Goal: Task Accomplishment & Management: Use online tool/utility

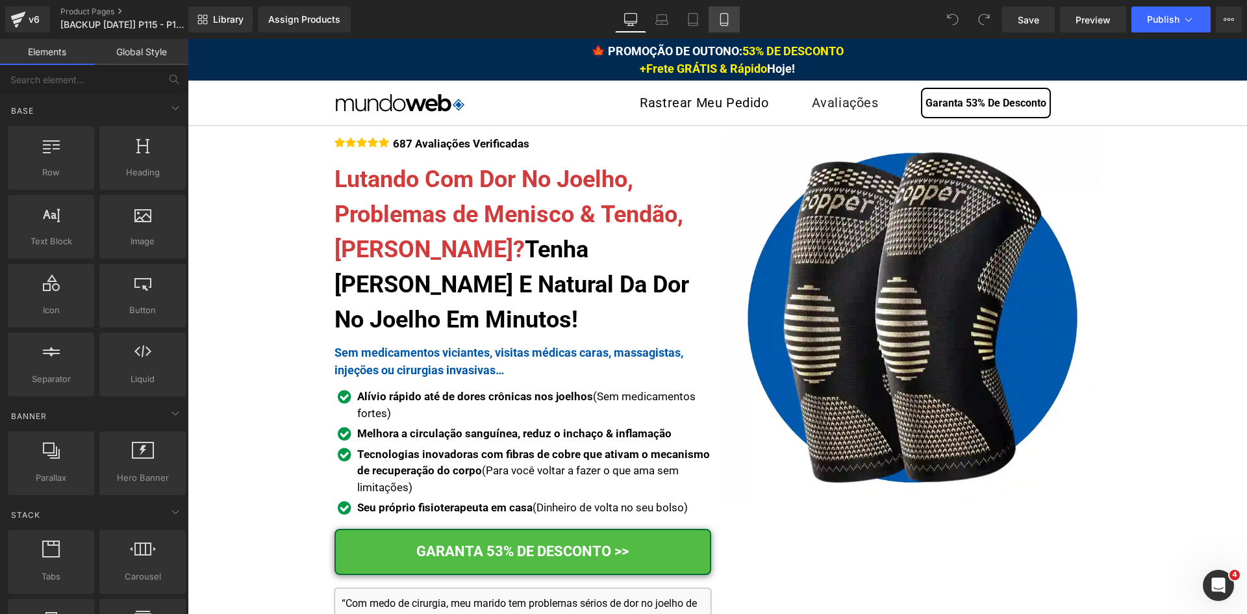
click at [719, 20] on icon at bounding box center [724, 19] width 13 height 13
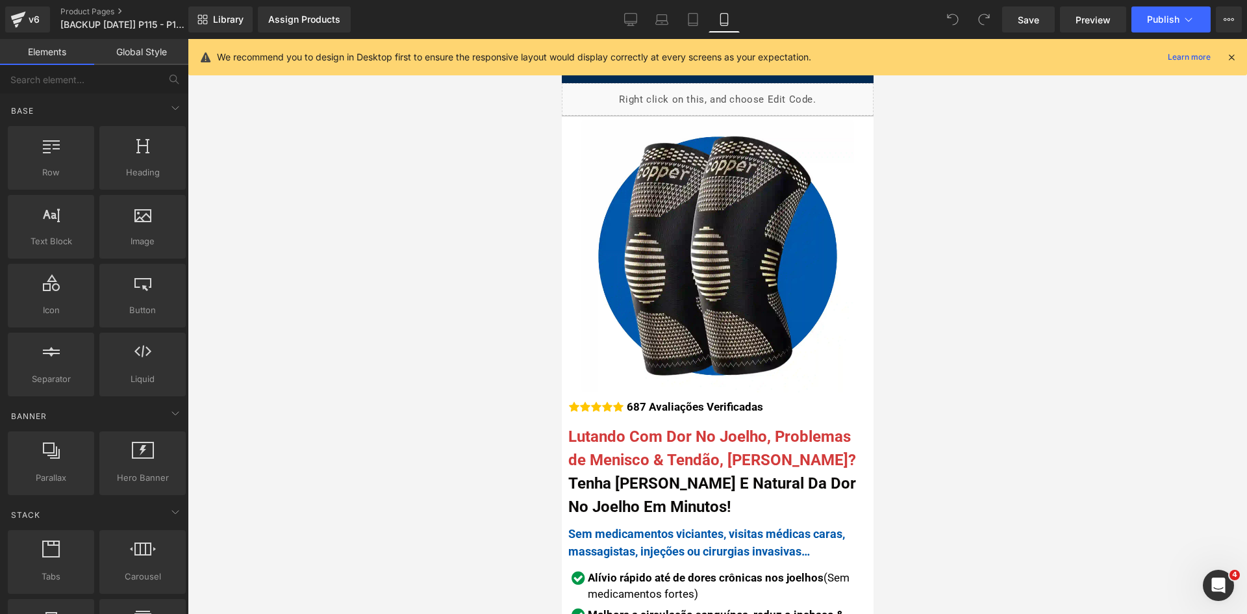
click at [1227, 58] on icon at bounding box center [1232, 57] width 12 height 12
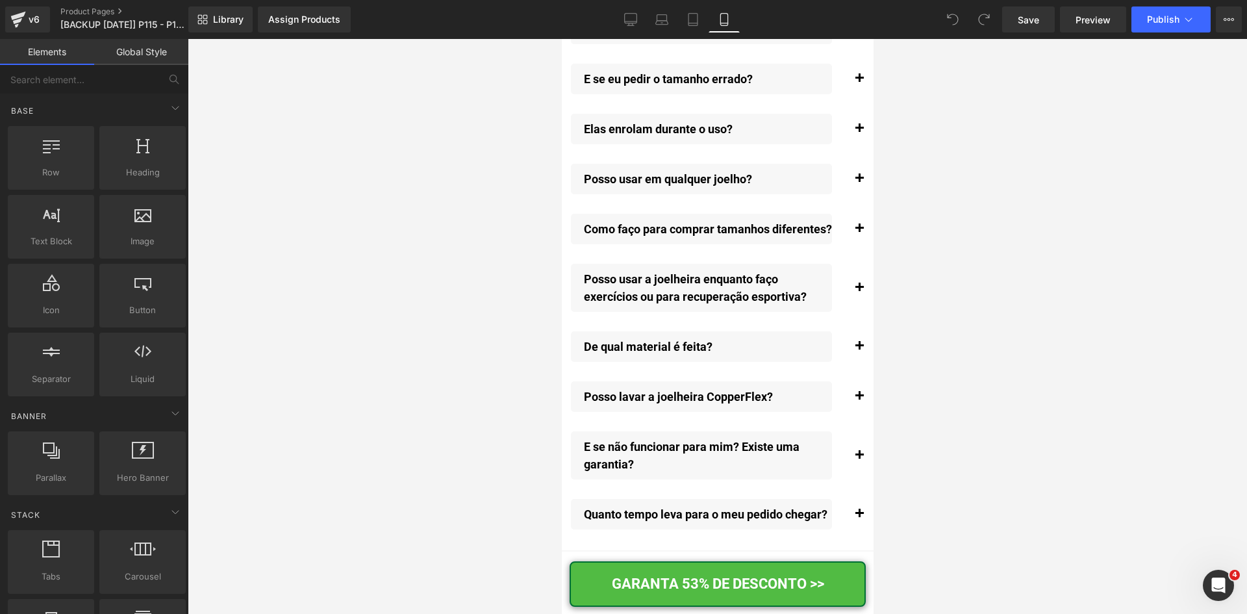
scroll to position [14990, 0]
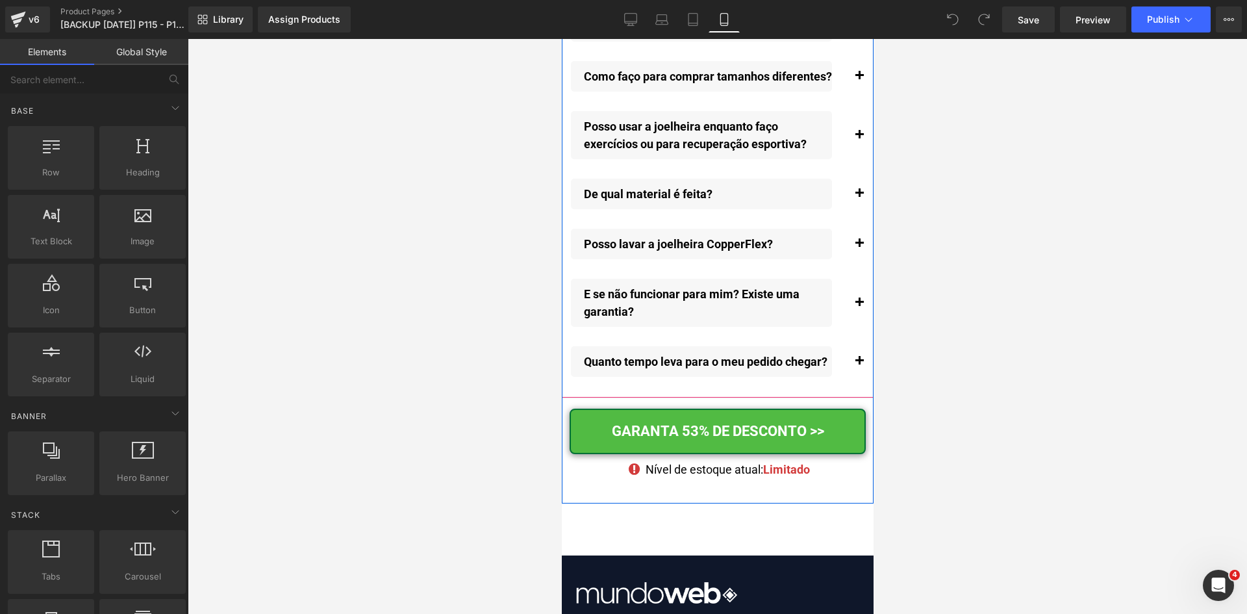
click at [859, 364] on span "button" at bounding box center [859, 364] width 0 height 0
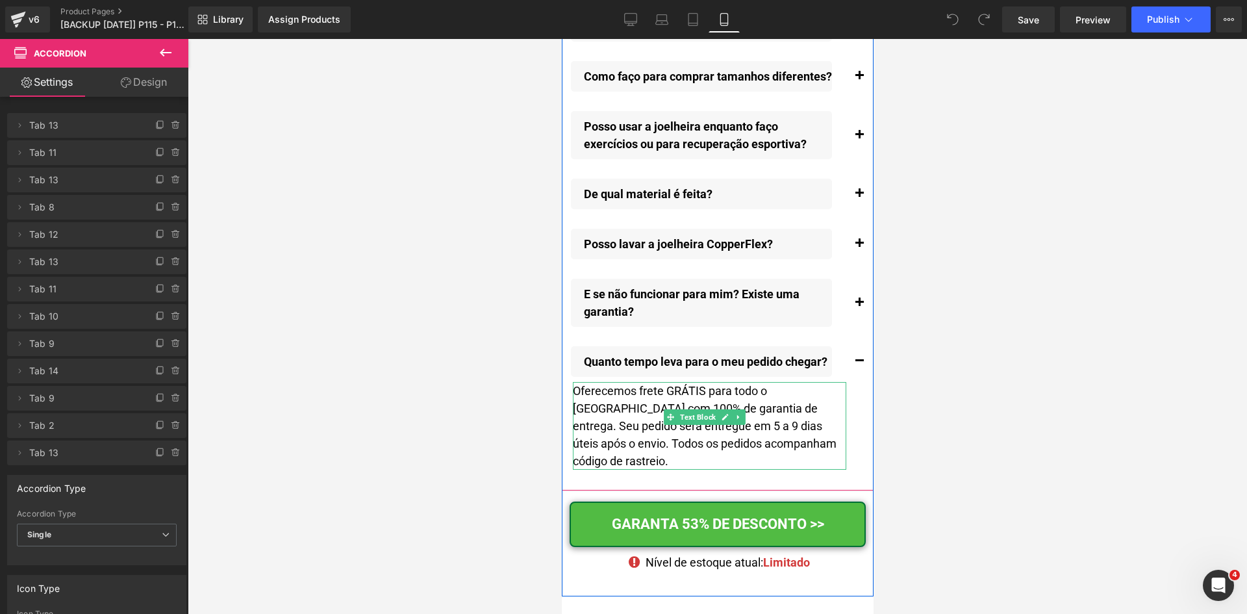
click at [789, 424] on div "Oferecemos frete GRÁTIS para todo o Brasil com 100% de garantia de entrega. Seu…" at bounding box center [709, 426] width 274 height 88
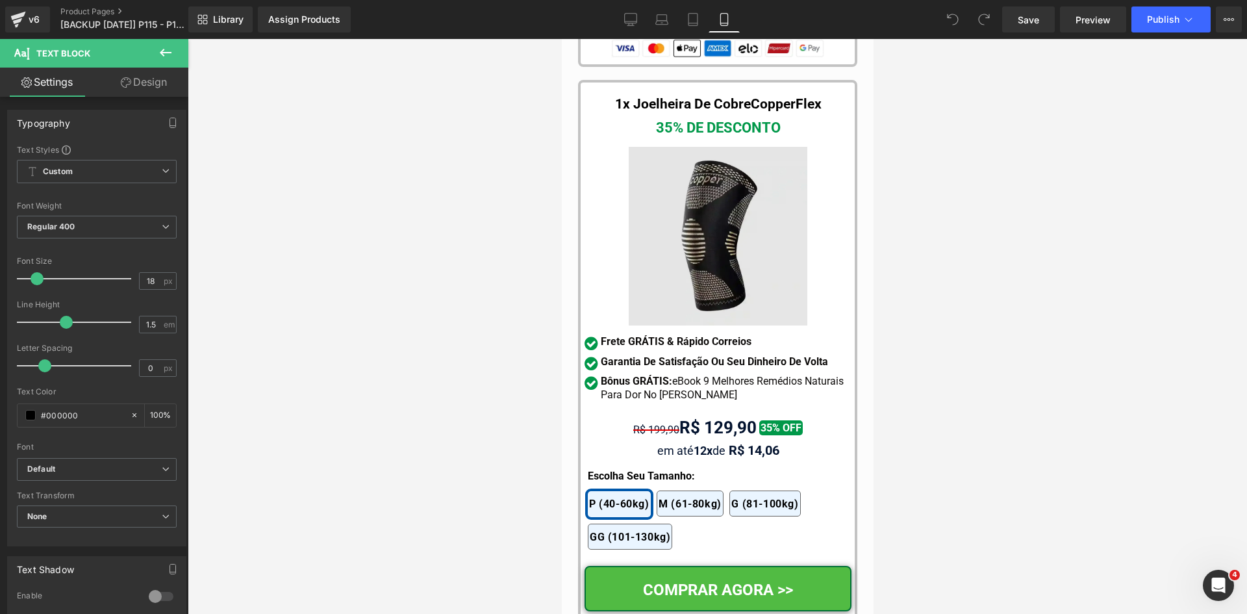
scroll to position [12507, 0]
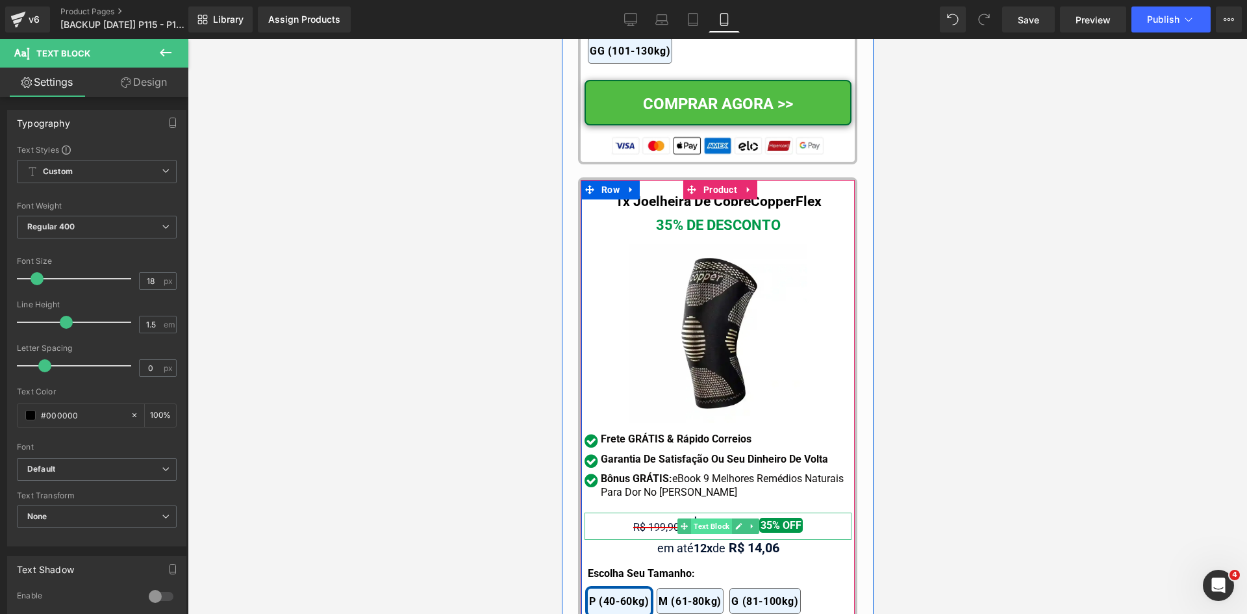
click at [707, 518] on span "Text Block" at bounding box center [711, 526] width 41 height 16
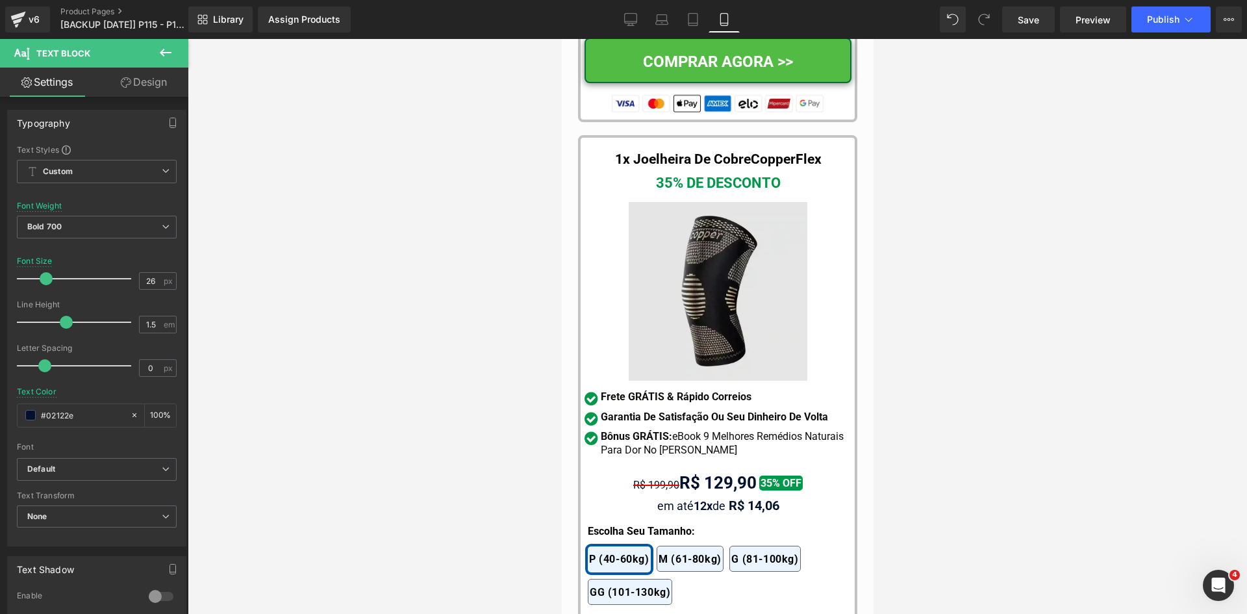
scroll to position [12572, 0]
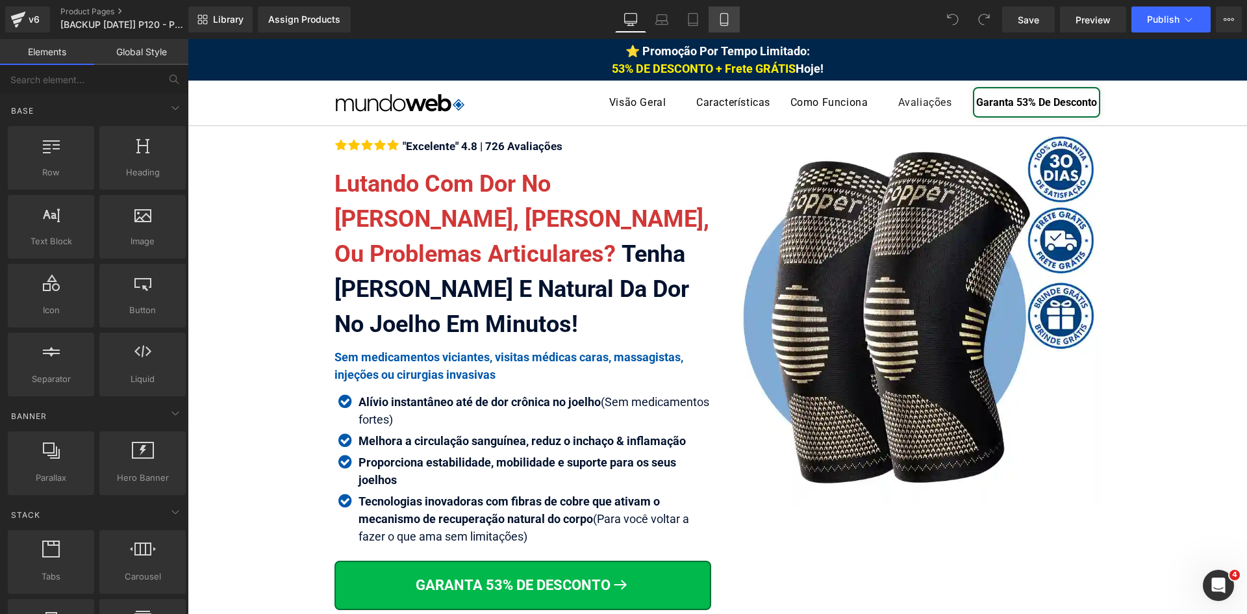
click at [721, 18] on icon at bounding box center [724, 20] width 7 height 12
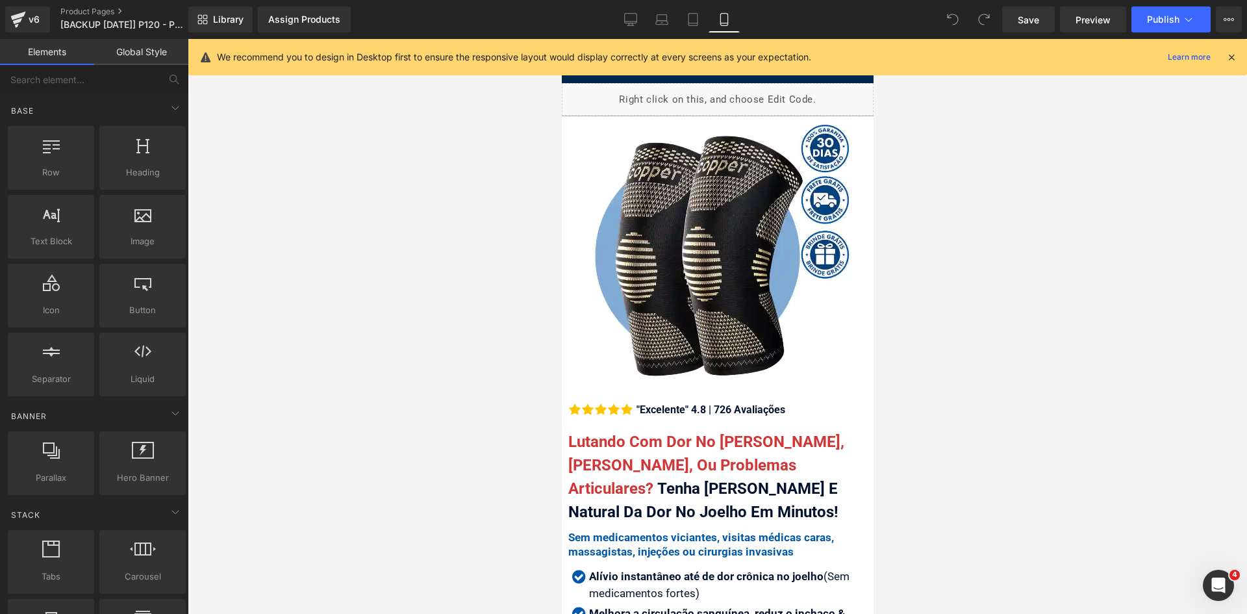
drag, startPoint x: 1236, startPoint y: 58, endPoint x: 1079, endPoint y: 80, distance: 158.7
click at [1236, 58] on icon at bounding box center [1232, 57] width 12 height 12
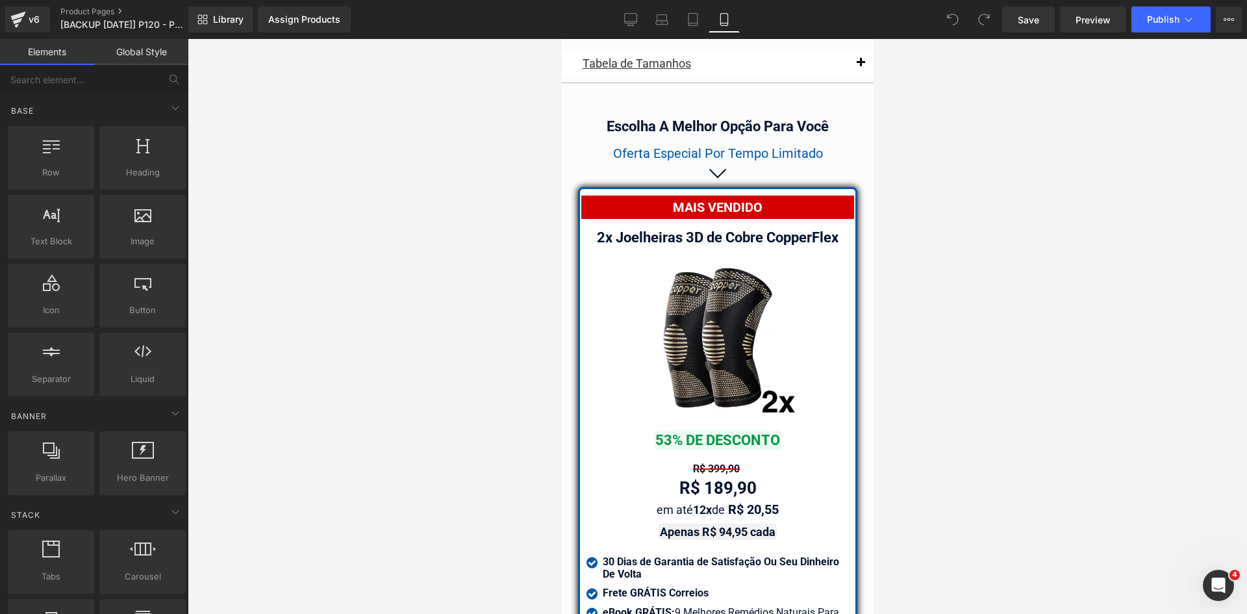
scroll to position [11312, 0]
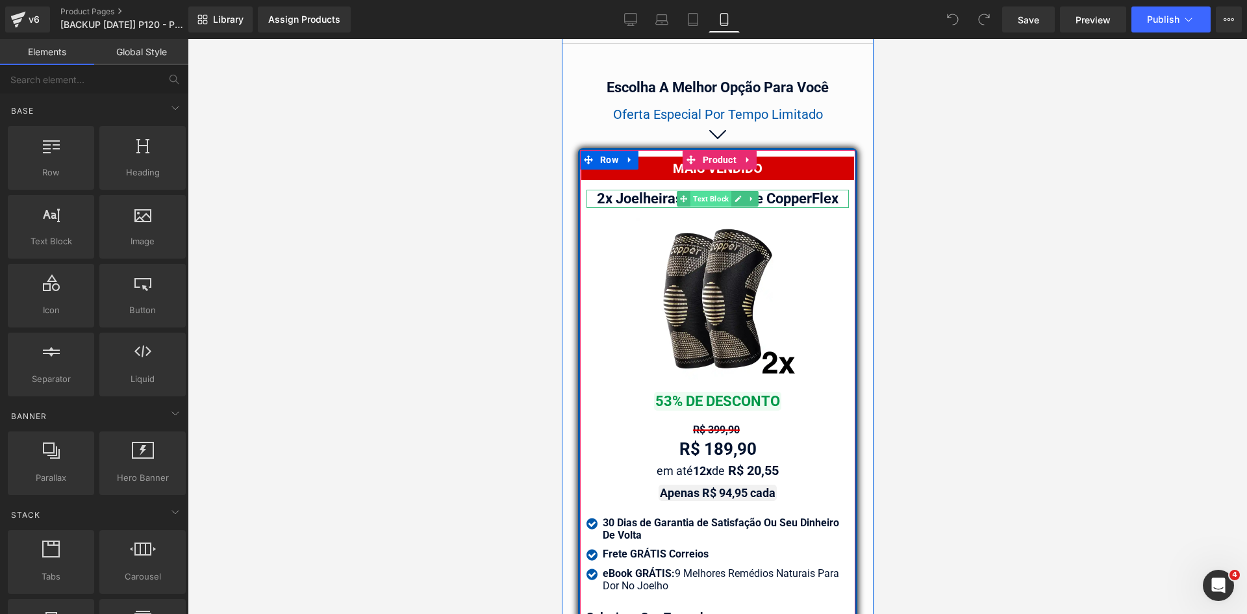
click at [708, 191] on span "Text Block" at bounding box center [710, 199] width 41 height 16
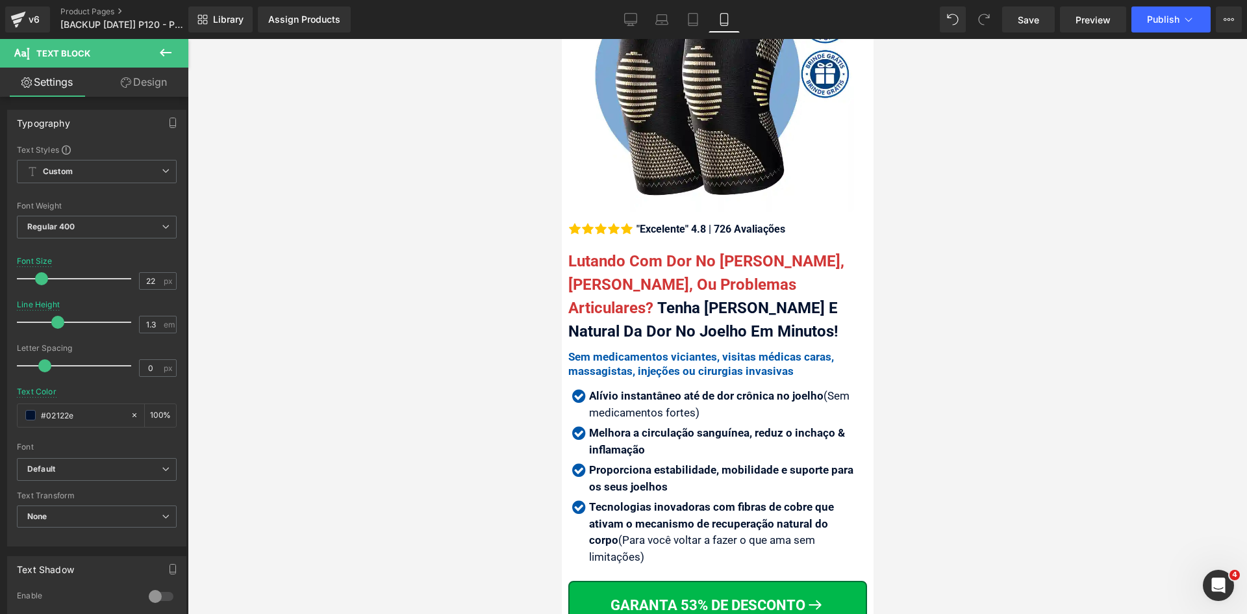
scroll to position [0, 0]
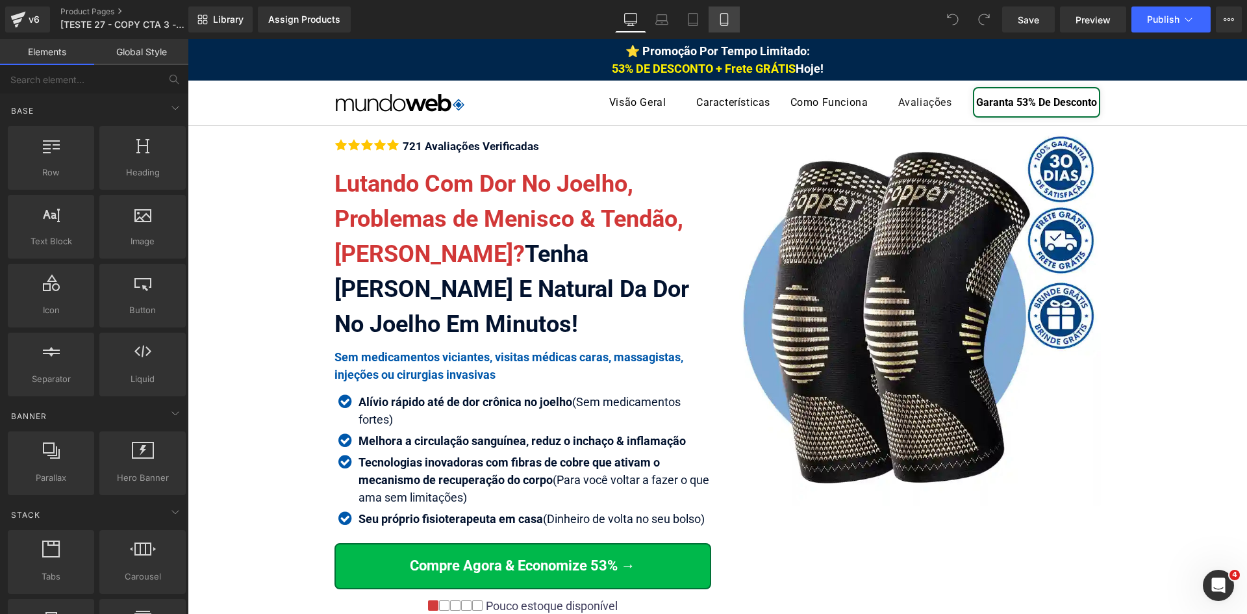
click at [727, 21] on icon at bounding box center [724, 19] width 13 height 13
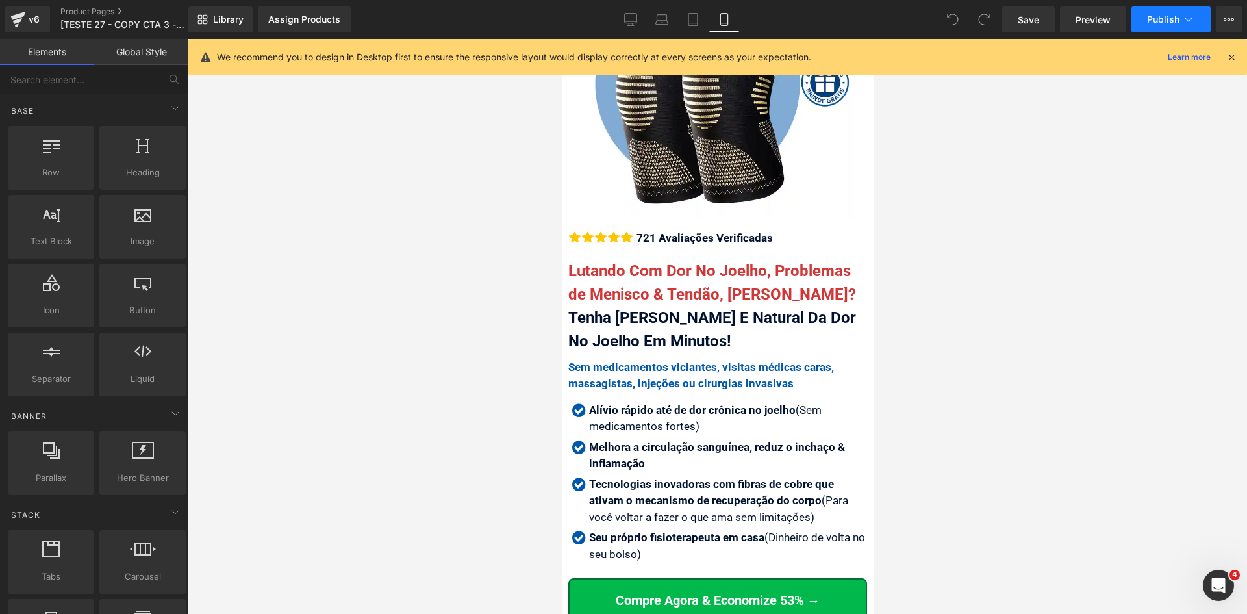
scroll to position [195, 0]
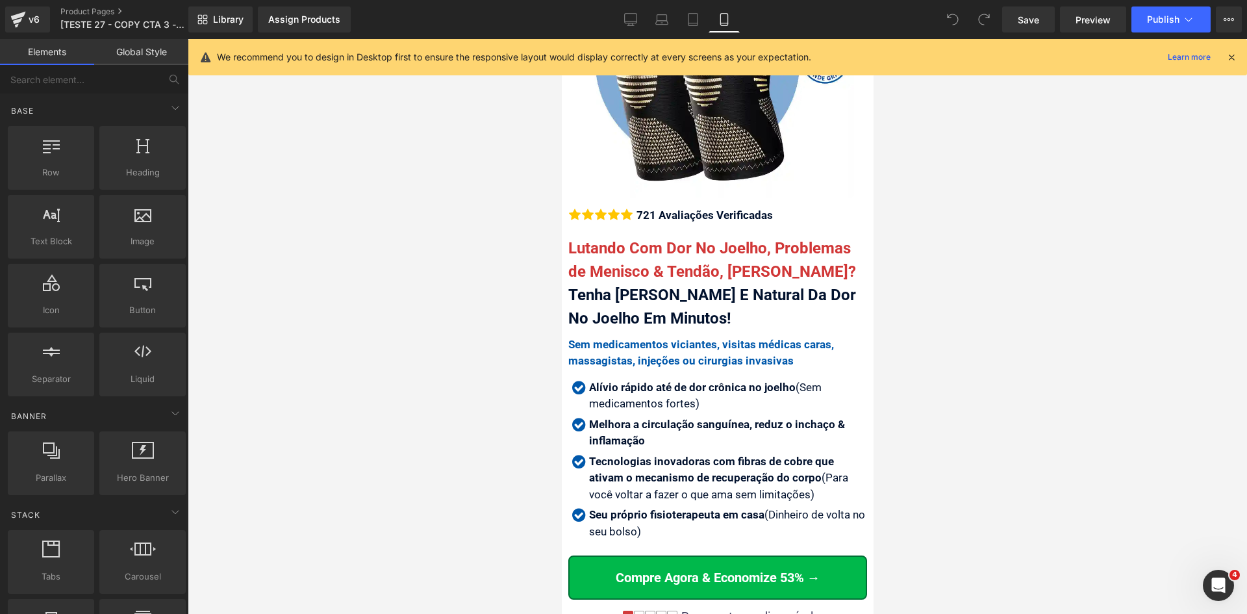
click at [1229, 57] on icon at bounding box center [1232, 57] width 12 height 12
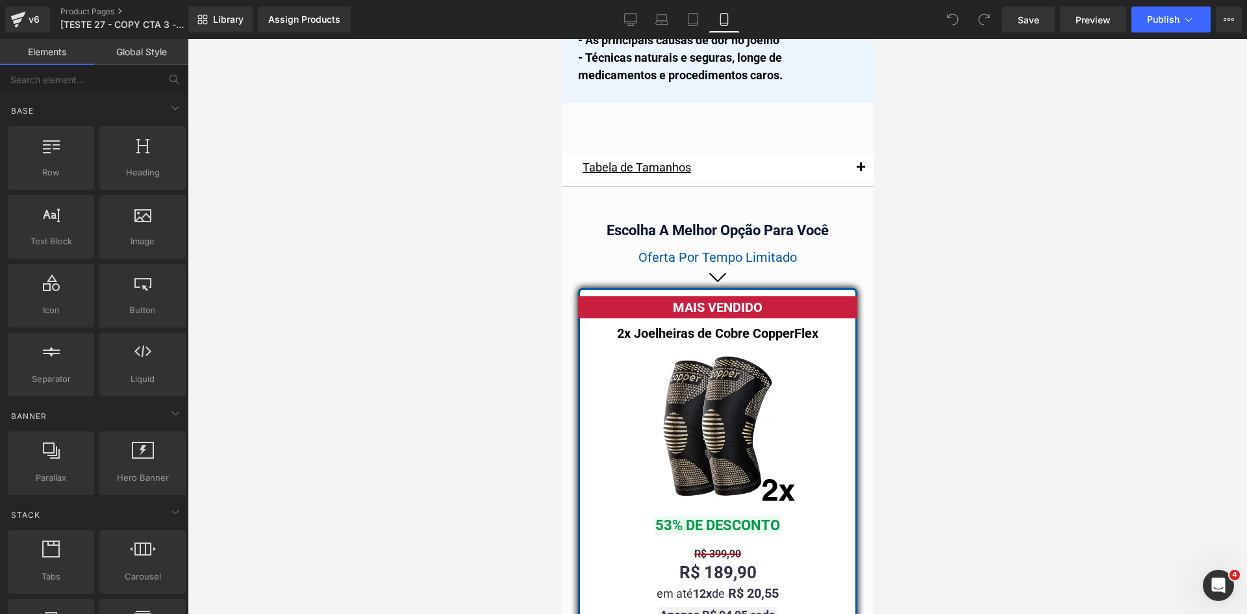
scroll to position [11422, 0]
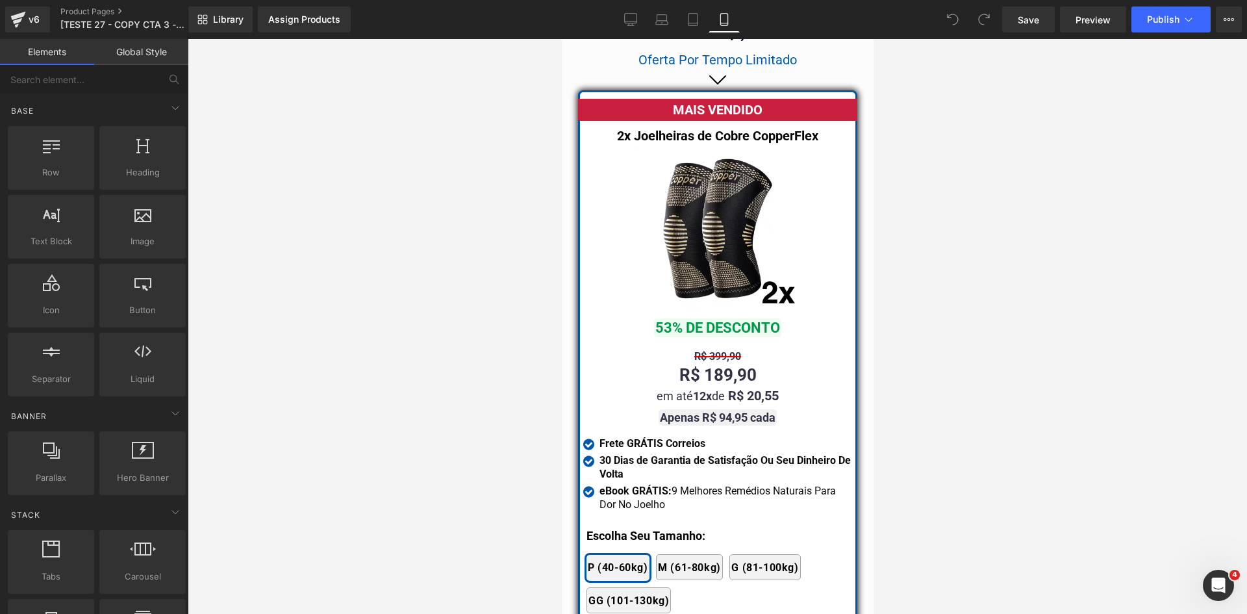
drag, startPoint x: 869, startPoint y: 83, endPoint x: 1435, endPoint y: 468, distance: 684.2
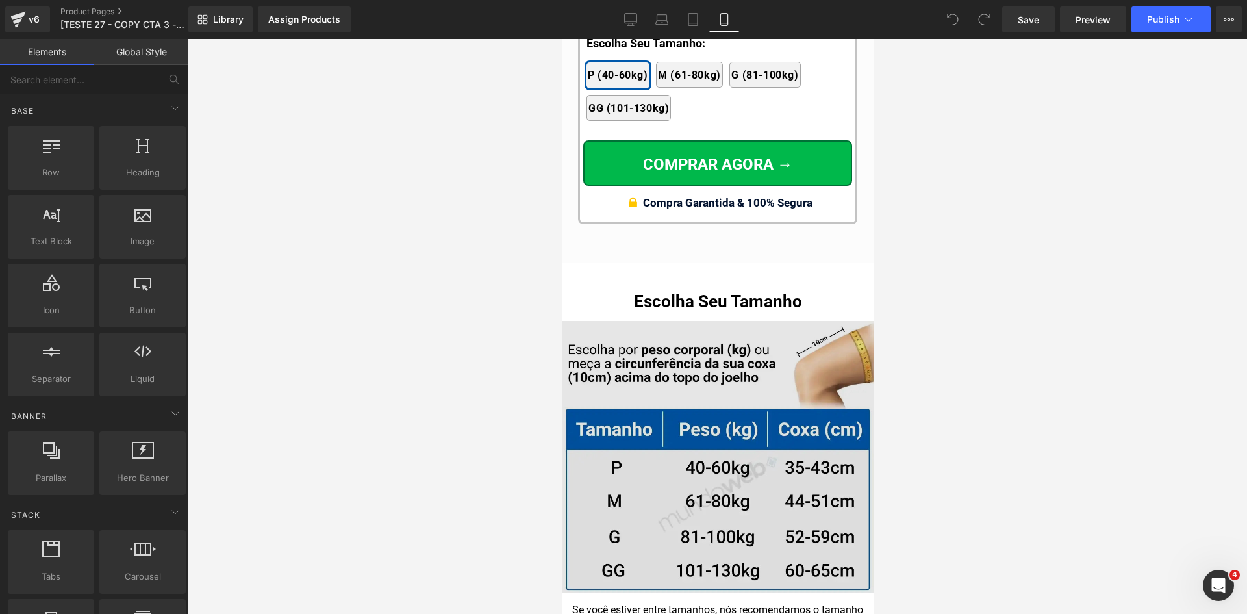
scroll to position [13410, 0]
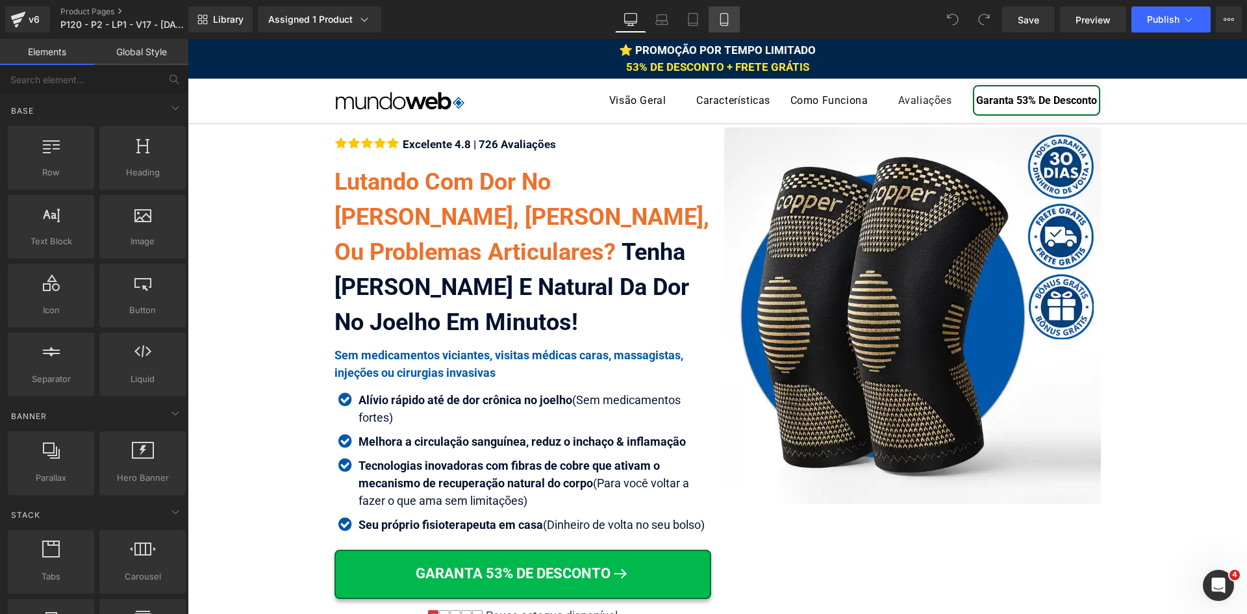
click at [725, 20] on icon at bounding box center [724, 19] width 13 height 13
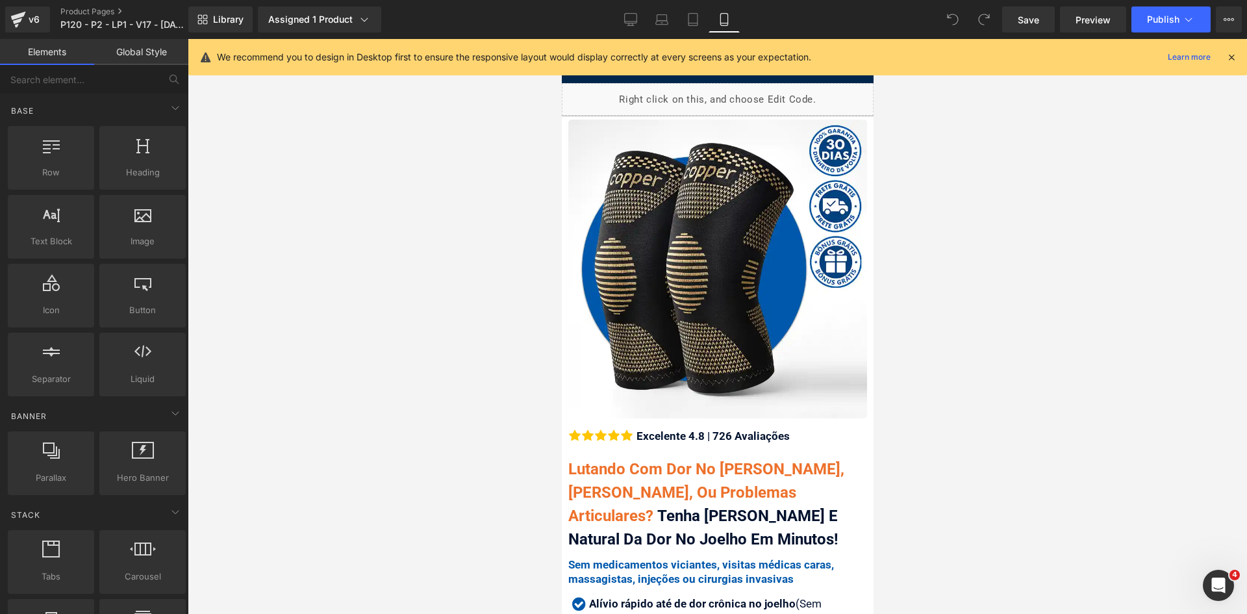
click at [1234, 56] on icon at bounding box center [1232, 57] width 12 height 12
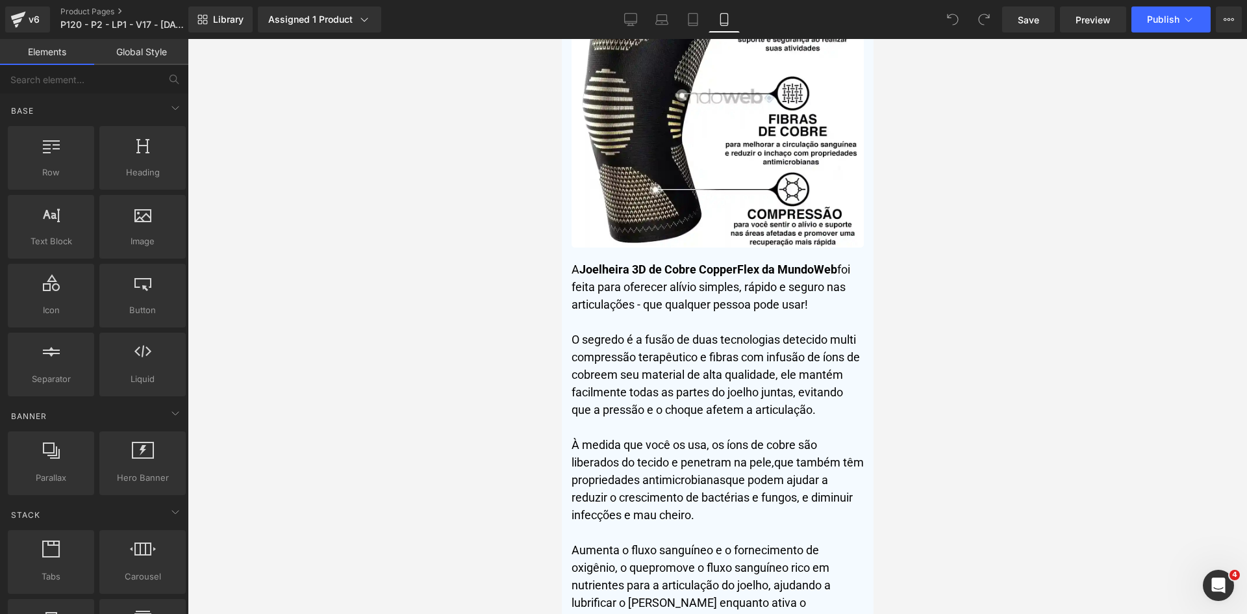
scroll to position [4577, 0]
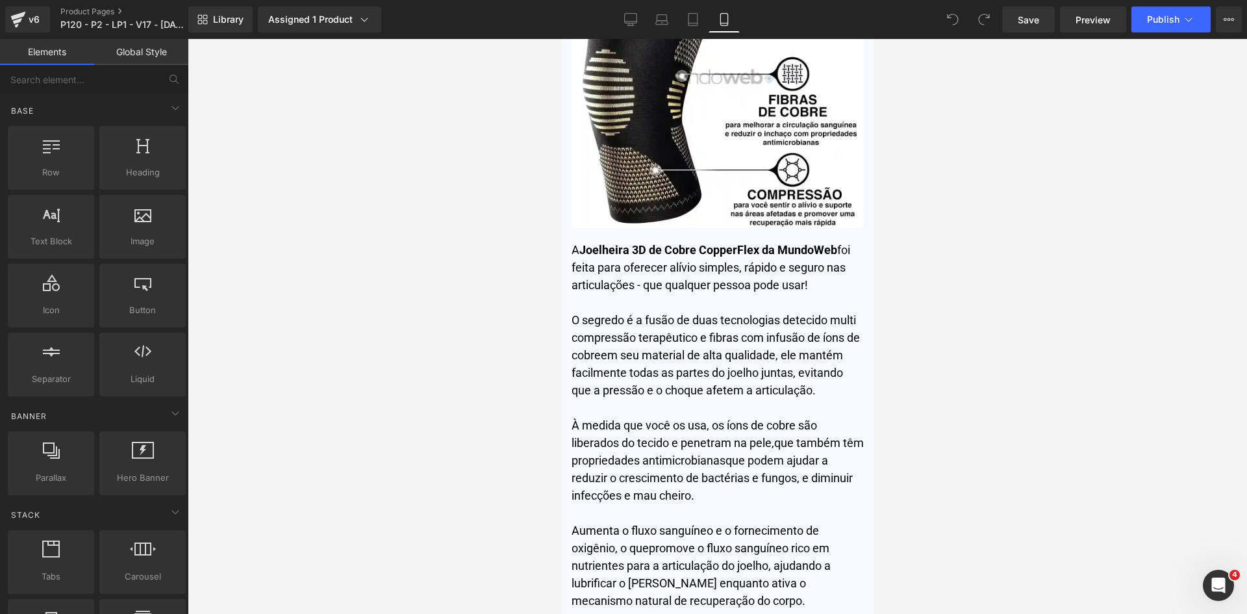
drag, startPoint x: 869, startPoint y: 71, endPoint x: 1435, endPoint y: 251, distance: 594.2
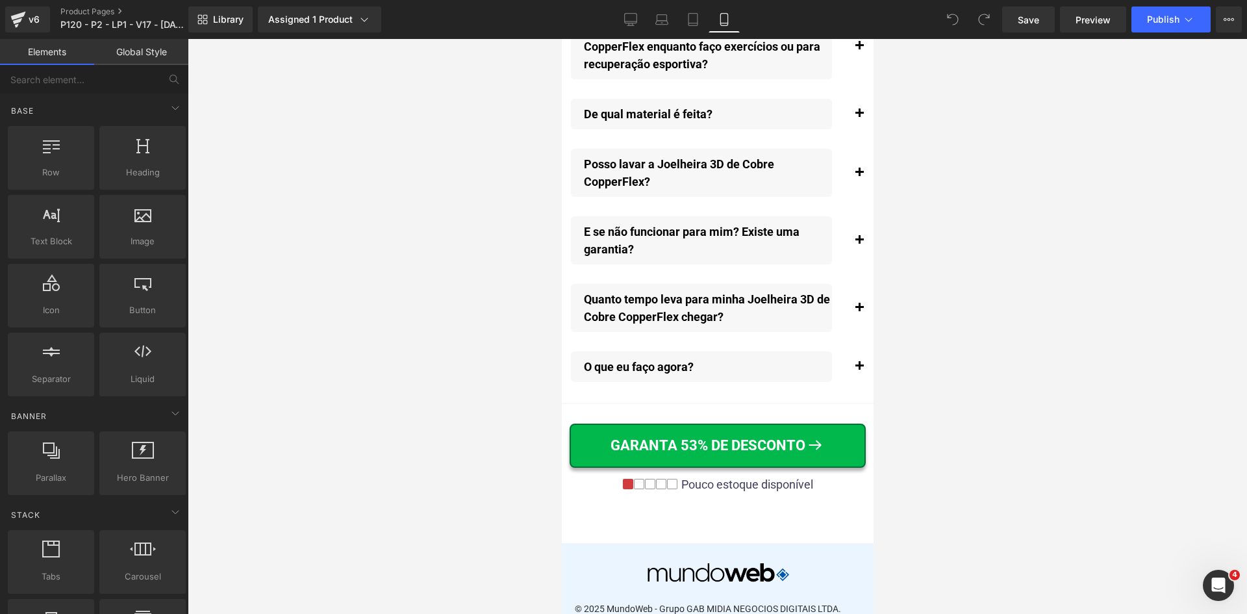
scroll to position [15353, 0]
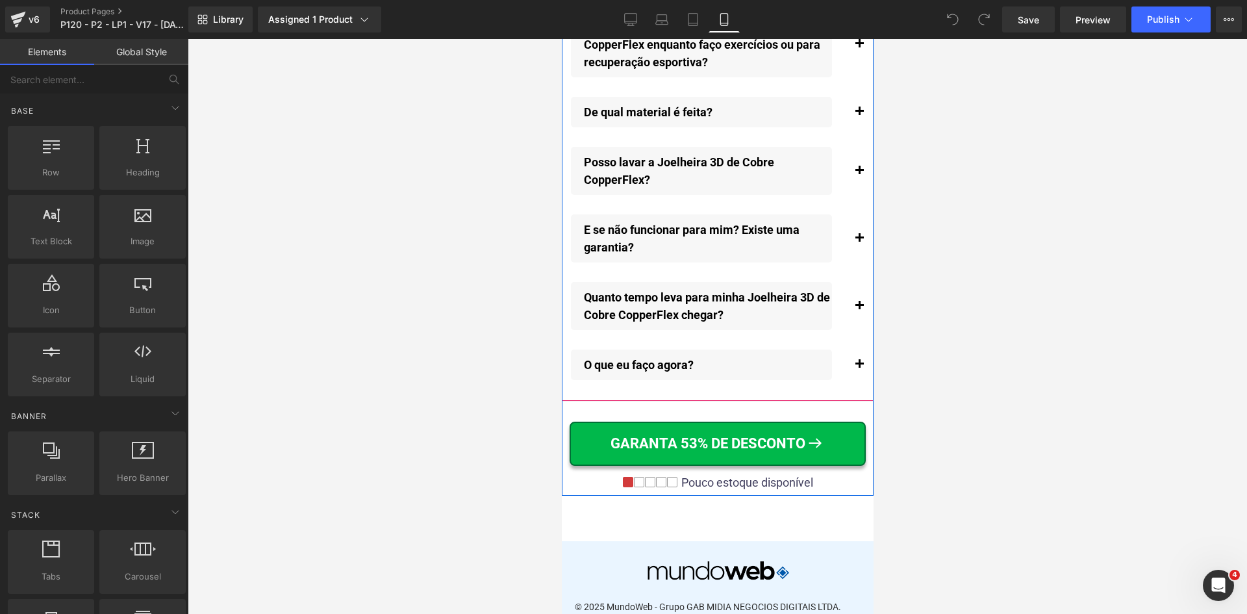
click at [859, 309] on span "button" at bounding box center [859, 309] width 0 height 0
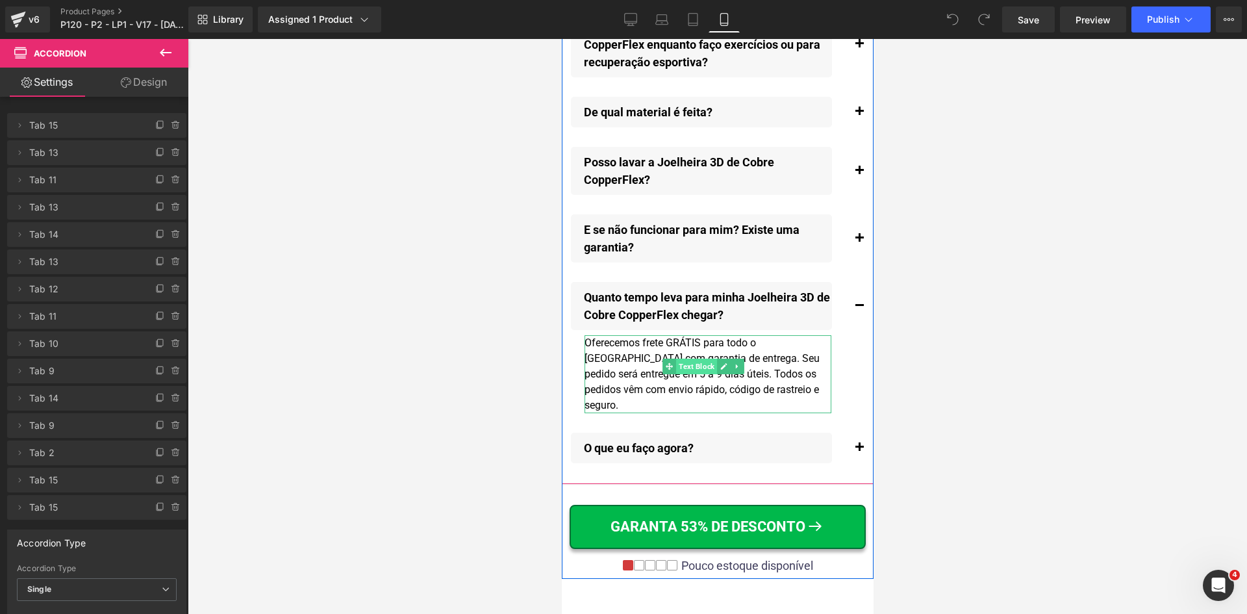
click at [711, 374] on span "Text Block" at bounding box center [696, 367] width 41 height 16
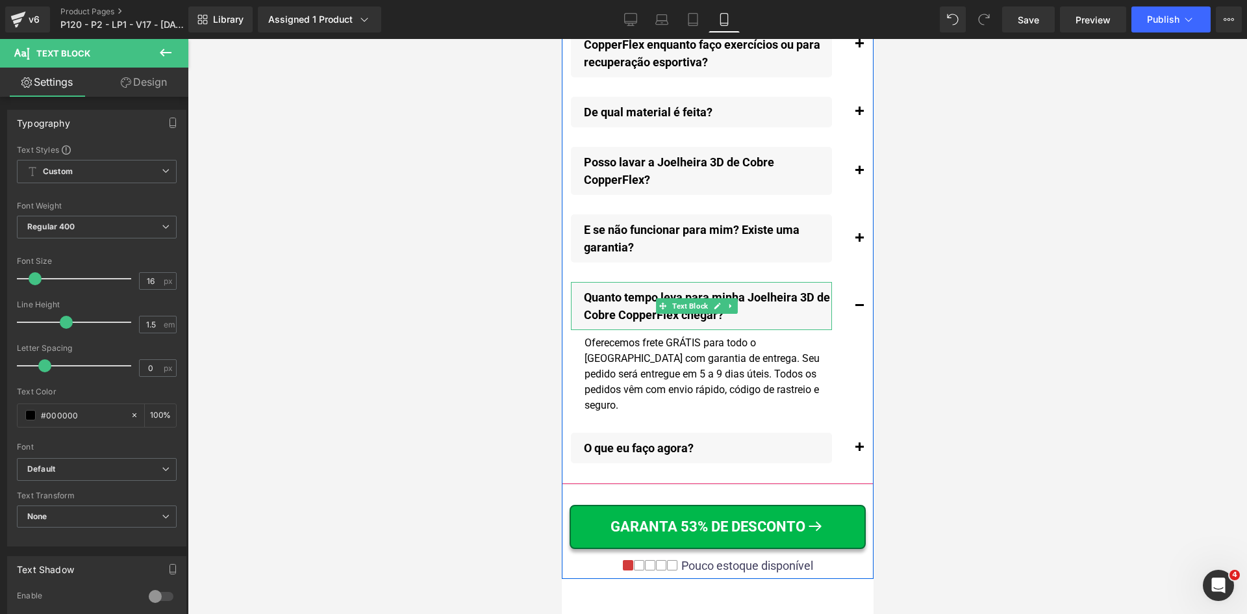
click at [608, 324] on p "Quanto tempo leva para minha Joelheira 3D de Cobre CopperFlex chegar?" at bounding box center [707, 305] width 248 height 35
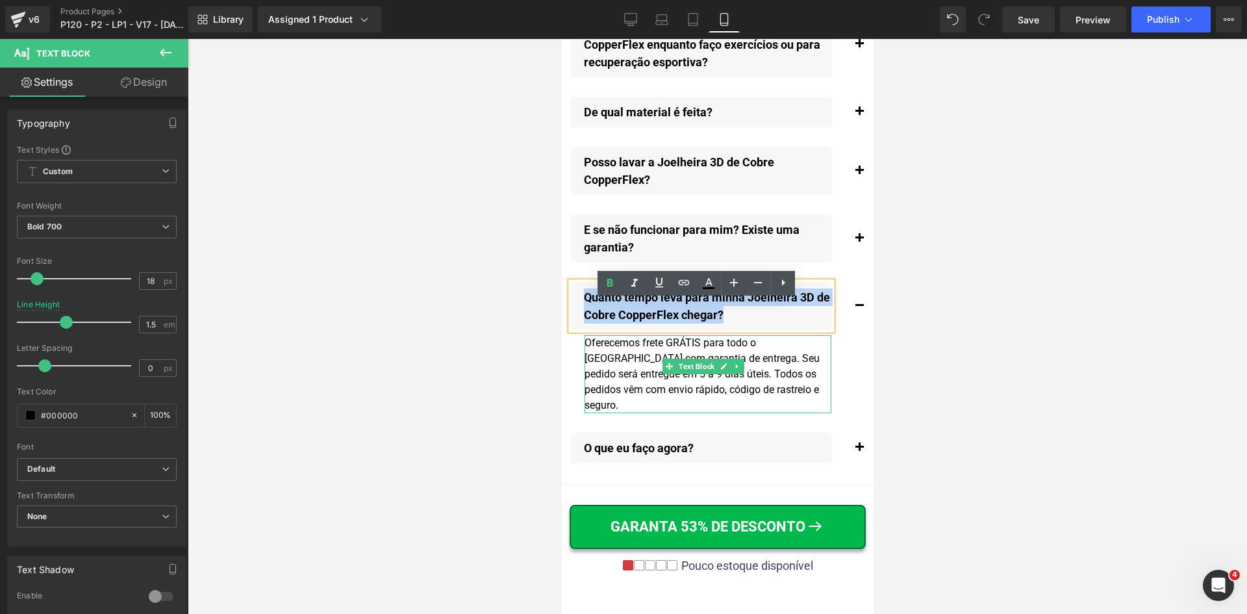
click at [728, 400] on div "Oferecemos frete GRÁTIS para todo o Brasil com garantia de entrega. Seu pedido …" at bounding box center [707, 374] width 247 height 78
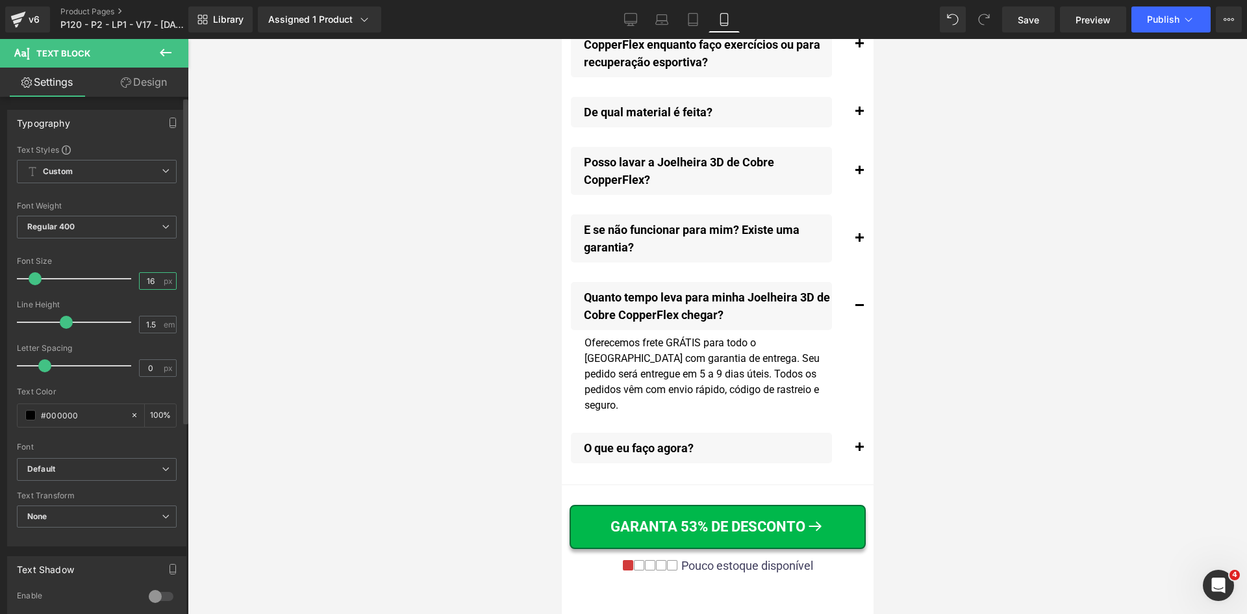
drag, startPoint x: 146, startPoint y: 281, endPoint x: 168, endPoint y: 281, distance: 22.7
click at [166, 281] on div "16 px" at bounding box center [158, 281] width 38 height 18
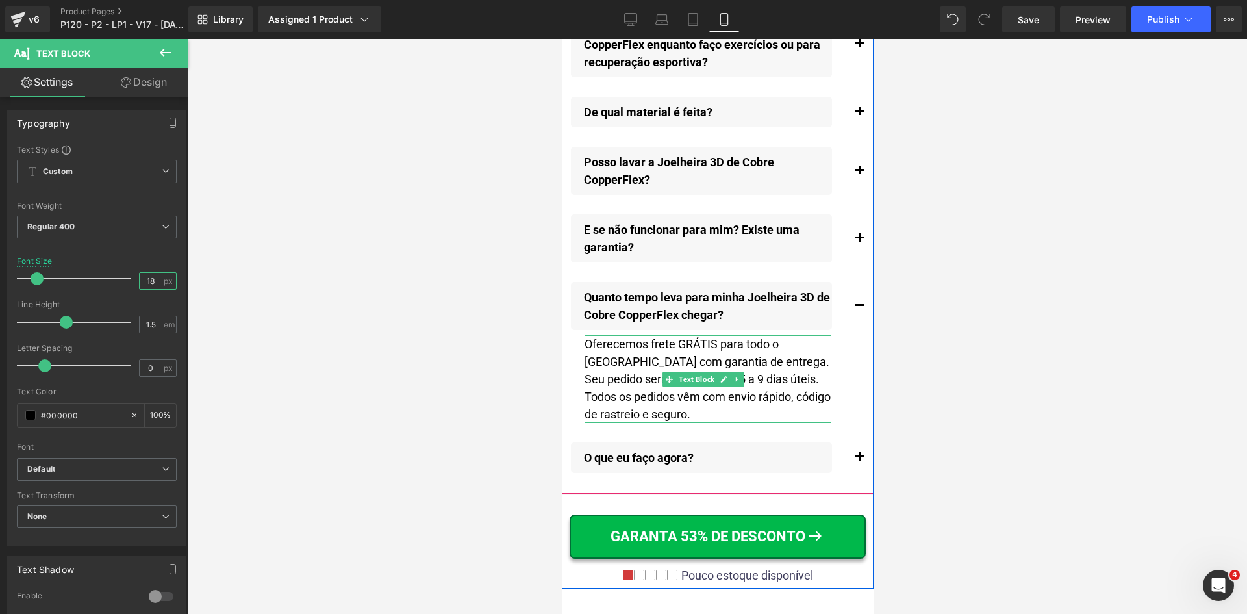
type input "18"
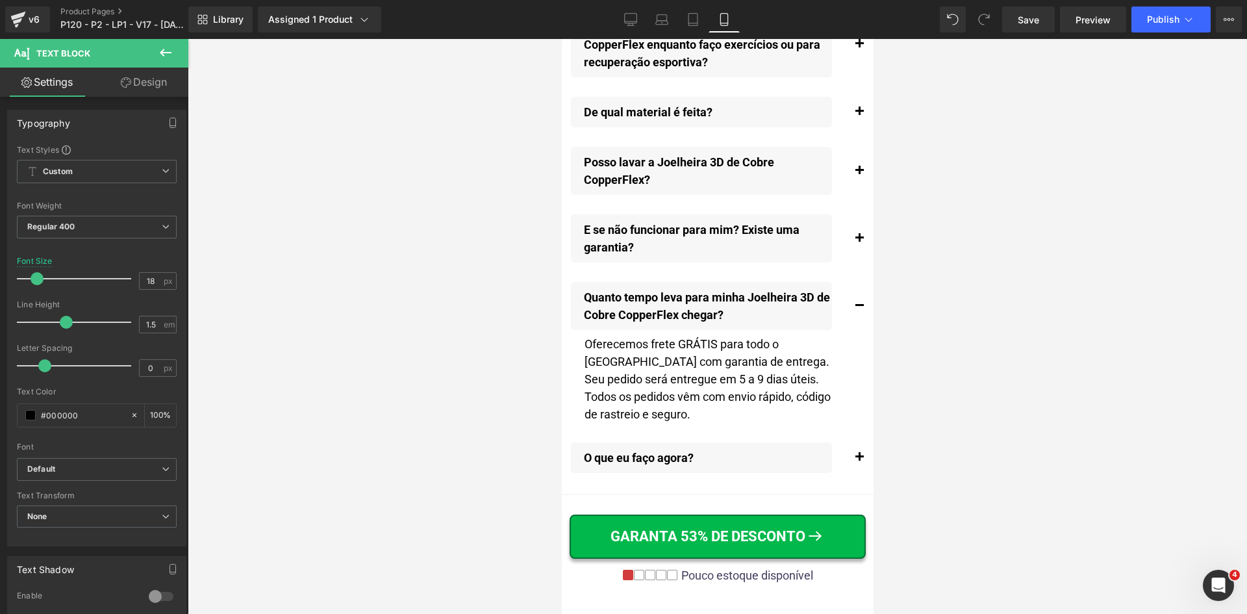
drag, startPoint x: 1320, startPoint y: 496, endPoint x: 760, endPoint y: 483, distance: 559.5
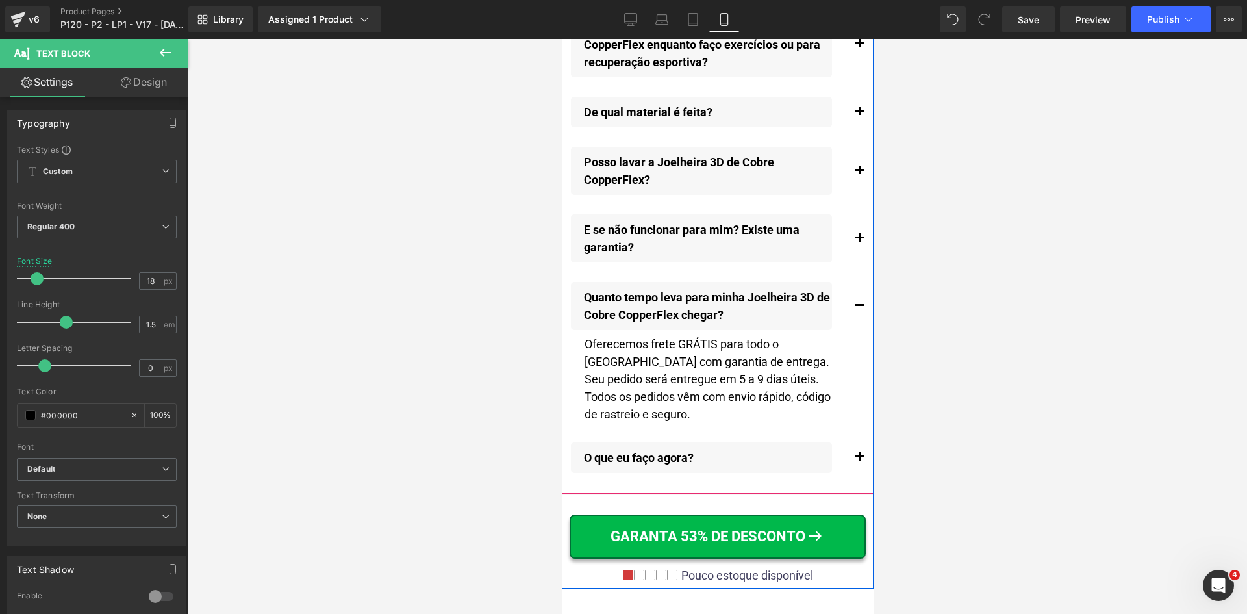
click at [859, 461] on span "button" at bounding box center [859, 461] width 0 height 0
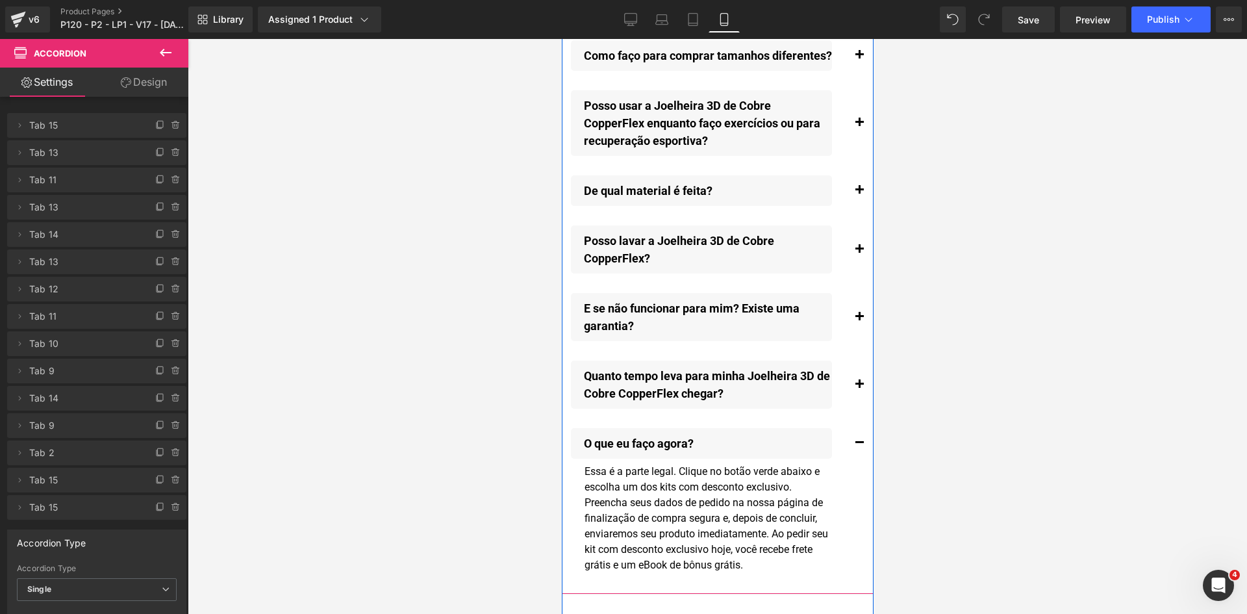
scroll to position [15260, 0]
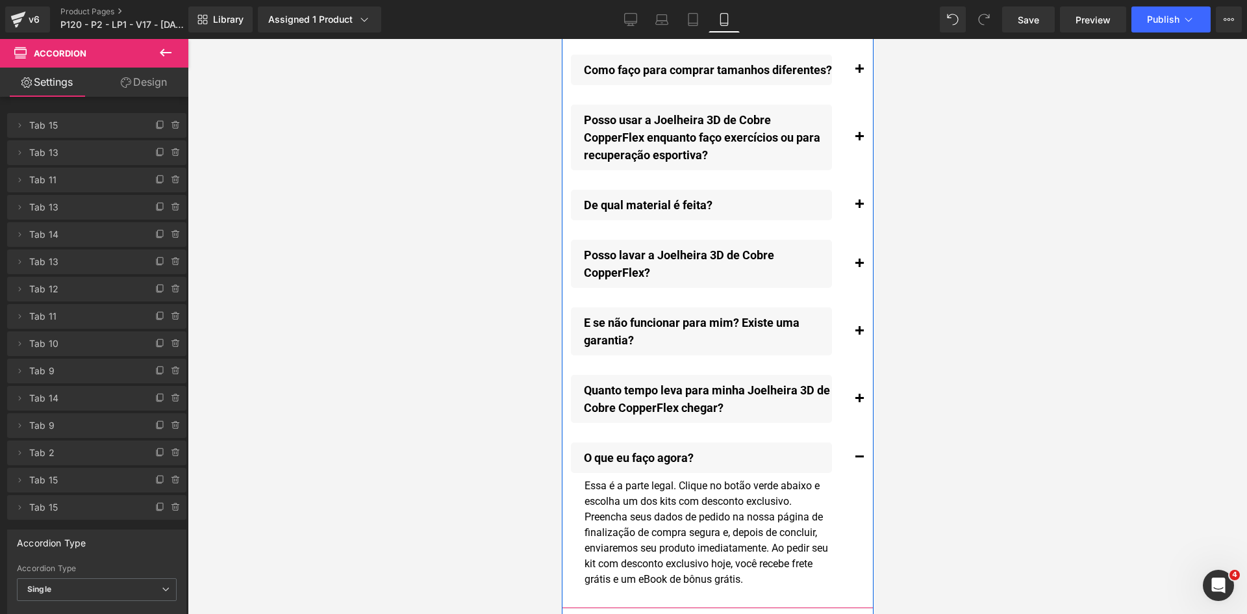
drag, startPoint x: 786, startPoint y: 537, endPoint x: 1349, endPoint y: 572, distance: 564.3
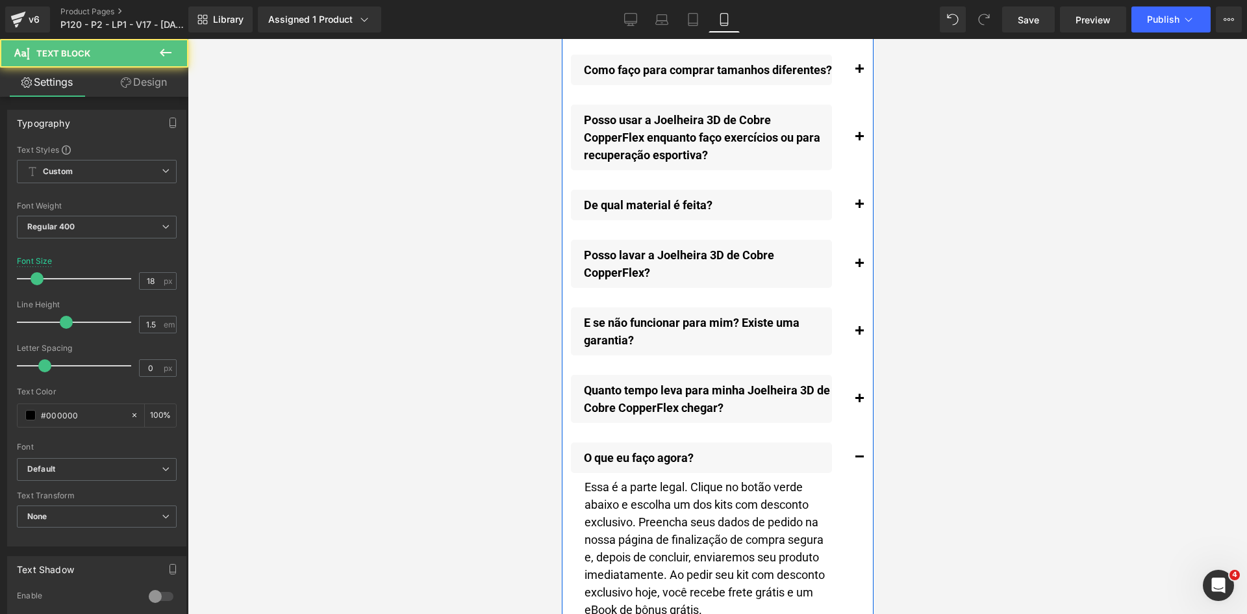
click at [854, 283] on button "button" at bounding box center [859, 263] width 26 height 61
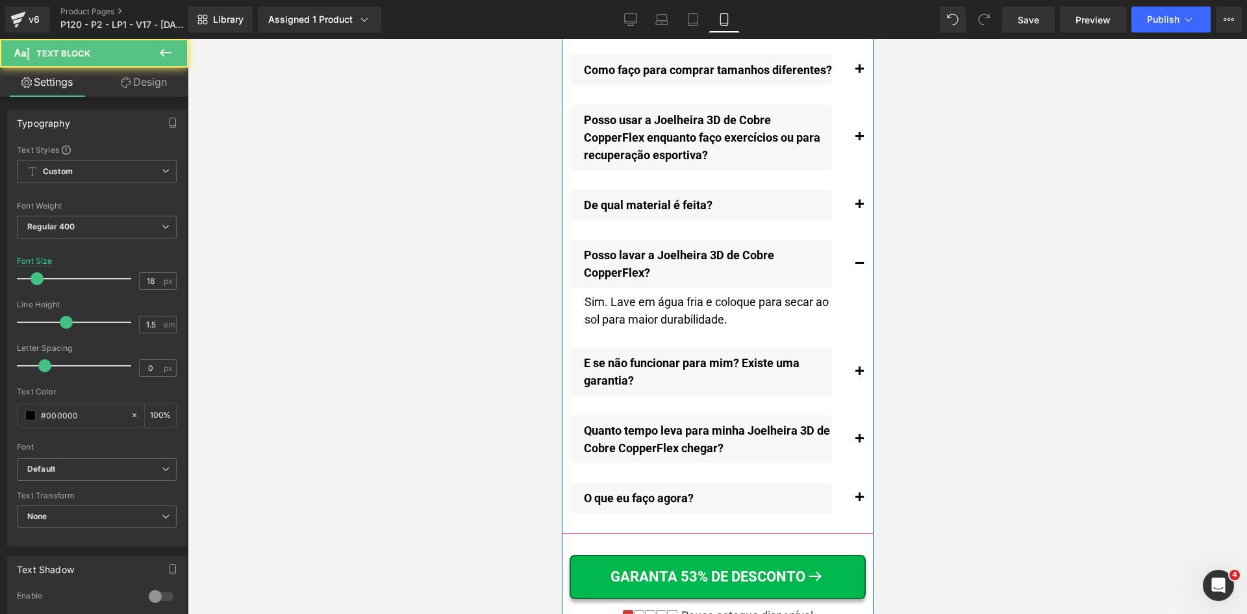
click at [847, 218] on button "button" at bounding box center [859, 205] width 26 height 44
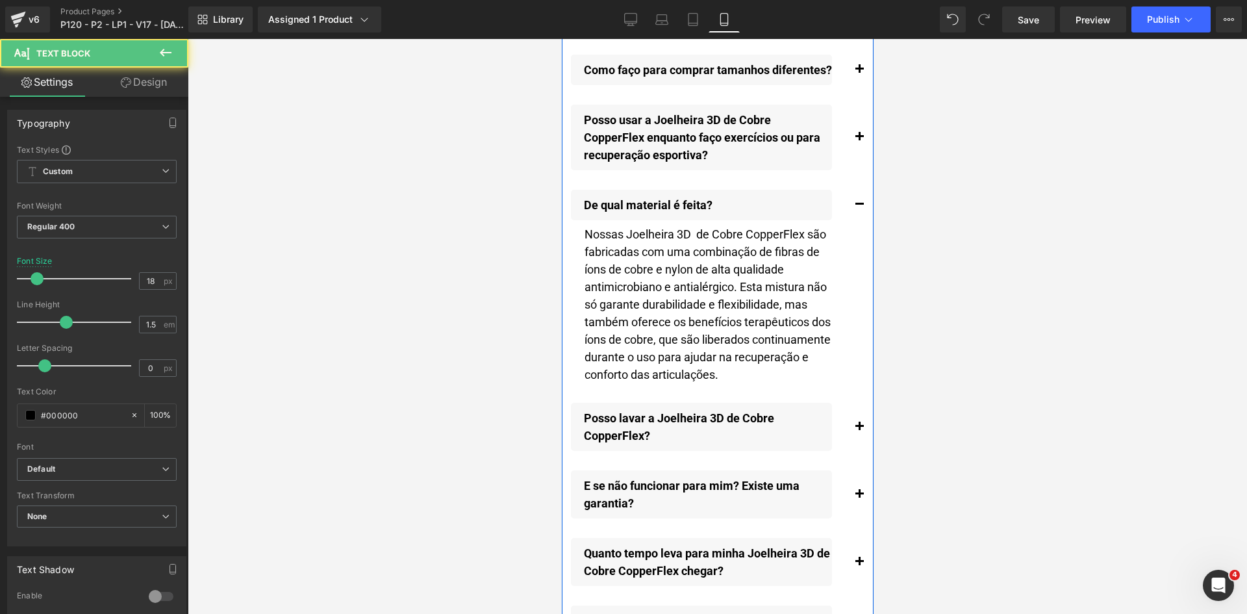
click at [859, 140] on span "button" at bounding box center [859, 140] width 0 height 0
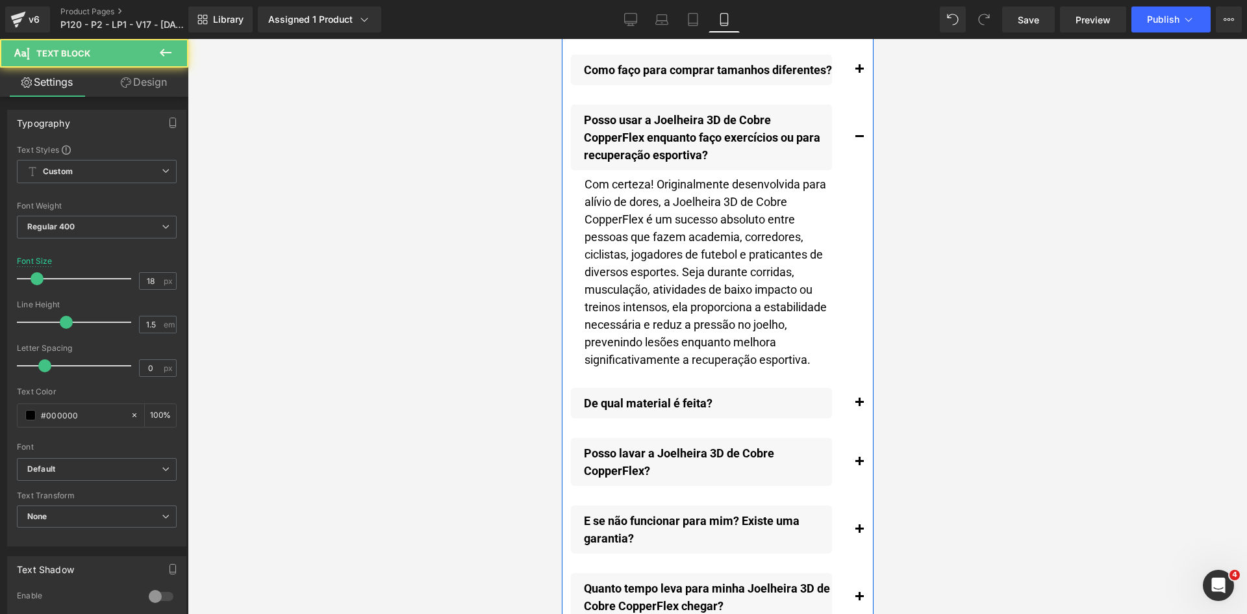
click at [846, 83] on button "button" at bounding box center [859, 70] width 26 height 44
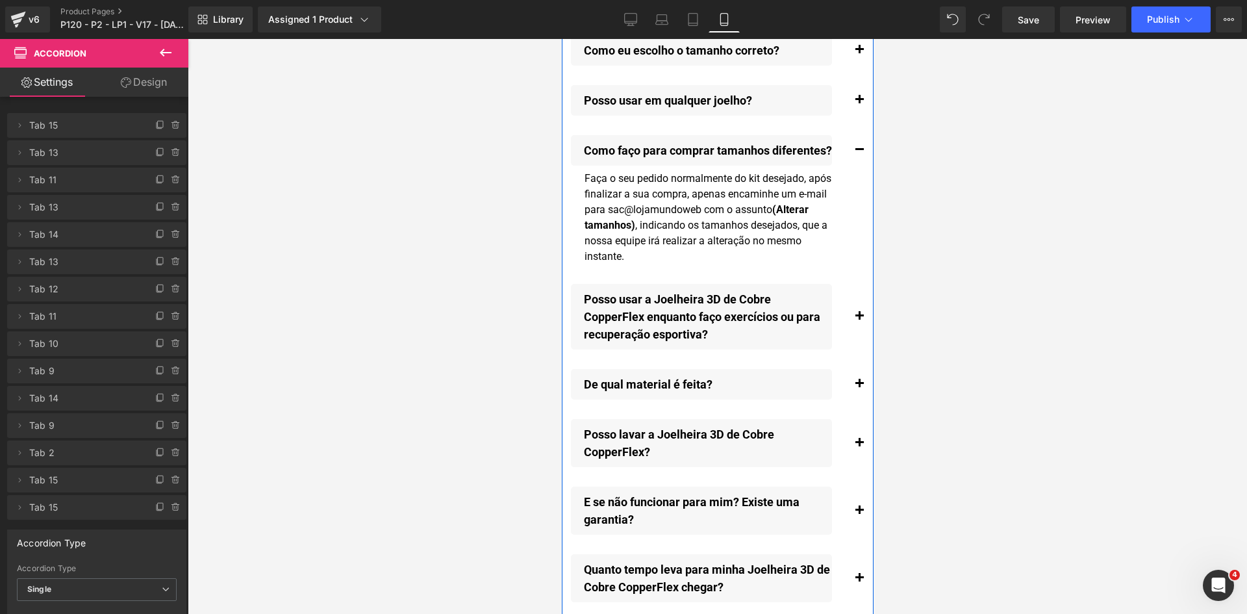
scroll to position [15130, 0]
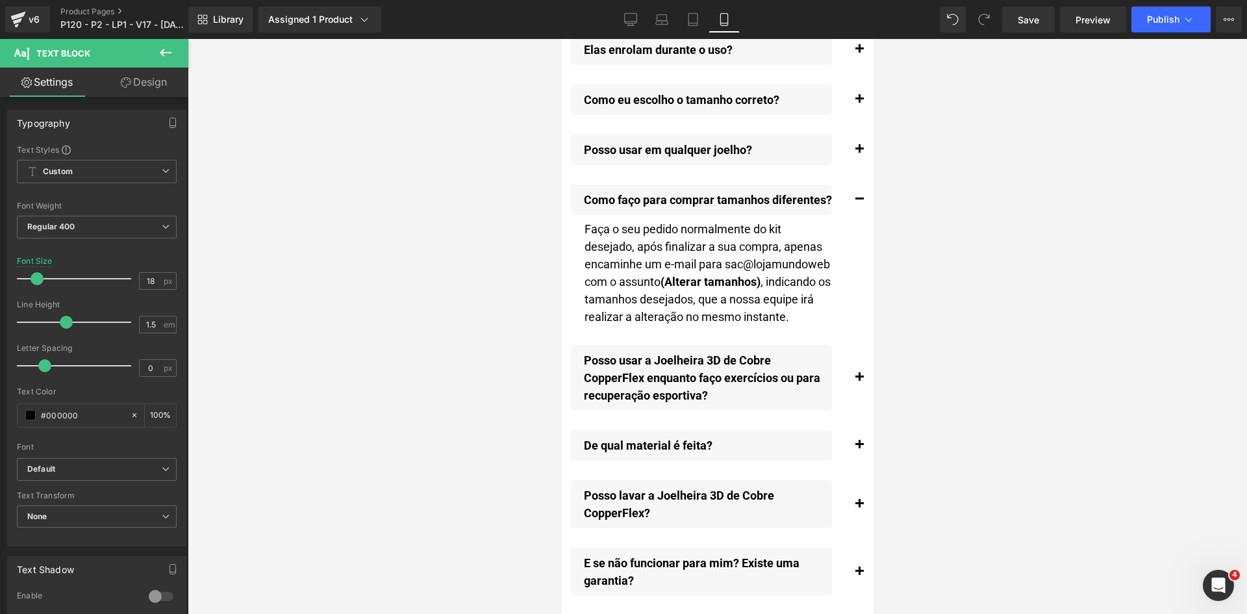
click at [847, 146] on button "button" at bounding box center [859, 150] width 26 height 44
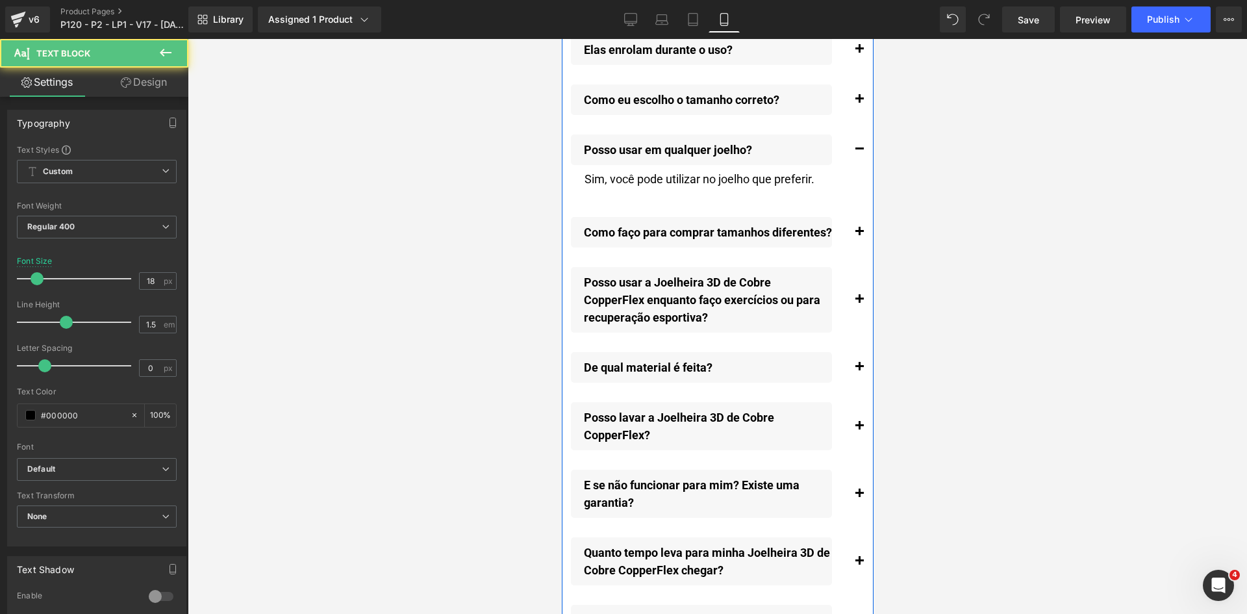
click at [859, 103] on span "button" at bounding box center [859, 103] width 0 height 0
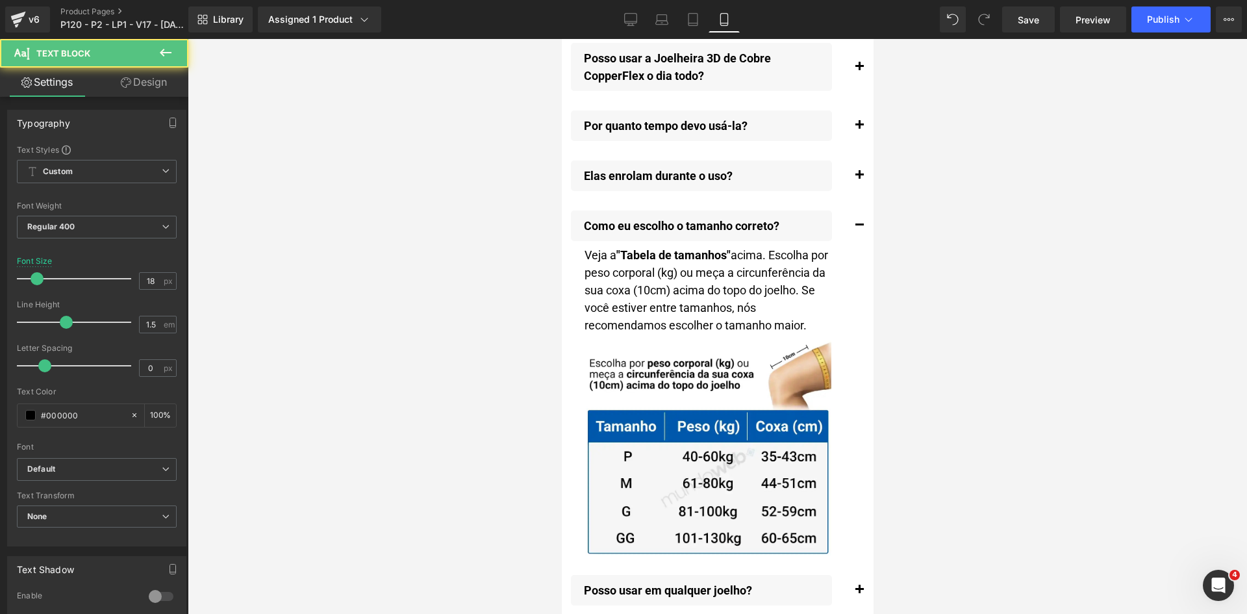
scroll to position [15000, 0]
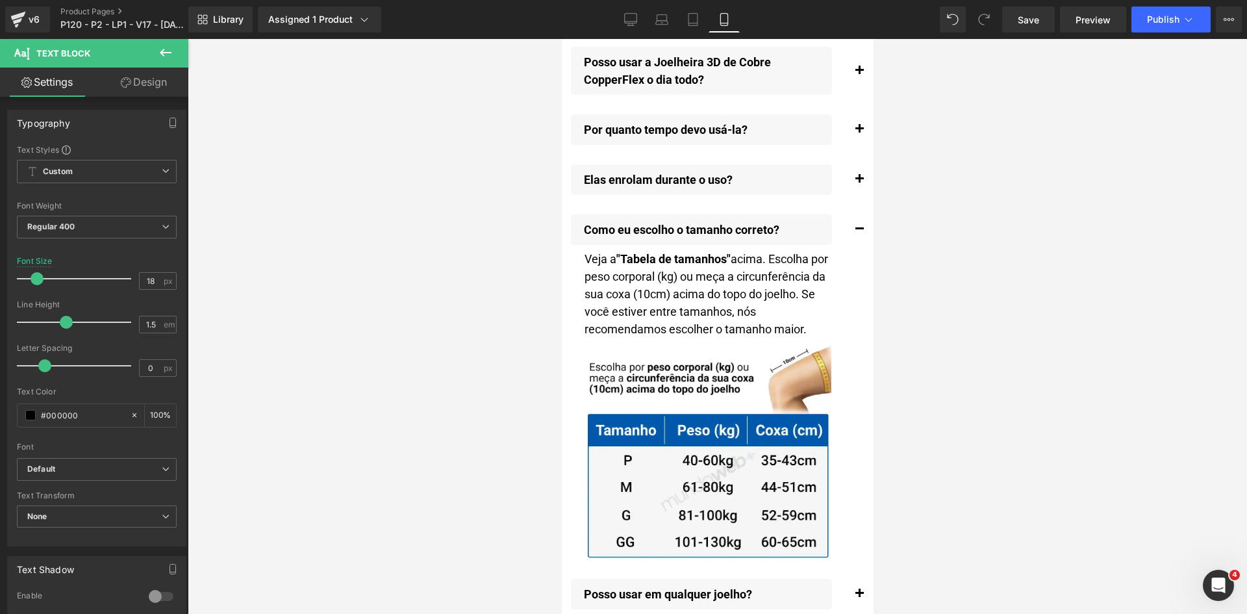
click at [859, 183] on span "button" at bounding box center [859, 183] width 0 height 0
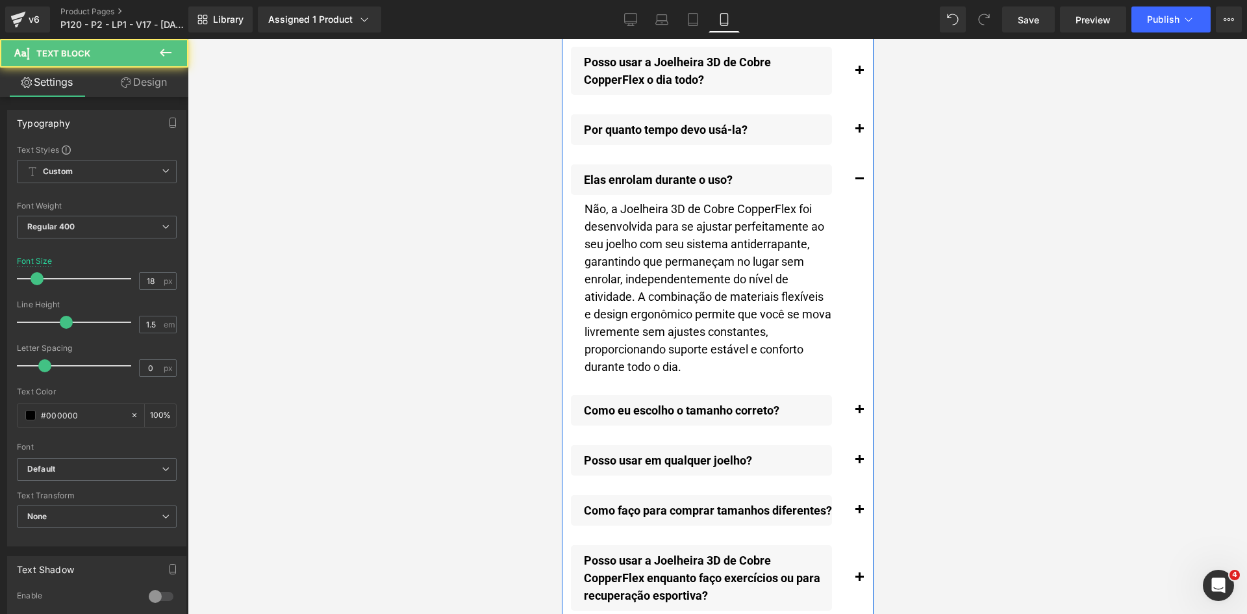
click at [859, 133] on span "button" at bounding box center [859, 133] width 0 height 0
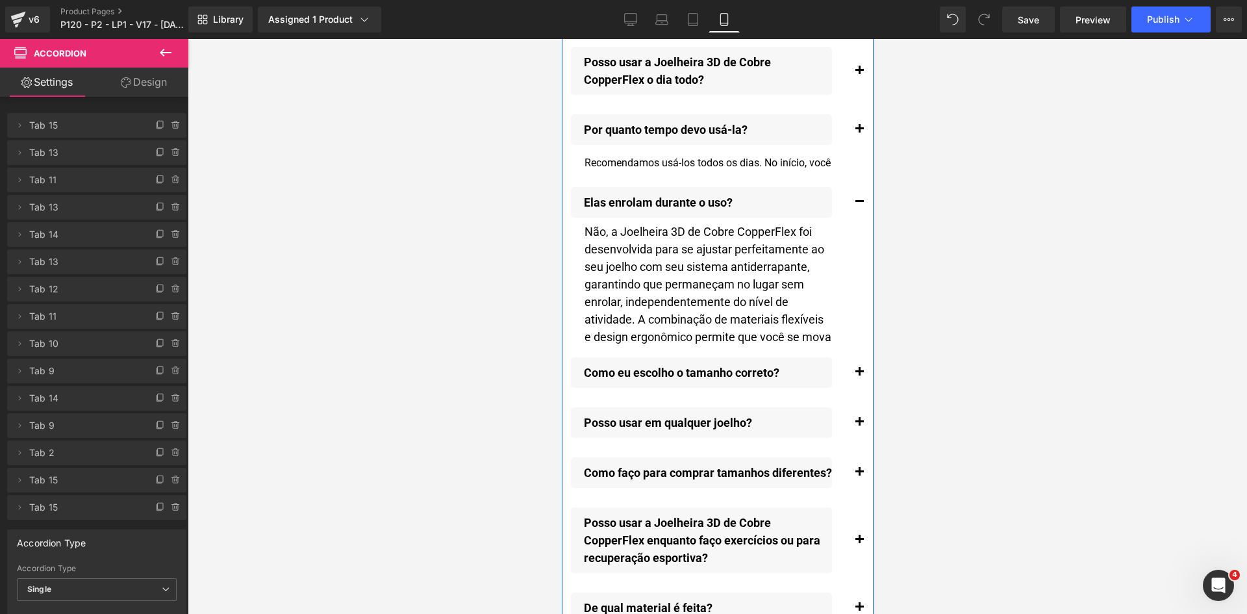
scroll to position [14870, 0]
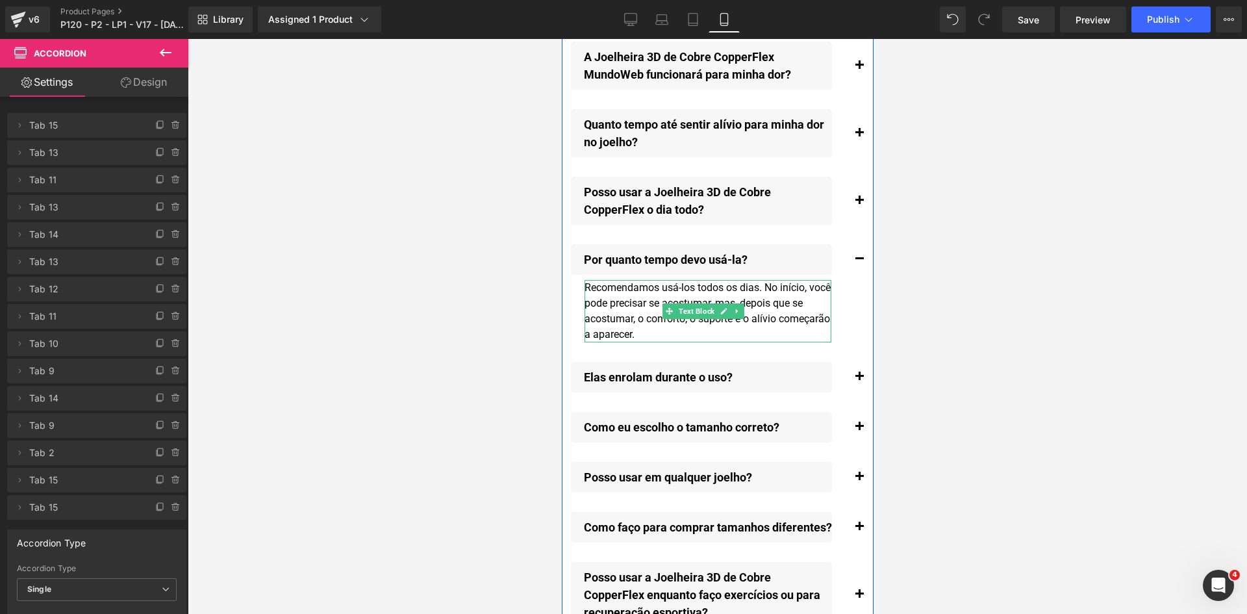
drag, startPoint x: 758, startPoint y: 306, endPoint x: 759, endPoint y: 313, distance: 7.2
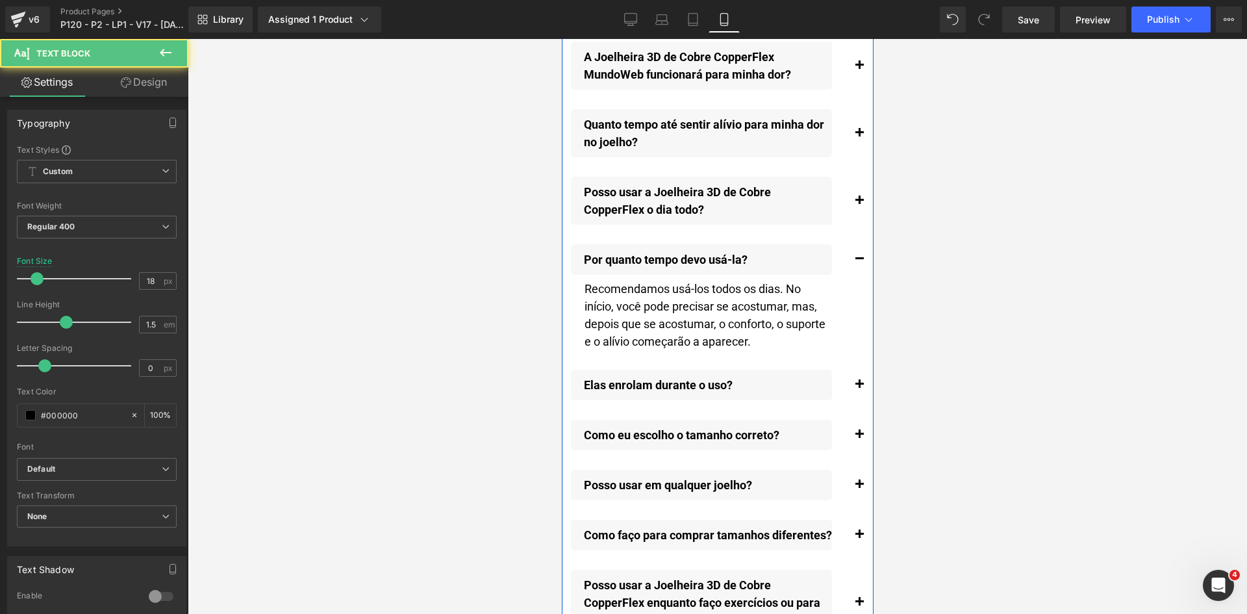
click at [847, 202] on button "button" at bounding box center [859, 200] width 26 height 61
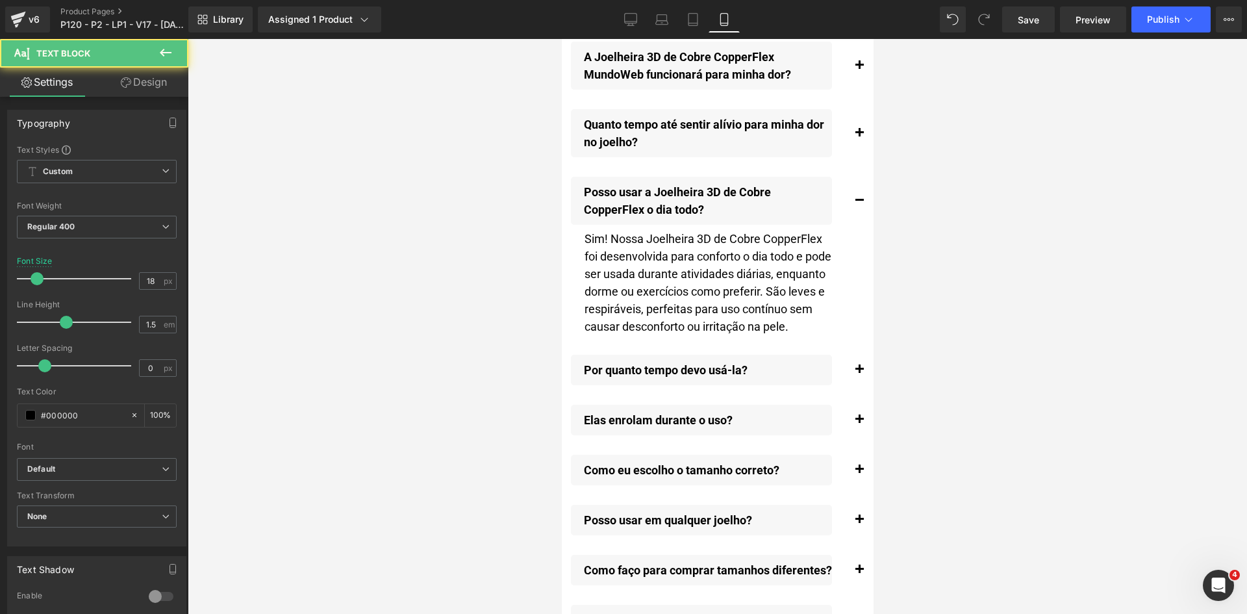
click at [850, 131] on button "button" at bounding box center [859, 133] width 26 height 61
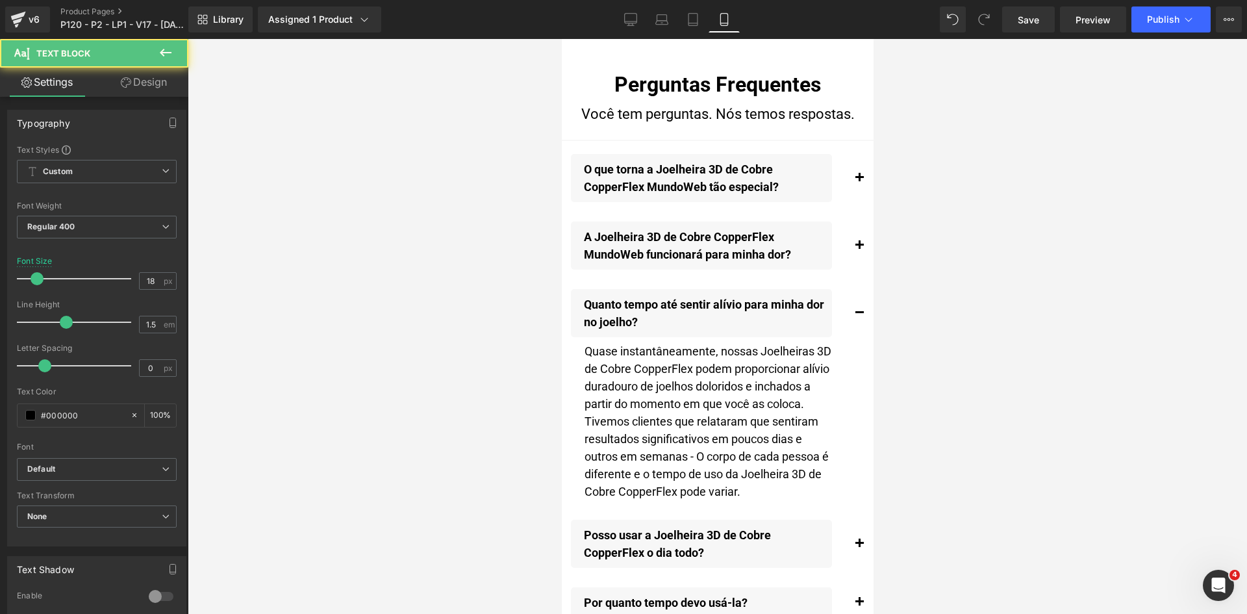
scroll to position [14675, 0]
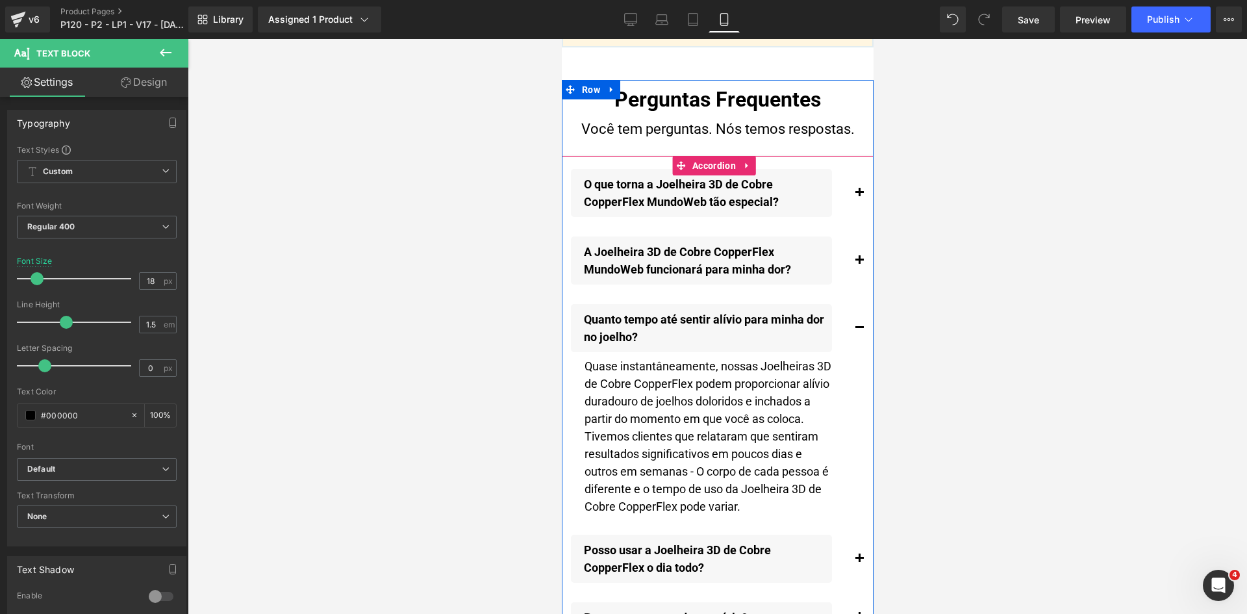
click at [859, 264] on span "button" at bounding box center [859, 264] width 0 height 0
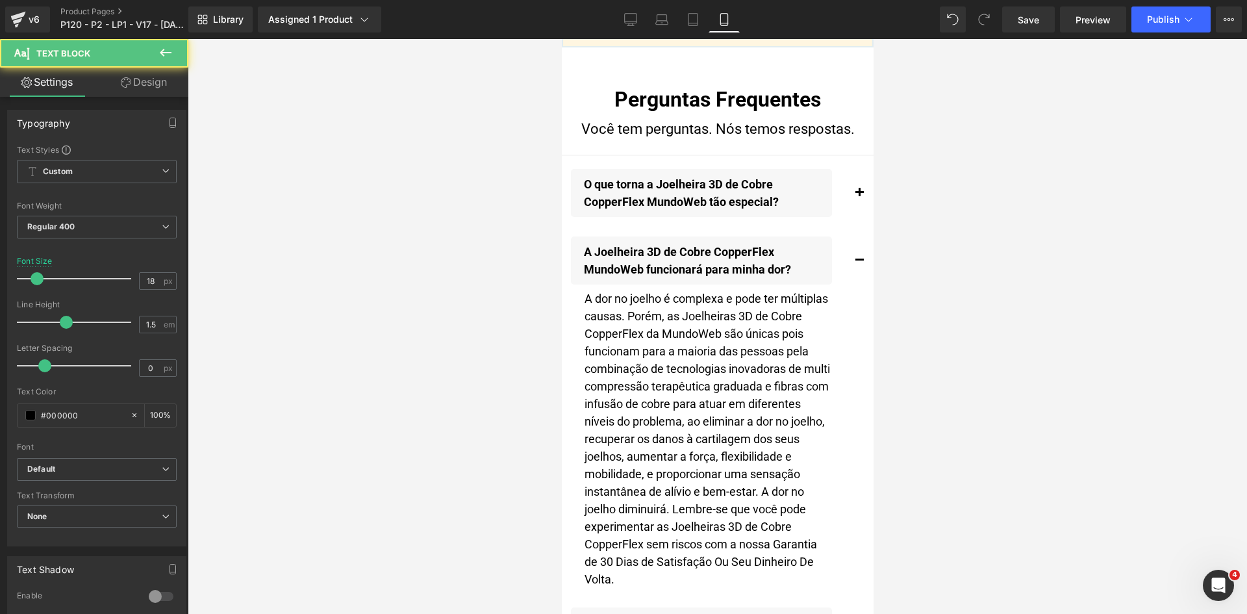
drag, startPoint x: 850, startPoint y: 196, endPoint x: 781, endPoint y: 322, distance: 143.1
click at [859, 196] on span "button" at bounding box center [859, 196] width 0 height 0
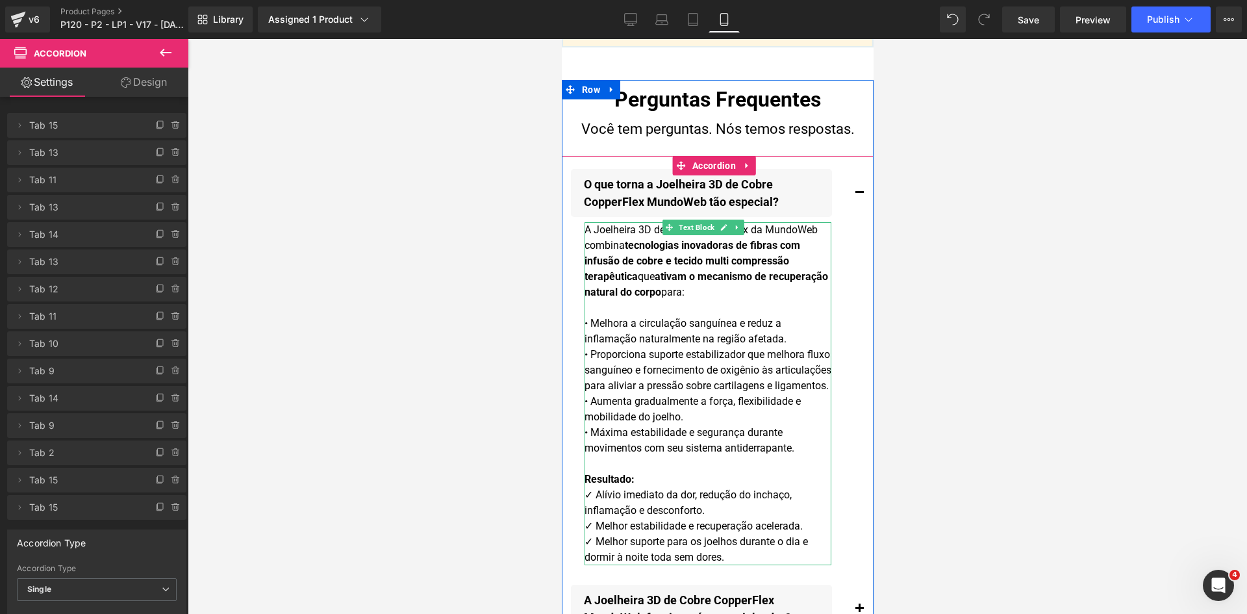
drag, startPoint x: 768, startPoint y: 311, endPoint x: 772, endPoint y: 325, distance: 14.2
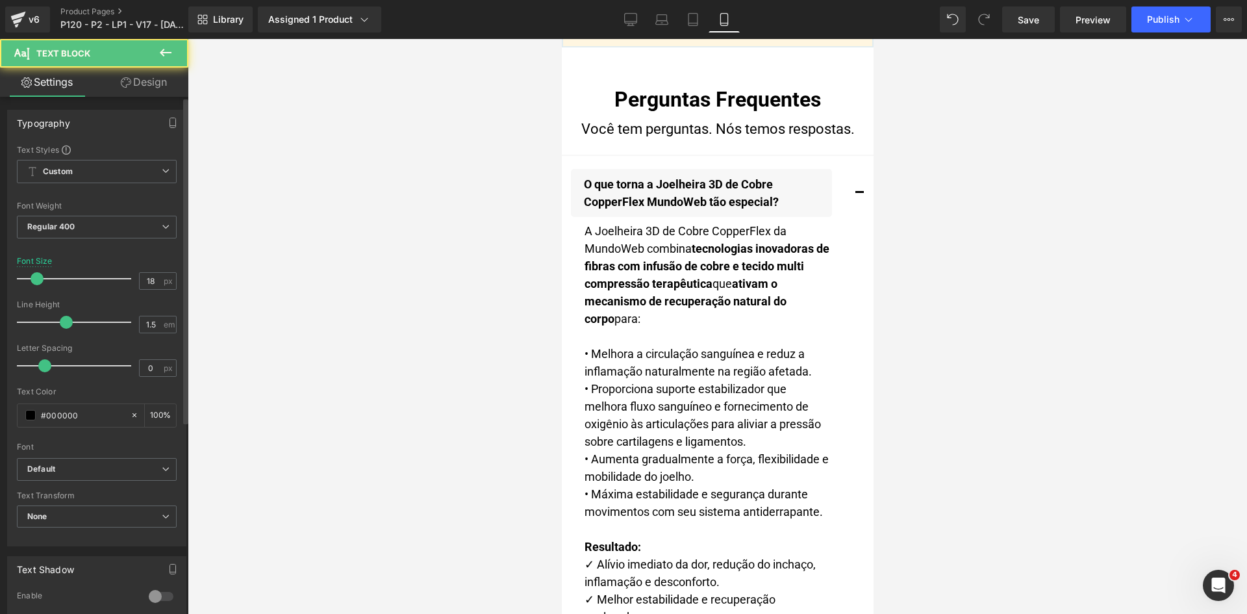
click at [632, 12] on link "Desktop" at bounding box center [630, 19] width 31 height 26
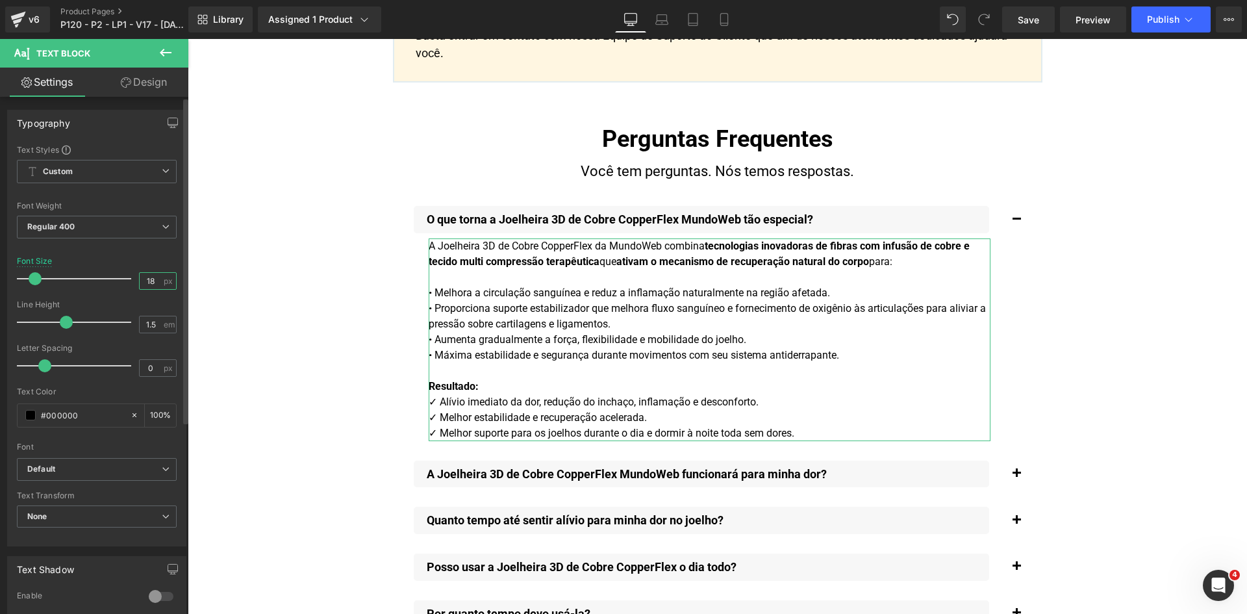
scroll to position [9451, 0]
drag, startPoint x: 144, startPoint y: 280, endPoint x: 170, endPoint y: 285, distance: 25.7
click at [157, 280] on div "18 px" at bounding box center [158, 281] width 38 height 18
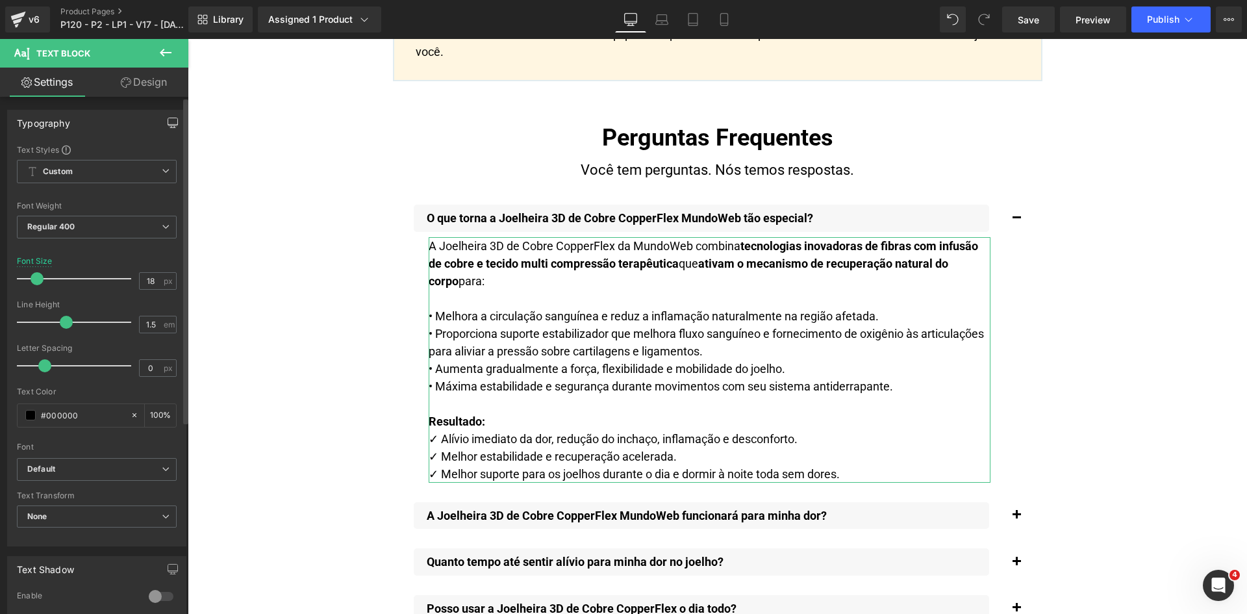
click at [173, 117] on button "button" at bounding box center [172, 122] width 21 height 25
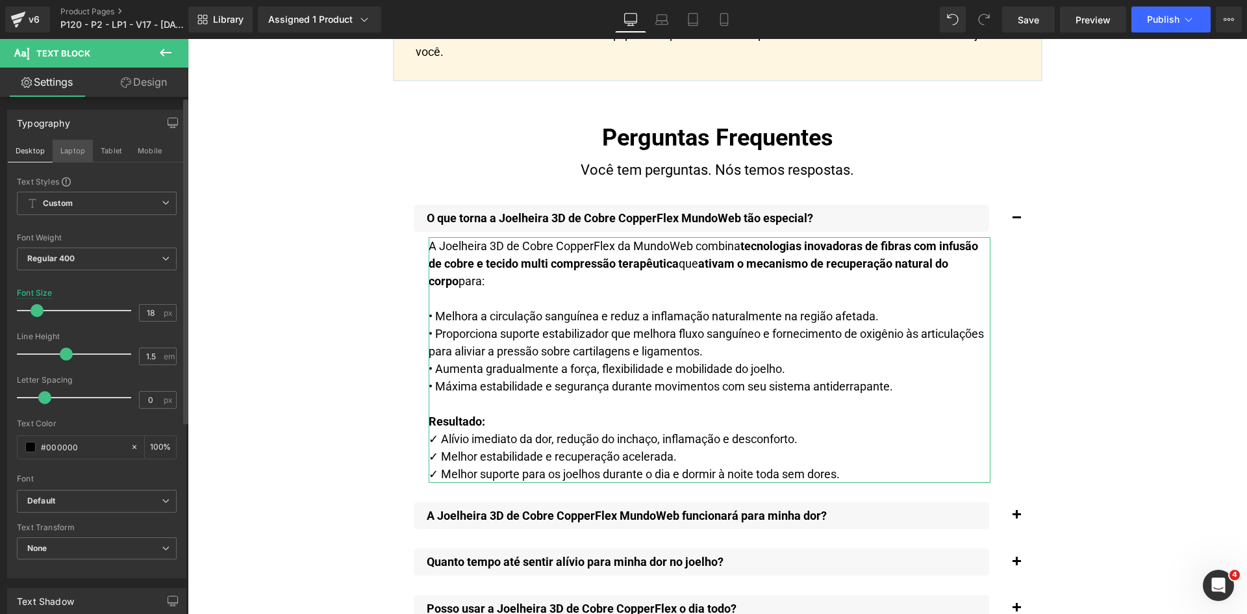
click at [68, 156] on button "Laptop" at bounding box center [73, 151] width 40 height 22
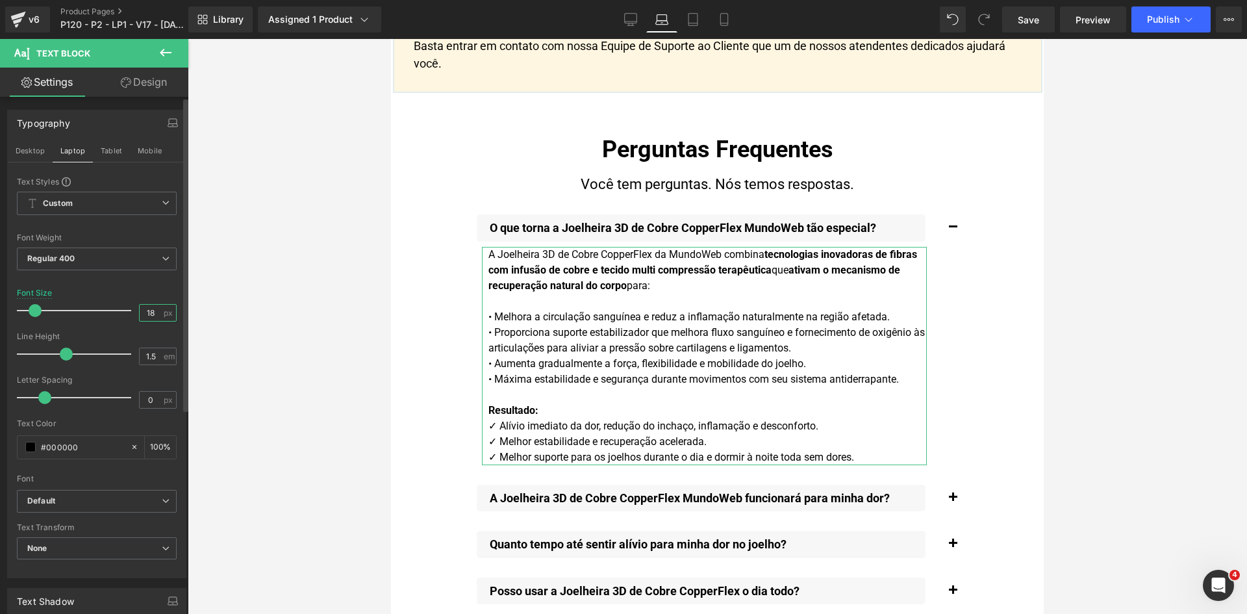
click at [141, 315] on input "18" at bounding box center [151, 313] width 23 height 16
paste input "8"
drag, startPoint x: 111, startPoint y: 157, endPoint x: 145, endPoint y: 315, distance: 162.1
click at [111, 156] on button "Tablet" at bounding box center [111, 151] width 37 height 22
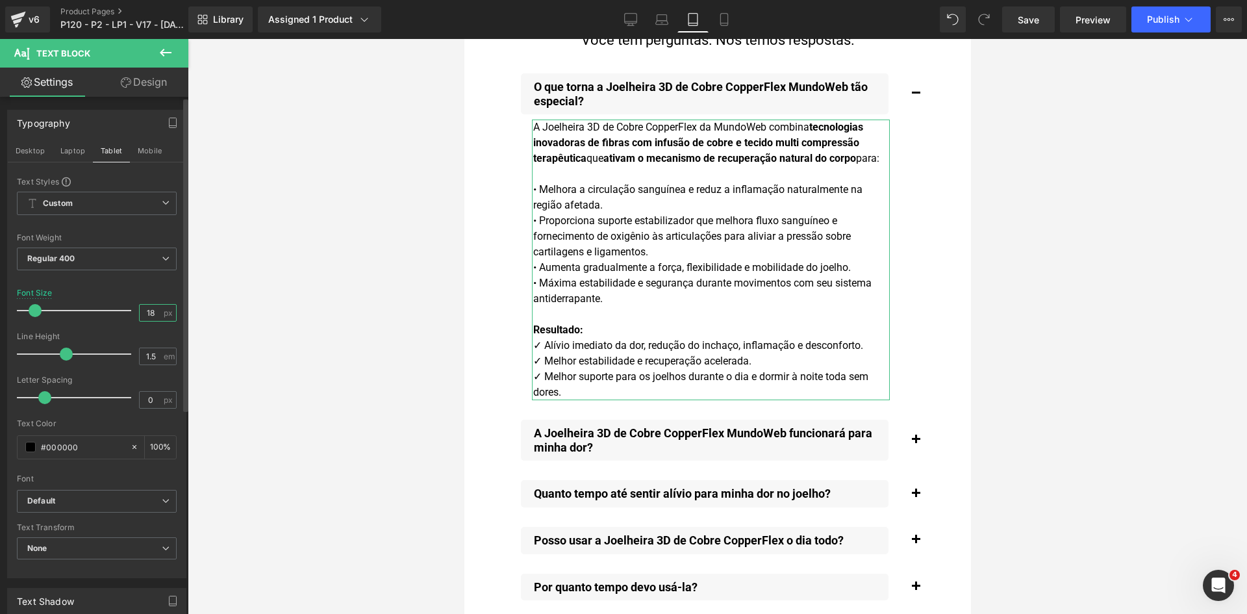
click at [145, 314] on input "18" at bounding box center [151, 313] width 23 height 16
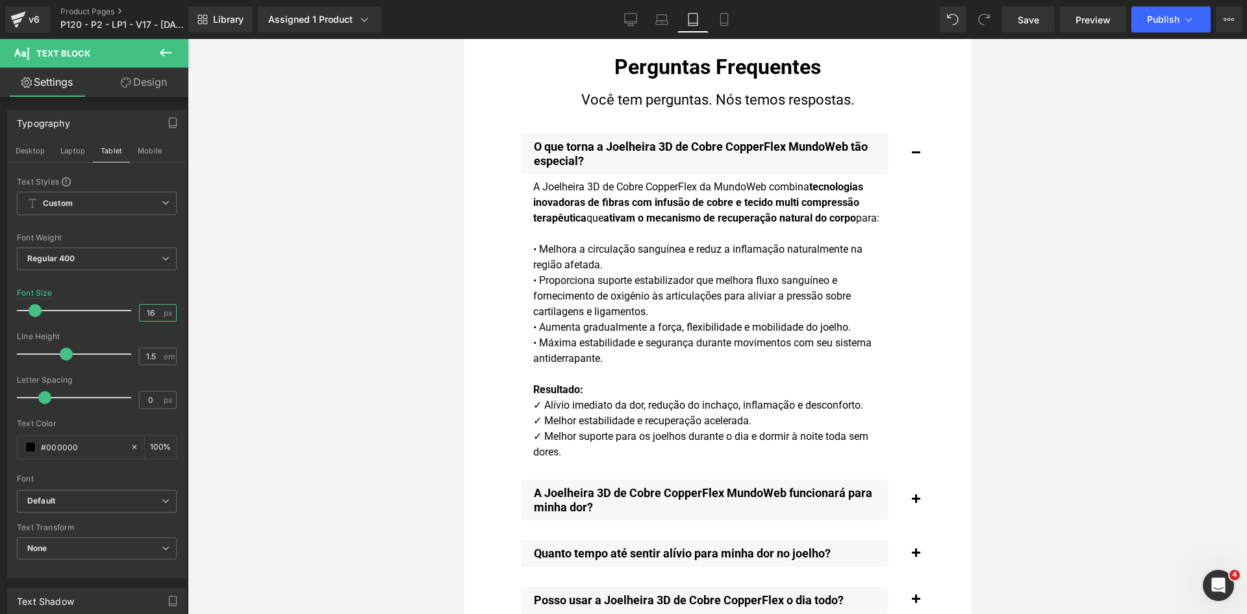
paste input "8"
type input "18"
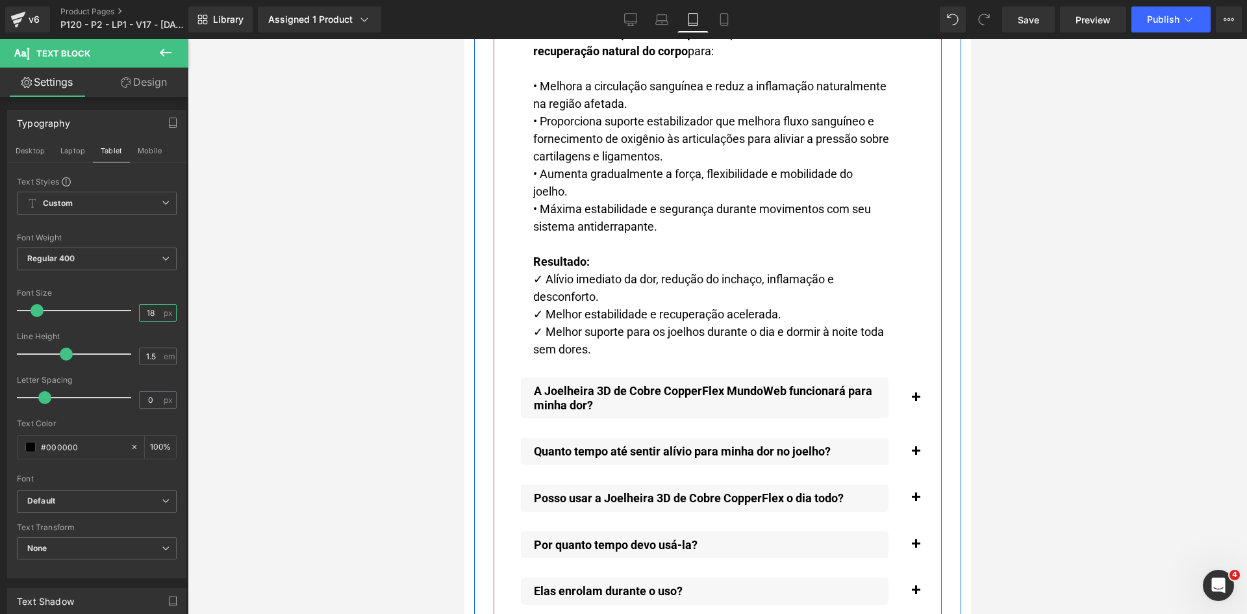
scroll to position [14527, 0]
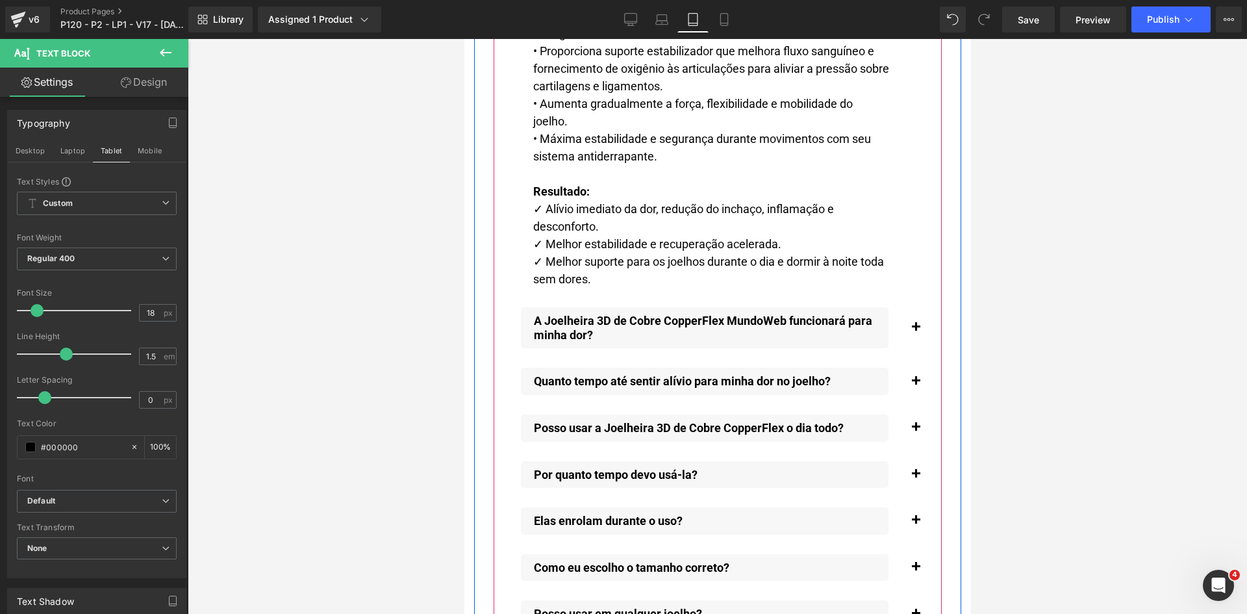
click at [915, 331] on span "button" at bounding box center [915, 331] width 0 height 0
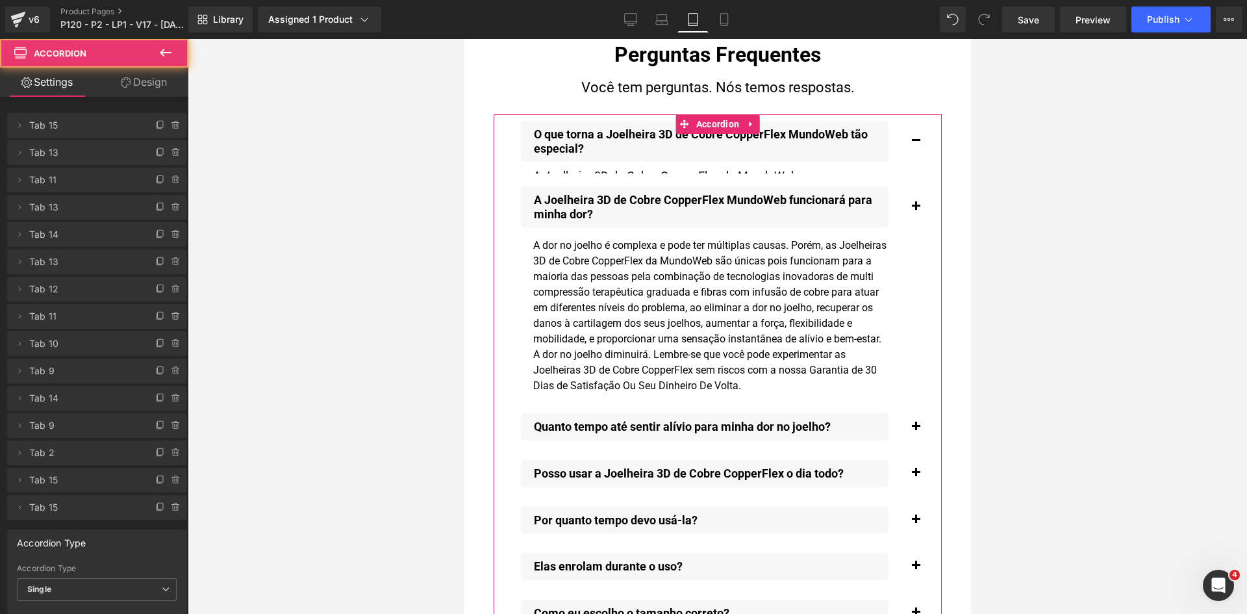
scroll to position [14153, 0]
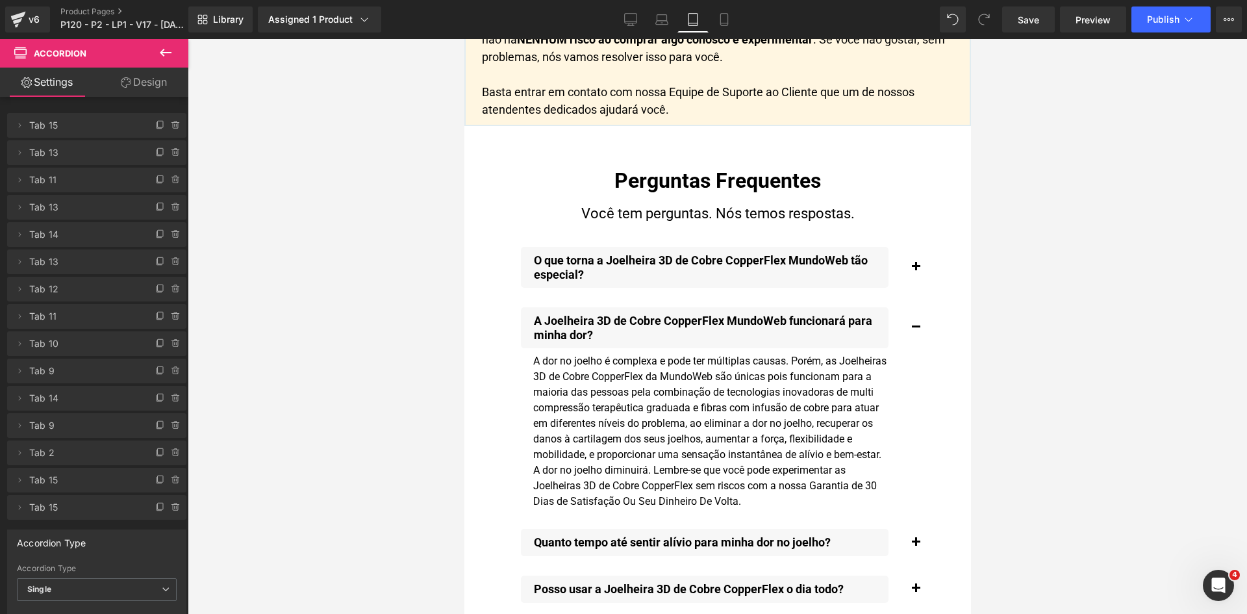
click at [628, 377] on div "A dor no joelho é complexa e pode ter múltiplas causas. Porém, as Joelheiras 3D…" at bounding box center [710, 431] width 358 height 156
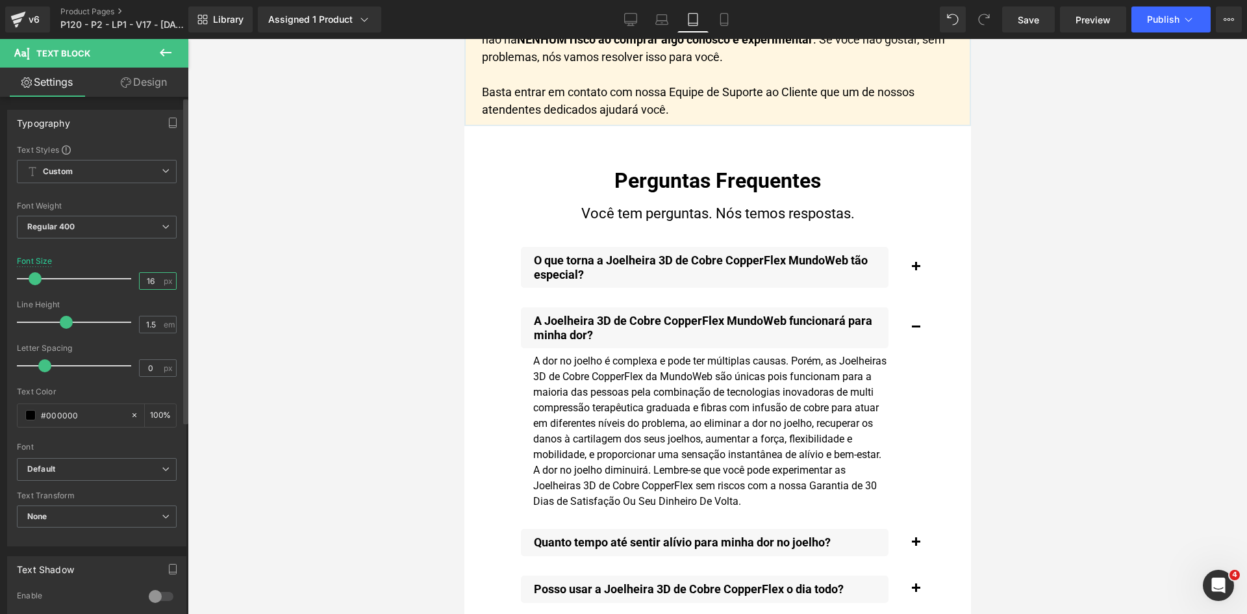
click at [148, 280] on input "16" at bounding box center [151, 281] width 23 height 16
paste input "8"
click at [162, 126] on button "button" at bounding box center [172, 122] width 21 height 25
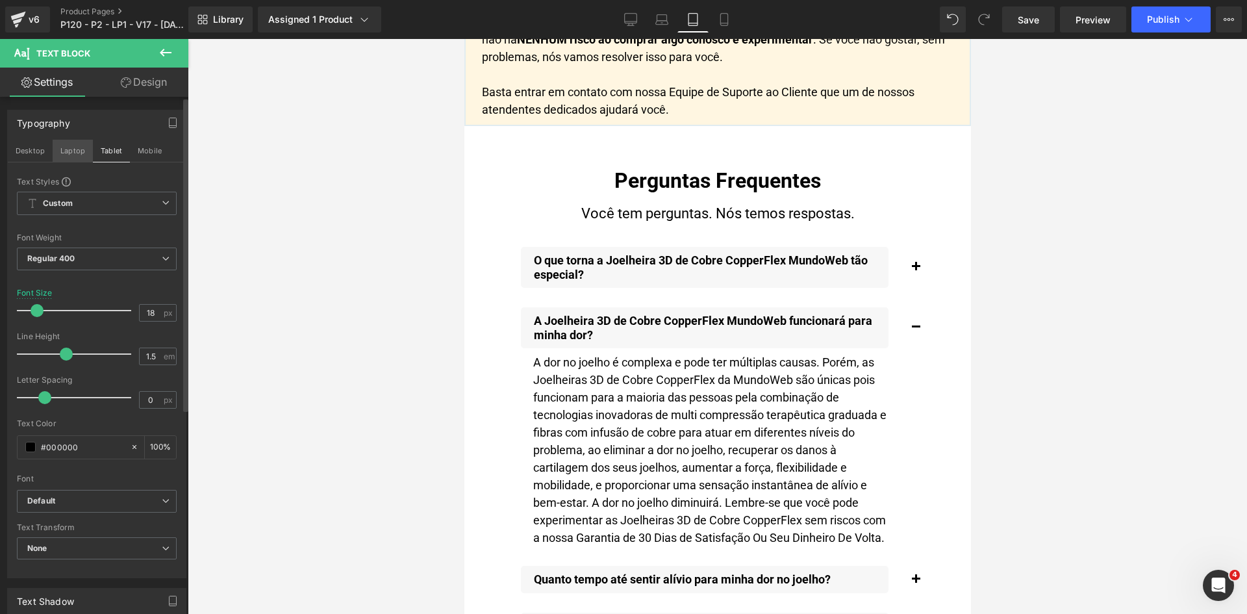
click at [70, 153] on button "Laptop" at bounding box center [73, 151] width 40 height 22
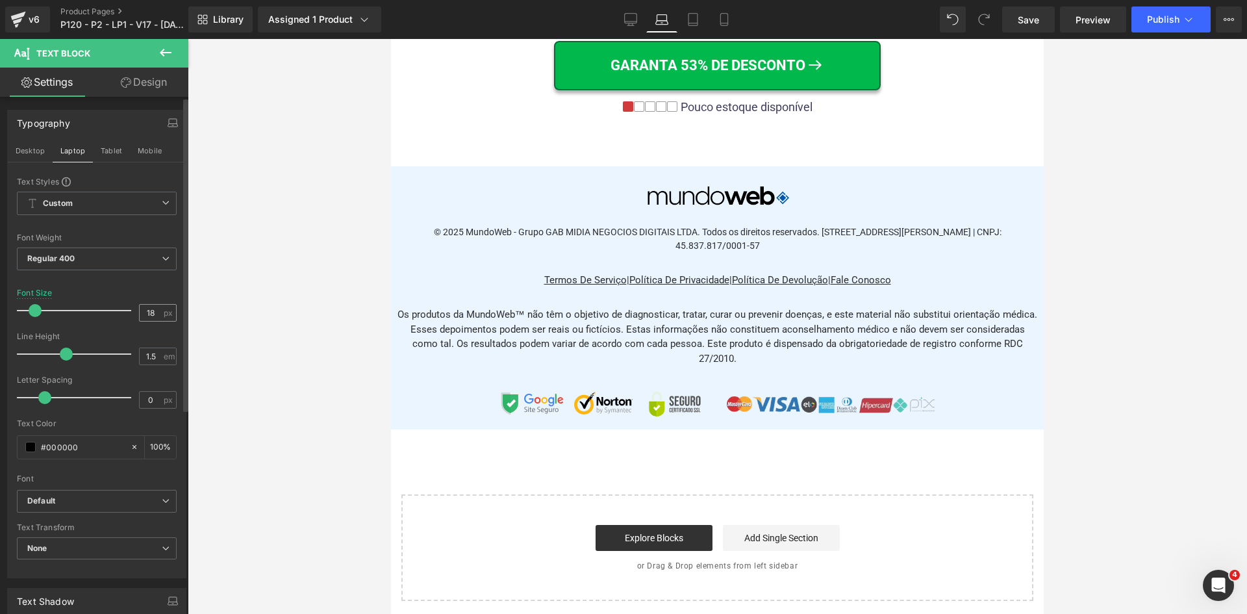
scroll to position [9836, 0]
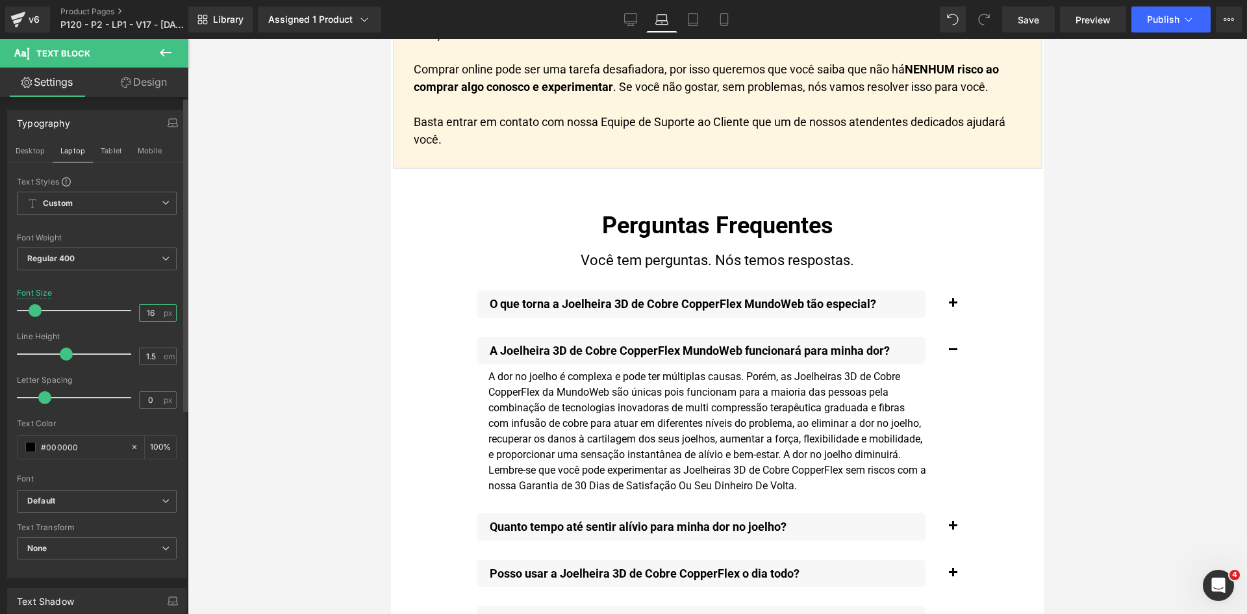
click at [146, 316] on input "16" at bounding box center [151, 313] width 23 height 16
paste input "8"
click at [32, 151] on button "Desktop" at bounding box center [30, 151] width 45 height 22
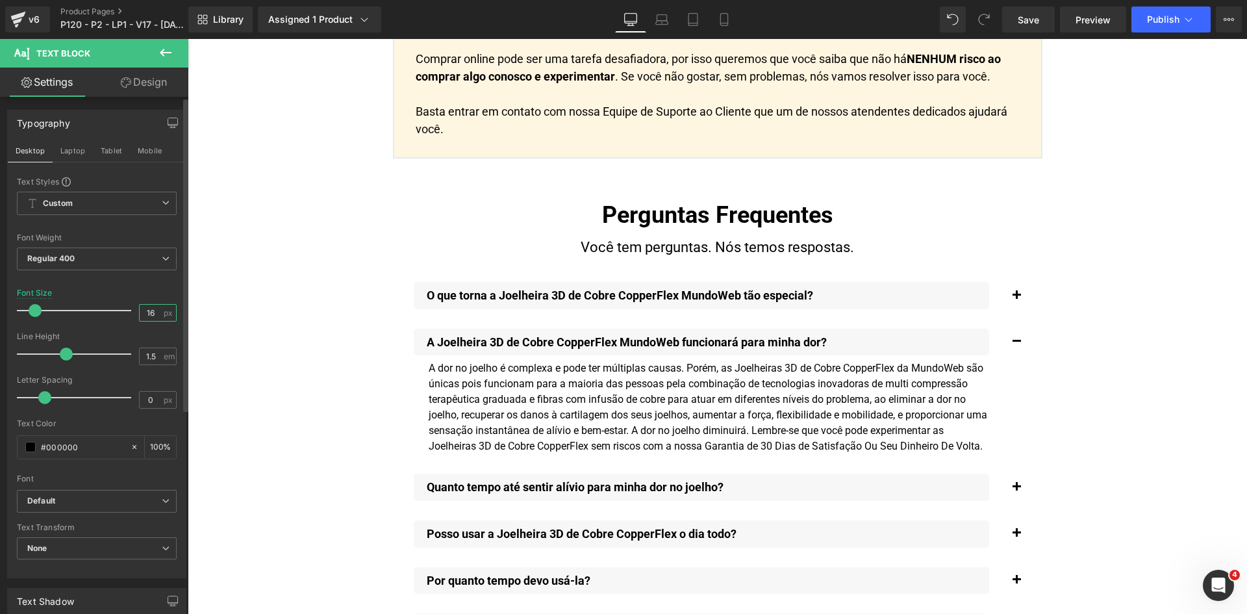
click at [152, 311] on input "16" at bounding box center [151, 313] width 23 height 16
paste input "8"
type input "18"
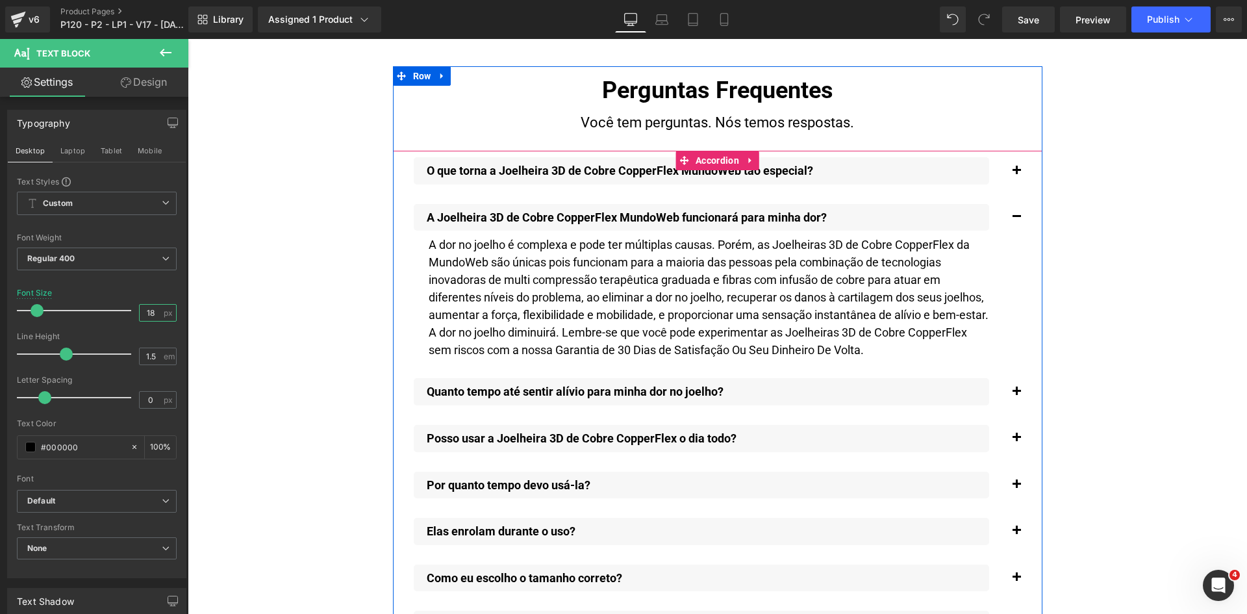
scroll to position [9569, 0]
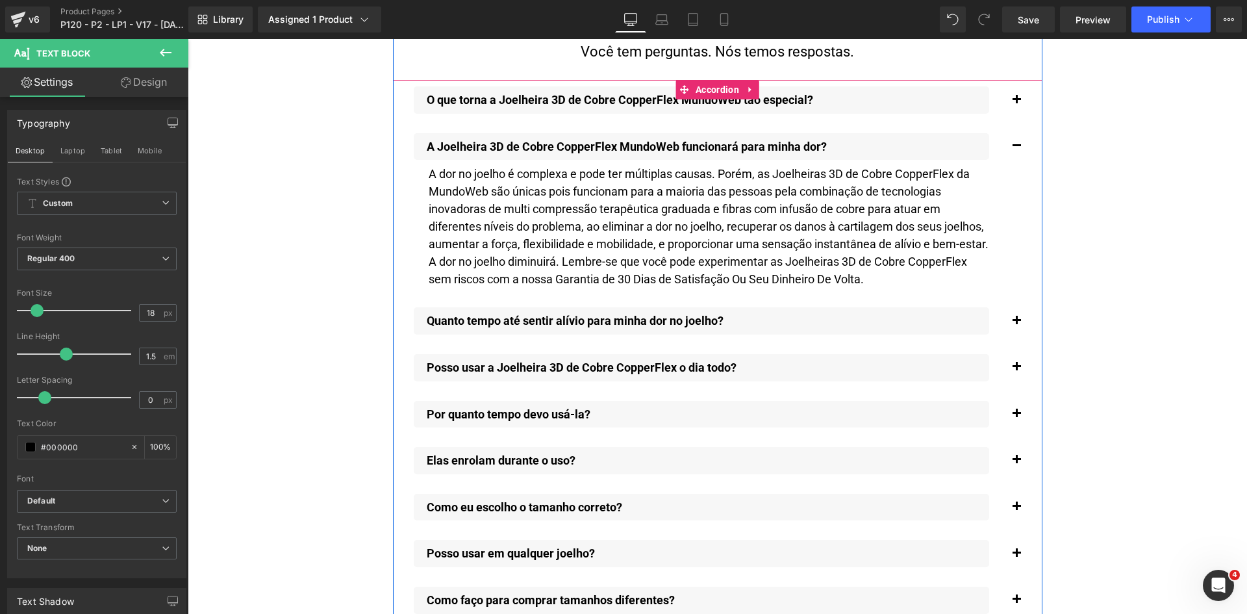
click at [1017, 324] on span "button" at bounding box center [1017, 324] width 0 height 0
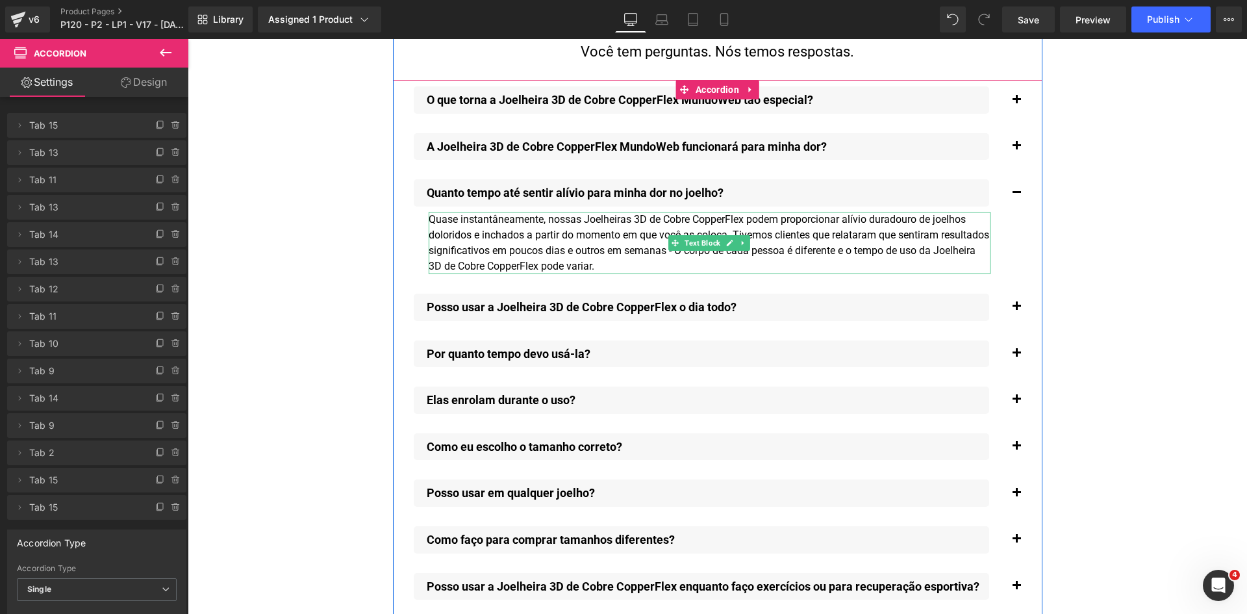
click at [495, 231] on div "Quase instantâneamente, nossas Joelheiras 3D de Cobre CopperFlex podem proporci…" at bounding box center [710, 243] width 562 height 62
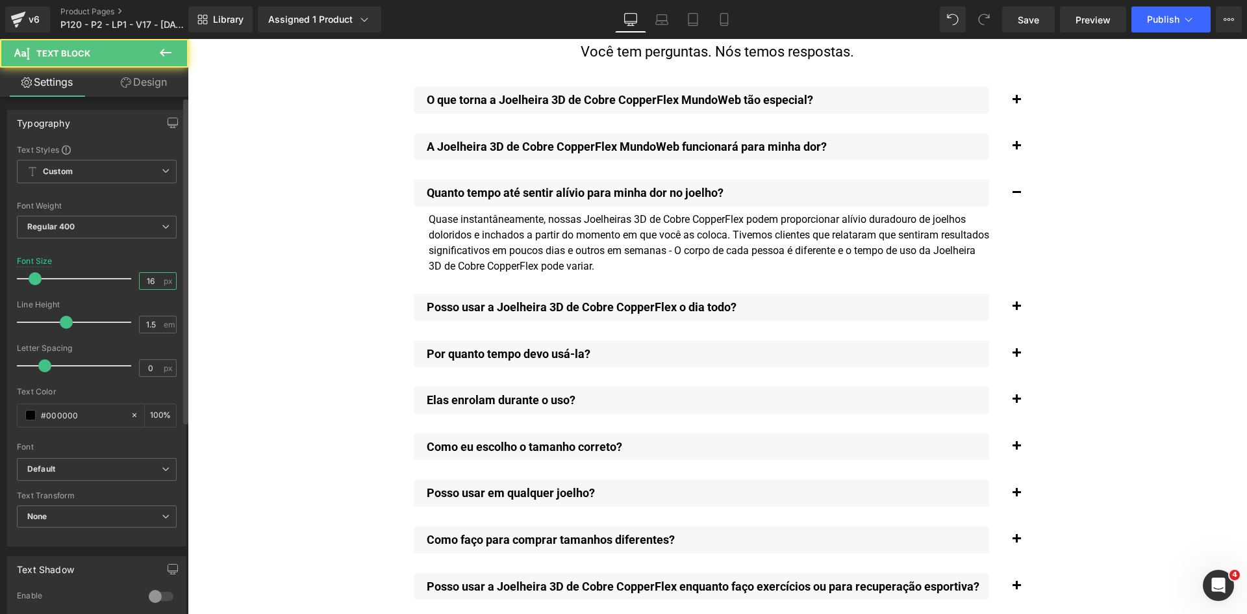
click at [146, 287] on input "16" at bounding box center [151, 281] width 23 height 16
paste input "8"
click at [168, 121] on icon "button" at bounding box center [173, 123] width 10 height 10
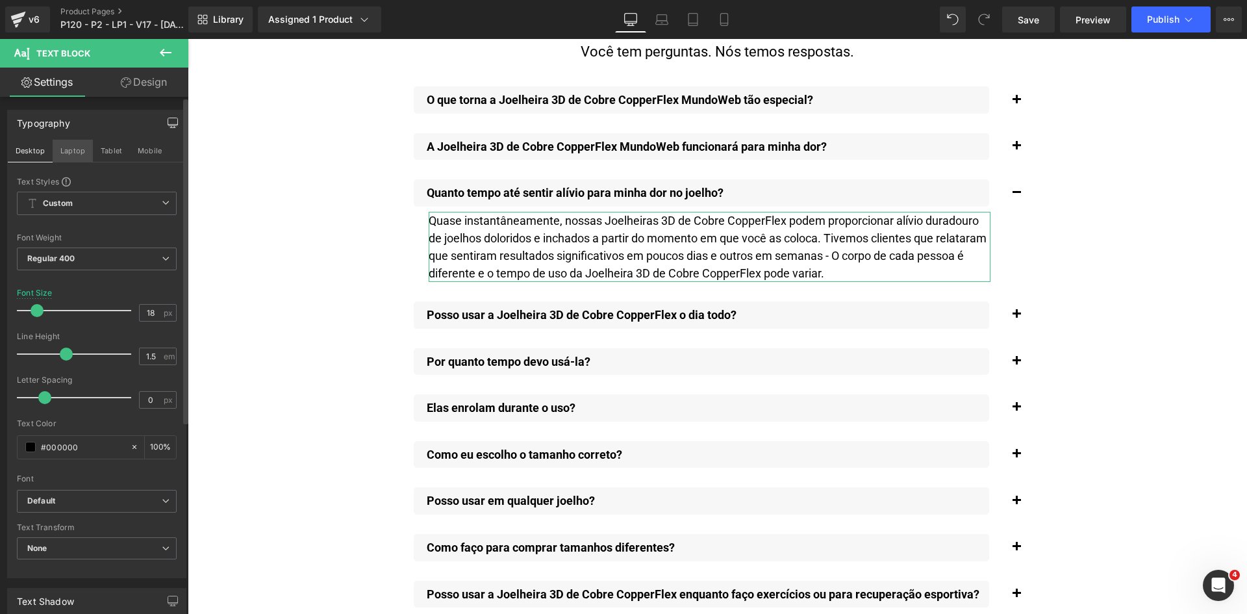
click at [75, 149] on button "Laptop" at bounding box center [73, 151] width 40 height 22
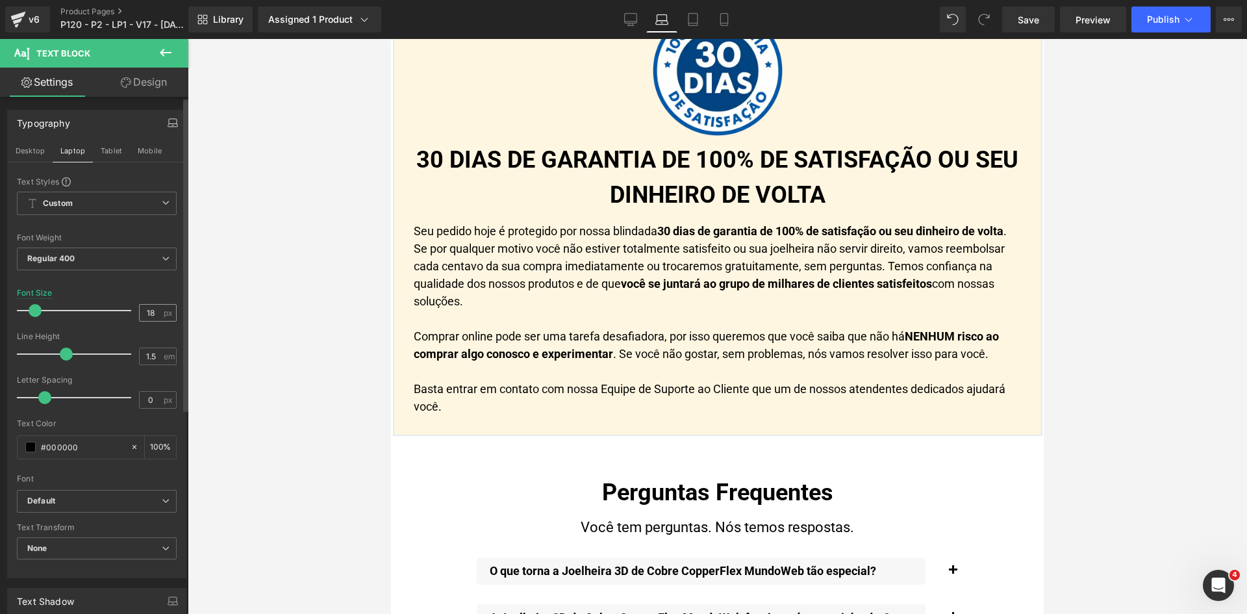
scroll to position [10031, 0]
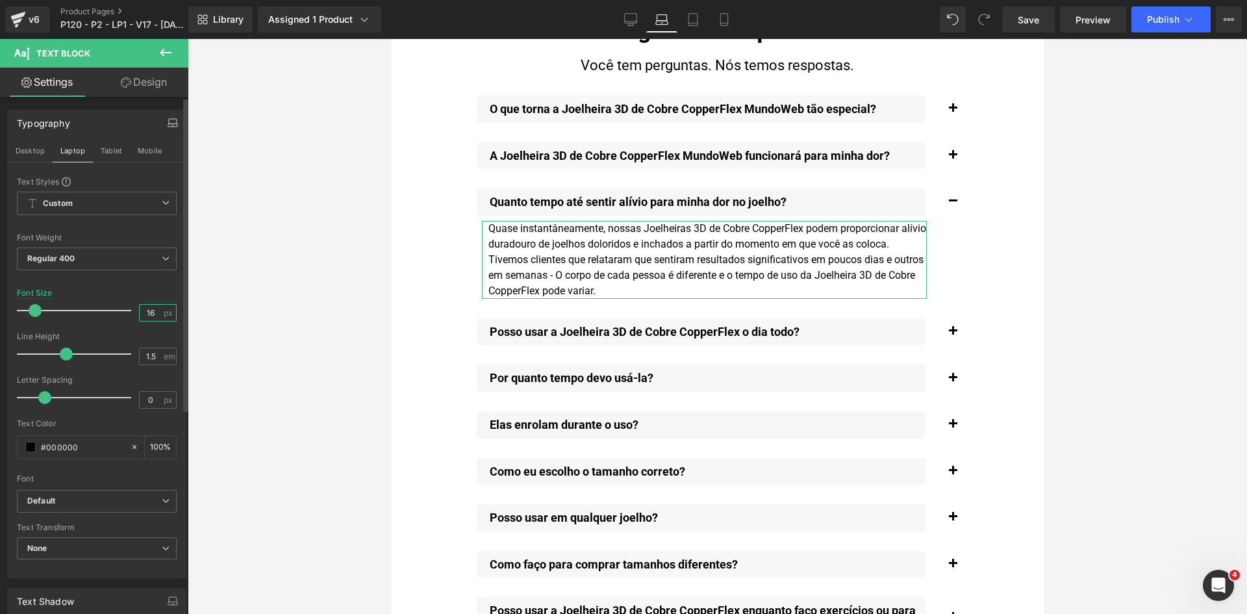
click at [145, 312] on input "16" at bounding box center [151, 313] width 23 height 16
paste input "8"
click at [110, 152] on button "Tablet" at bounding box center [111, 151] width 37 height 22
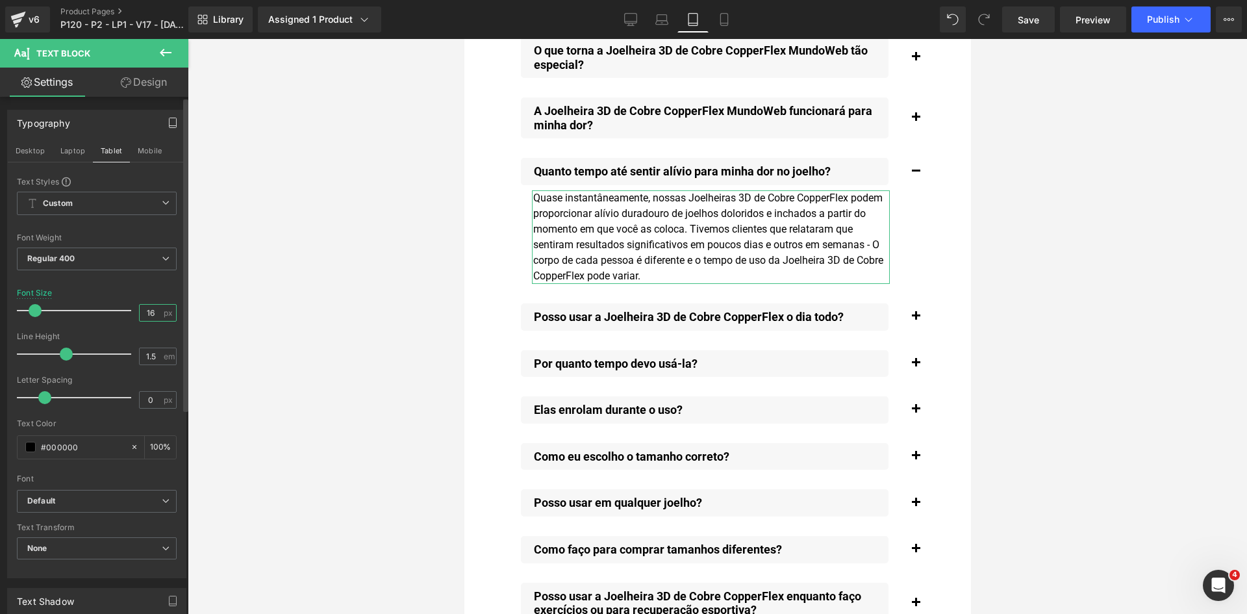
click at [149, 313] on input "16" at bounding box center [151, 313] width 23 height 16
paste input "8"
type input "18"
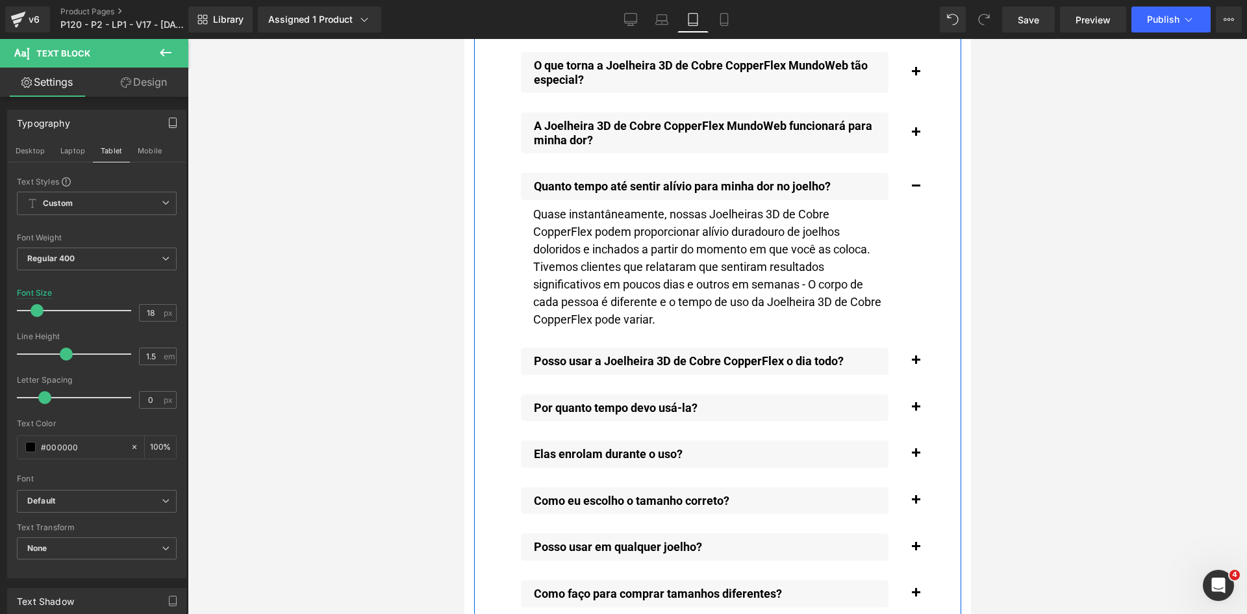
click at [914, 348] on button "button" at bounding box center [915, 361] width 26 height 40
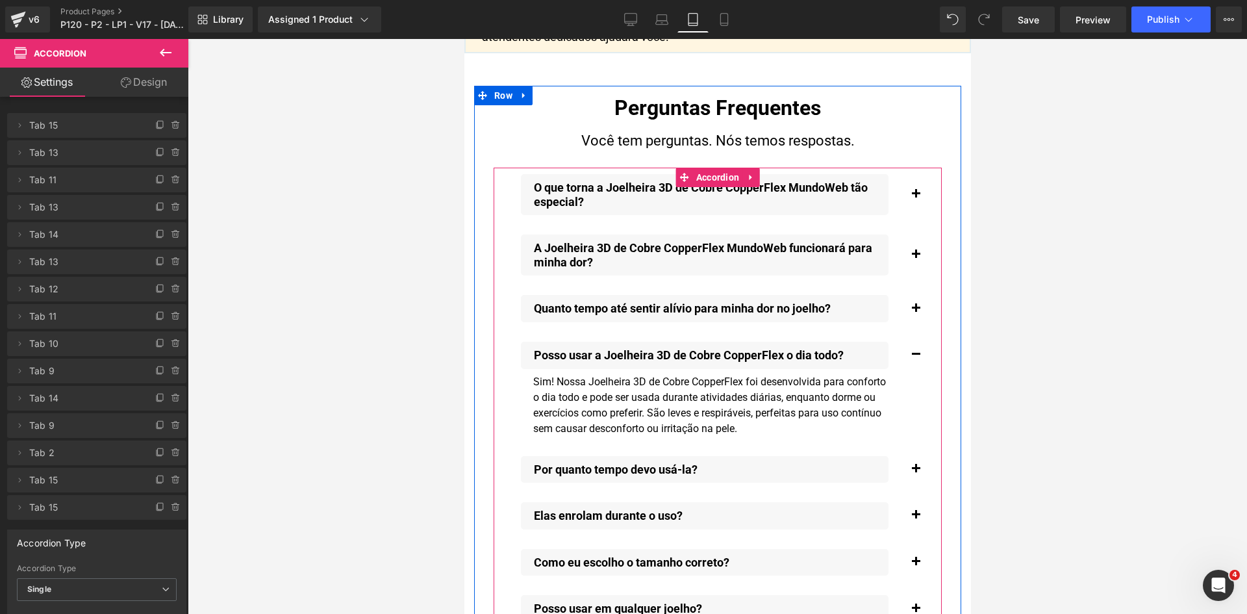
scroll to position [14220, 0]
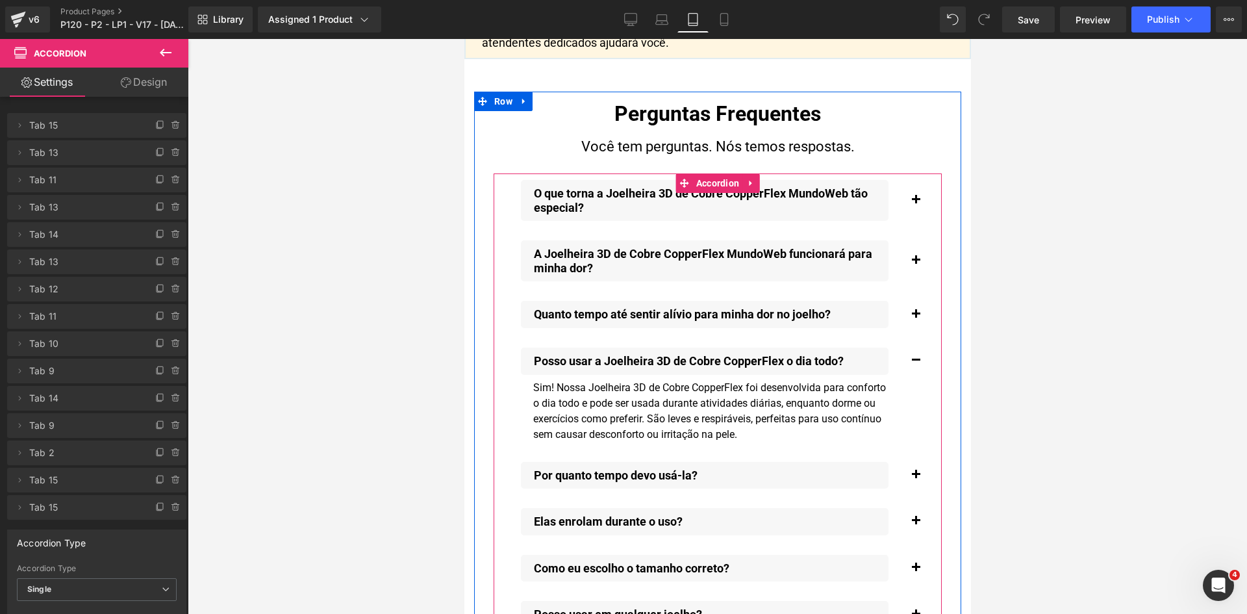
click at [759, 390] on div "Sim! Nossa Joelheira 3D de Cobre CopperFlex foi desenvolvida para conforto o di…" at bounding box center [710, 411] width 358 height 62
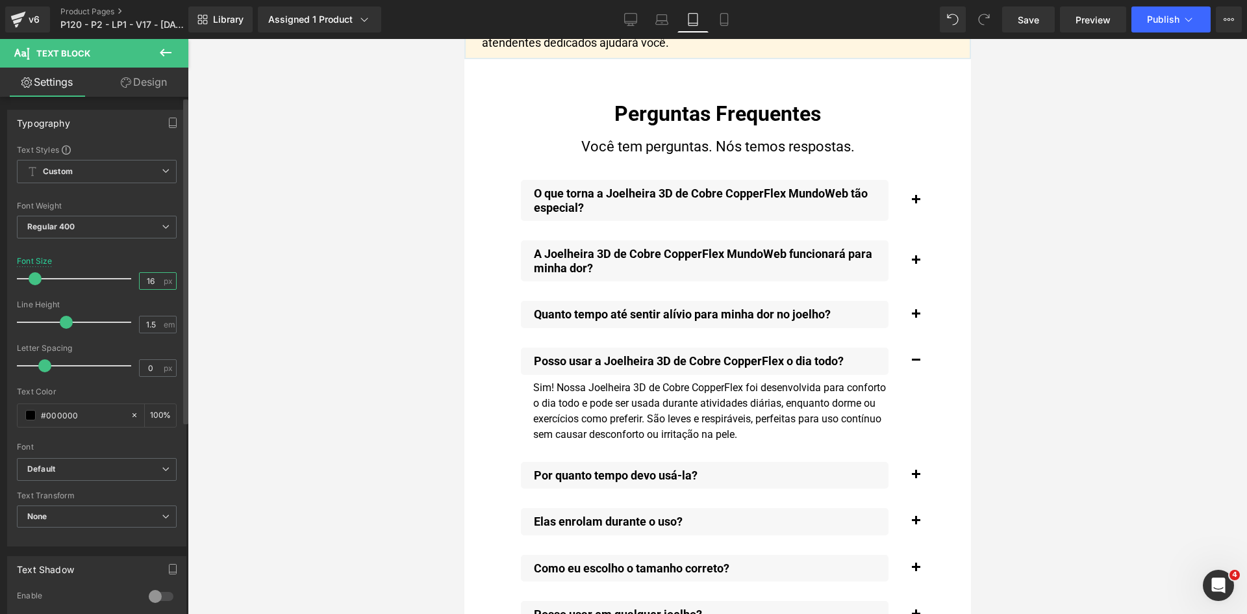
click at [148, 277] on input "16" at bounding box center [151, 281] width 23 height 16
paste input "8"
click at [168, 124] on icon "button" at bounding box center [173, 123] width 10 height 10
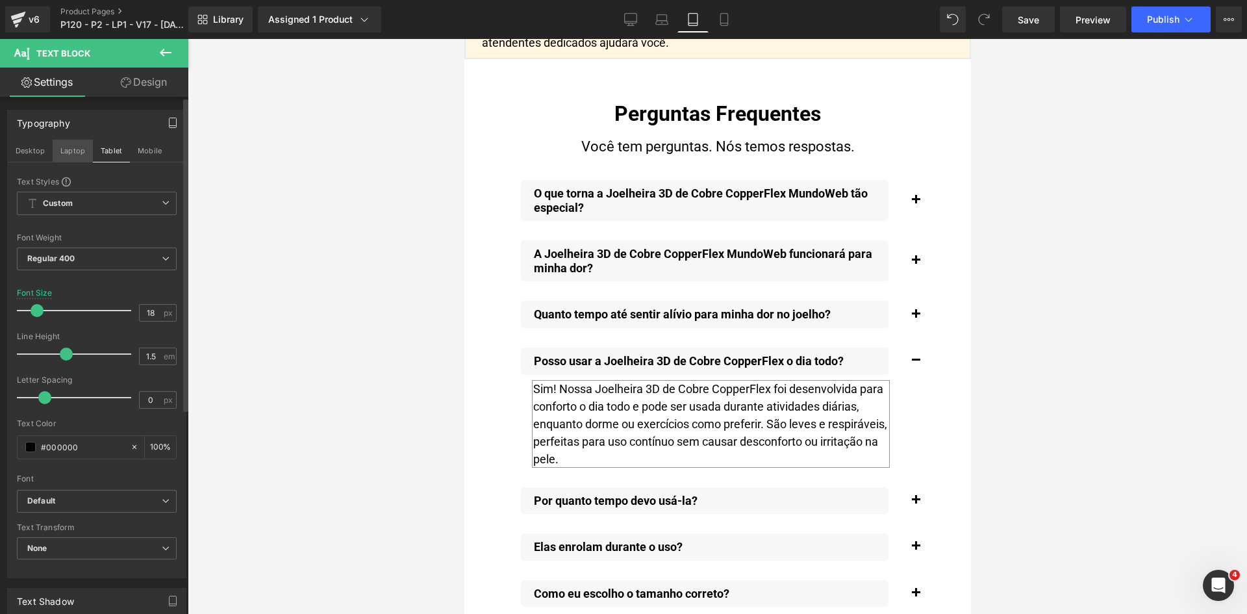
click at [71, 157] on button "Laptop" at bounding box center [73, 151] width 40 height 22
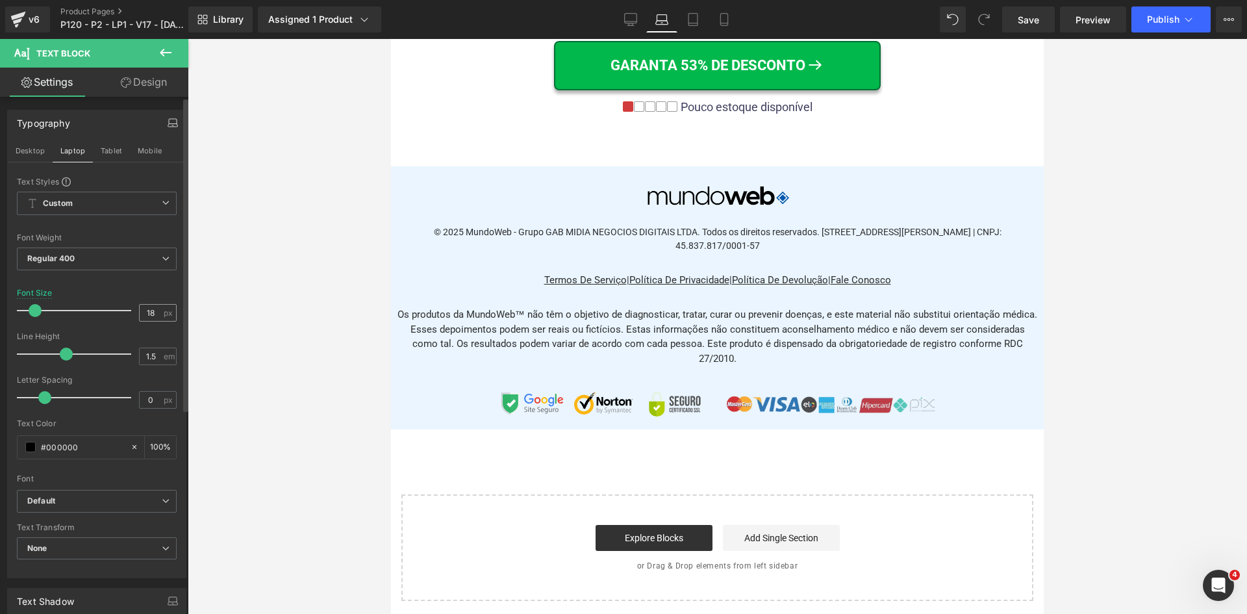
scroll to position [9903, 0]
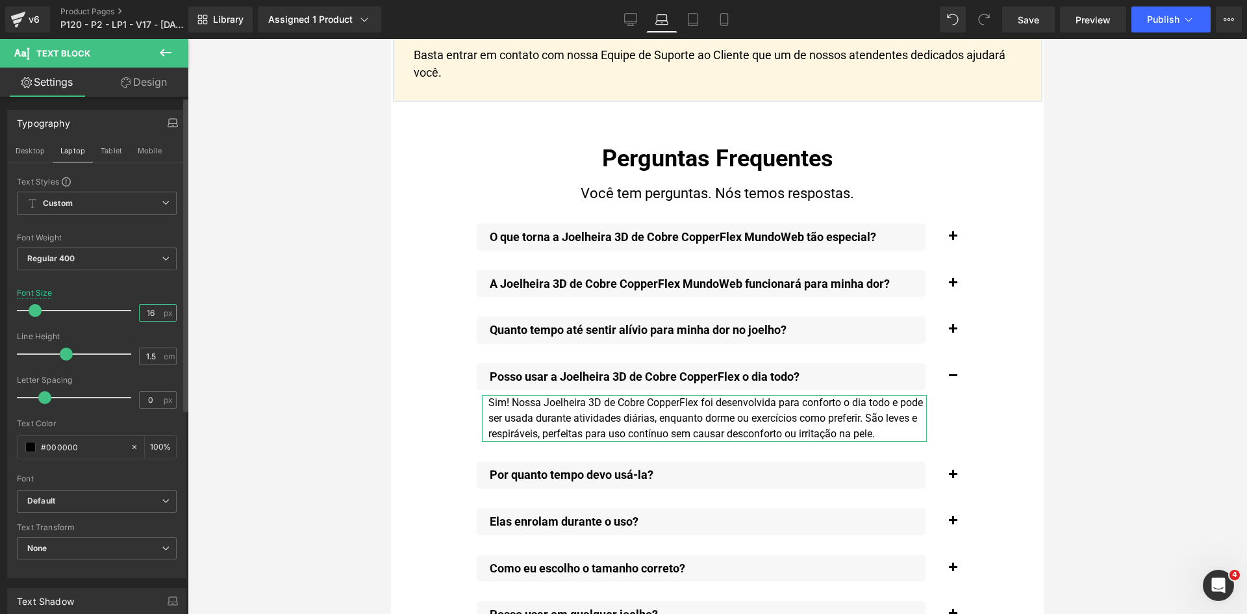
click at [142, 315] on input "16" at bounding box center [151, 313] width 23 height 16
paste input "8"
click at [25, 153] on button "Desktop" at bounding box center [30, 151] width 45 height 22
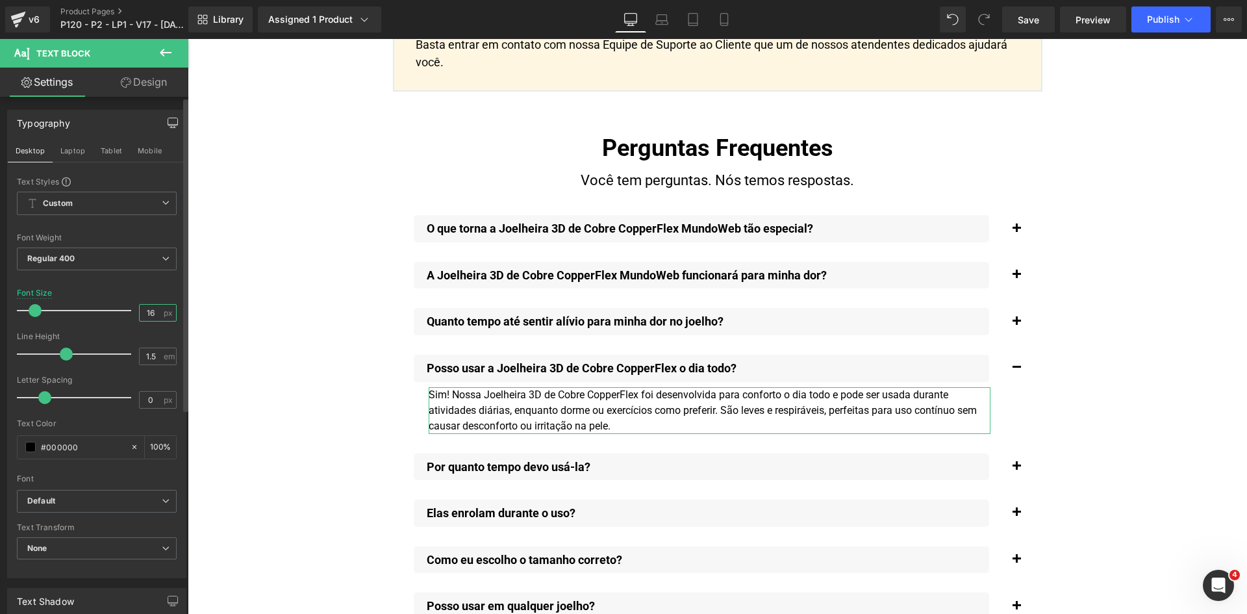
click at [149, 314] on input "16" at bounding box center [151, 313] width 23 height 16
paste input "8"
type input "18"
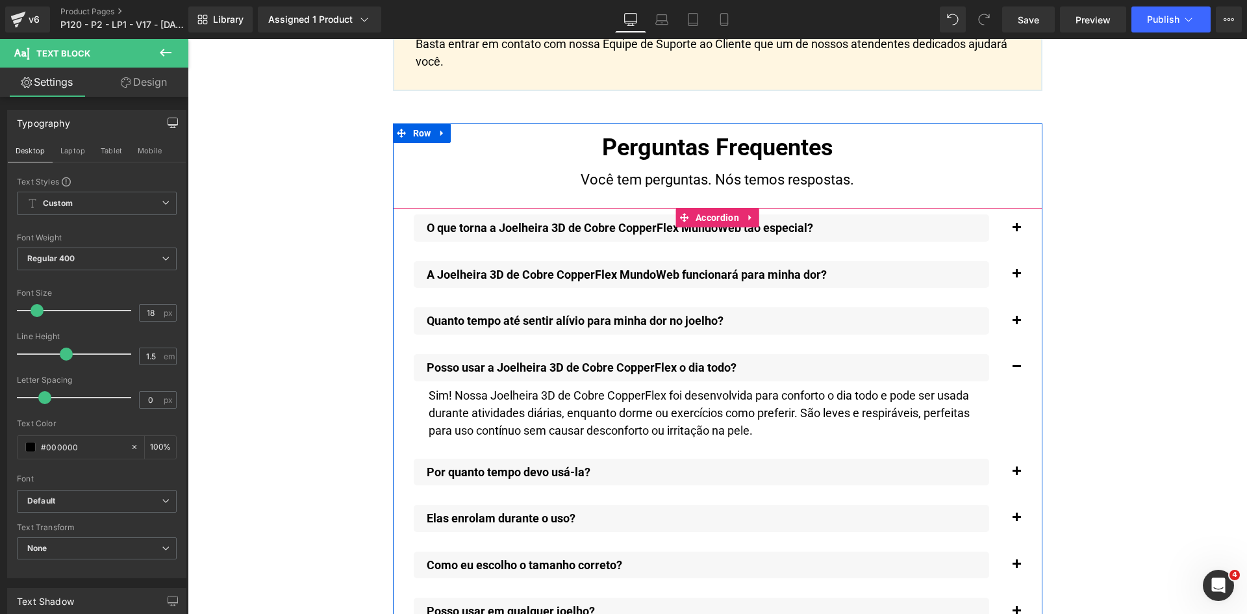
click at [1015, 459] on button "button" at bounding box center [1017, 472] width 26 height 40
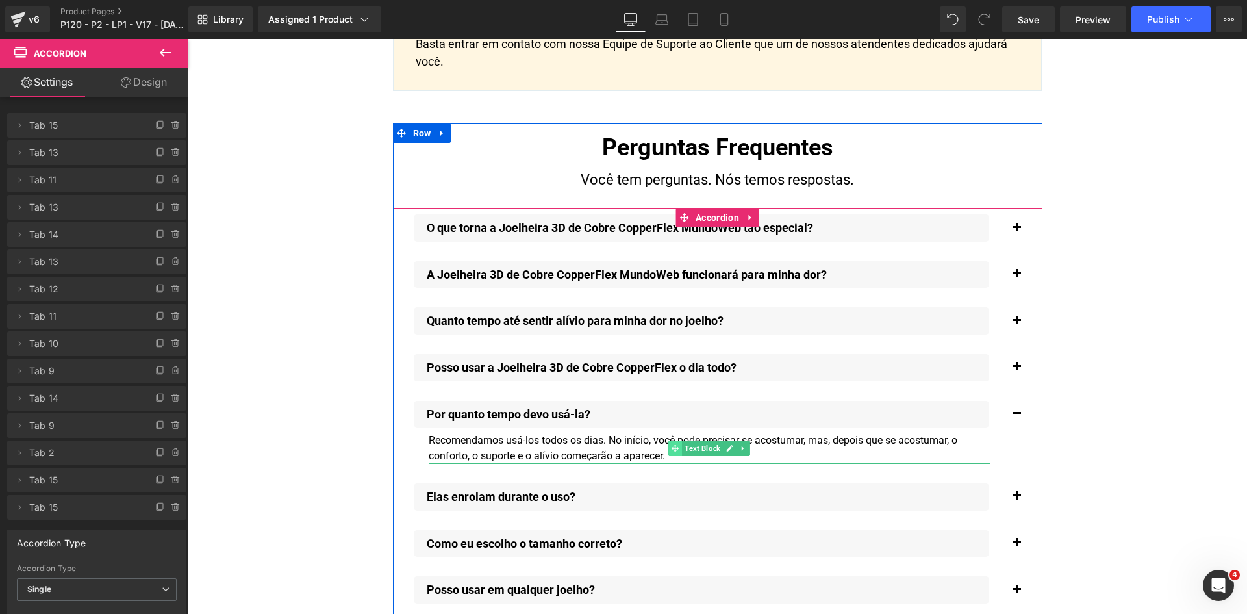
click at [674, 444] on icon at bounding box center [675, 448] width 7 height 8
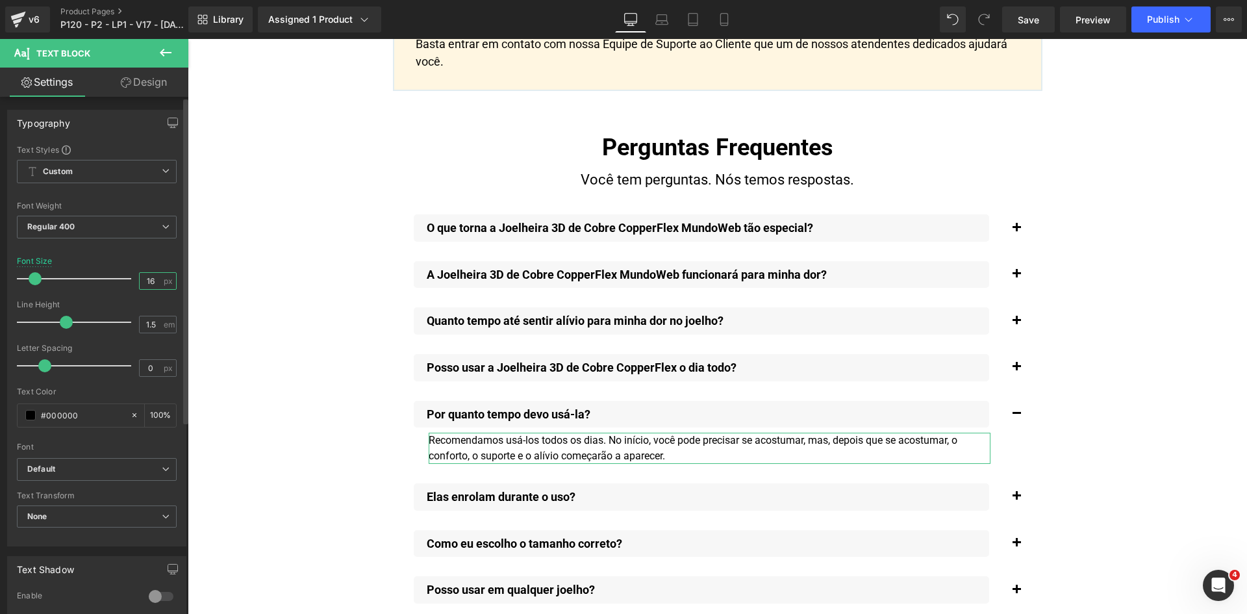
click at [144, 283] on input "16" at bounding box center [151, 281] width 23 height 16
click at [168, 118] on icon "button" at bounding box center [173, 123] width 10 height 10
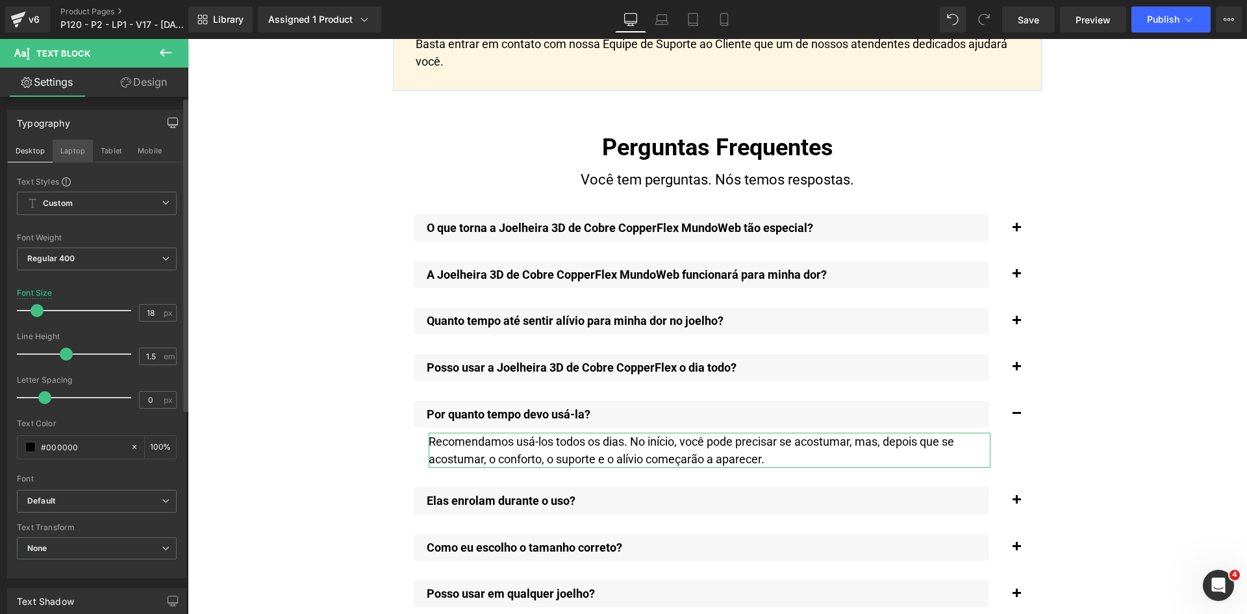
click at [73, 149] on button "Laptop" at bounding box center [73, 151] width 40 height 22
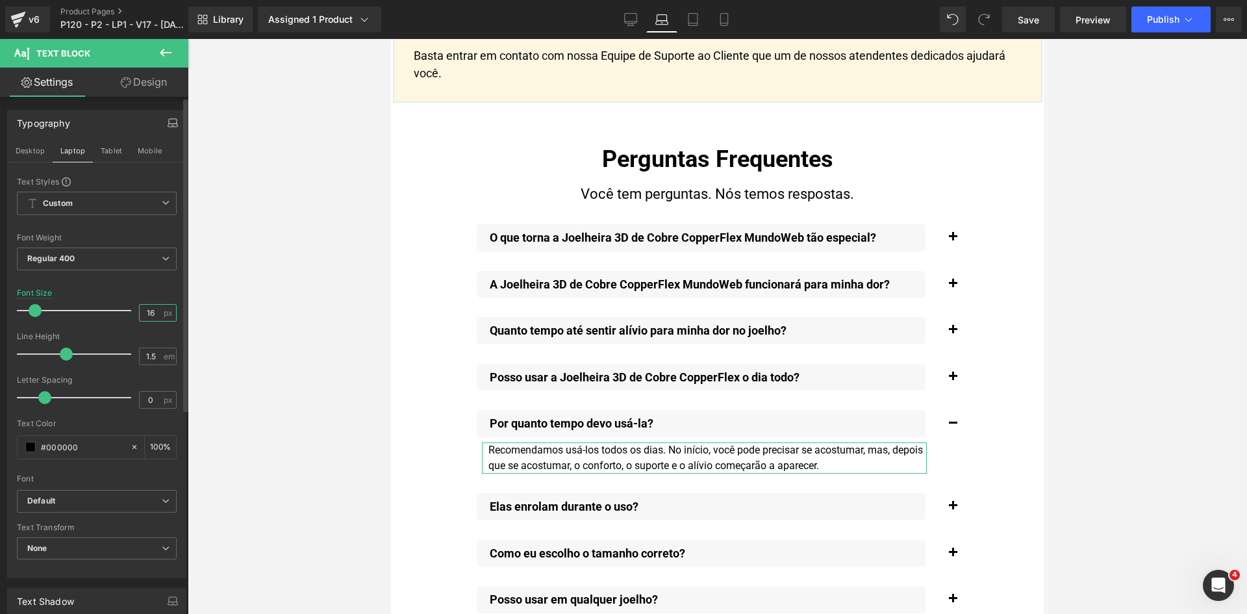
click at [147, 312] on input "16" at bounding box center [151, 313] width 23 height 16
paste input "8"
drag, startPoint x: 120, startPoint y: 153, endPoint x: 148, endPoint y: 317, distance: 166.7
click at [120, 153] on button "Tablet" at bounding box center [111, 151] width 37 height 22
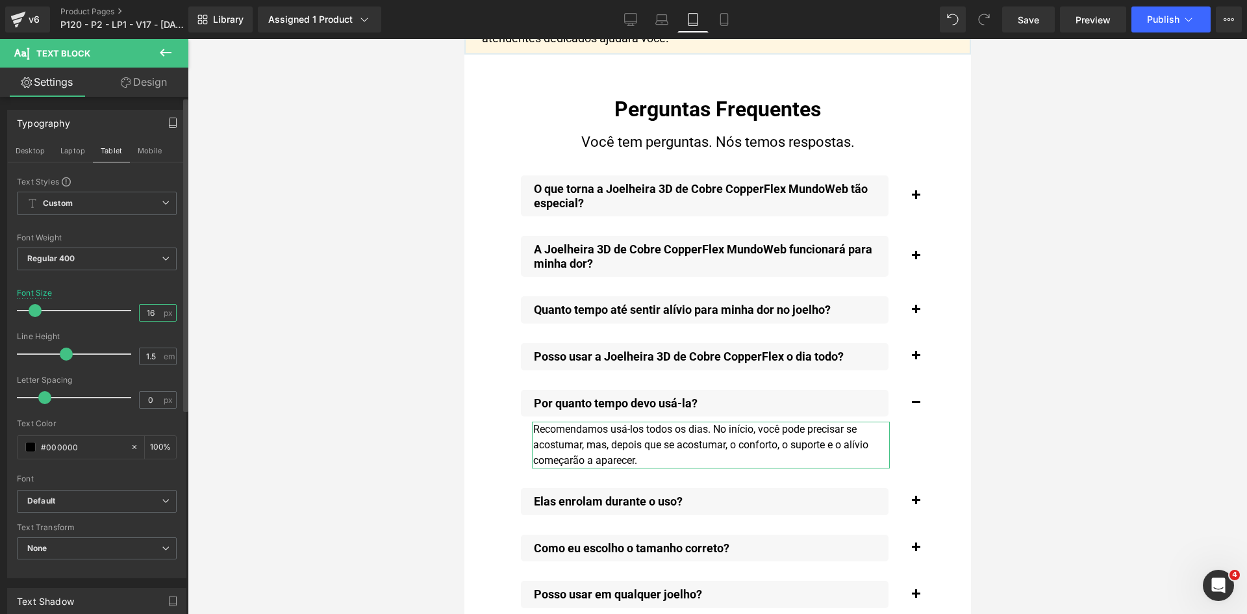
click at [145, 312] on input "16" at bounding box center [151, 313] width 23 height 16
paste input "8"
type input "18"
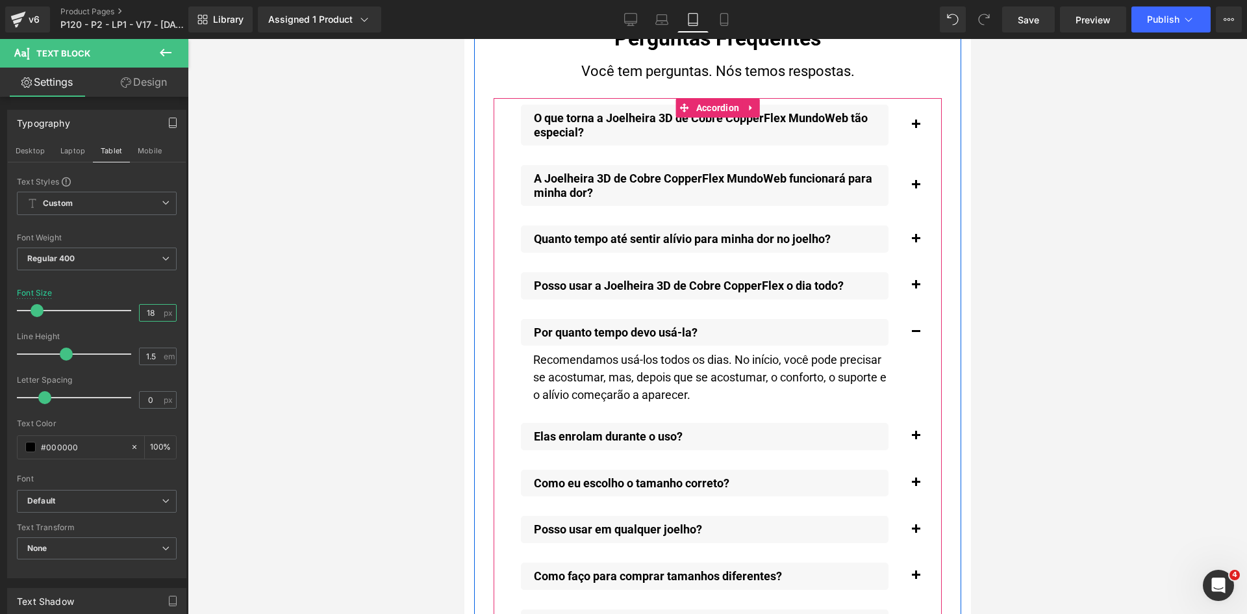
scroll to position [14480, 0]
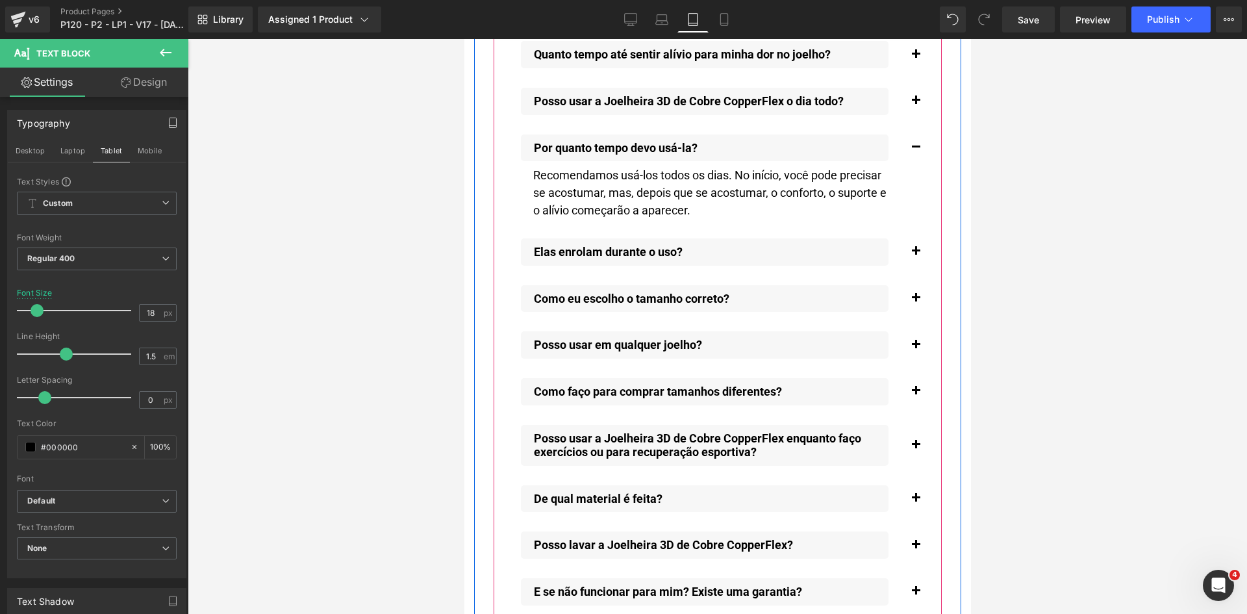
click at [915, 255] on span "button" at bounding box center [915, 255] width 0 height 0
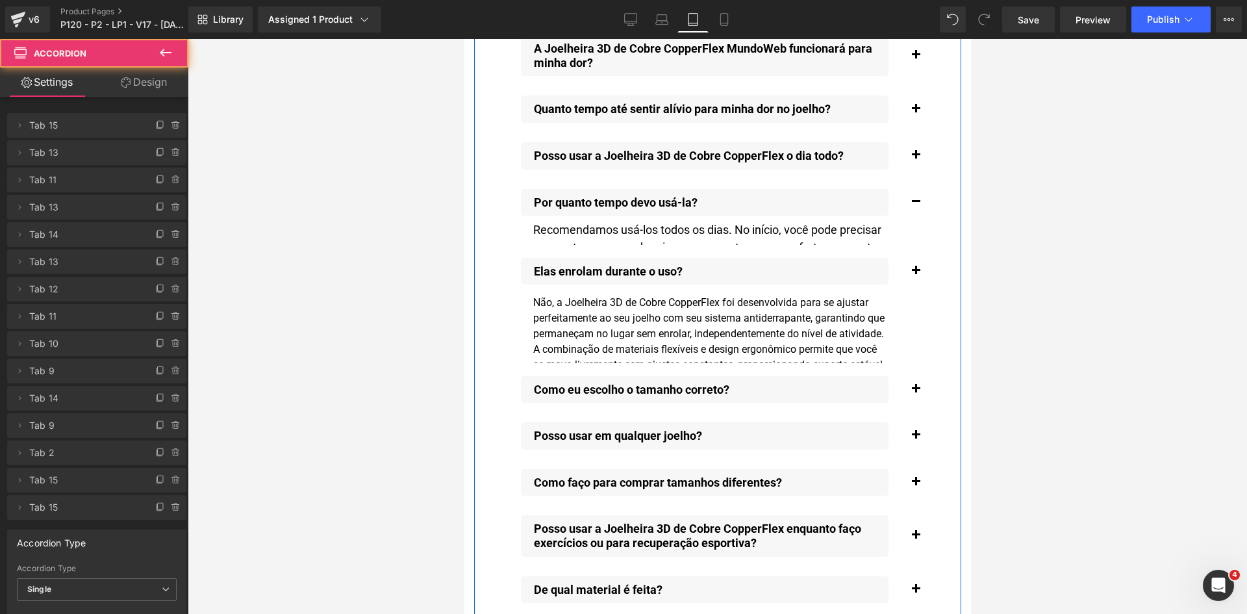
click at [542, 295] on div "Não, a Joelheira 3D de Cobre CopperFlex foi desenvolvida para se ajustar perfei…" at bounding box center [710, 342] width 358 height 94
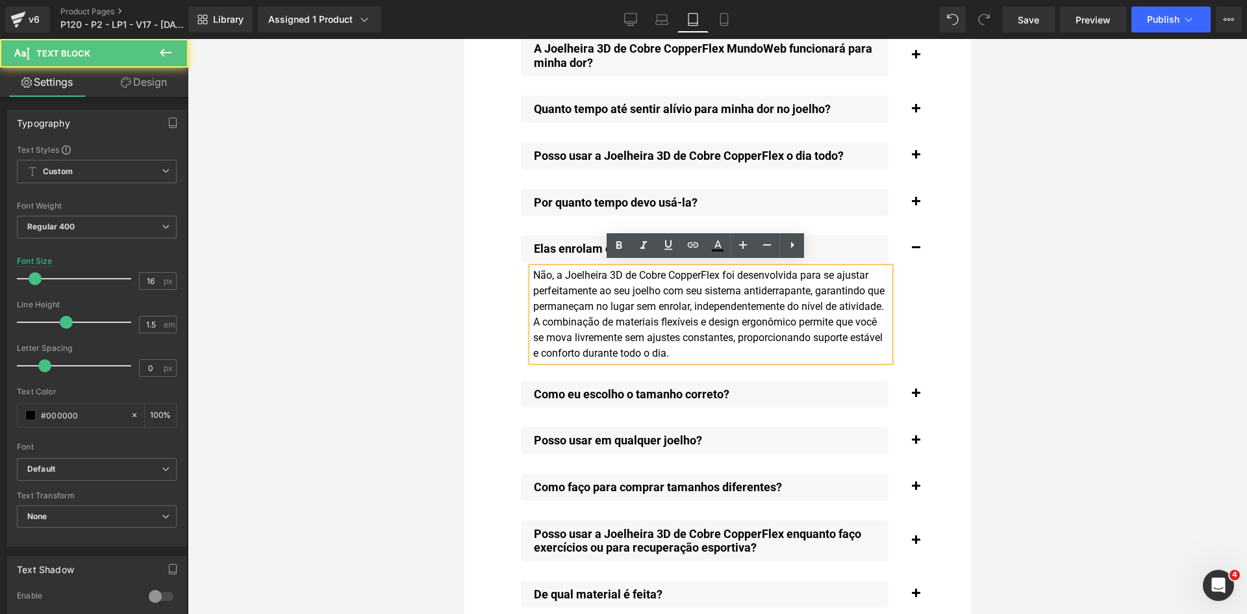
scroll to position [14422, 0]
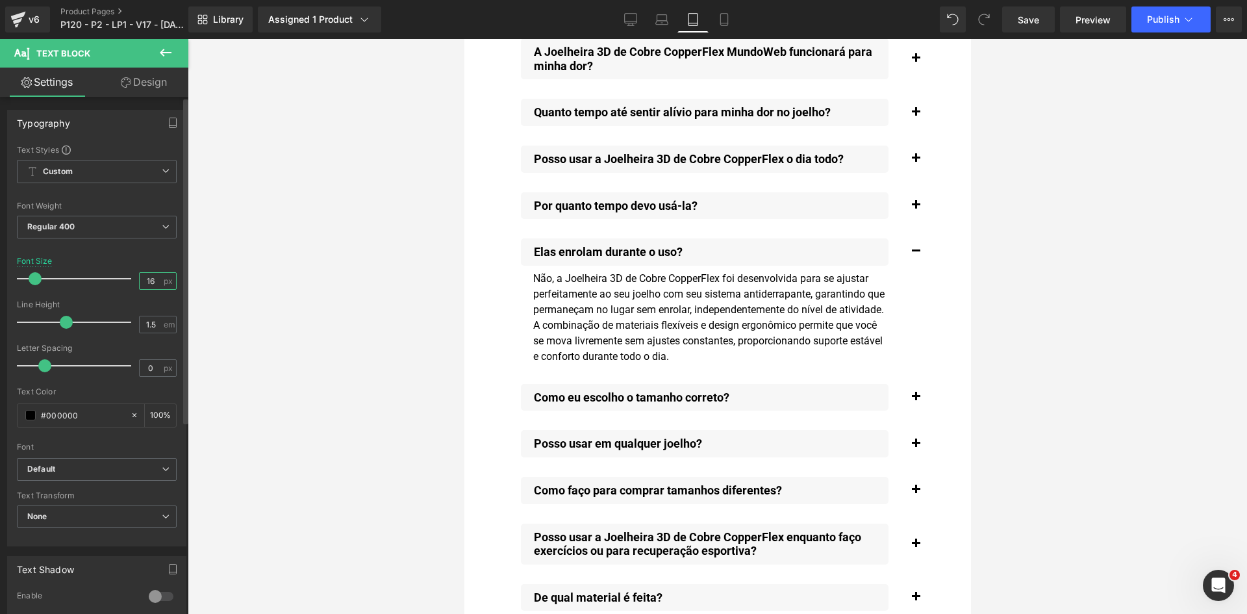
click at [147, 283] on input "16" at bounding box center [151, 281] width 23 height 16
paste input "8"
click at [169, 121] on icon "button" at bounding box center [172, 123] width 7 height 10
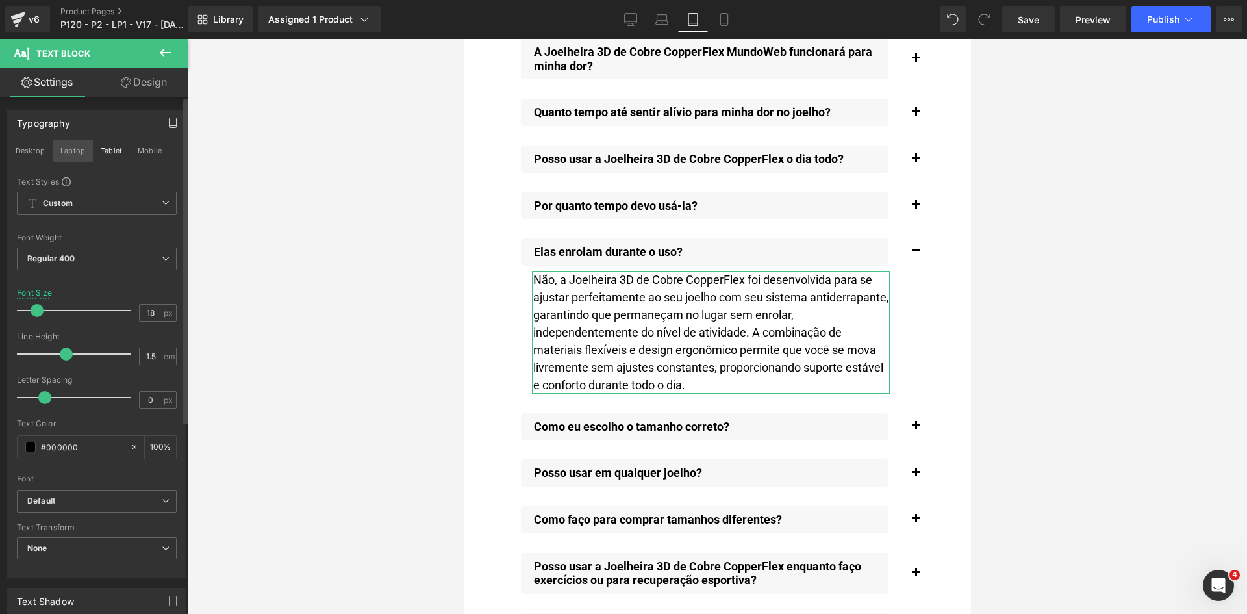
click at [73, 155] on button "Laptop" at bounding box center [73, 151] width 40 height 22
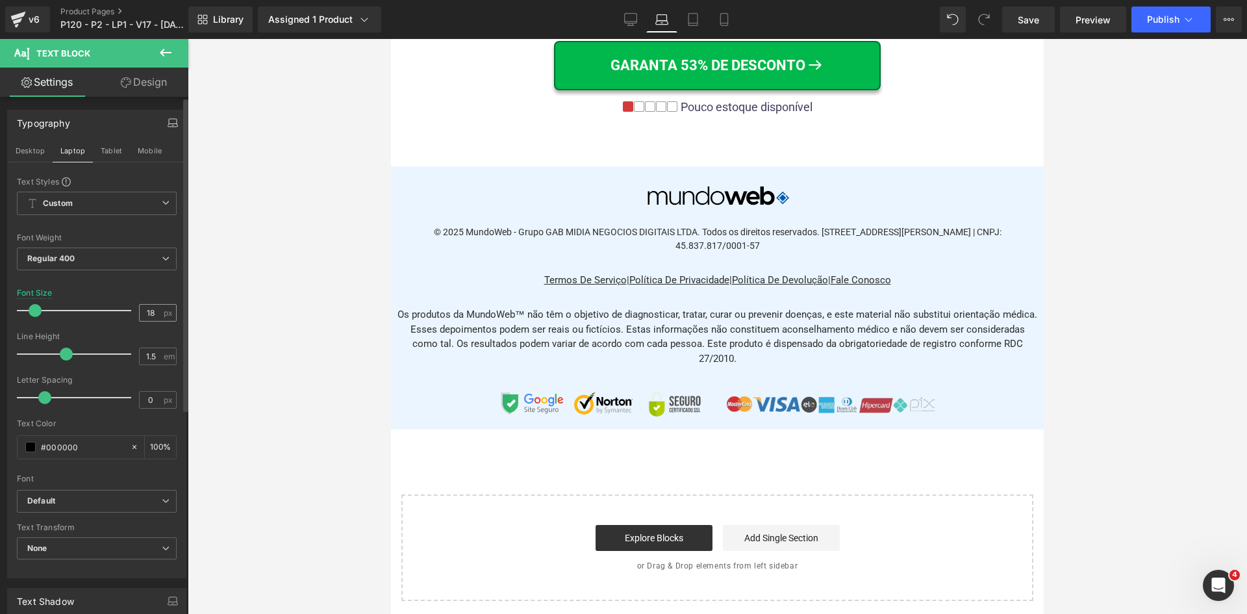
scroll to position [10105, 0]
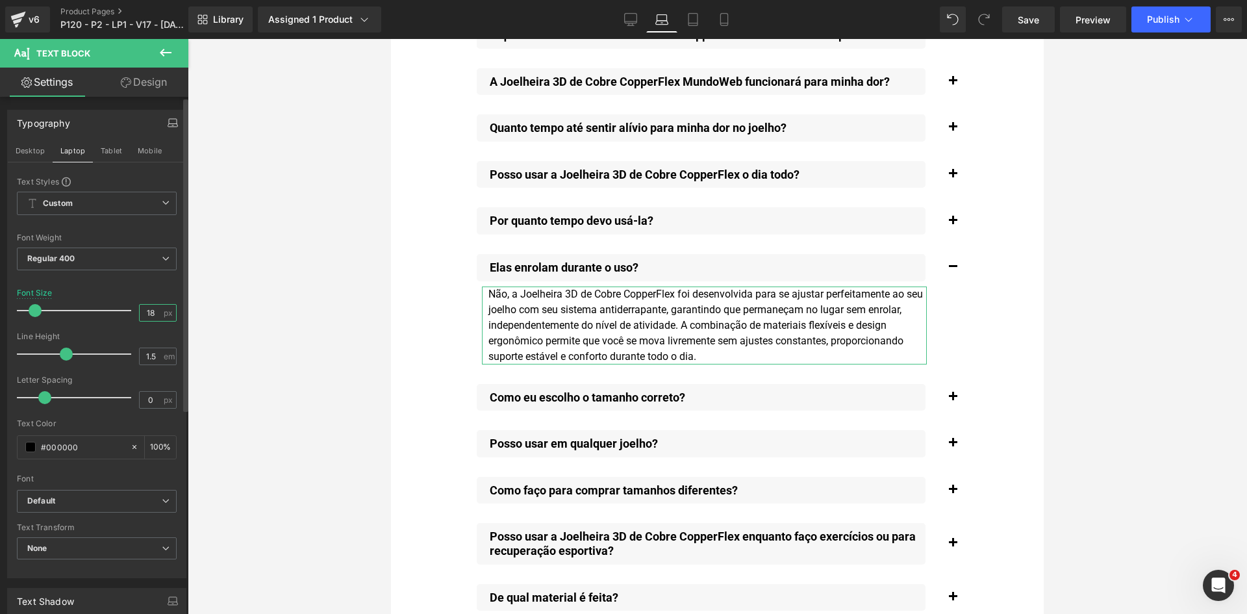
click at [143, 316] on input "18" at bounding box center [151, 313] width 23 height 16
paste input "8"
click at [30, 145] on button "Desktop" at bounding box center [30, 151] width 45 height 22
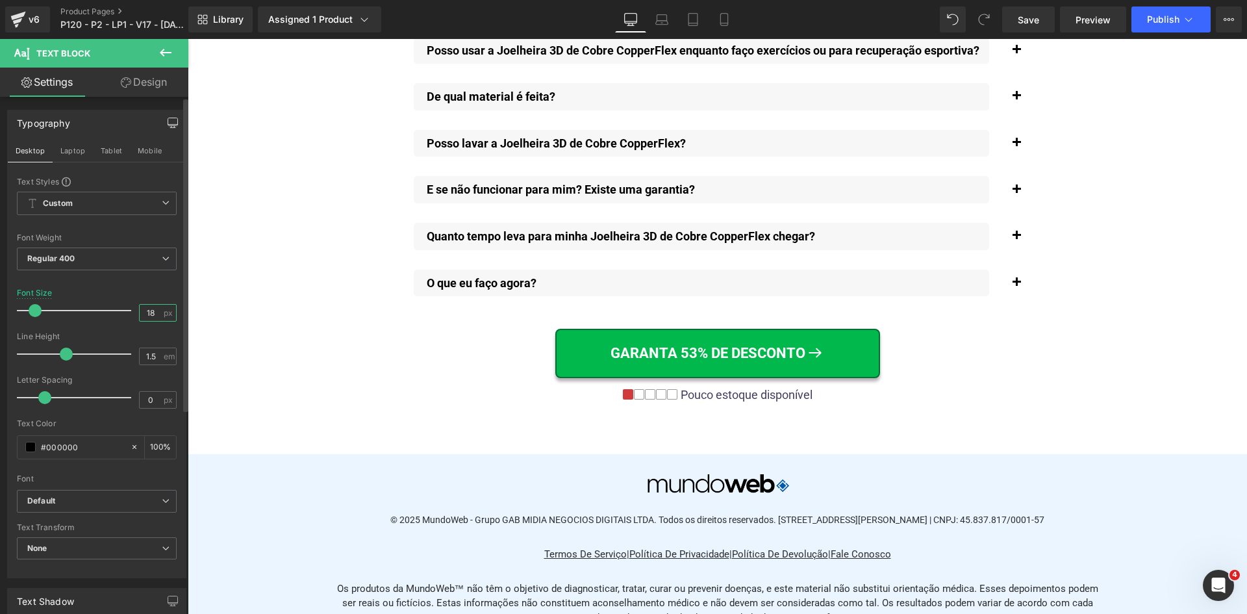
scroll to position [9643, 0]
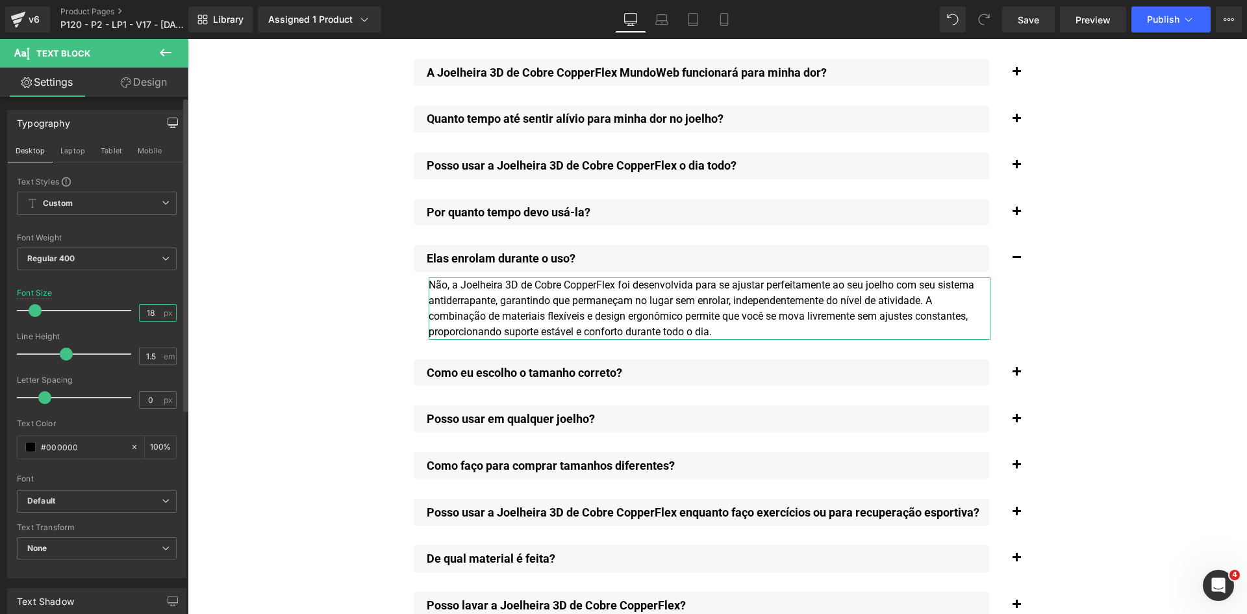
click at [142, 313] on input "18" at bounding box center [151, 313] width 23 height 16
paste input "8"
type input "18"
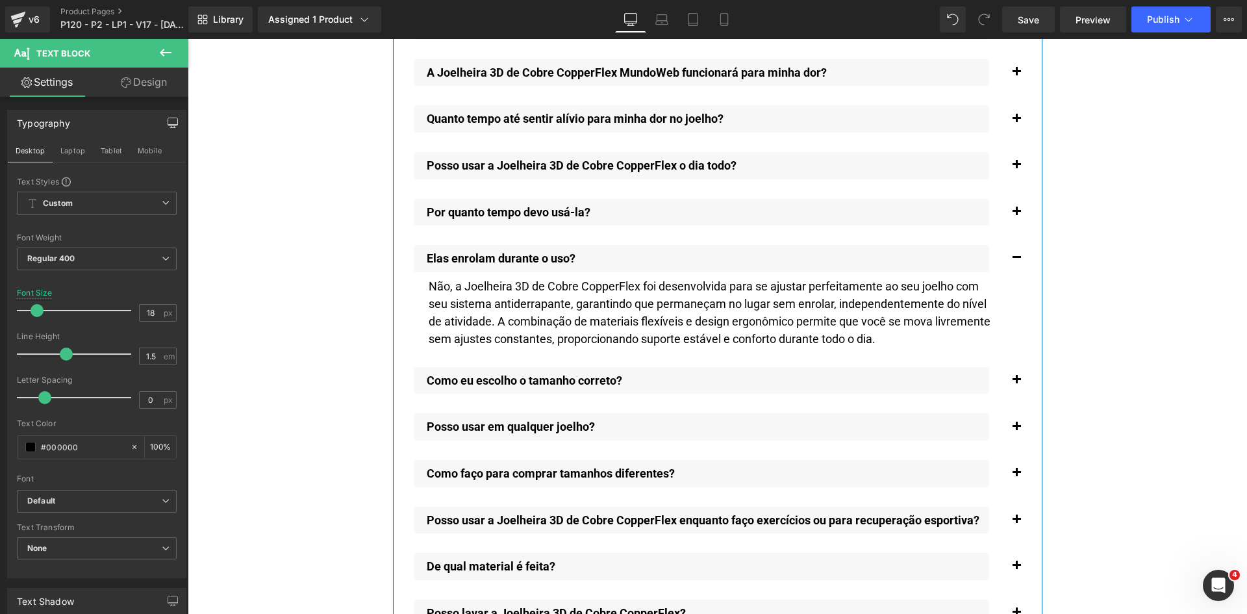
click at [1017, 383] on span "button" at bounding box center [1017, 383] width 0 height 0
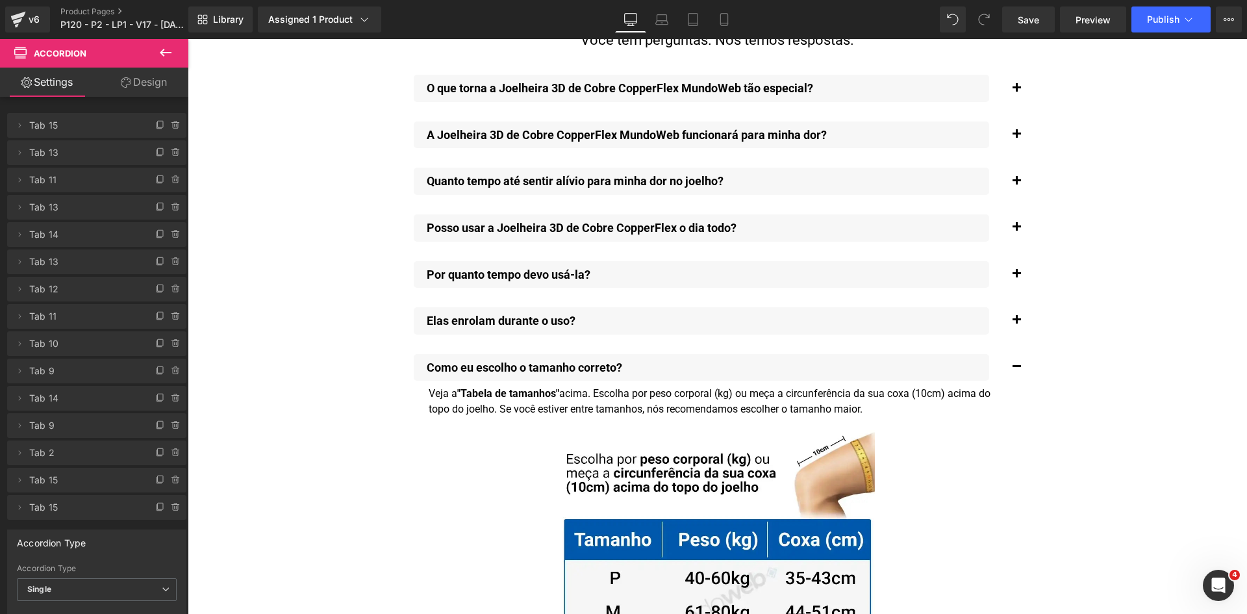
scroll to position [9568, 0]
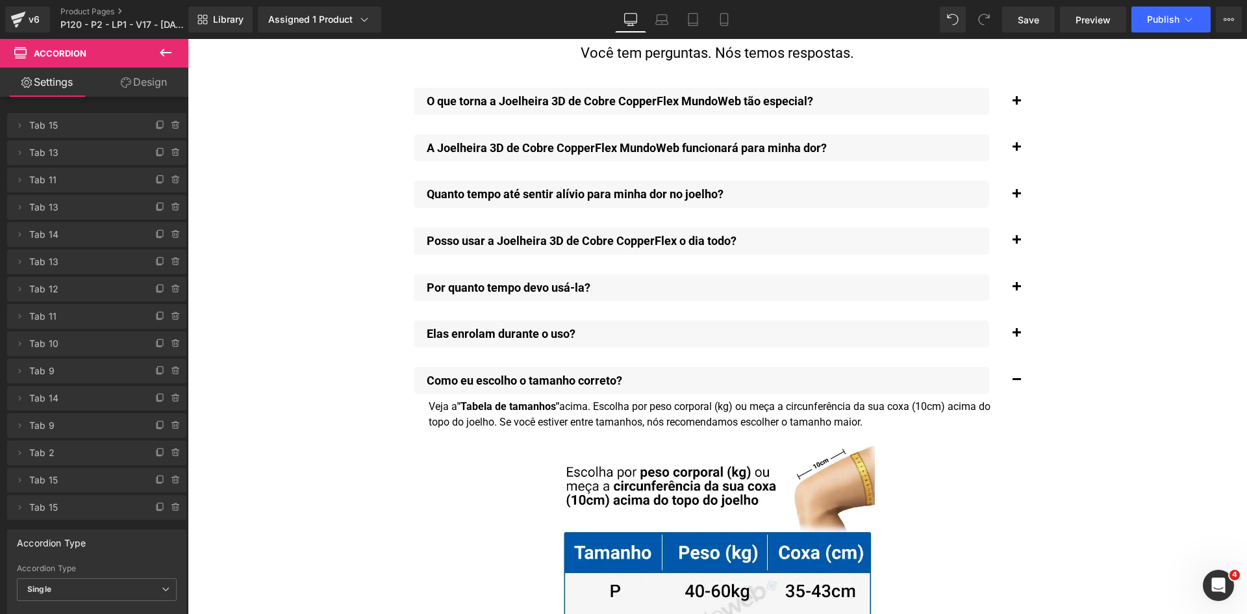
click at [479, 409] on div "Veja a "Tabela de tamanhos" acima. Escolha por peso corporal (kg) ou meça a cir…" at bounding box center [710, 414] width 562 height 31
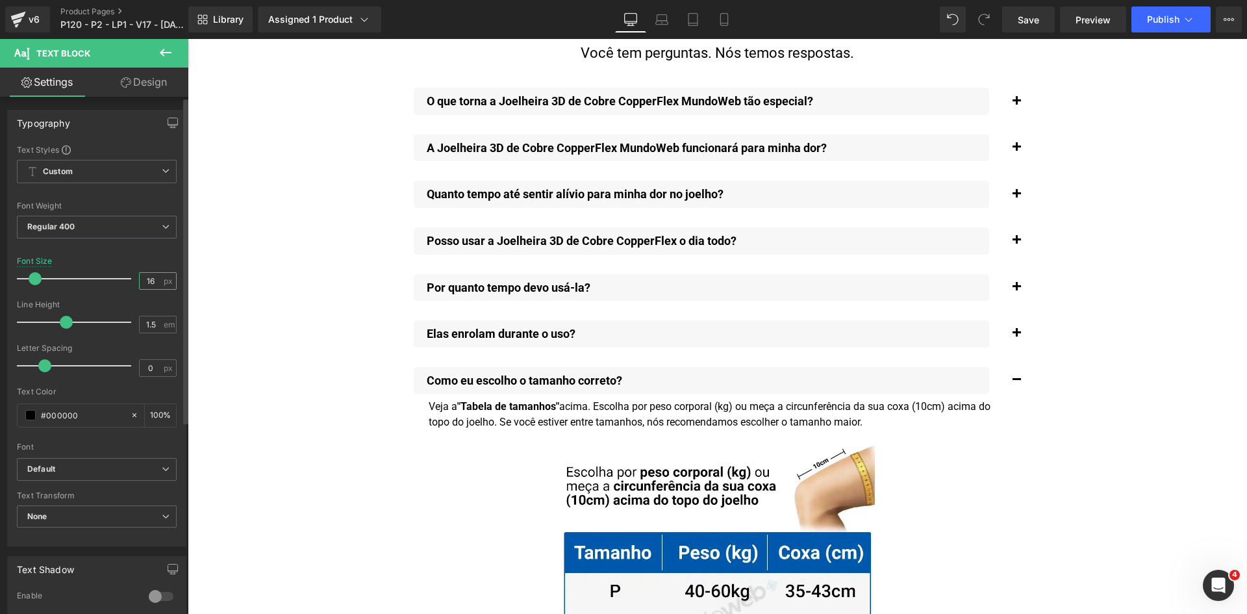
click at [142, 287] on input "16" at bounding box center [151, 281] width 23 height 16
paste input "8"
click at [170, 125] on icon "button" at bounding box center [173, 122] width 10 height 8
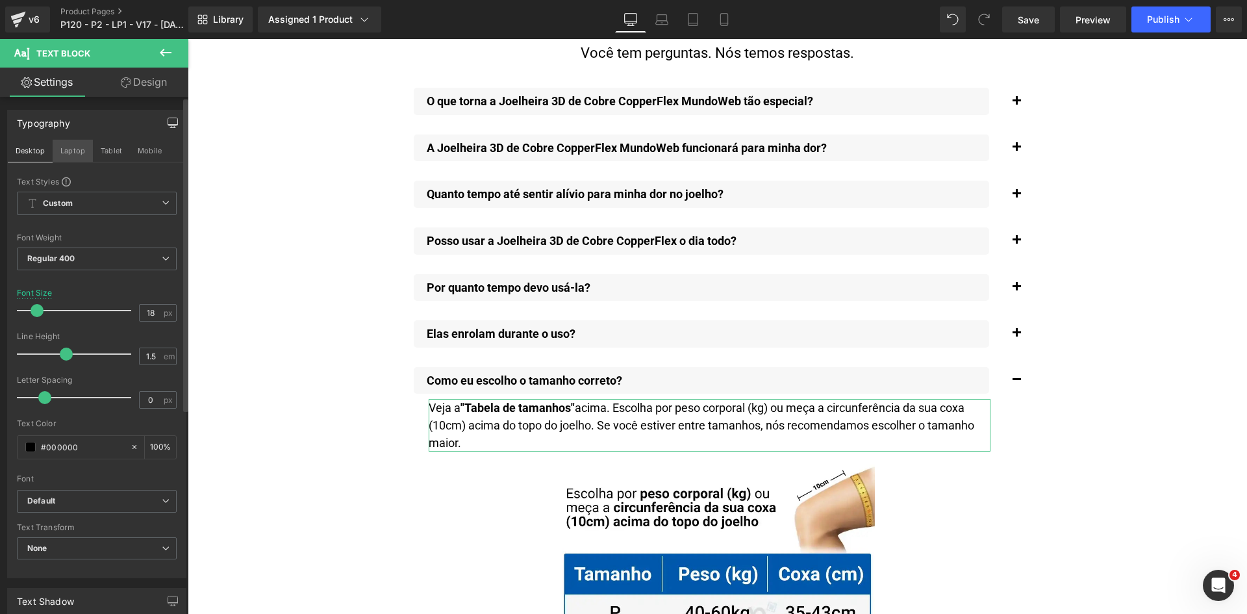
click at [71, 156] on button "Laptop" at bounding box center [73, 151] width 40 height 22
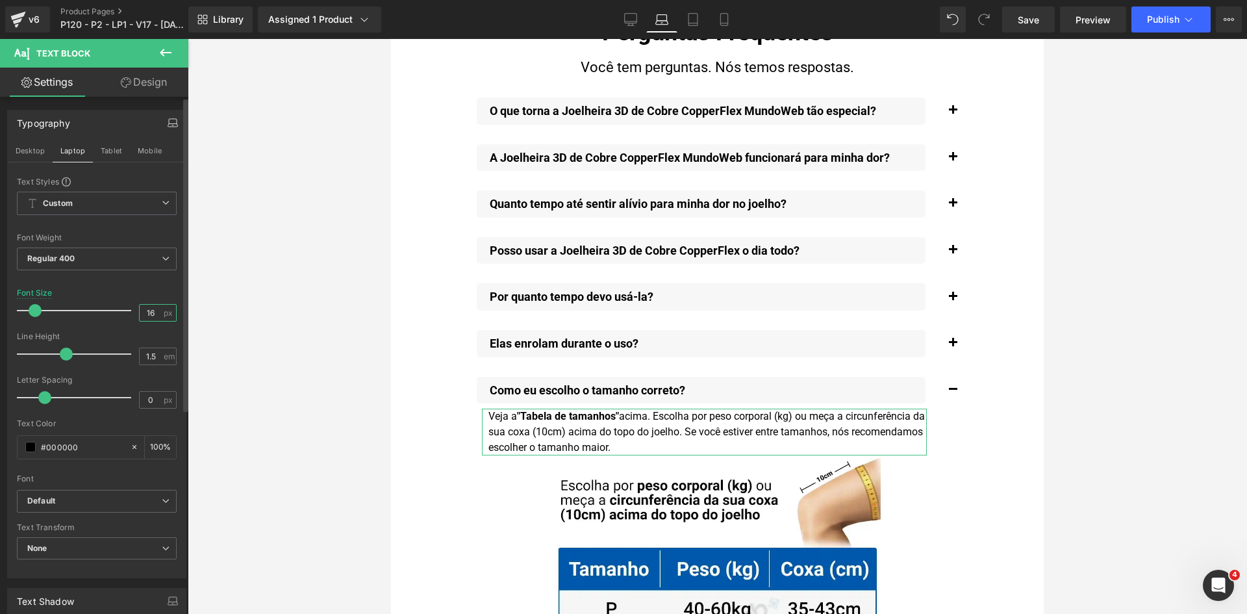
click at [144, 314] on input "16" at bounding box center [151, 313] width 23 height 16
paste input "8"
click at [113, 151] on button "Tablet" at bounding box center [111, 151] width 37 height 22
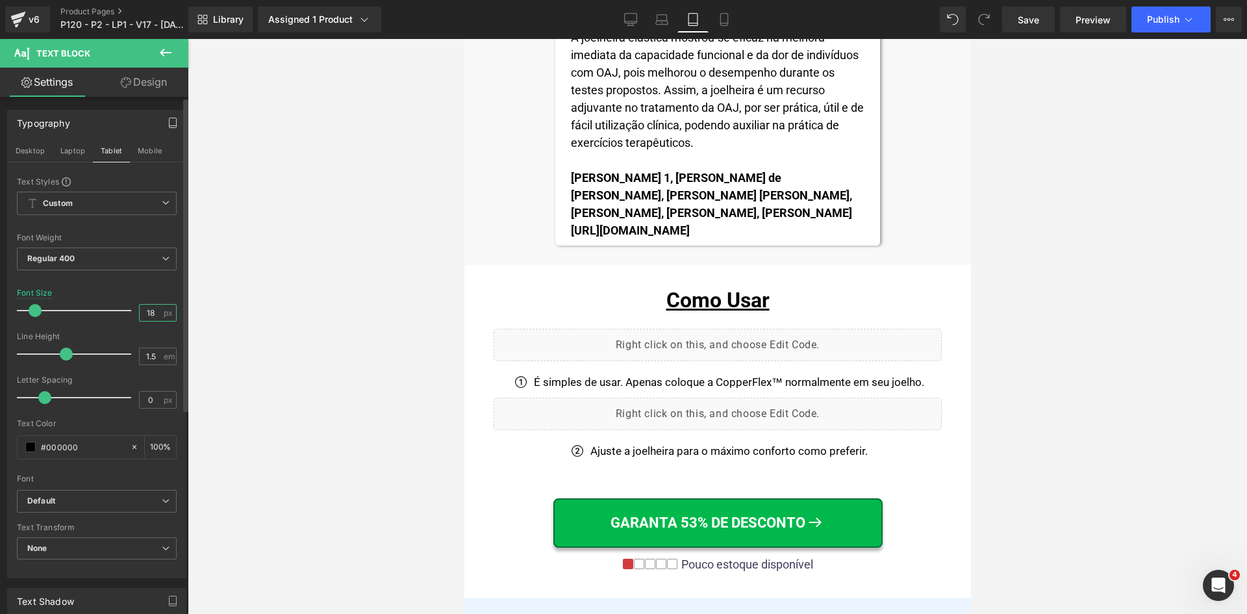
click at [149, 314] on input "18" at bounding box center [151, 313] width 23 height 16
paste input "8"
type input "18"
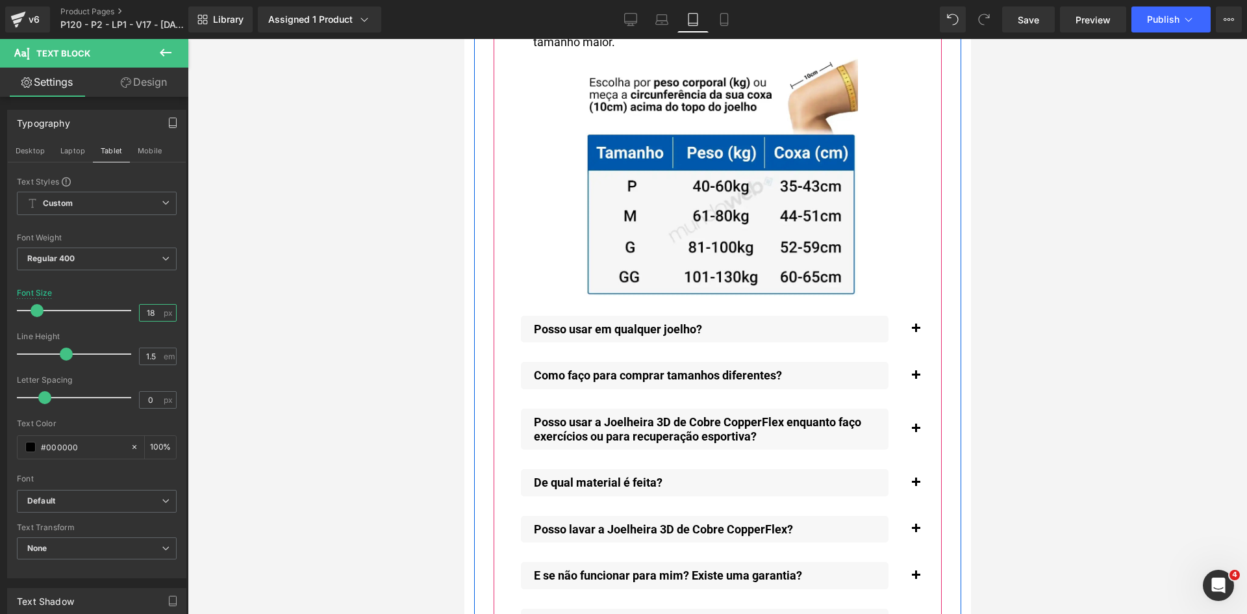
scroll to position [14867, 0]
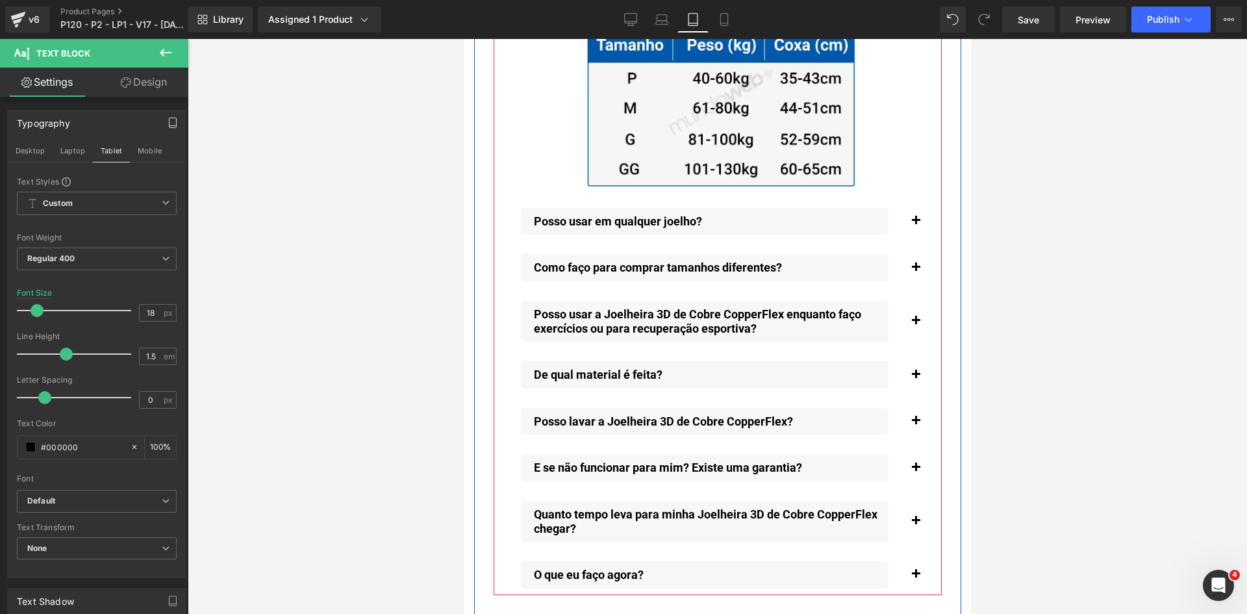
click at [913, 216] on button "button" at bounding box center [915, 221] width 26 height 40
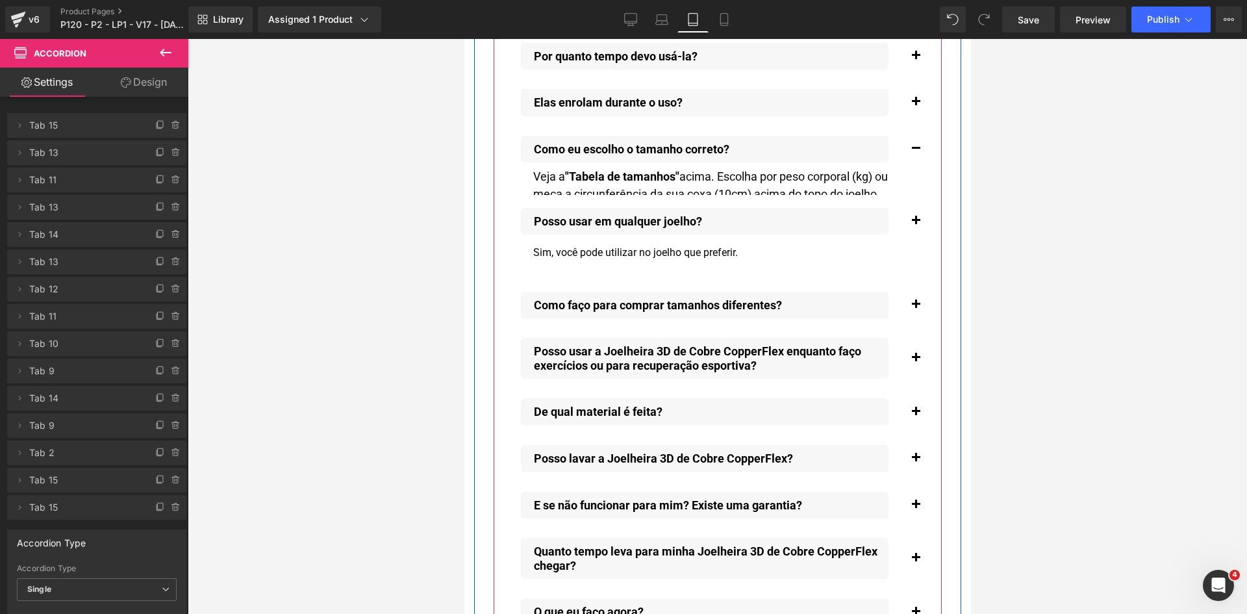
scroll to position [14547, 0]
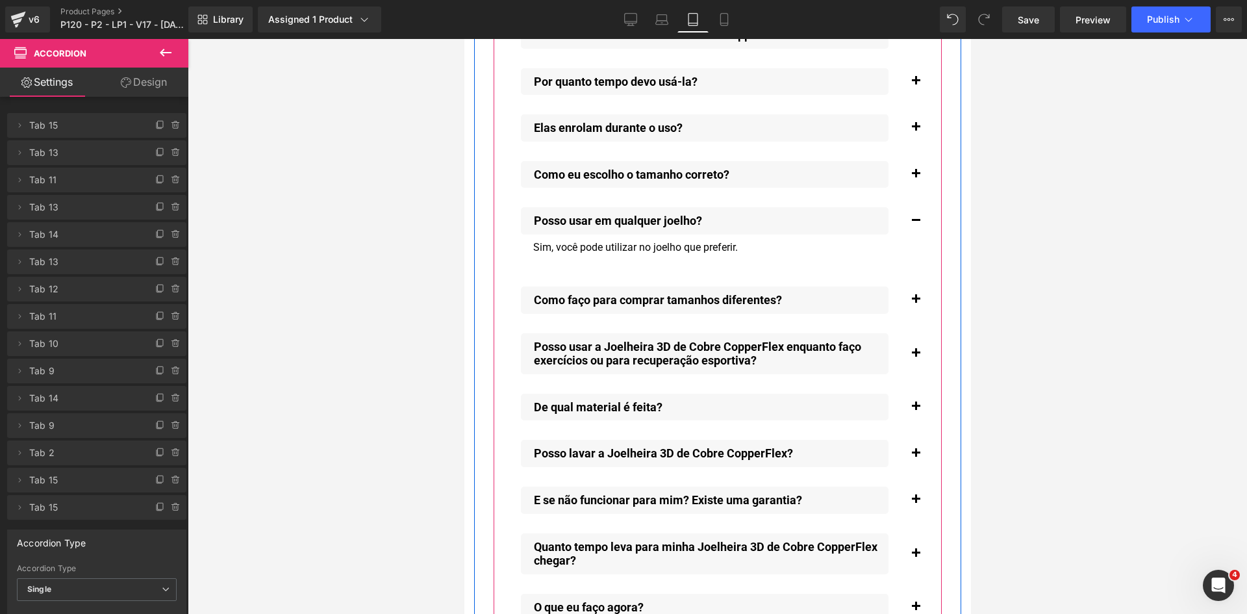
click at [570, 243] on div "Sim, você pode utilizar no joelho que preferir." at bounding box center [710, 248] width 358 height 16
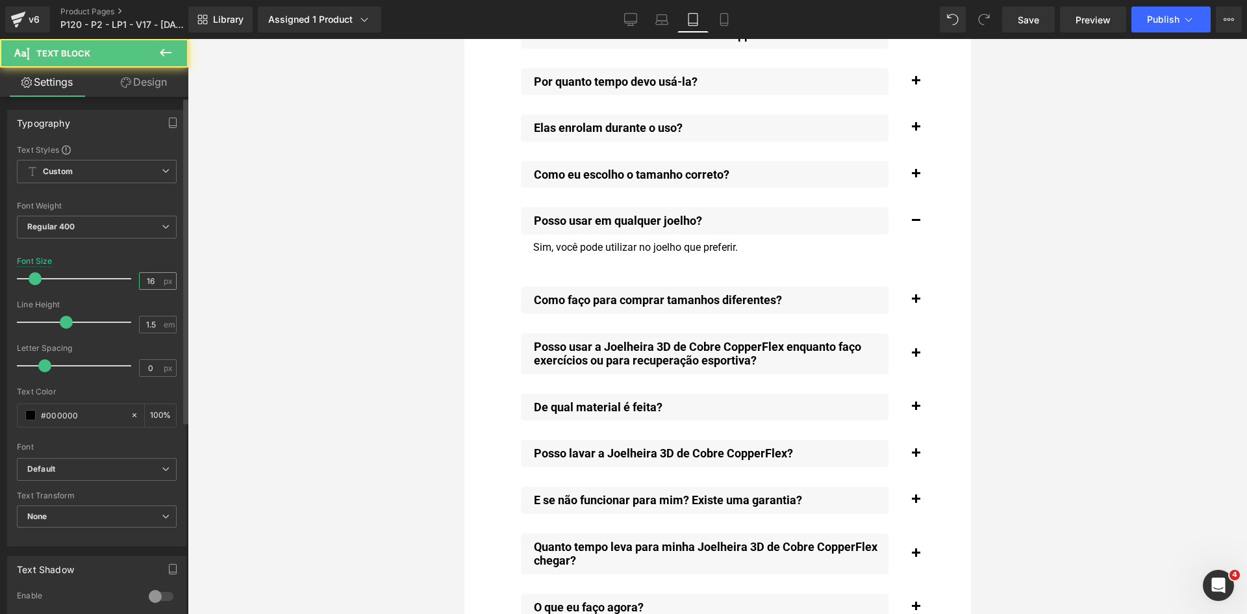
click at [140, 283] on input "16" at bounding box center [151, 281] width 23 height 16
paste input "8"
click at [172, 121] on icon "button" at bounding box center [173, 123] width 10 height 10
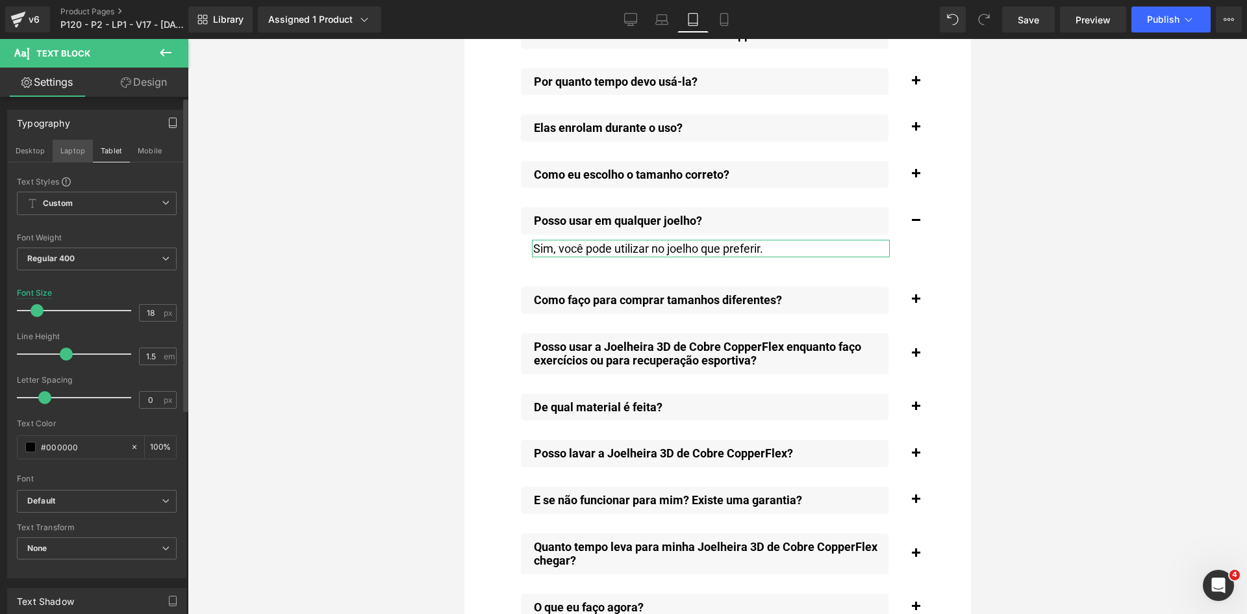
click at [78, 156] on button "Laptop" at bounding box center [73, 151] width 40 height 22
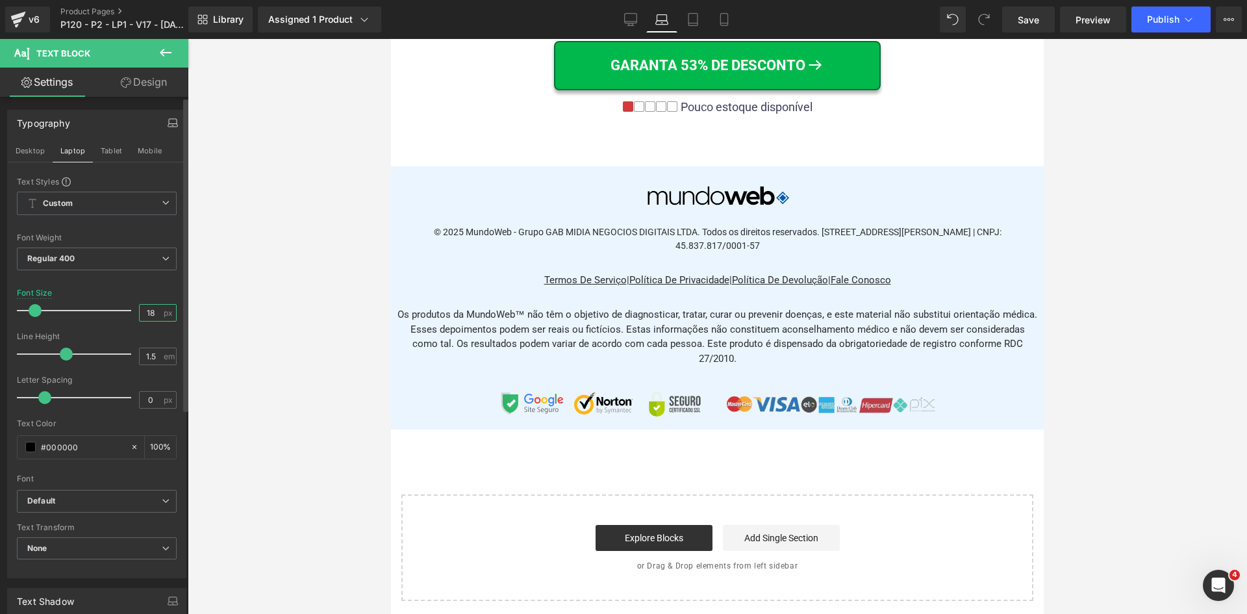
click at [145, 314] on input "18" at bounding box center [151, 313] width 23 height 16
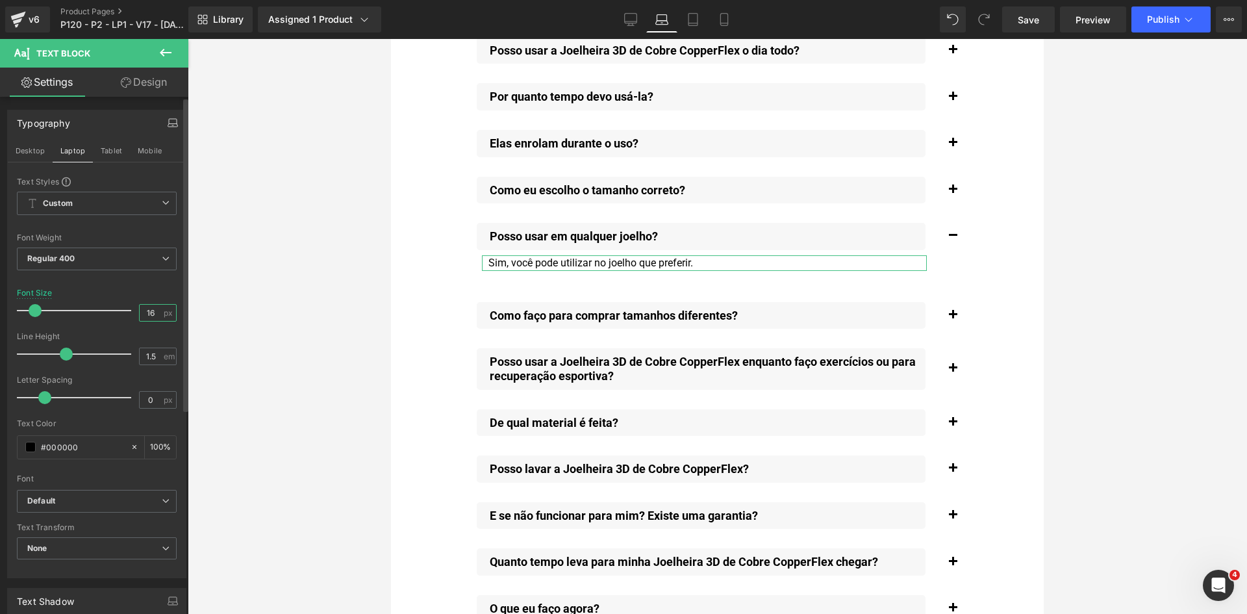
paste input "8"
click at [42, 151] on button "Desktop" at bounding box center [30, 151] width 45 height 22
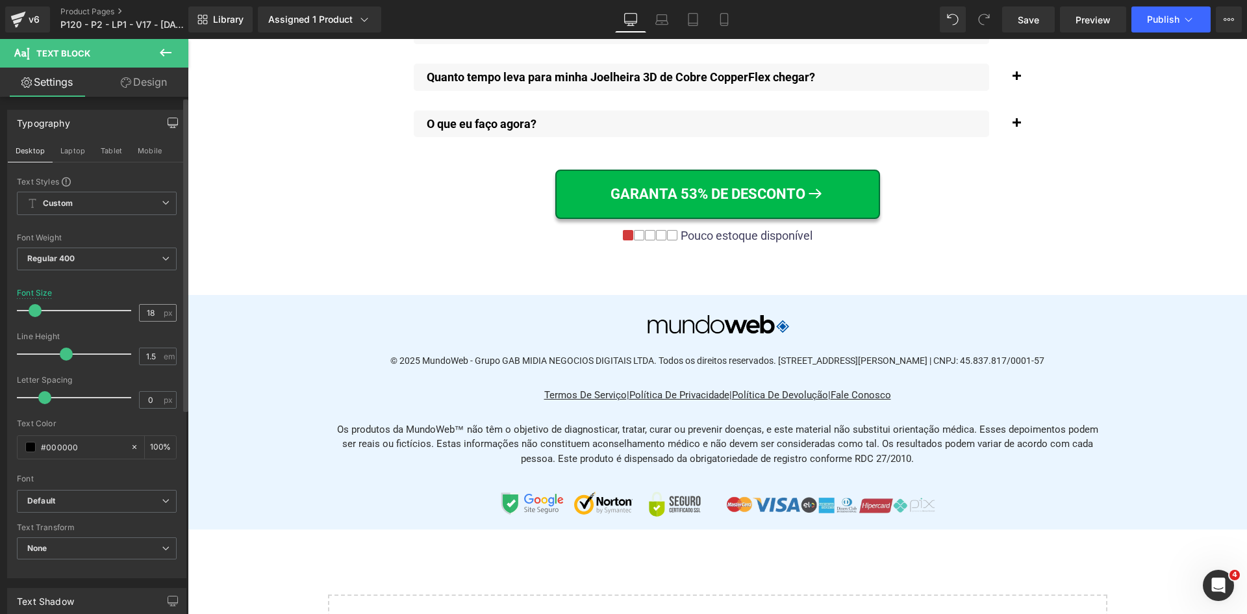
scroll to position [9767, 0]
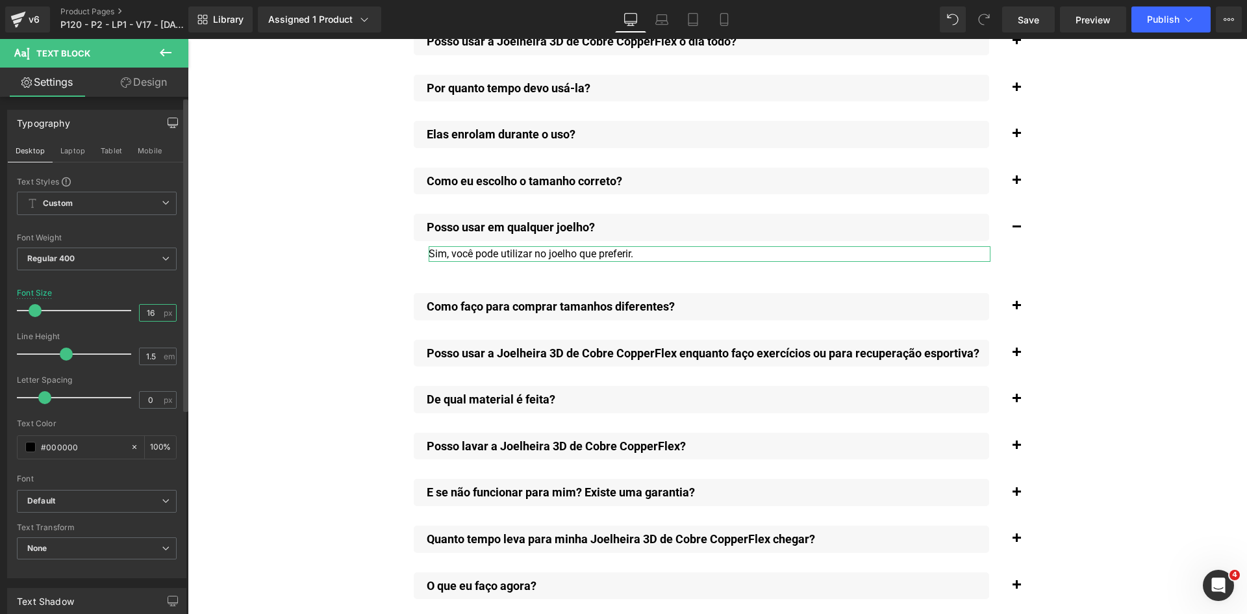
click at [148, 312] on input "16" at bounding box center [151, 313] width 23 height 16
paste input "8"
type input "18"
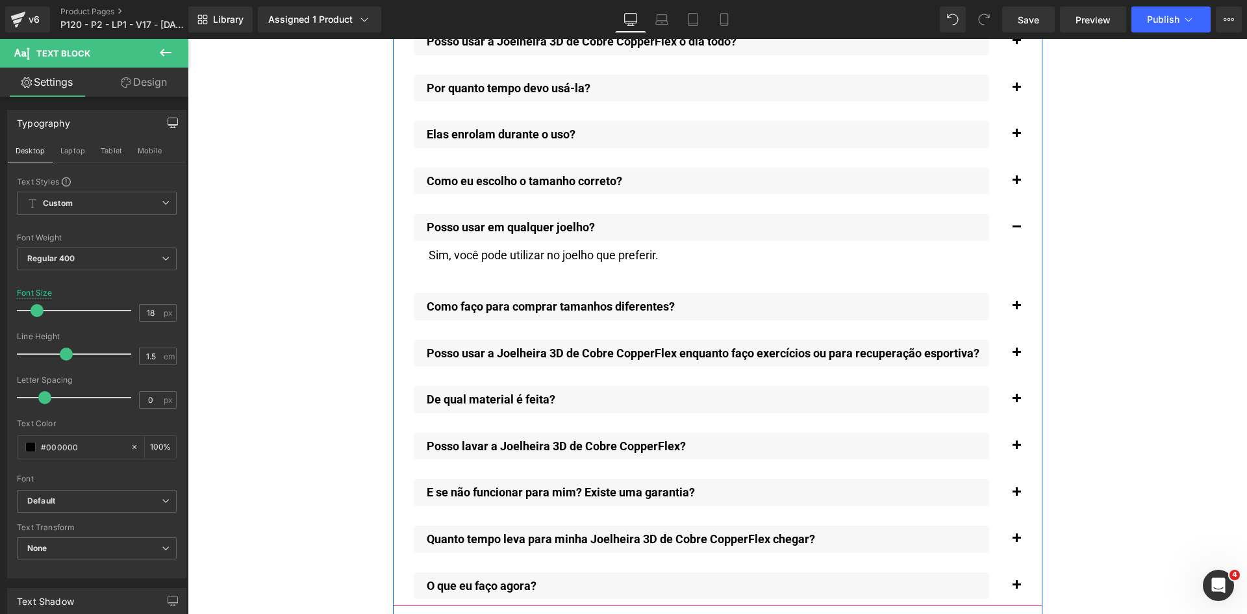
click at [1015, 294] on button "button" at bounding box center [1017, 307] width 26 height 40
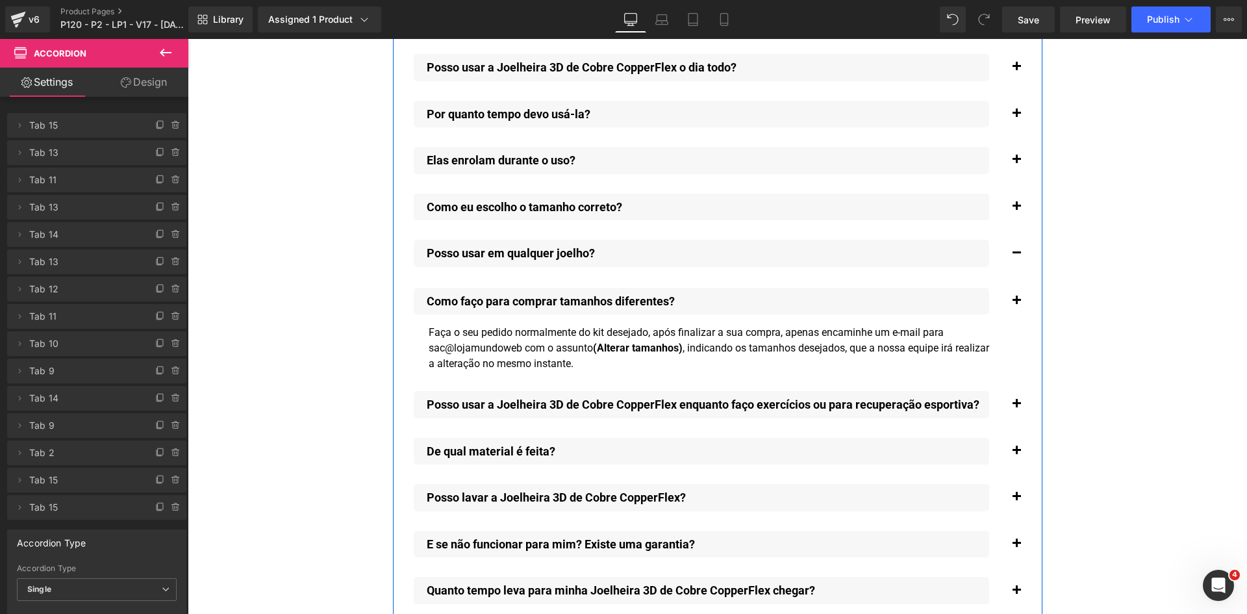
scroll to position [9735, 0]
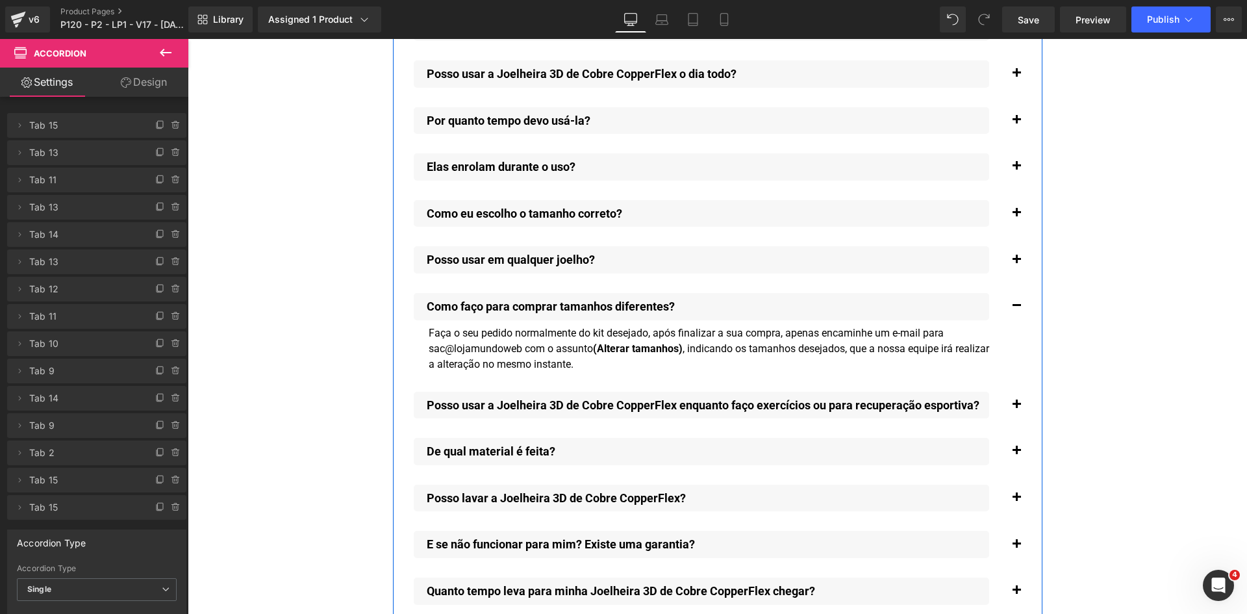
click at [526, 344] on div "Faça o seu pedido normalmente do kit desejado, após finalizar a sua compra, ape…" at bounding box center [710, 348] width 562 height 47
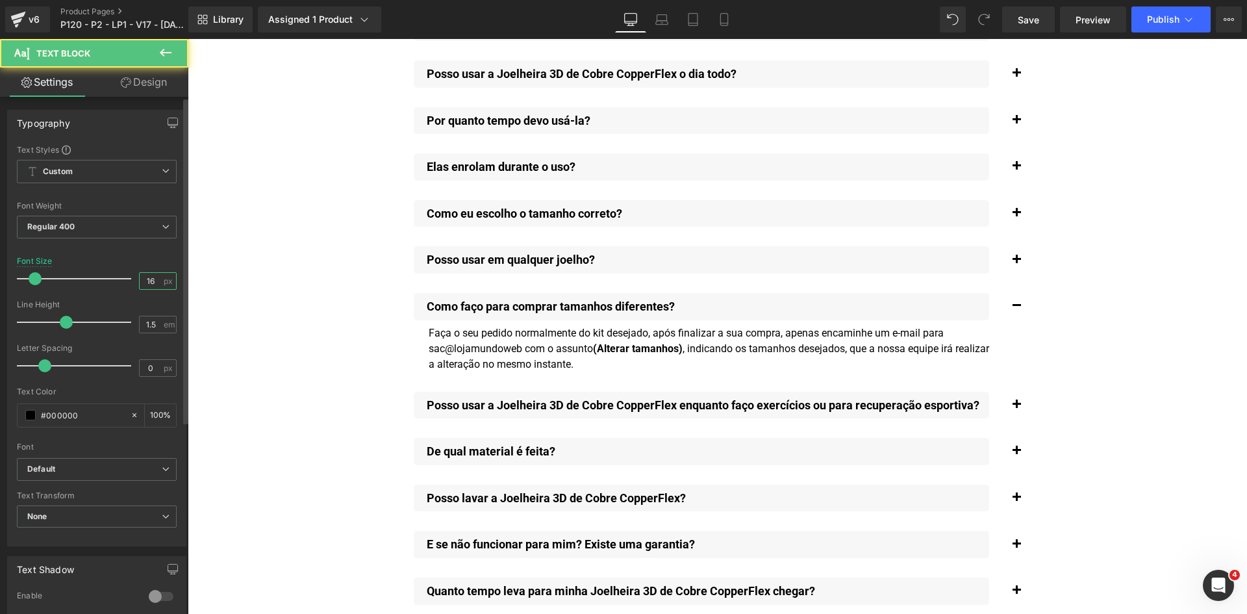
click at [145, 279] on input "16" at bounding box center [151, 281] width 23 height 16
paste input "8"
click at [157, 127] on div "Typography" at bounding box center [97, 122] width 178 height 25
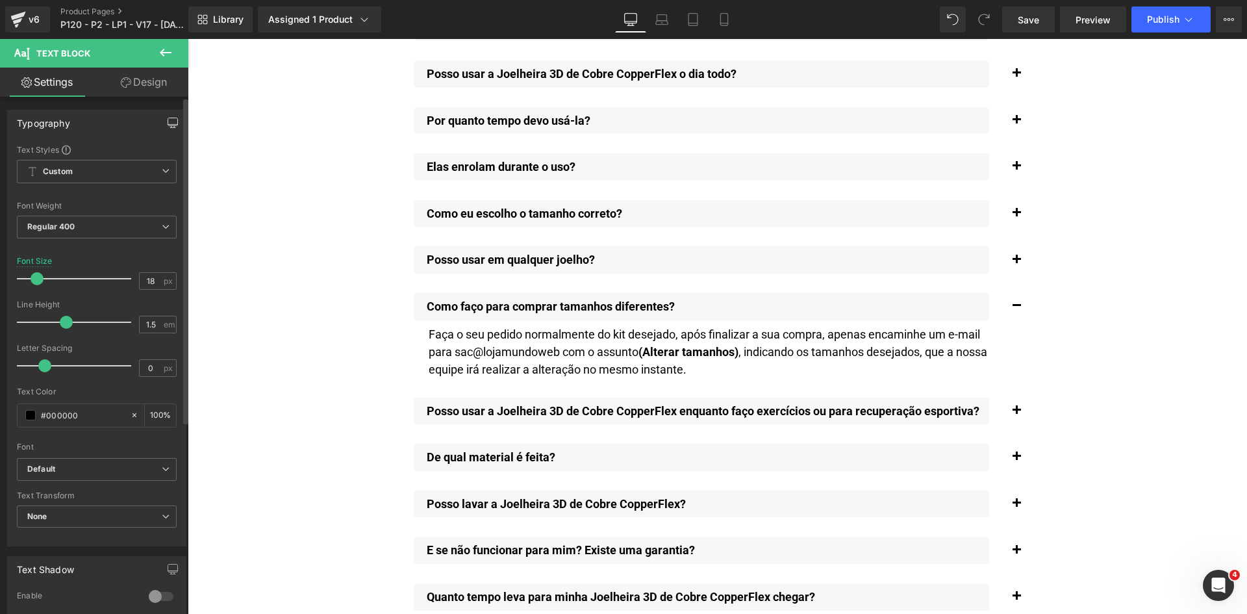
click at [162, 123] on button "button" at bounding box center [172, 122] width 21 height 25
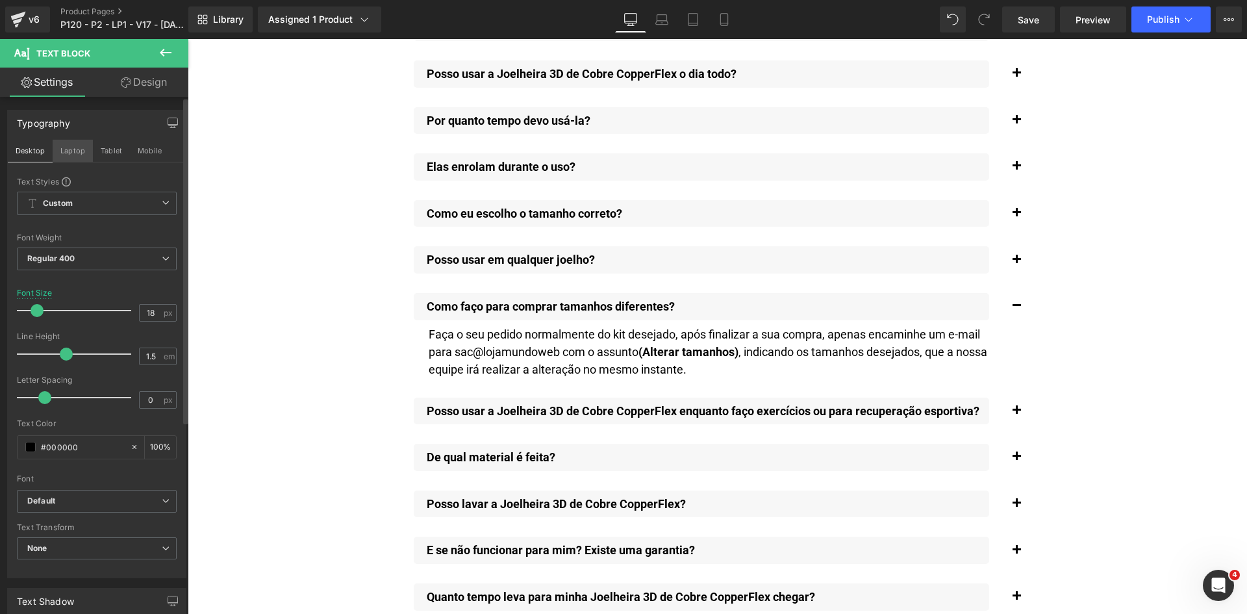
click at [75, 151] on button "Laptop" at bounding box center [73, 151] width 40 height 22
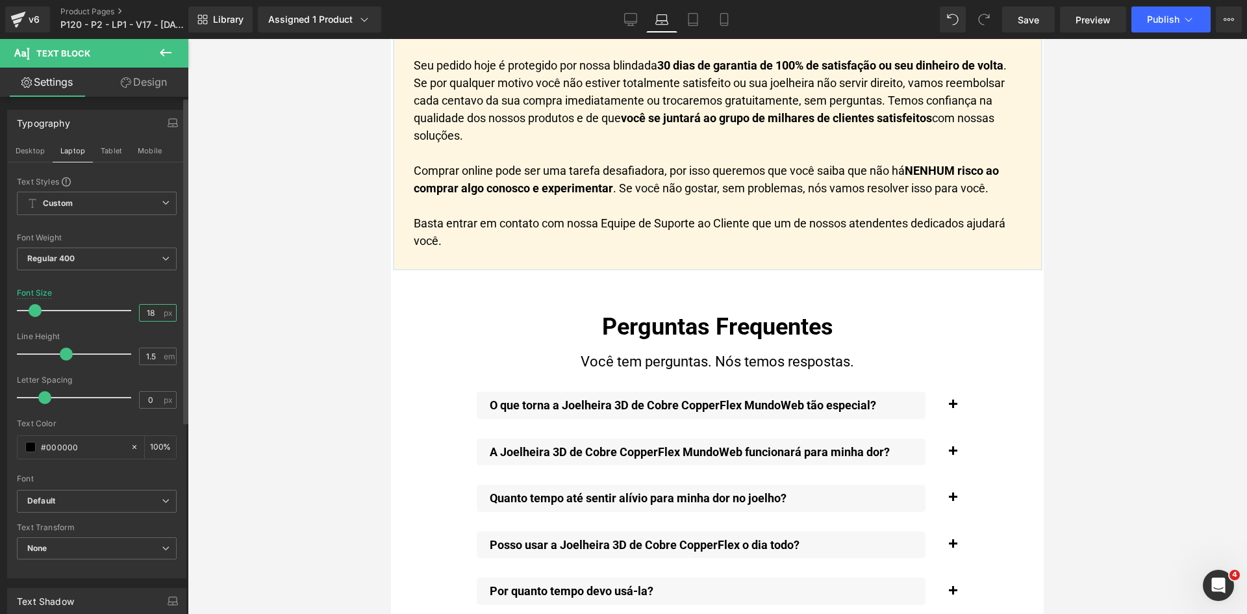
click at [148, 314] on input "18" at bounding box center [151, 313] width 23 height 16
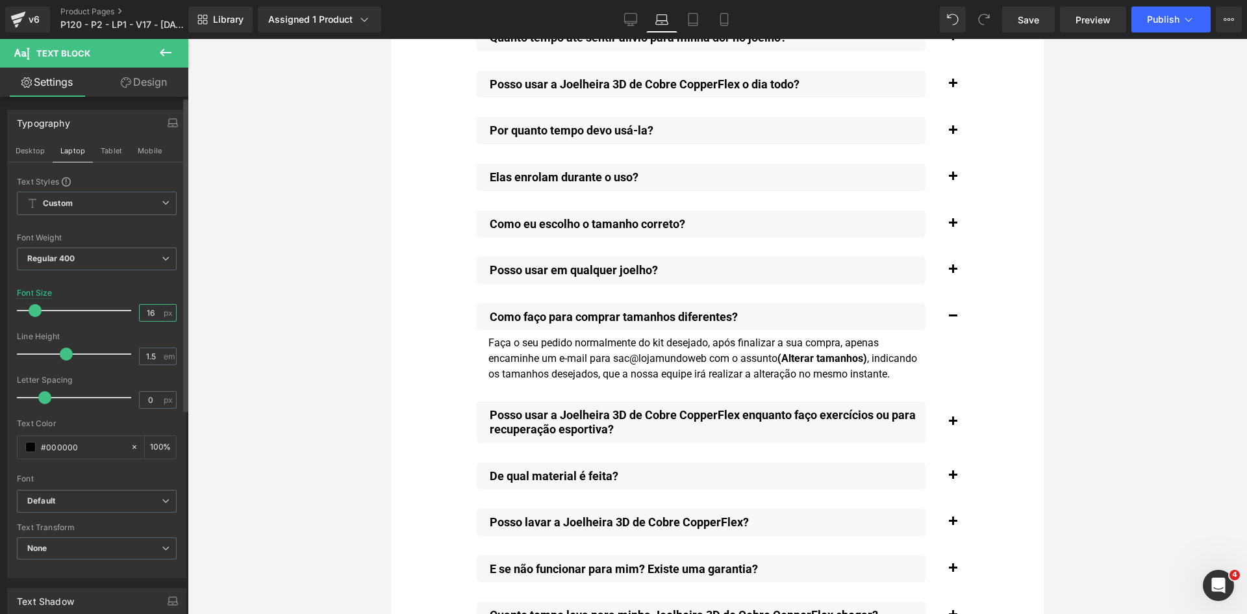
paste input "8"
click at [118, 153] on button "Tablet" at bounding box center [111, 151] width 37 height 22
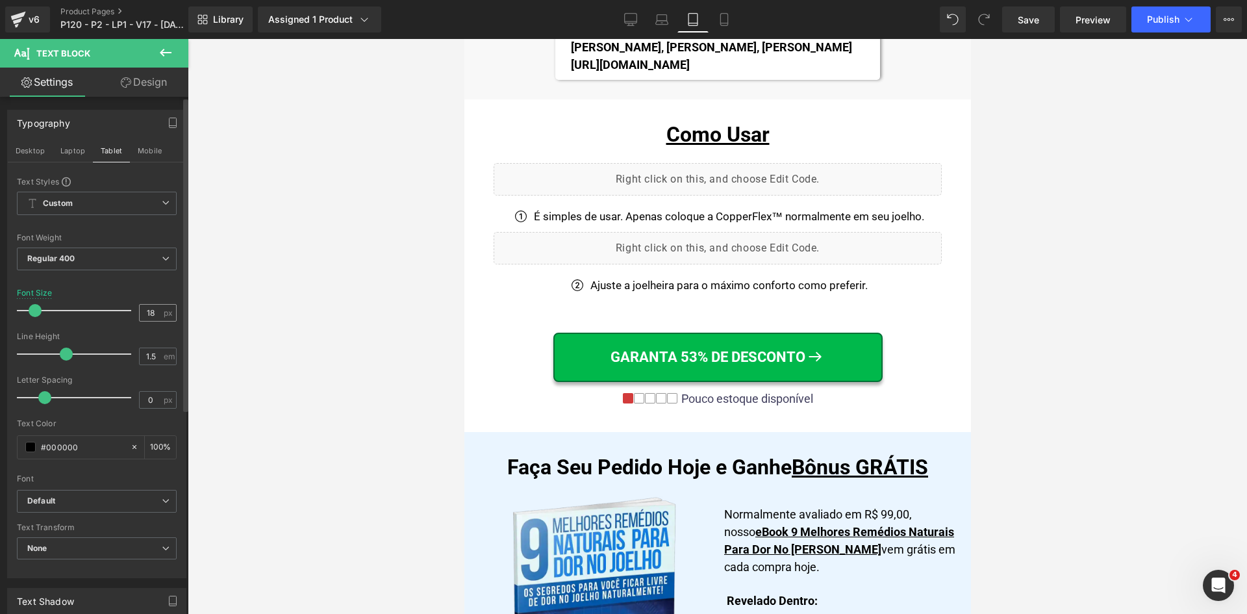
scroll to position [14513, 0]
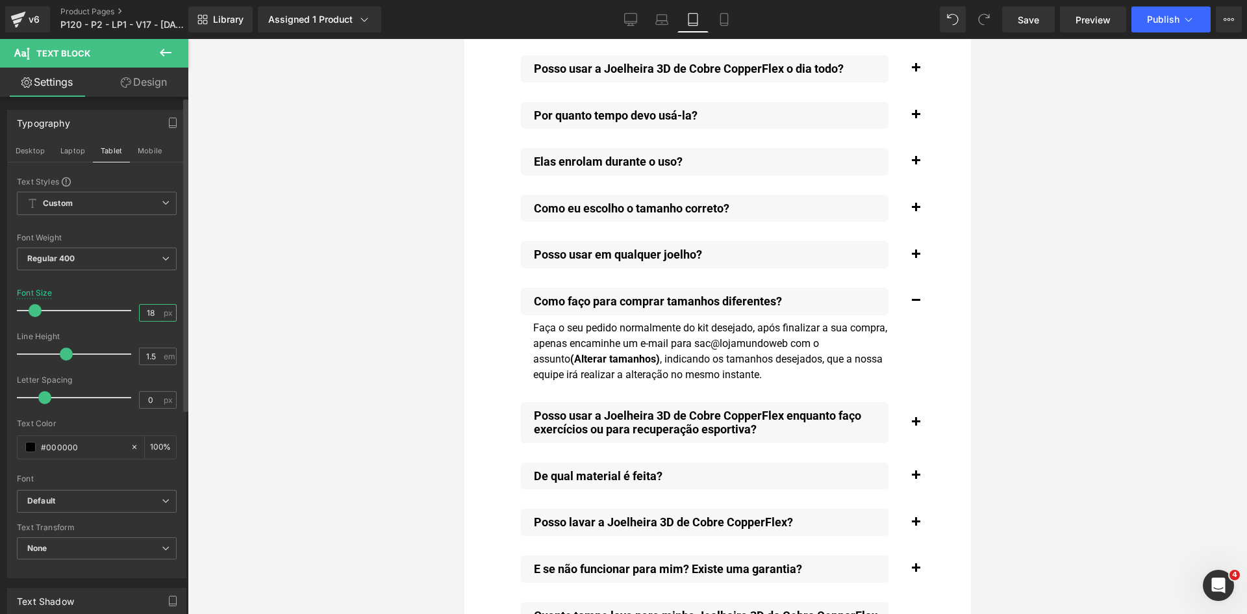
click at [146, 314] on input "18" at bounding box center [151, 313] width 23 height 16
paste input "8"
type input "18"
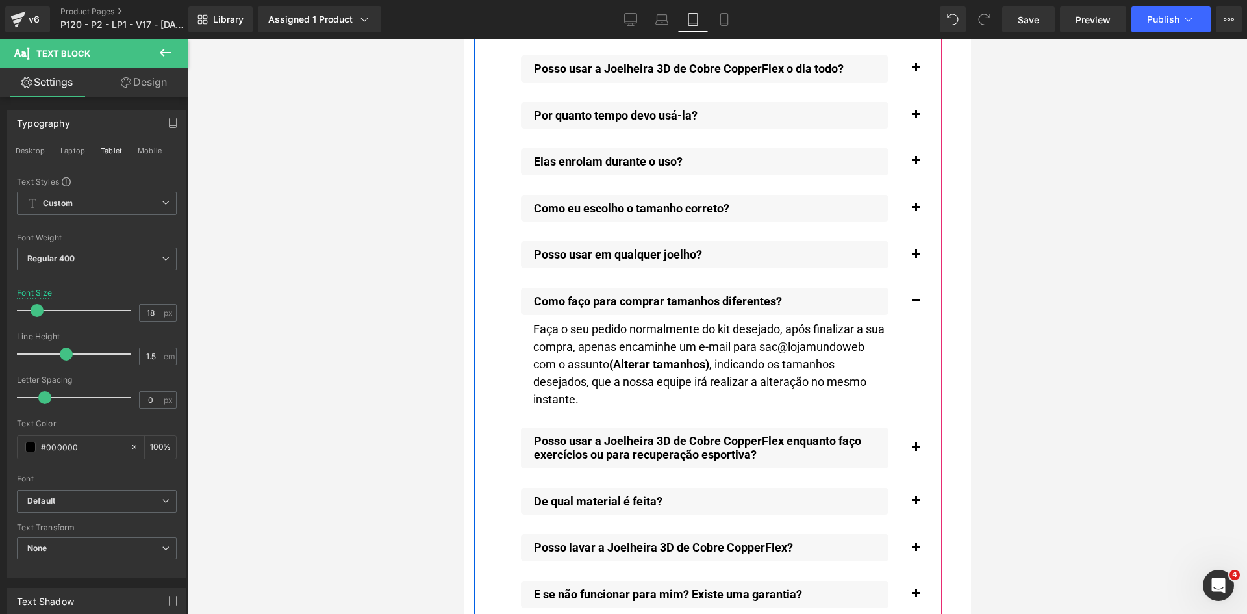
click at [914, 435] on button "button" at bounding box center [915, 448] width 26 height 54
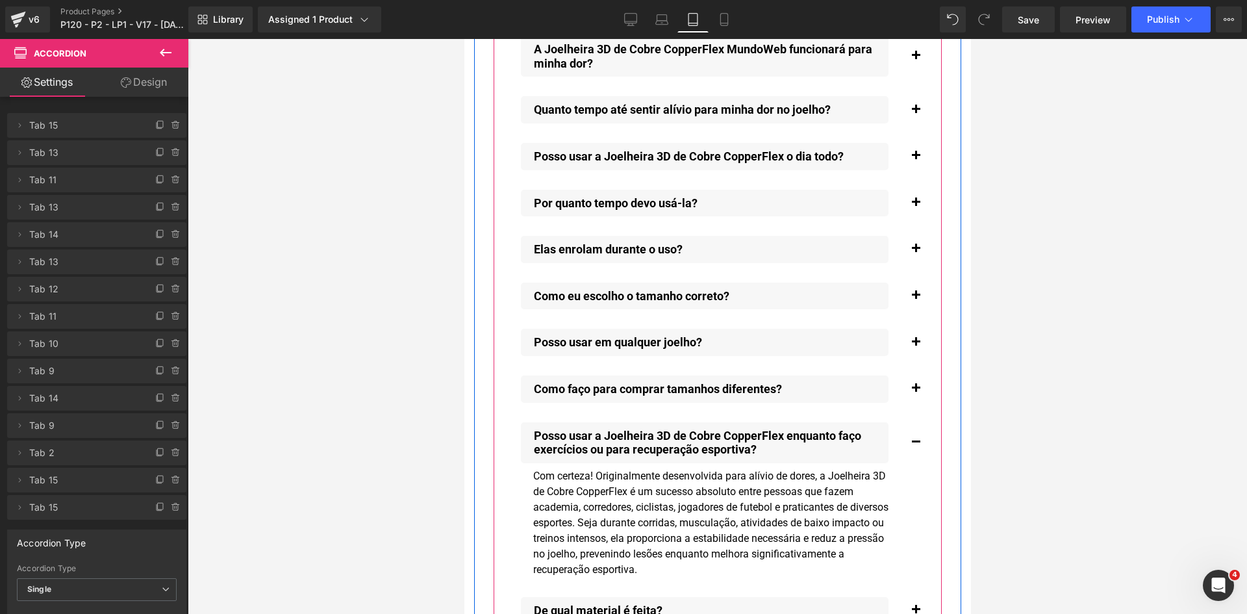
scroll to position [14420, 0]
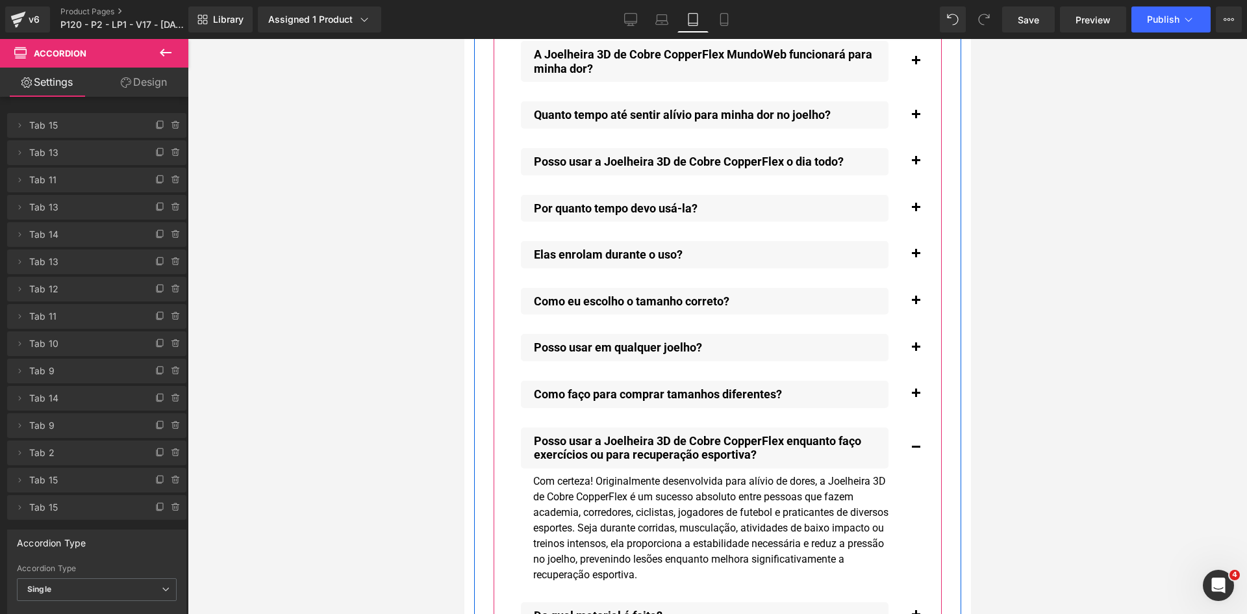
click at [800, 498] on div "Com certeza! Originalmente desenvolvida para alívio de dores, a Joelheira 3D de…" at bounding box center [710, 528] width 358 height 109
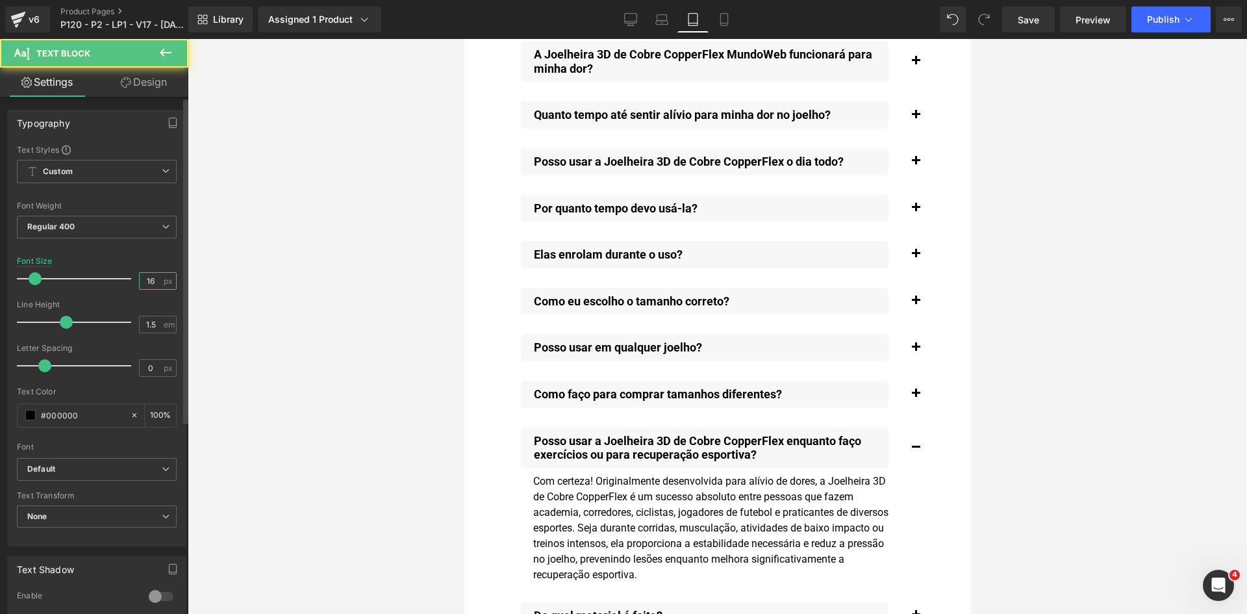
click at [144, 282] on input "16" at bounding box center [151, 281] width 23 height 16
paste input "8"
click at [168, 120] on icon "button" at bounding box center [173, 123] width 10 height 10
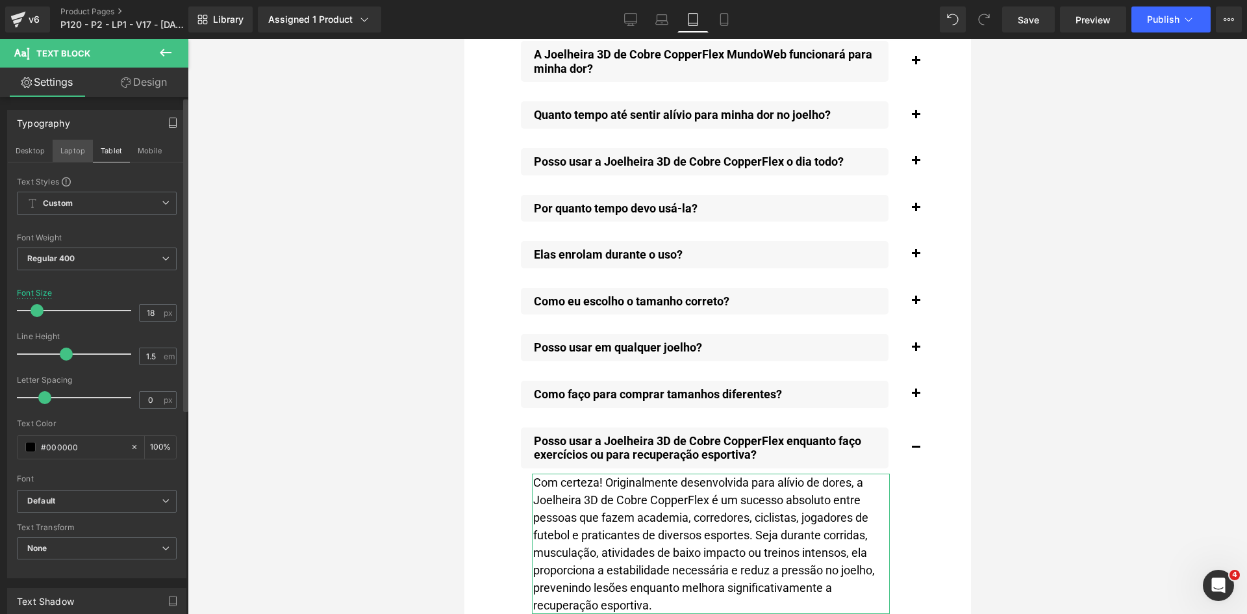
click at [69, 154] on button "Laptop" at bounding box center [73, 151] width 40 height 22
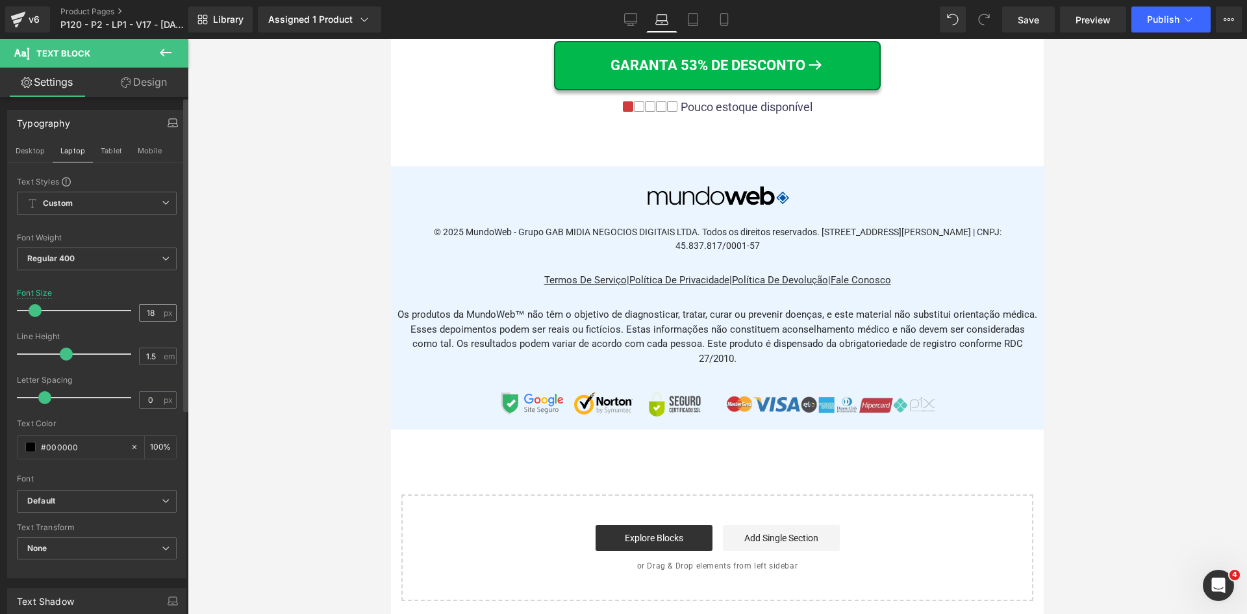
scroll to position [10103, 0]
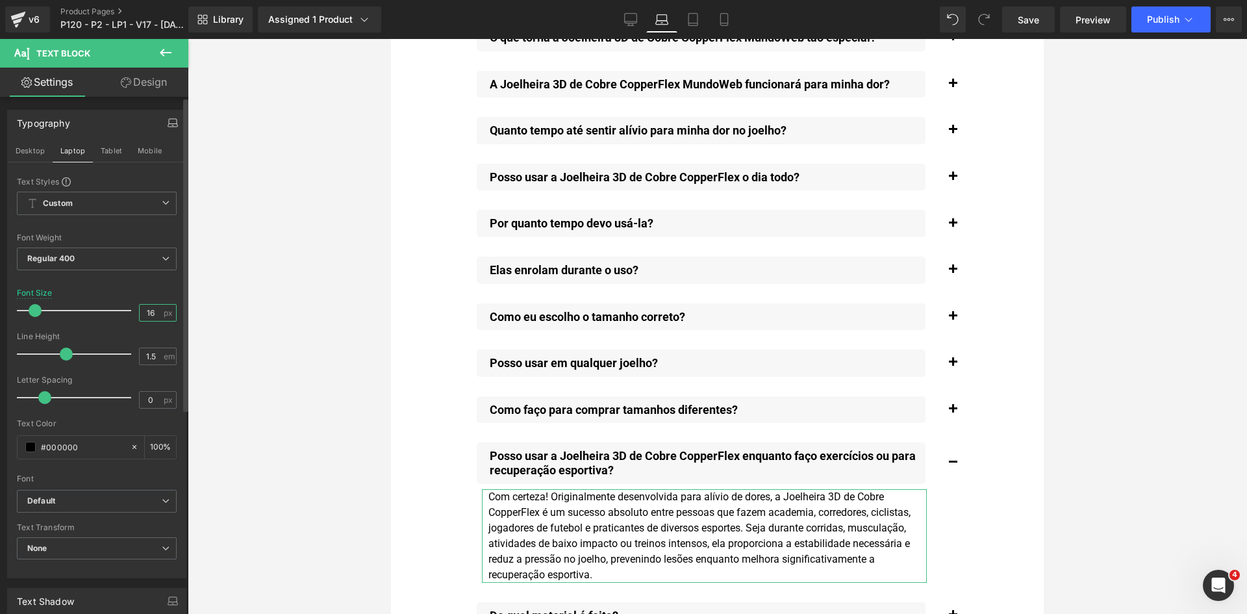
click at [149, 311] on input "16" at bounding box center [151, 313] width 23 height 16
paste input "8"
type input "18"
click at [38, 152] on button "Desktop" at bounding box center [30, 151] width 45 height 22
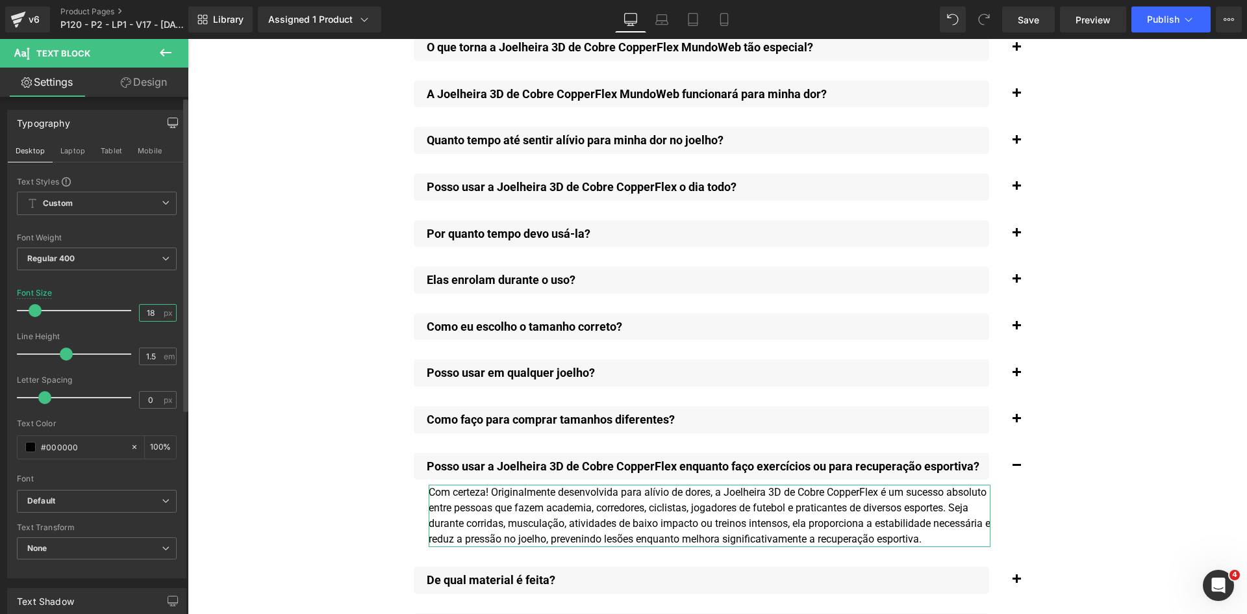
click at [147, 314] on input "18" at bounding box center [151, 313] width 23 height 16
paste input "8"
type input "18"
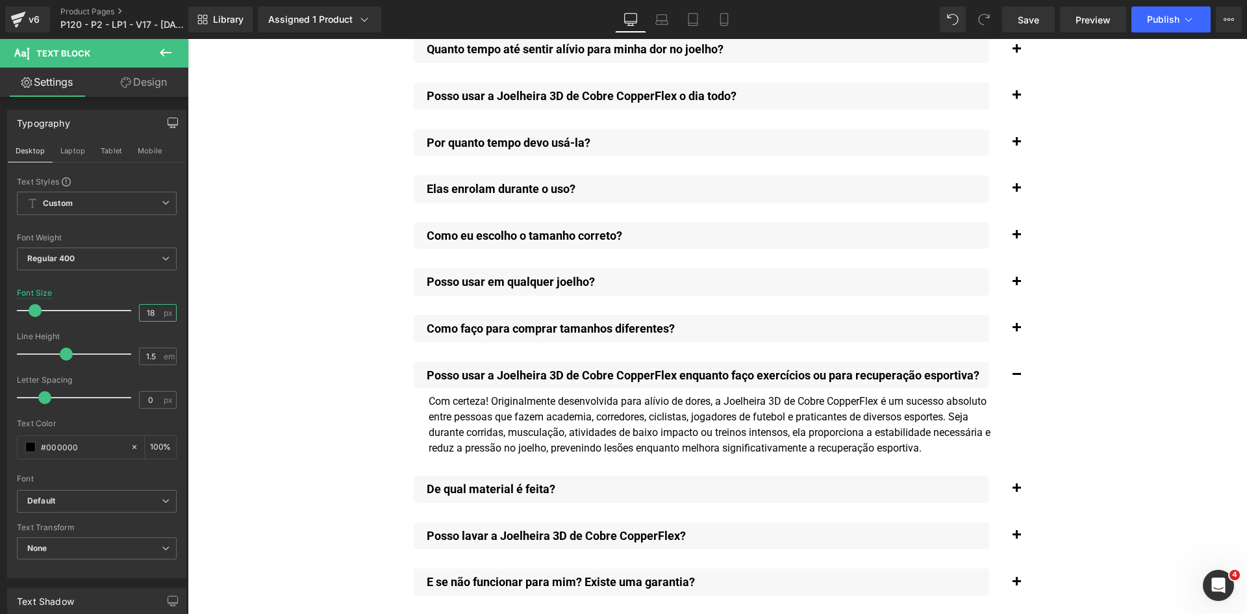
scroll to position [9822, 0]
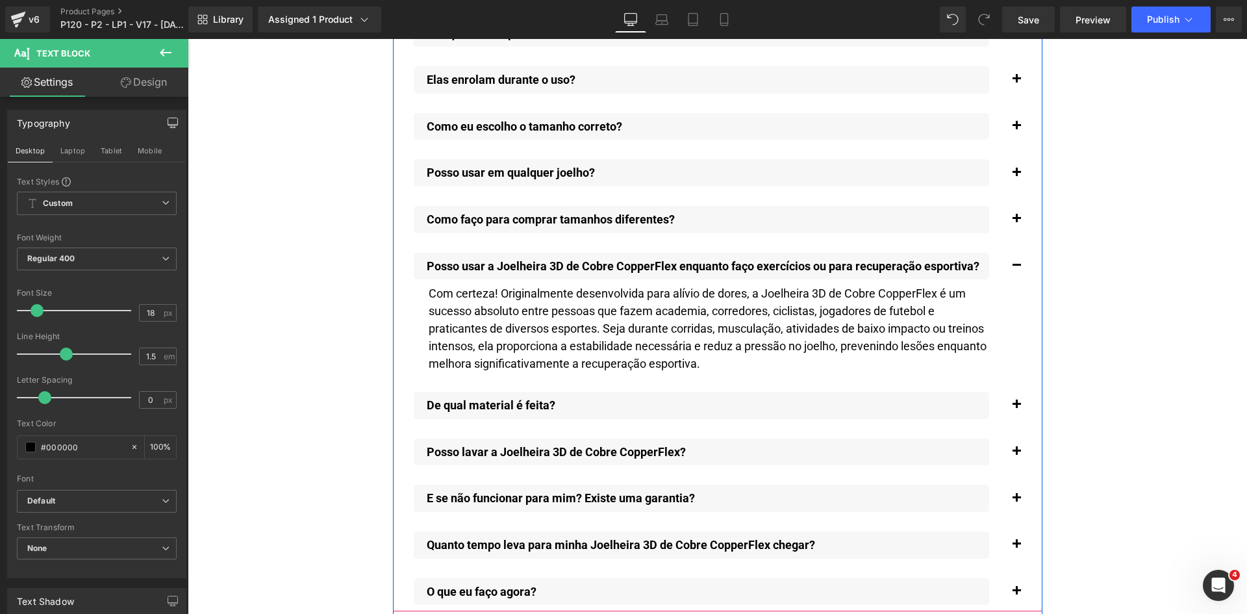
click at [1017, 408] on span "button" at bounding box center [1017, 408] width 0 height 0
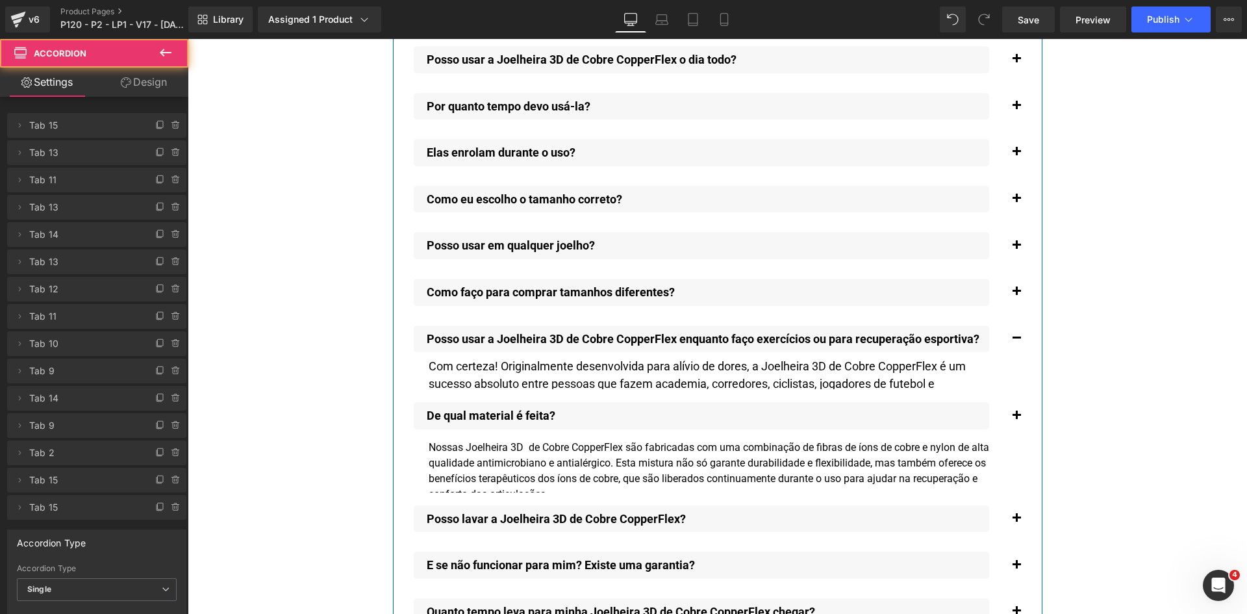
scroll to position [9729, 0]
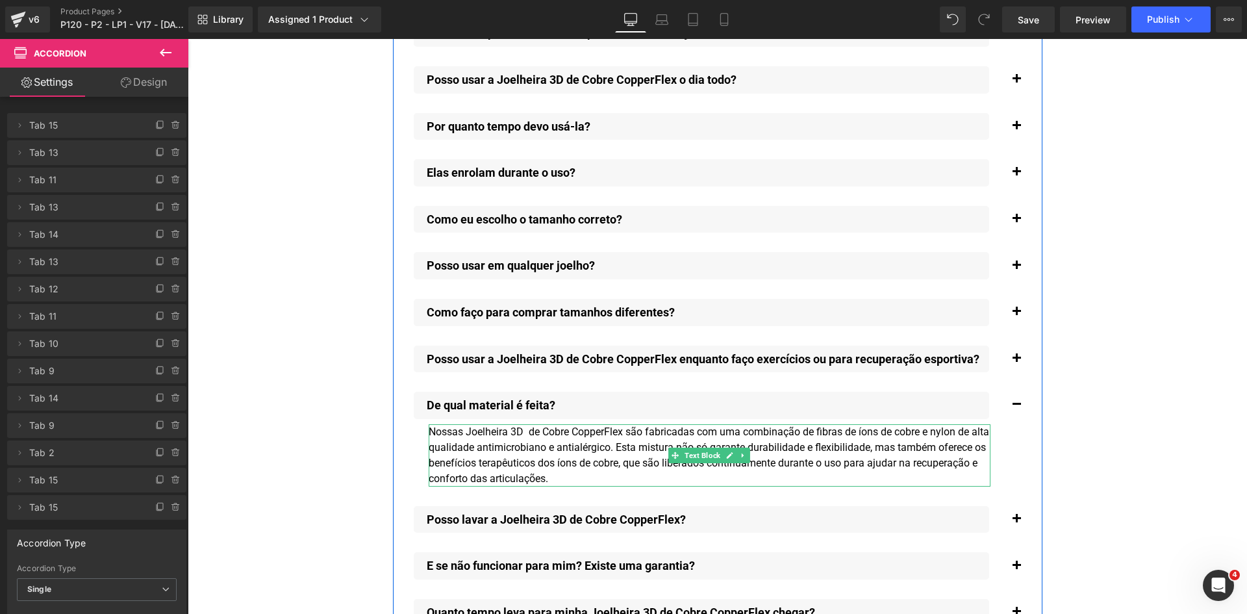
click at [447, 424] on div "Nossas Joelheira 3D de Cobre CopperFlex são fabricadas com uma combinação de fi…" at bounding box center [710, 455] width 562 height 62
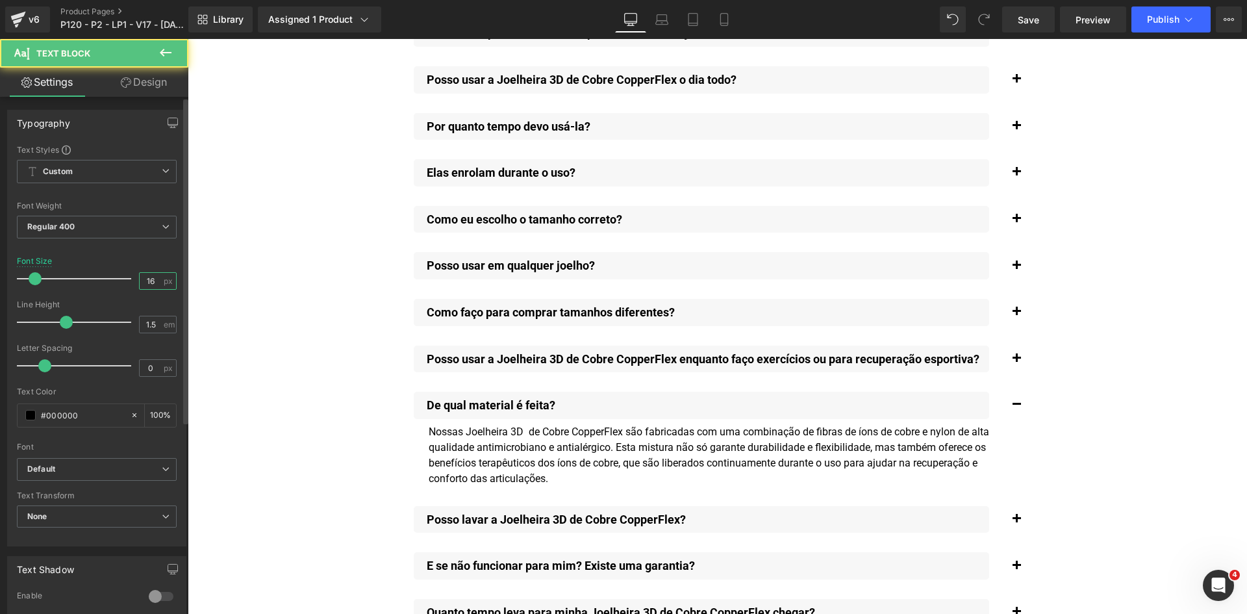
click at [144, 286] on input "16" at bounding box center [151, 281] width 23 height 16
paste input "8"
click at [168, 120] on icon "button" at bounding box center [173, 122] width 10 height 8
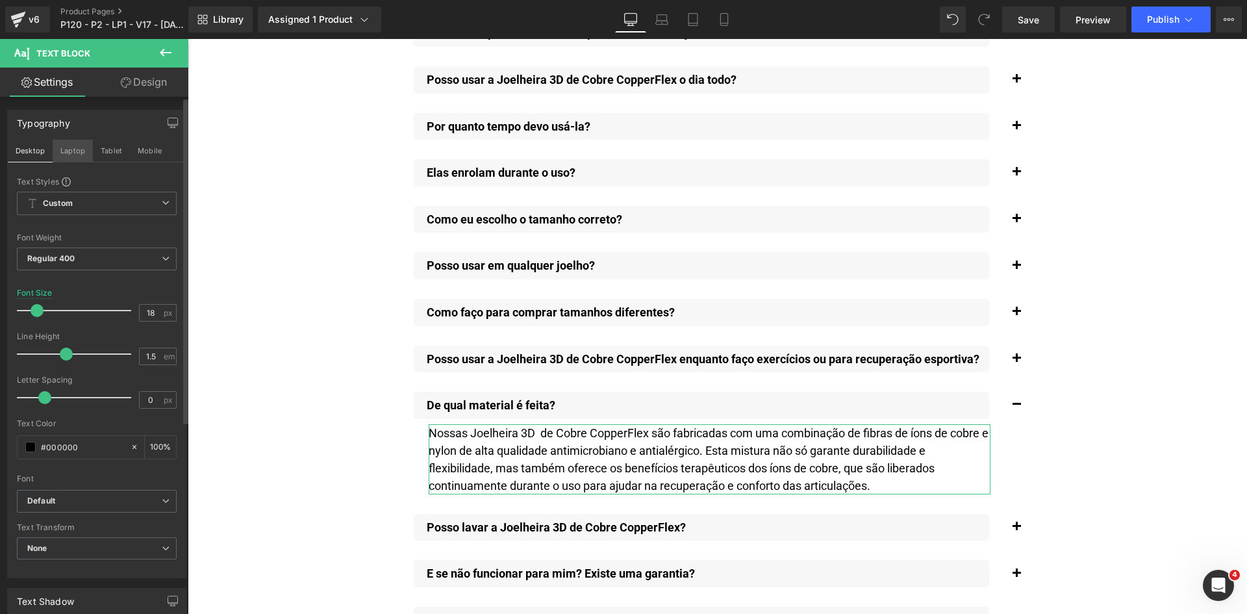
click at [68, 157] on button "Laptop" at bounding box center [73, 151] width 40 height 22
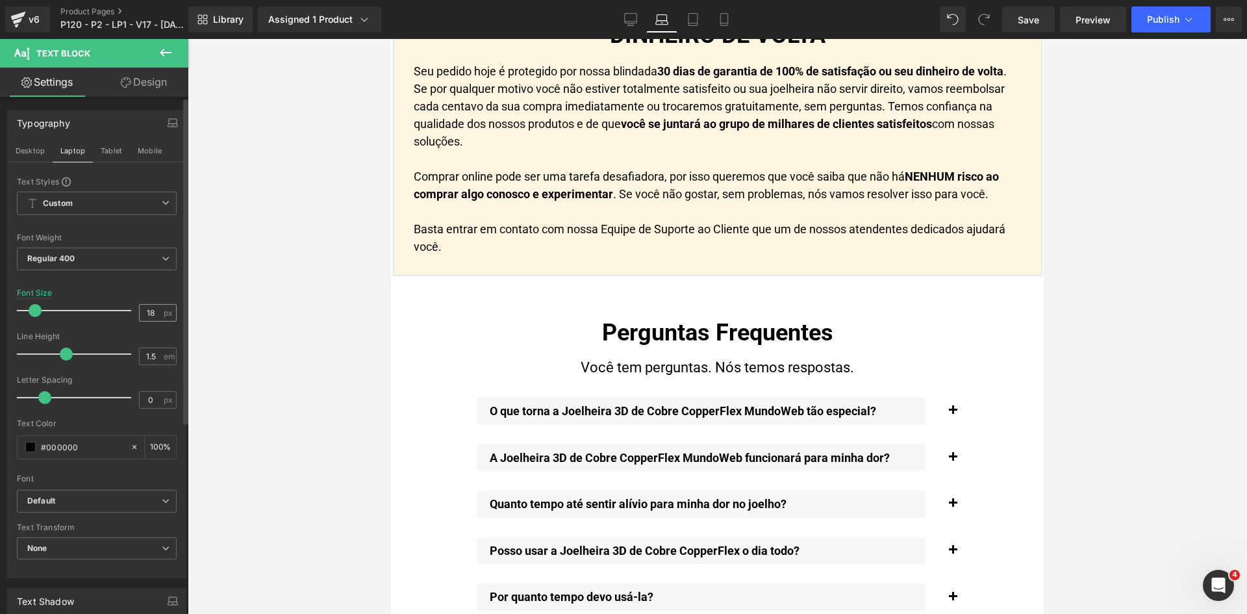
scroll to position [10205, 0]
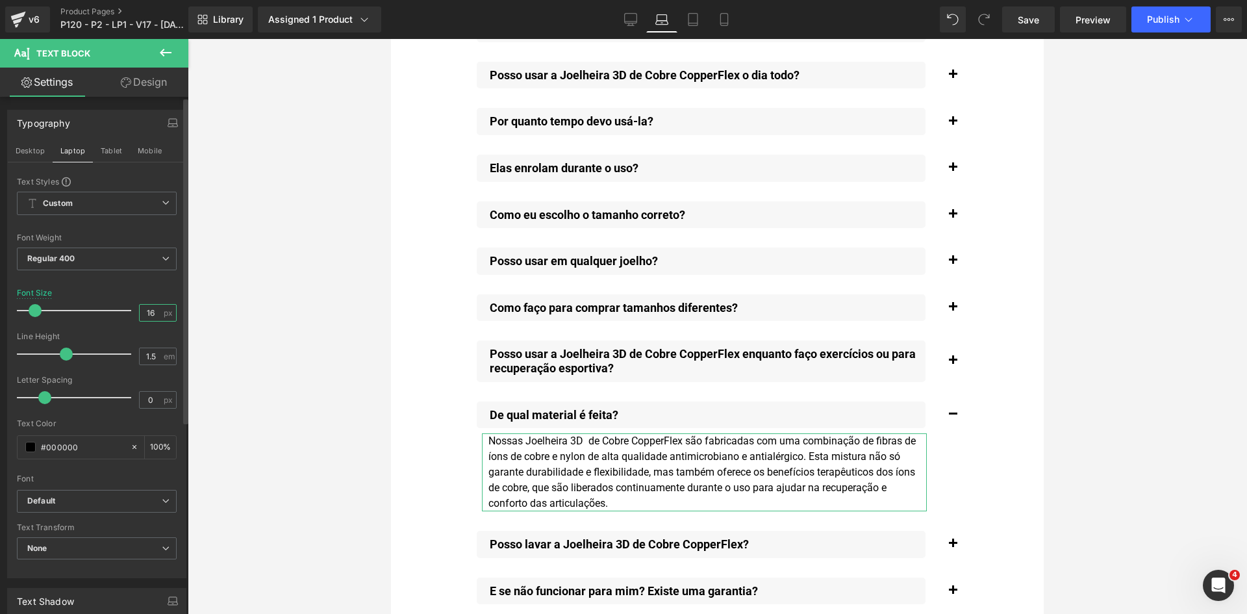
click at [146, 316] on input "16" at bounding box center [151, 313] width 23 height 16
paste input "8"
click at [116, 147] on button "Tablet" at bounding box center [111, 151] width 37 height 22
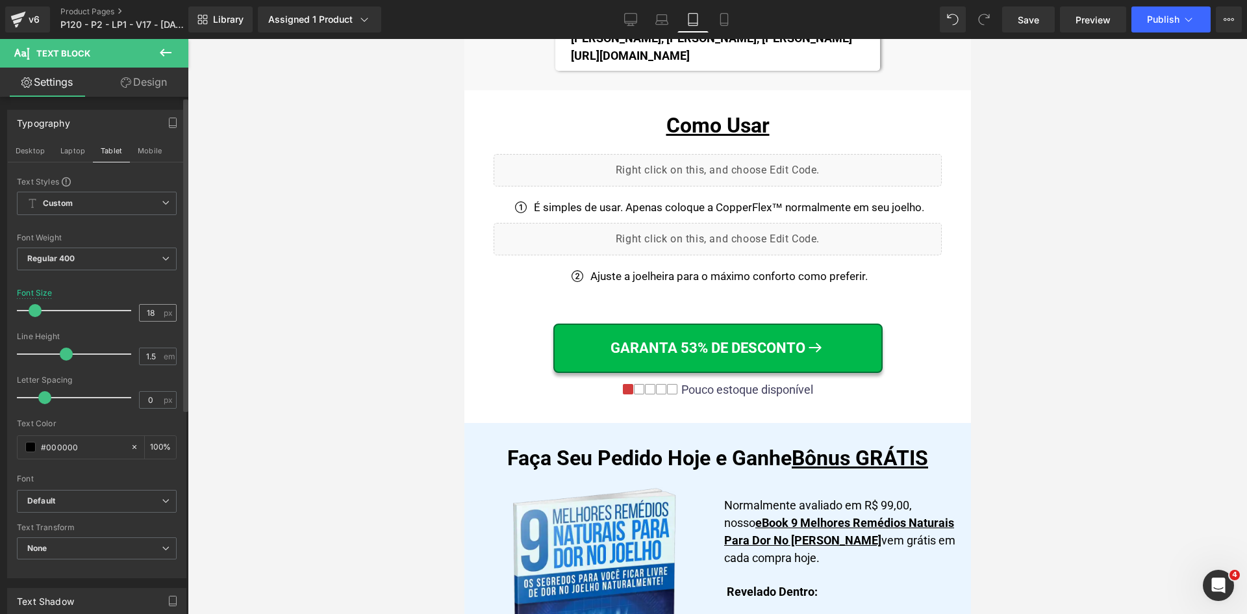
scroll to position [14522, 0]
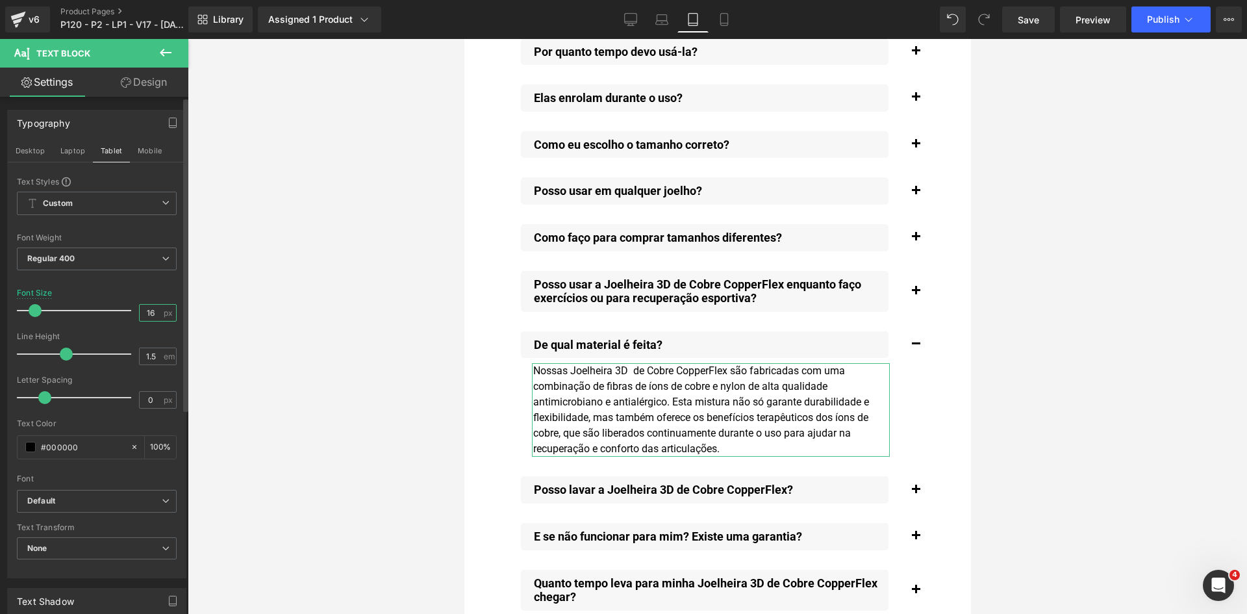
click at [147, 315] on input "16" at bounding box center [151, 313] width 23 height 16
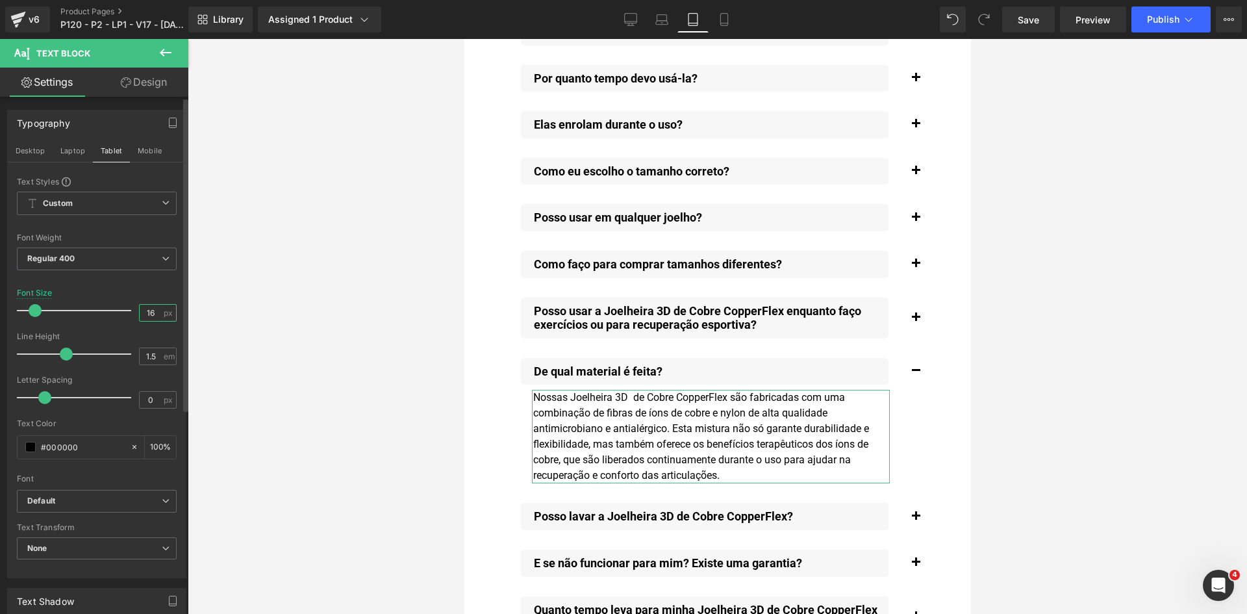
paste input "8"
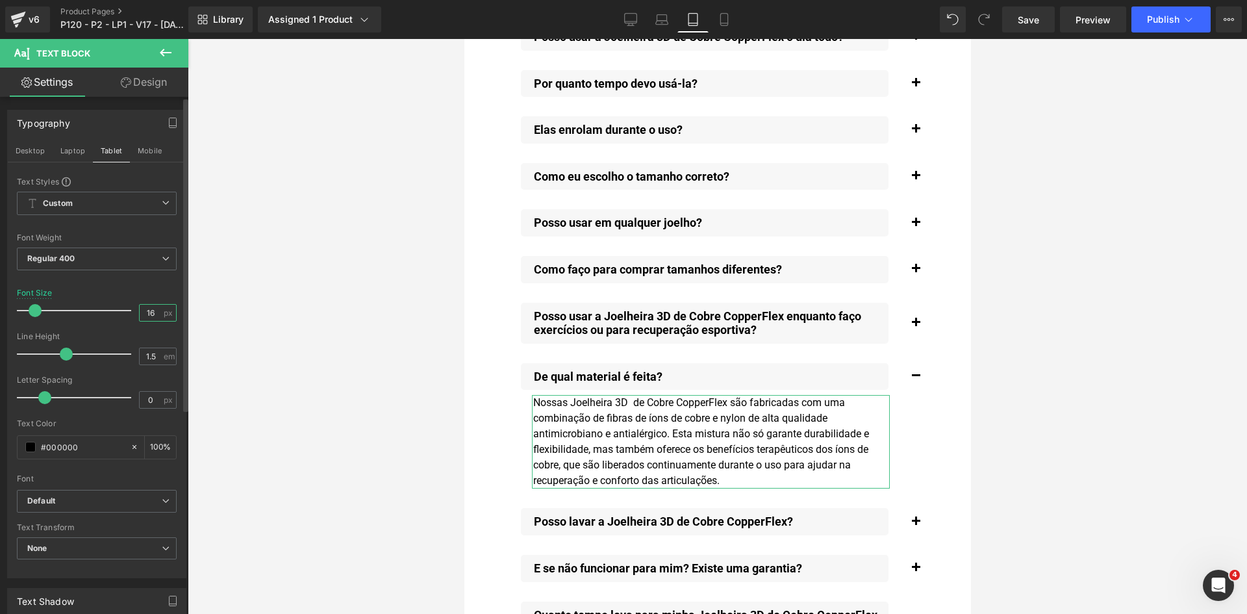
type input "18"
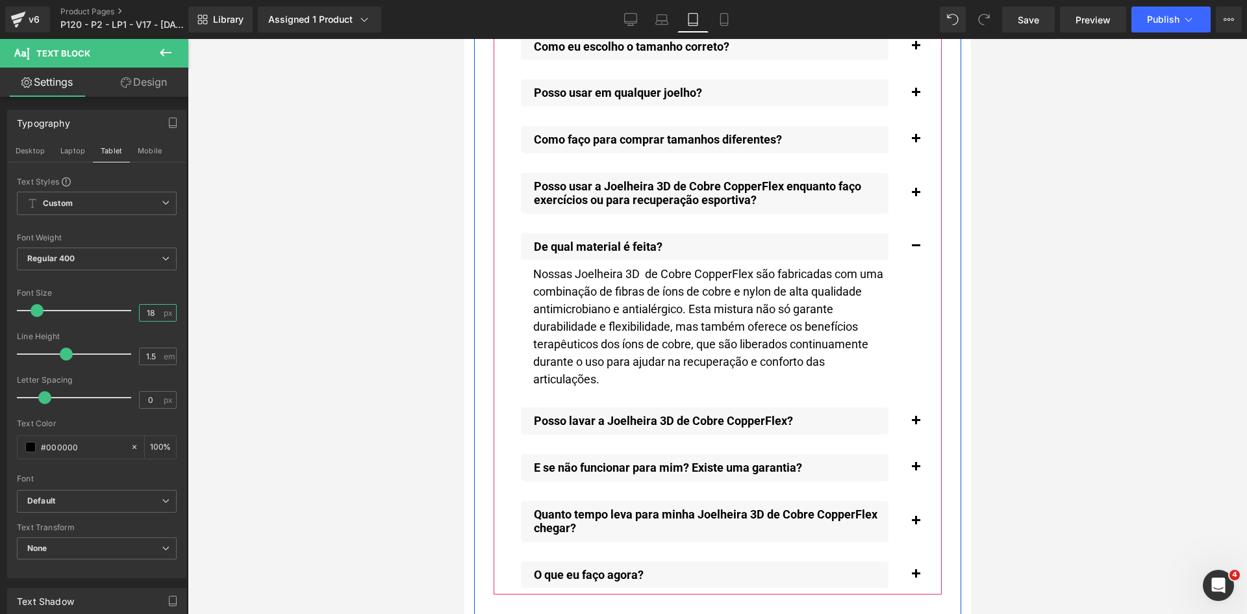
scroll to position [14782, 0]
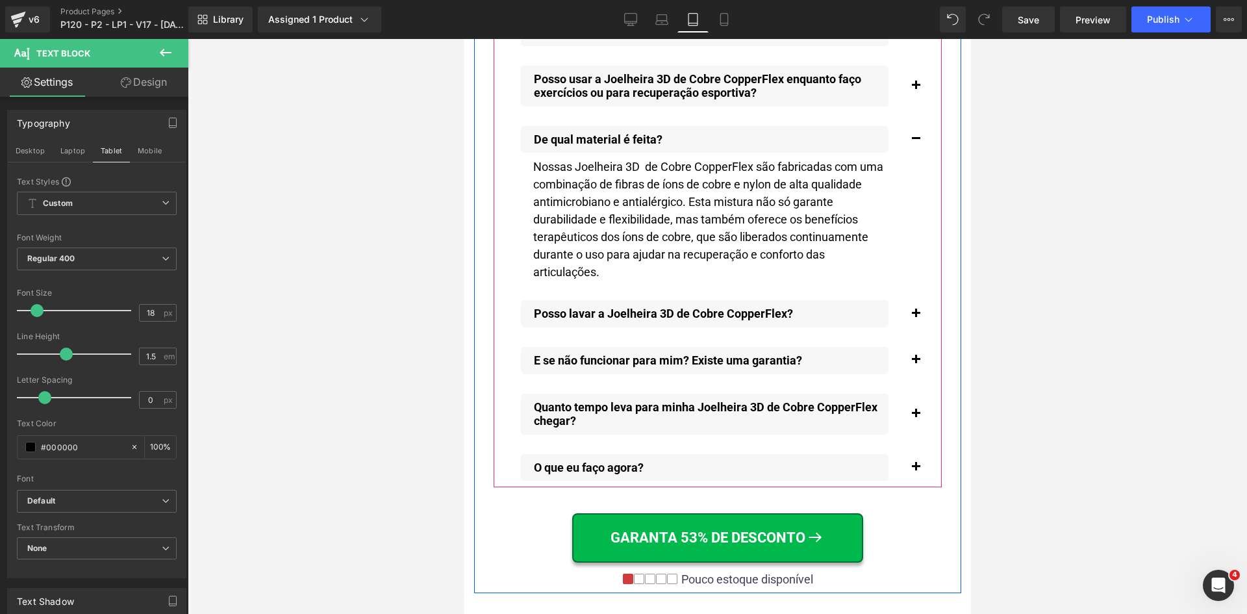
click at [915, 317] on span "button" at bounding box center [915, 317] width 0 height 0
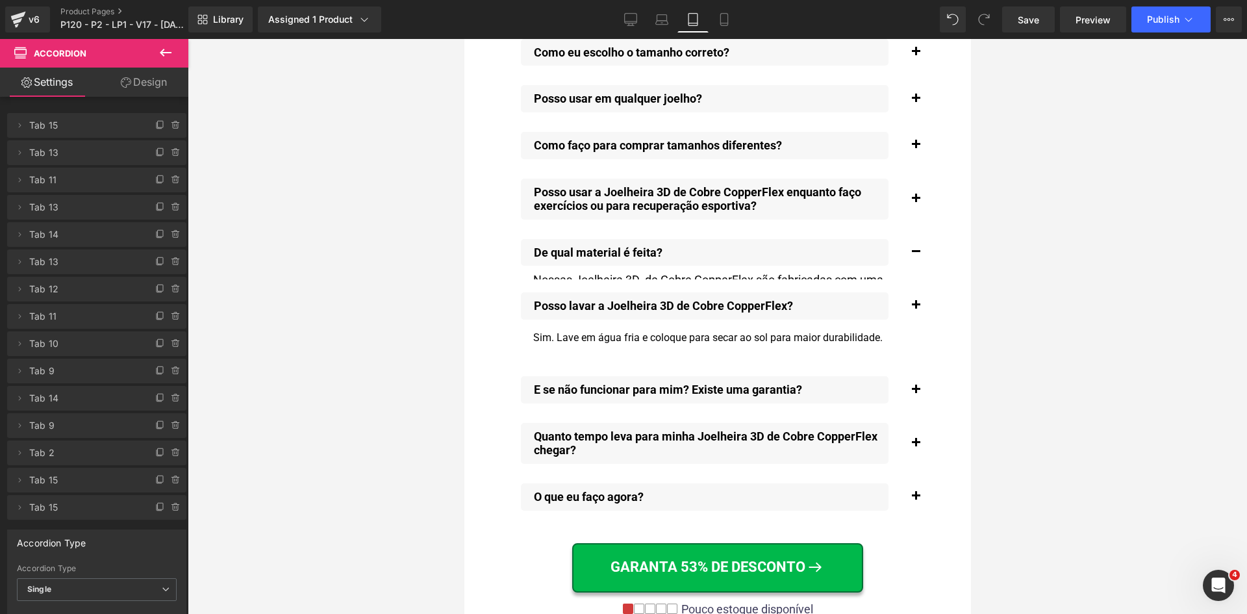
scroll to position [14654, 0]
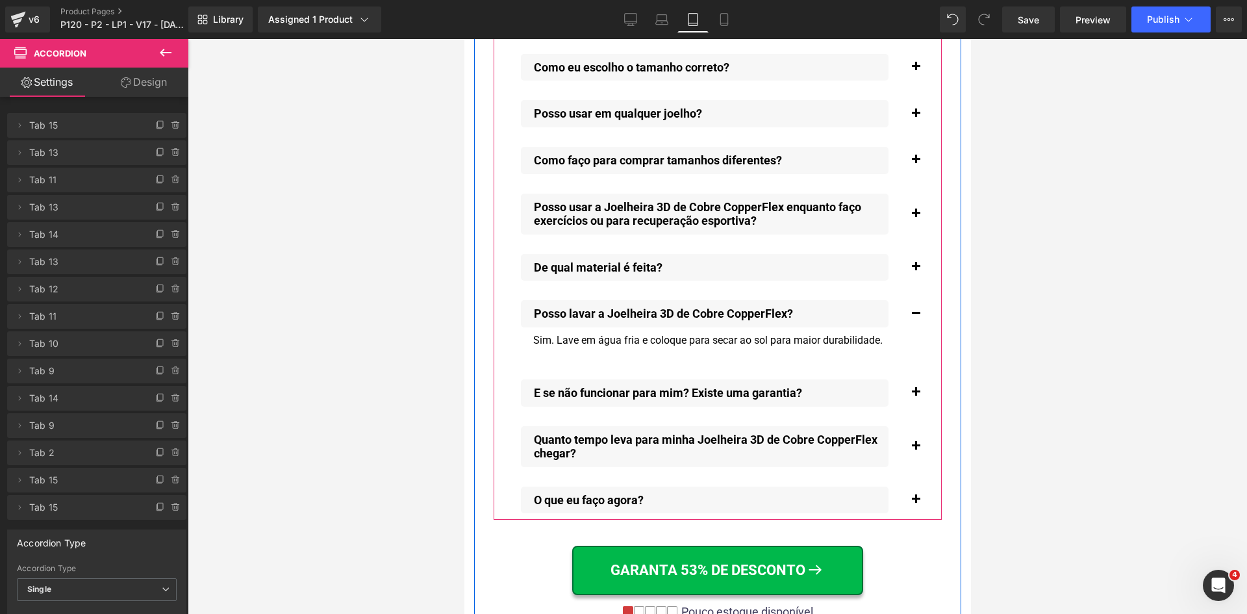
click at [552, 333] on div "Sim. Lave em água fria e coloque para secar ao sol para maior durabilidade." at bounding box center [710, 341] width 358 height 16
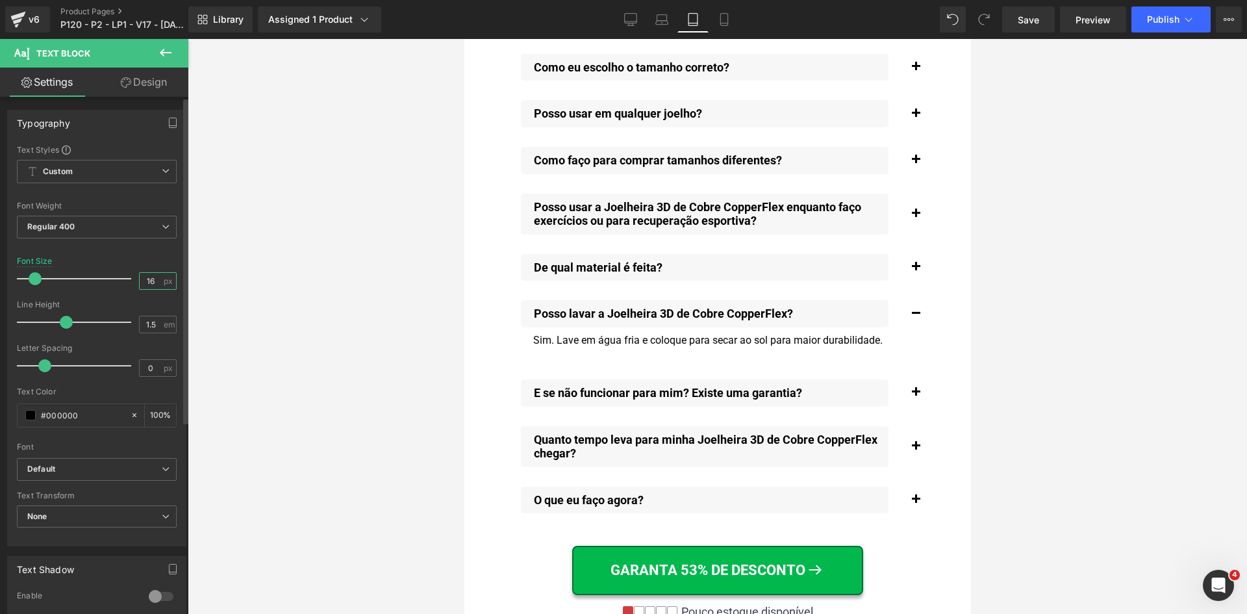
click at [149, 283] on input "16" at bounding box center [151, 281] width 23 height 16
paste input "8"
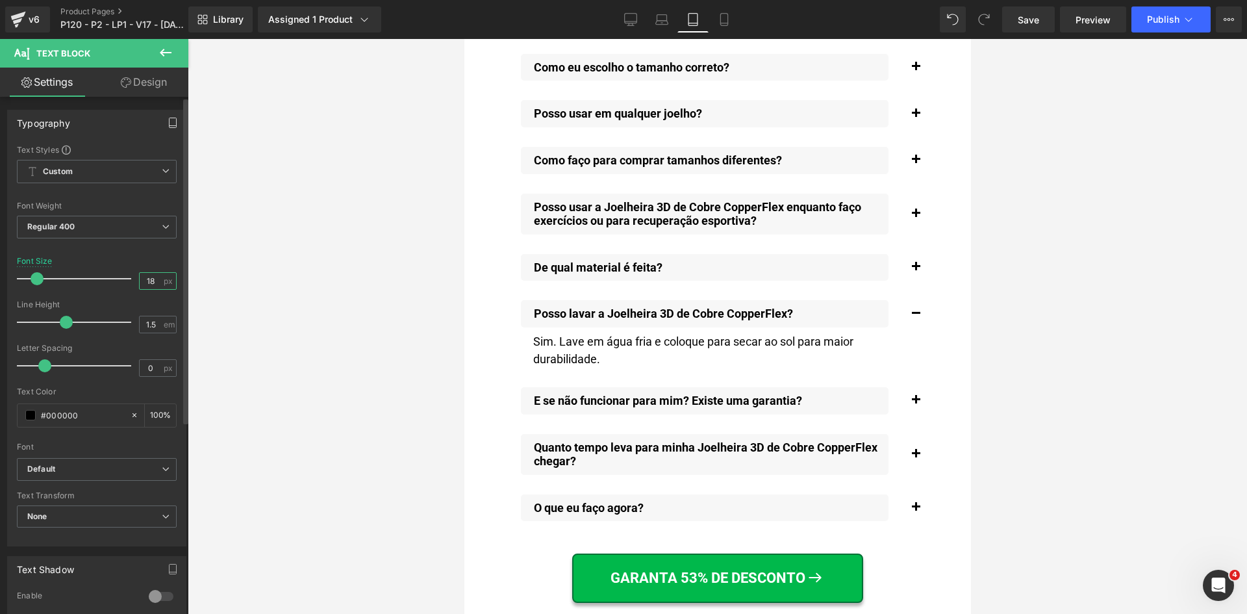
type input "18"
click at [168, 120] on icon "button" at bounding box center [173, 123] width 10 height 10
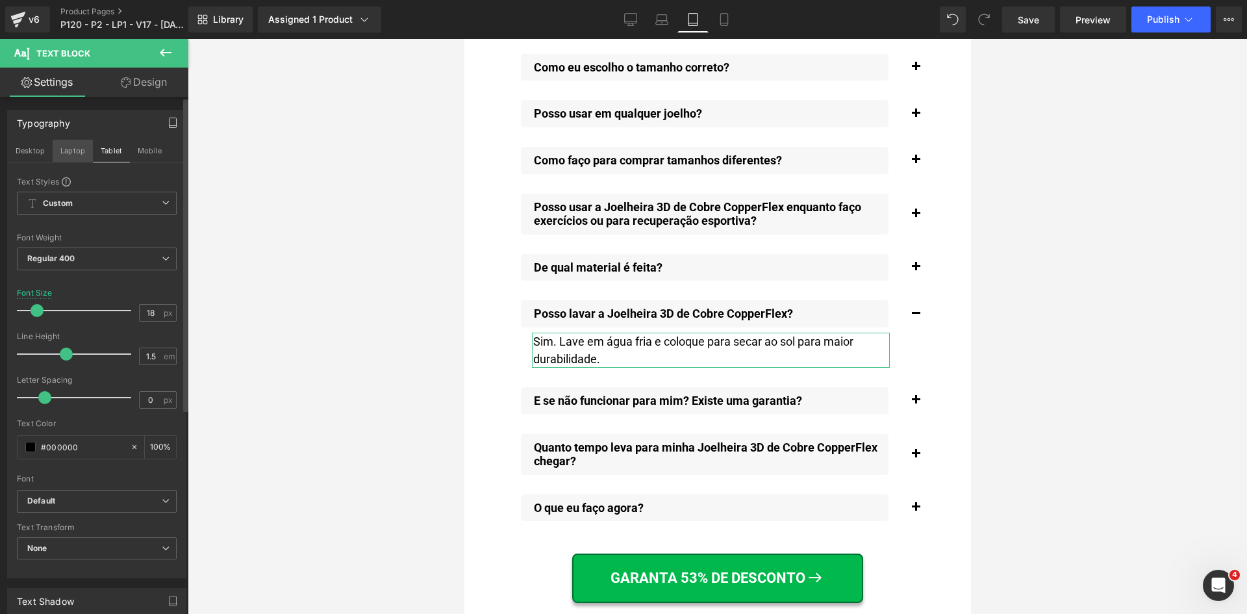
click at [77, 154] on button "Laptop" at bounding box center [73, 151] width 40 height 22
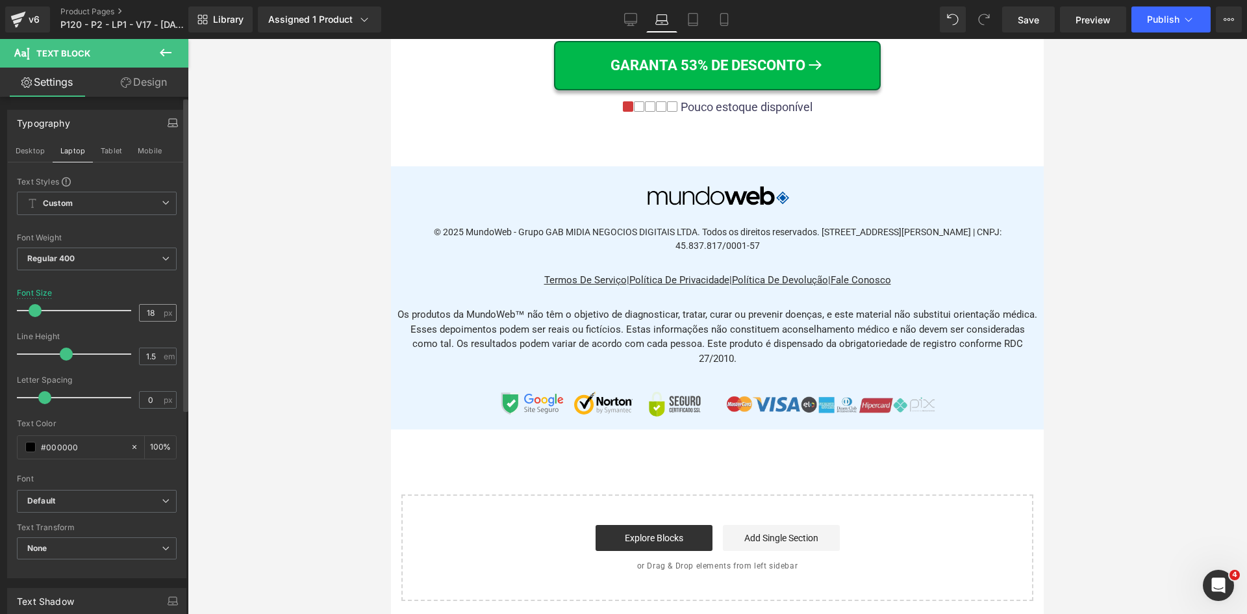
scroll to position [10337, 0]
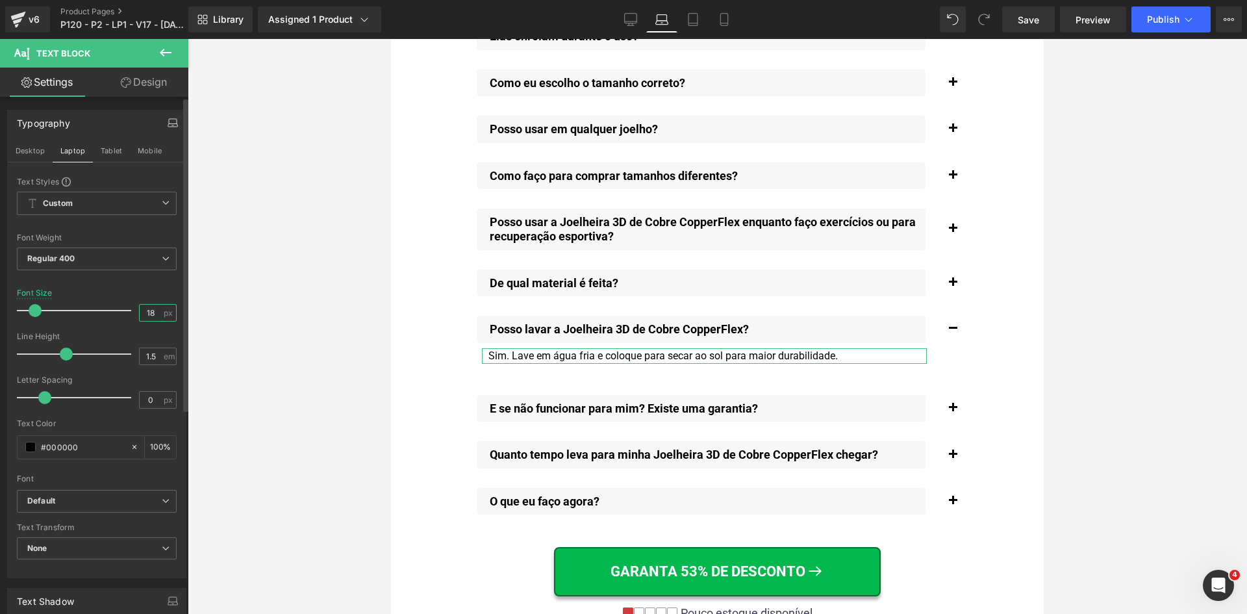
click at [146, 314] on input "18" at bounding box center [151, 313] width 23 height 16
paste input "8"
click at [40, 151] on button "Desktop" at bounding box center [30, 151] width 45 height 22
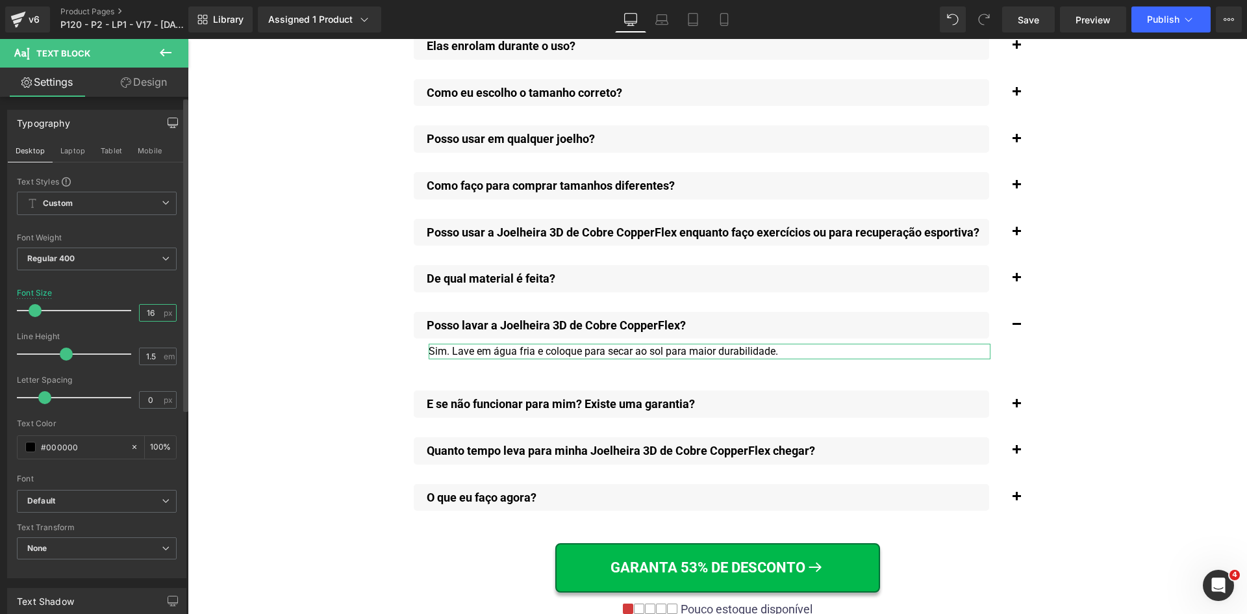
click at [150, 312] on input "16" at bounding box center [151, 313] width 23 height 16
paste input "8"
type input "18"
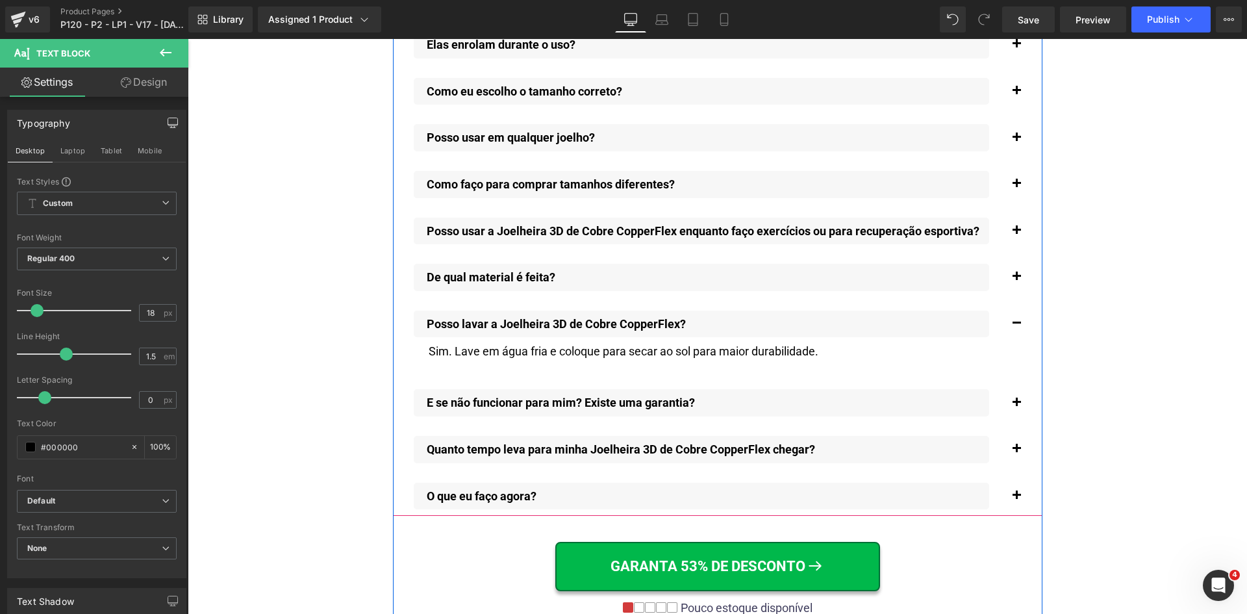
click at [1017, 406] on span "button" at bounding box center [1017, 406] width 0 height 0
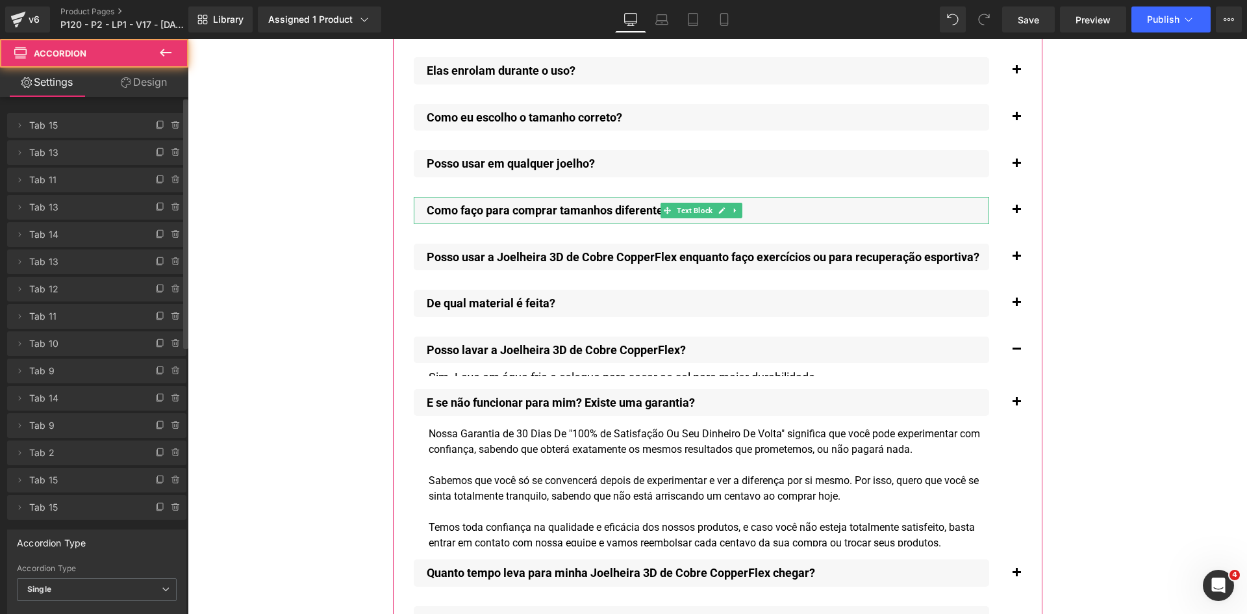
scroll to position [9825, 0]
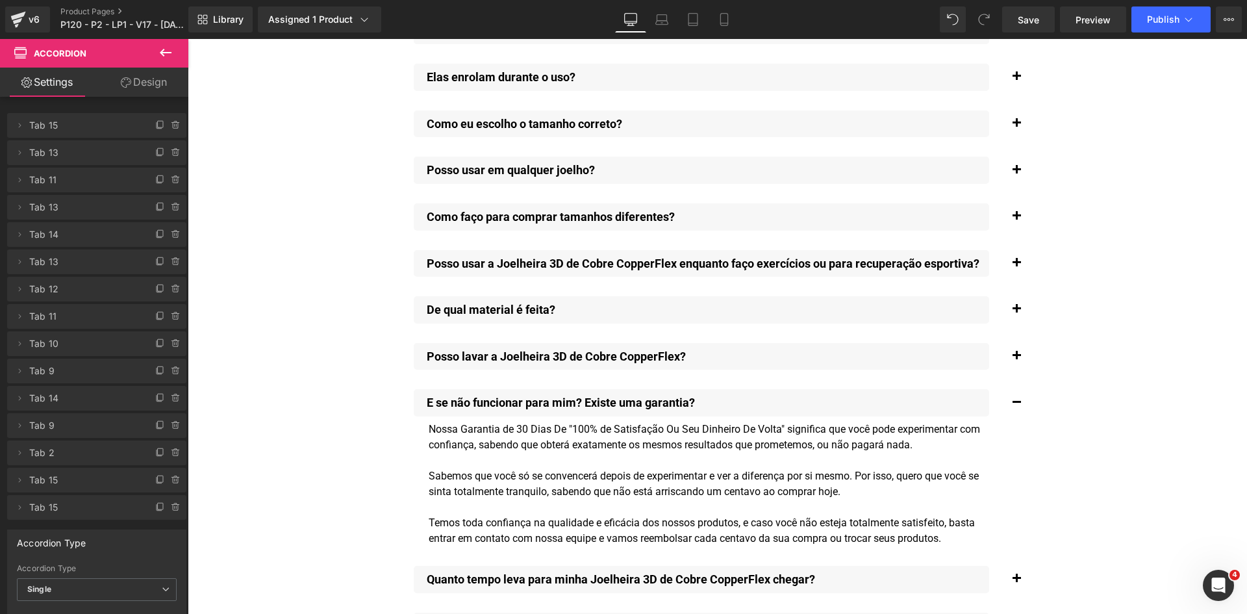
click at [463, 460] on div "Nossa Garantia de 30 Dias De "100% de Satisfação Ou Seu Dinheiro De Volta" sign…" at bounding box center [710, 484] width 562 height 125
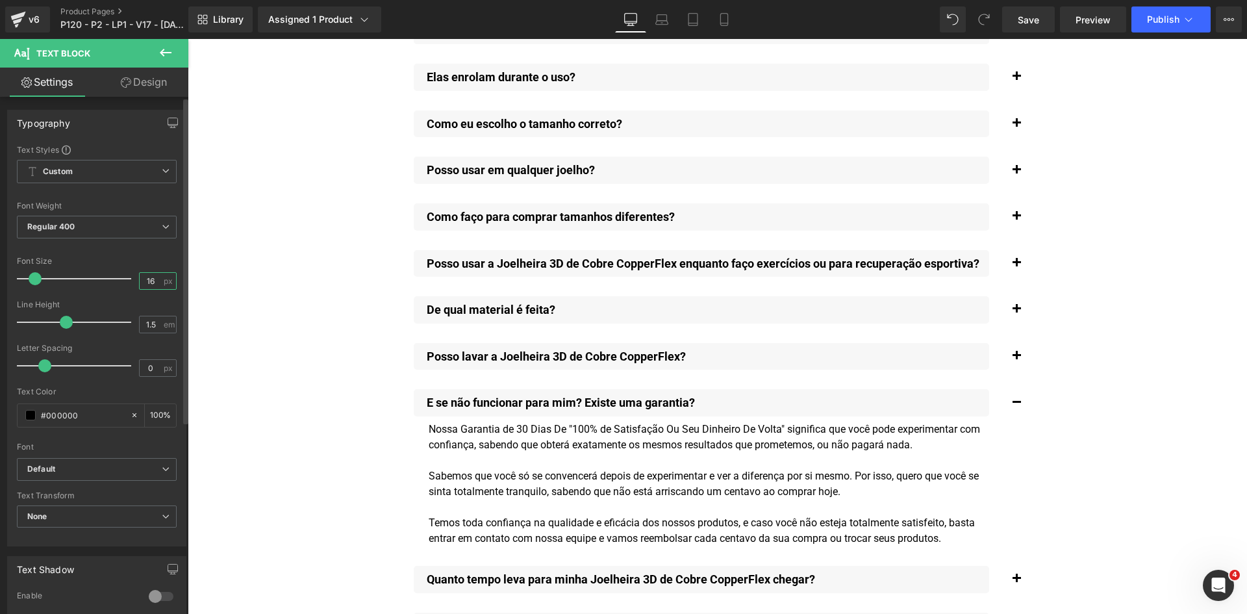
click at [149, 281] on input "16" at bounding box center [151, 281] width 23 height 16
paste input "8"
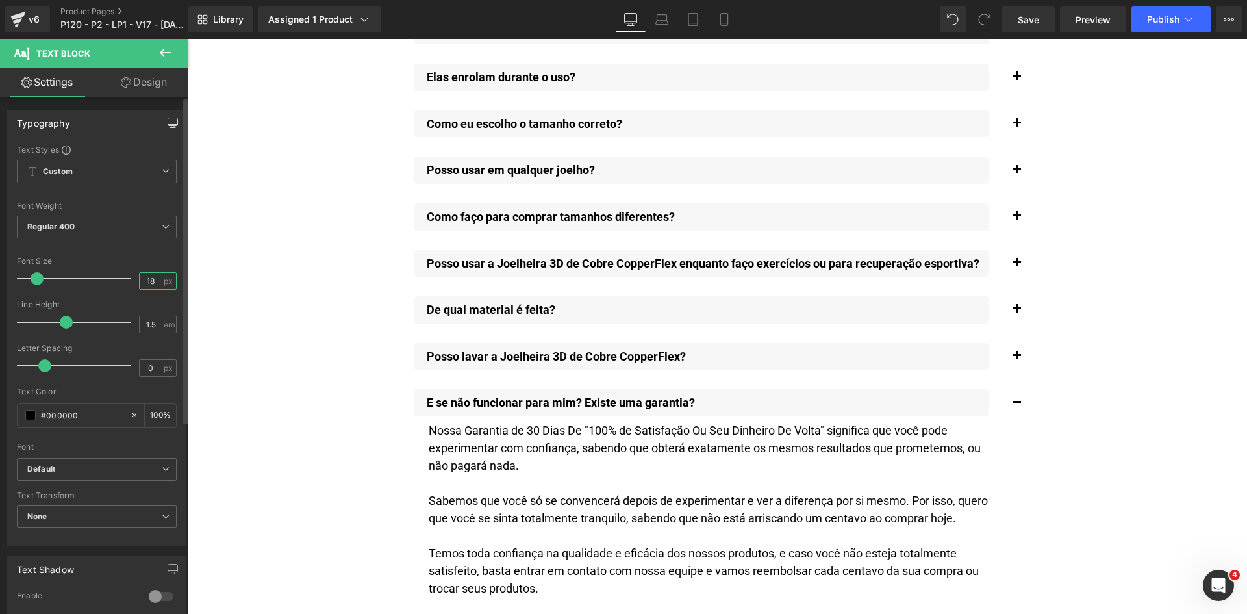
type input "18"
click at [168, 125] on icon "button" at bounding box center [173, 122] width 10 height 8
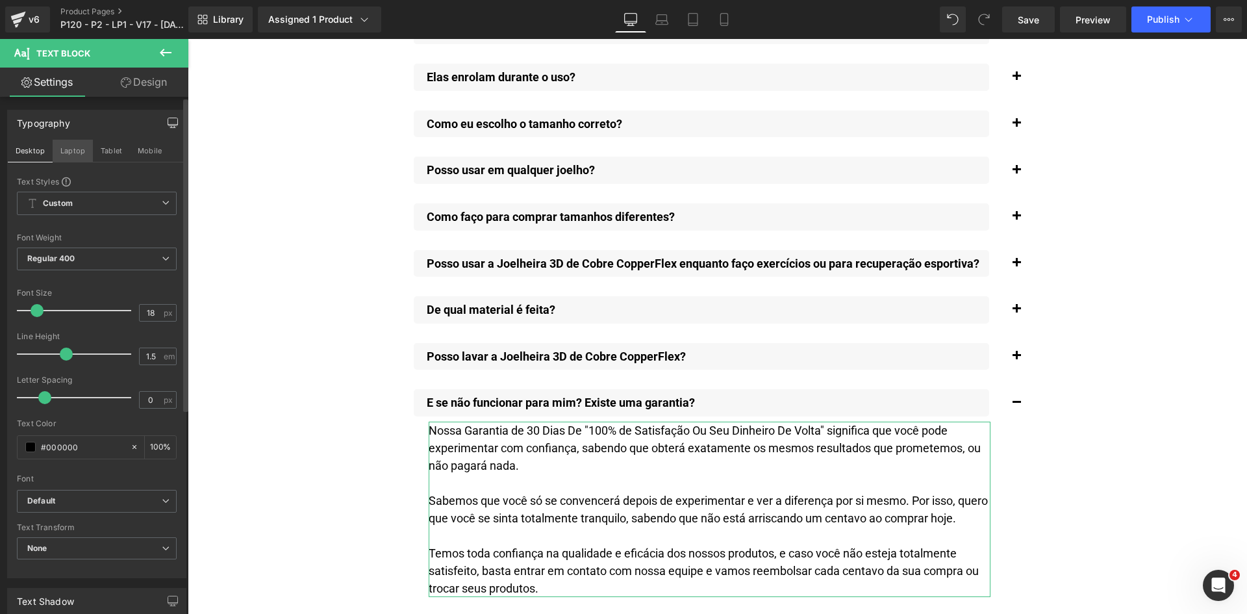
click at [64, 155] on button "Laptop" at bounding box center [73, 151] width 40 height 22
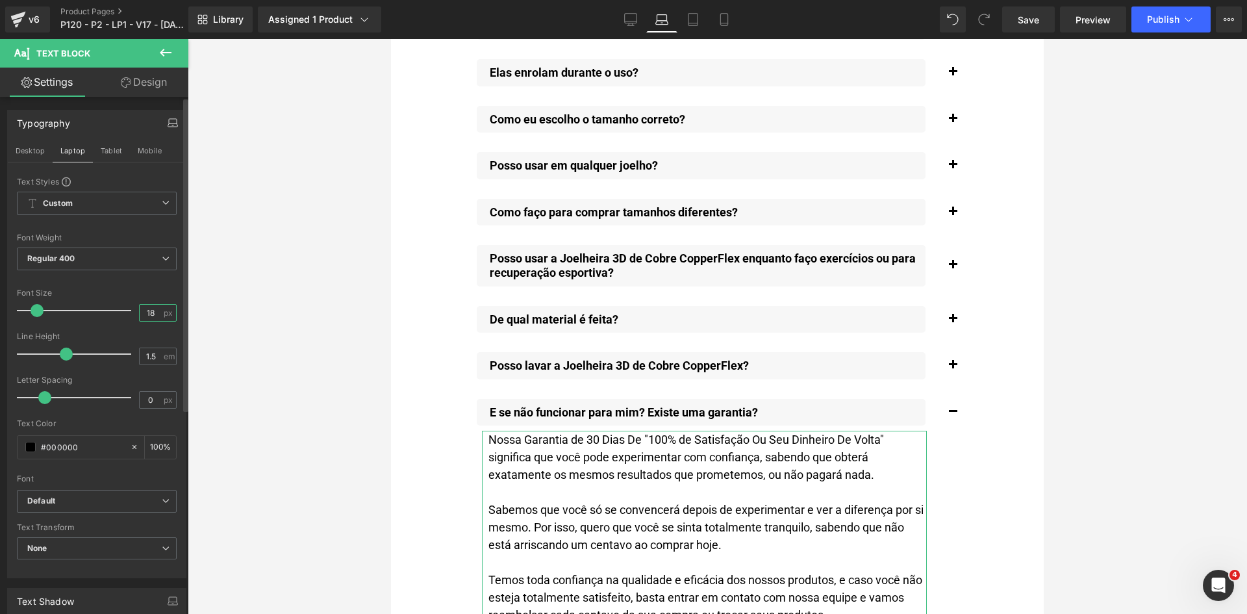
click at [149, 315] on input "18" at bounding box center [151, 313] width 23 height 16
click at [114, 155] on button "Tablet" at bounding box center [111, 151] width 37 height 22
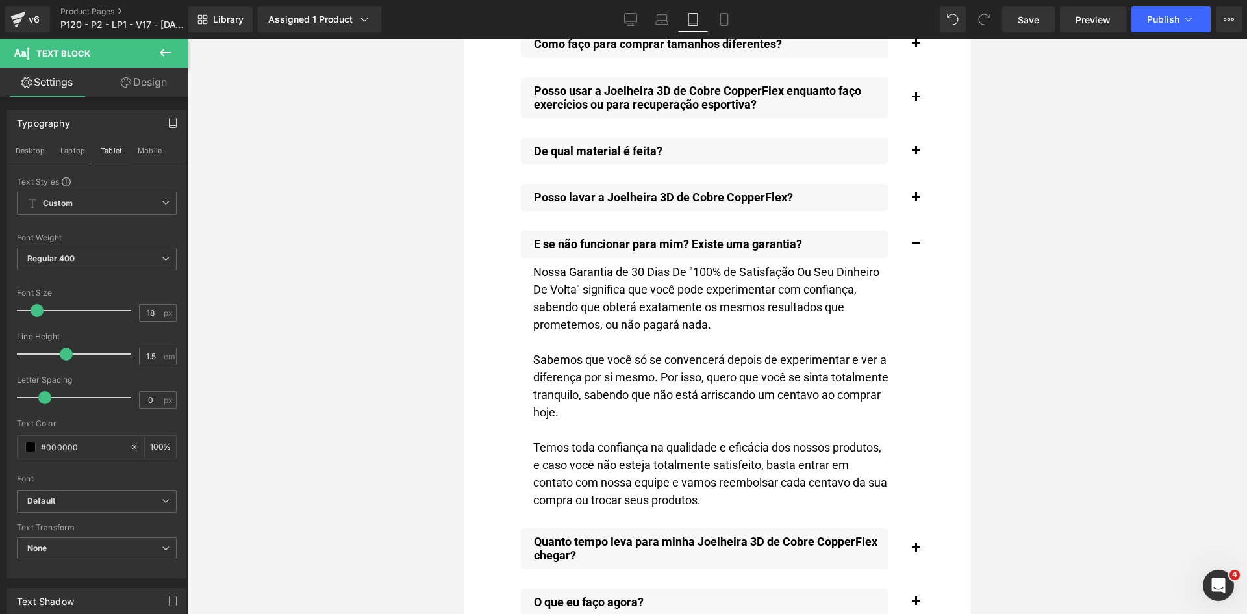
scroll to position [14942, 0]
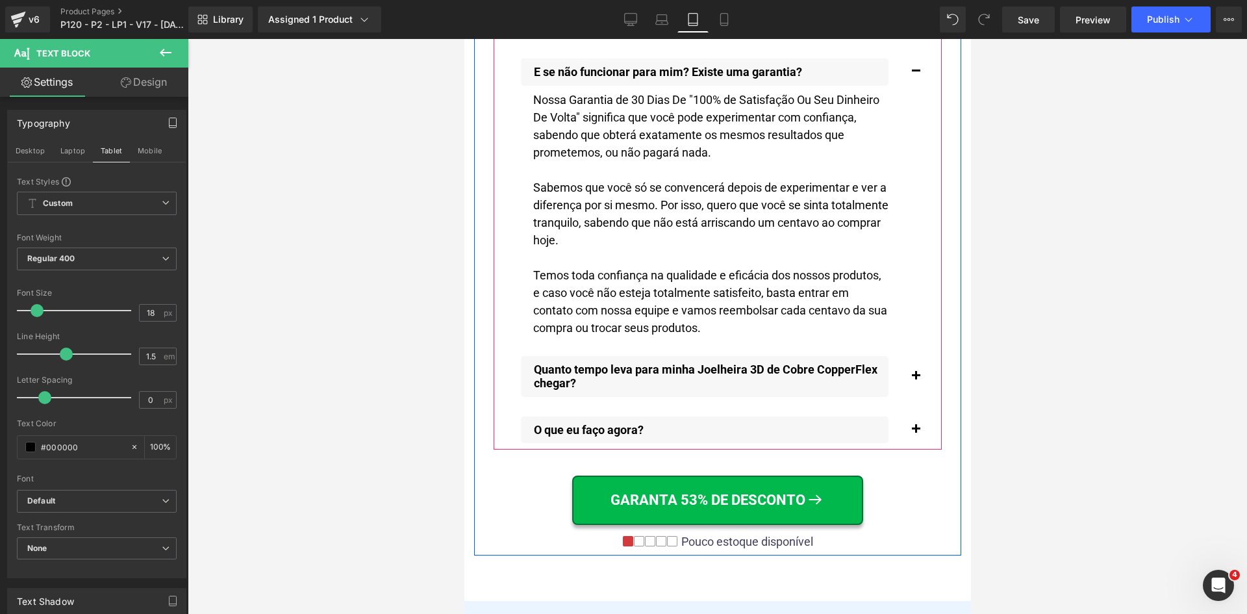
click at [915, 379] on span "button" at bounding box center [915, 379] width 0 height 0
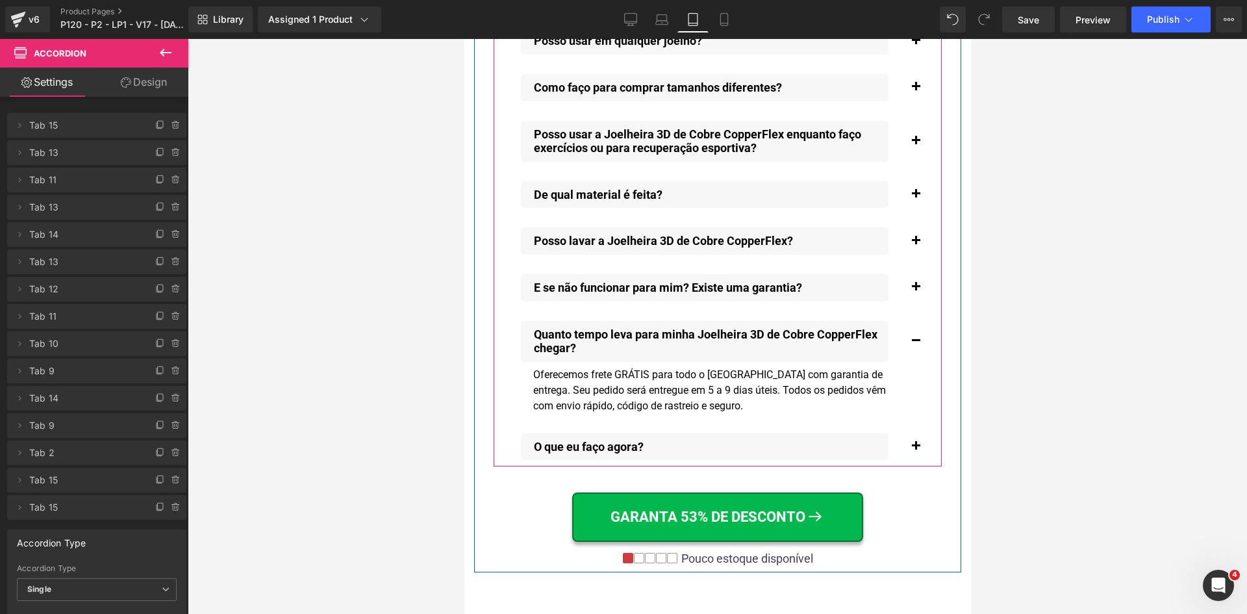
scroll to position [14691, 0]
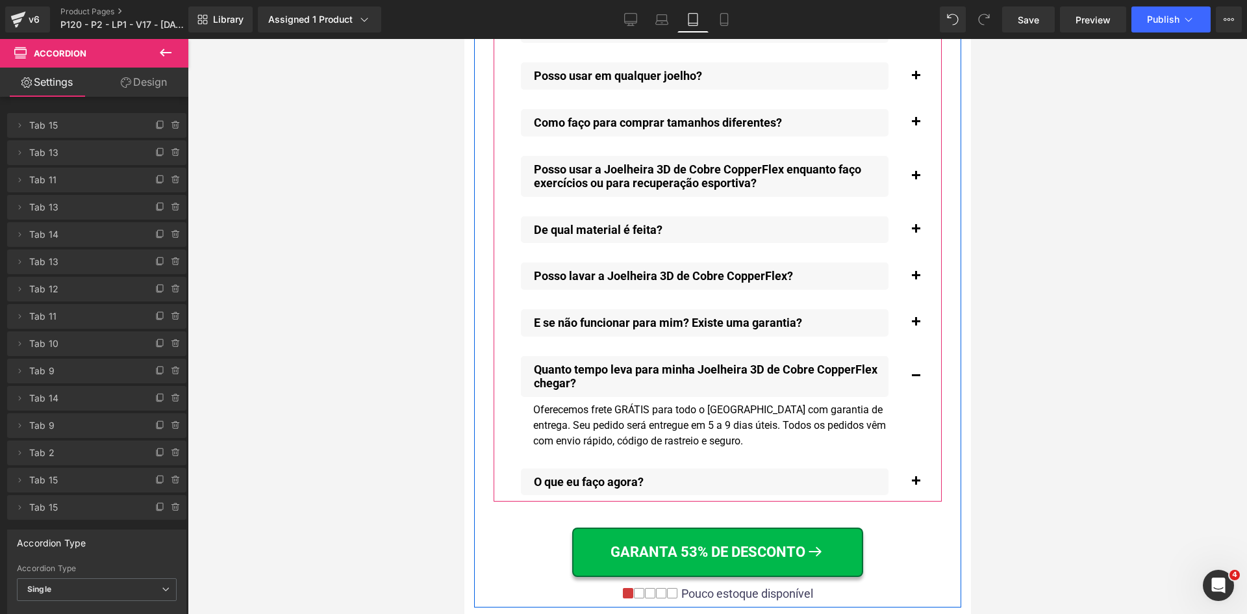
click at [912, 320] on button "button" at bounding box center [915, 323] width 26 height 40
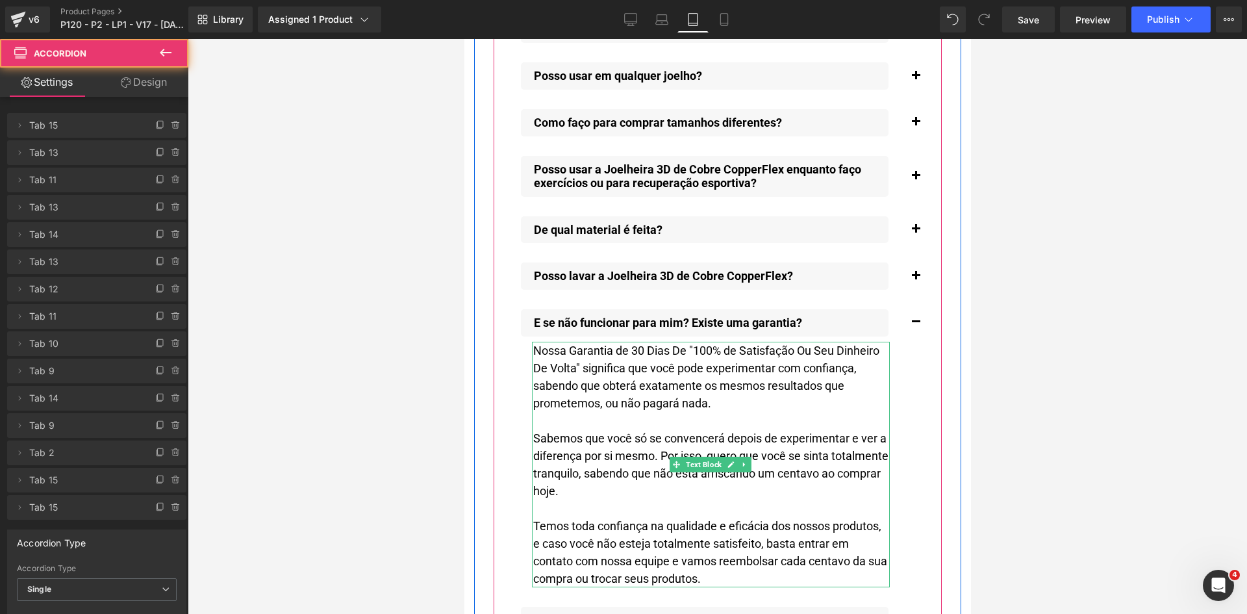
click at [760, 370] on div "Nossa Garantia de 30 Dias De "100% de Satisfação Ou Seu Dinheiro De Volta" sign…" at bounding box center [710, 465] width 358 height 246
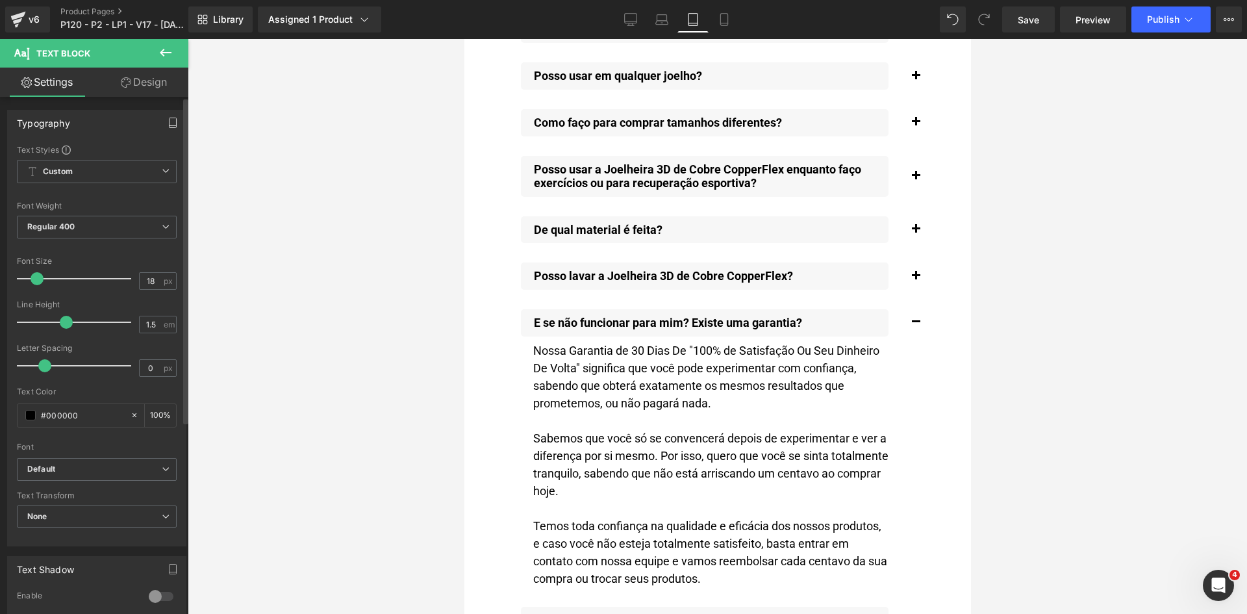
click at [168, 121] on icon "button" at bounding box center [173, 123] width 10 height 10
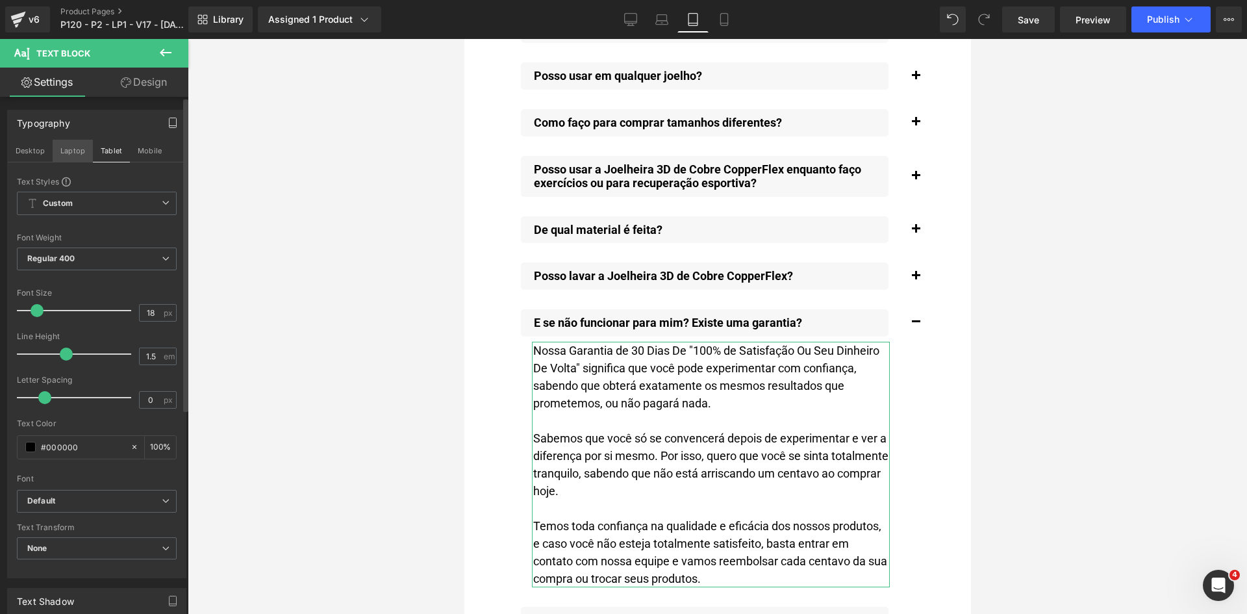
click at [70, 155] on button "Laptop" at bounding box center [73, 151] width 40 height 22
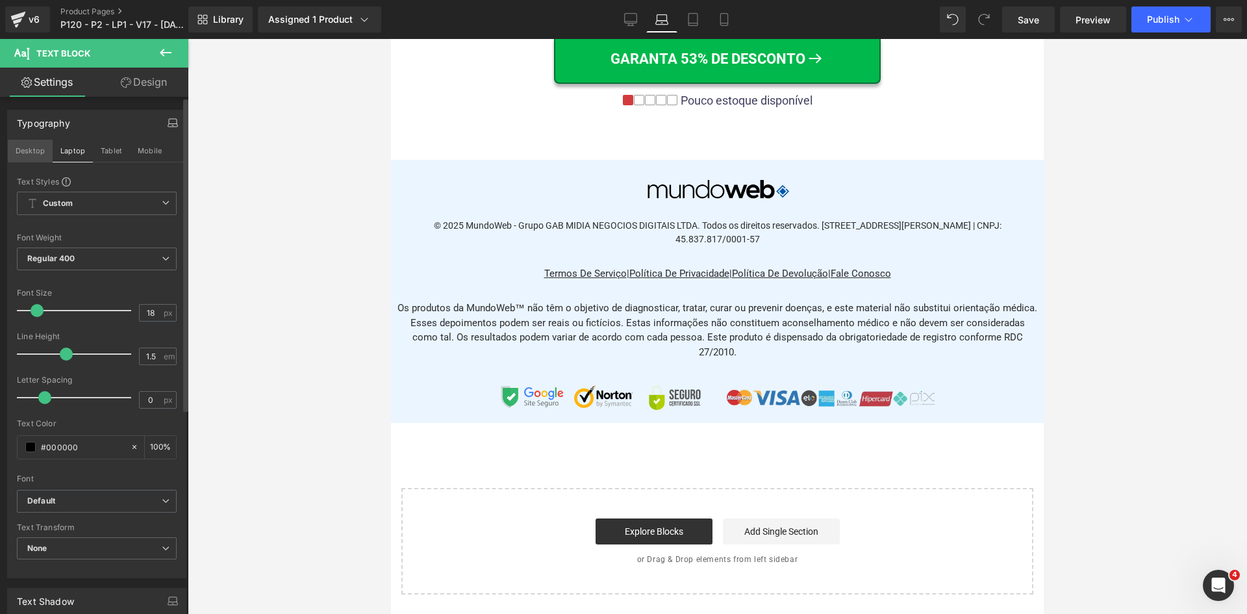
scroll to position [10374, 0]
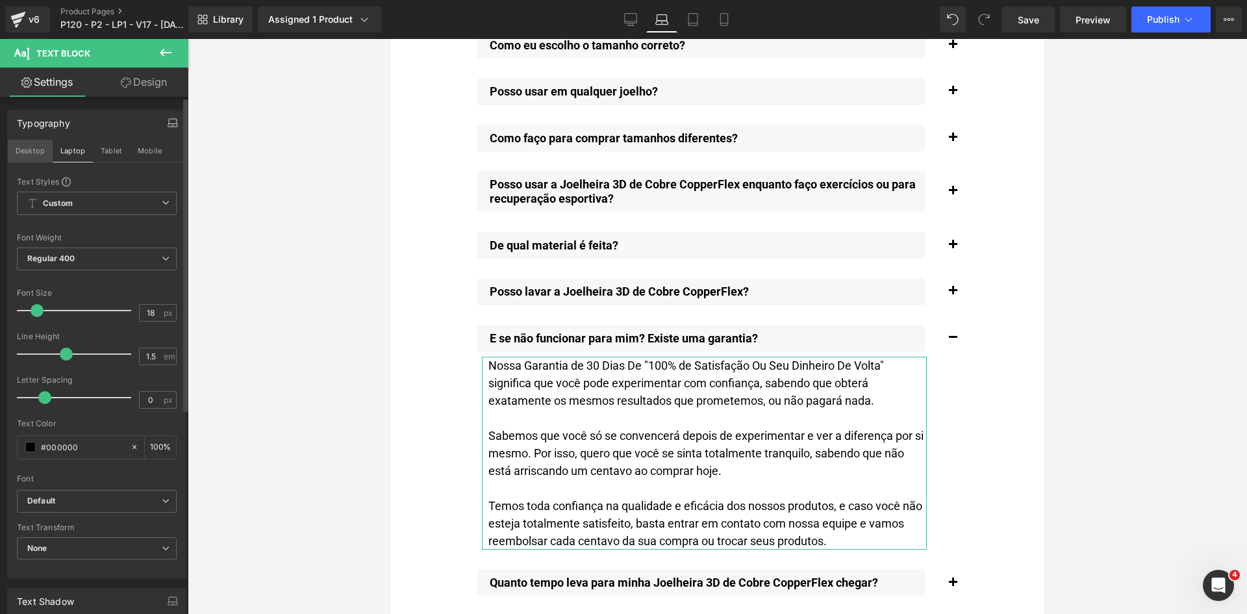
click at [32, 150] on button "Desktop" at bounding box center [30, 151] width 45 height 22
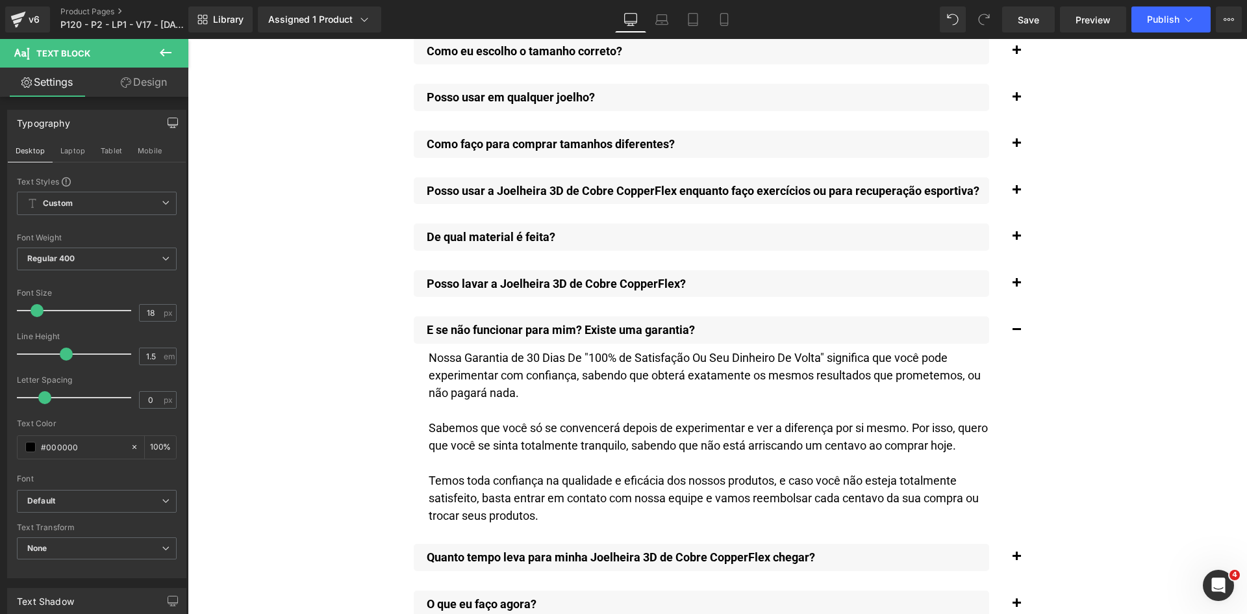
scroll to position [9899, 0]
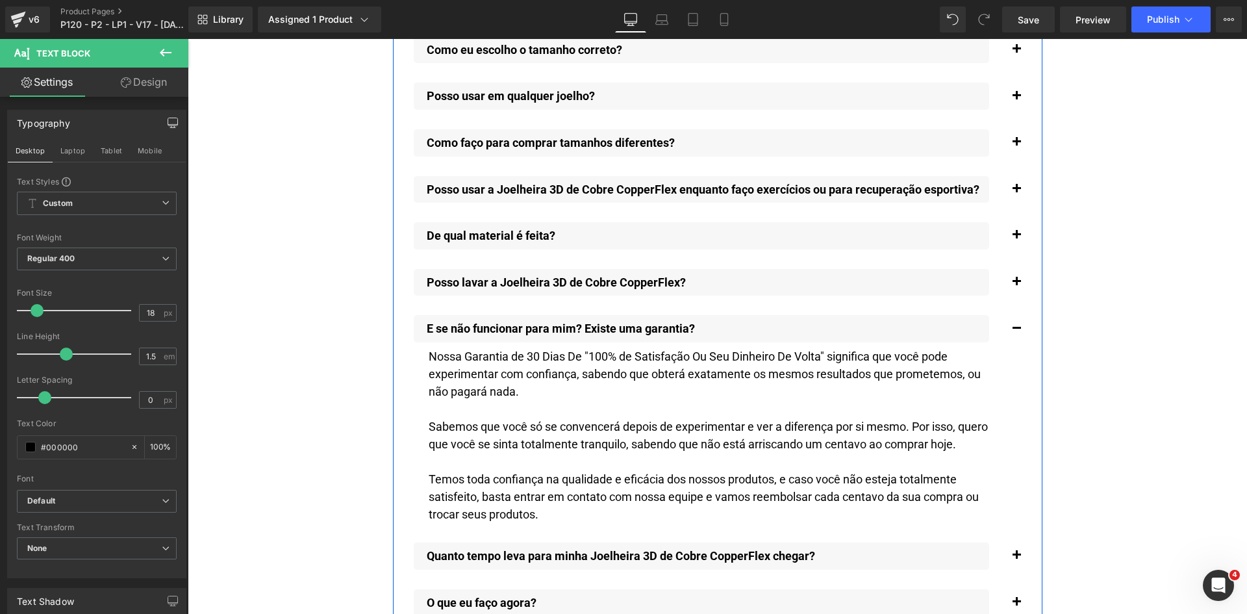
click at [1009, 269] on button "button" at bounding box center [1017, 282] width 26 height 40
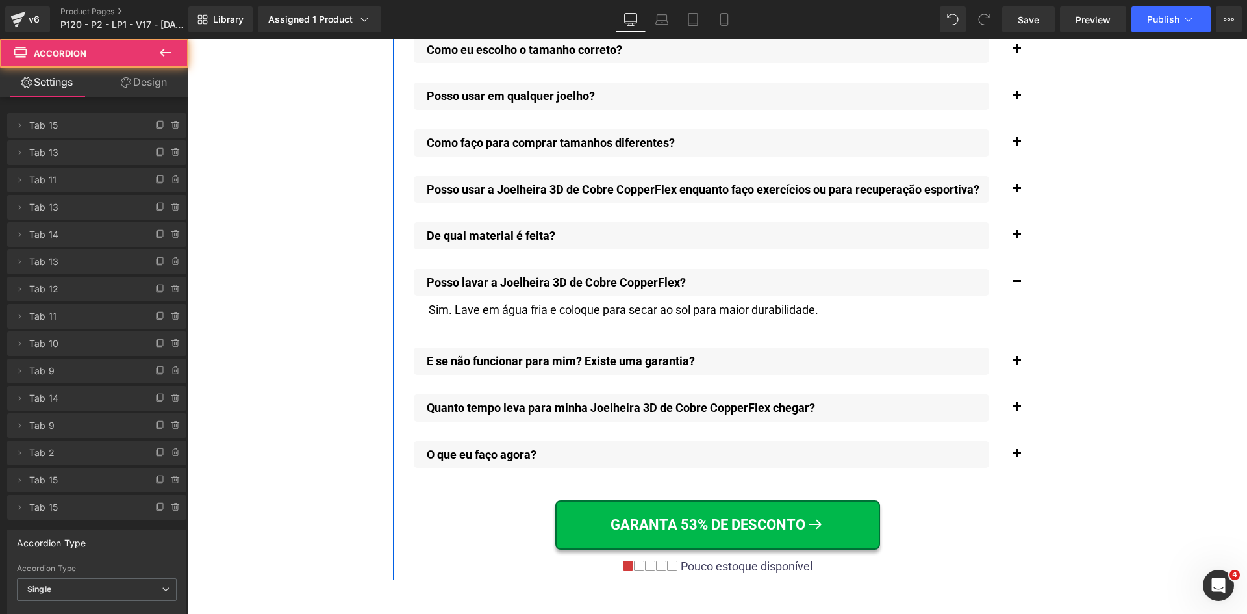
click at [1017, 411] on span "button" at bounding box center [1017, 411] width 0 height 0
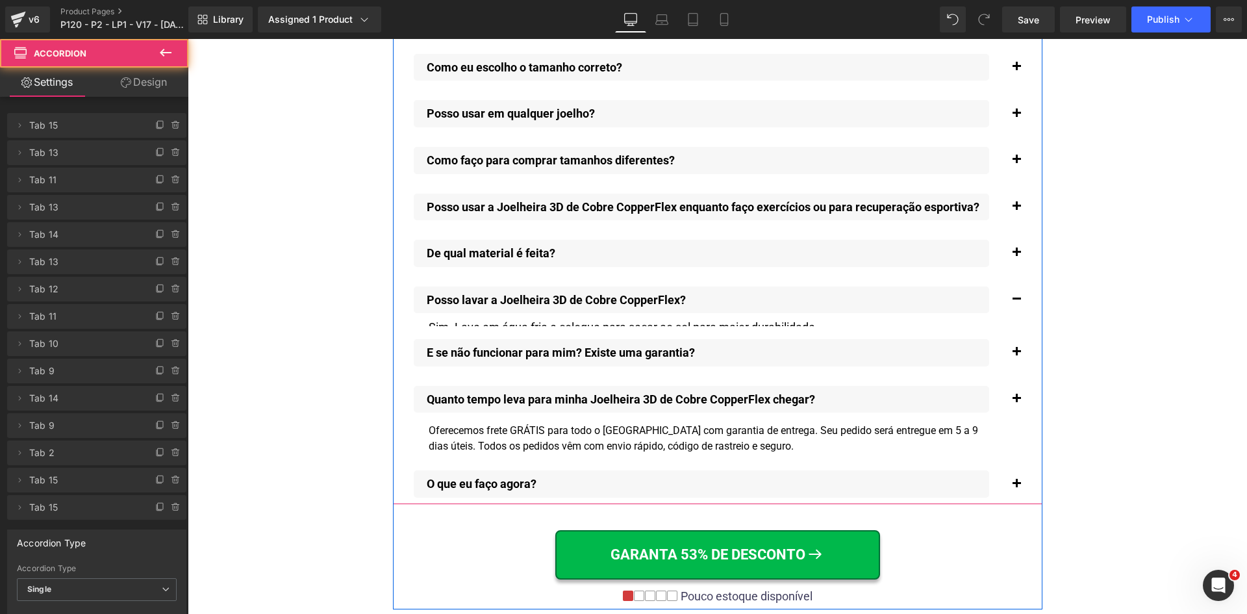
scroll to position [9866, 0]
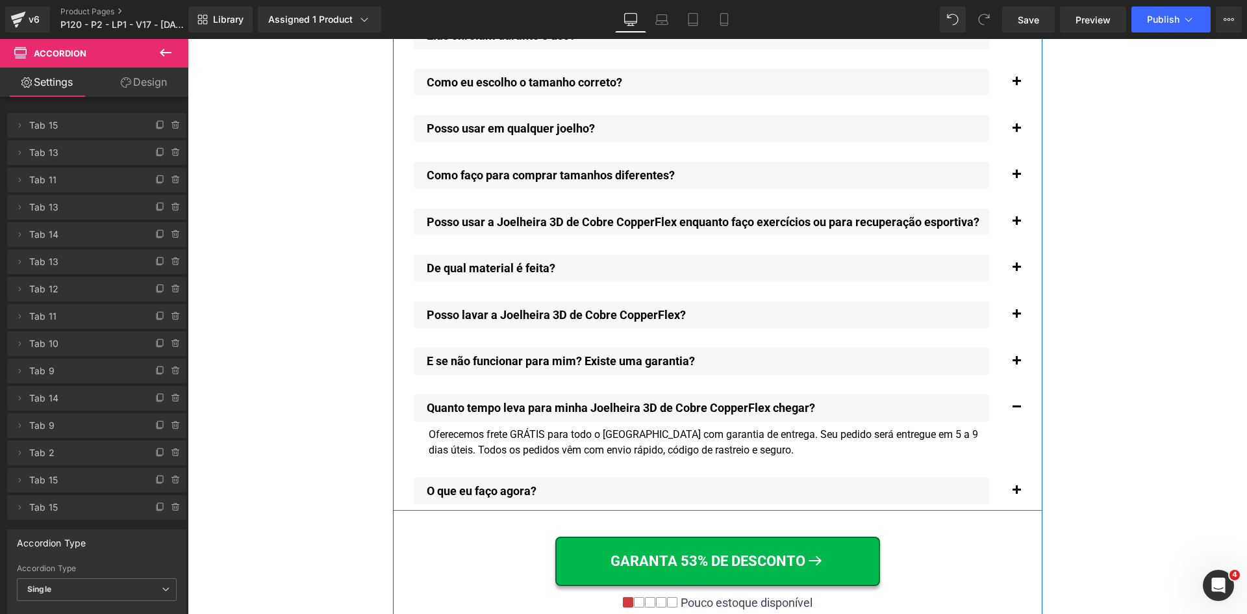
click at [522, 427] on div "Oferecemos frete GRÁTIS para todo o Brasil com garantia de entrega. Seu pedido …" at bounding box center [710, 442] width 562 height 31
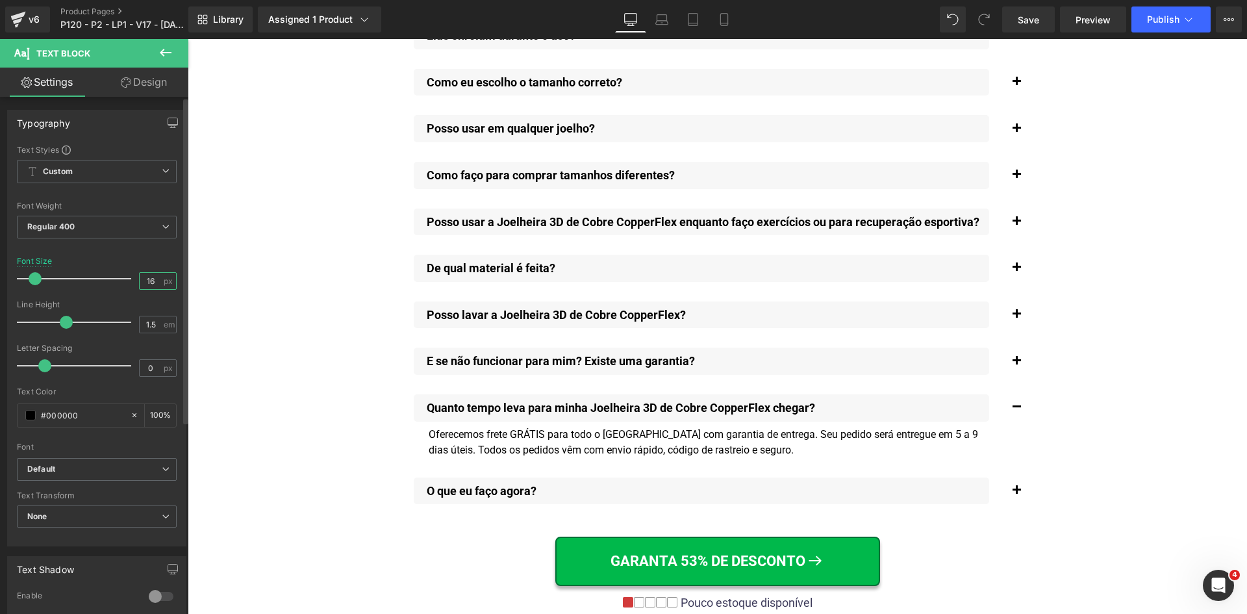
click at [146, 283] on input "16" at bounding box center [151, 281] width 23 height 16
paste input "8"
click at [168, 123] on icon "button" at bounding box center [173, 123] width 10 height 10
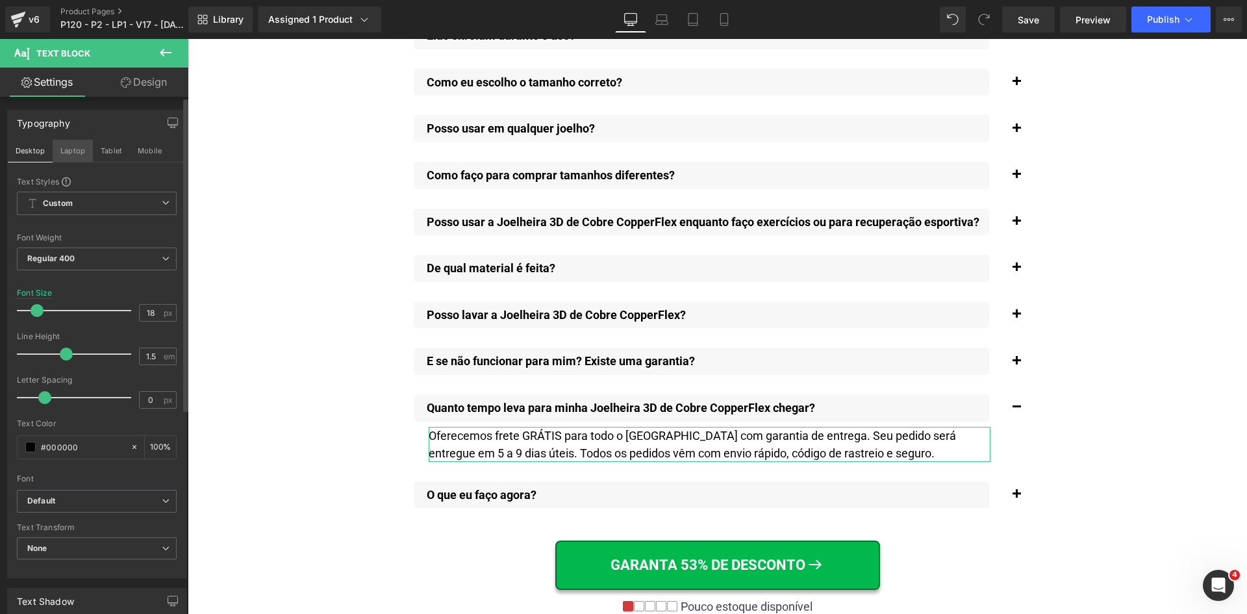
click at [66, 157] on button "Laptop" at bounding box center [73, 151] width 40 height 22
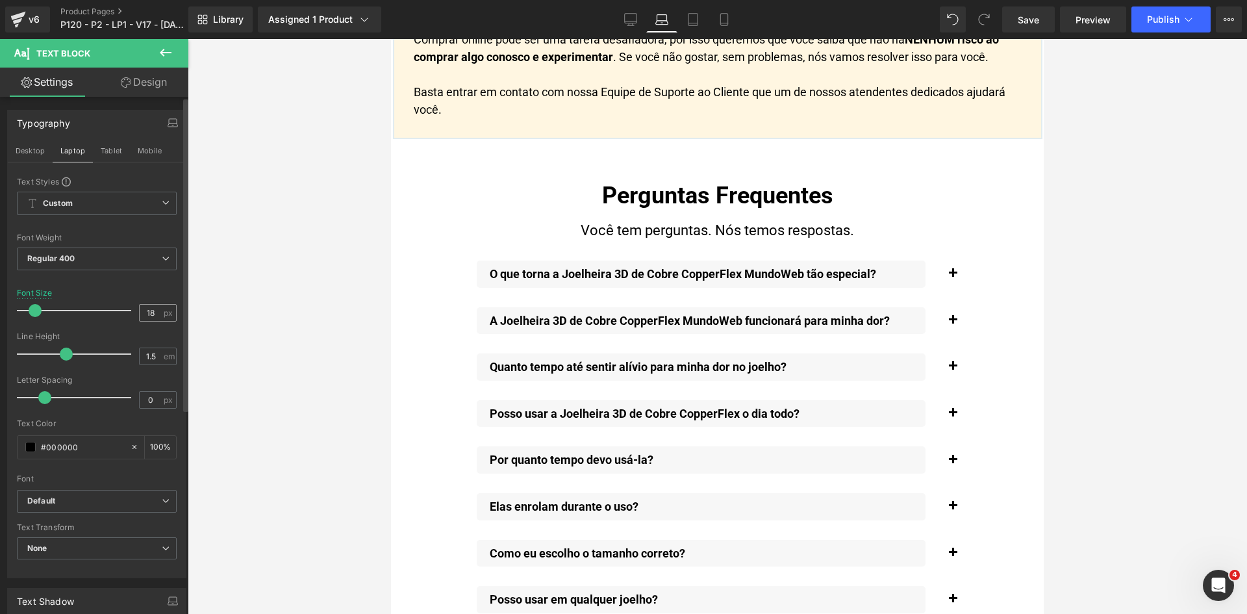
scroll to position [10342, 0]
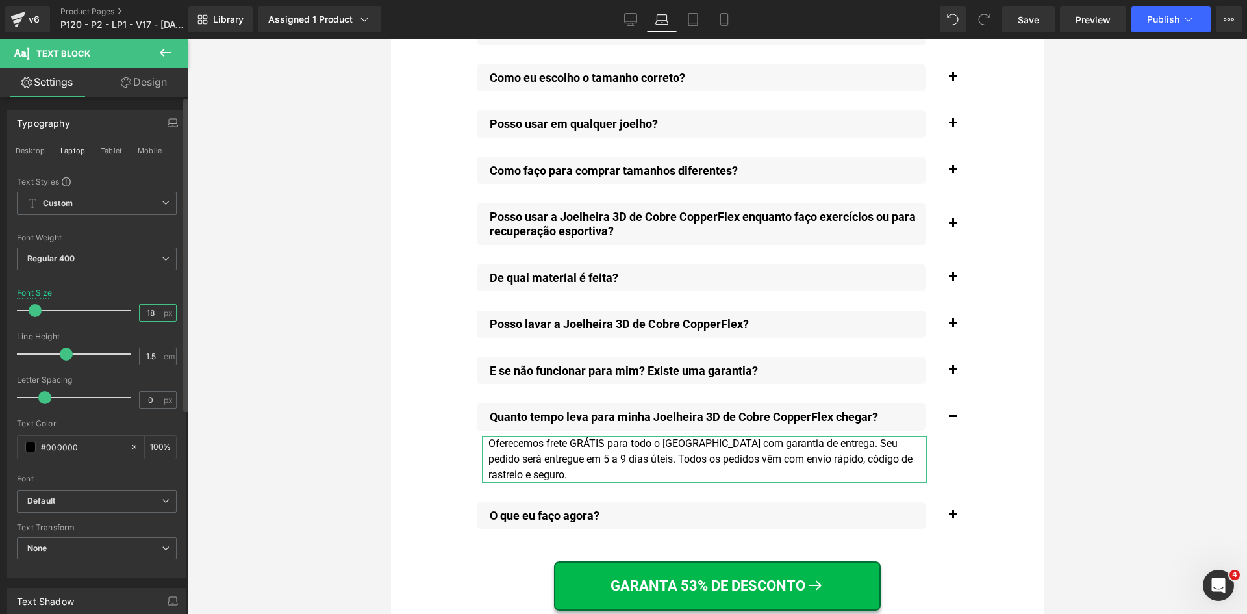
click at [146, 312] on input "18" at bounding box center [151, 313] width 23 height 16
paste input "8"
click at [105, 150] on button "Tablet" at bounding box center [111, 151] width 37 height 22
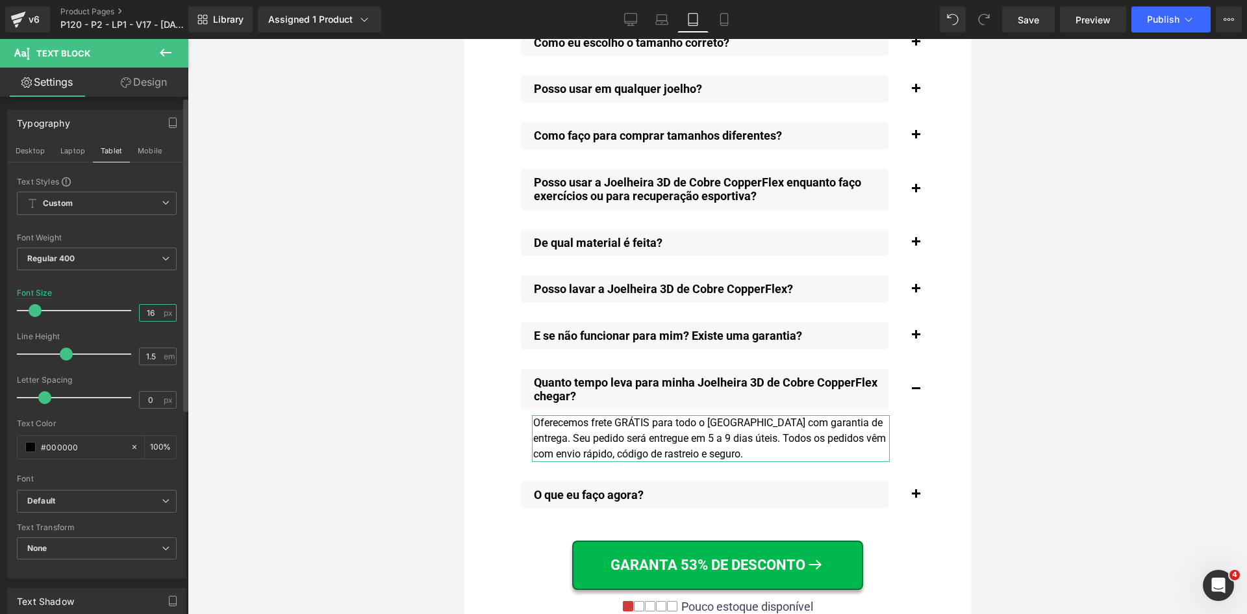
click at [147, 316] on input "16" at bounding box center [151, 313] width 23 height 16
paste input "8"
type input "18"
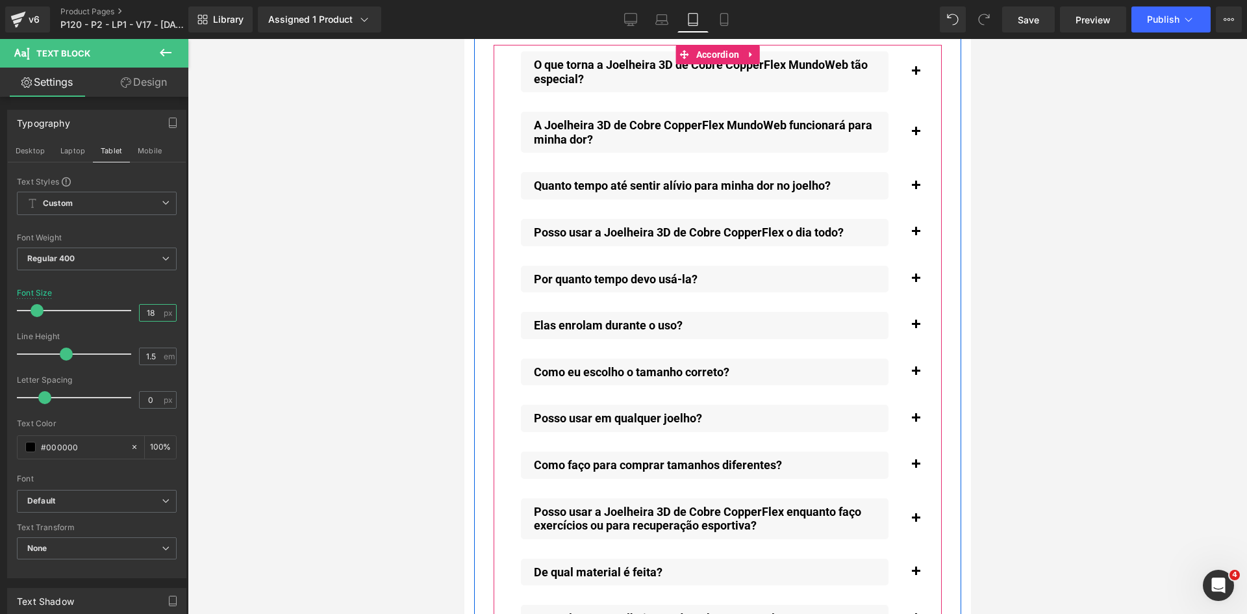
scroll to position [14218, 0]
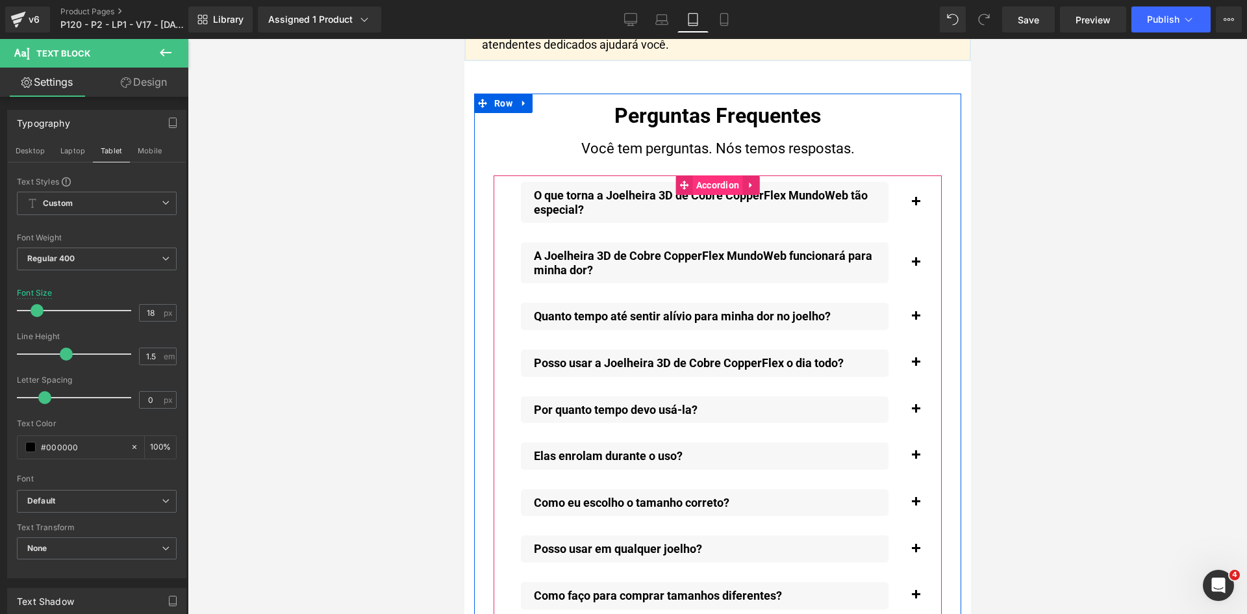
click at [709, 178] on span "Accordion" at bounding box center [718, 184] width 50 height 19
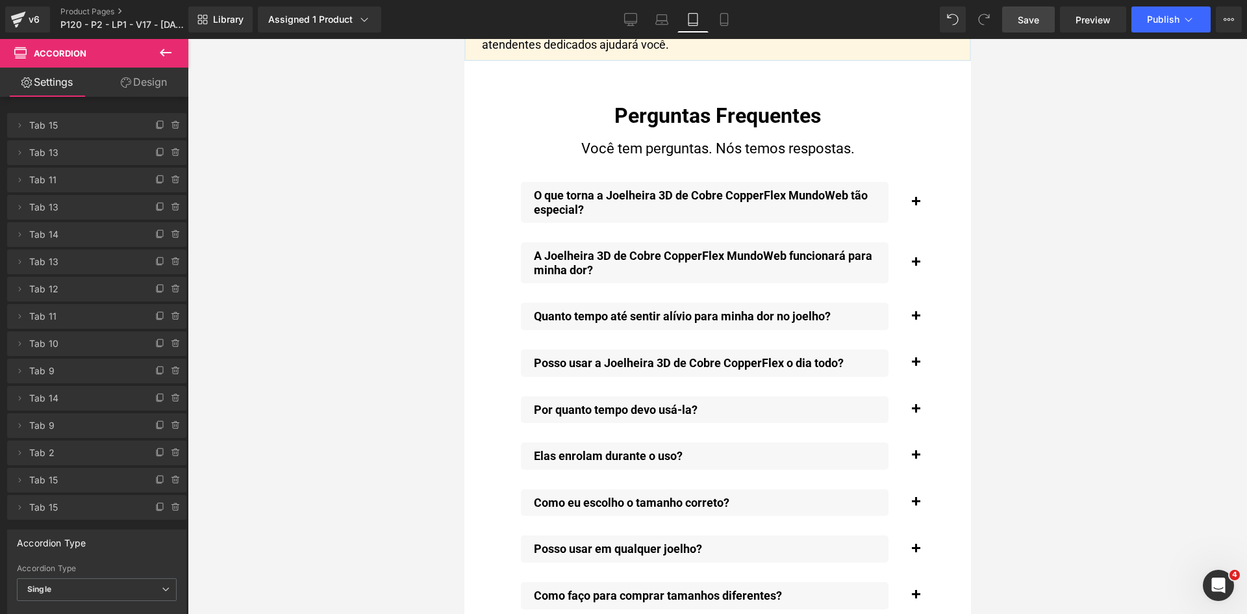
click at [1028, 22] on span "Save" at bounding box center [1028, 20] width 21 height 14
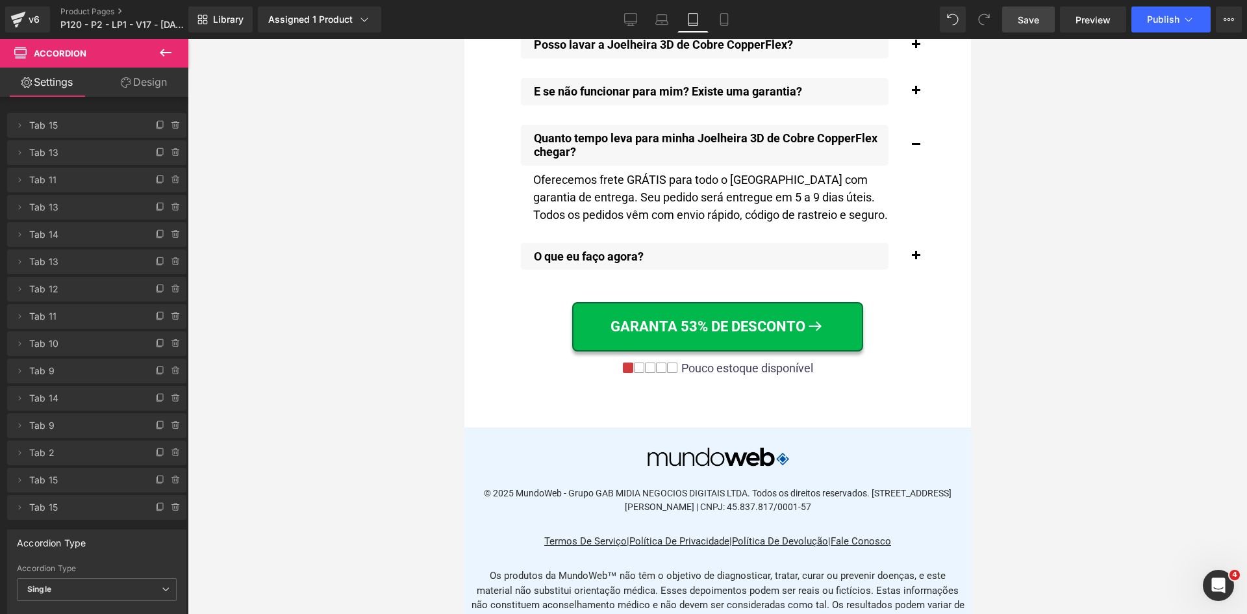
scroll to position [14868, 0]
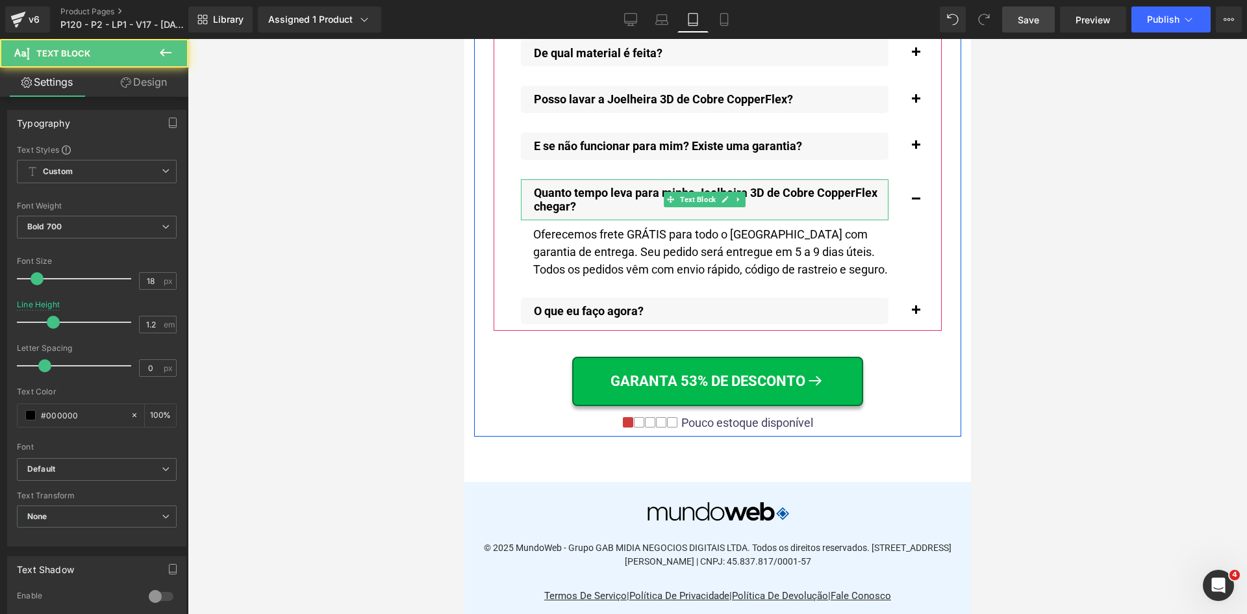
click at [585, 189] on p "Quanto tempo leva para minha Joelheira 3D de Cobre CopperFlex chegar?" at bounding box center [710, 200] width 355 height 28
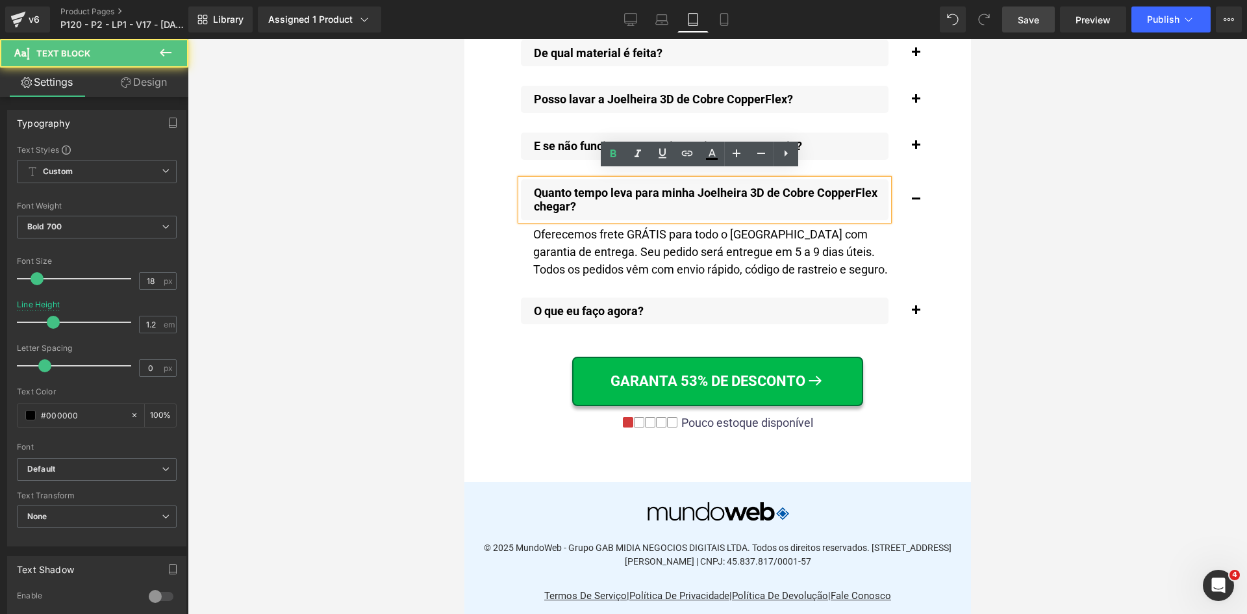
click at [585, 189] on p "Quanto tempo leva para minha Joelheira 3D de Cobre CopperFlex chegar?" at bounding box center [710, 200] width 355 height 28
drag, startPoint x: 570, startPoint y: 183, endPoint x: 581, endPoint y: 199, distance: 20.0
click at [581, 199] on p "Quanto tempo leva para minha Joelheira 3D de Cobre CopperFlex chegar?" at bounding box center [710, 200] width 355 height 28
click at [554, 186] on p "Quanto tempo leva para minha Joelheira 3D de Cobre CopperFlex chegar?" at bounding box center [710, 200] width 355 height 28
drag, startPoint x: 529, startPoint y: 181, endPoint x: 581, endPoint y: 201, distance: 56.1
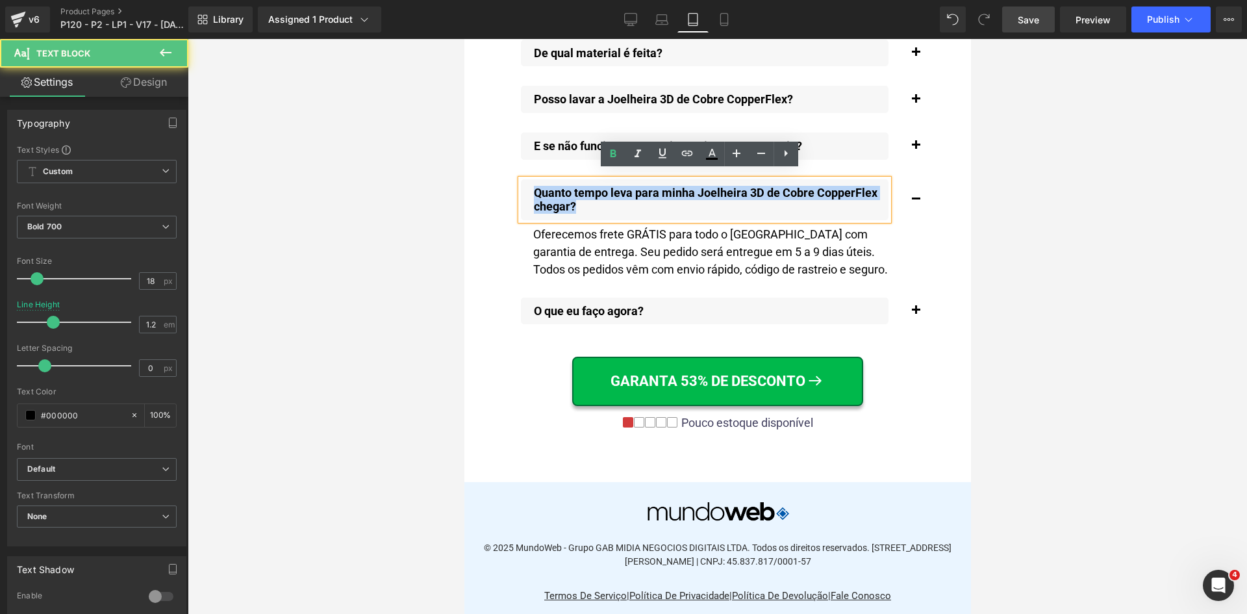
click at [581, 201] on p "Quanto tempo leva para minha Joelheira 3D de Cobre CopperFlex chegar?" at bounding box center [710, 200] width 355 height 28
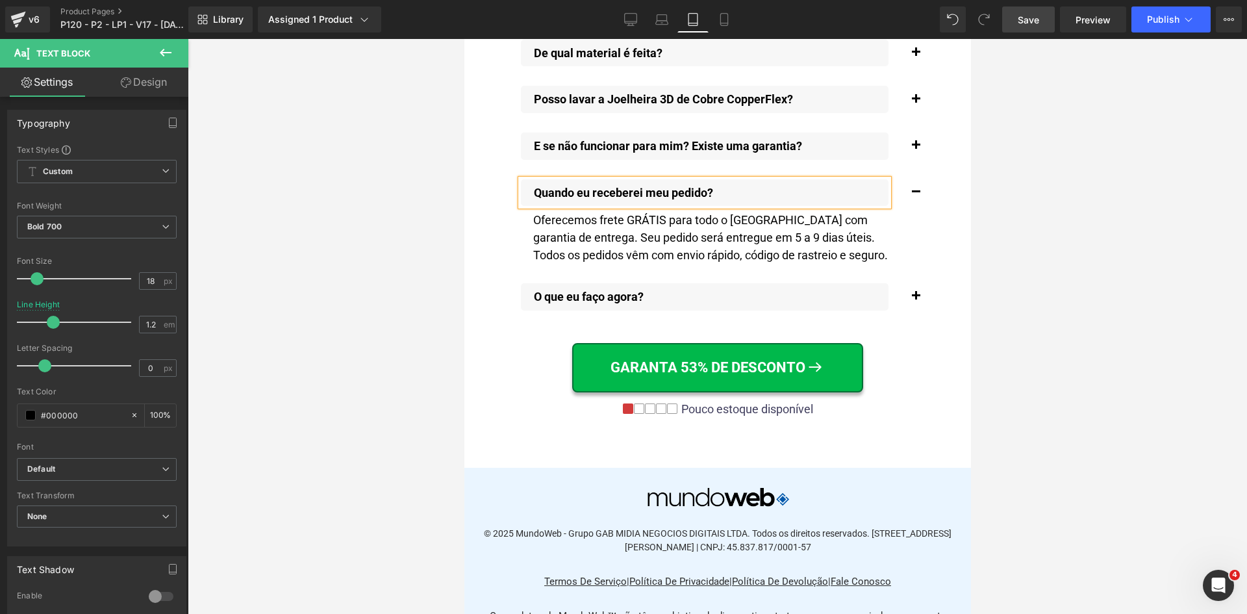
click at [1038, 19] on span "Save" at bounding box center [1028, 20] width 21 height 14
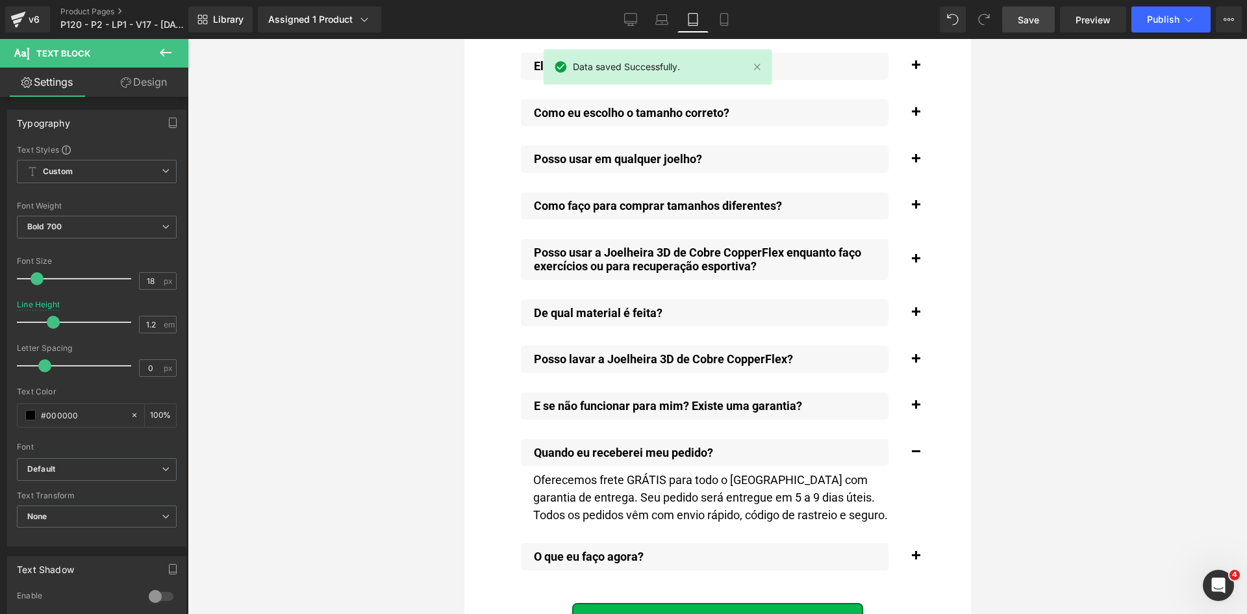
scroll to position [14153, 0]
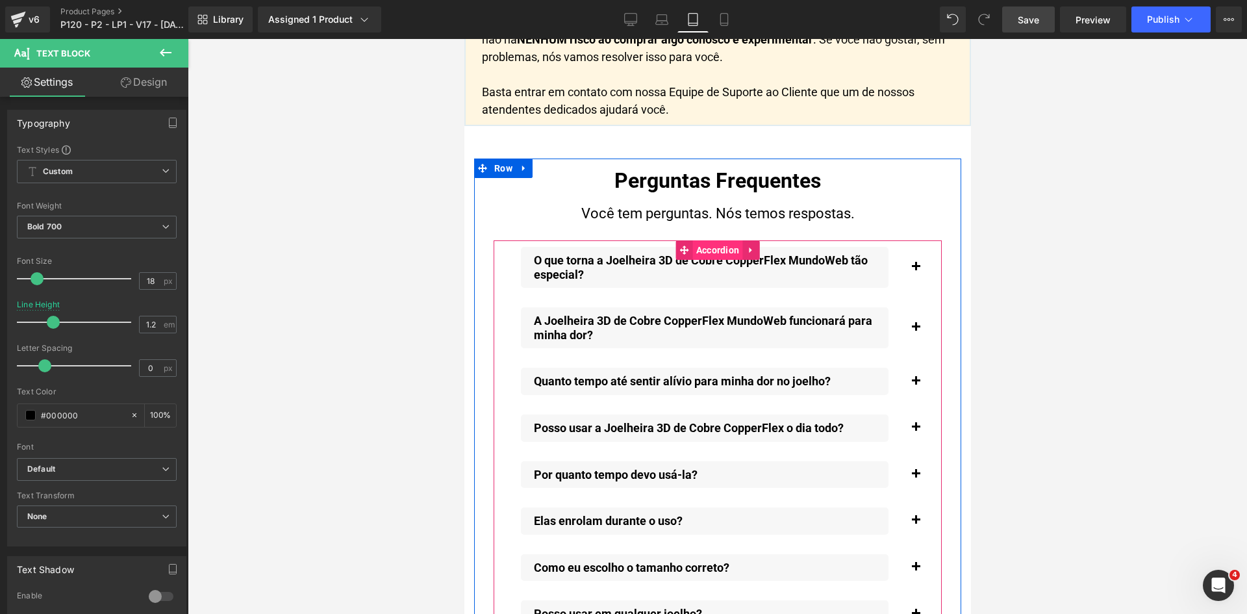
click at [694, 246] on span "Accordion" at bounding box center [718, 249] width 50 height 19
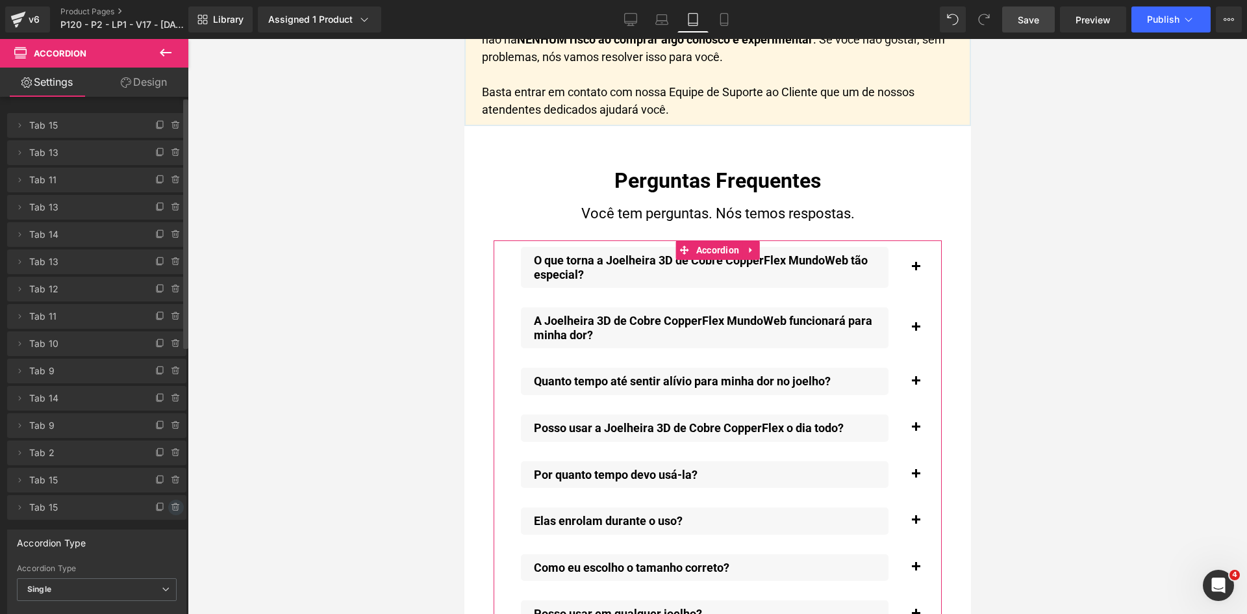
click at [172, 507] on icon at bounding box center [176, 507] width 10 height 10
click at [170, 507] on button "Delete" at bounding box center [162, 508] width 41 height 17
click at [170, 508] on div "Accordion Type" at bounding box center [97, 515] width 178 height 25
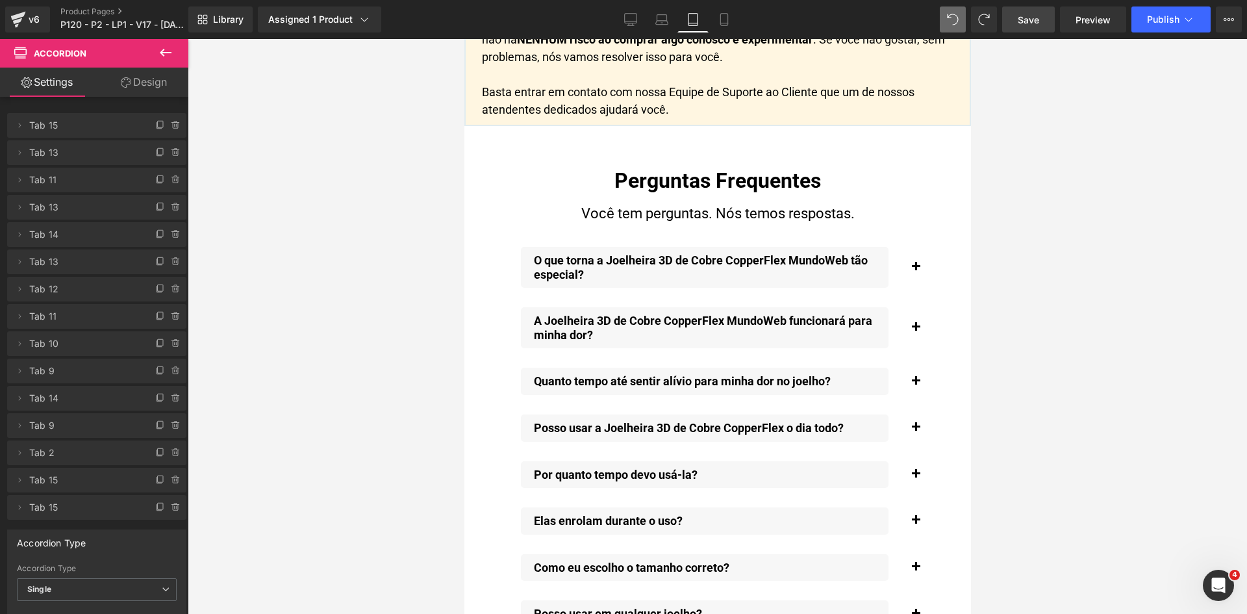
click at [1023, 16] on span "Save" at bounding box center [1028, 20] width 21 height 14
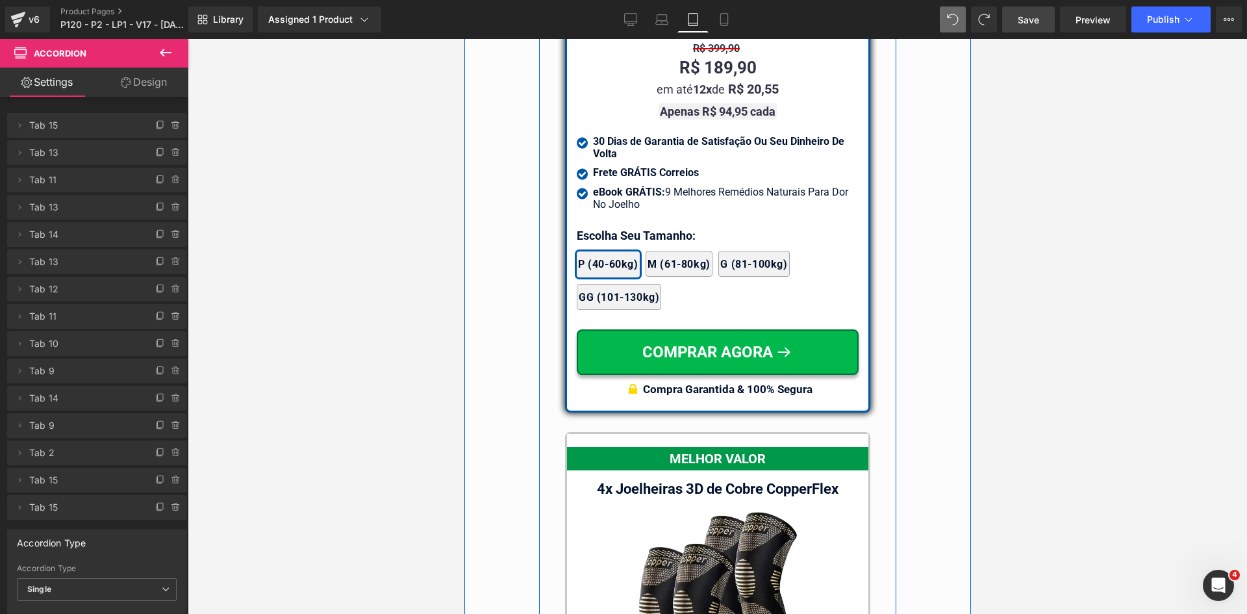
scroll to position [11295, 0]
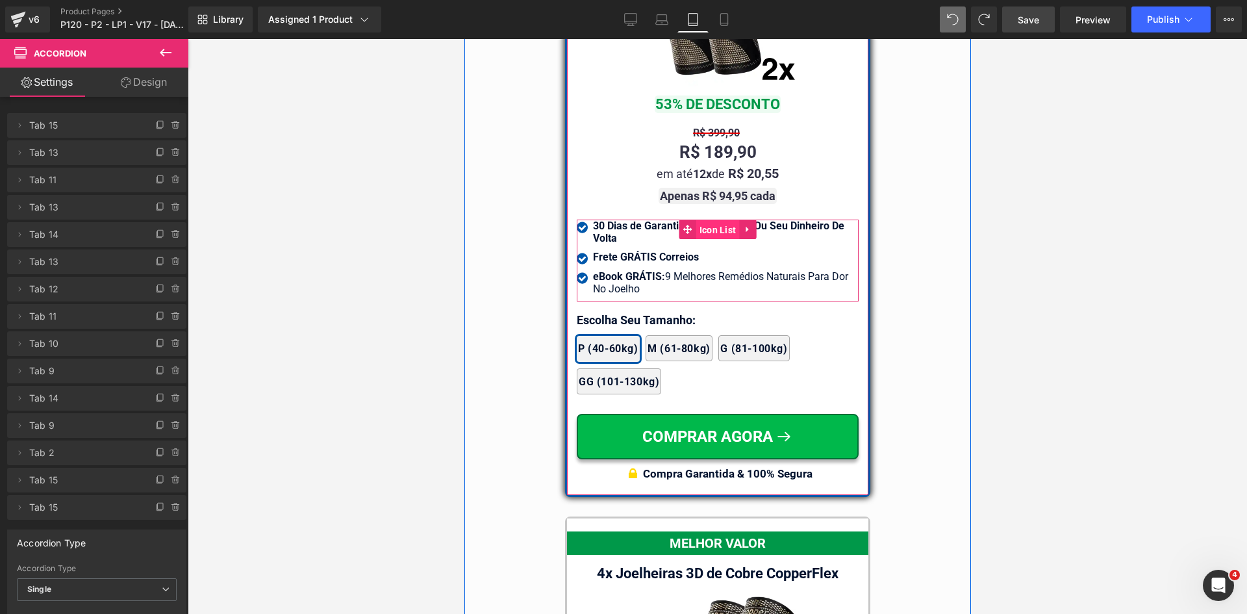
click at [710, 220] on span "Icon List" at bounding box center [718, 229] width 44 height 19
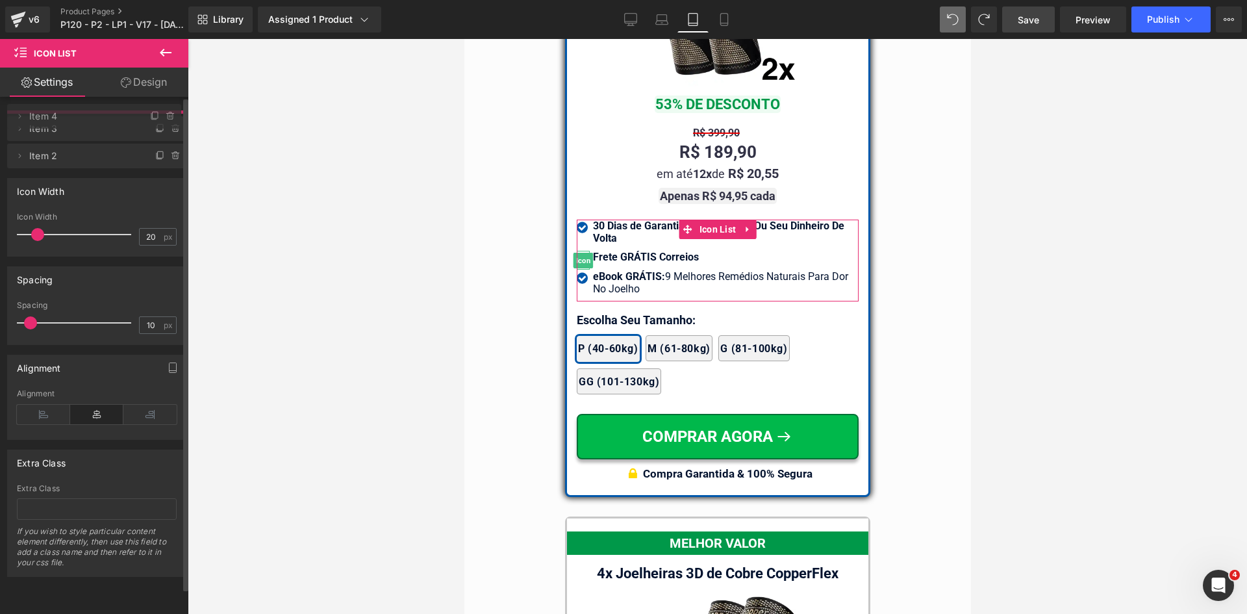
drag, startPoint x: 99, startPoint y: 150, endPoint x: 96, endPoint y: 118, distance: 32.7
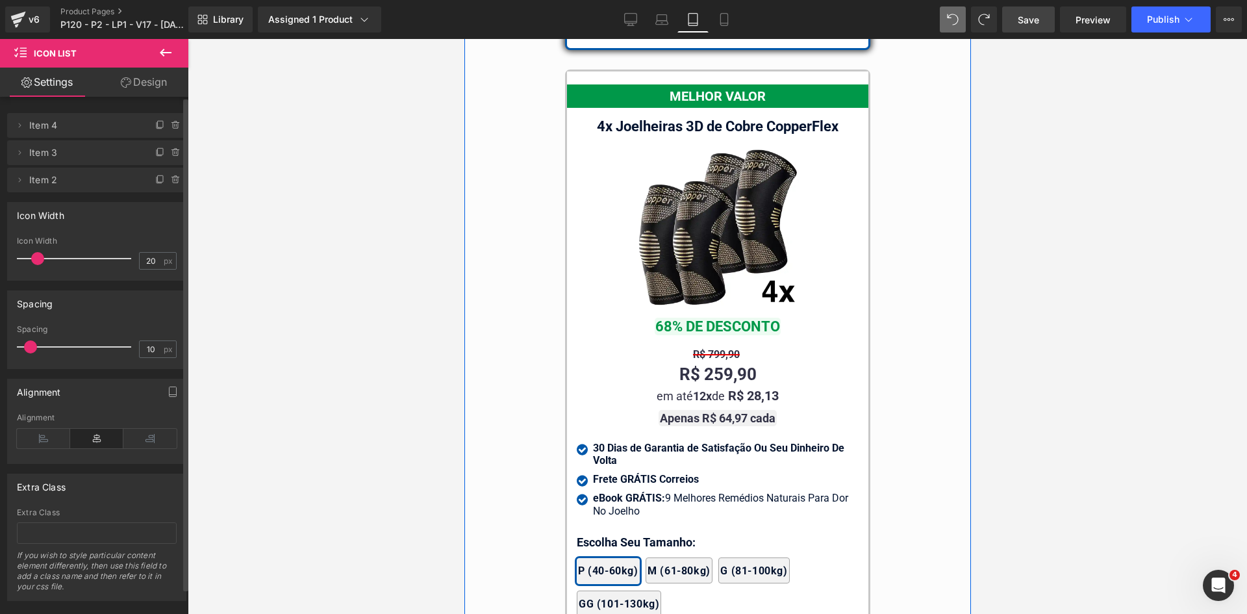
scroll to position [11880, 0]
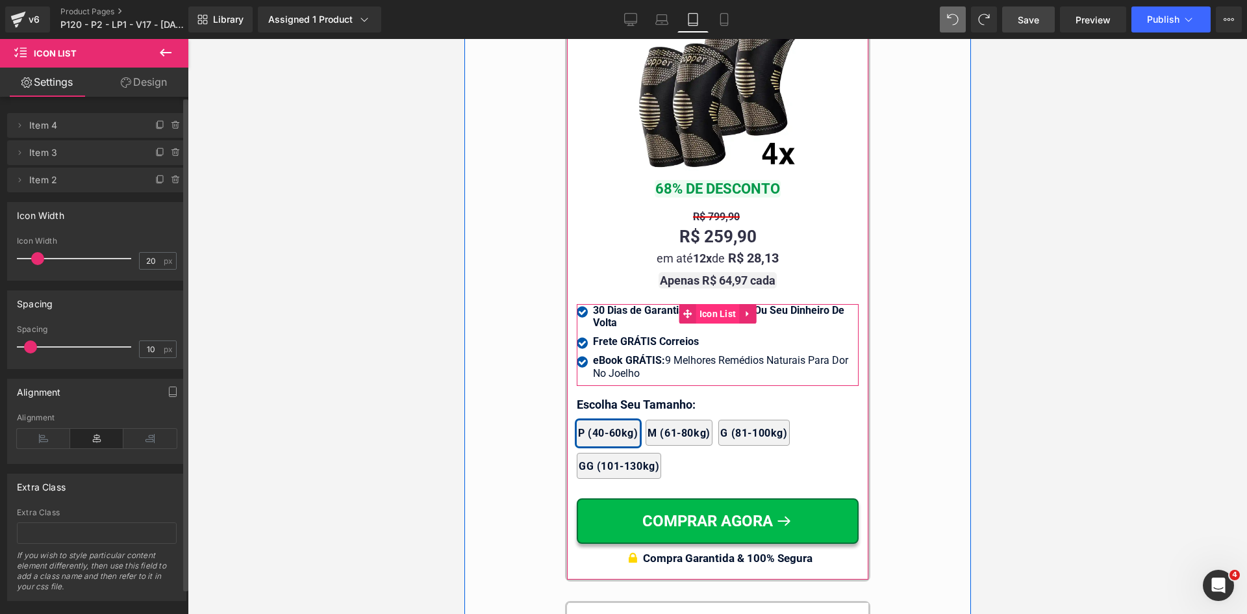
click at [711, 304] on span "Icon List" at bounding box center [718, 313] width 44 height 19
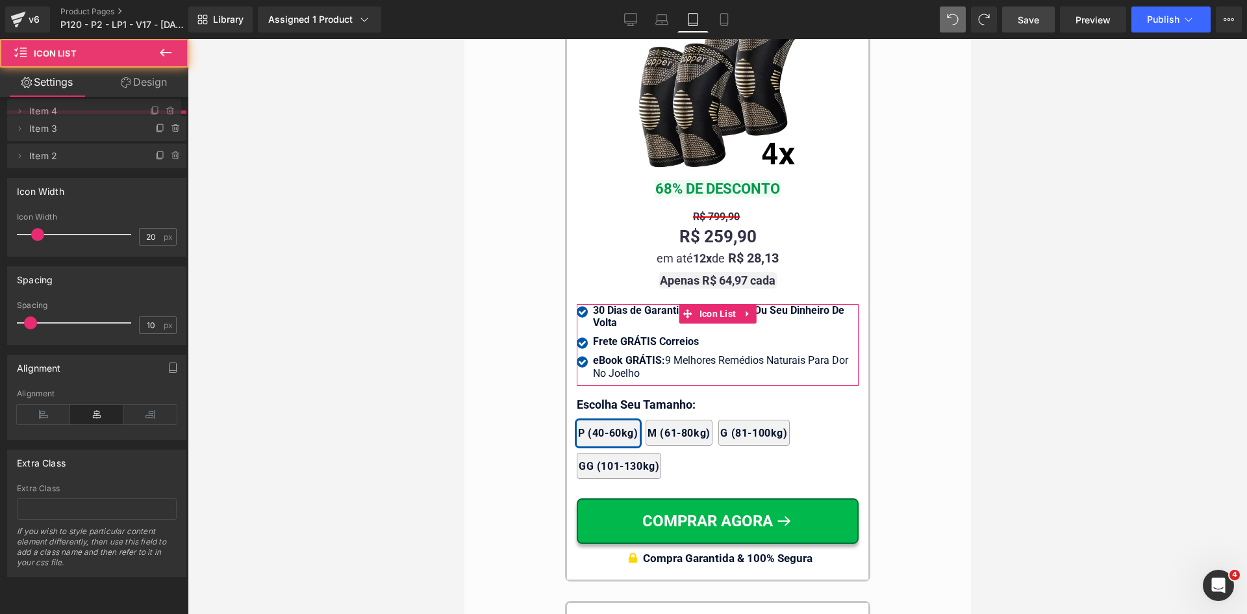
drag, startPoint x: 116, startPoint y: 153, endPoint x: 123, endPoint y: 112, distance: 42.3
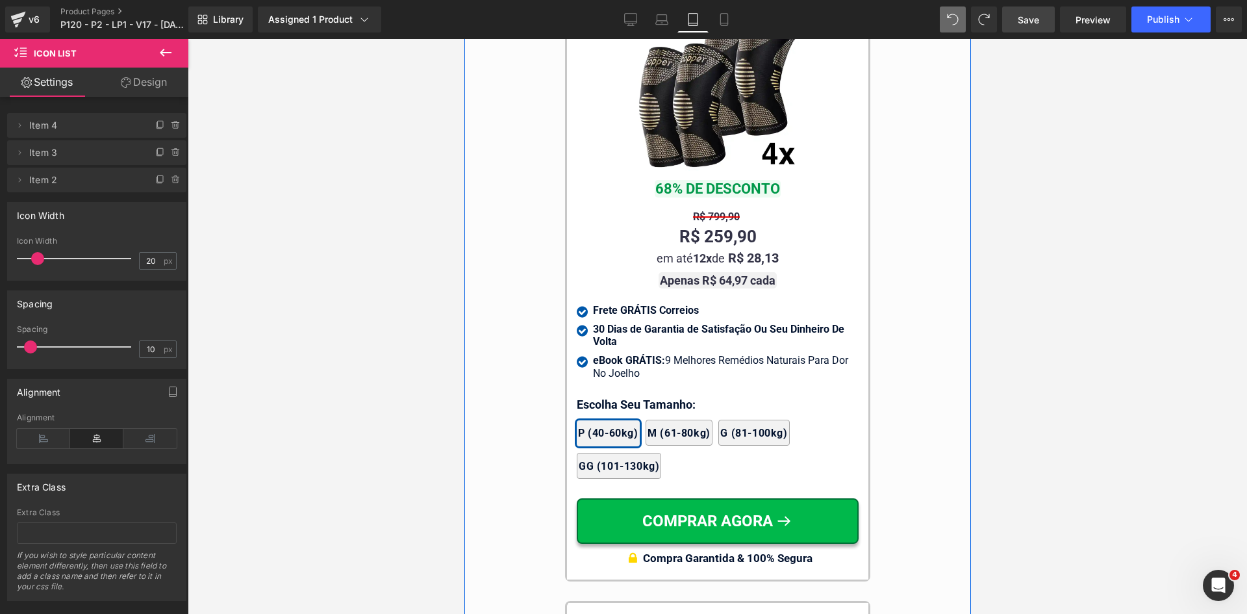
scroll to position [12334, 0]
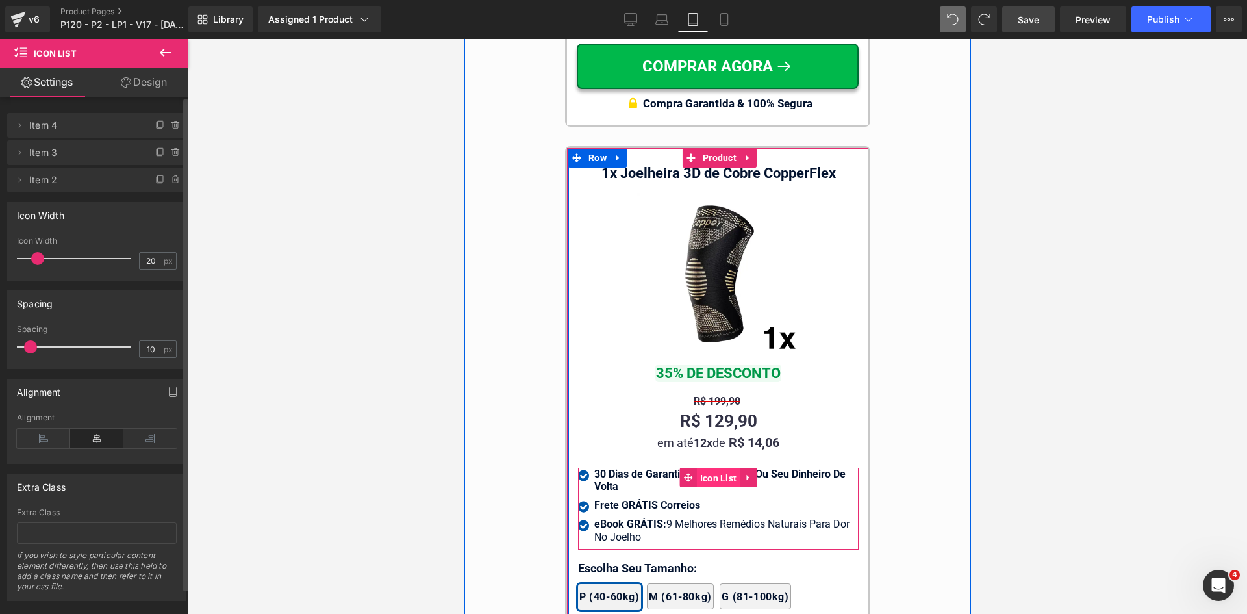
click at [705, 468] on span "Icon List" at bounding box center [718, 477] width 44 height 19
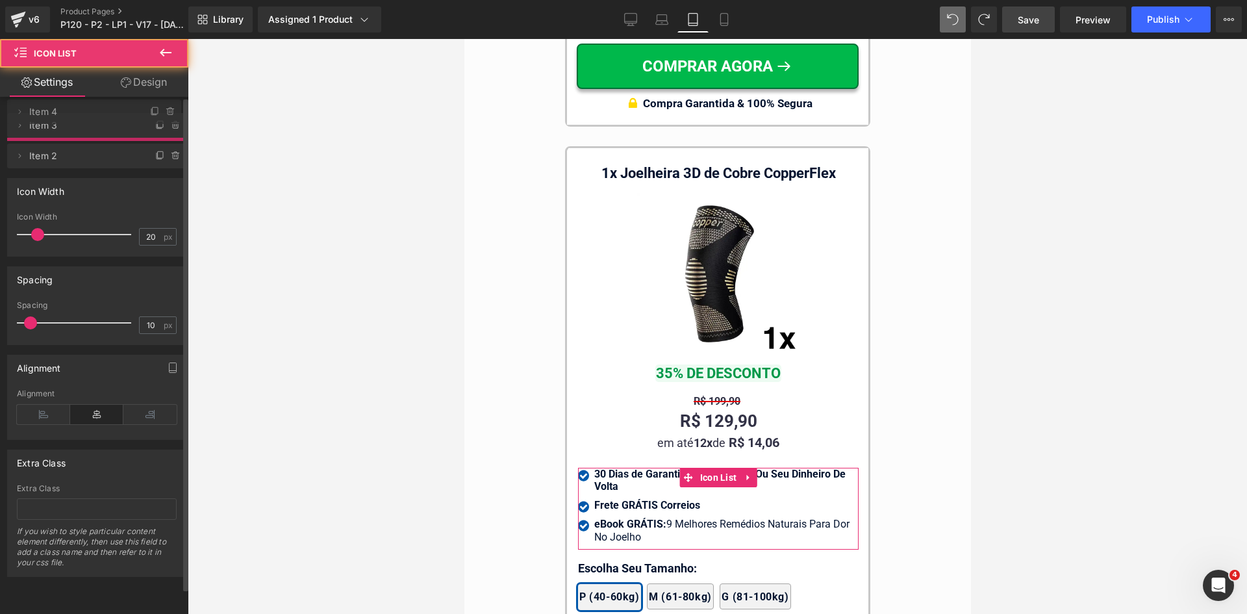
drag, startPoint x: 97, startPoint y: 153, endPoint x: 103, endPoint y: 112, distance: 41.3
drag, startPoint x: 96, startPoint y: 151, endPoint x: 20, endPoint y: 40, distance: 134.8
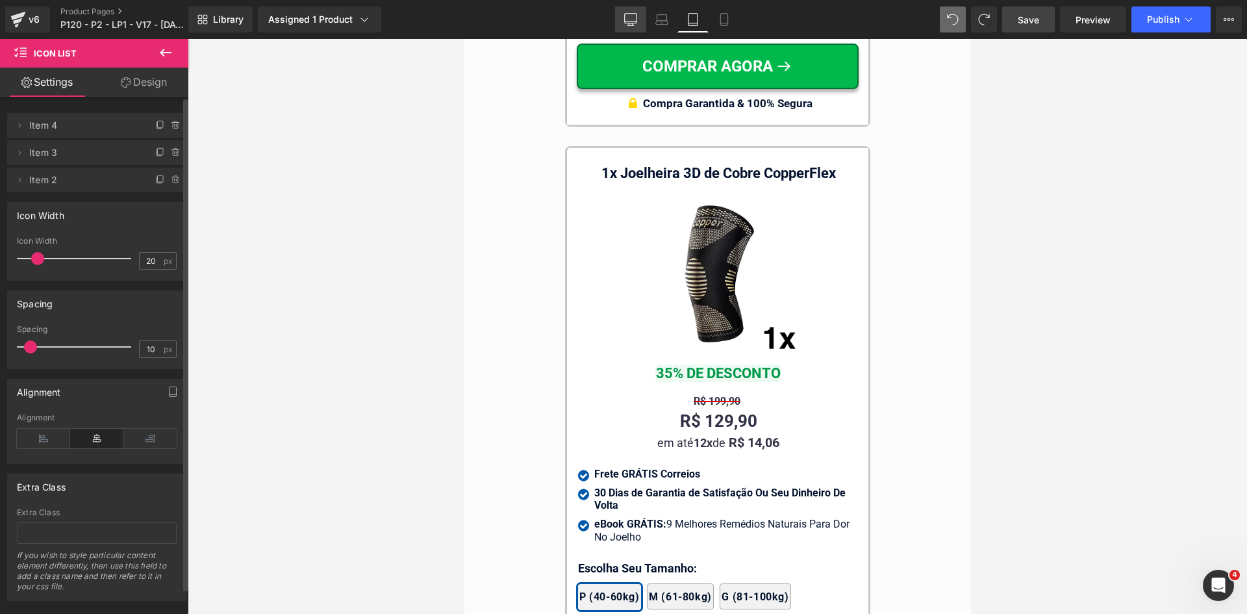
click at [634, 21] on icon at bounding box center [630, 19] width 13 height 13
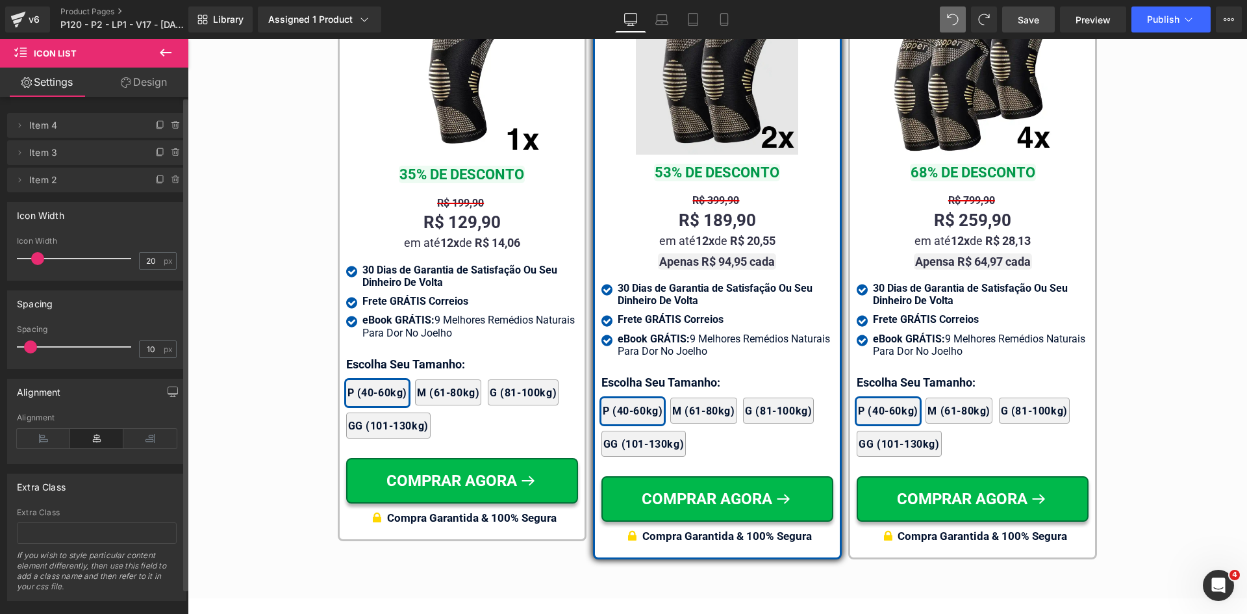
scroll to position [7528, 0]
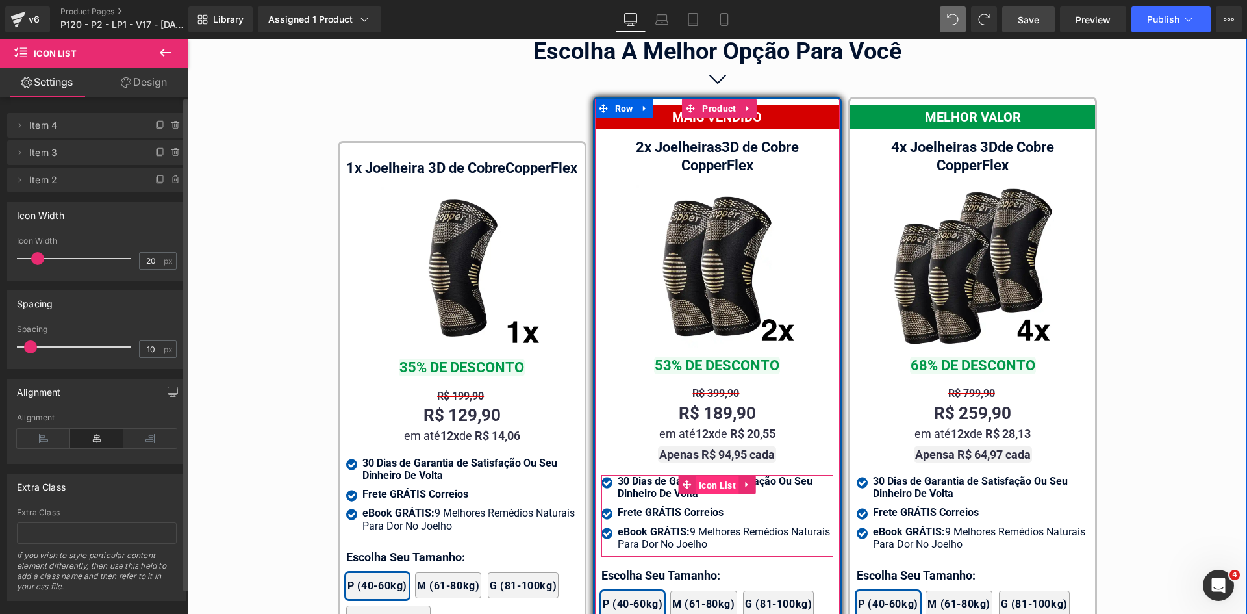
click at [702, 476] on span "Icon List" at bounding box center [718, 485] width 44 height 19
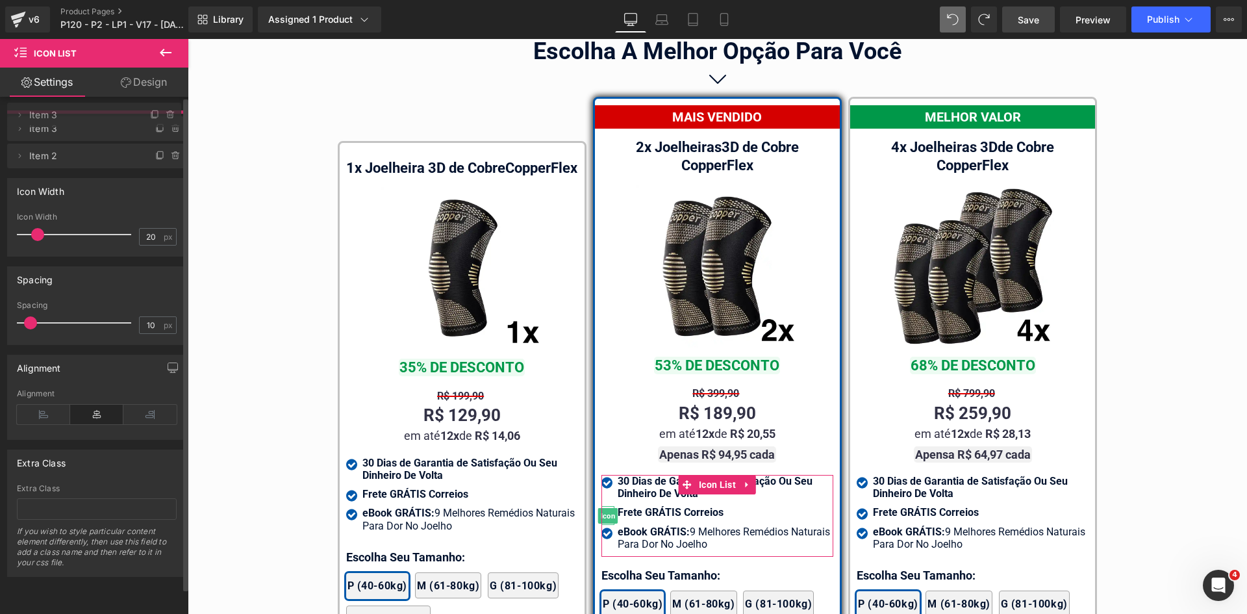
drag, startPoint x: 60, startPoint y: 147, endPoint x: 52, endPoint y: 212, distance: 64.9
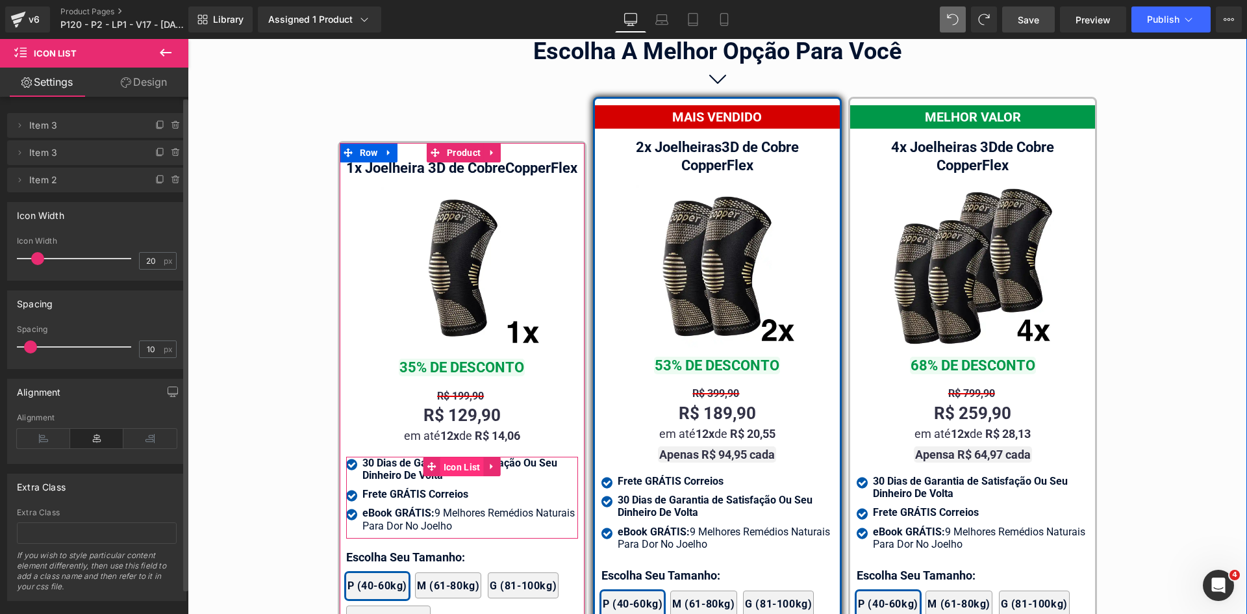
click at [448, 468] on span "Icon List" at bounding box center [462, 466] width 44 height 19
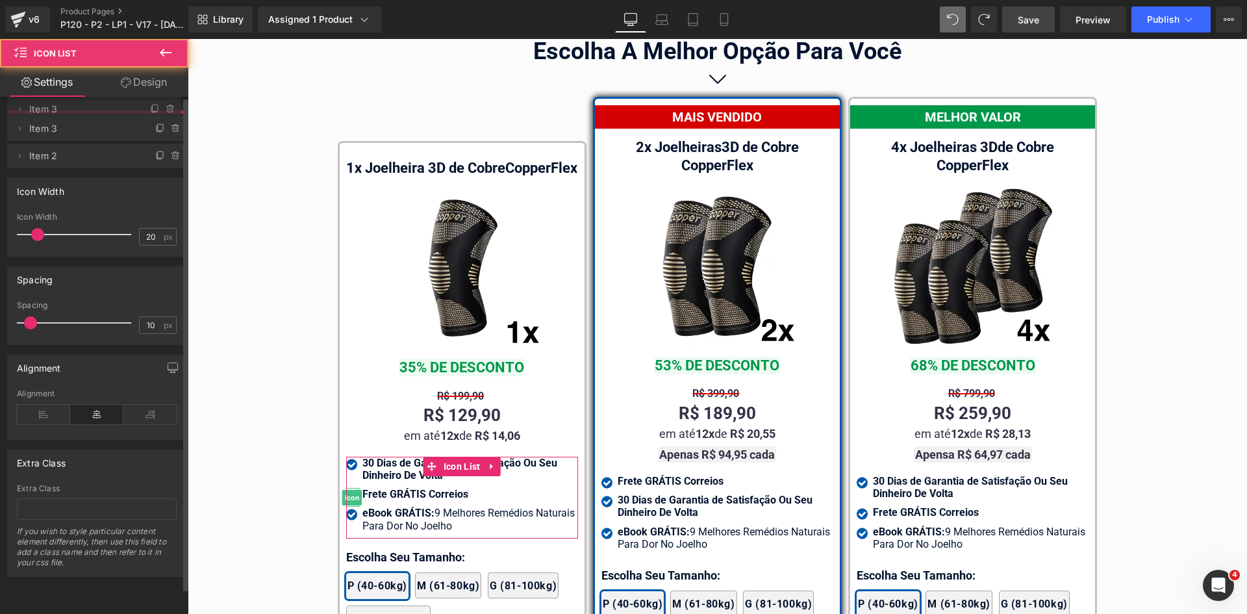
drag, startPoint x: 107, startPoint y: 156, endPoint x: 103, endPoint y: 110, distance: 46.3
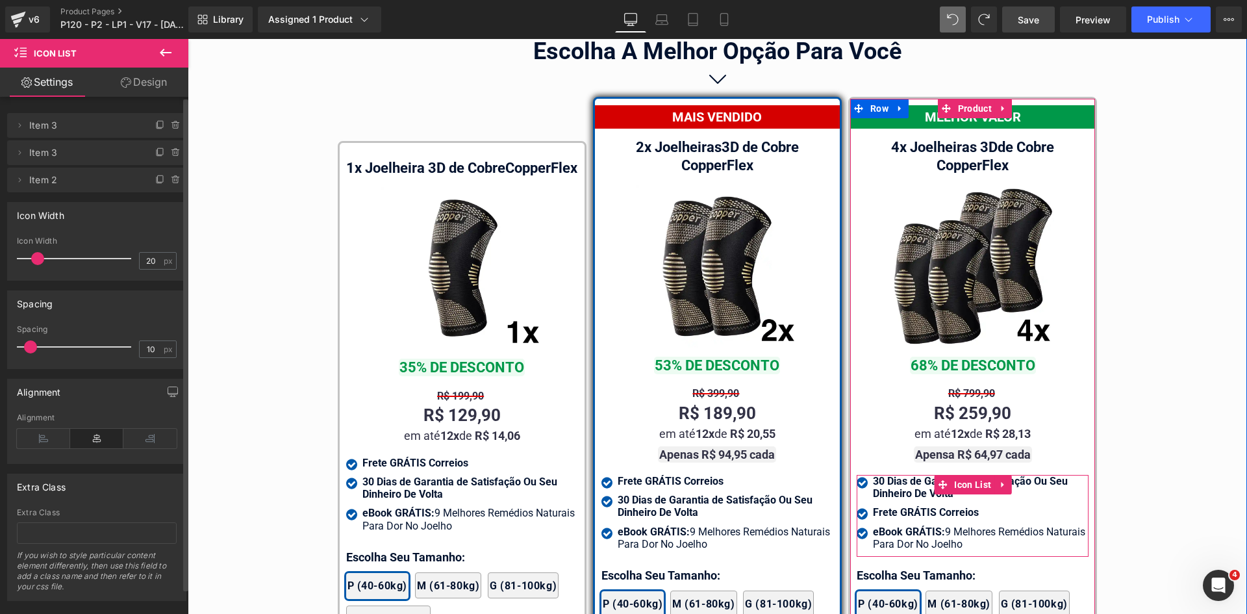
click at [963, 475] on span "Icon List" at bounding box center [973, 484] width 44 height 19
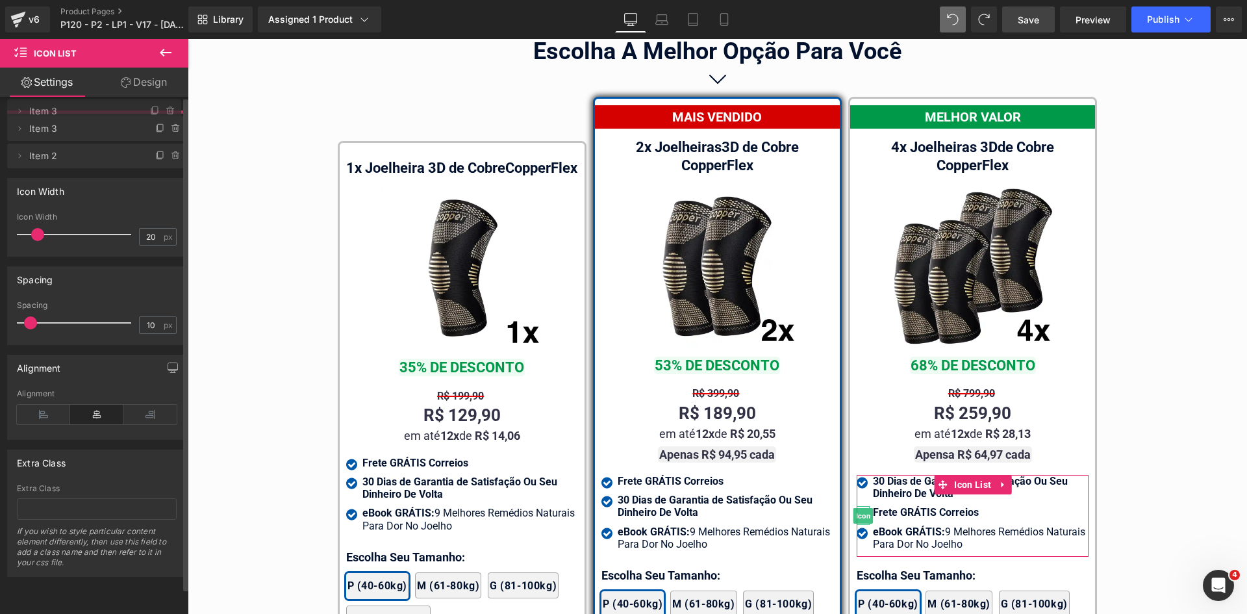
drag, startPoint x: 103, startPoint y: 122, endPoint x: 100, endPoint y: 115, distance: 7.6
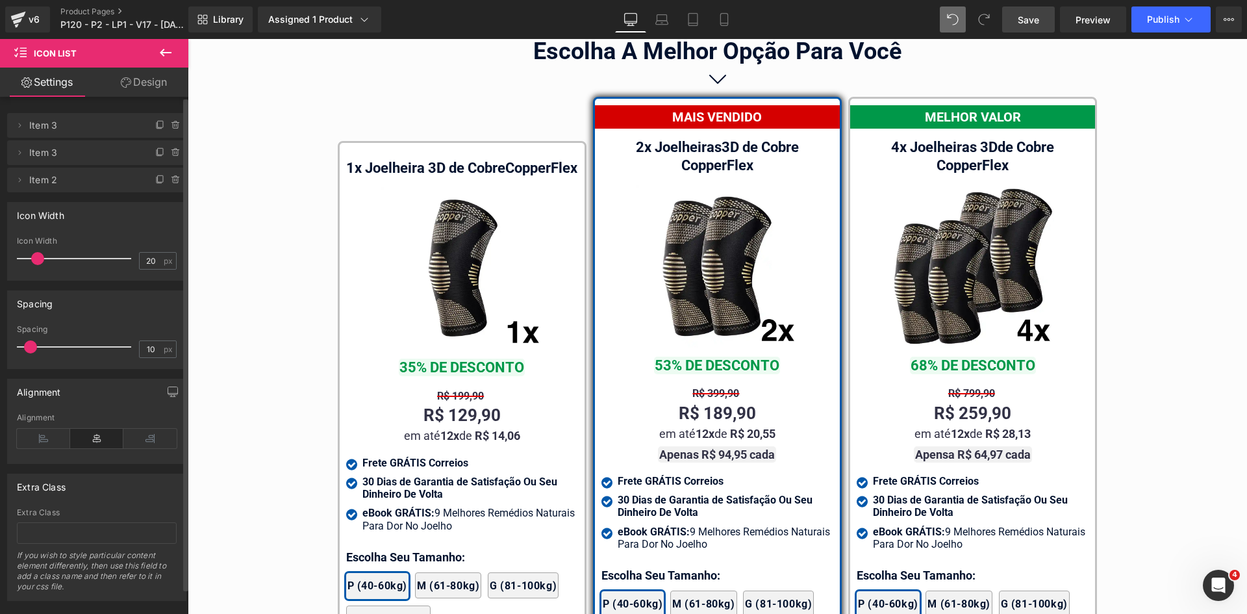
click at [1180, 34] on div "Library Assigned 1 Product Product Preview Joelheira 3D de Cobre CopperFlex Man…" at bounding box center [717, 19] width 1059 height 39
click at [1172, 14] on span "Publish" at bounding box center [1163, 19] width 32 height 10
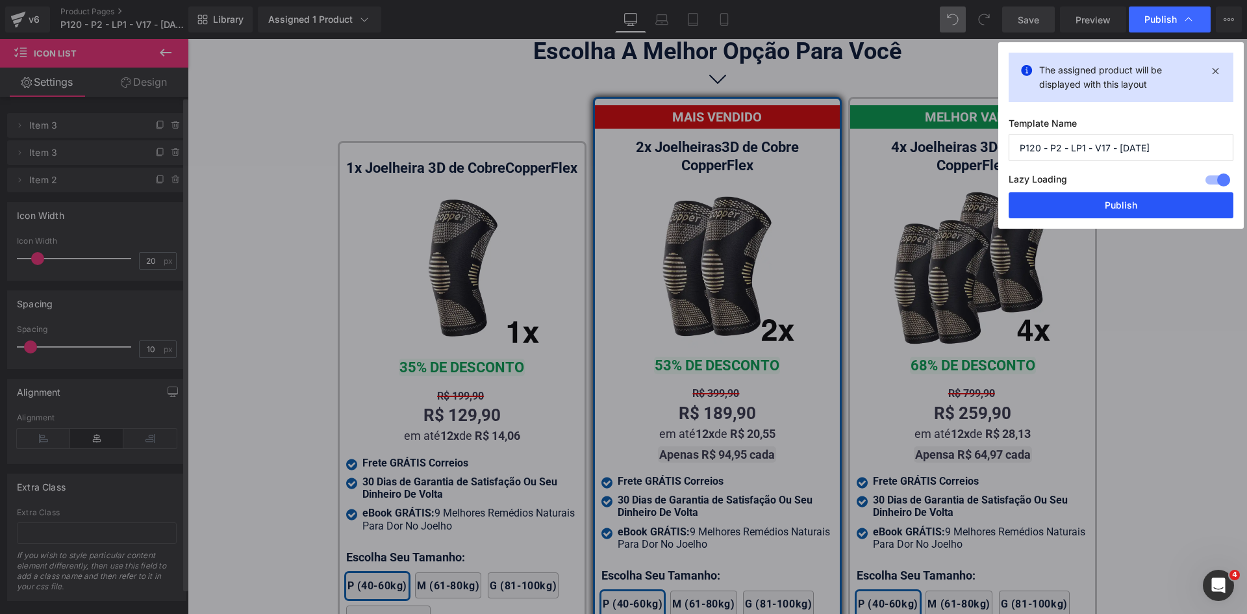
click at [1136, 206] on button "Publish" at bounding box center [1121, 205] width 225 height 26
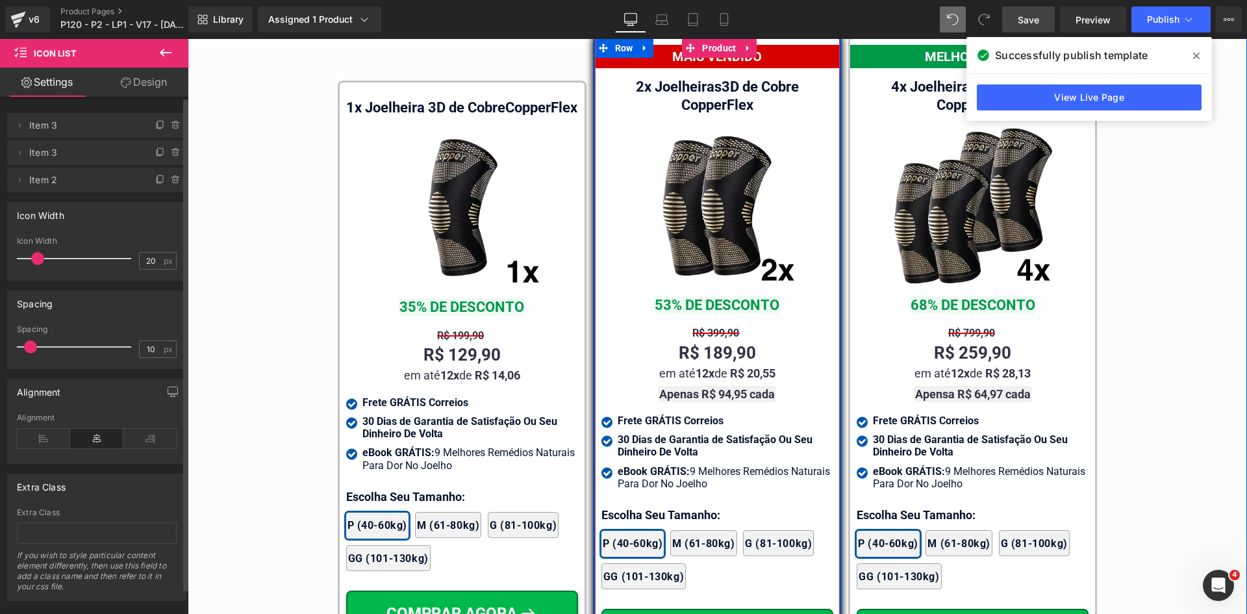
scroll to position [7658, 0]
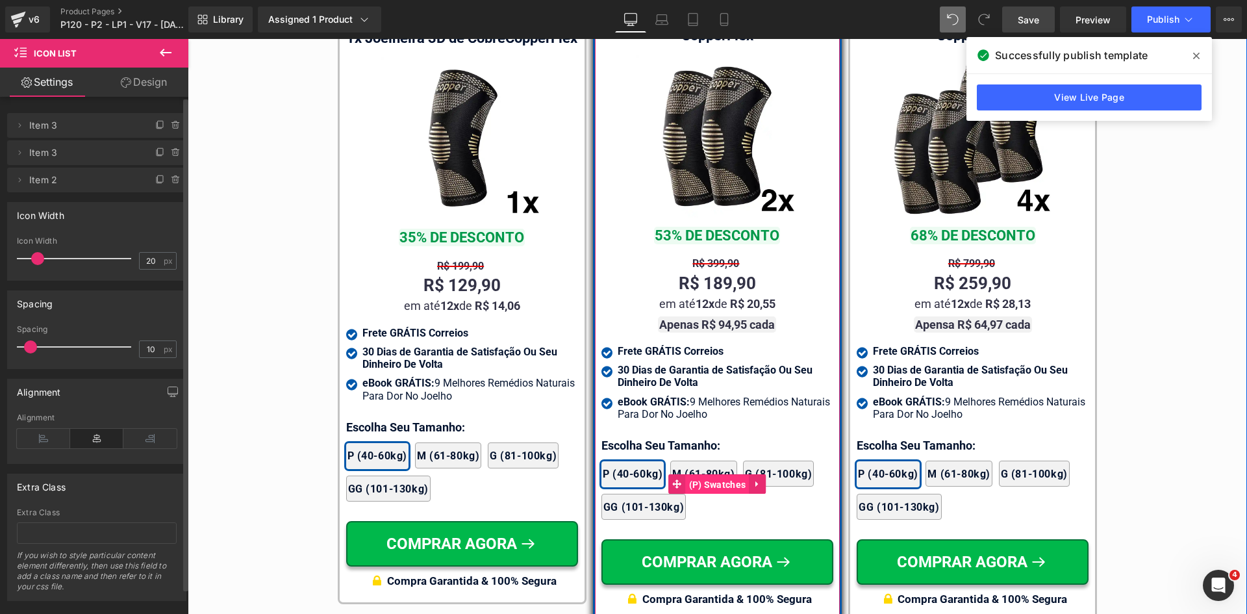
click at [703, 475] on span "(P) Swatches" at bounding box center [718, 484] width 64 height 19
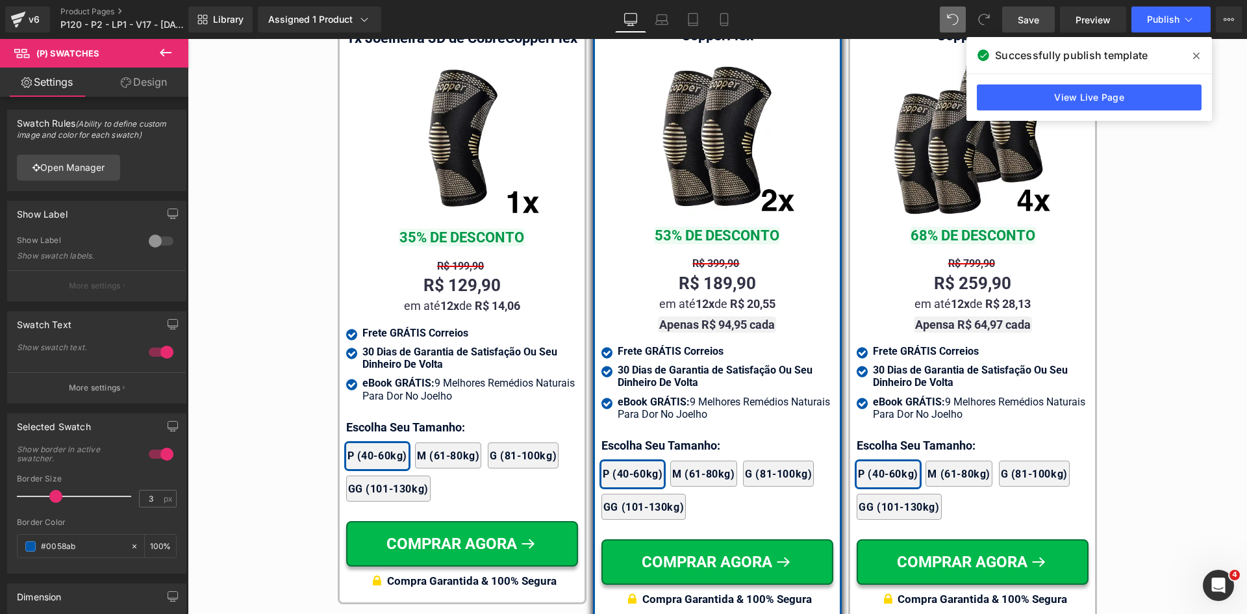
drag, startPoint x: 149, startPoint y: 87, endPoint x: 900, endPoint y: 7, distance: 754.6
click at [149, 87] on link "Design" at bounding box center [144, 82] width 94 height 29
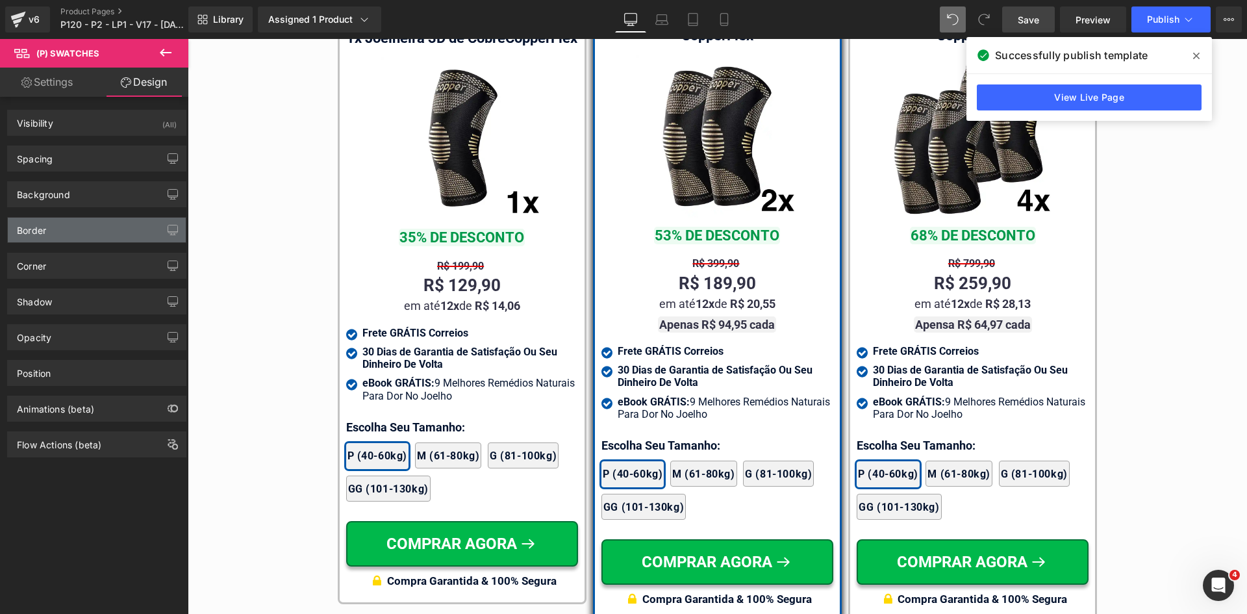
click at [38, 233] on div "Border" at bounding box center [31, 227] width 29 height 18
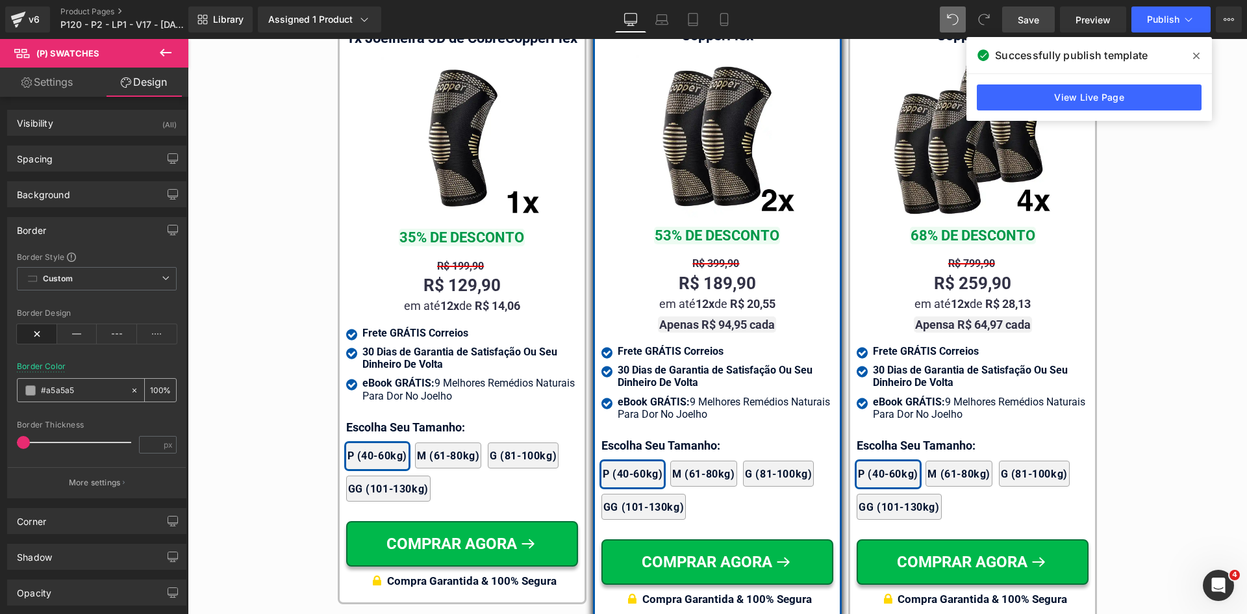
click at [86, 398] on div at bounding box center [74, 390] width 112 height 23
click at [86, 390] on input "text" at bounding box center [82, 390] width 83 height 14
paste input "dbdbdb"
type input "#dbdbdb"
click at [102, 371] on div "Border Color #dbdbdb %" at bounding box center [97, 389] width 160 height 55
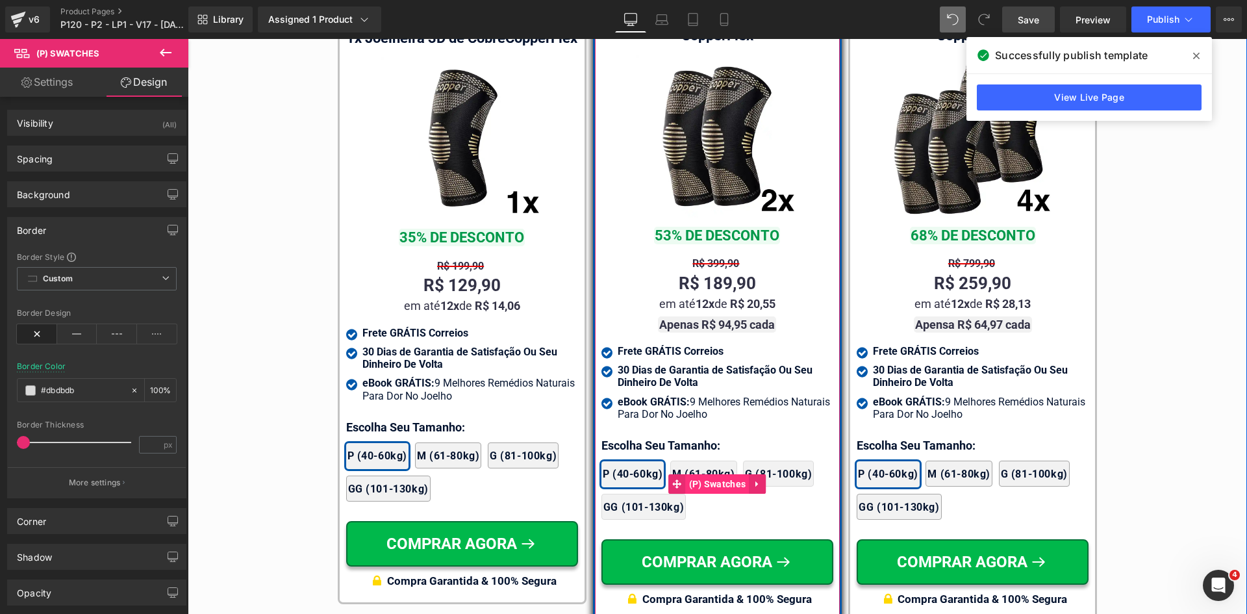
click at [716, 474] on span "(P) Swatches" at bounding box center [718, 483] width 64 height 19
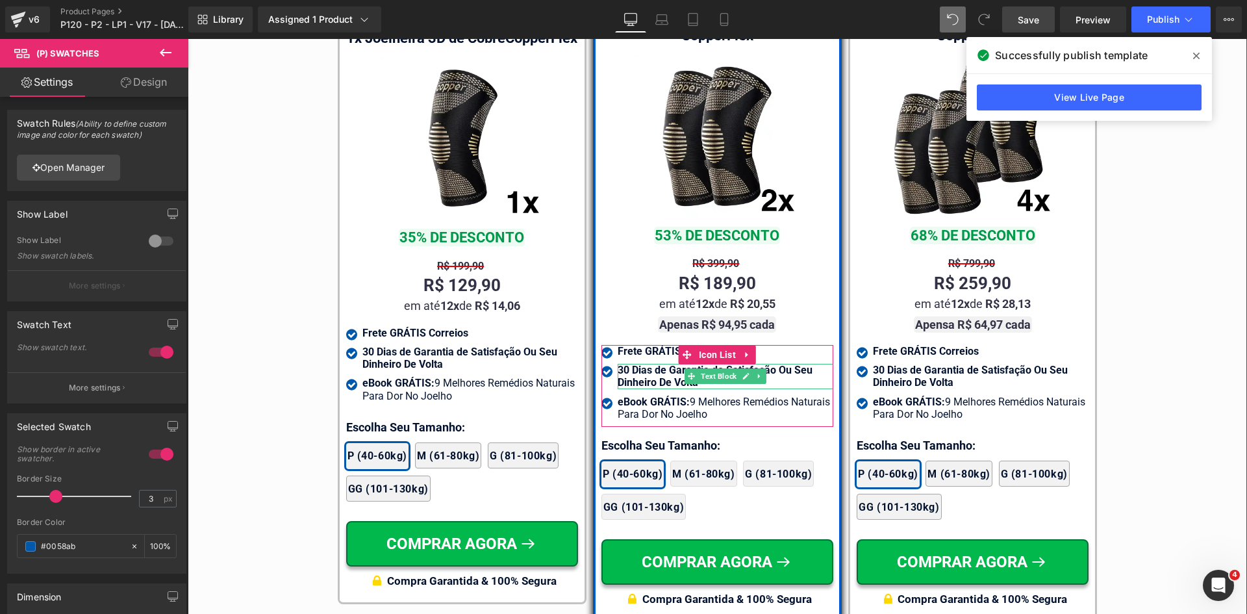
click at [634, 364] on strong "30 Dias de Garantia de Satisfação Ou Seu Dinheiro De Volta" at bounding box center [715, 376] width 195 height 25
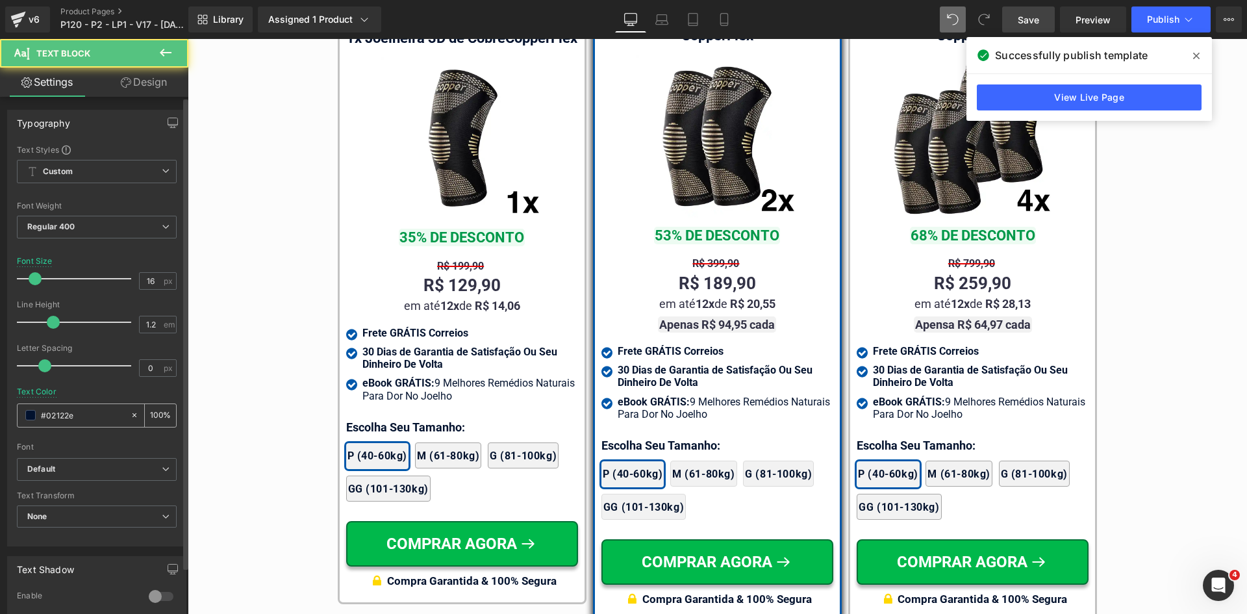
click at [74, 411] on input "#02122e" at bounding box center [82, 415] width 83 height 14
click at [79, 420] on input "#02122e" at bounding box center [82, 415] width 83 height 14
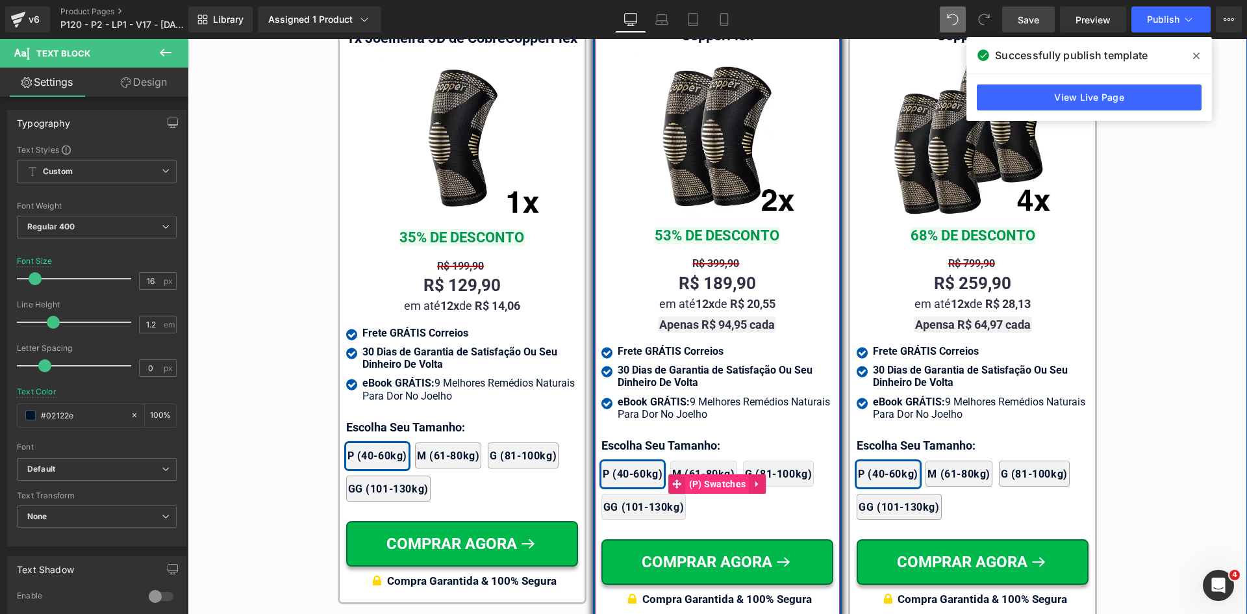
click at [701, 474] on span "(P) Swatches" at bounding box center [718, 483] width 64 height 19
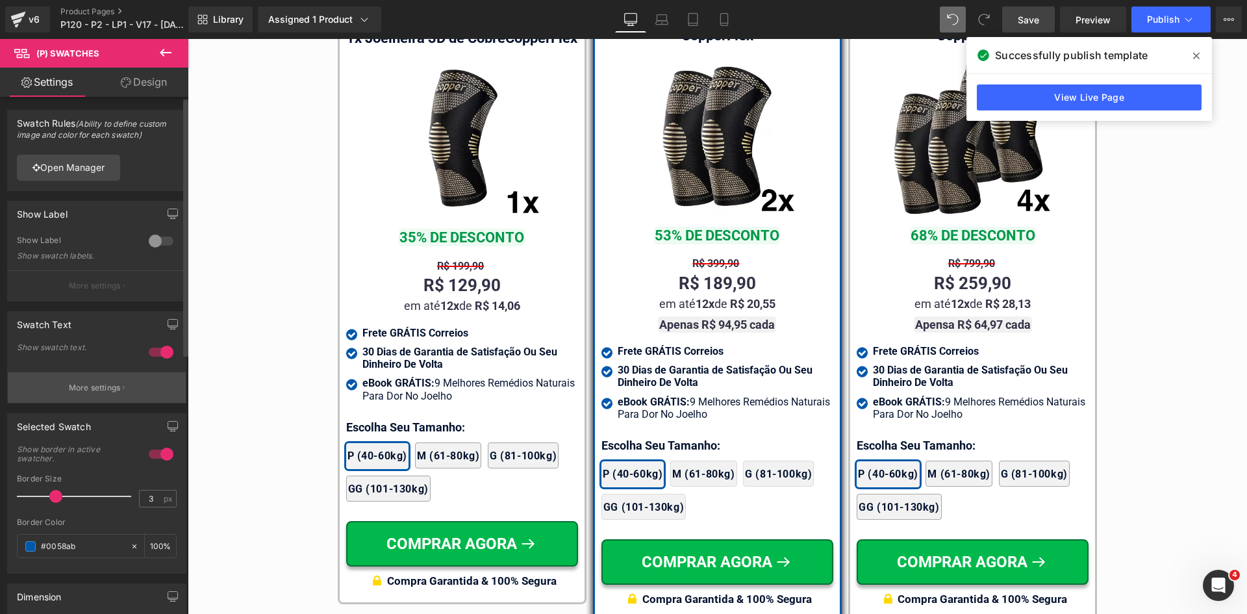
click at [93, 384] on p "More settings" at bounding box center [95, 388] width 52 height 12
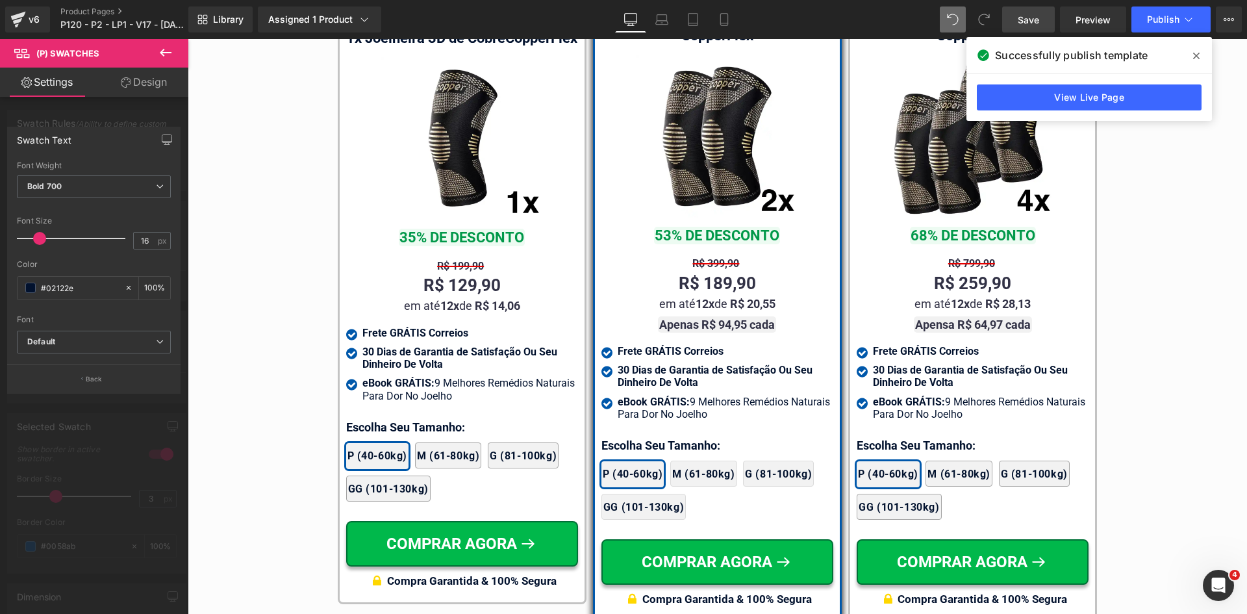
click at [124, 97] on div at bounding box center [94, 329] width 188 height 581
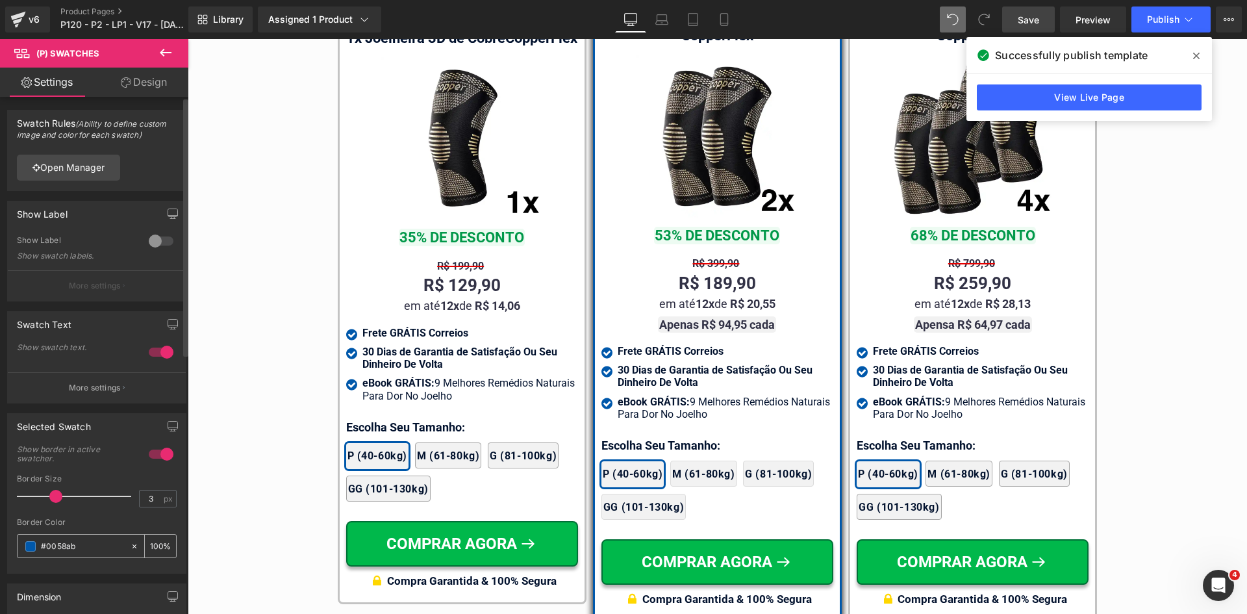
click at [75, 552] on input "#0058ab" at bounding box center [82, 546] width 83 height 14
paste input "2122e"
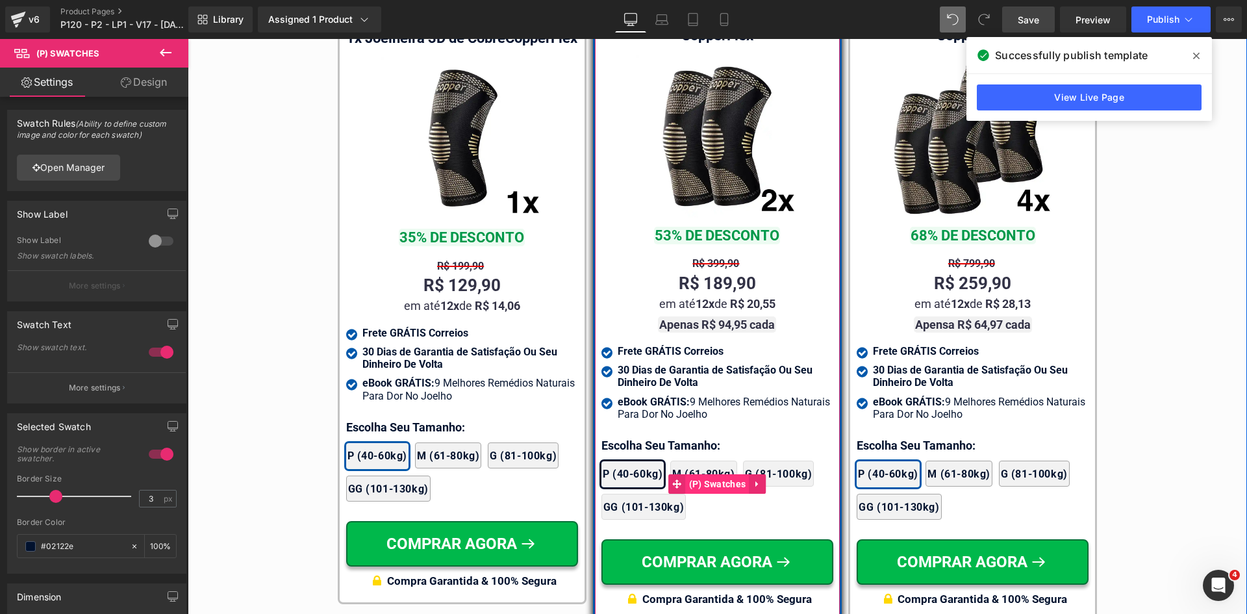
type input "#02122e"
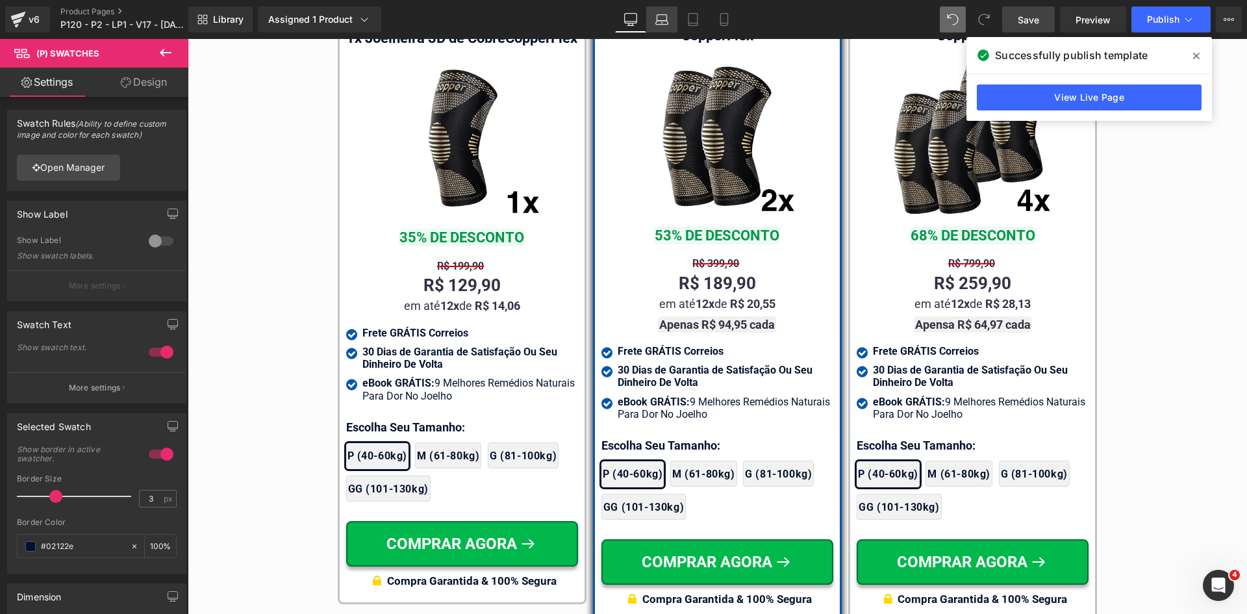
click at [665, 23] on icon at bounding box center [662, 19] width 13 height 13
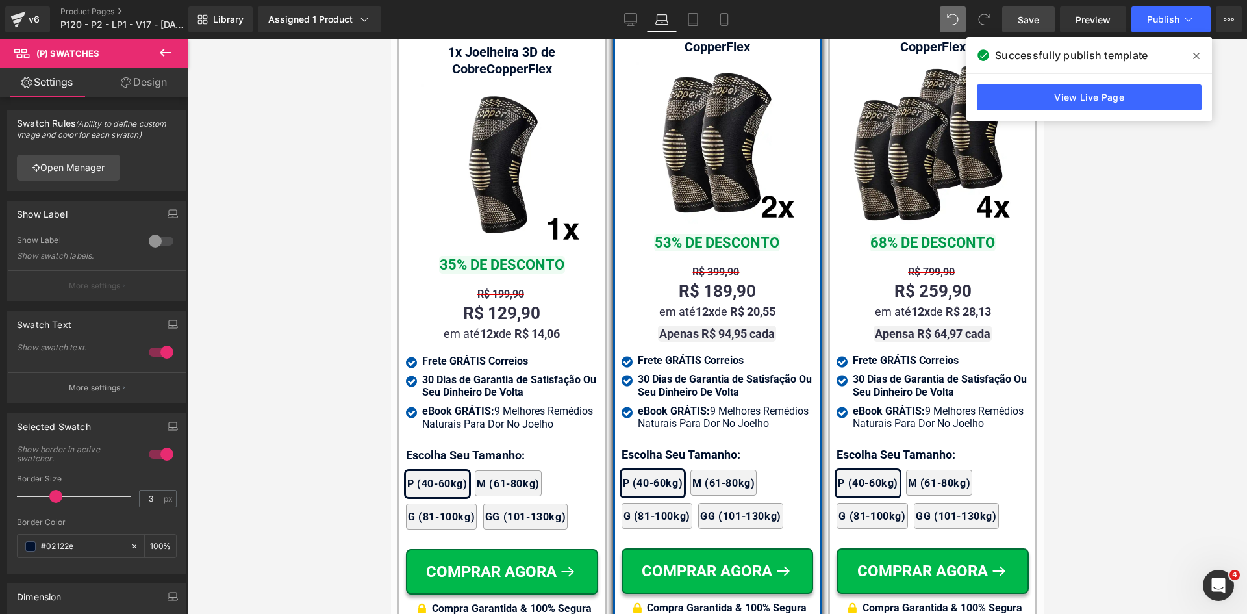
scroll to position [8140, 0]
click at [138, 83] on link "Design" at bounding box center [144, 82] width 94 height 29
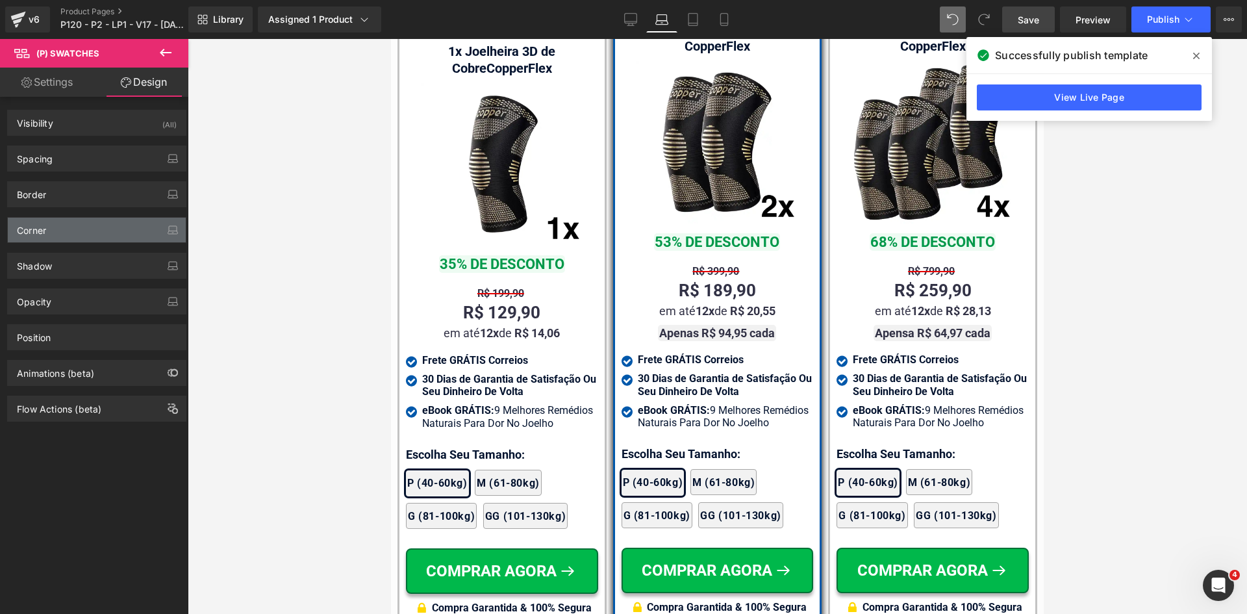
click at [42, 236] on div "Corner" at bounding box center [97, 230] width 178 height 25
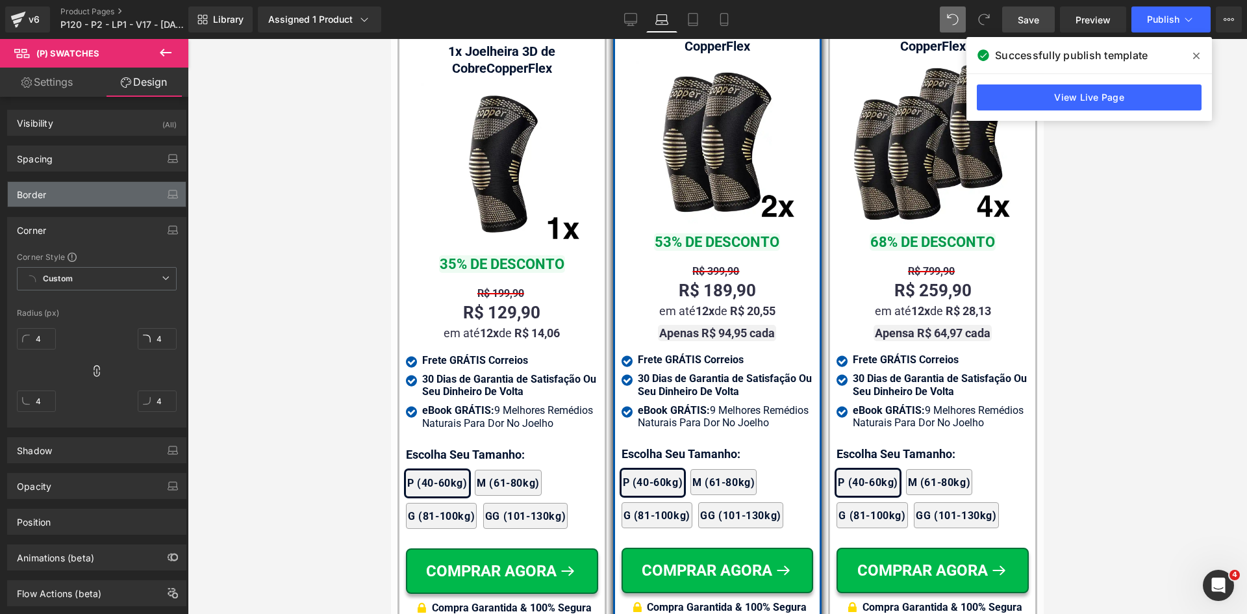
click at [43, 200] on div "Border" at bounding box center [97, 194] width 178 height 25
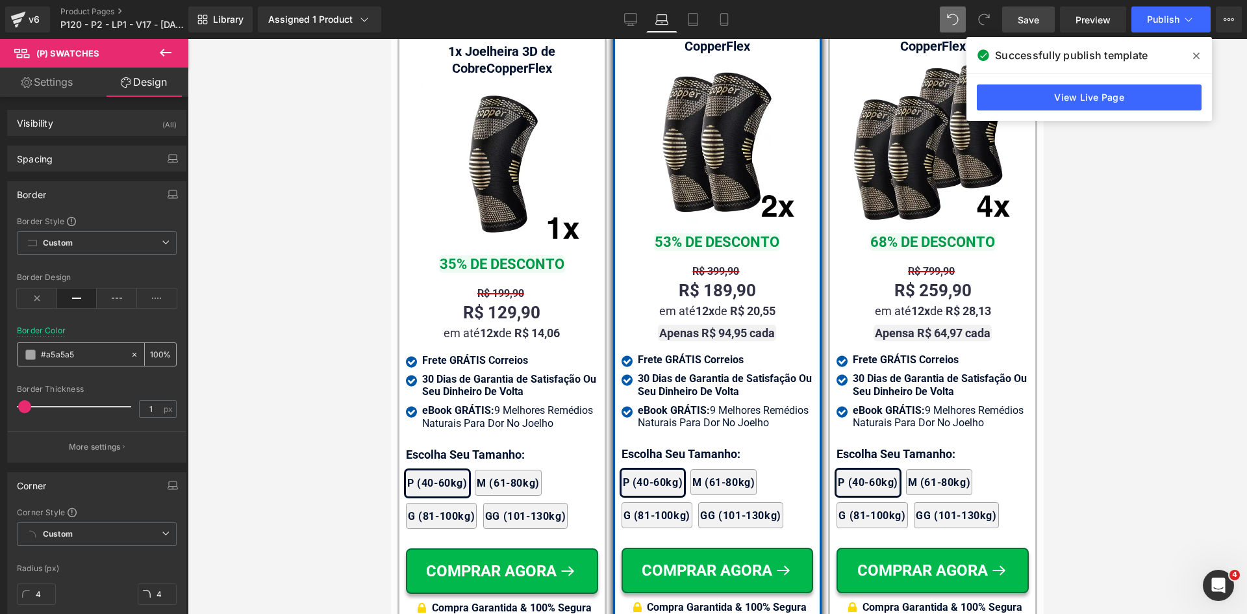
drag, startPoint x: 90, startPoint y: 362, endPoint x: 76, endPoint y: 357, distance: 14.6
click at [76, 357] on div "#a5a5a5" at bounding box center [74, 354] width 112 height 23
click at [80, 355] on input "#a5a5a5" at bounding box center [82, 355] width 83 height 14
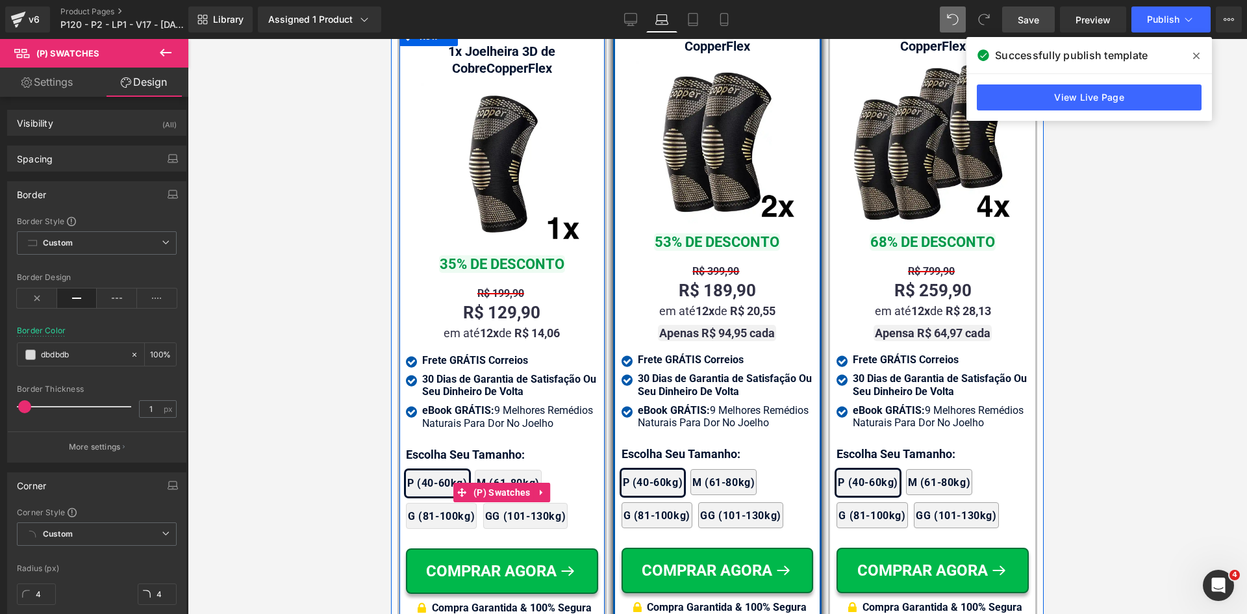
type input "dbdbdb"
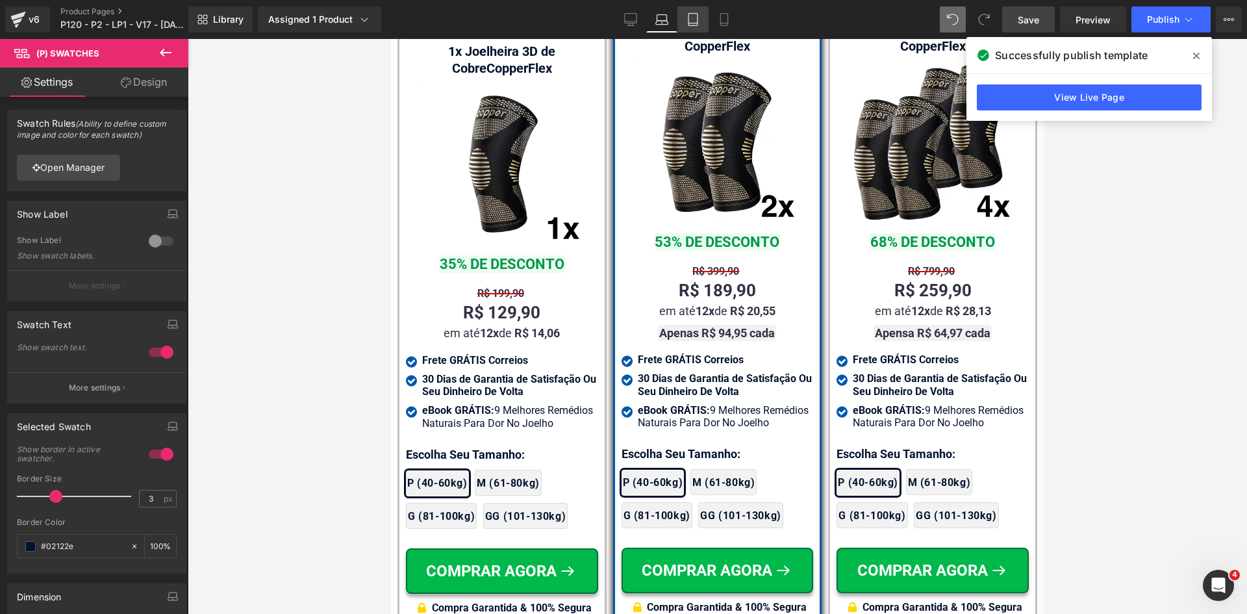
click at [687, 21] on icon at bounding box center [693, 19] width 13 height 13
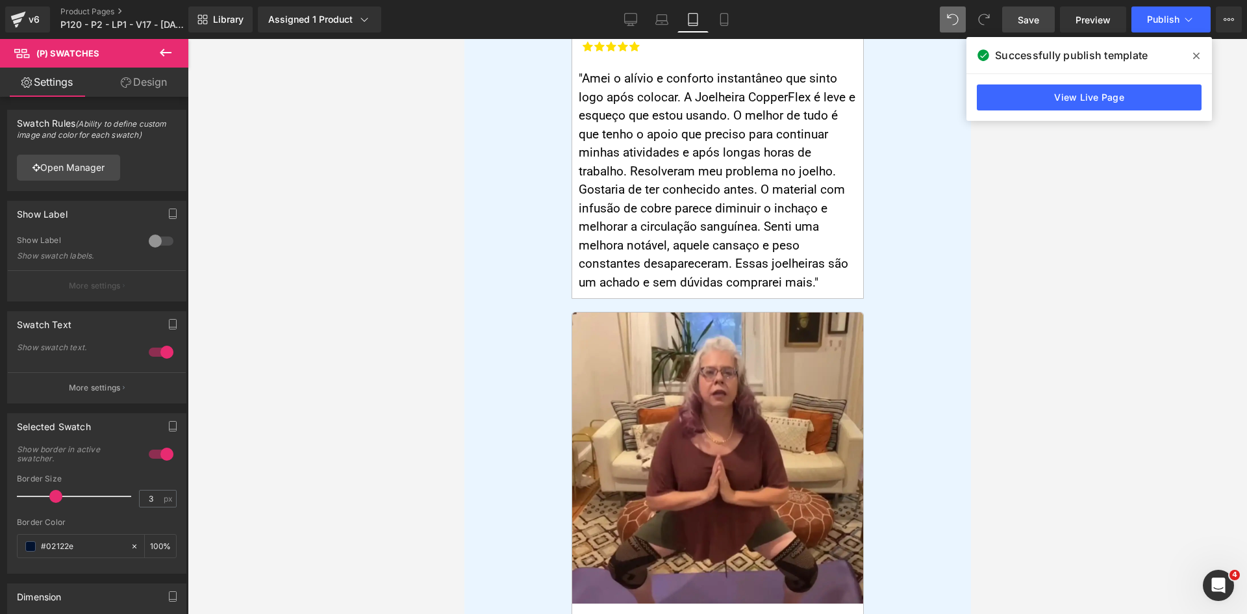
scroll to position [0, 0]
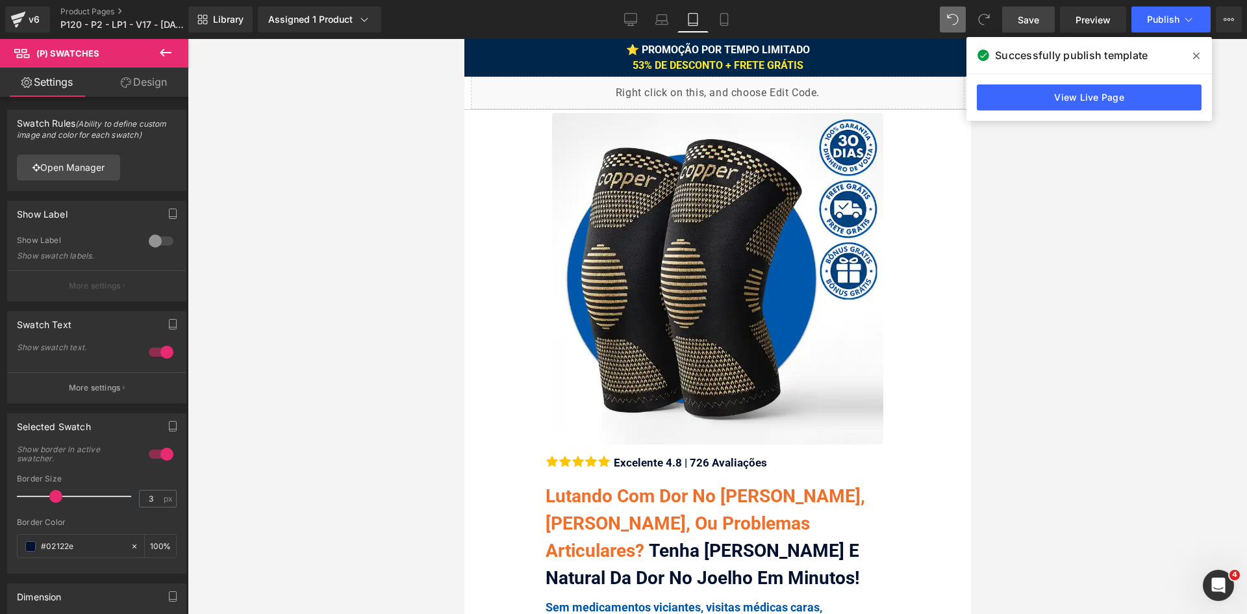
click at [1195, 55] on icon at bounding box center [1196, 56] width 6 height 6
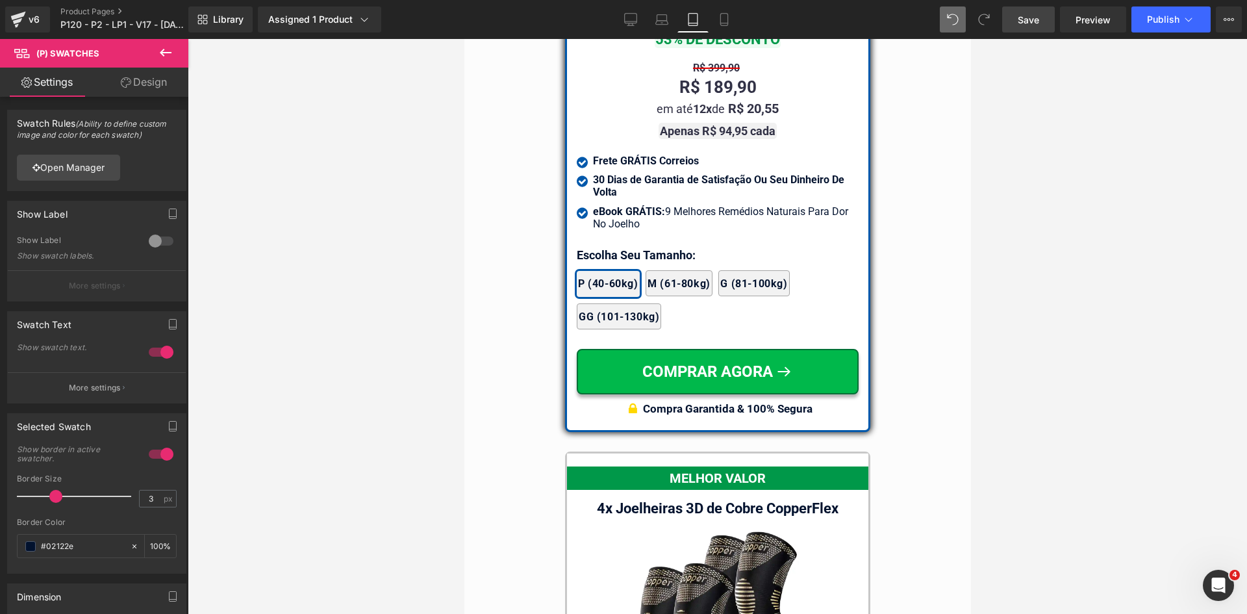
scroll to position [11397, 0]
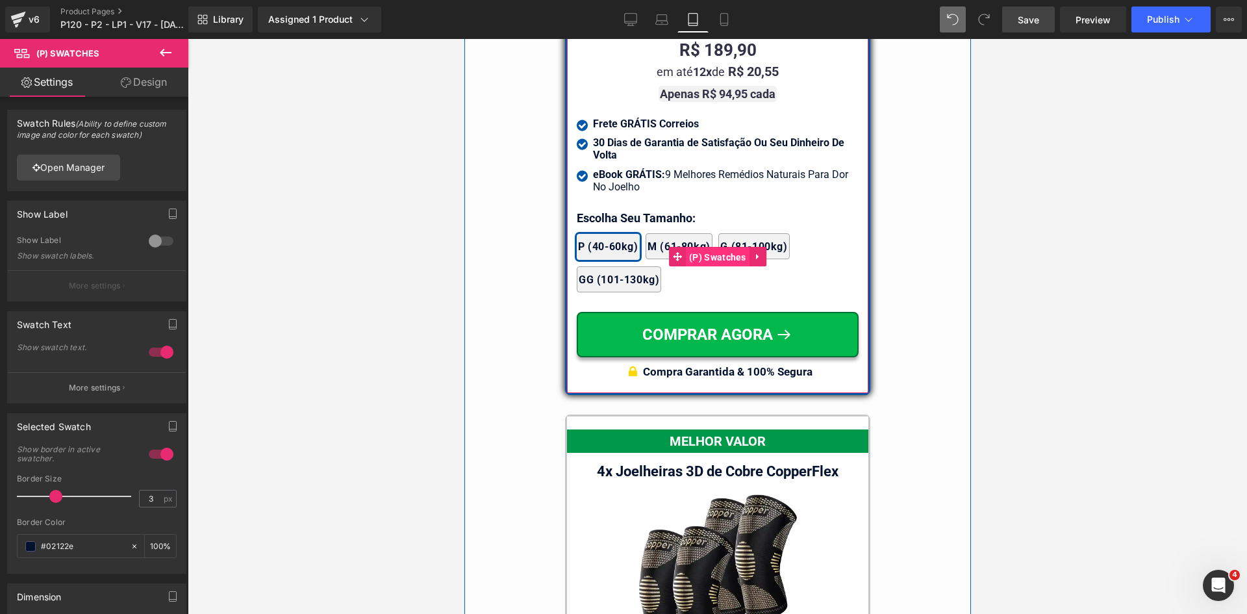
click at [701, 249] on span "(P) Swatches" at bounding box center [717, 257] width 64 height 19
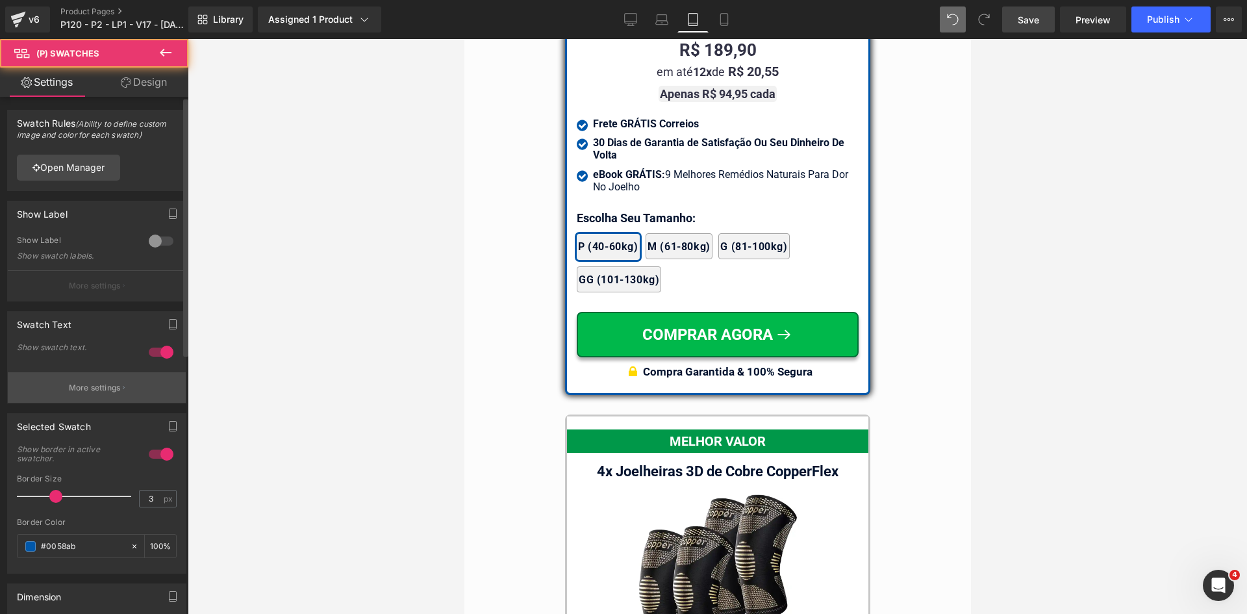
click at [90, 391] on p "More settings" at bounding box center [95, 388] width 52 height 12
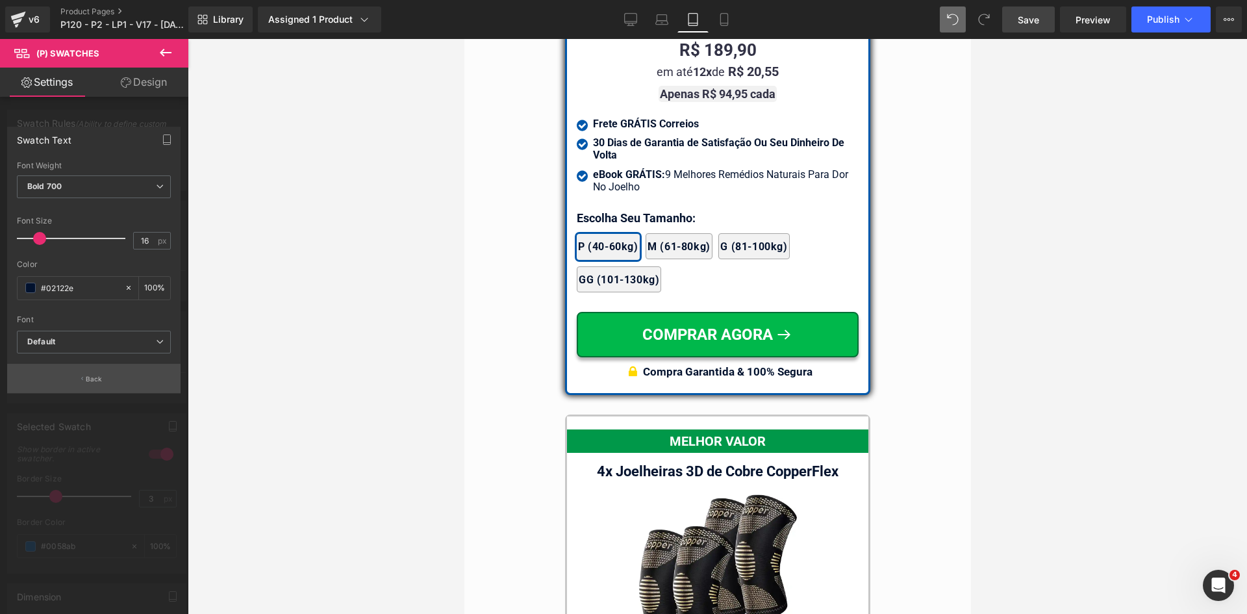
click at [91, 376] on p "Back" at bounding box center [94, 379] width 17 height 10
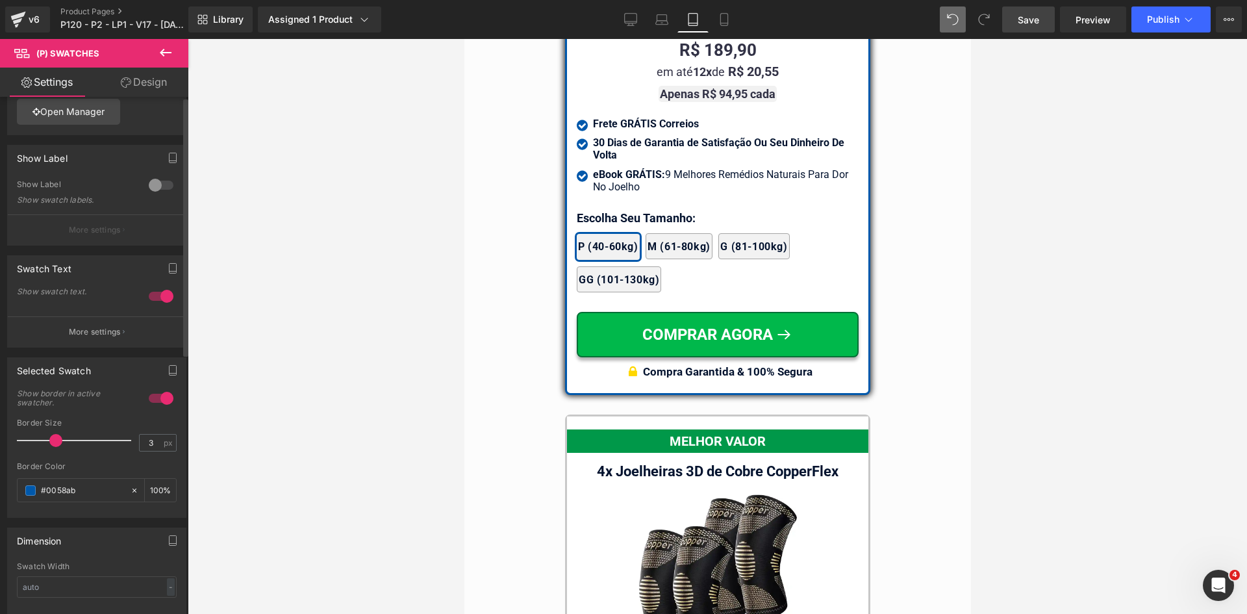
scroll to position [0, 0]
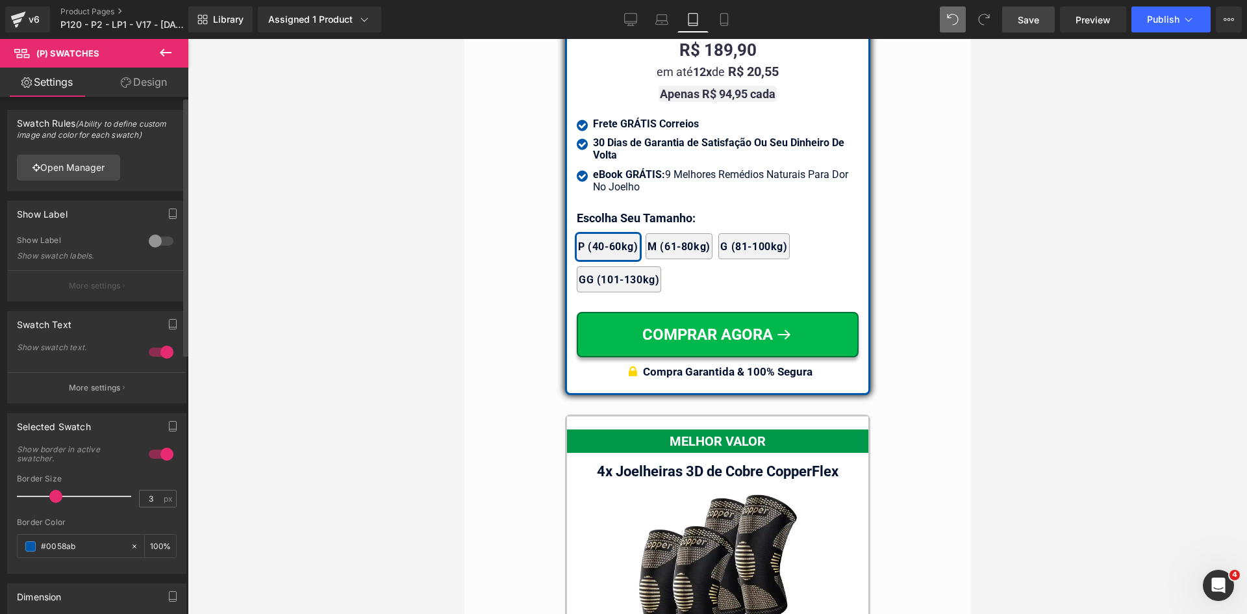
click at [85, 390] on p "More settings" at bounding box center [95, 388] width 52 height 12
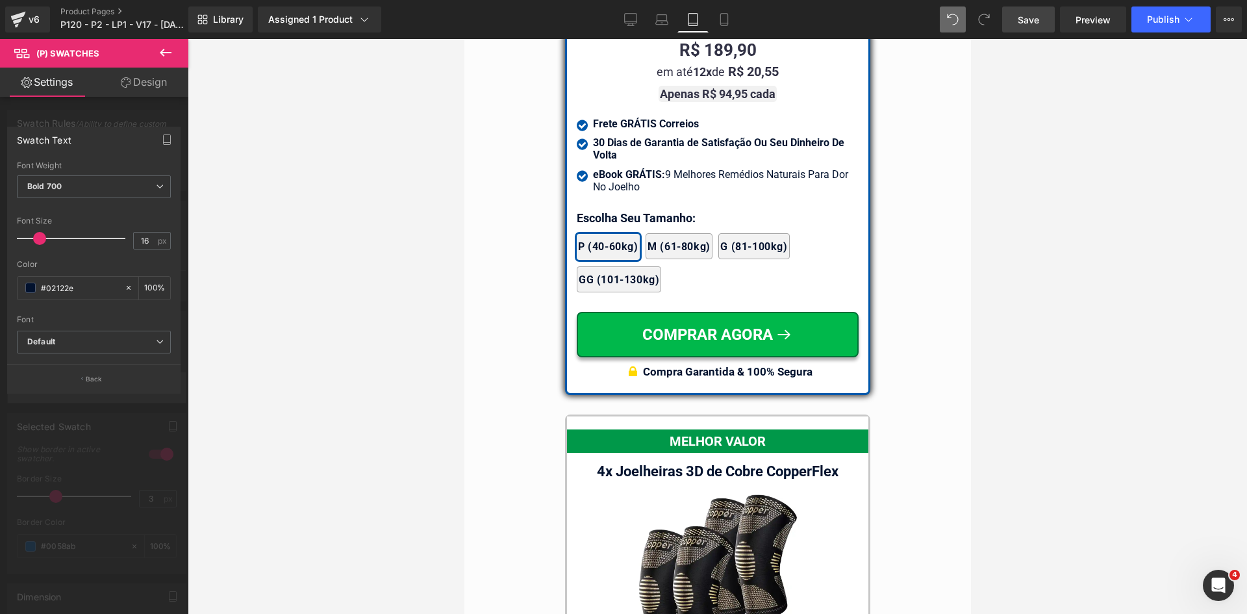
click at [98, 381] on p "Back" at bounding box center [94, 379] width 17 height 10
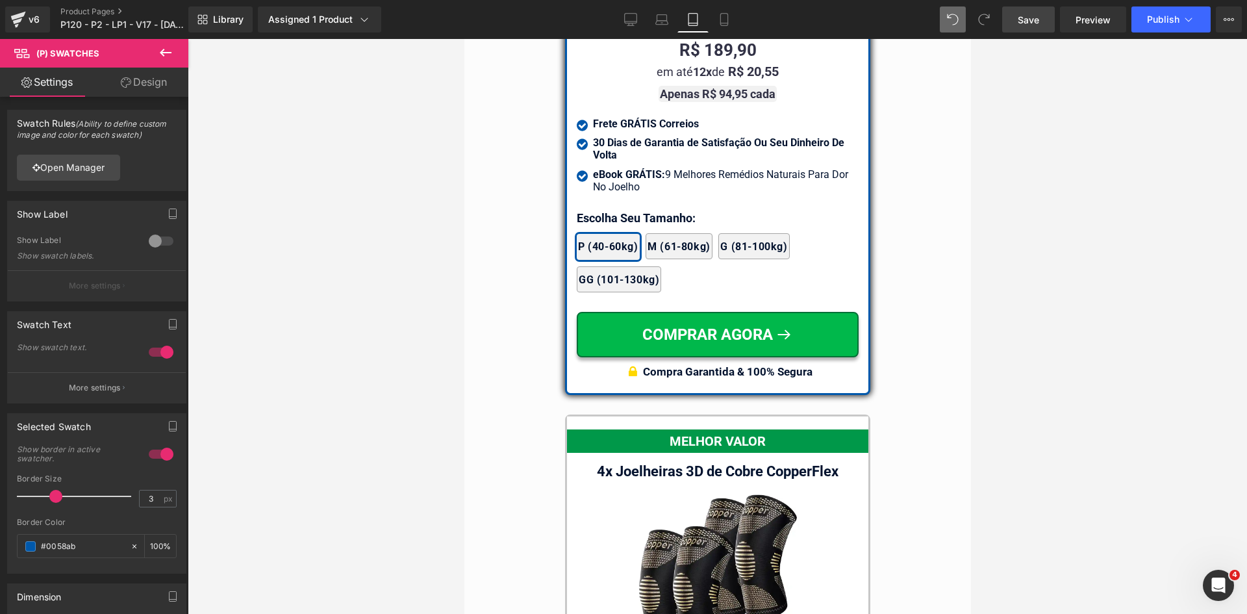
click at [149, 77] on link "Design" at bounding box center [144, 82] width 94 height 29
click at [0, 0] on div "Border" at bounding box center [0, 0] width 0 height 0
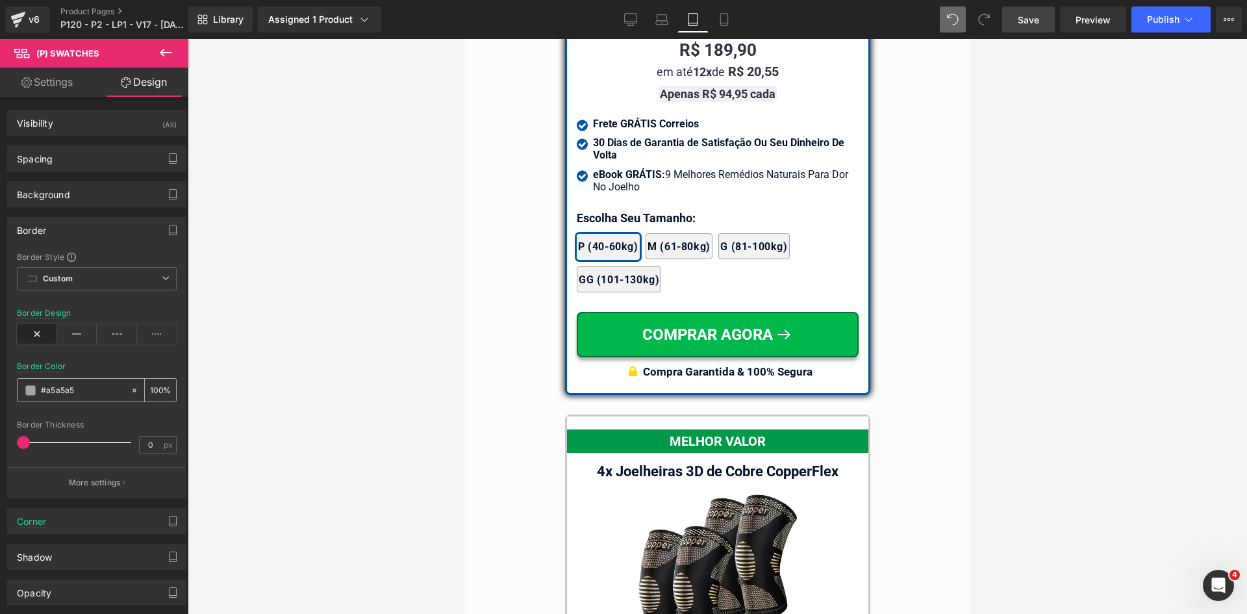
click at [76, 384] on input "#a5a5a5" at bounding box center [82, 390] width 83 height 14
type input "dbdbdb"
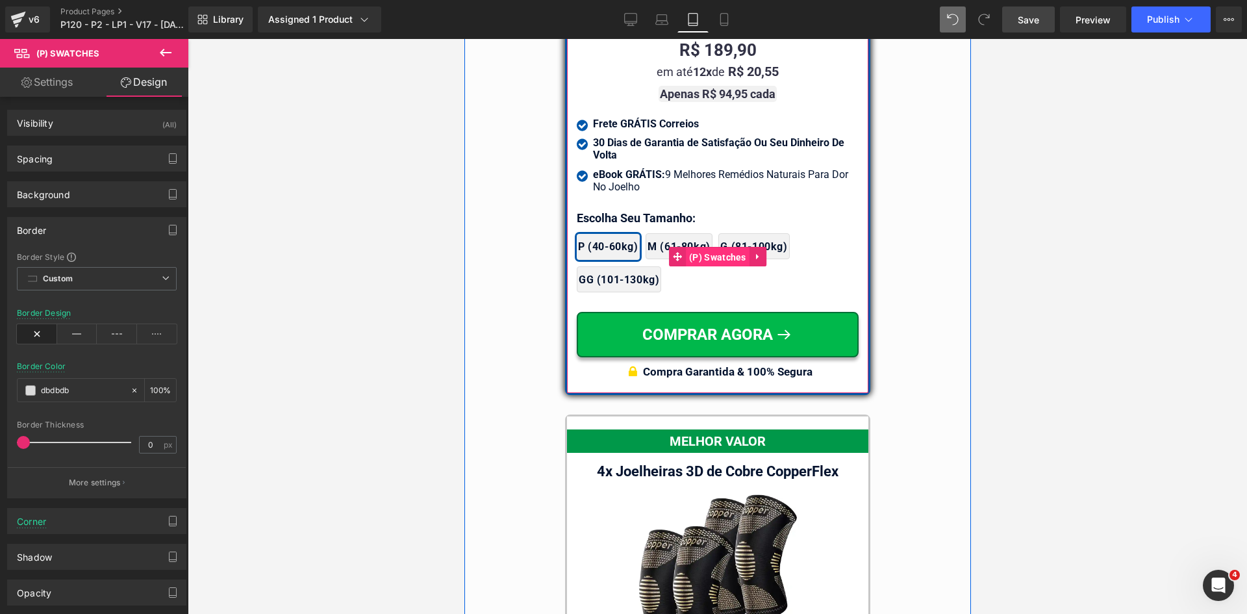
click at [691, 248] on span "(P) Swatches" at bounding box center [717, 257] width 64 height 19
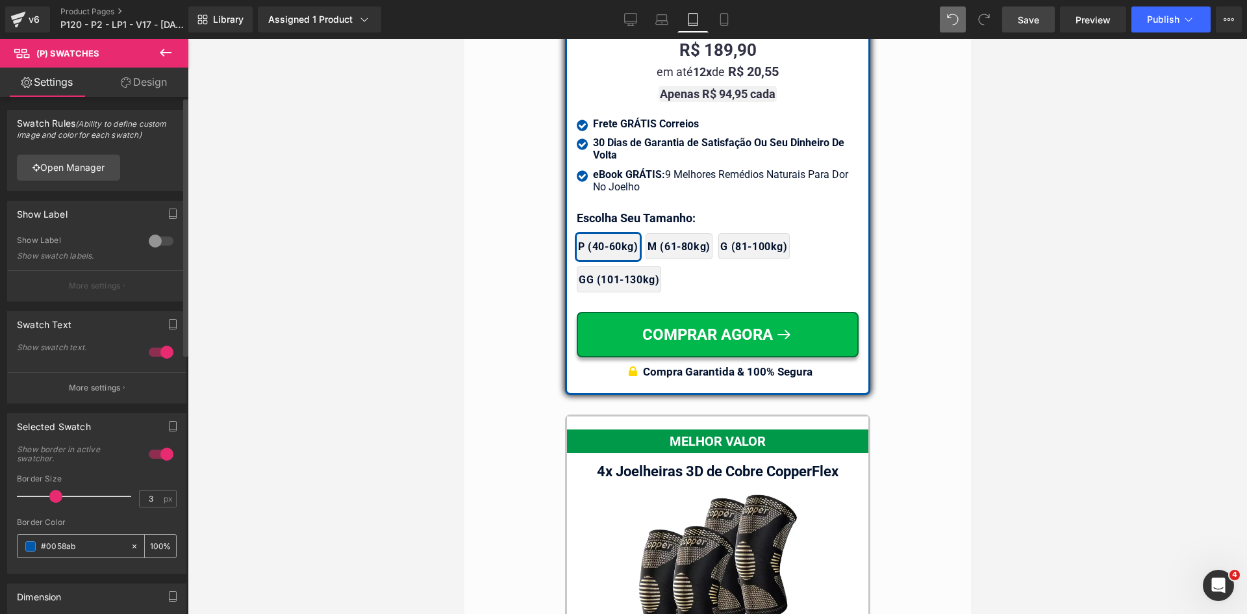
click at [76, 549] on input "#0058ab" at bounding box center [82, 546] width 83 height 14
paste input "2122e"
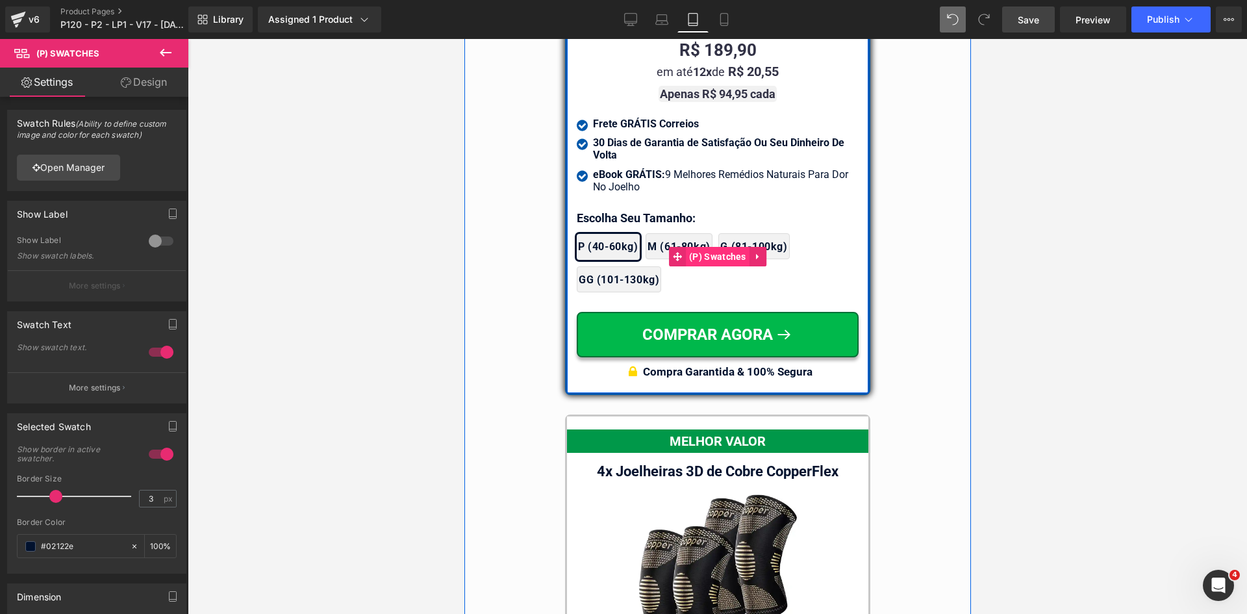
type input "#02122e"
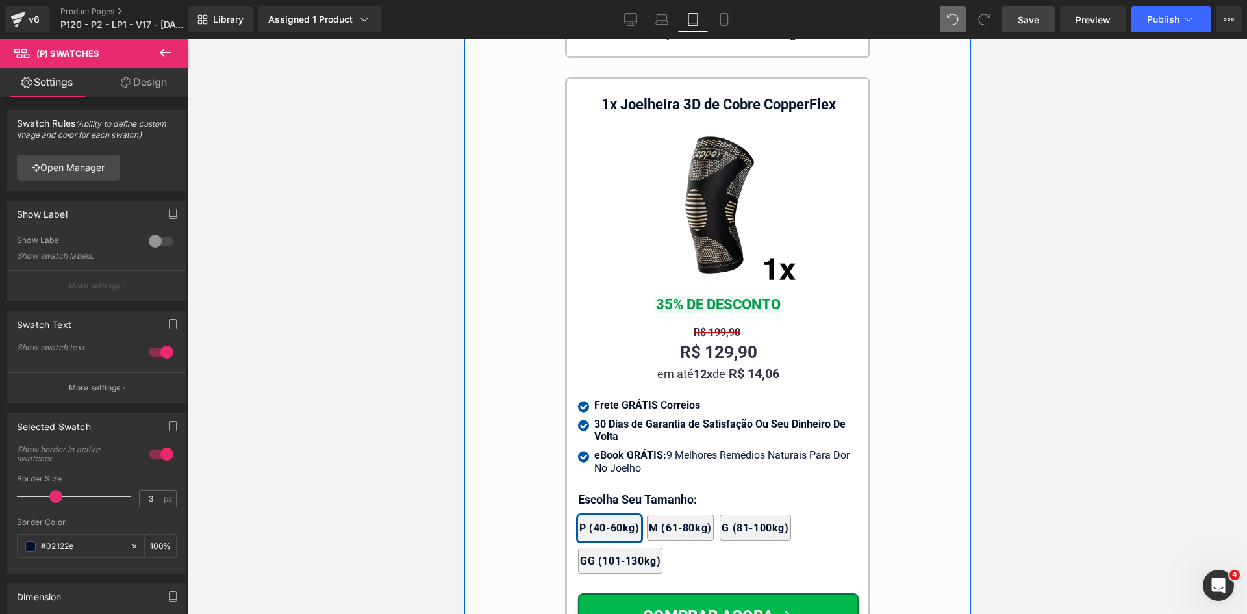
scroll to position [12501, 0]
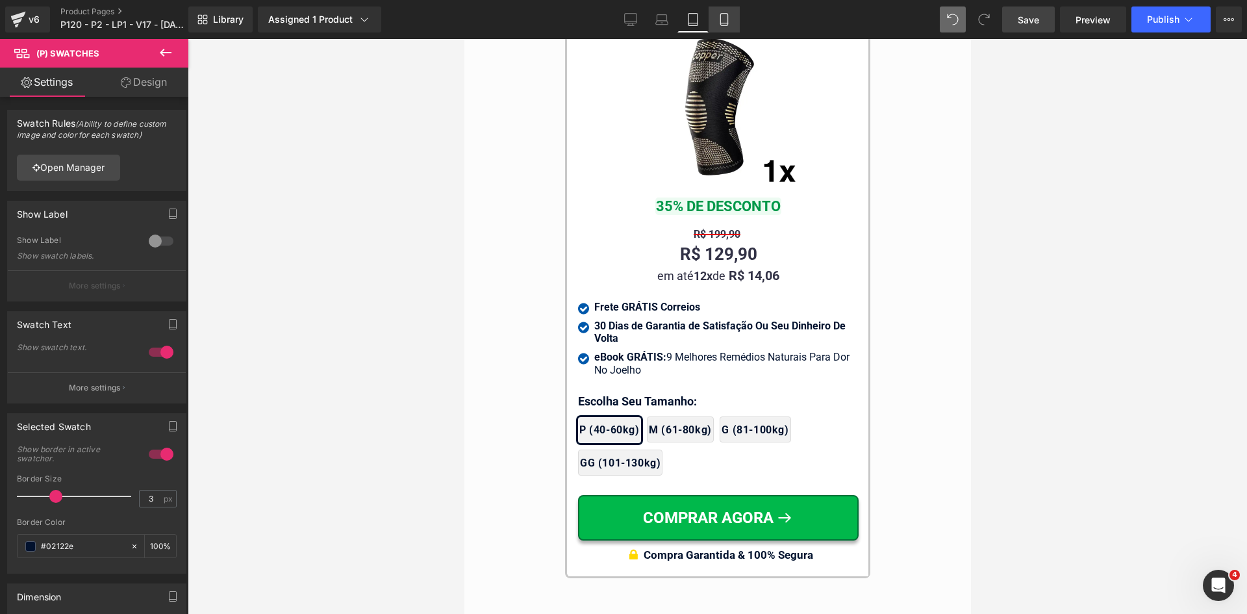
click at [728, 23] on icon at bounding box center [724, 23] width 7 height 0
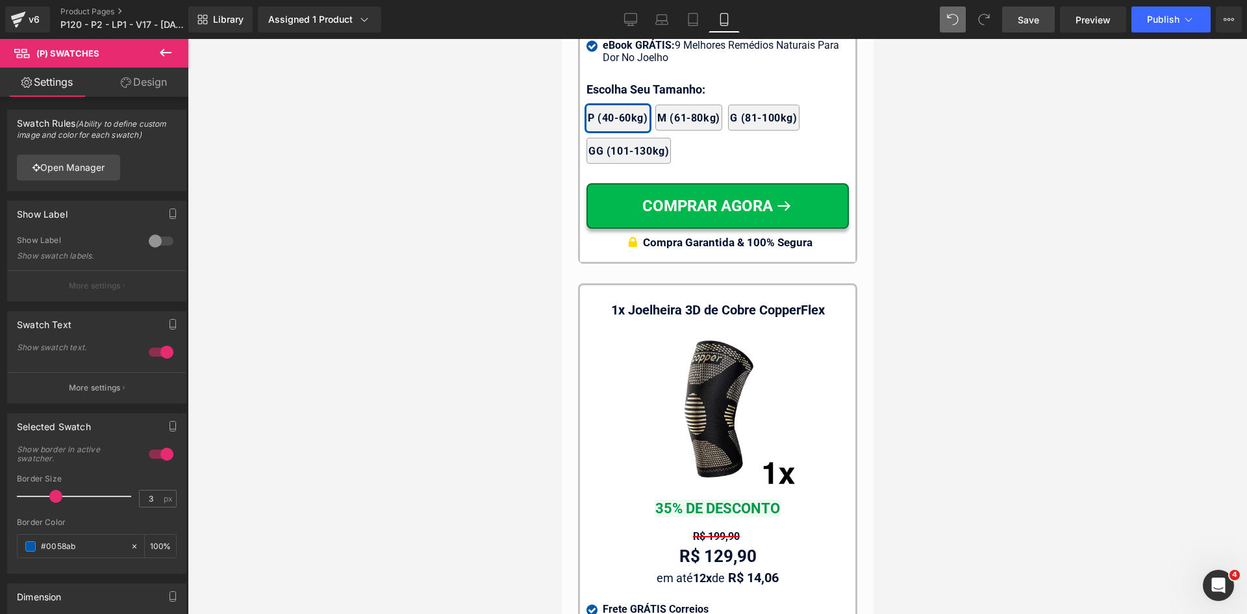
scroll to position [12788, 0]
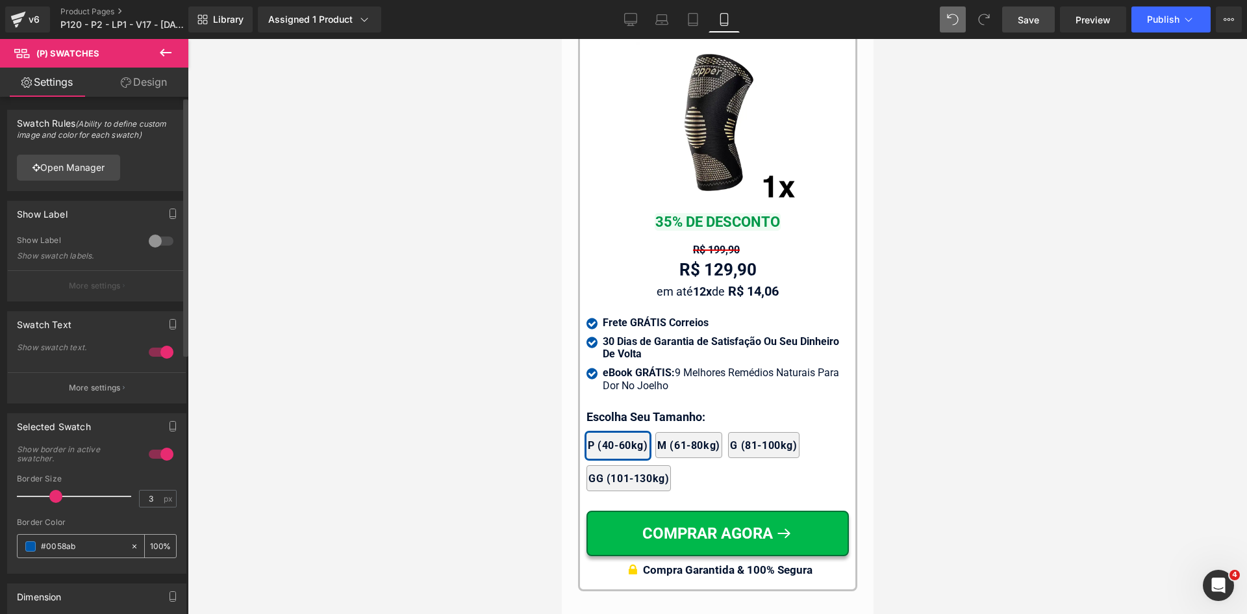
click at [82, 548] on input "#02122e" at bounding box center [82, 546] width 83 height 14
paste input "#02122e"
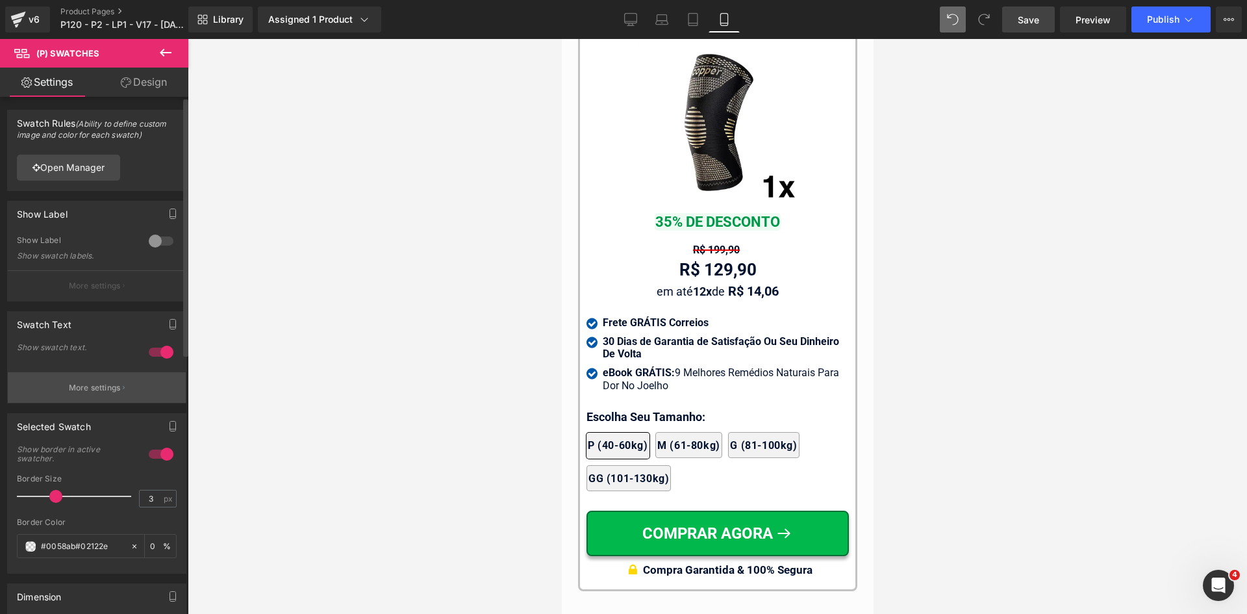
paste input "text"
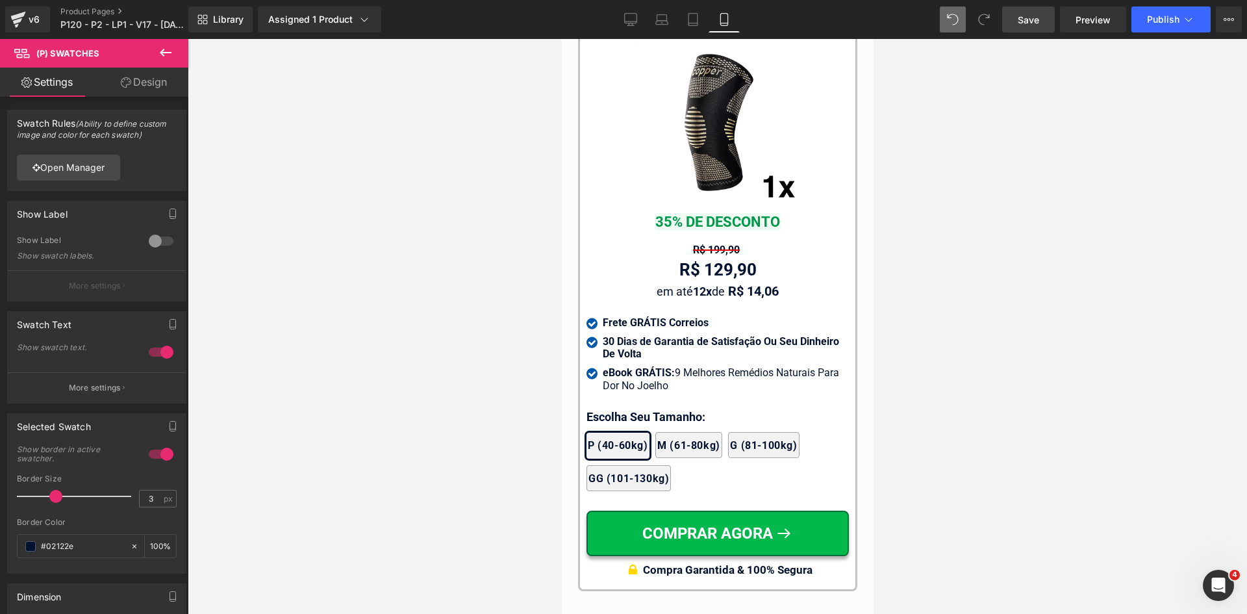
type input "#02122e"
click at [144, 88] on link "Design" at bounding box center [144, 82] width 94 height 29
click at [0, 0] on div "Border" at bounding box center [0, 0] width 0 height 0
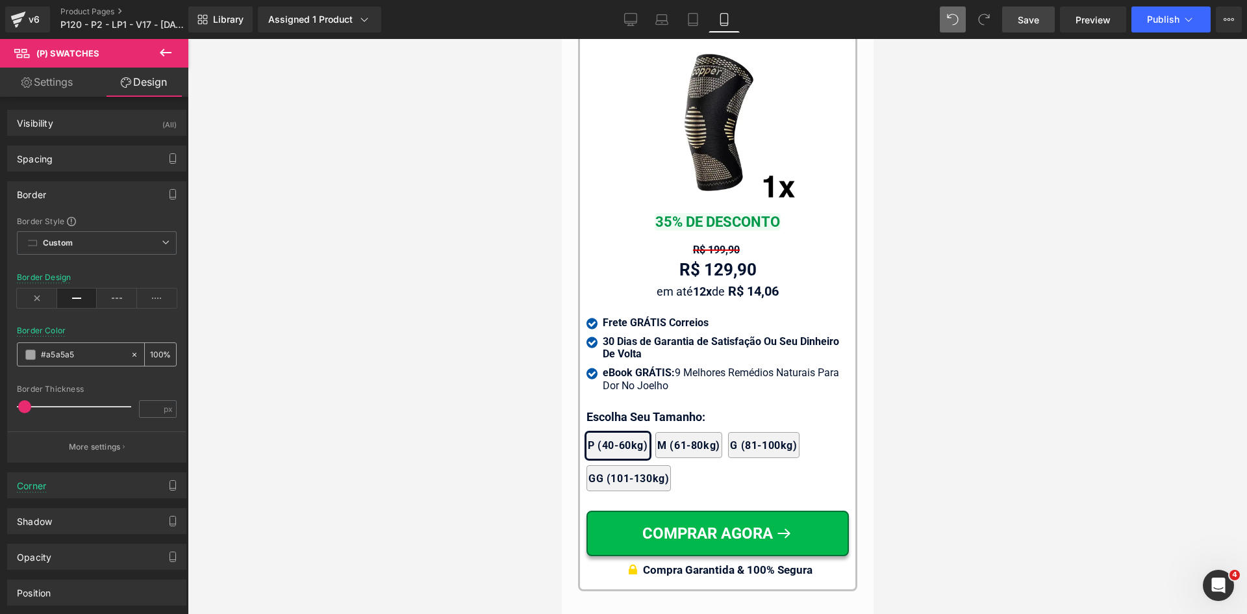
click at [86, 356] on input "text" at bounding box center [82, 355] width 83 height 14
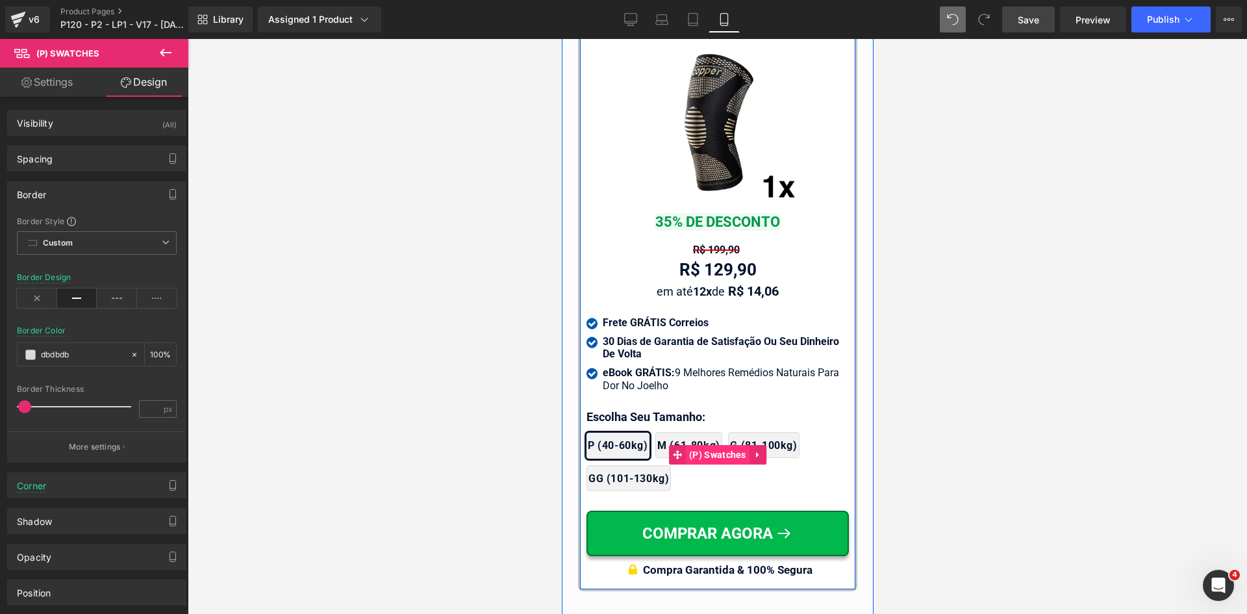
type input "dbdbdb"
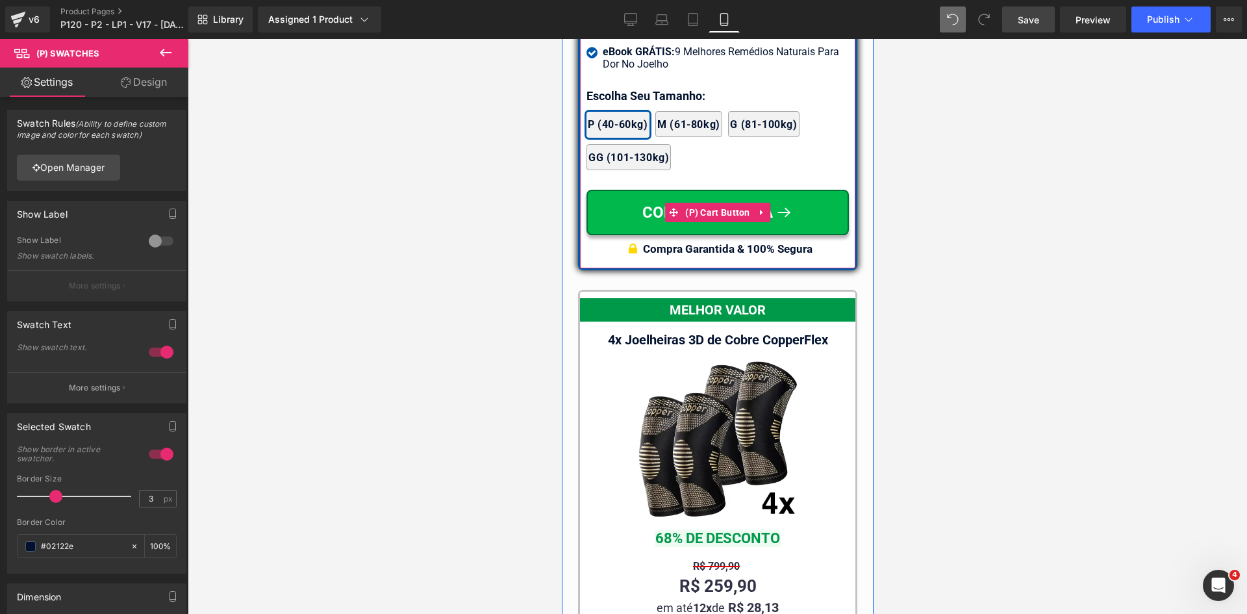
scroll to position [11748, 0]
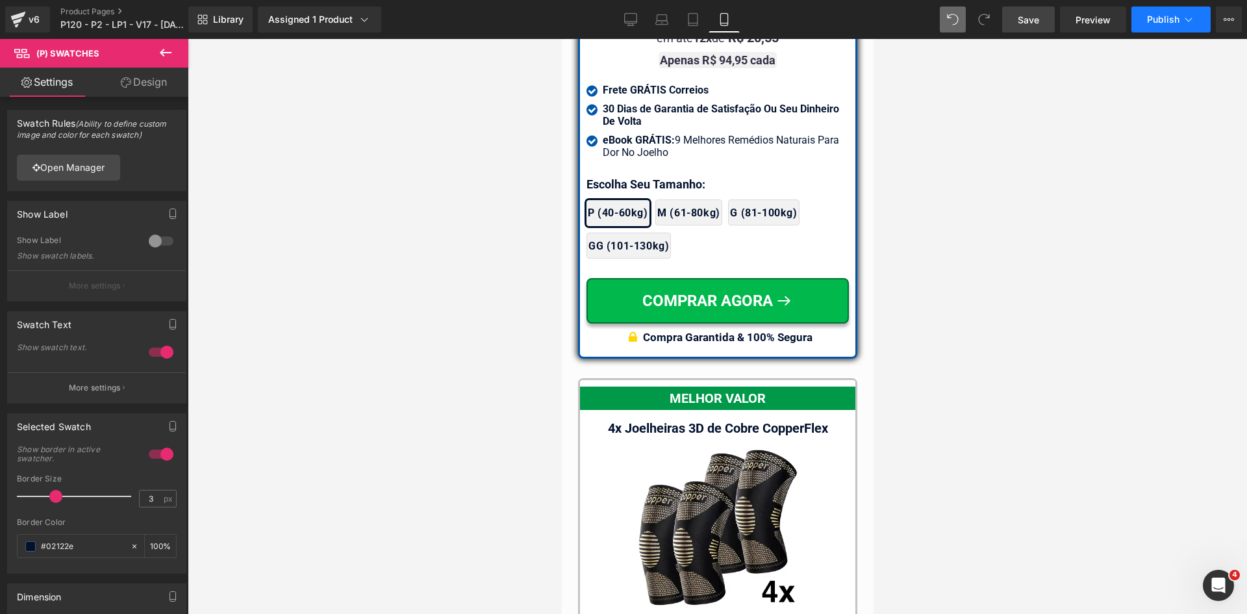
click at [1179, 16] on span "Publish" at bounding box center [1163, 19] width 32 height 10
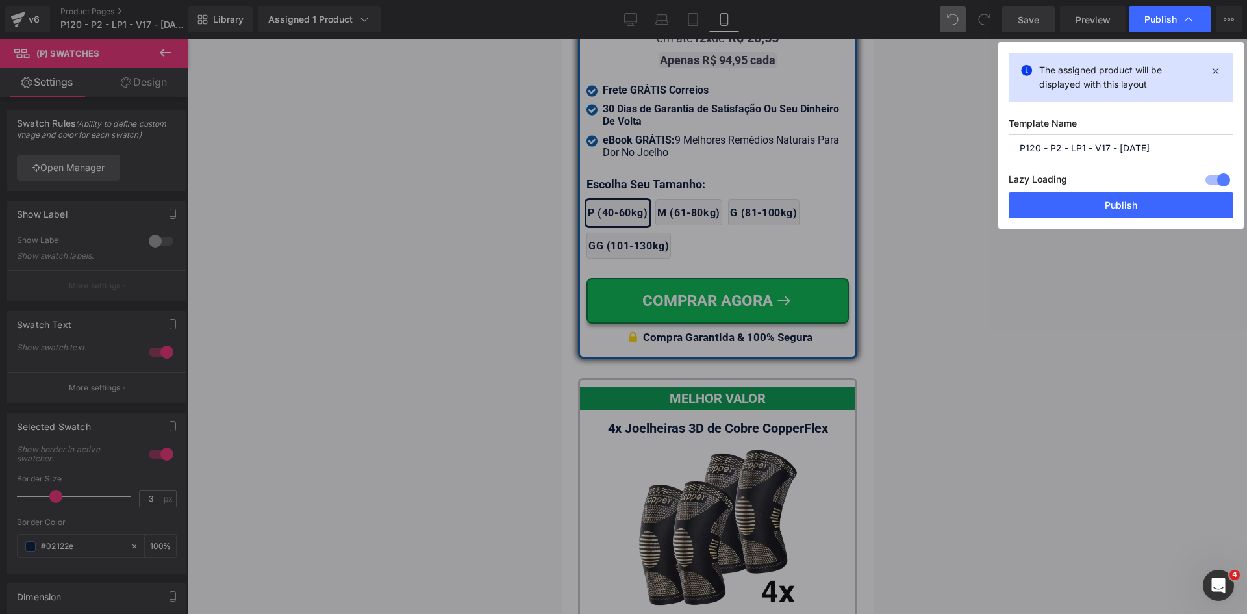
drag, startPoint x: 1130, startPoint y: 205, endPoint x: 1081, endPoint y: 208, distance: 48.8
click at [1129, 205] on button "Publish" at bounding box center [1121, 205] width 225 height 26
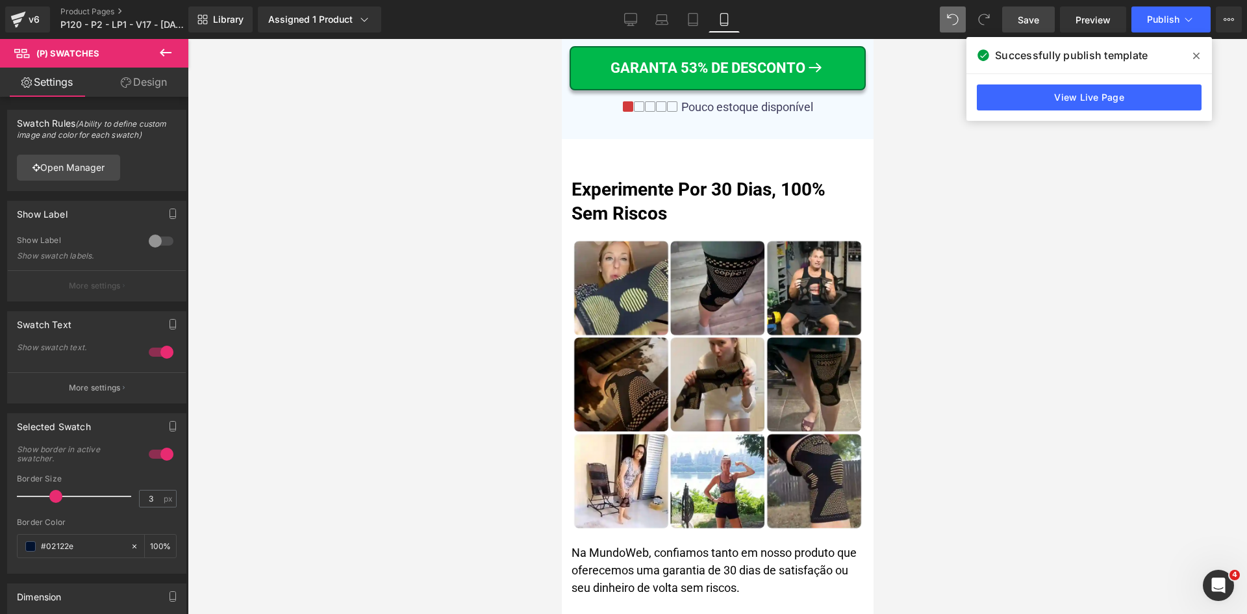
scroll to position [0, 0]
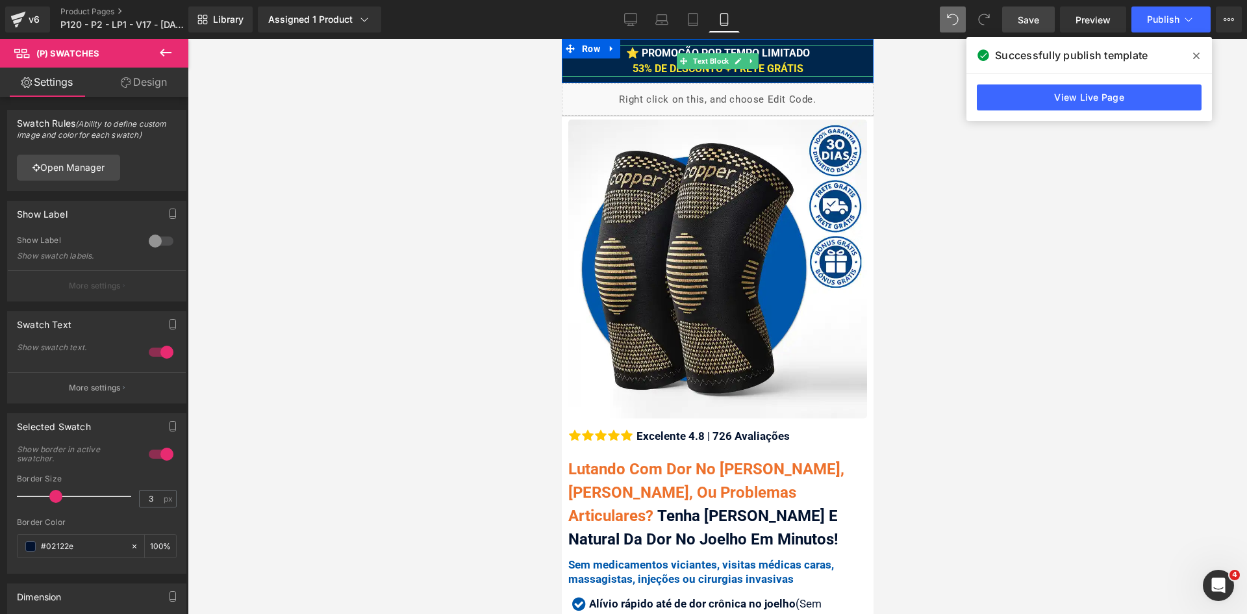
click at [799, 69] on div "⭐ PROMOÇÃO POR TEMPO LIMITADO 53% DE DESCONTO + FRETE GRÁTIS" at bounding box center [717, 60] width 312 height 31
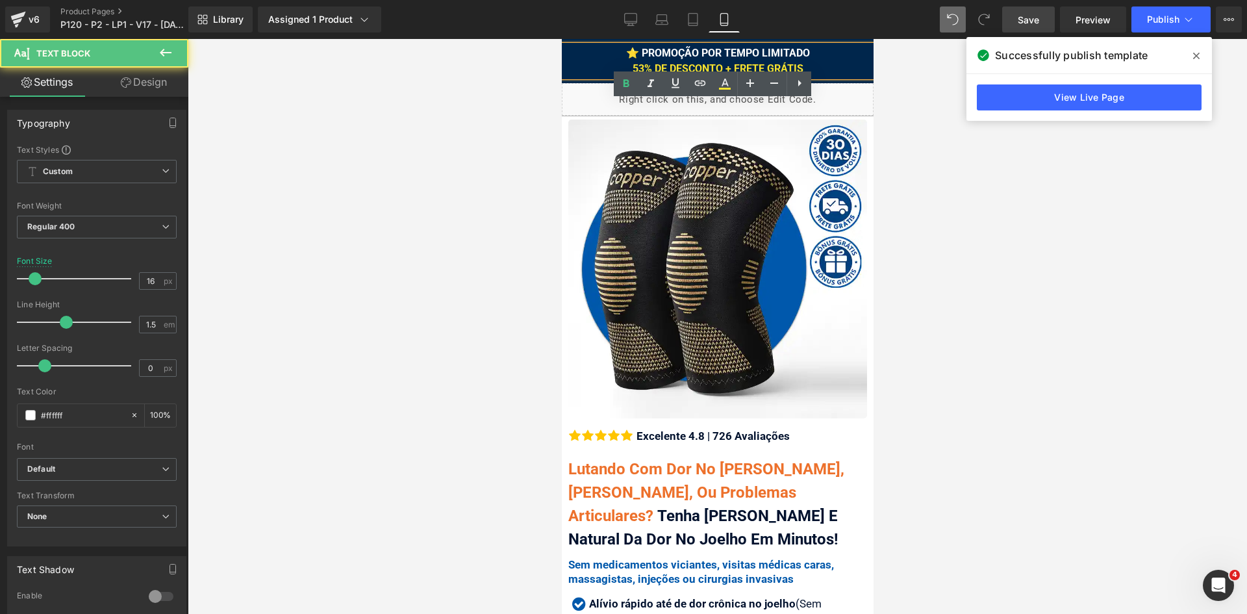
click at [802, 66] on div "⭐ PROMOÇÃO POR TEMPO LIMITADO 53% DE DESCONTO + FRETE GRÁTIS" at bounding box center [717, 60] width 312 height 31
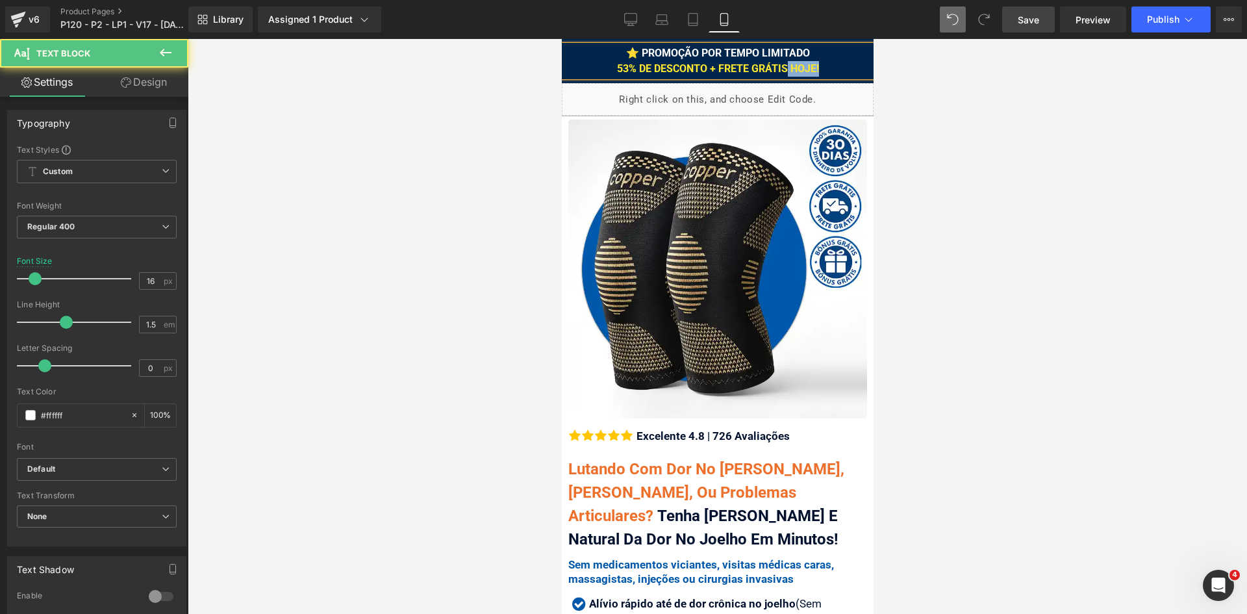
click at [807, 69] on span "53% DE DESCONTO + FRETE GRÁTIS HOJE!" at bounding box center [718, 68] width 202 height 12
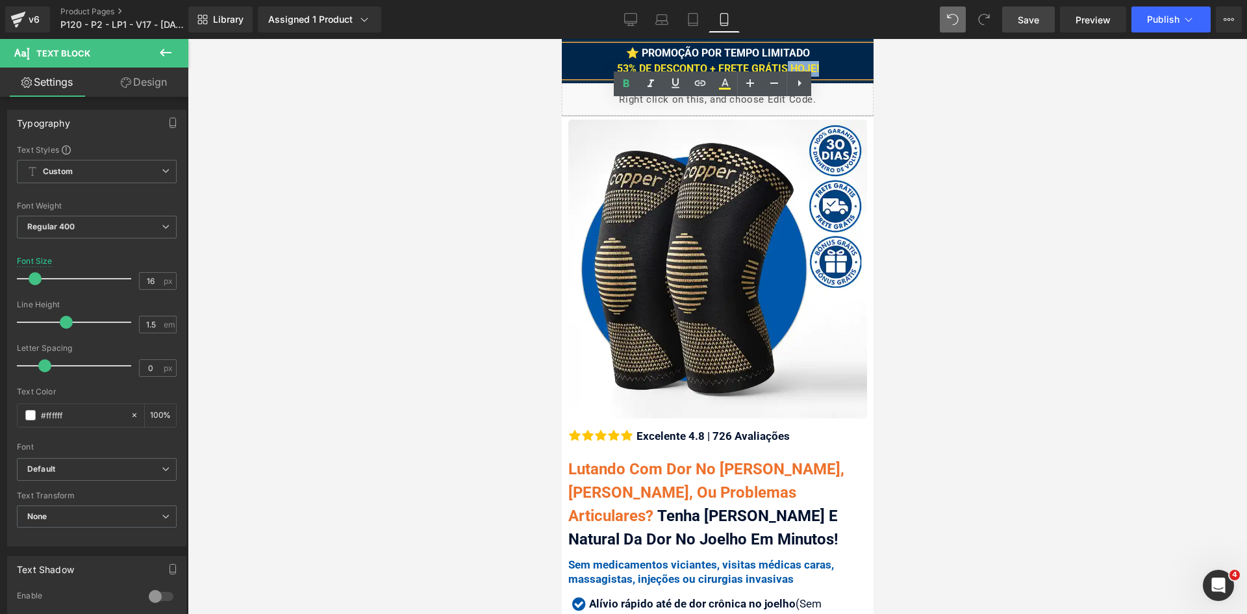
drag, startPoint x: 821, startPoint y: 66, endPoint x: 780, endPoint y: 64, distance: 40.3
click at [780, 64] on div "⭐ PROMOÇÃO POR TEMPO LIMITADO 53% DE DESCONTO + FRETE GRÁTIS HOJE!" at bounding box center [717, 60] width 312 height 31
click at [722, 86] on icon at bounding box center [725, 84] width 16 height 16
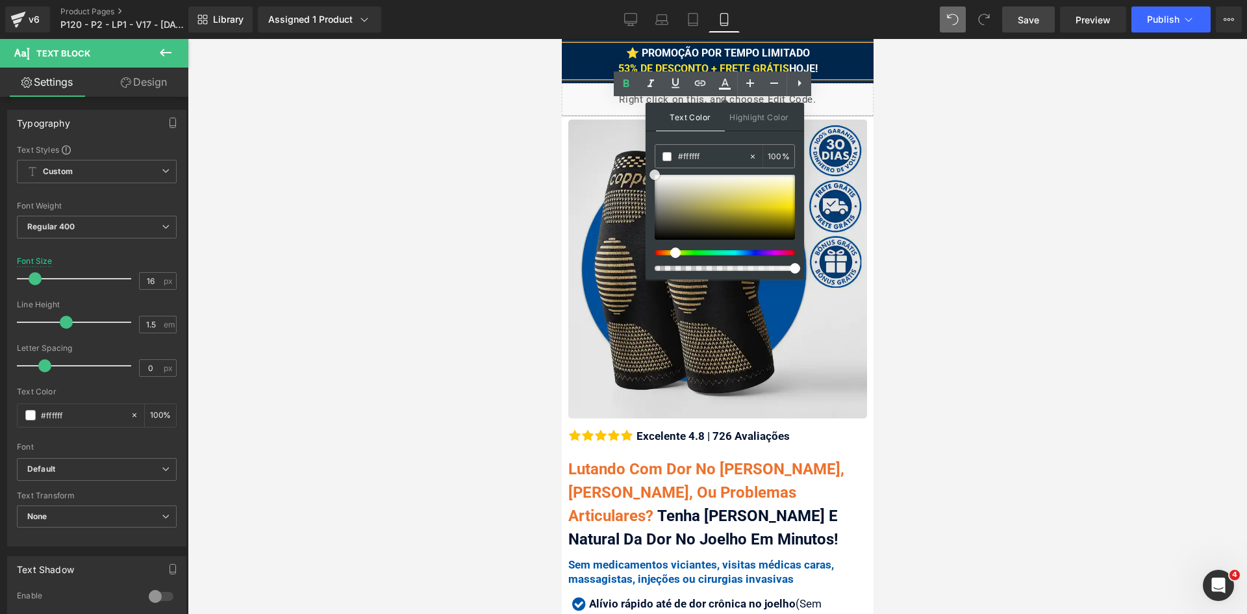
drag, startPoint x: 1219, startPoint y: 207, endPoint x: 633, endPoint y: 166, distance: 586.8
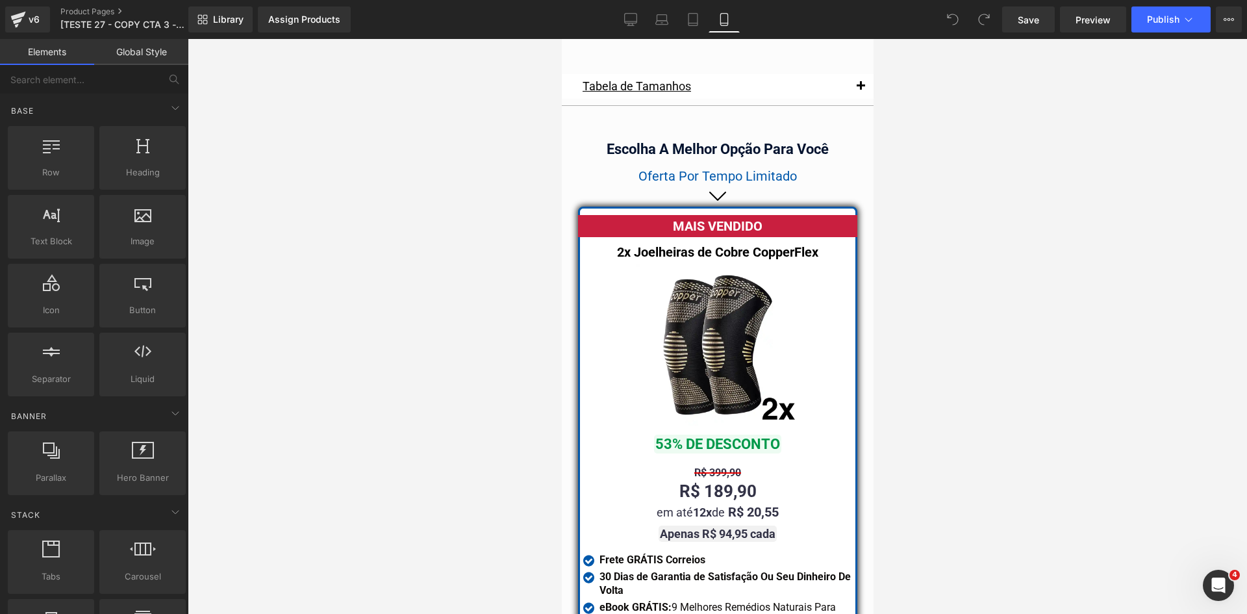
scroll to position [11227, 0]
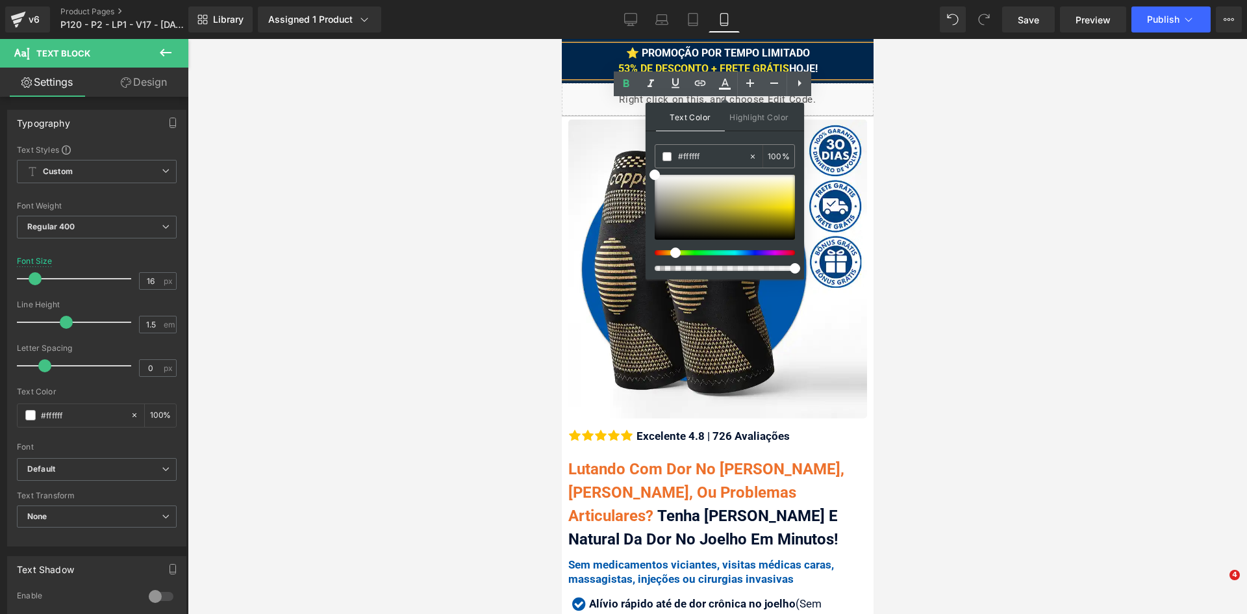
click at [654, 175] on span at bounding box center [655, 175] width 10 height 10
click at [829, 67] on div "⭐ PROMOÇÃO POR TEMPO LIMITADO 53% DE DESCONTO + FRETE GRÁTIS HOJE!" at bounding box center [717, 60] width 312 height 31
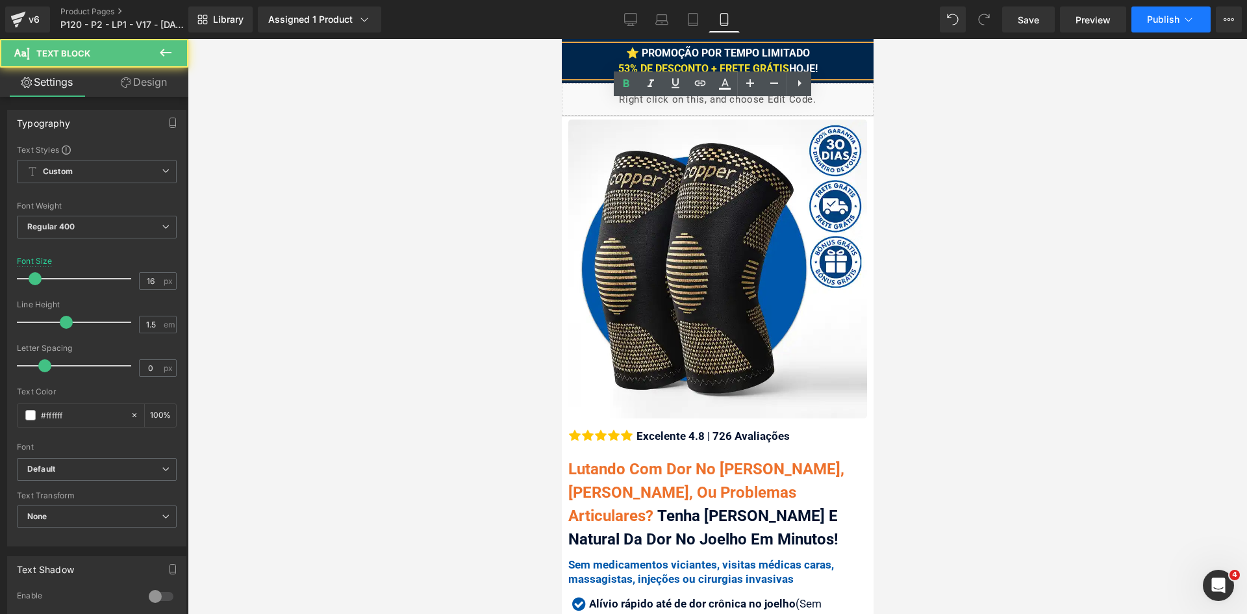
click at [1149, 22] on span "Publish" at bounding box center [1163, 19] width 32 height 10
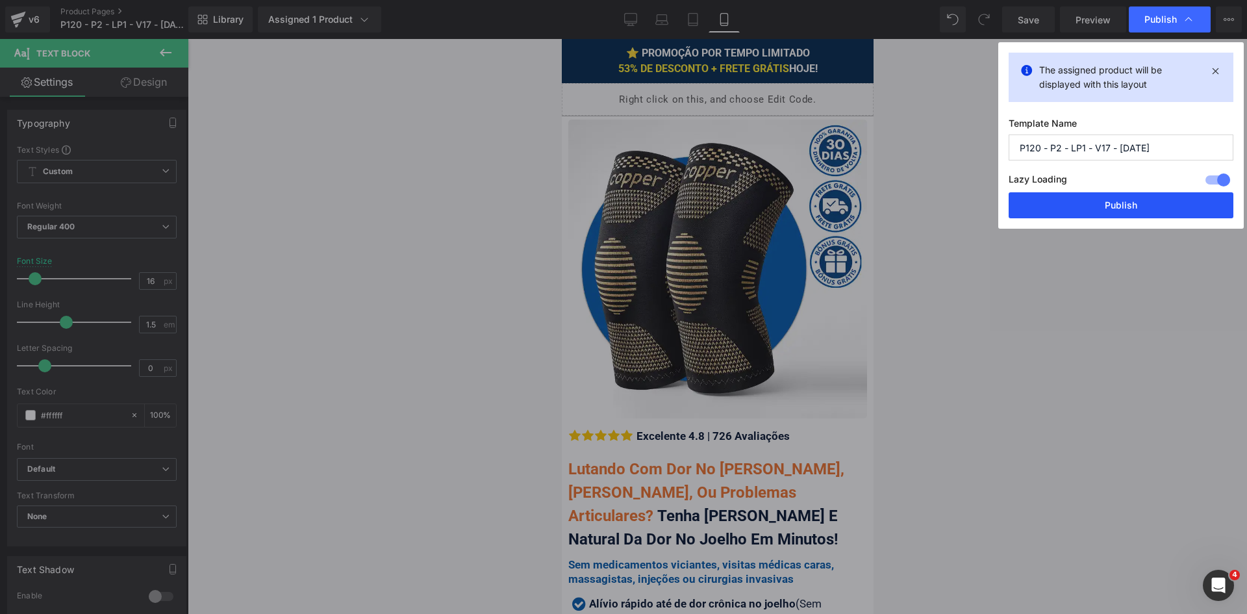
click at [1099, 200] on button "Publish" at bounding box center [1121, 205] width 225 height 26
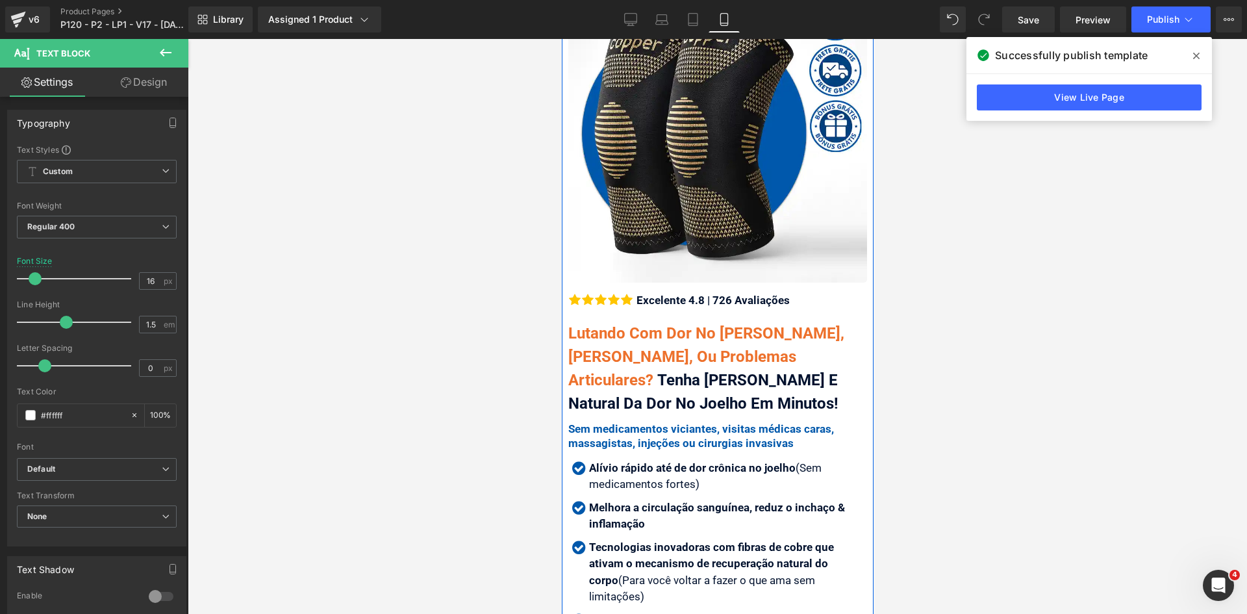
scroll to position [260, 0]
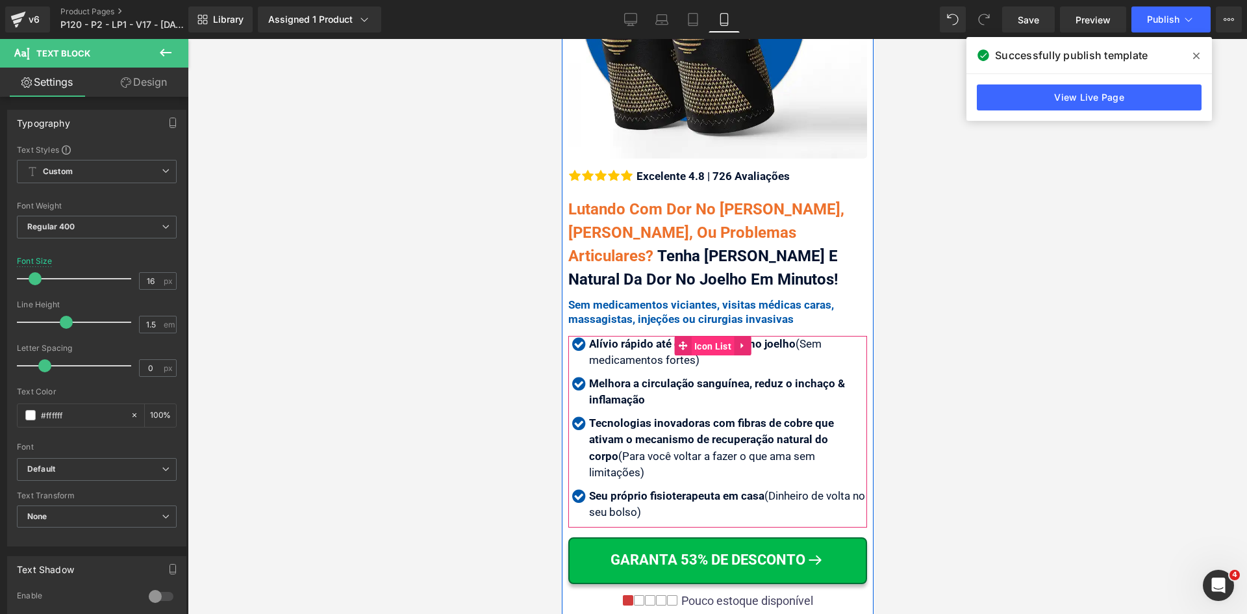
click at [696, 340] on span "Icon List" at bounding box center [713, 346] width 44 height 19
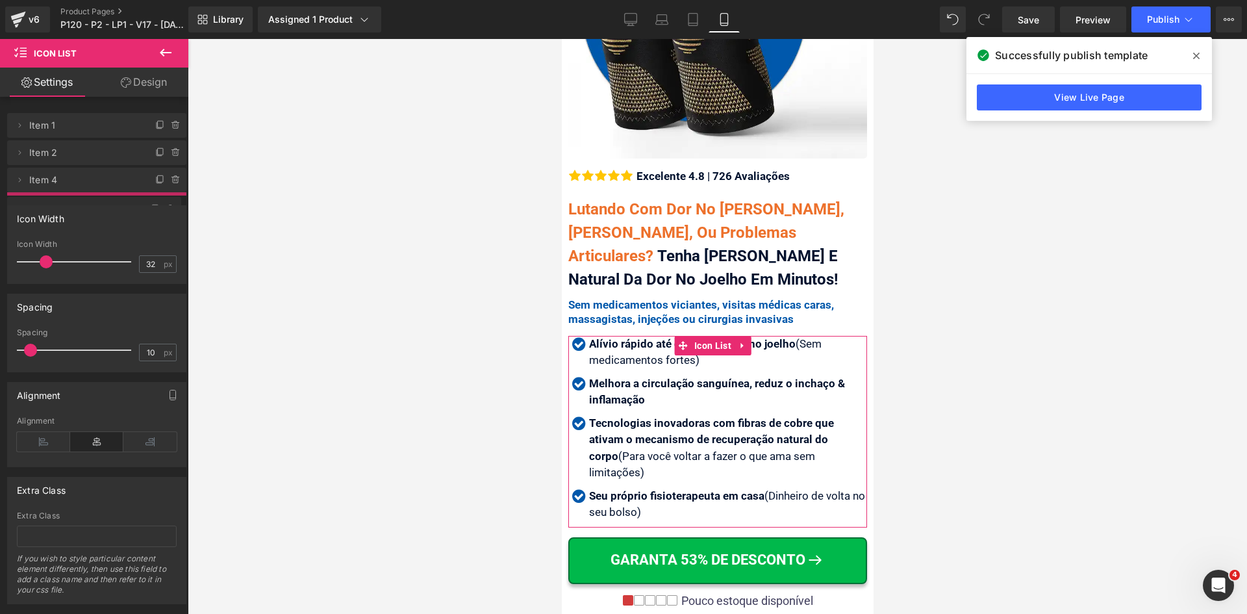
drag, startPoint x: 59, startPoint y: 179, endPoint x: 62, endPoint y: 208, distance: 29.4
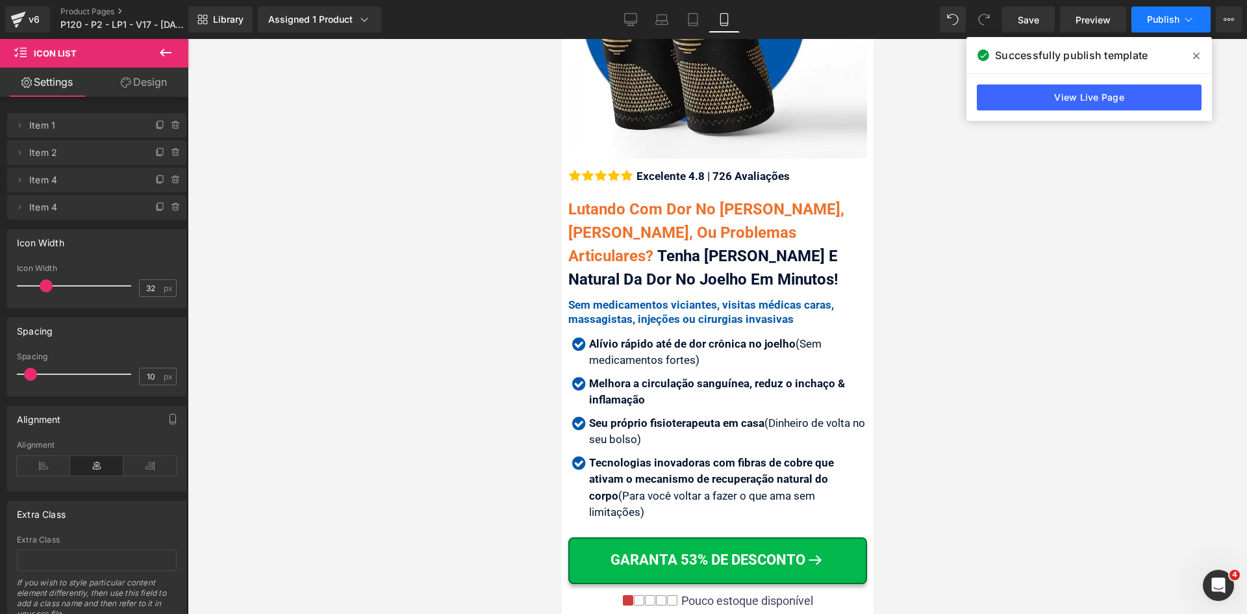
click at [1156, 14] on span "Publish" at bounding box center [1163, 19] width 32 height 10
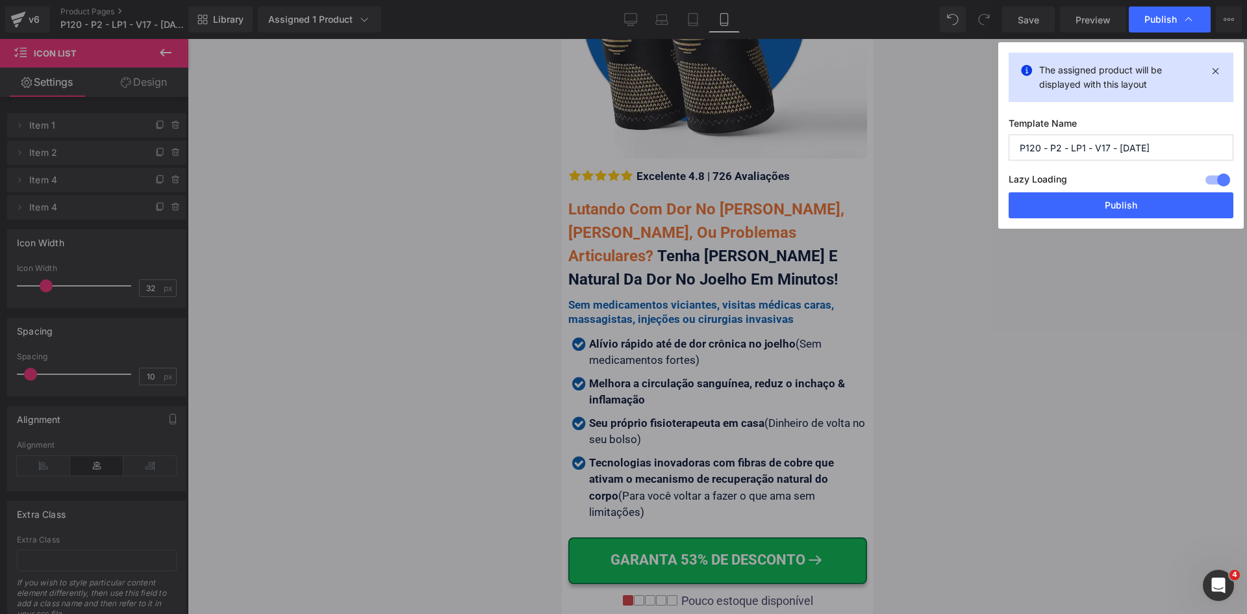
drag, startPoint x: 1105, startPoint y: 208, endPoint x: 1064, endPoint y: 202, distance: 42.0
click at [1104, 209] on button "Publish" at bounding box center [1121, 205] width 225 height 26
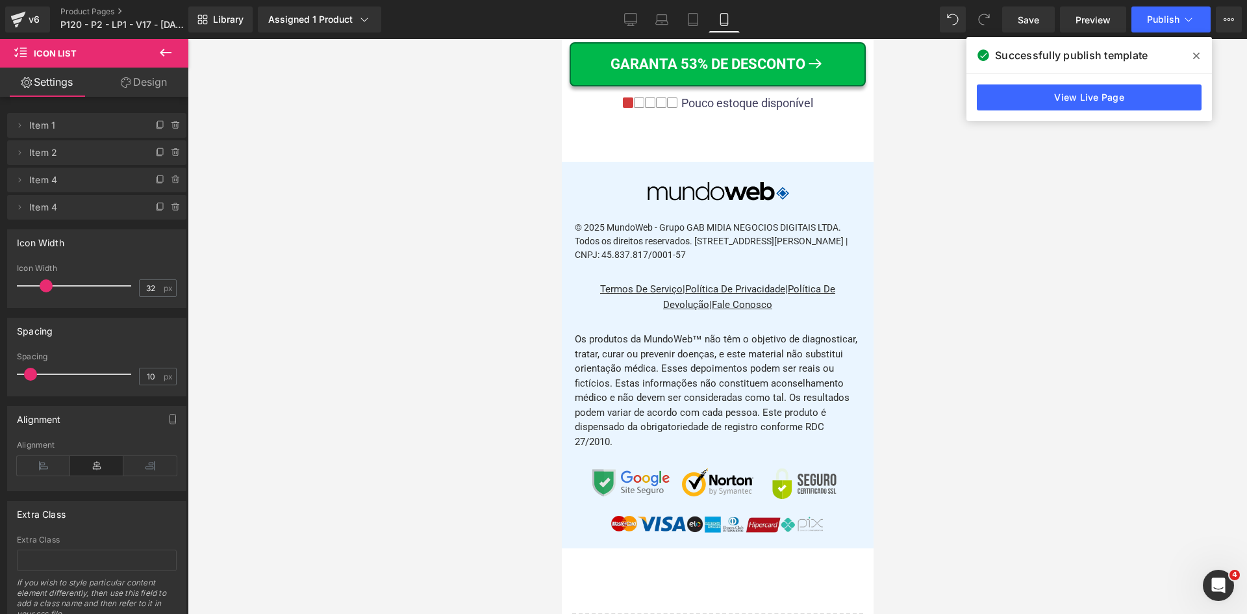
scroll to position [15714, 0]
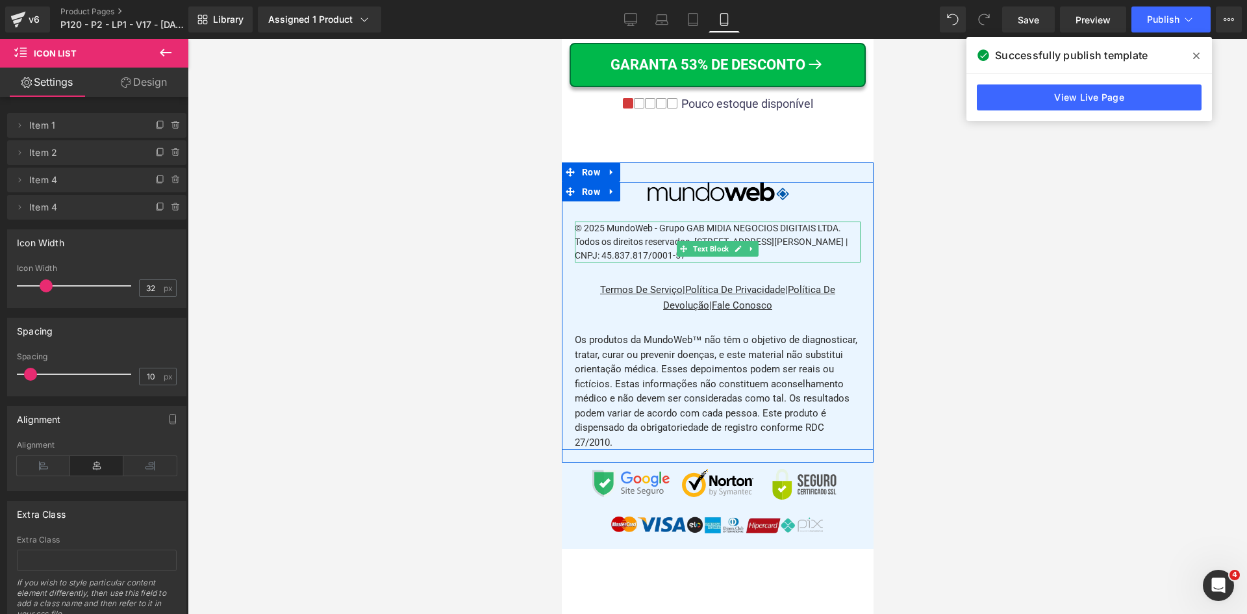
click at [650, 262] on div "© 2025 MundoWeb - Grupo GAB MIDIA NEGOCIOS DIGITAIS LTDA. Todos os direitos res…" at bounding box center [717, 242] width 286 height 41
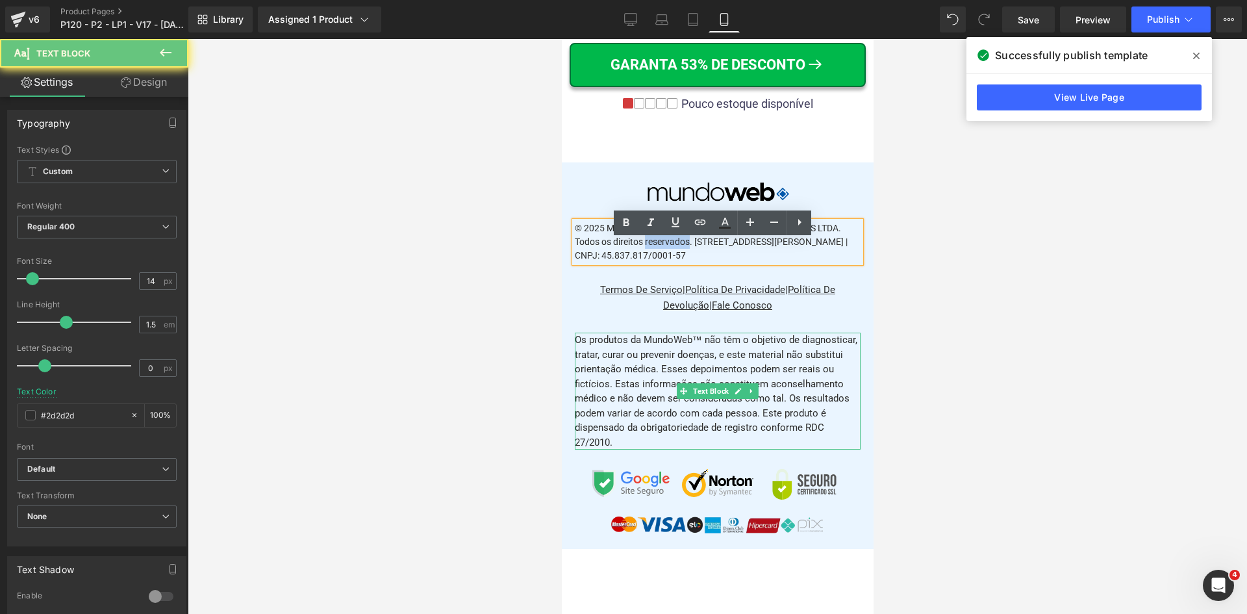
click at [646, 448] on div "Os produtos da MundoWeb™ não têm o objetivo de diagnosticar, tratar, curar ou p…" at bounding box center [717, 391] width 286 height 117
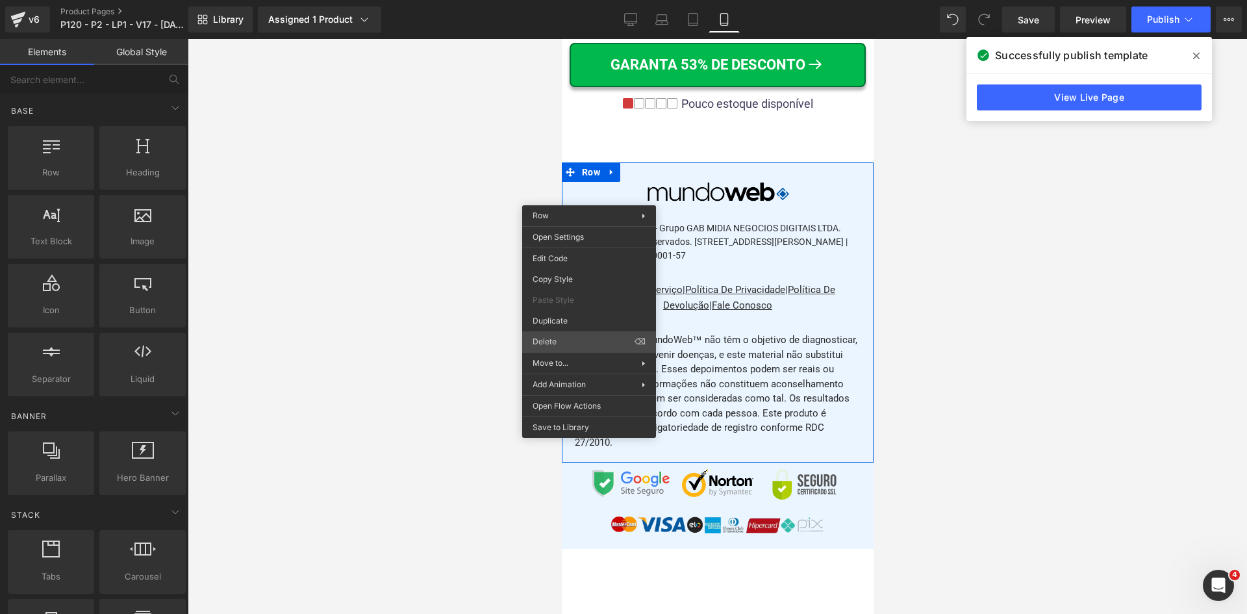
click at [552, 343] on div "Icon List You are previewing how the will restyle your page. You can not edit E…" at bounding box center [623, 318] width 1247 height 636
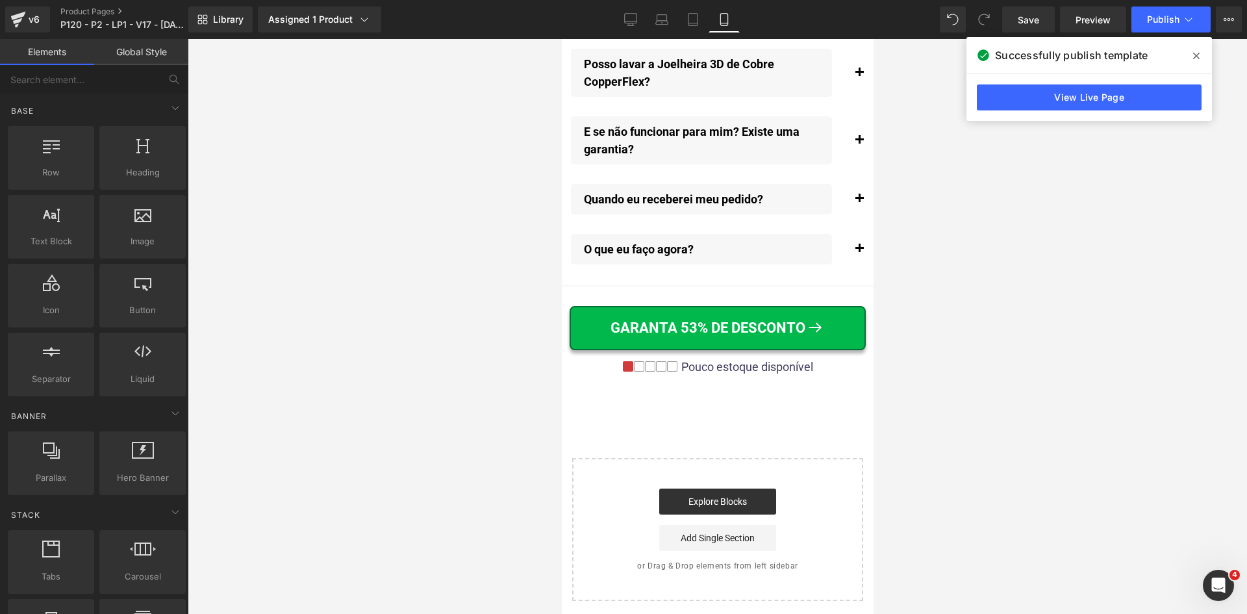
scroll to position [15470, 0]
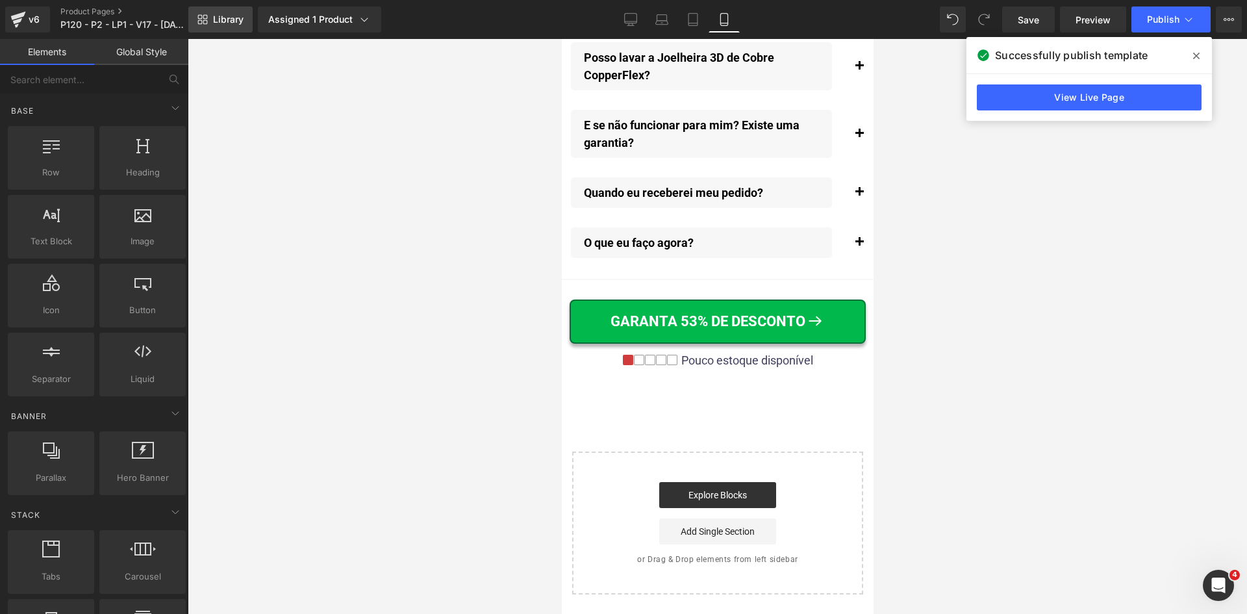
click at [217, 14] on span "Library" at bounding box center [228, 20] width 31 height 12
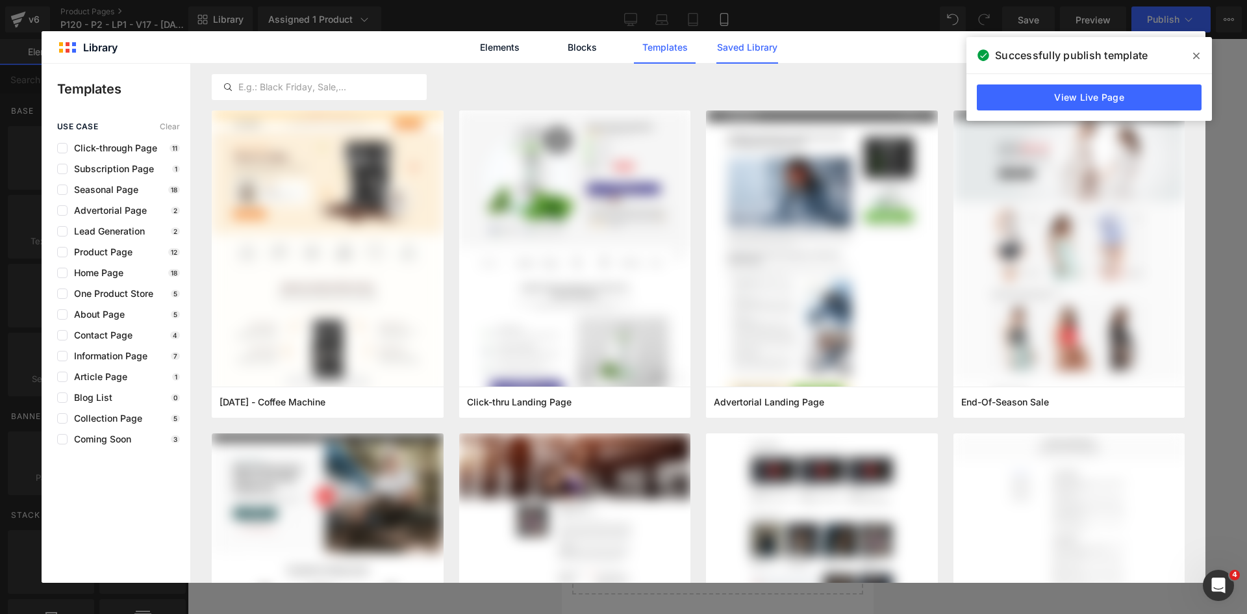
click at [746, 49] on link "Saved Library" at bounding box center [748, 47] width 62 height 32
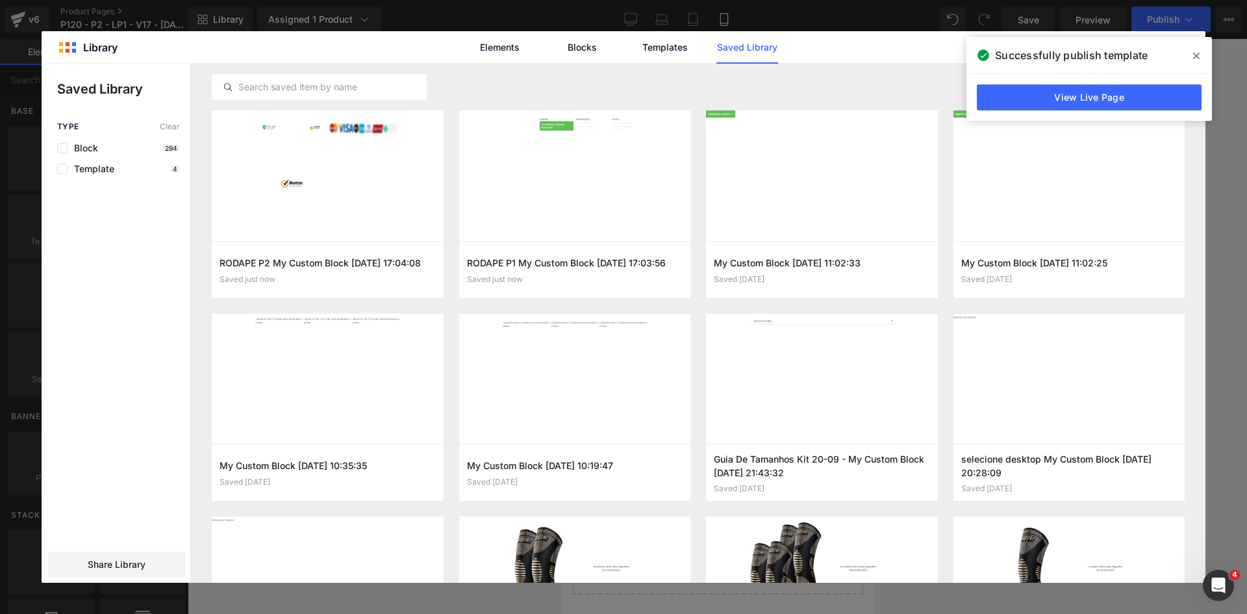
click at [1193, 53] on span at bounding box center [1196, 55] width 21 height 21
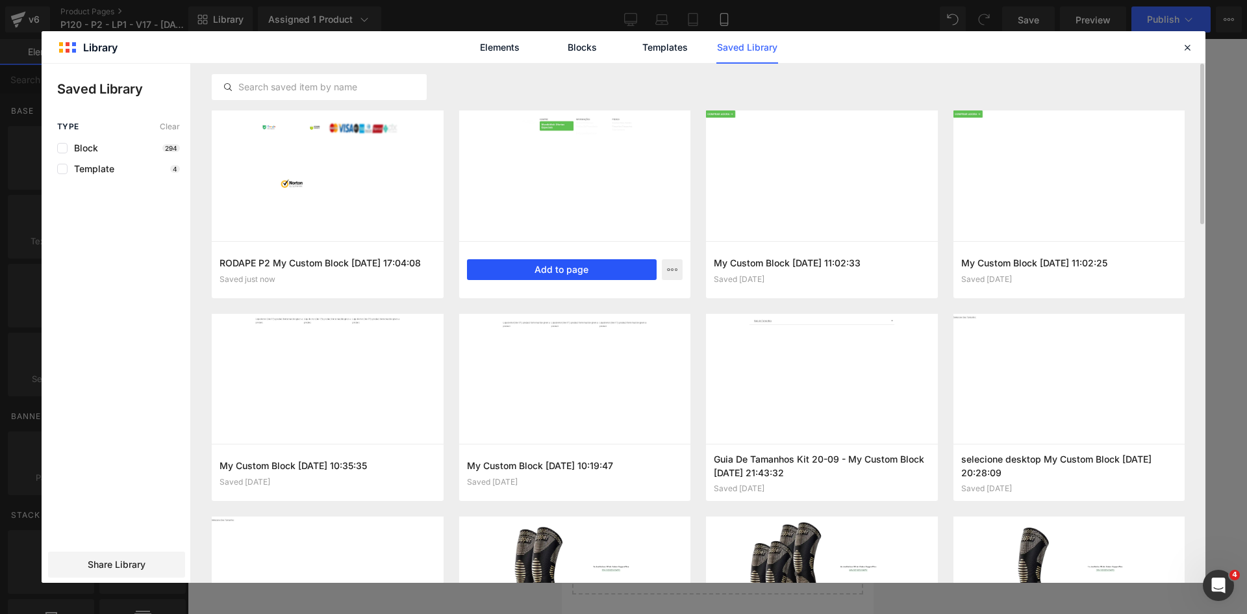
click at [583, 267] on button "Add to page" at bounding box center [562, 269] width 190 height 21
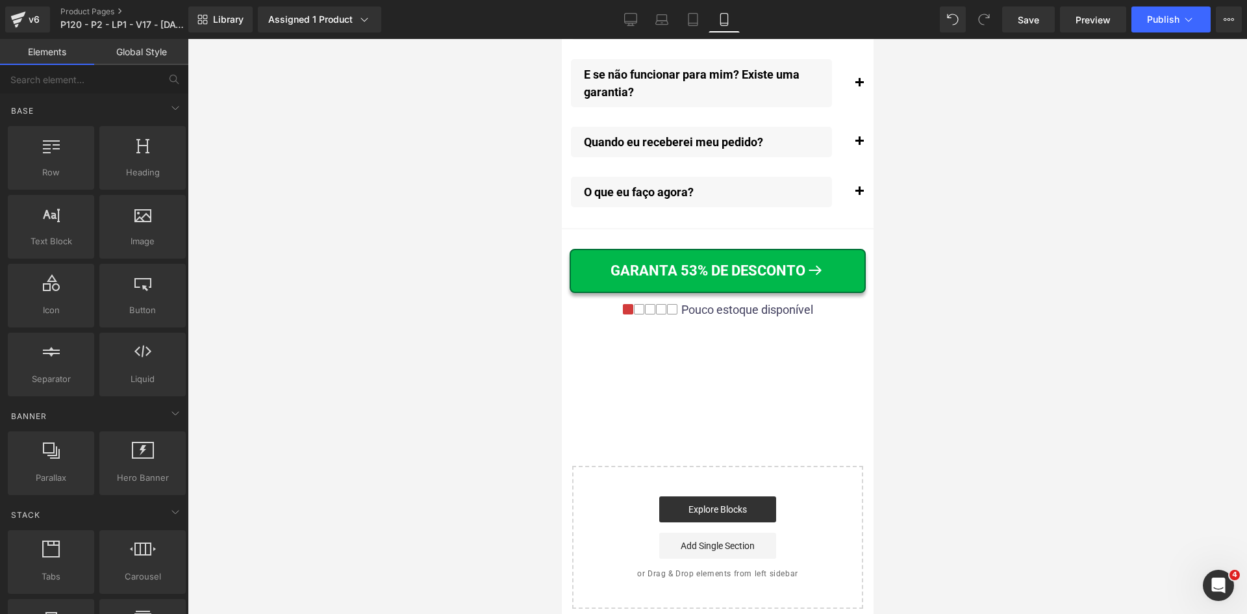
scroll to position [15541, 0]
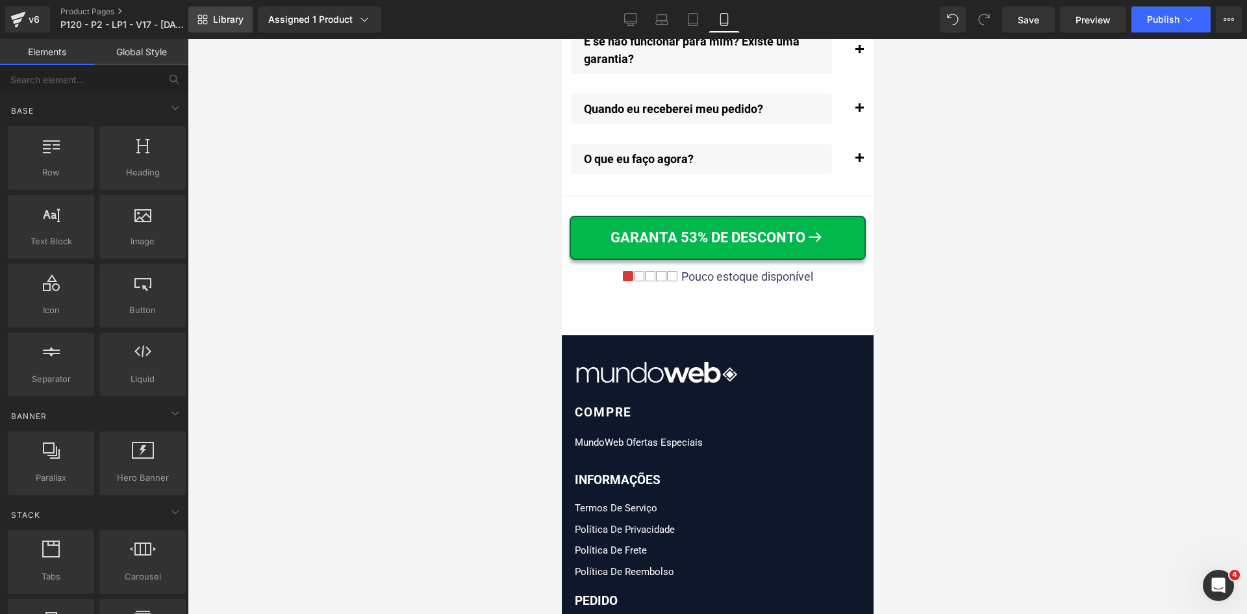
click at [216, 25] on span "Library" at bounding box center [228, 20] width 31 height 12
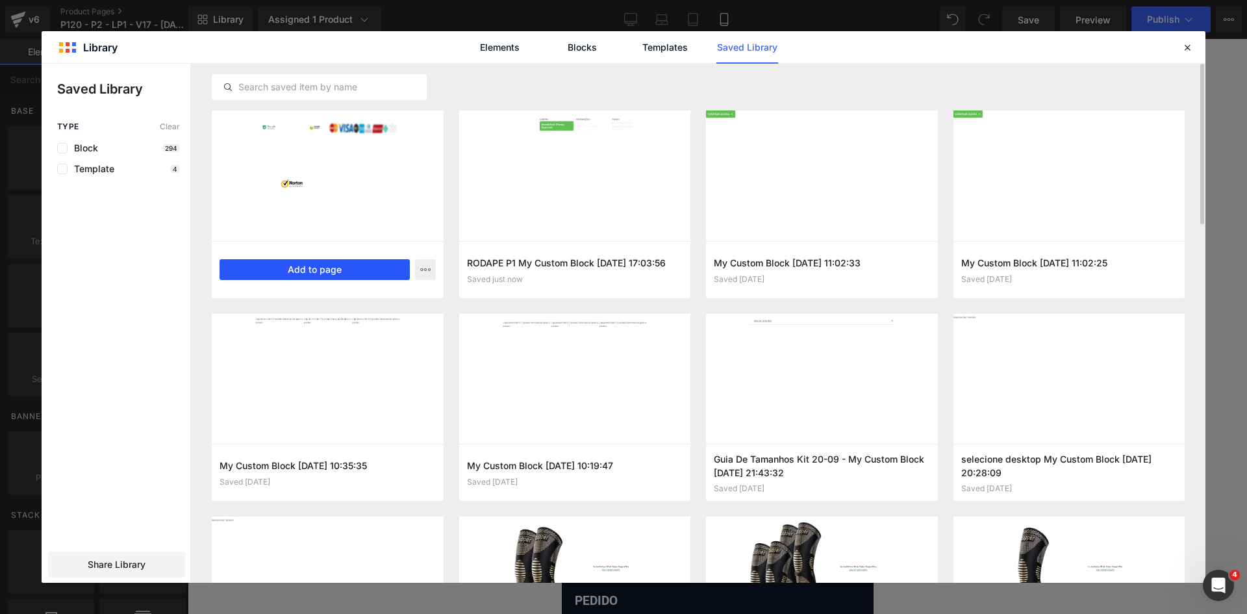
click at [316, 266] on button "Add to page" at bounding box center [315, 269] width 190 height 21
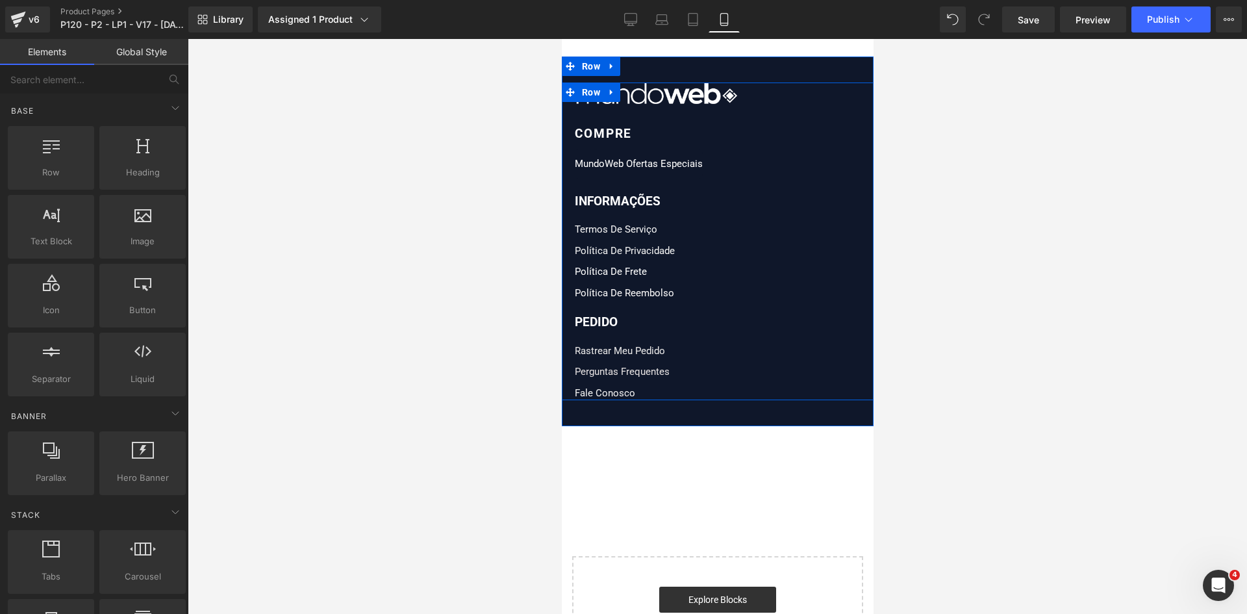
scroll to position [15814, 0]
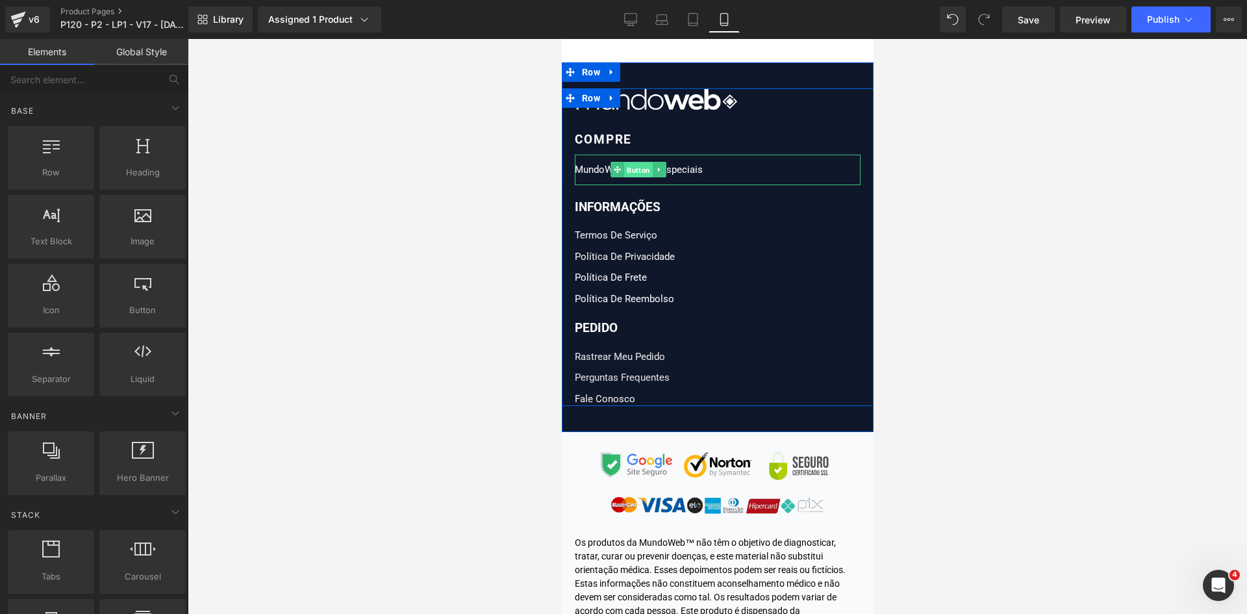
drag, startPoint x: 628, startPoint y: 188, endPoint x: 765, endPoint y: 327, distance: 194.8
click at [628, 178] on span "Button" at bounding box center [638, 170] width 29 height 16
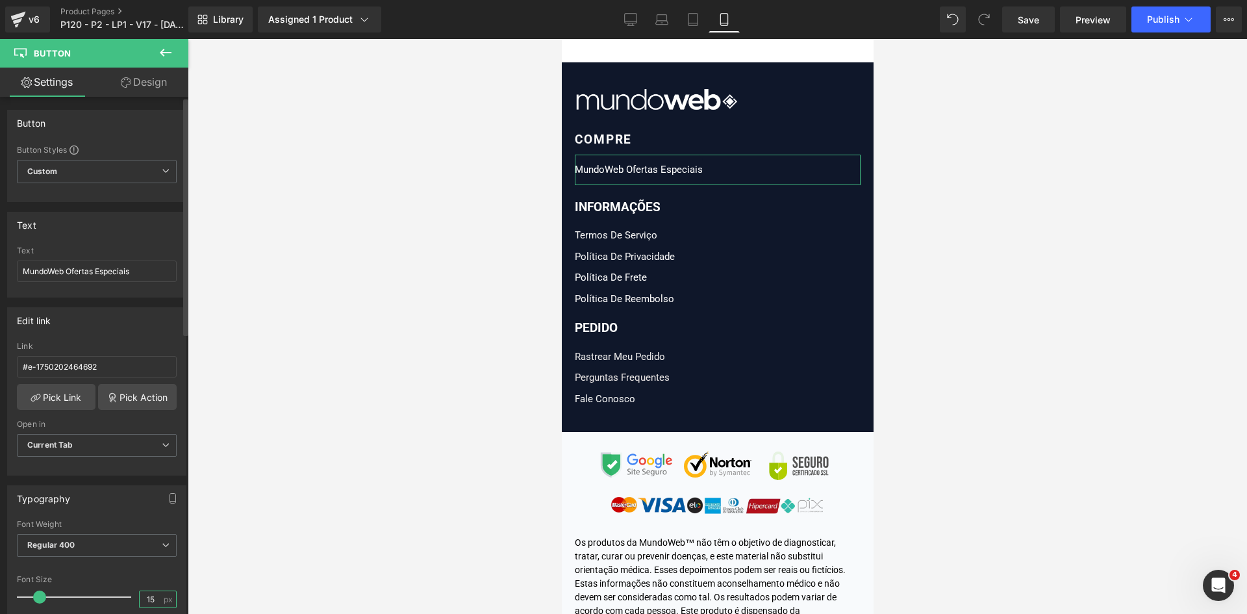
click at [149, 596] on input "15" at bounding box center [151, 599] width 23 height 16
type input "16"
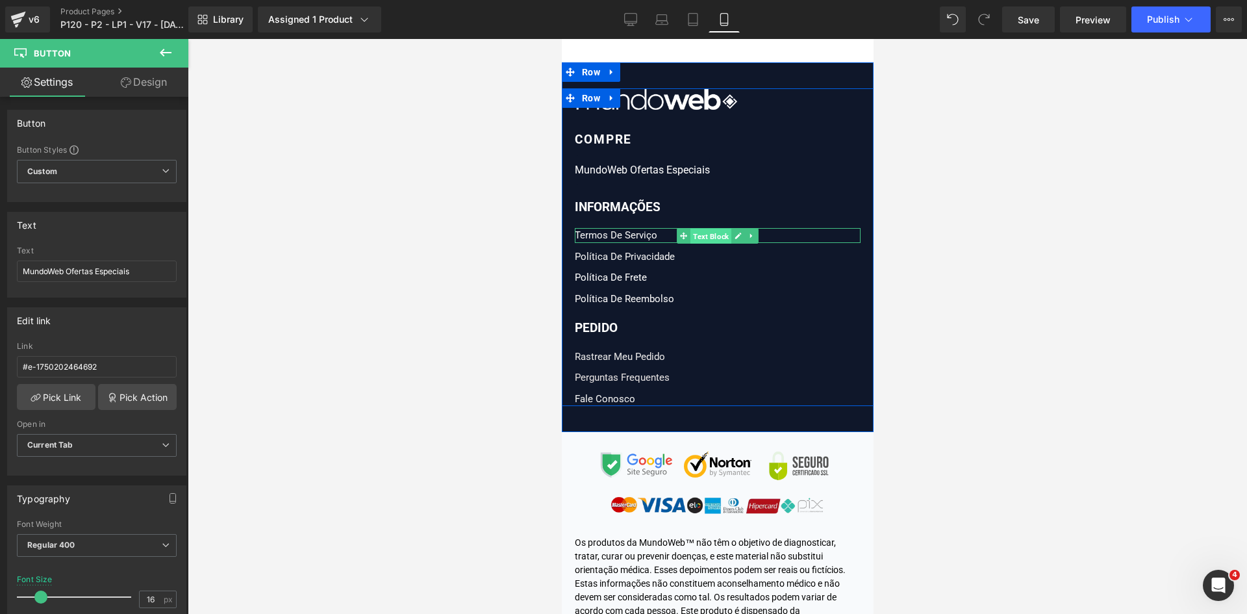
click at [695, 244] on span "Text Block" at bounding box center [710, 236] width 41 height 16
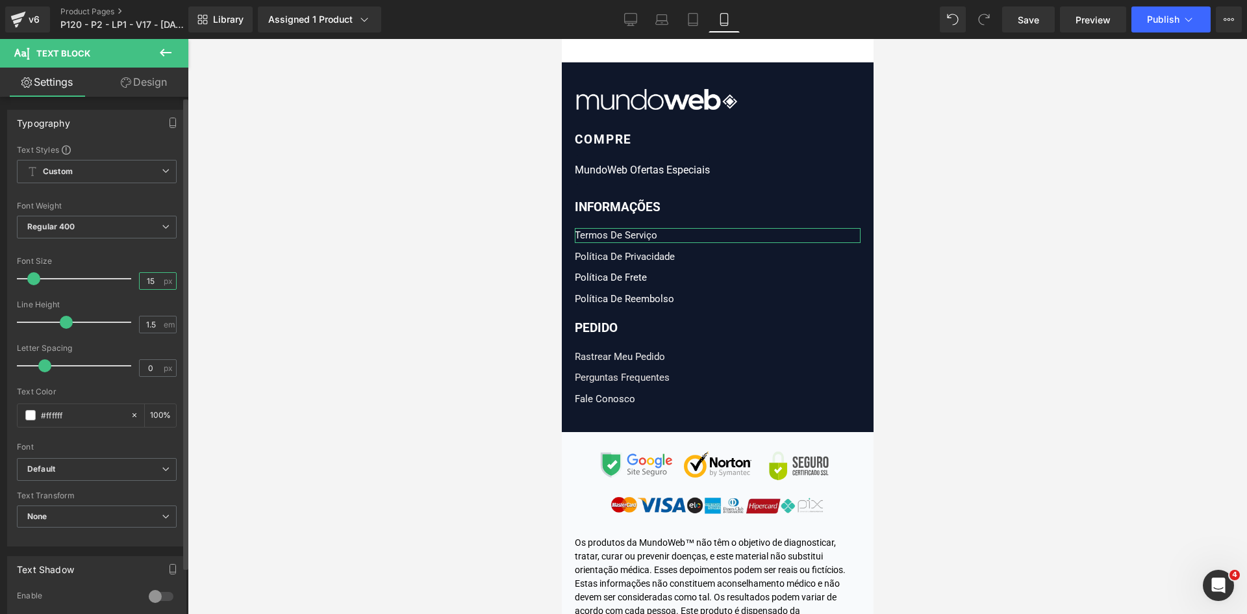
drag, startPoint x: 144, startPoint y: 280, endPoint x: 151, endPoint y: 281, distance: 6.6
click at [151, 281] on input "15" at bounding box center [151, 281] width 23 height 16
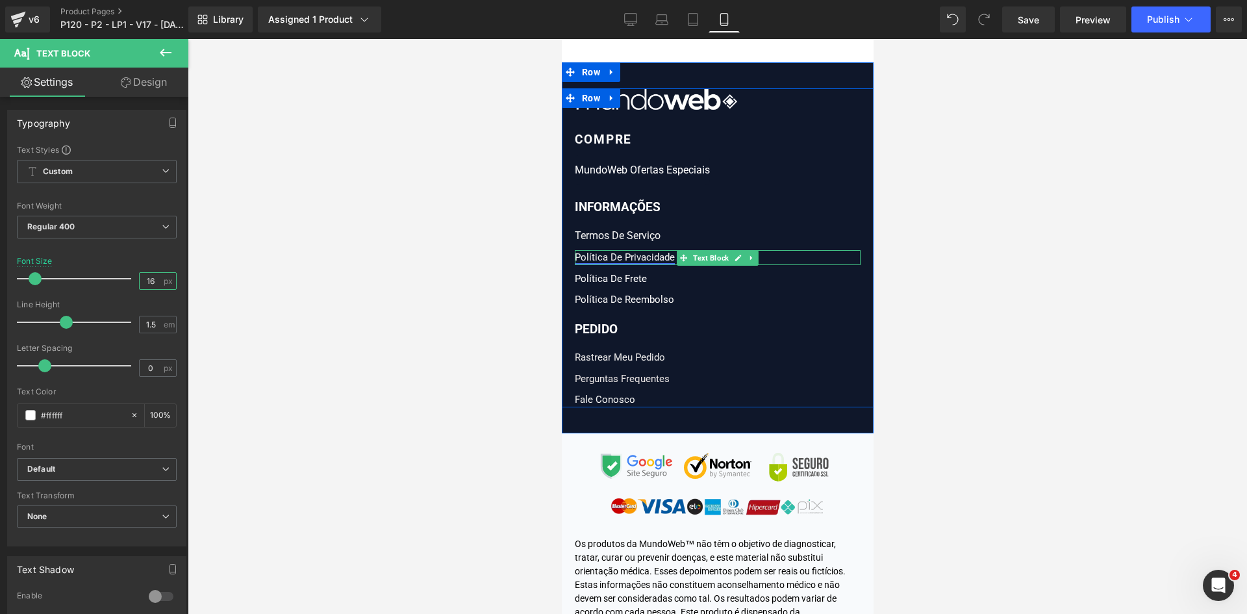
type input "16"
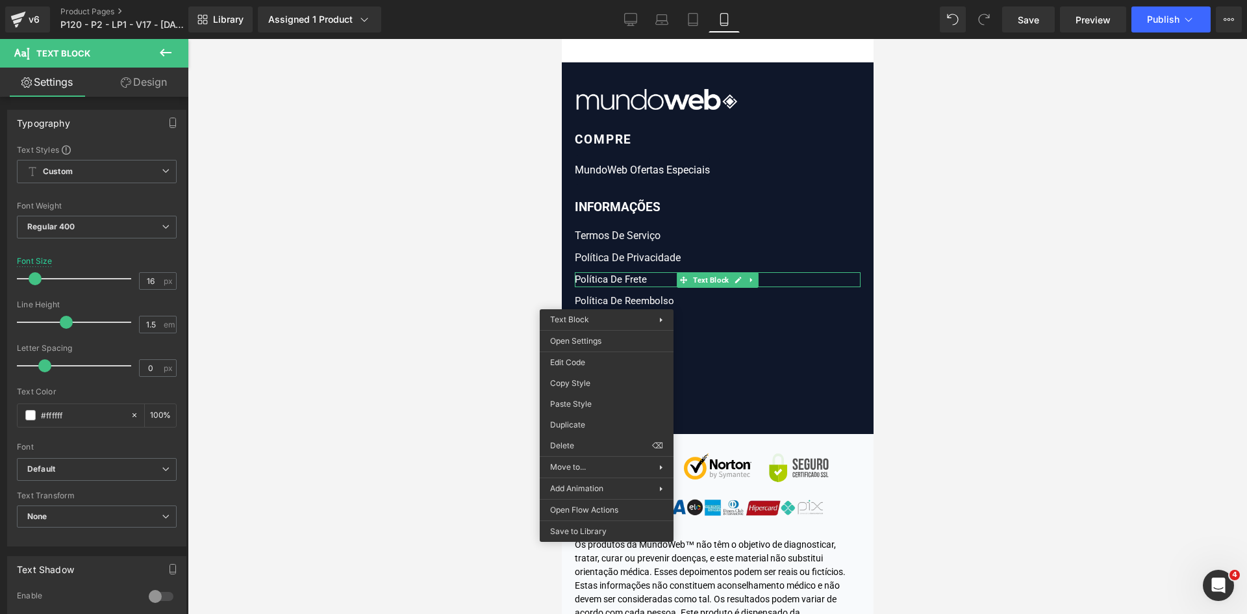
drag, startPoint x: 1141, startPoint y: 442, endPoint x: 606, endPoint y: 337, distance: 545.0
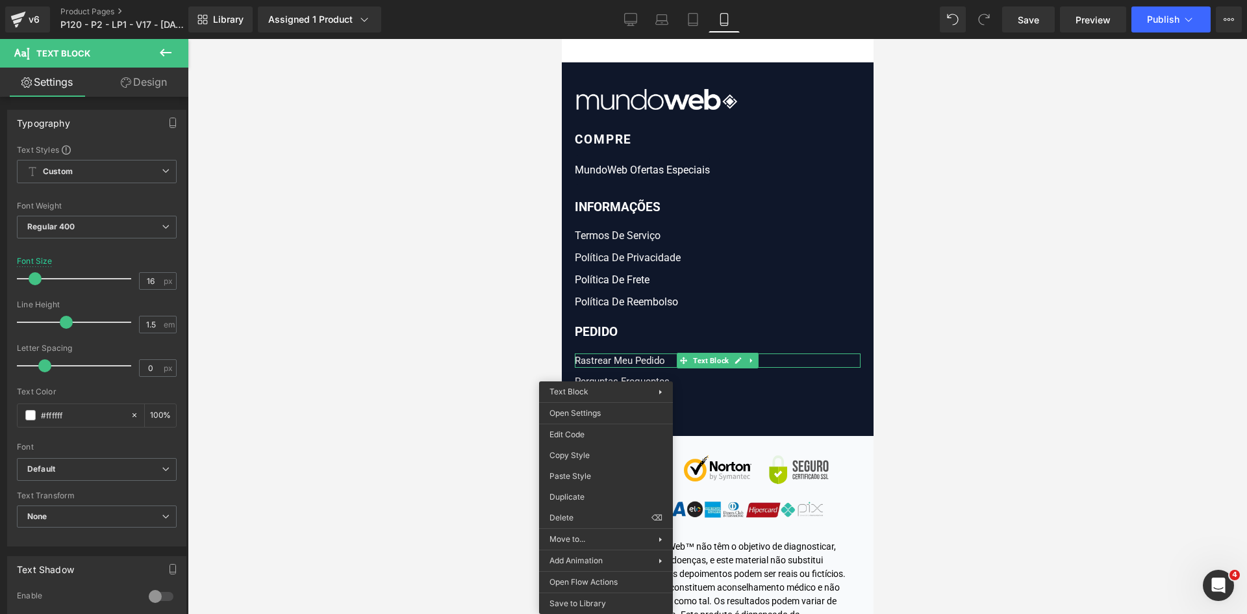
drag, startPoint x: 1142, startPoint y: 517, endPoint x: 611, endPoint y: 417, distance: 539.5
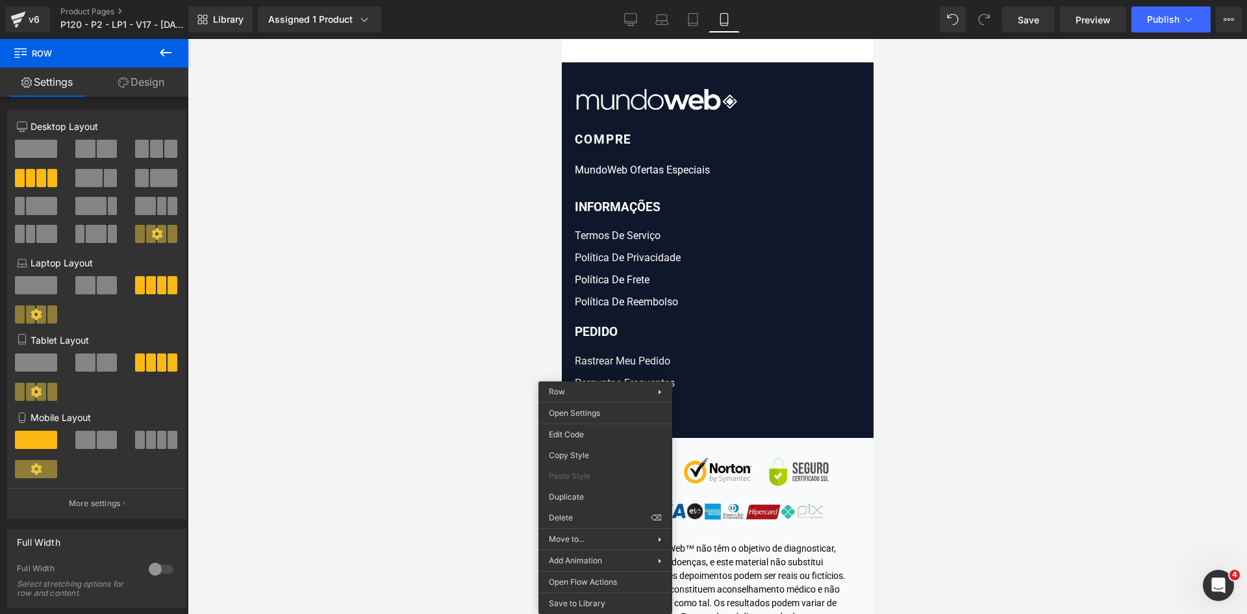
click at [450, 439] on div at bounding box center [718, 326] width 1060 height 575
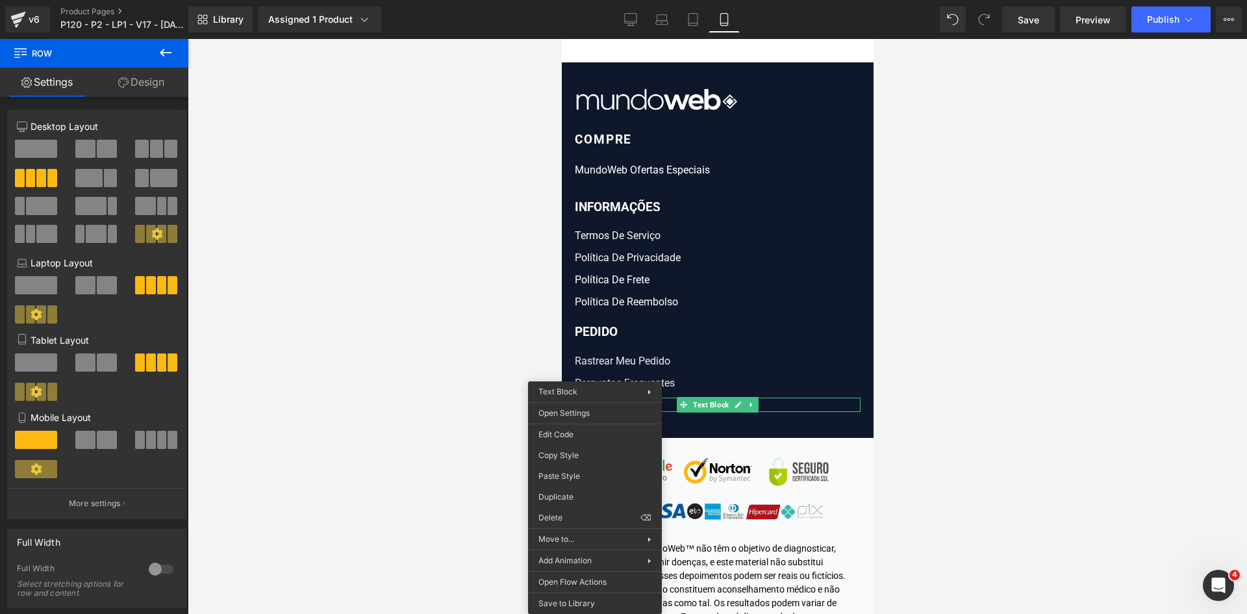
click at [561, 473] on div "Text Block You are previewing how the will restyle your page. You can not edit …" at bounding box center [623, 318] width 1247 height 636
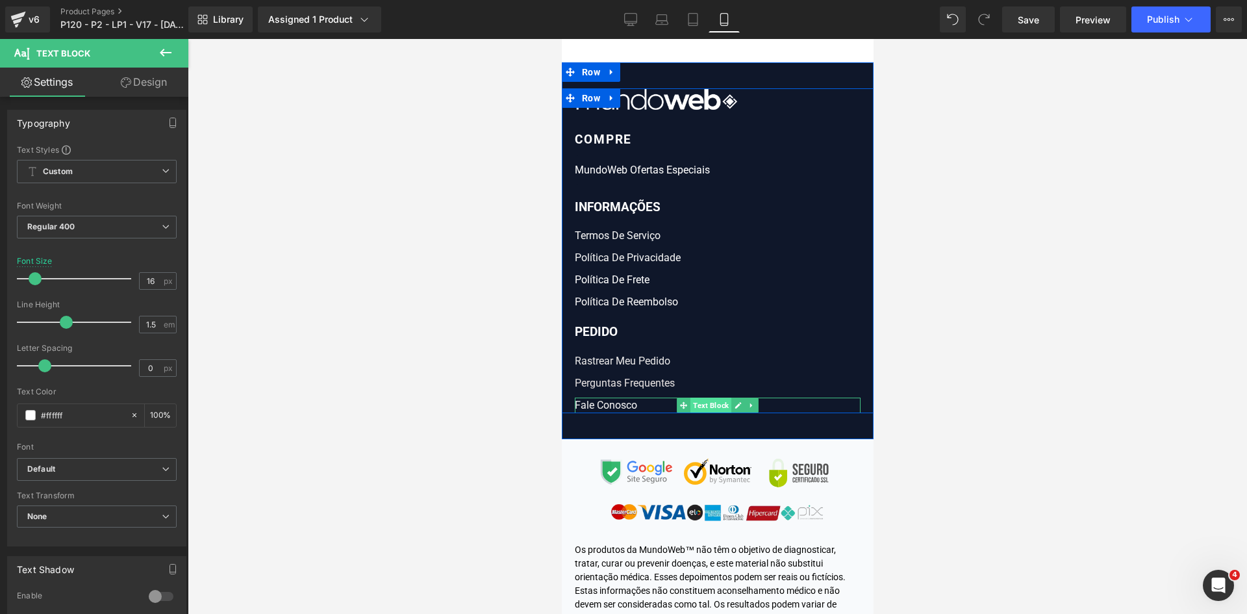
click at [708, 413] on span "Text Block" at bounding box center [710, 406] width 41 height 16
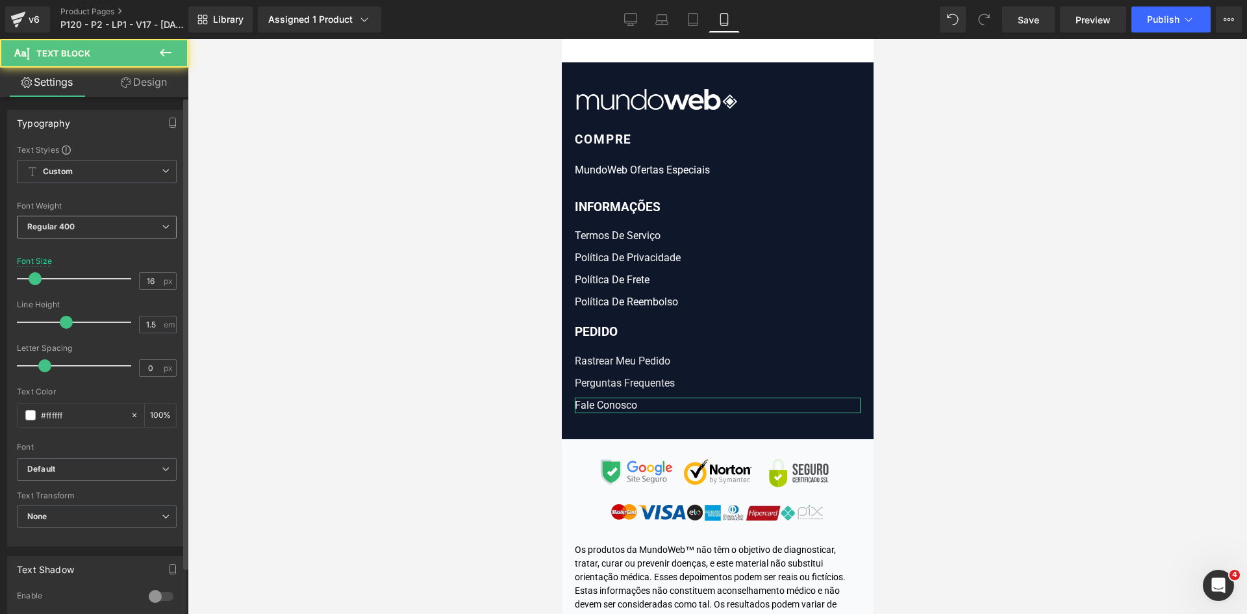
click at [99, 216] on span "Regular 400" at bounding box center [97, 227] width 160 height 23
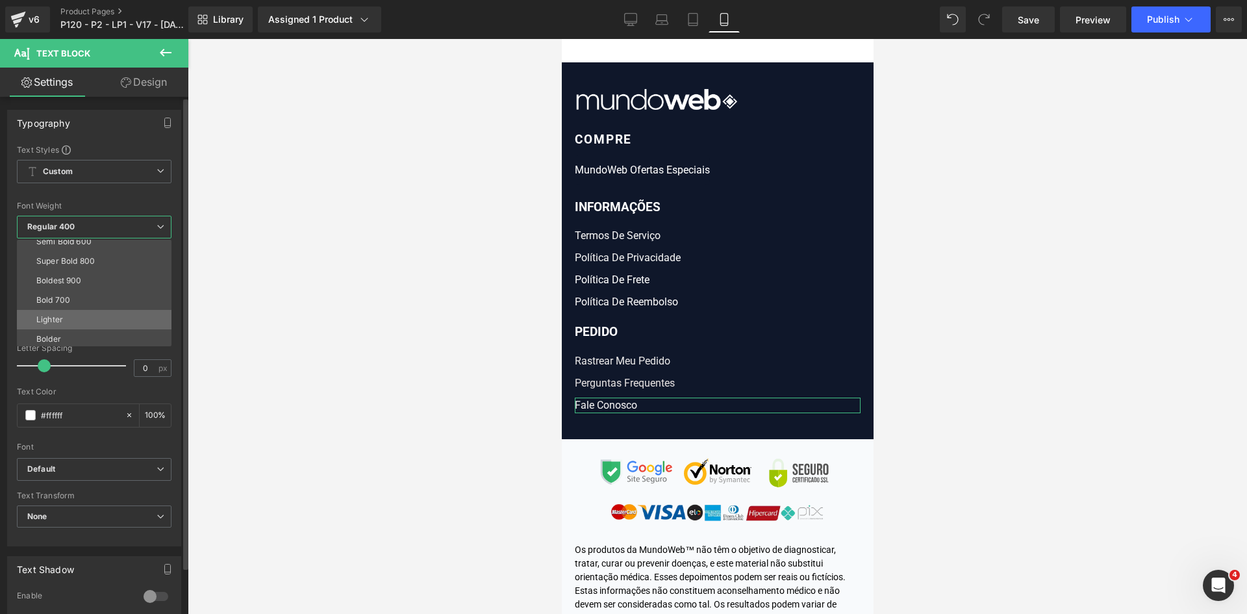
scroll to position [108, 0]
click at [77, 300] on li "Bold 700" at bounding box center [97, 297] width 160 height 19
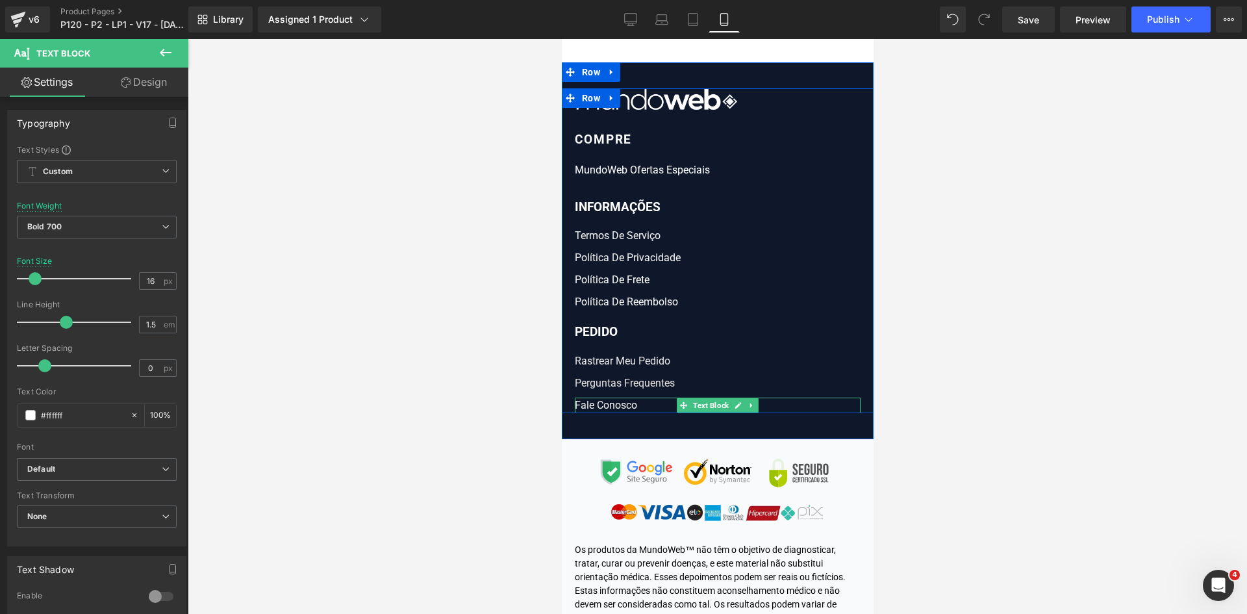
click at [633, 413] on div "Fale Conosco" at bounding box center [717, 406] width 286 height 16
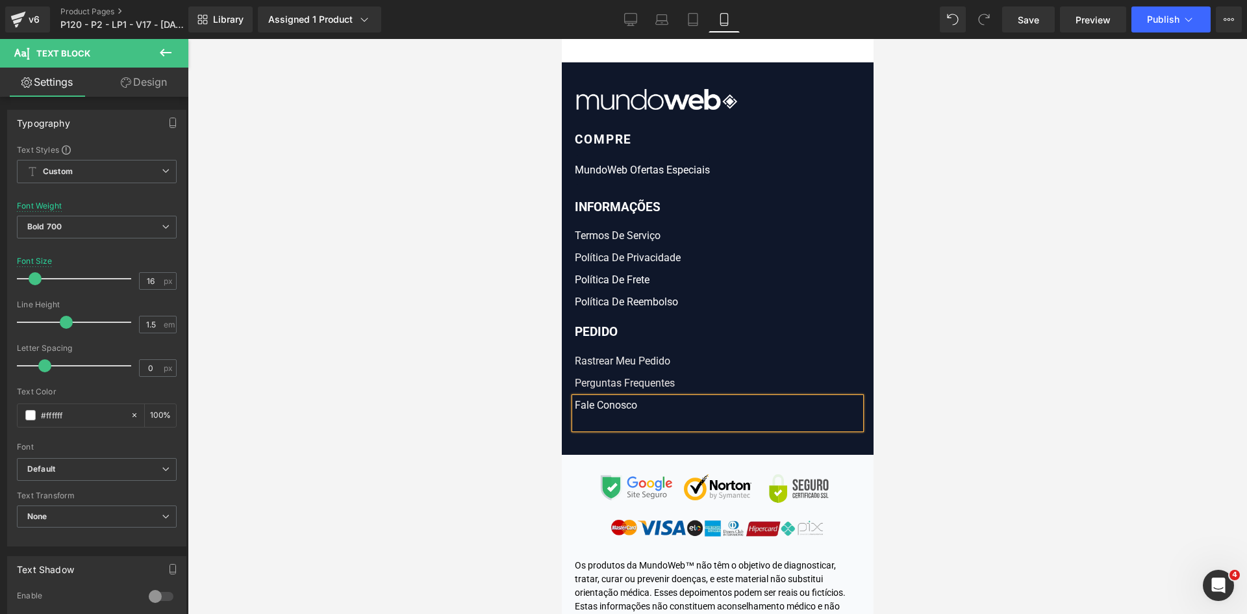
click at [633, 422] on div "Fale Conosco" at bounding box center [717, 413] width 286 height 31
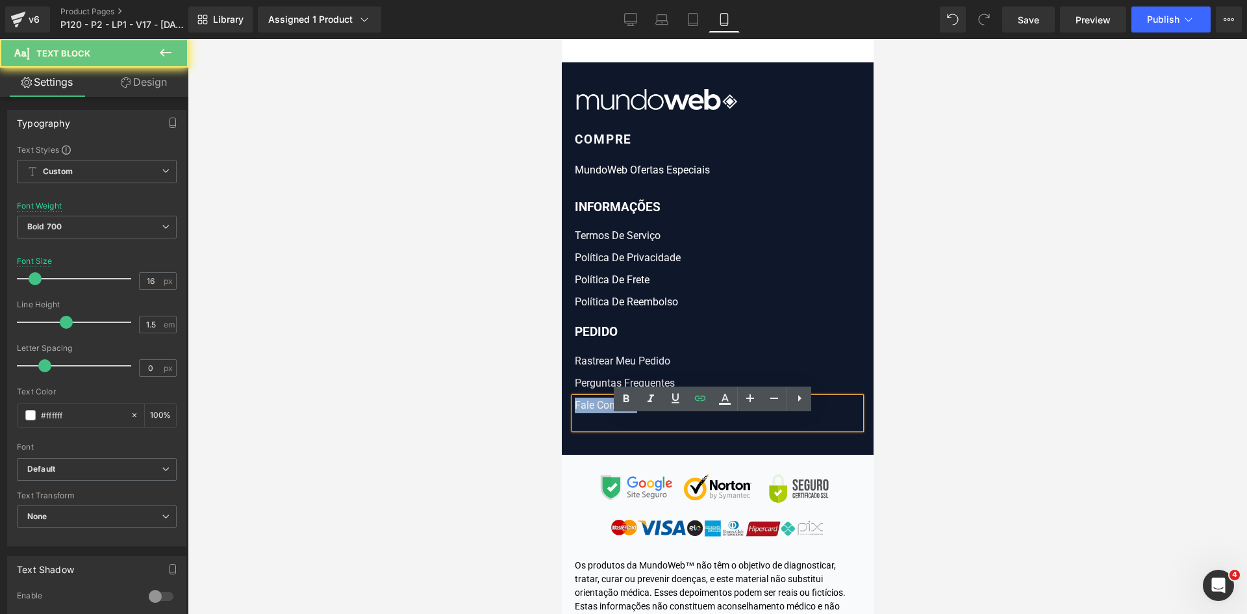
click at [633, 422] on div "Fale Conosco" at bounding box center [717, 413] width 286 height 31
click at [624, 398] on icon at bounding box center [627, 399] width 6 height 8
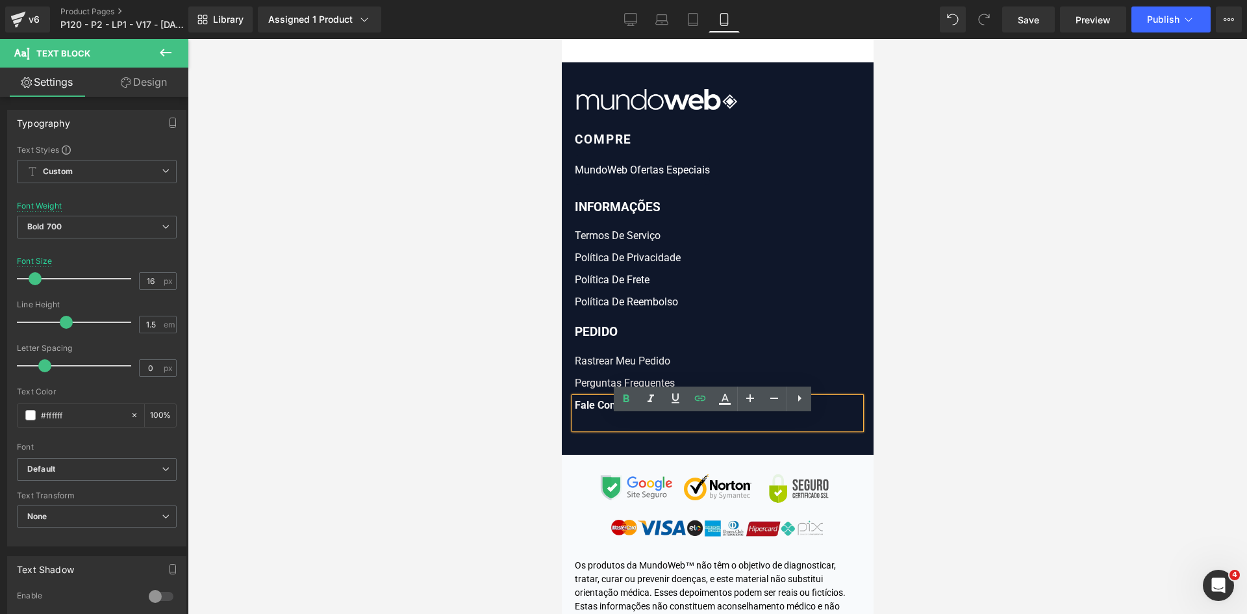
click at [652, 429] on div "Fale Conosco" at bounding box center [717, 413] width 286 height 31
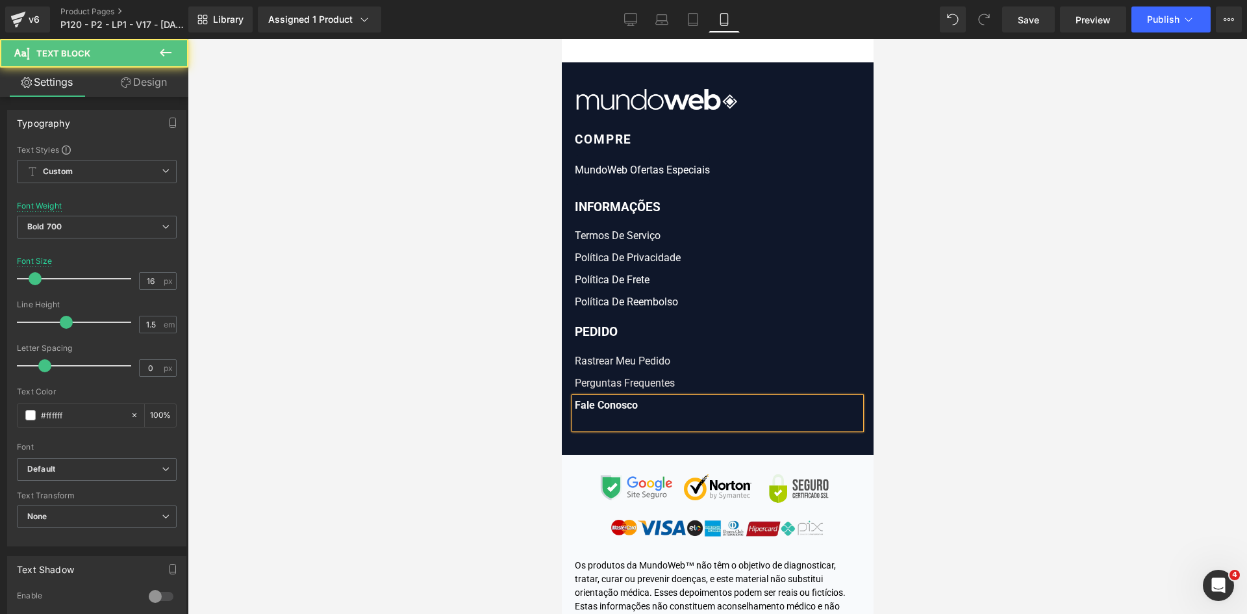
click at [1012, 409] on div at bounding box center [718, 326] width 1060 height 575
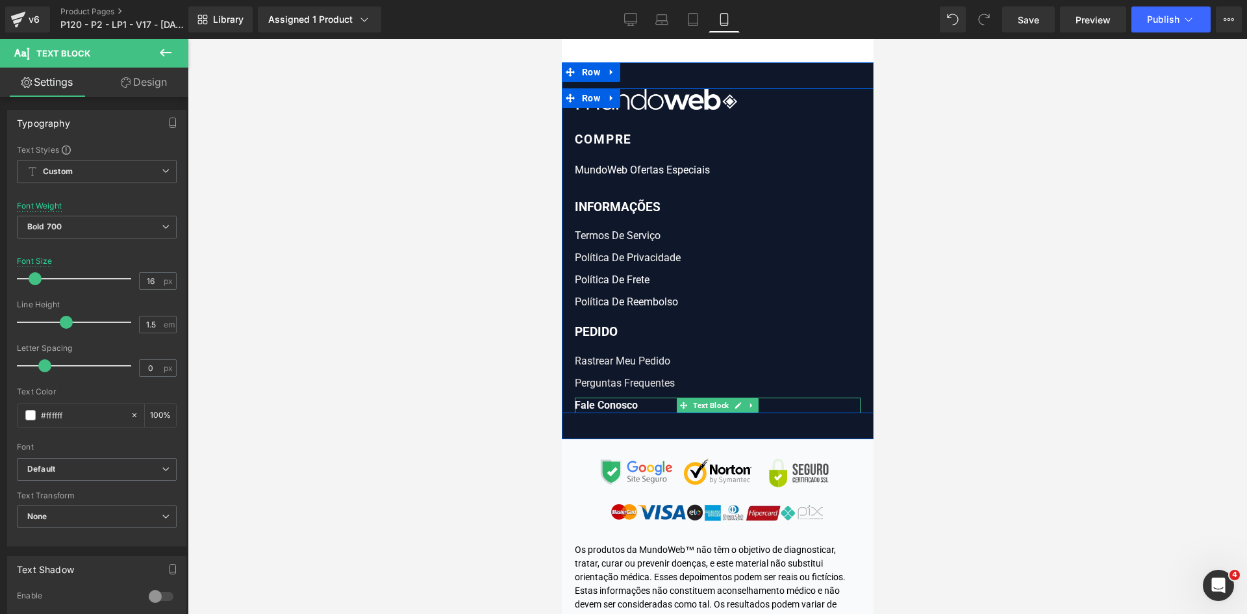
click at [640, 413] on div "Fale Conosco" at bounding box center [717, 406] width 286 height 16
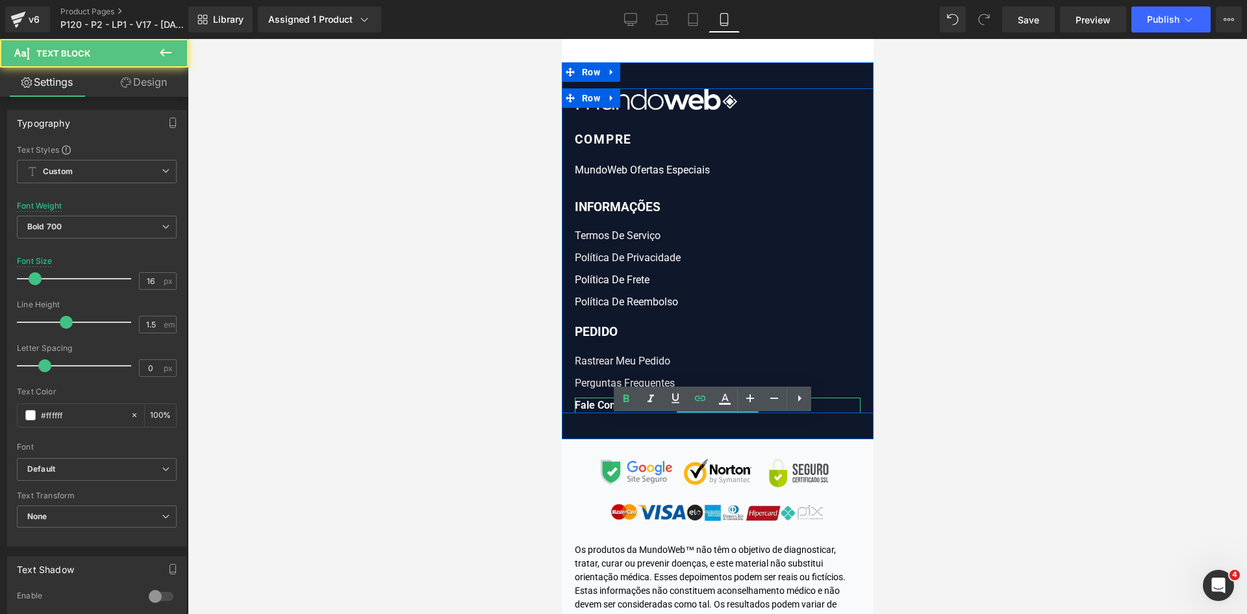
click at [640, 413] on div "Fale Conosco" at bounding box center [717, 406] width 286 height 16
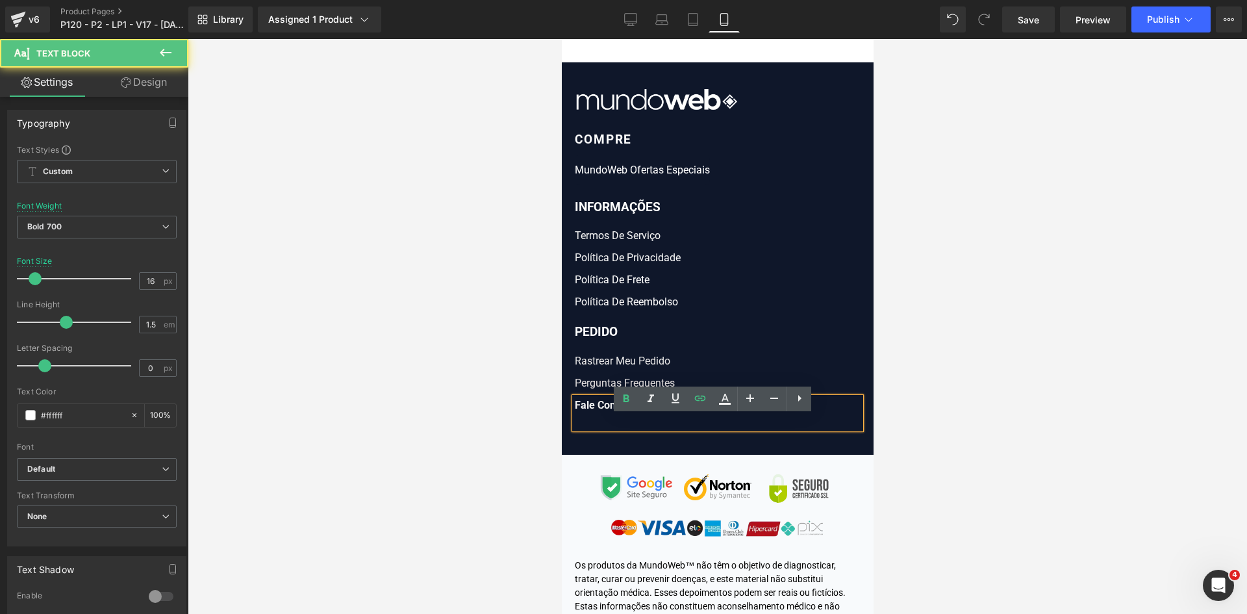
click at [640, 424] on div "Fale Conosco" at bounding box center [717, 413] width 286 height 31
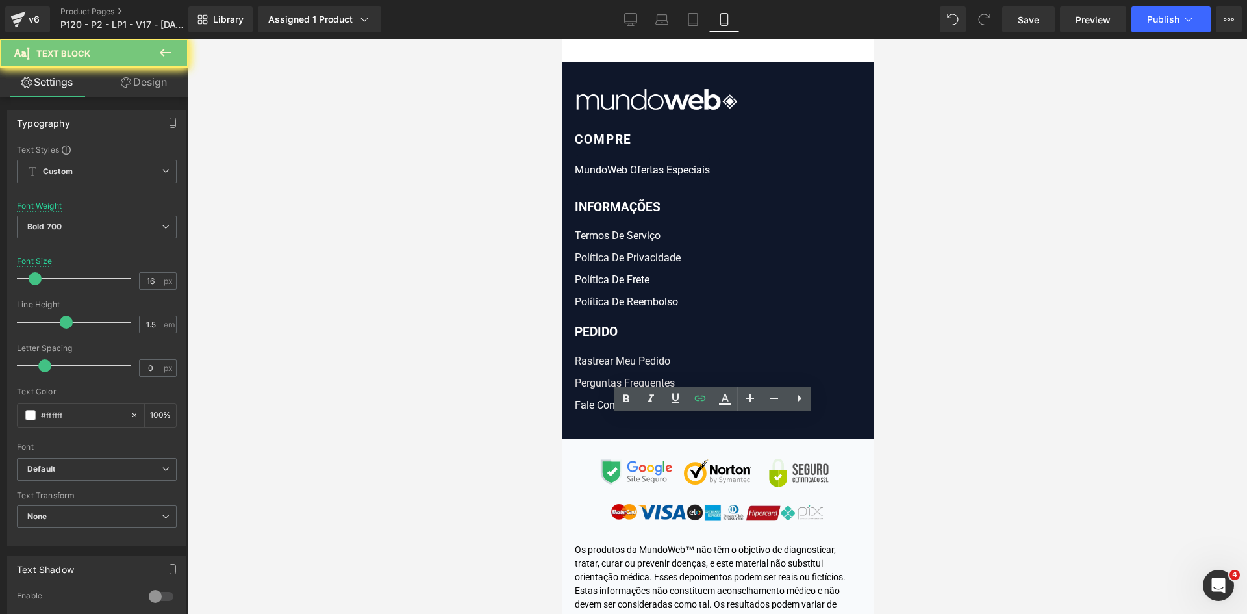
click at [466, 446] on div at bounding box center [718, 326] width 1060 height 575
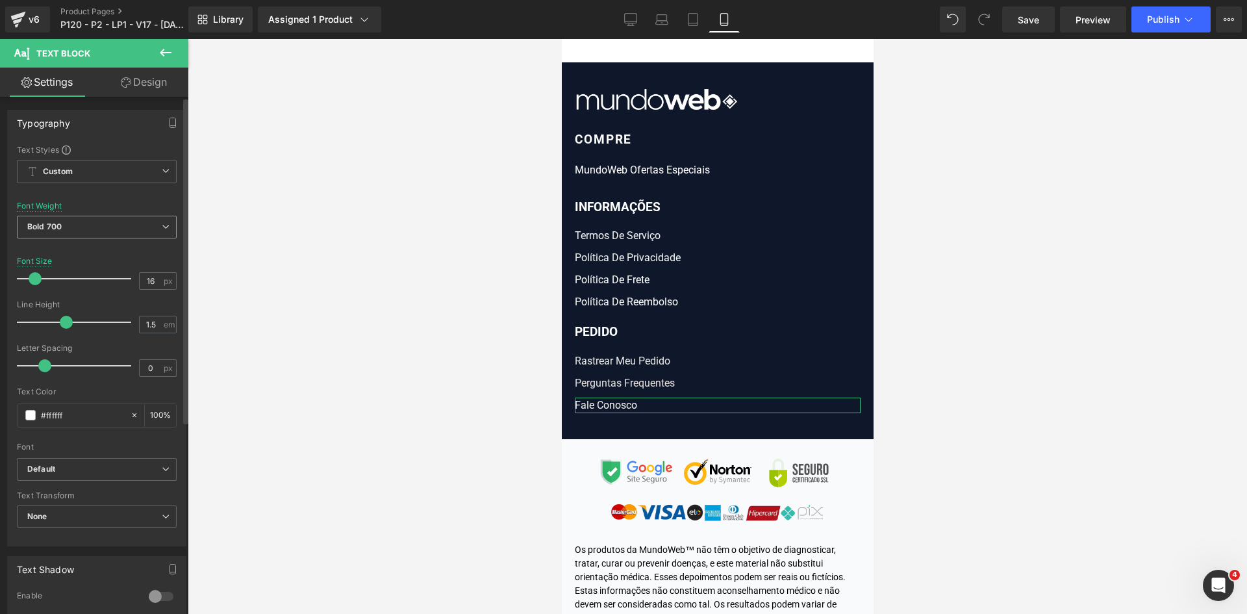
drag, startPoint x: 130, startPoint y: 229, endPoint x: 107, endPoint y: 255, distance: 35.4
click at [129, 229] on span "Bold 700" at bounding box center [97, 227] width 160 height 23
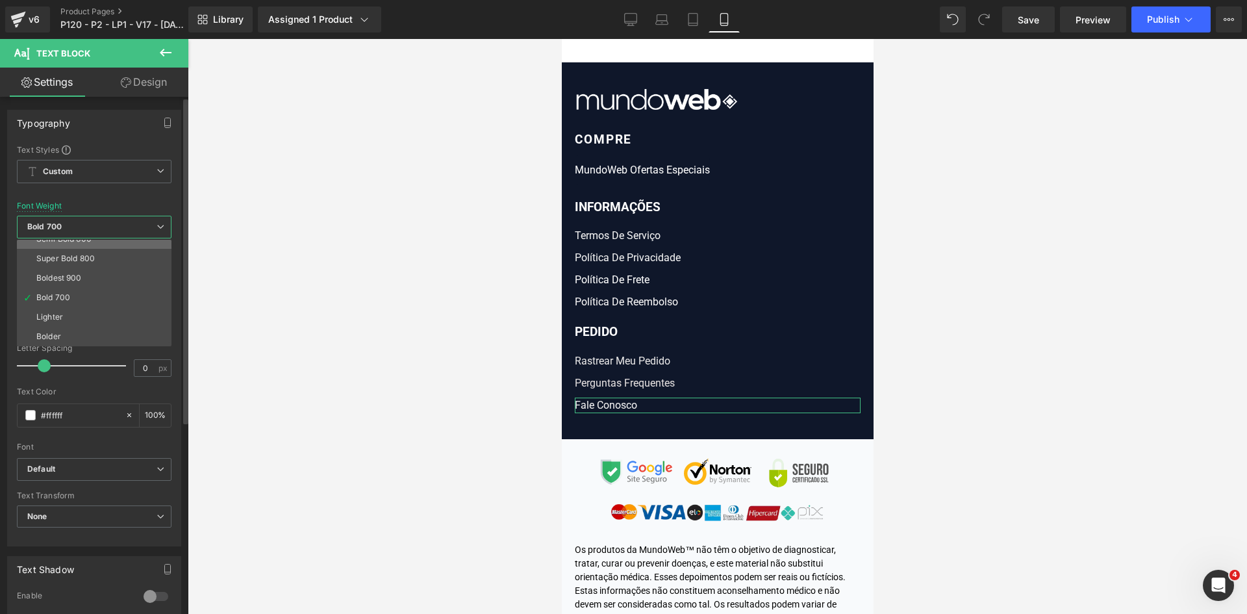
scroll to position [43, 0]
click at [55, 266] on div "Regular 400" at bounding box center [59, 265] width 47 height 9
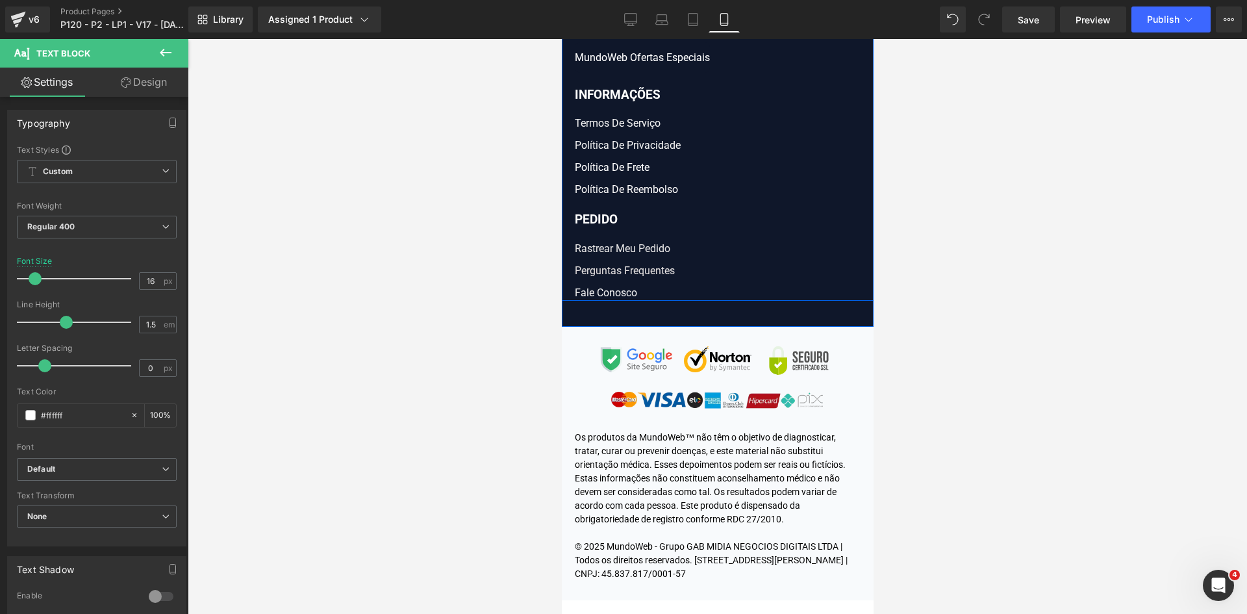
scroll to position [16074, 0]
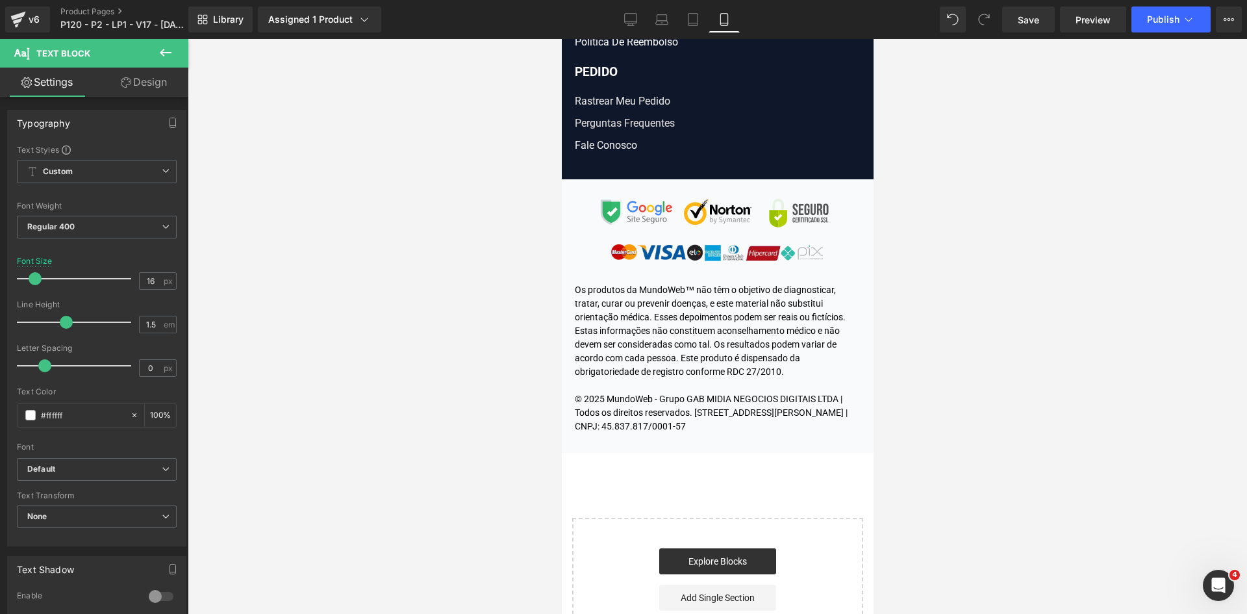
click at [624, 344] on div "Os produtos da MundoWeb™ não têm o objetivo de diagnosticar, tratar, curar ou p…" at bounding box center [717, 358] width 286 height 150
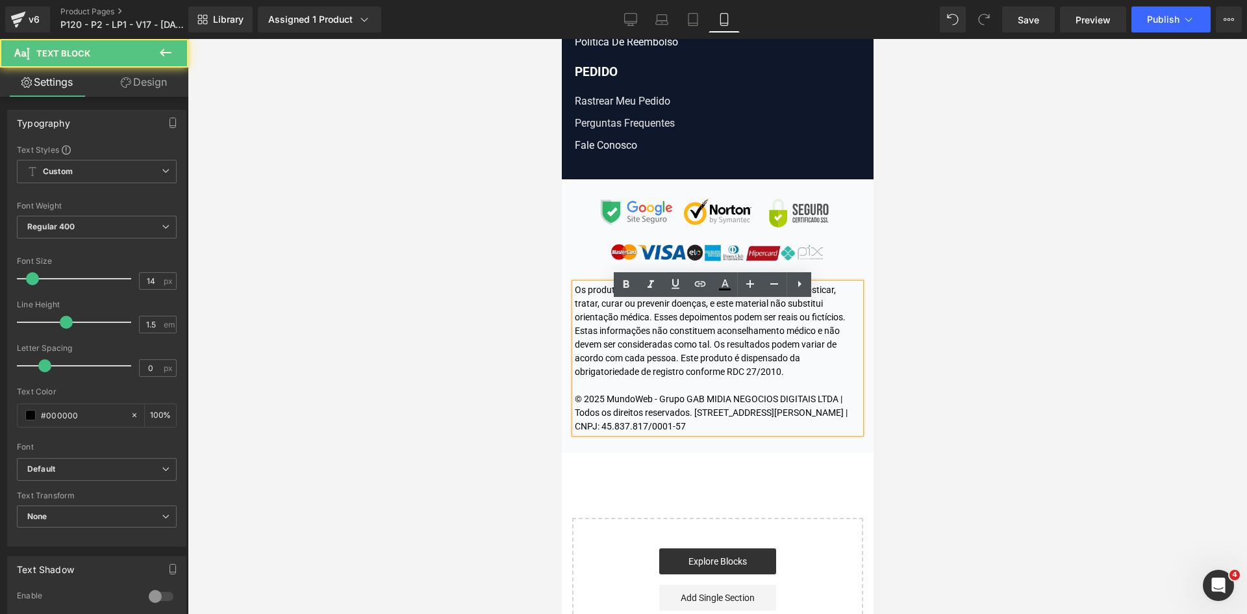
click at [624, 344] on div "Os produtos da MundoWeb™ não têm o objetivo de diagnosticar, tratar, curar ou p…" at bounding box center [717, 358] width 286 height 150
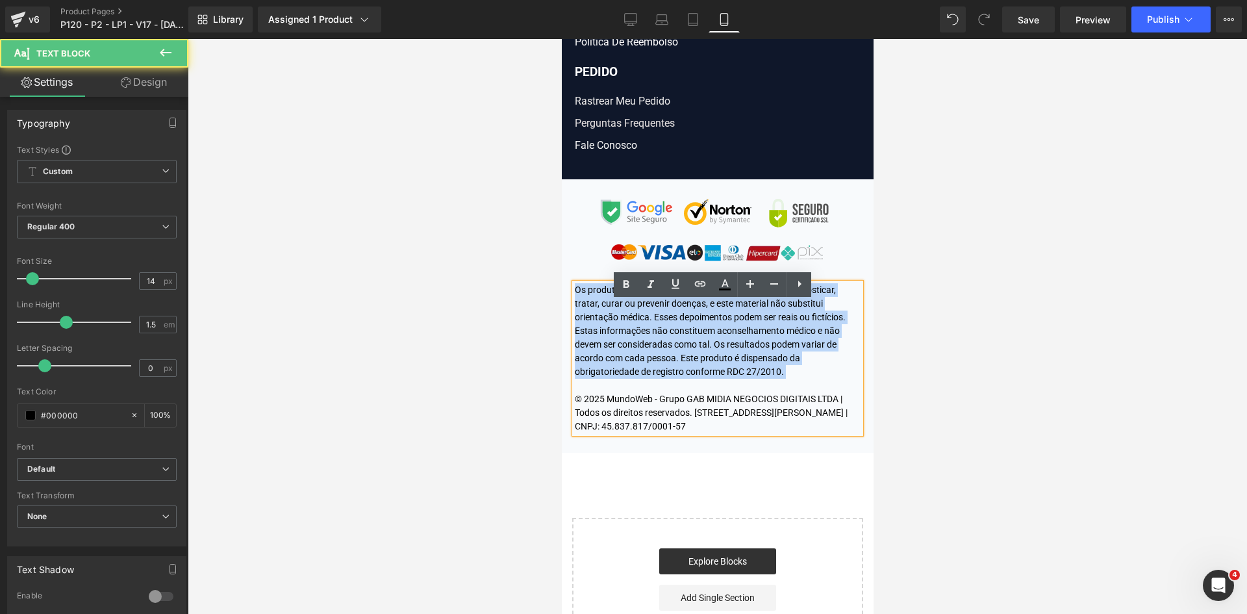
click at [624, 344] on div "Os produtos da MundoWeb™ não têm o objetivo de diagnosticar, tratar, curar ou p…" at bounding box center [717, 358] width 286 height 150
click at [707, 389] on div "Os produtos da MundoWeb™ não têm o objetivo de diagnosticar, tratar, curar ou p…" at bounding box center [717, 358] width 286 height 150
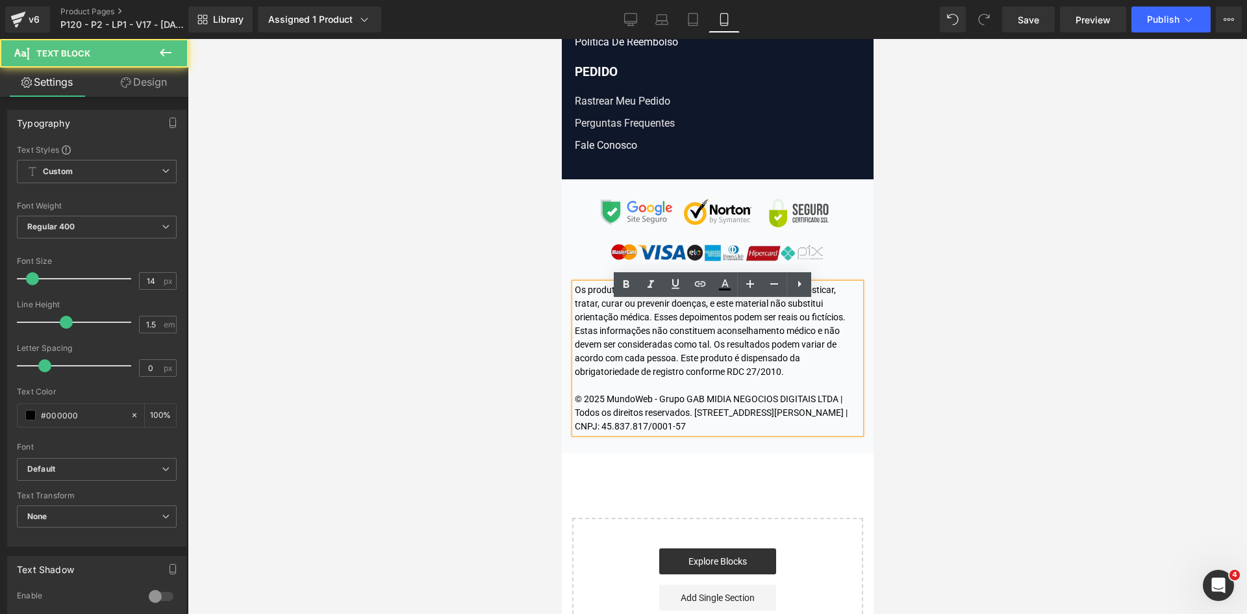
click at [715, 392] on div "Os produtos da MundoWeb™ não têm o objetivo de diagnosticar, tratar, curar ou p…" at bounding box center [717, 358] width 286 height 150
click at [718, 392] on div "Os produtos da MundoWeb™ não têm o objetivo de diagnosticar, tratar, curar ou p…" at bounding box center [717, 358] width 286 height 150
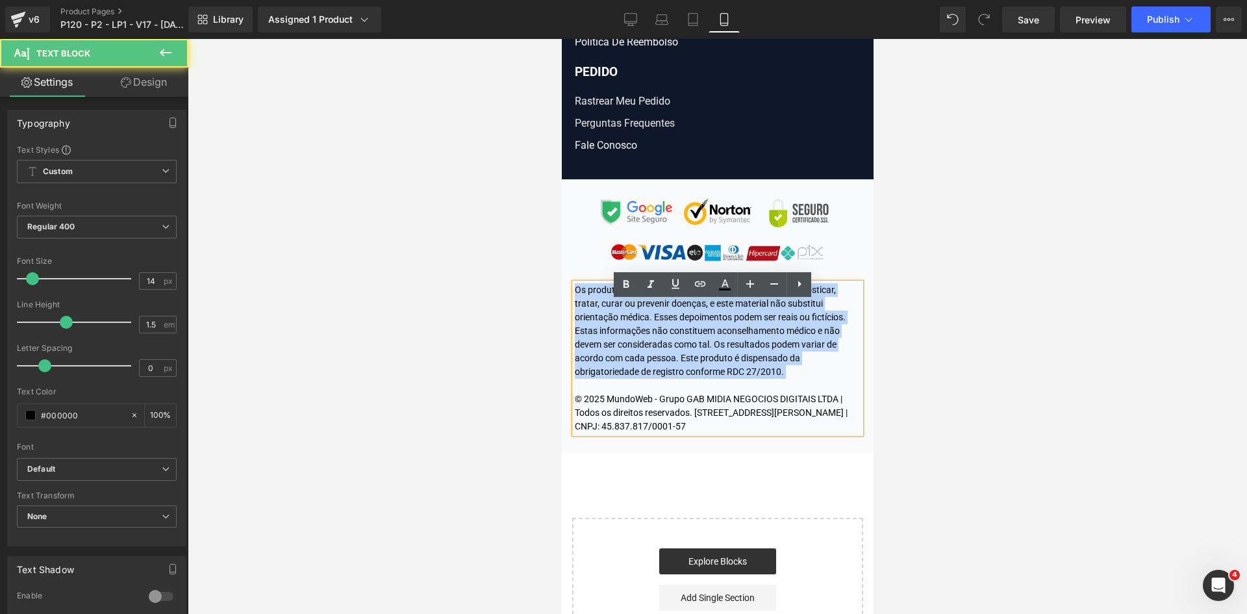
click at [709, 387] on div "Os produtos da MundoWeb™ não têm o objetivo de diagnosticar, tratar, curar ou p…" at bounding box center [717, 358] width 286 height 150
click at [711, 392] on div "Os produtos da MundoWeb™ não têm o objetivo de diagnosticar, tratar, curar ou p…" at bounding box center [717, 358] width 286 height 150
drag, startPoint x: 708, startPoint y: 390, endPoint x: 535, endPoint y: 302, distance: 193.8
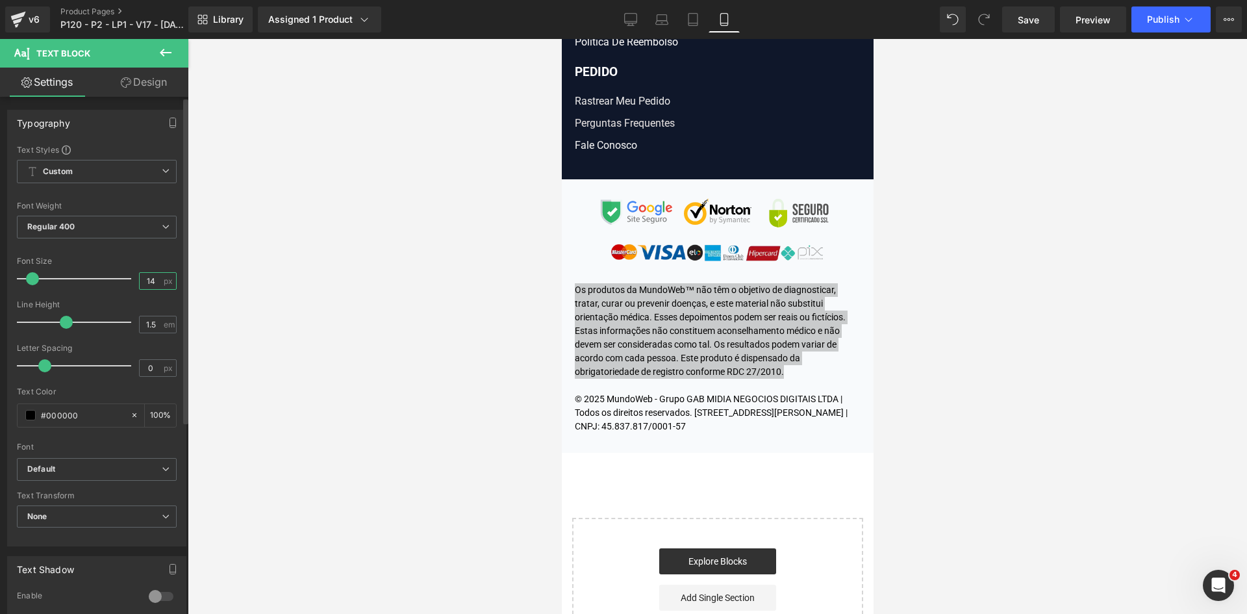
click at [149, 283] on input "14" at bounding box center [151, 281] width 23 height 16
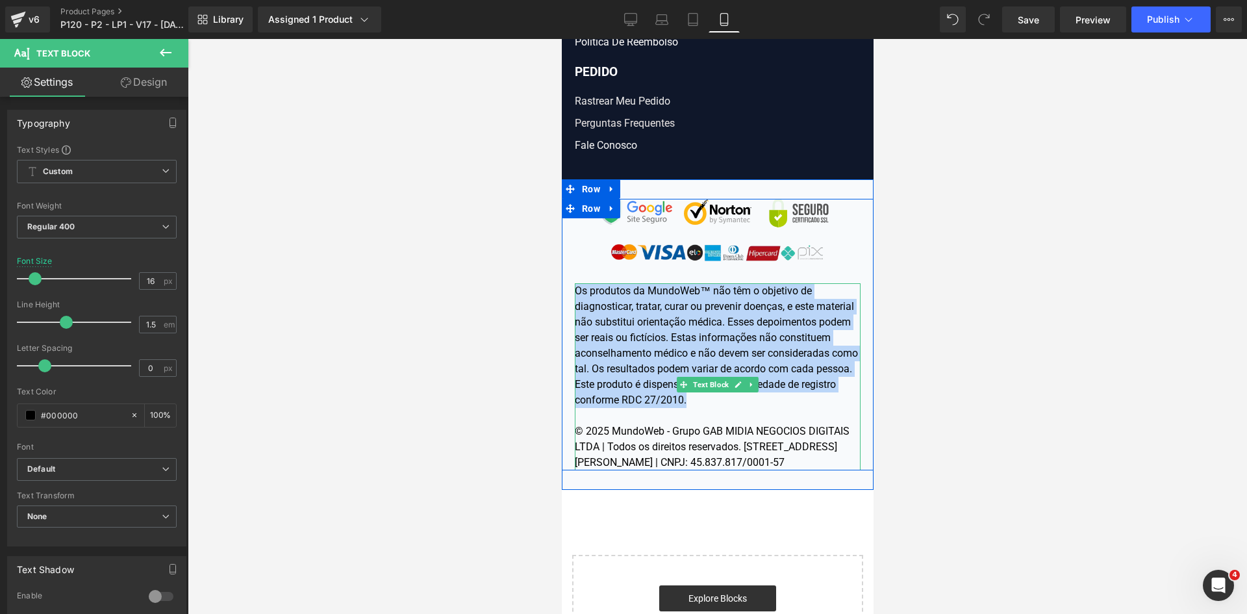
click at [633, 470] on div "Os produtos da MundoWeb™ não têm o objetivo de diagnosticar, tratar, curar ou p…" at bounding box center [717, 376] width 286 height 187
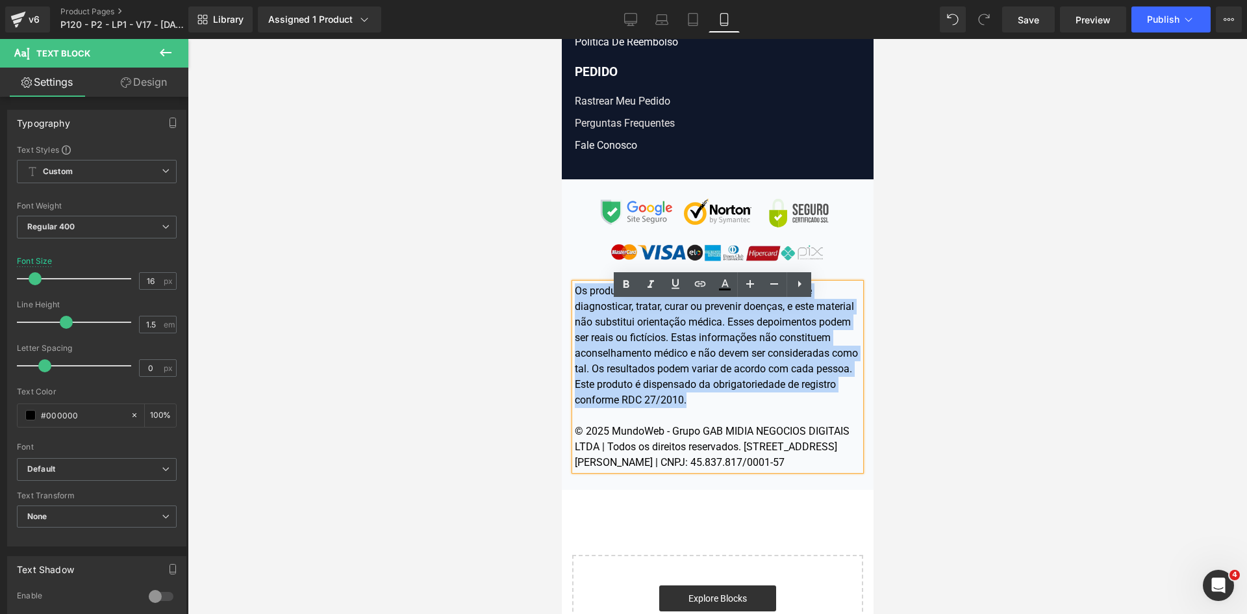
drag, startPoint x: 754, startPoint y: 492, endPoint x: 559, endPoint y: 450, distance: 200.1
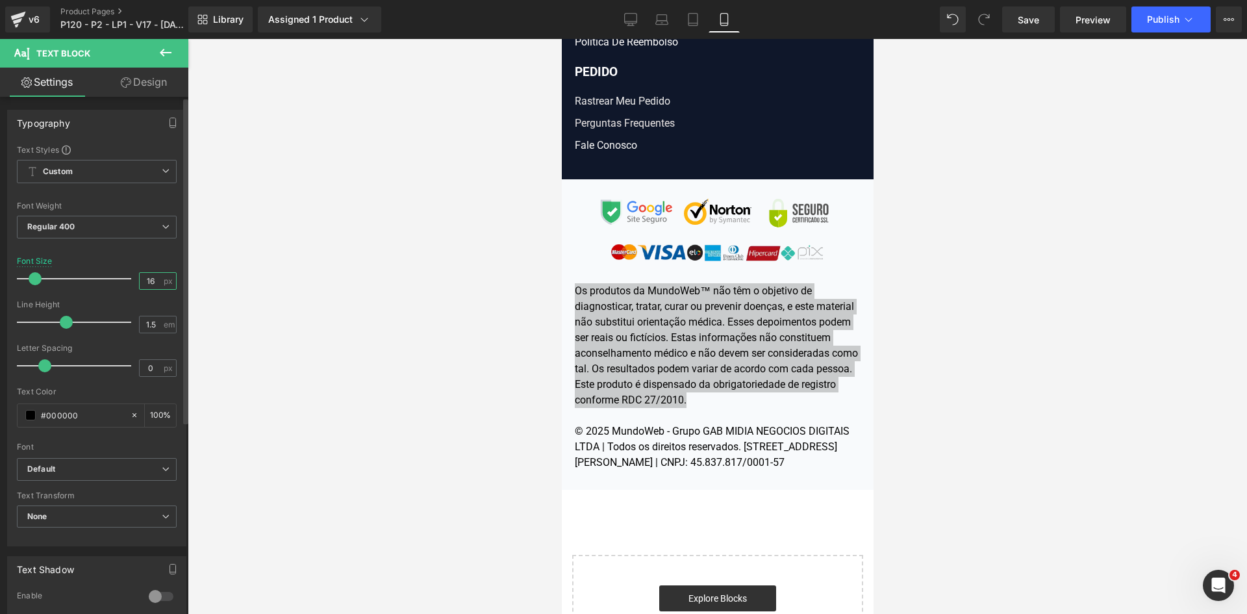
click at [148, 279] on input "16" at bounding box center [151, 281] width 23 height 16
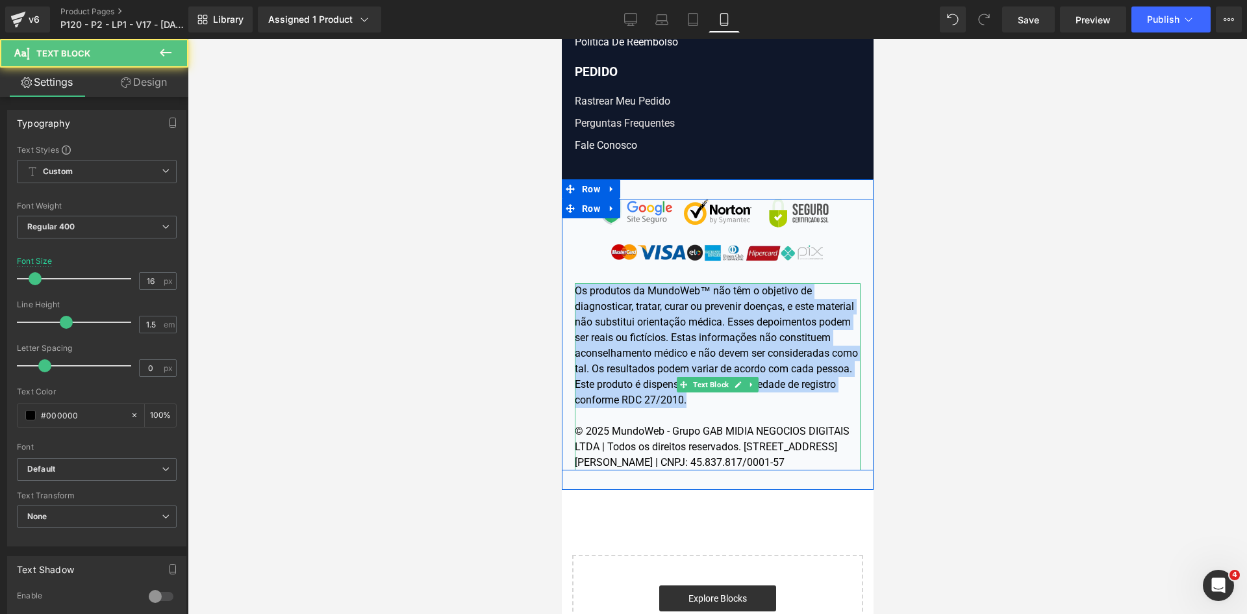
click at [709, 466] on div "Os produtos da MundoWeb™ não têm o objetivo de diagnosticar, tratar, curar ou p…" at bounding box center [717, 376] width 286 height 187
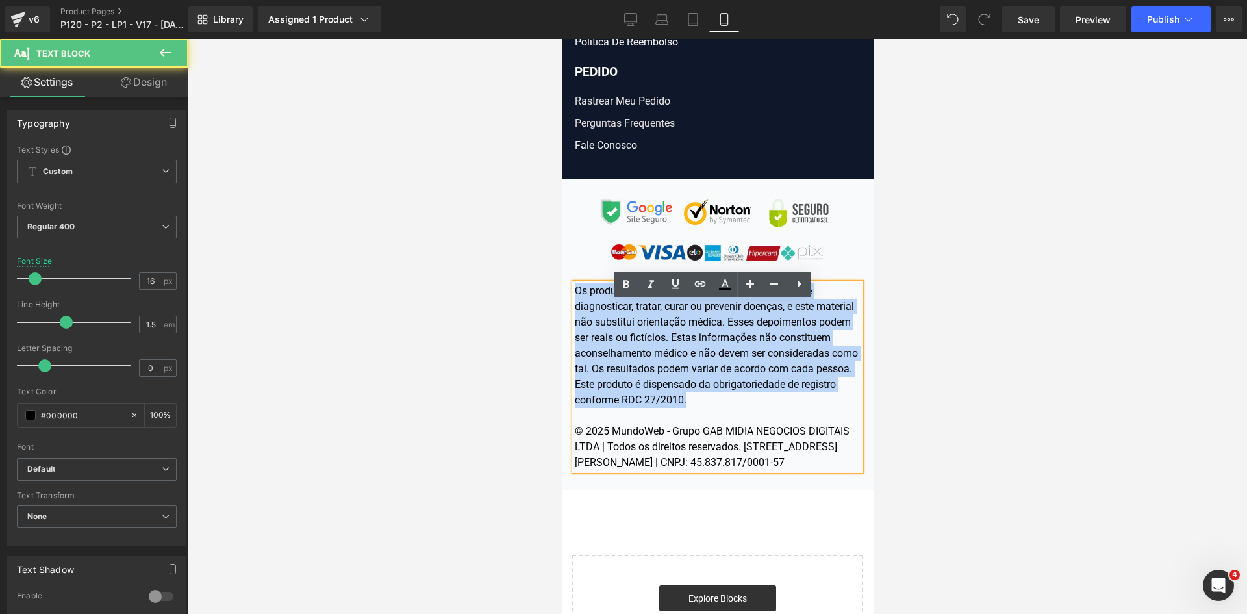
click at [758, 470] on div "Os produtos da MundoWeb™ não têm o objetivo de diagnosticar, tratar, curar ou p…" at bounding box center [717, 376] width 286 height 187
drag, startPoint x: 758, startPoint y: 496, endPoint x: 572, endPoint y: 450, distance: 191.9
click at [574, 450] on div "Os produtos da MundoWeb™ não têm o objetivo de diagnosticar, tratar, curar ou p…" at bounding box center [717, 376] width 286 height 187
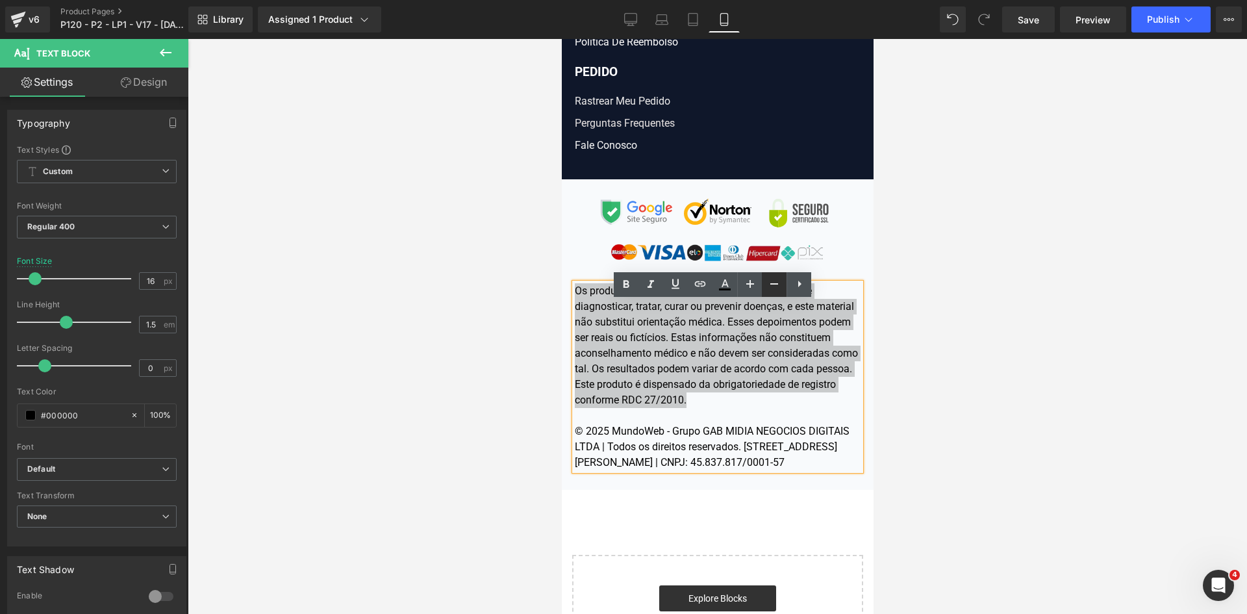
click at [779, 287] on icon at bounding box center [775, 284] width 16 height 16
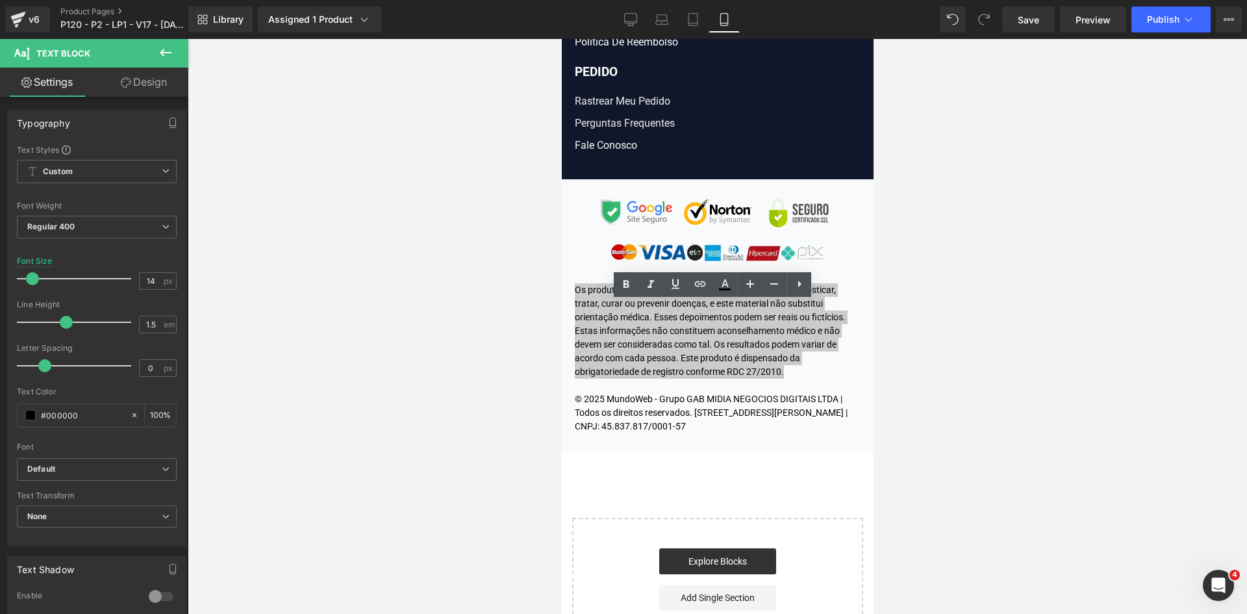
click at [1000, 368] on div at bounding box center [718, 326] width 1060 height 575
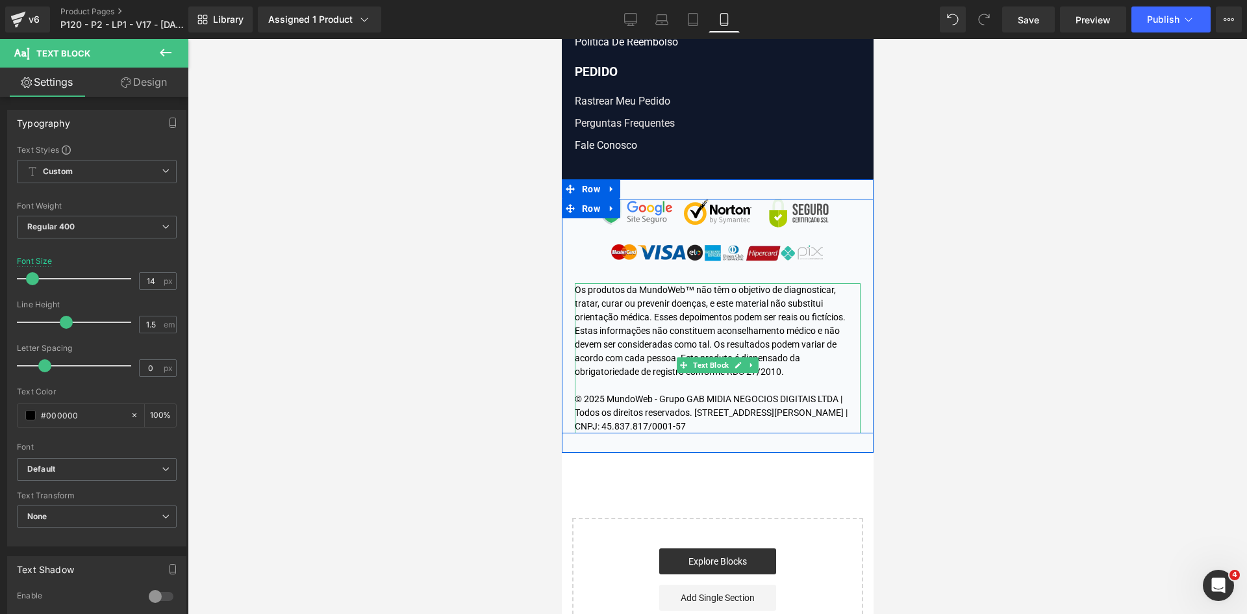
click at [669, 369] on div "Os produtos da MundoWeb™ não têm o objetivo de diagnosticar, tratar, curar ou p…" at bounding box center [717, 358] width 286 height 150
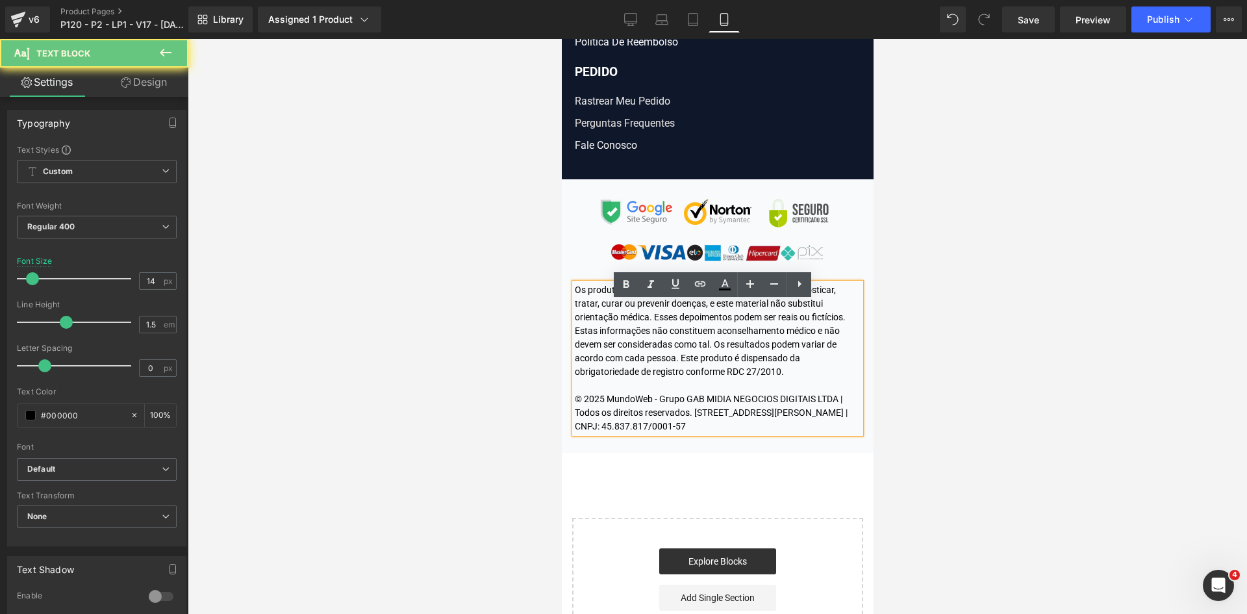
click at [644, 358] on div "Os produtos da MundoWeb™ não têm o objetivo de diagnosticar, tratar, curar ou p…" at bounding box center [717, 358] width 286 height 150
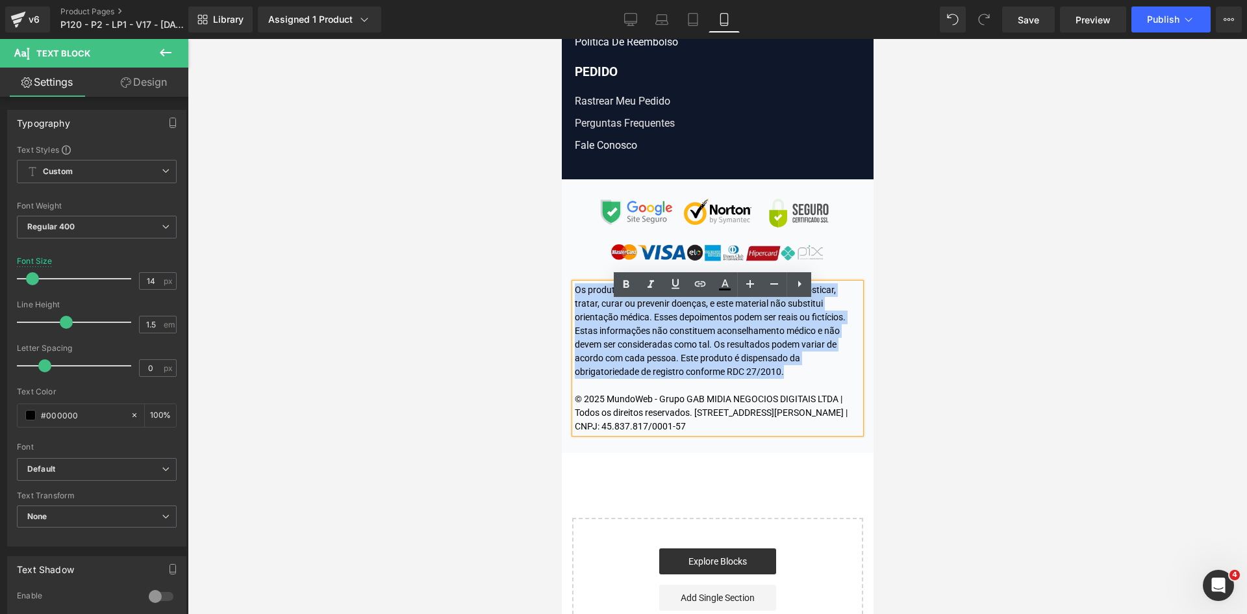
drag, startPoint x: 709, startPoint y: 392, endPoint x: 1106, endPoint y: 342, distance: 399.4
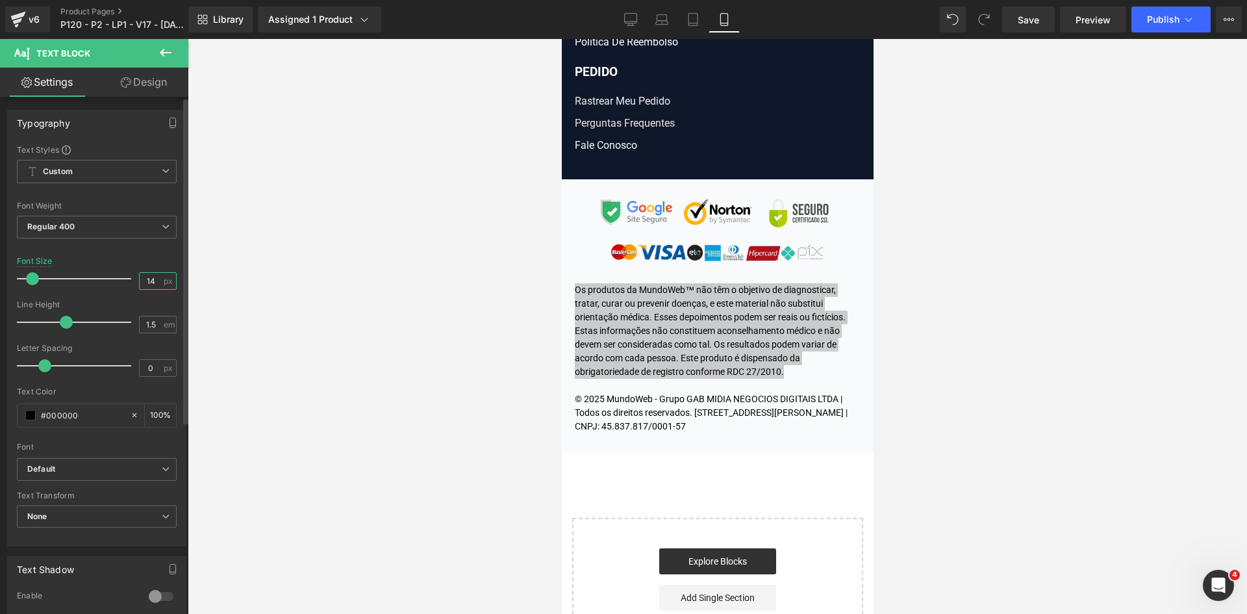
click at [147, 279] on input "14" at bounding box center [151, 281] width 23 height 16
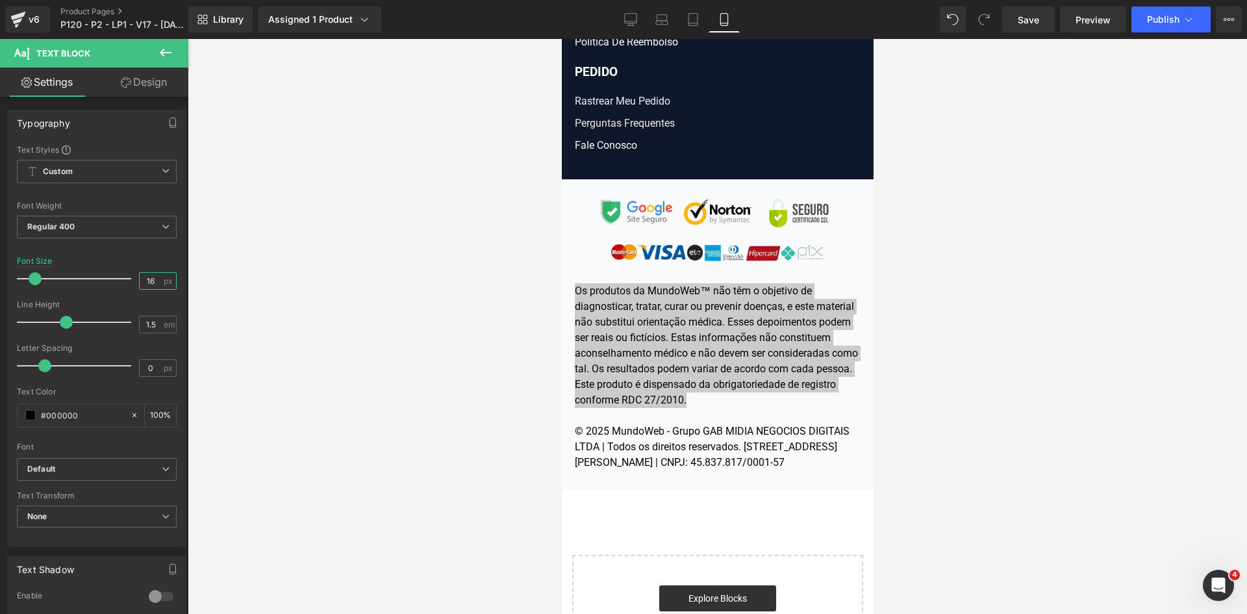
type input "16"
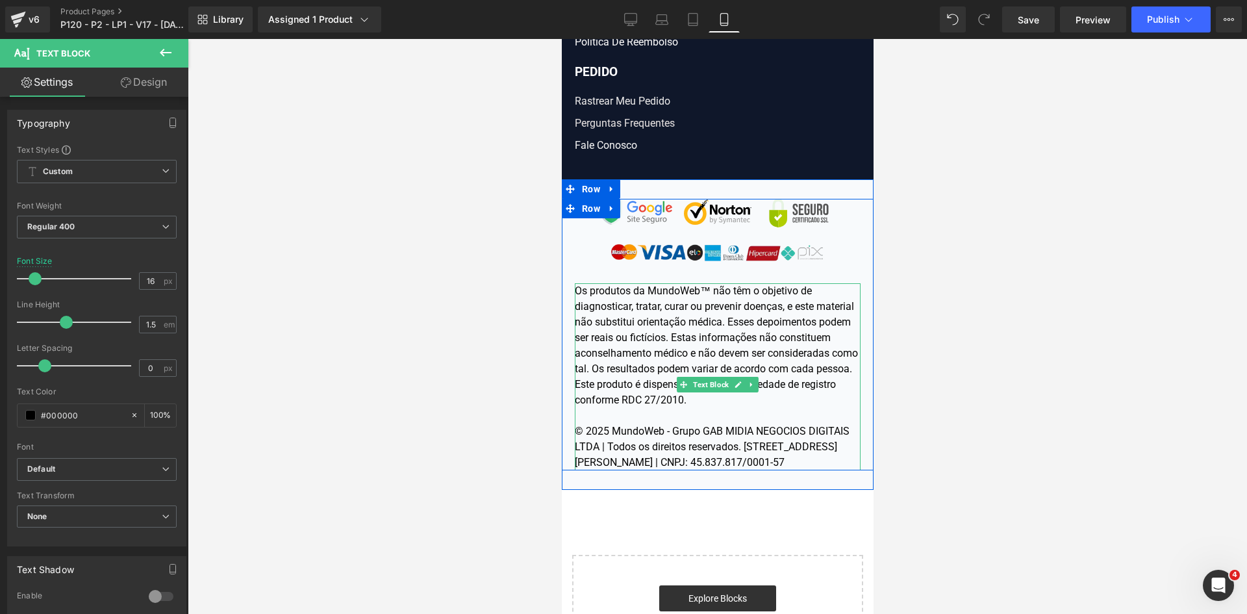
click at [687, 470] on div "Os produtos da MundoWeb™ não têm o objetivo de diagnosticar, tratar, curar ou p…" at bounding box center [717, 376] width 286 height 187
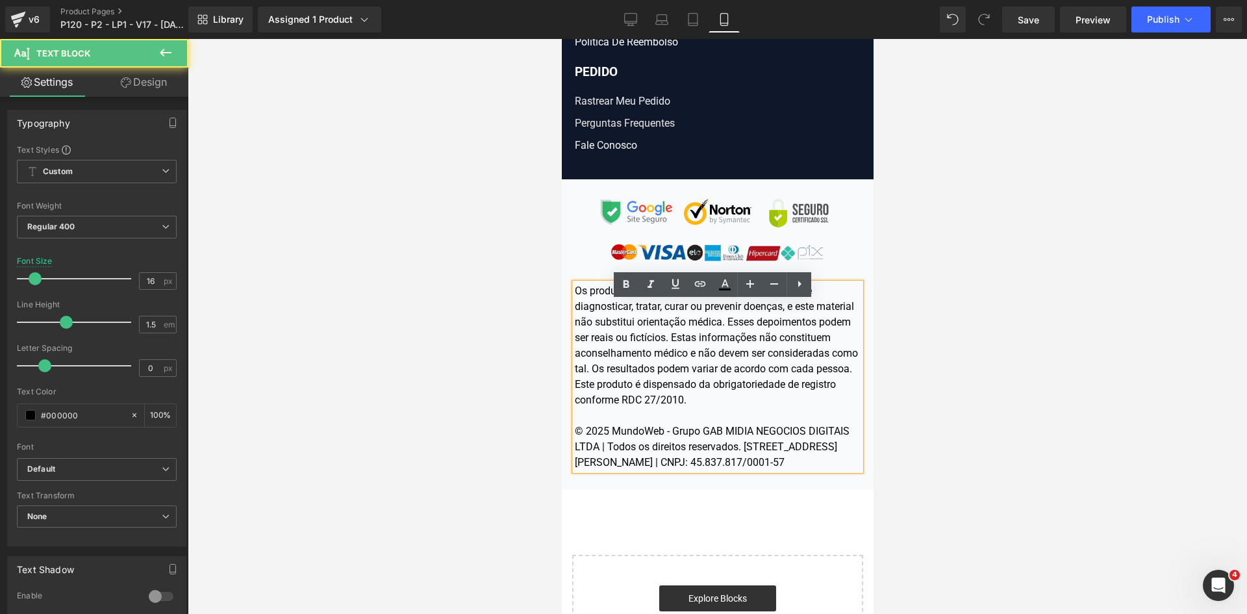
click at [679, 467] on div "Os produtos da MundoWeb™ não têm o objetivo de diagnosticar, tratar, curar ou p…" at bounding box center [717, 376] width 286 height 187
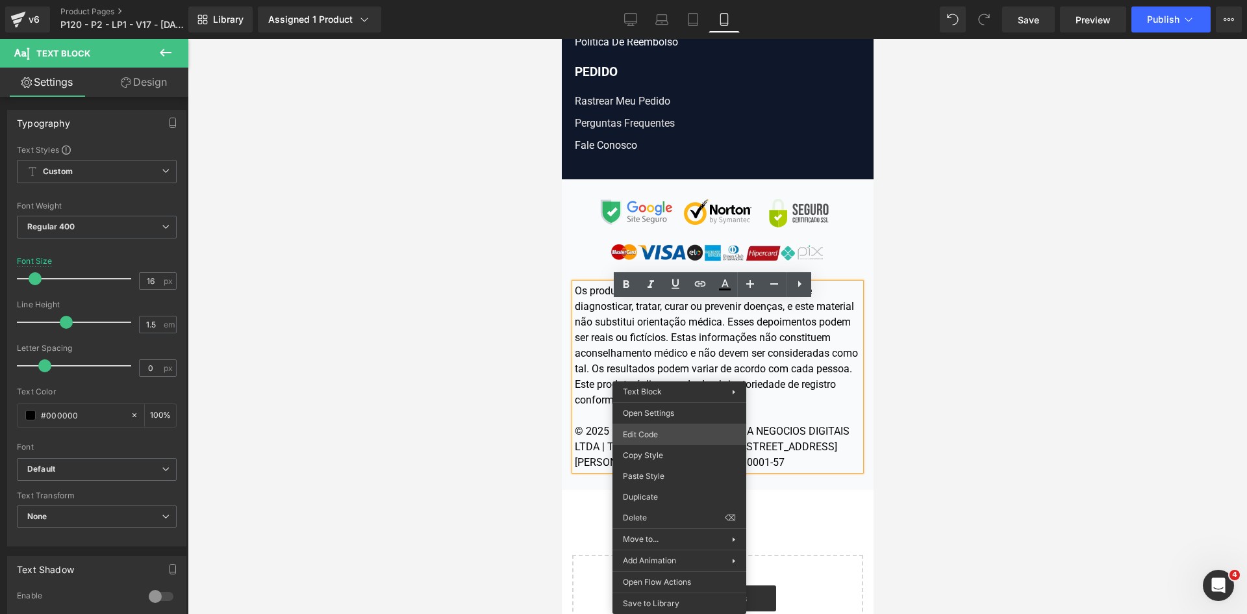
click at [644, 0] on div "Text Block You are previewing how the will restyle your page. You can not edit …" at bounding box center [623, 0] width 1247 height 0
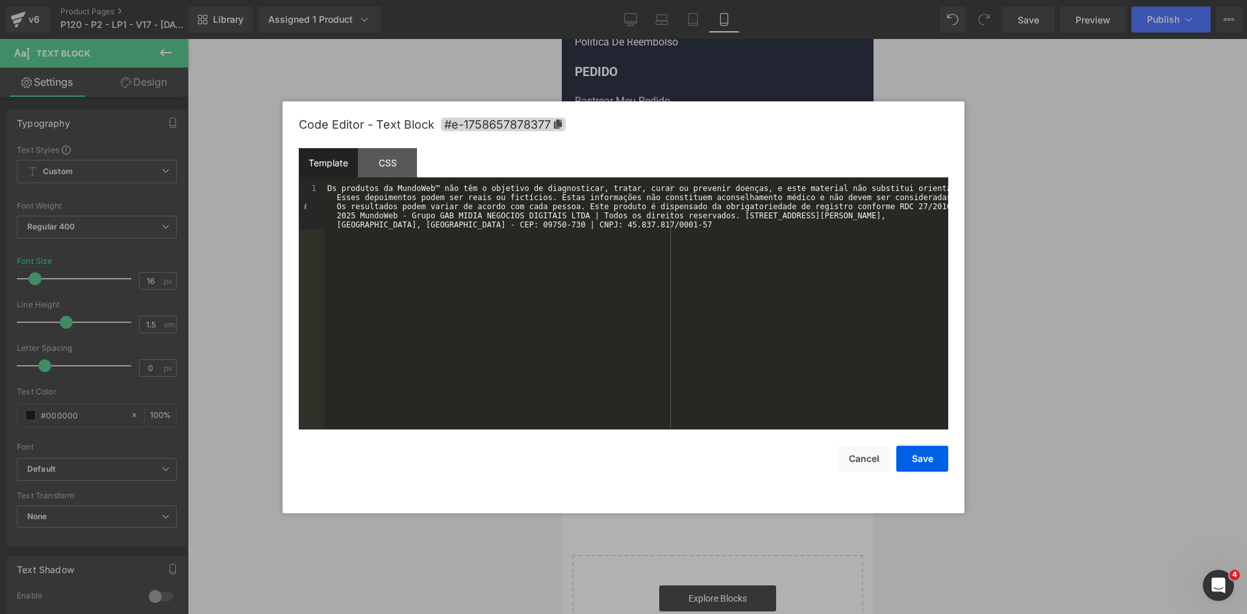
click at [937, 206] on div "Os produtos da MundoWeb™ não têm o objetivo de diagnosticar, tratar, curar ou p…" at bounding box center [637, 352] width 624 height 337
drag, startPoint x: 861, startPoint y: 454, endPoint x: 849, endPoint y: 453, distance: 11.8
click at [860, 454] on button "Cancel" at bounding box center [864, 459] width 52 height 26
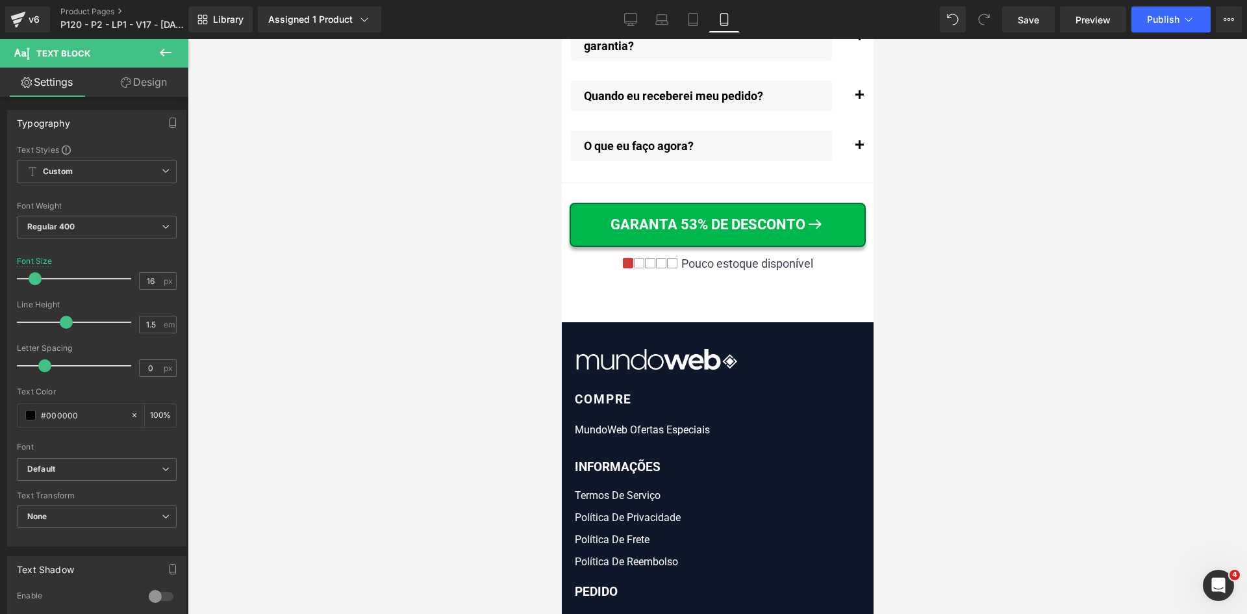
scroll to position [15489, 0]
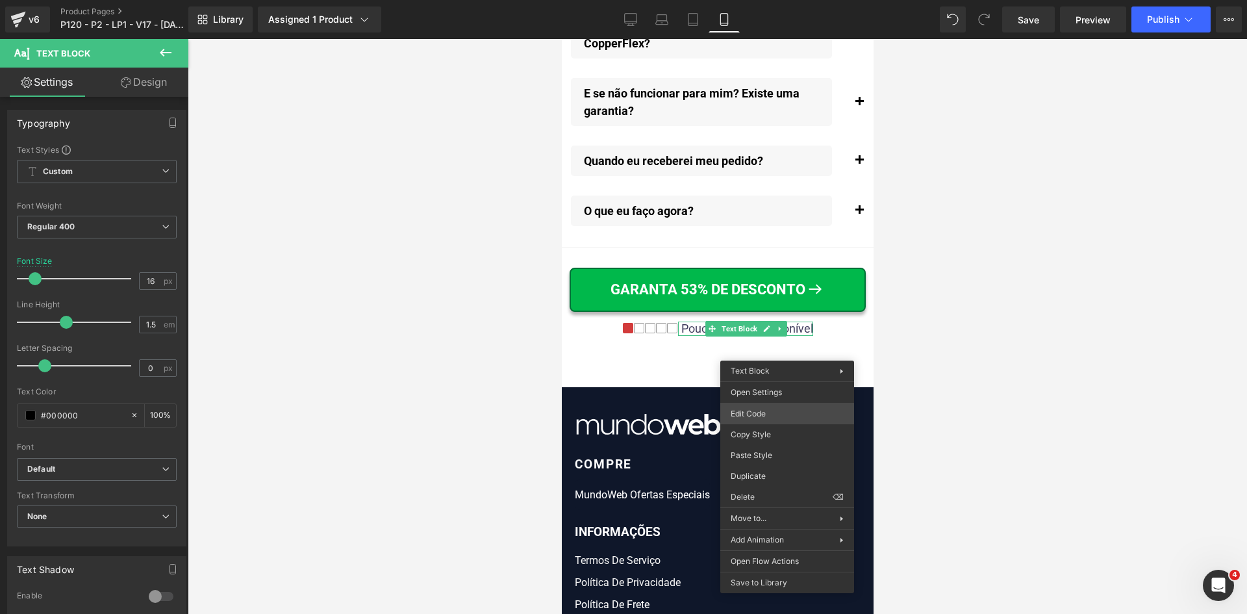
click at [773, 0] on div "Text Block You are previewing how the will restyle your page. You can not edit …" at bounding box center [623, 0] width 1247 height 0
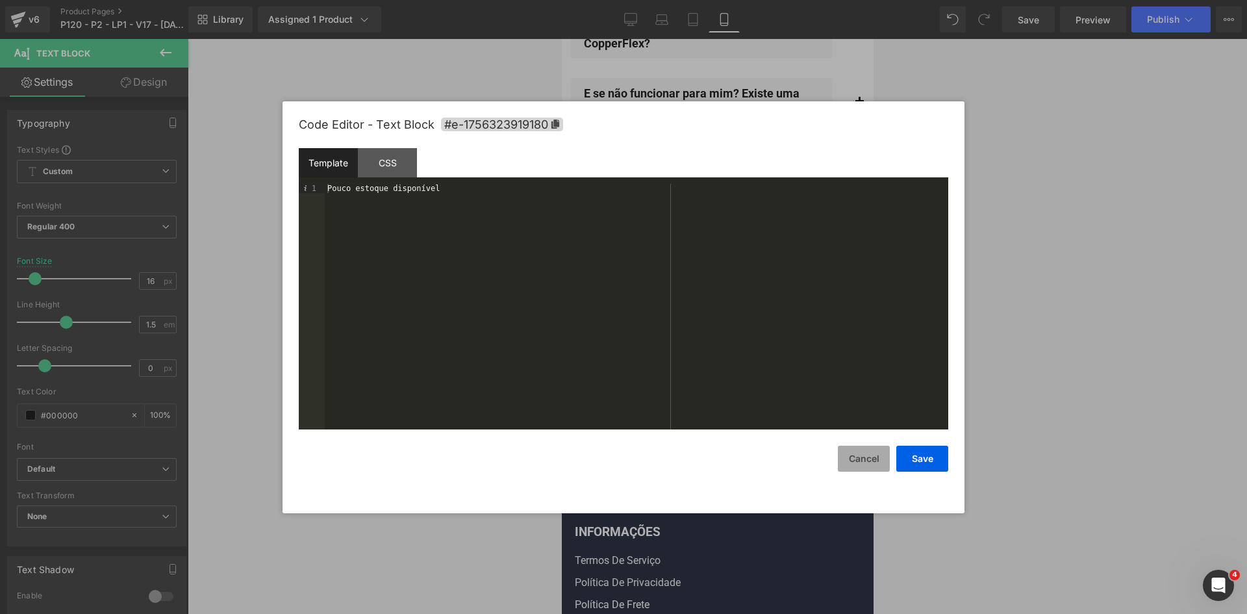
click at [855, 463] on button "Cancel" at bounding box center [864, 459] width 52 height 26
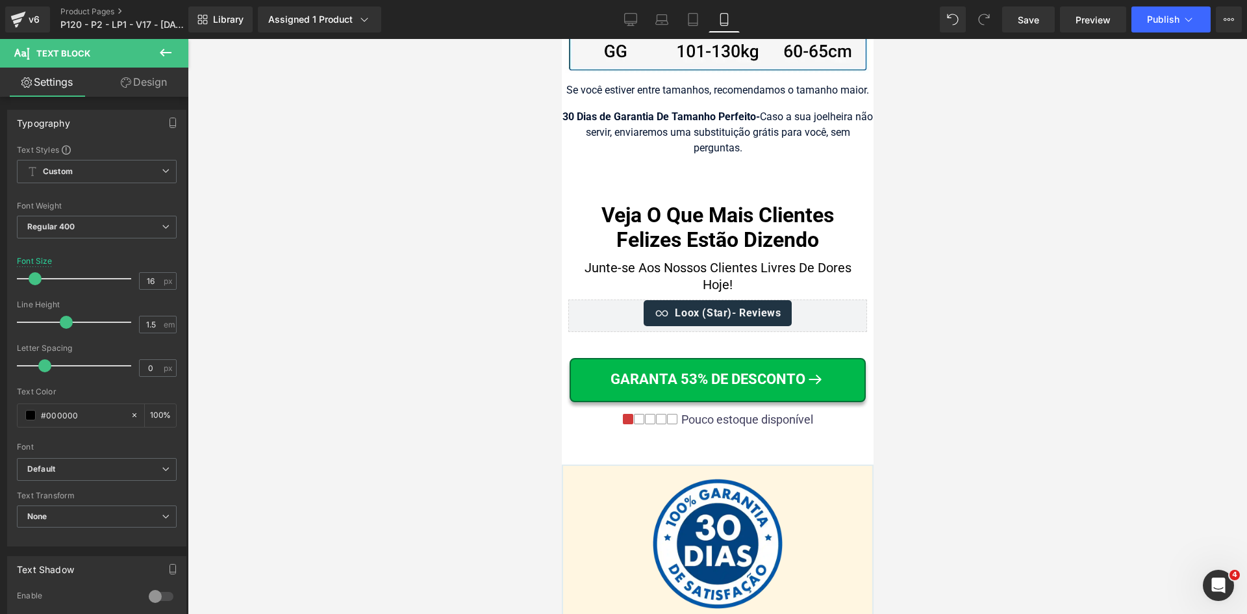
scroll to position [13540, 0]
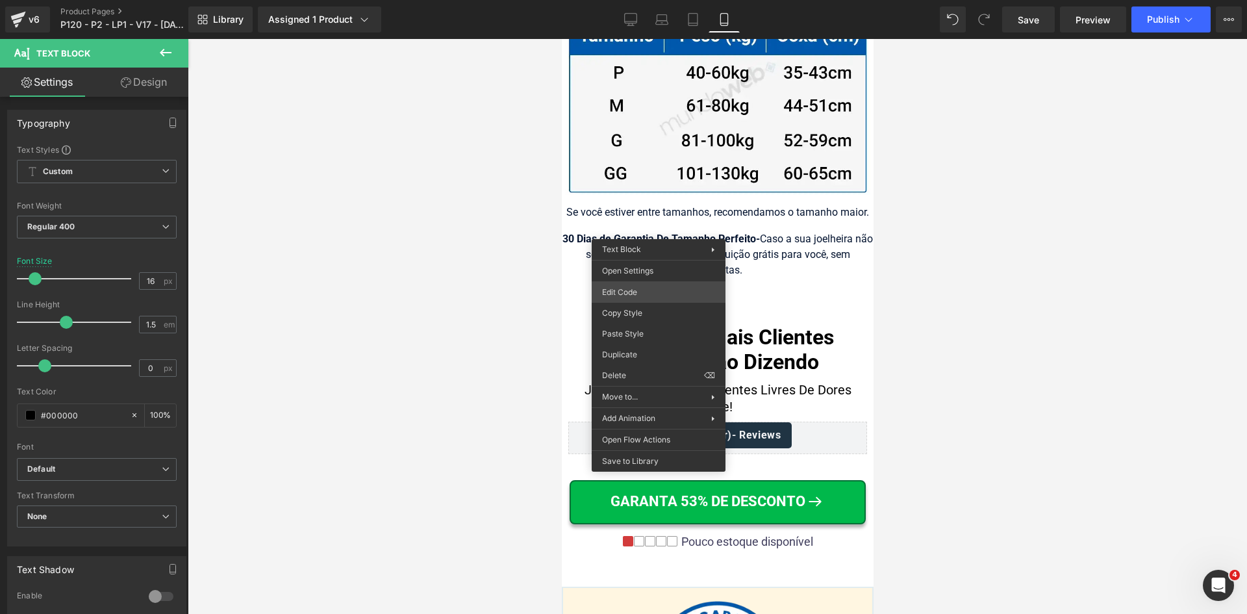
click at [647, 0] on div "Text Block You are previewing how the will restyle your page. You can not edit …" at bounding box center [623, 0] width 1247 height 0
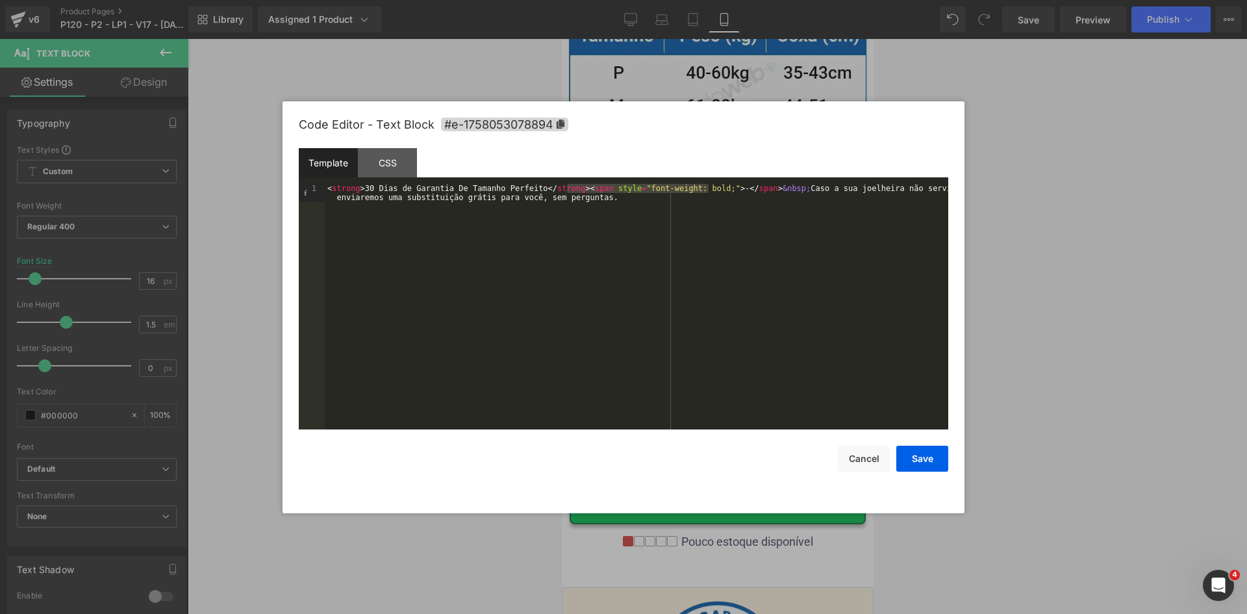
drag, startPoint x: 567, startPoint y: 188, endPoint x: 708, endPoint y: 189, distance: 141.0
click at [708, 189] on div "< strong > 30 Dias de Garantia De Tamanho Perfeito </ strong > < span style = "…" at bounding box center [637, 325] width 624 height 282
click at [878, 466] on button "Cancel" at bounding box center [864, 459] width 52 height 26
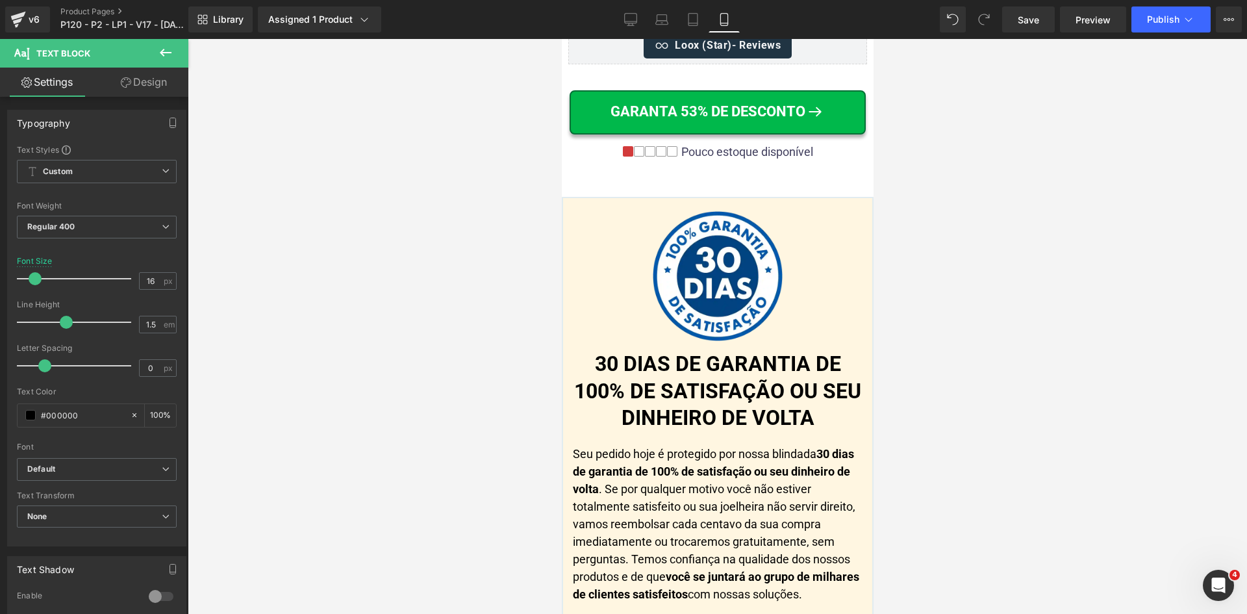
scroll to position [16212, 0]
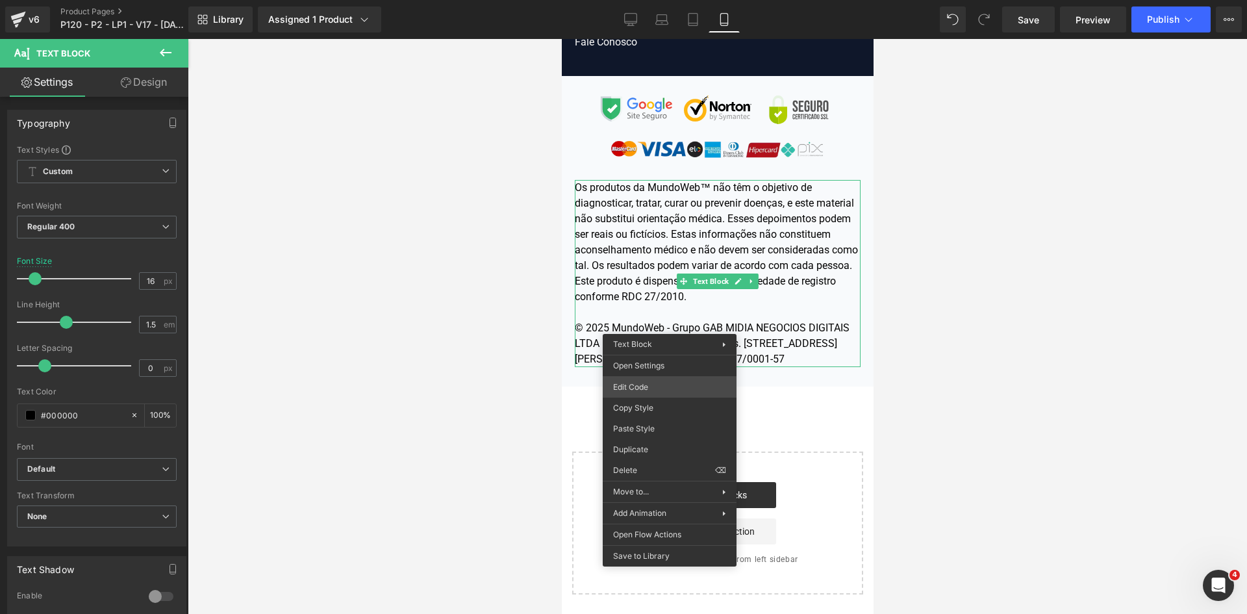
click at [633, 0] on div "Text Block You are previewing how the will restyle your page. You can not edit …" at bounding box center [623, 0] width 1247 height 0
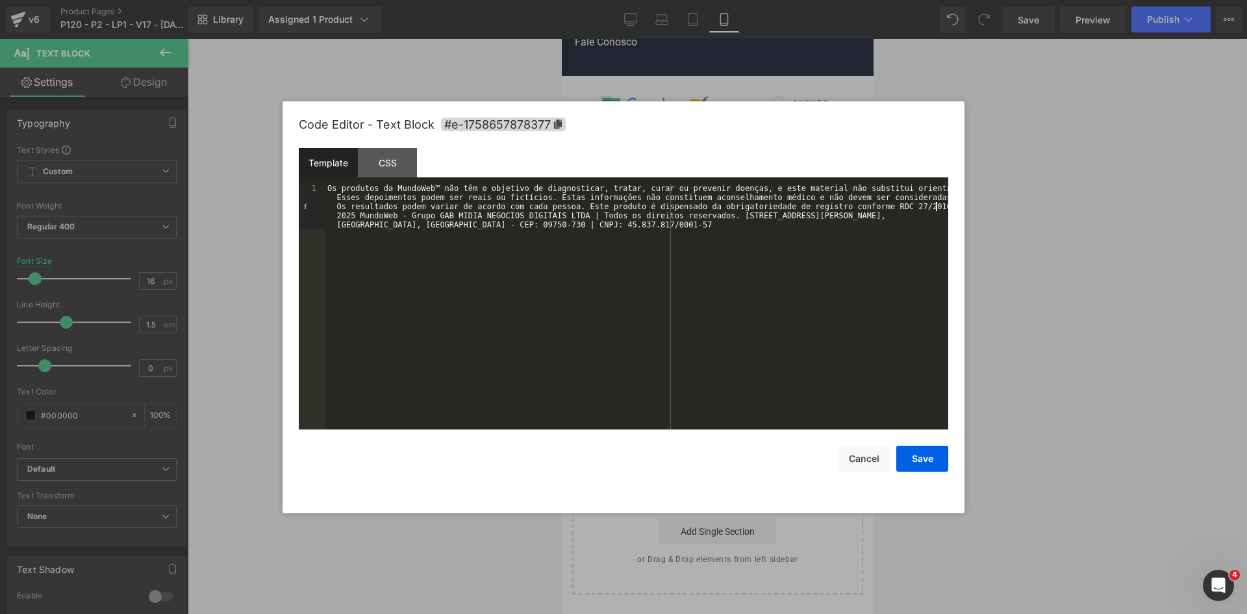
click at [936, 207] on div "Os produtos da MundoWeb™ não têm o objetivo de diagnosticar, tratar, curar ou p…" at bounding box center [637, 352] width 624 height 337
click at [431, 214] on div "Os produtos da MundoWeb™ não têm o objetivo de diagnosticar, tratar, curar ou p…" at bounding box center [637, 352] width 624 height 337
click at [795, 222] on div "Os produtos da MundoWeb™ não têm o objetivo de diagnosticar, tratar, curar ou p…" at bounding box center [637, 352] width 624 height 337
click at [917, 459] on button "Save" at bounding box center [923, 459] width 52 height 26
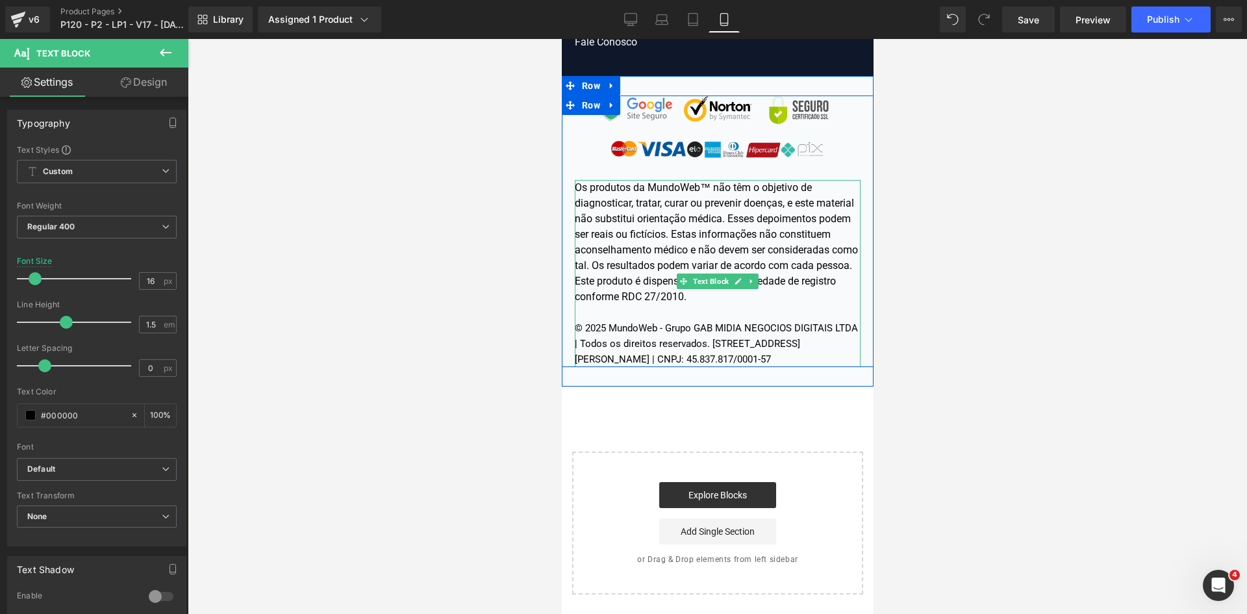
click at [794, 342] on span "© 2025 MundoWeb - Grupo GAB MIDIA NEGOCIOS DIGITAIS LTDA | Todos os direitos re…" at bounding box center [715, 343] width 283 height 43
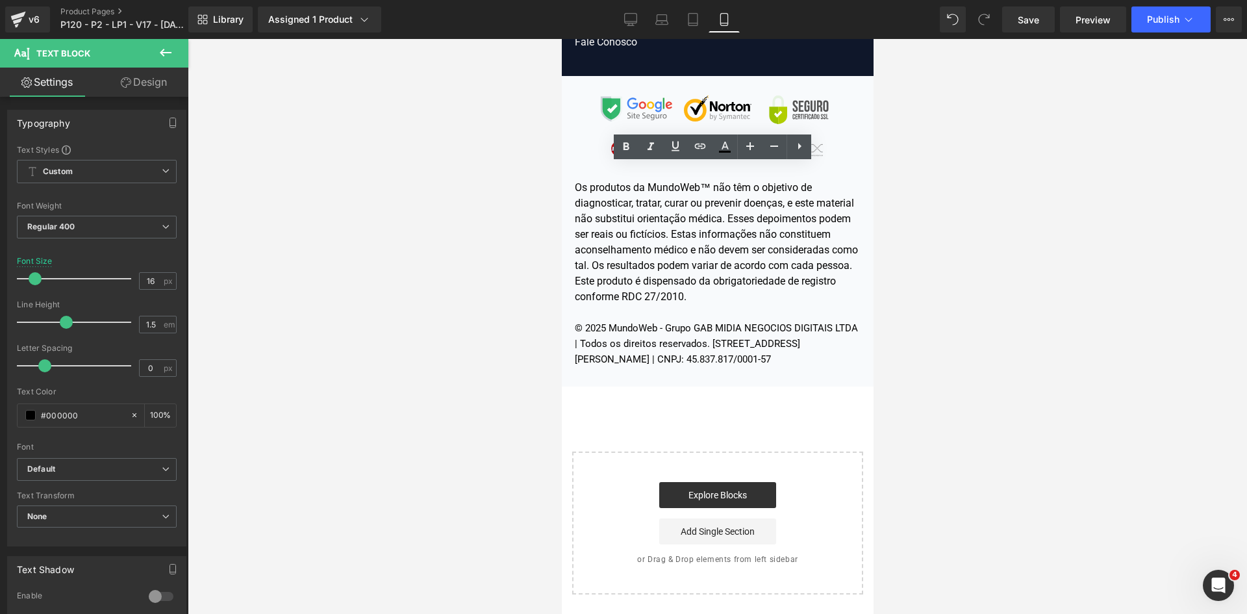
click at [1041, 309] on div at bounding box center [718, 326] width 1060 height 575
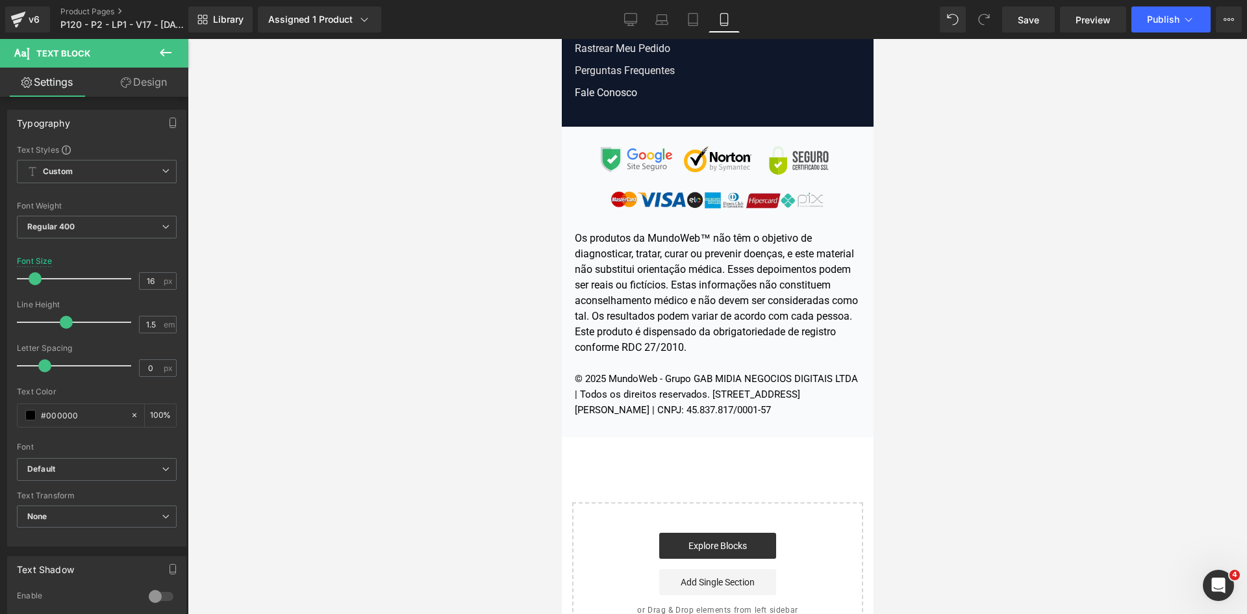
scroll to position [15952, 0]
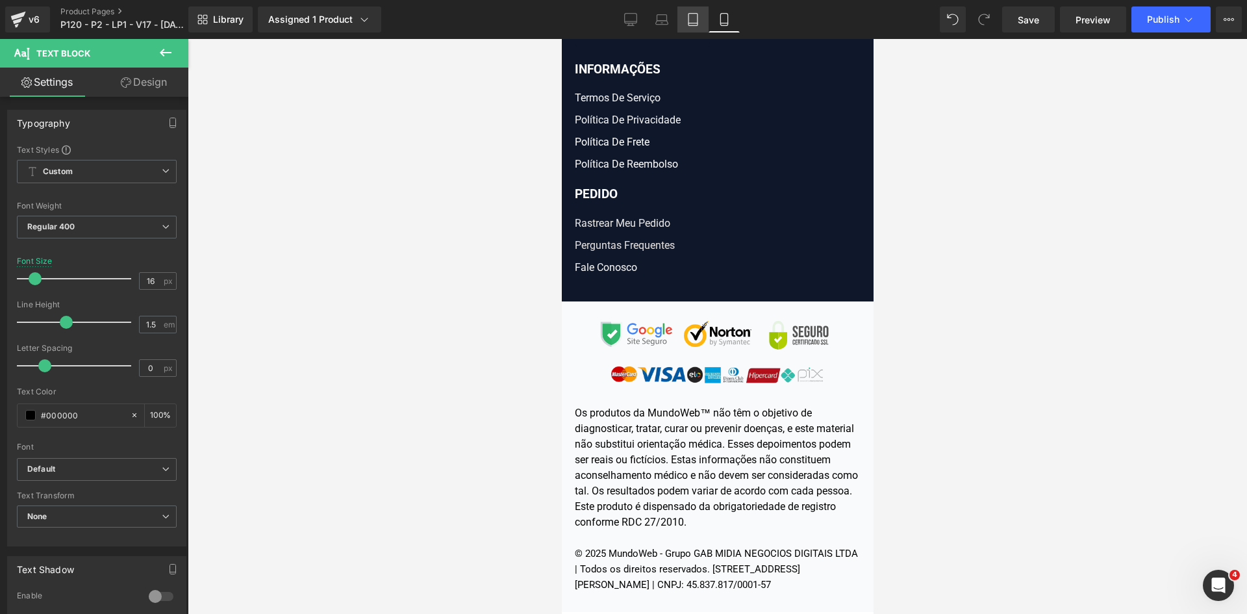
click at [684, 16] on link "Tablet" at bounding box center [693, 19] width 31 height 26
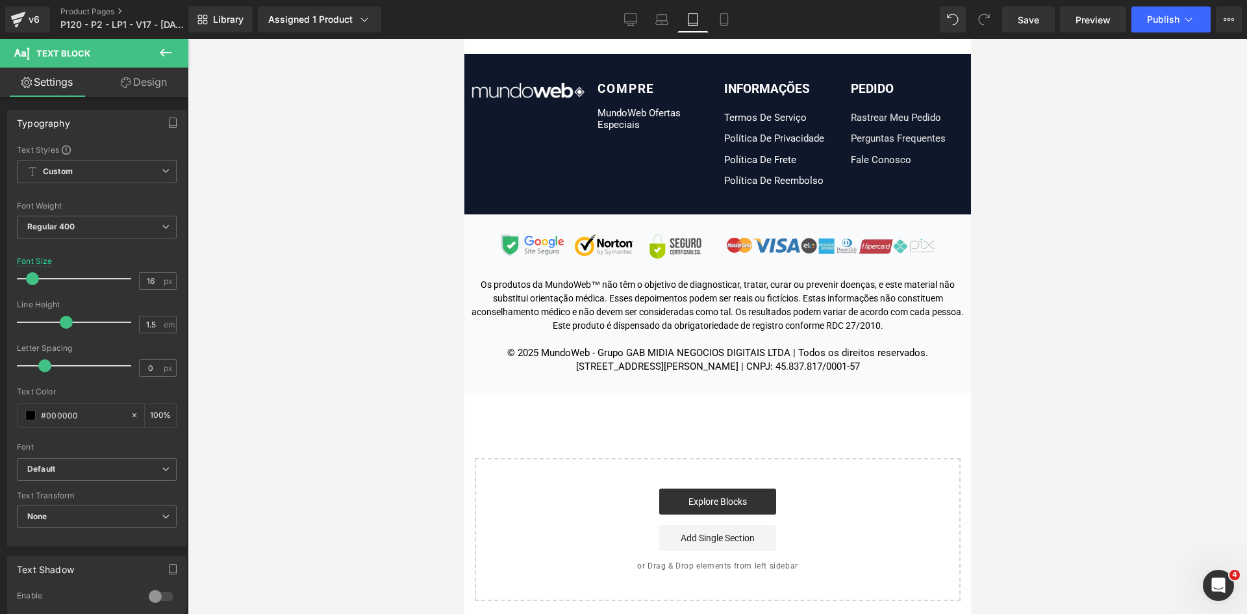
type input "14"
type input "100"
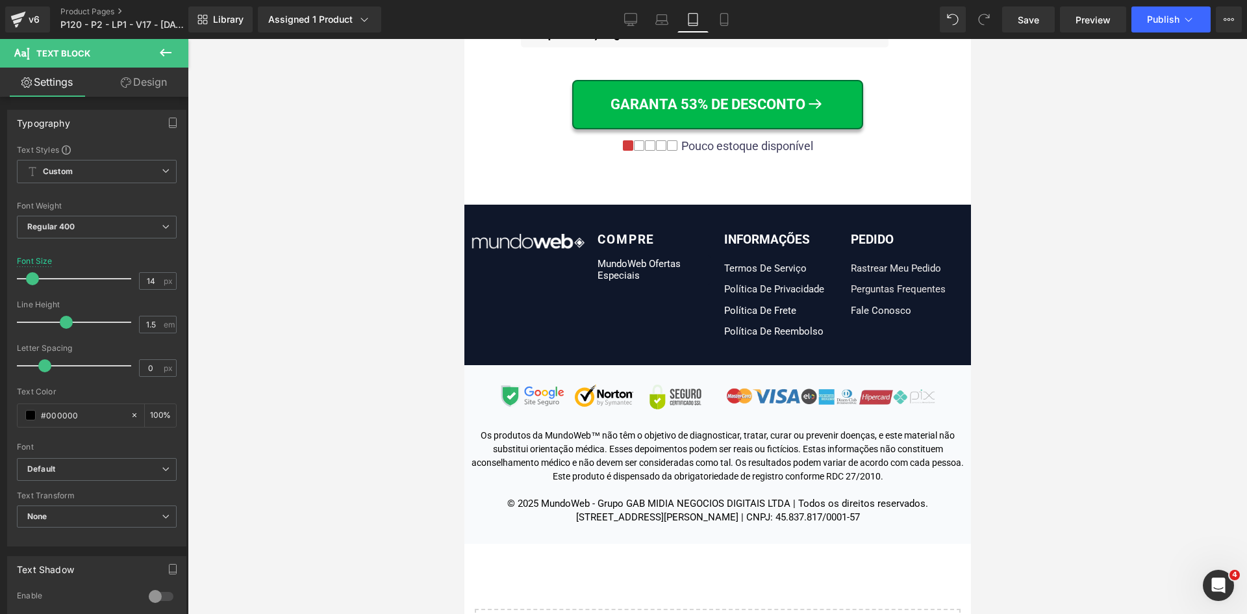
scroll to position [15074, 0]
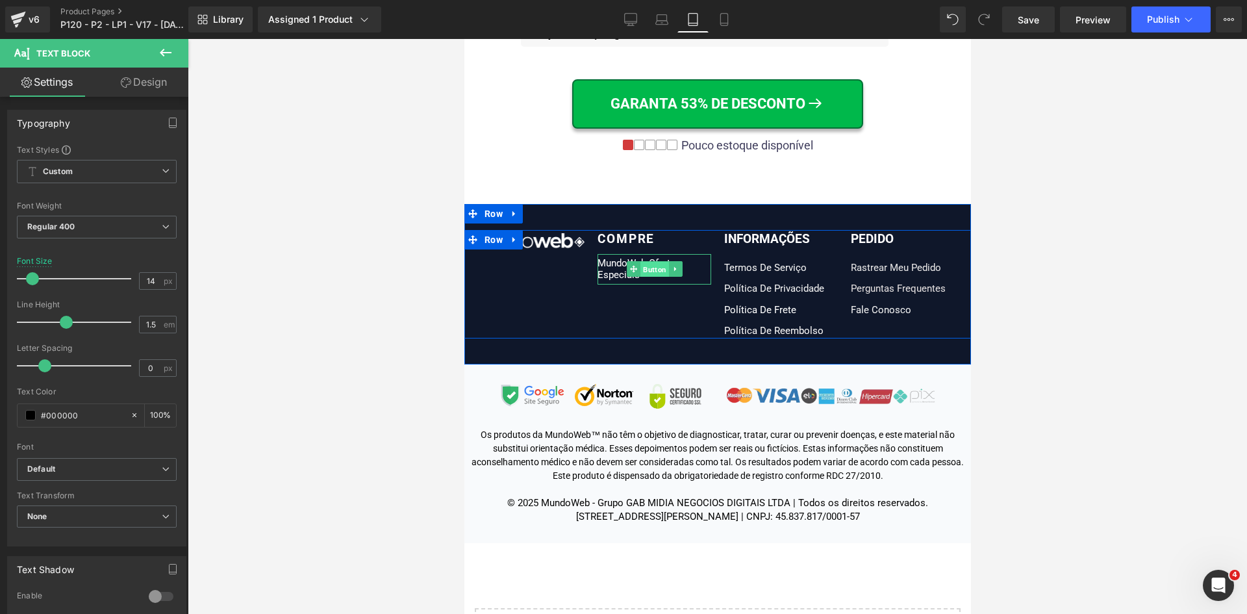
click at [647, 262] on span "Button" at bounding box center [654, 270] width 29 height 16
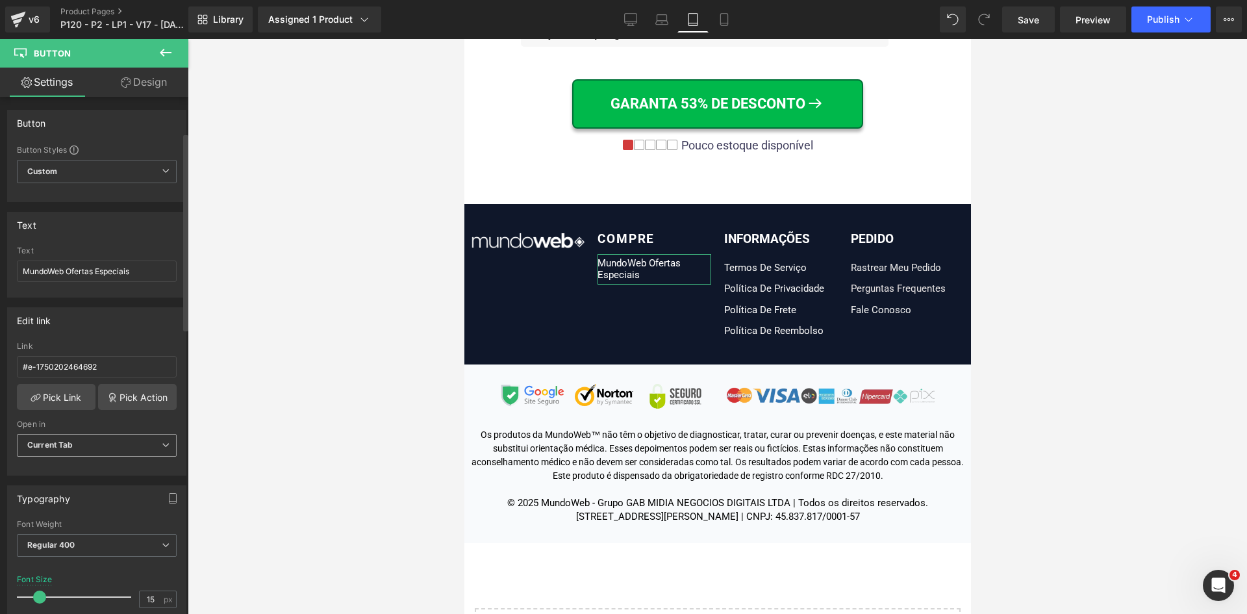
scroll to position [195, 0]
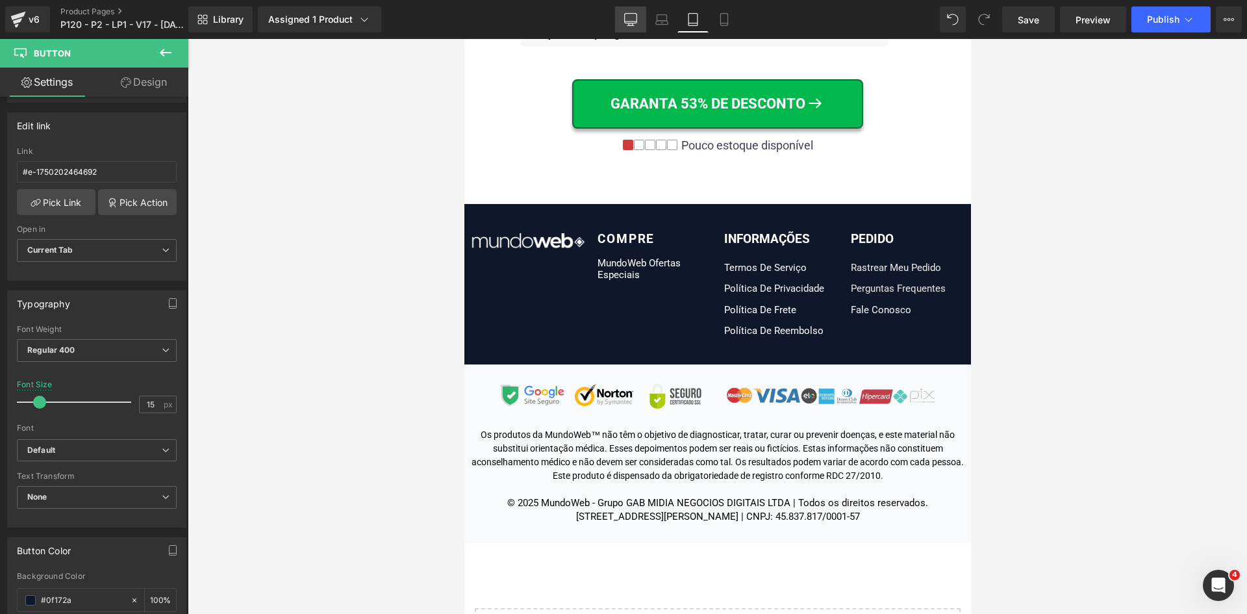
drag, startPoint x: 636, startPoint y: 19, endPoint x: 130, endPoint y: 281, distance: 569.8
click at [636, 19] on icon at bounding box center [630, 19] width 13 height 13
type input "100"
type input "1000"
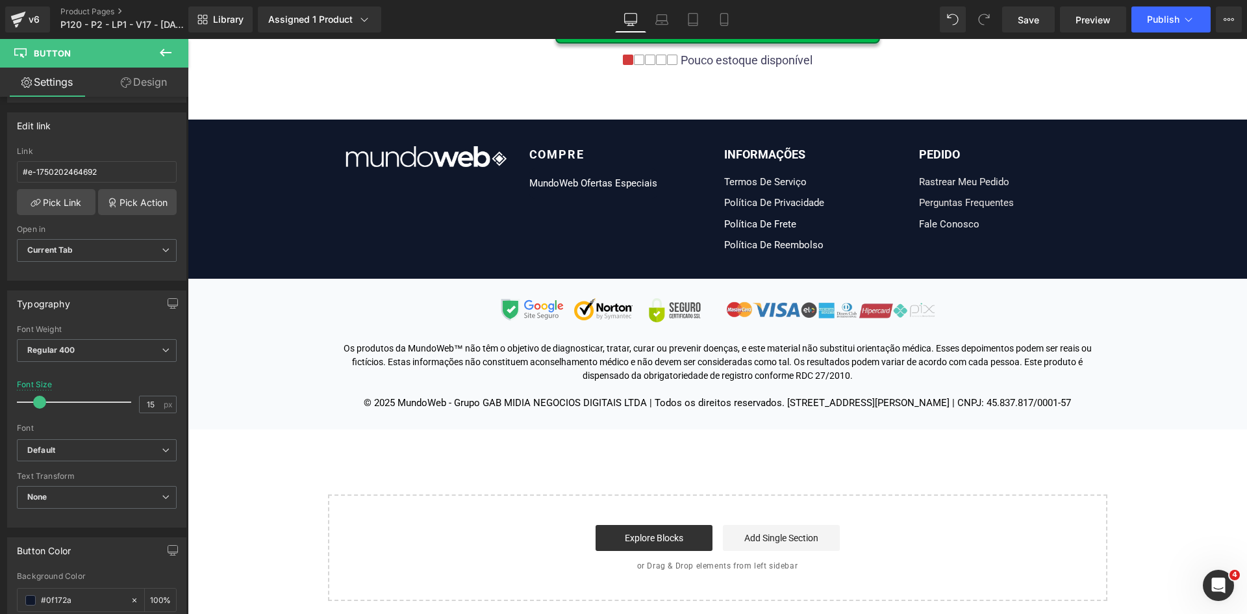
scroll to position [10280, 0]
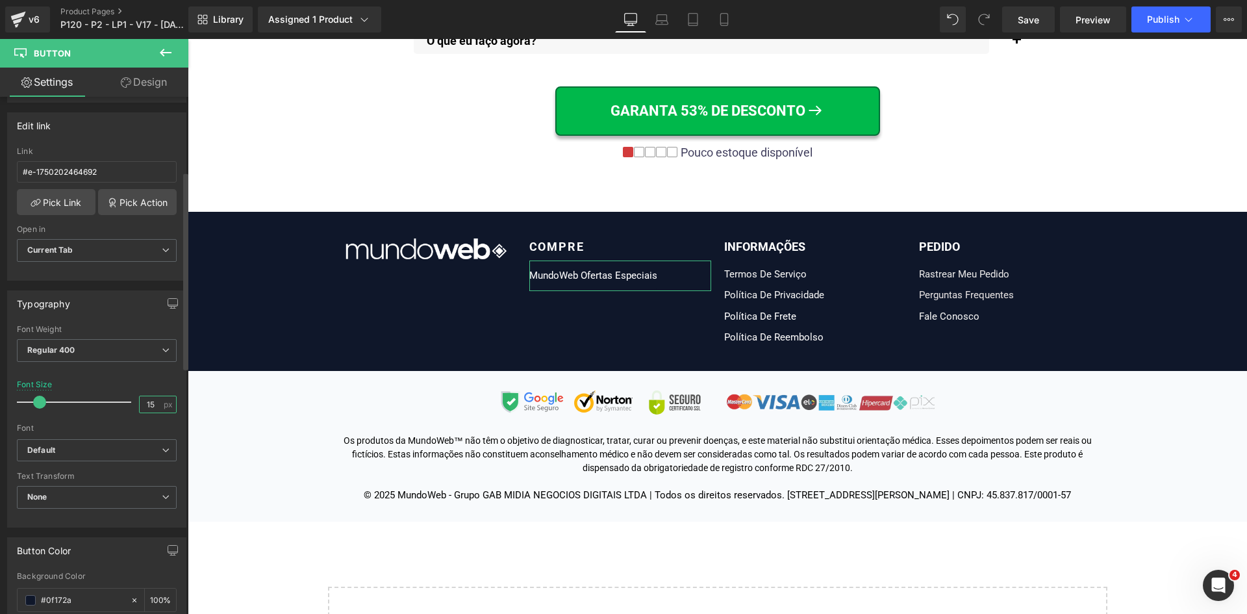
drag, startPoint x: 140, startPoint y: 403, endPoint x: 157, endPoint y: 403, distance: 16.2
click at [157, 403] on input "15" at bounding box center [151, 404] width 23 height 16
type input "16"
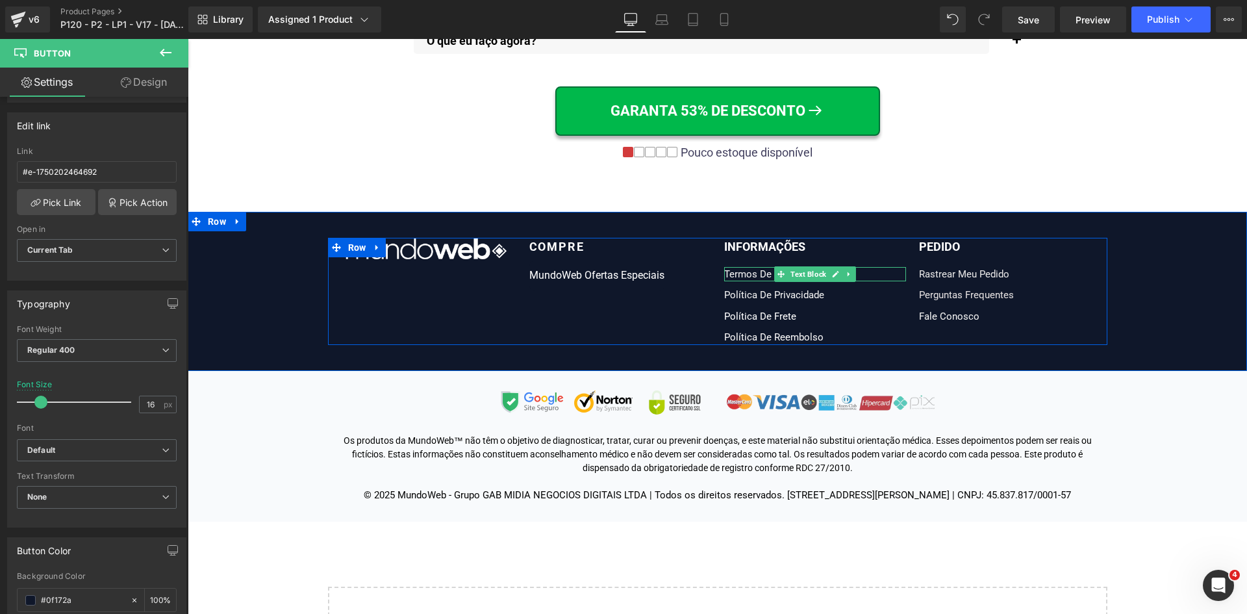
click at [737, 268] on link "Termos De Serviço" at bounding box center [765, 274] width 83 height 12
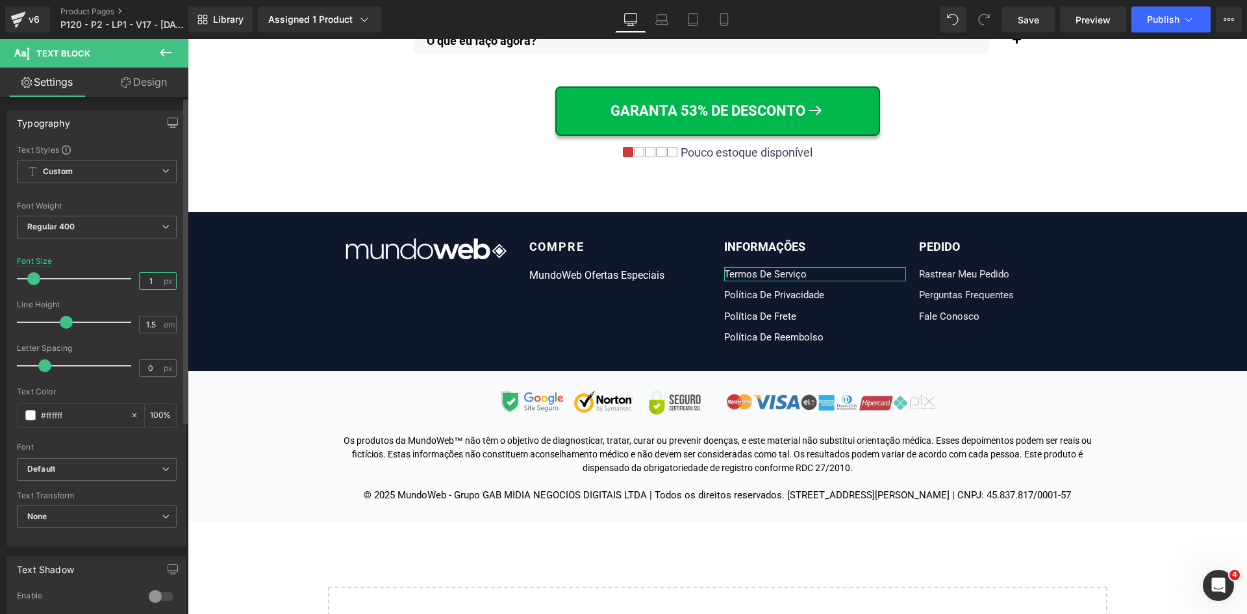
drag, startPoint x: 140, startPoint y: 283, endPoint x: 164, endPoint y: 281, distance: 24.1
click at [162, 281] on div "1 px" at bounding box center [158, 281] width 38 height 18
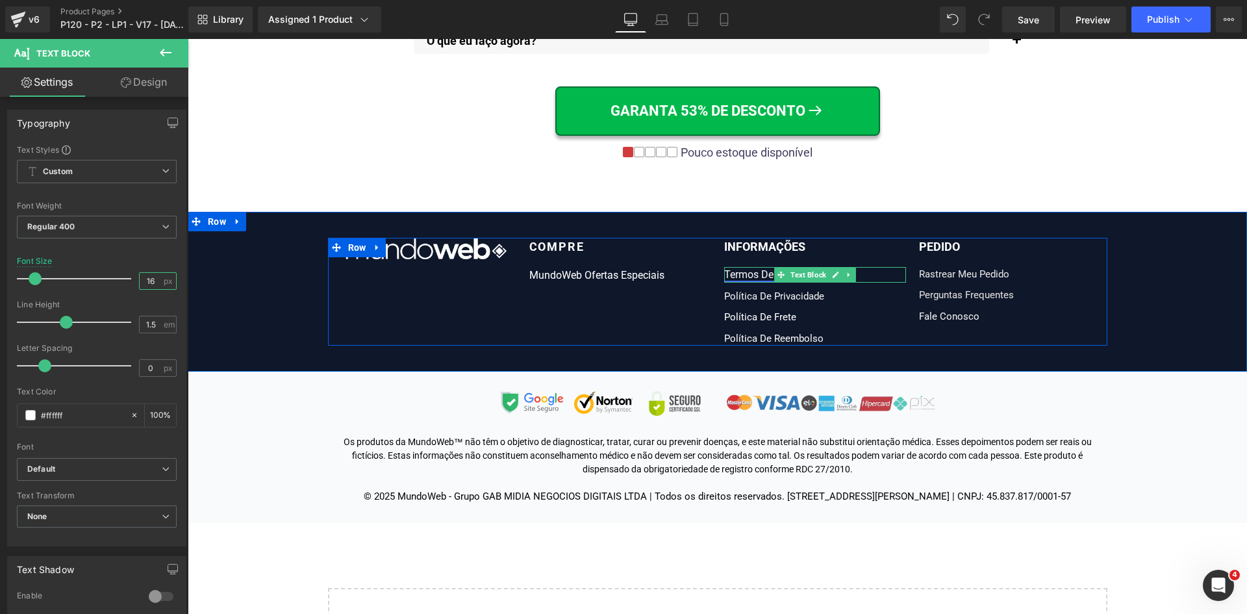
type input "16"
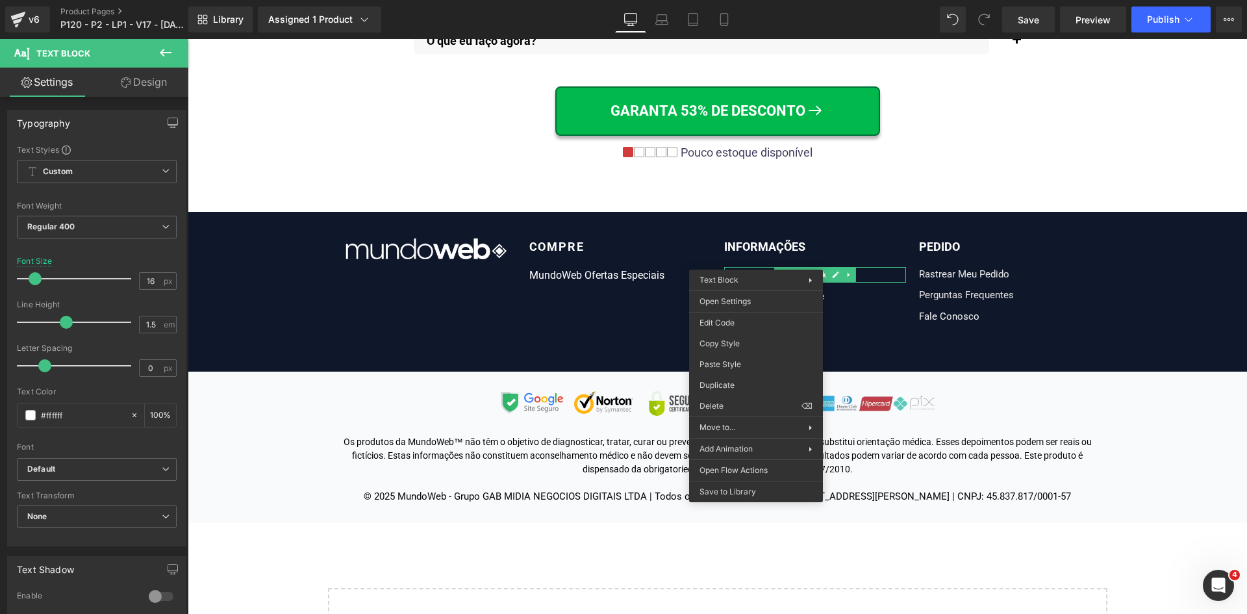
drag, startPoint x: 921, startPoint y: 384, endPoint x: 733, endPoint y: 335, distance: 193.4
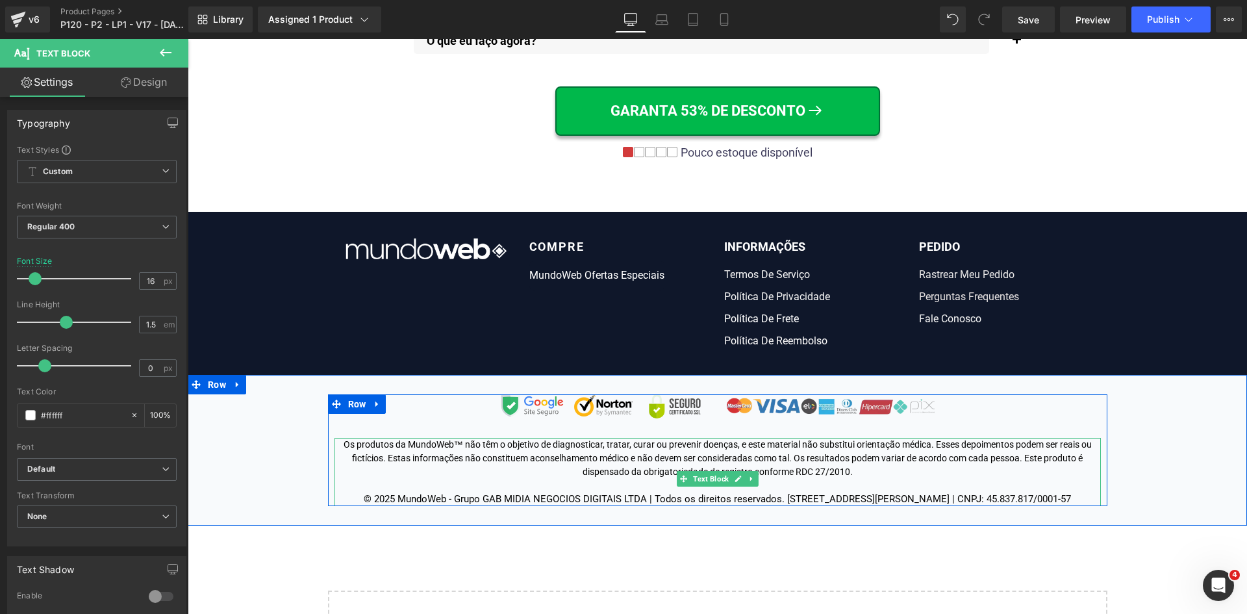
click at [619, 439] on div "Os produtos da MundoWeb™ não têm o objetivo de diagnosticar, tratar, curar ou p…" at bounding box center [718, 472] width 767 height 68
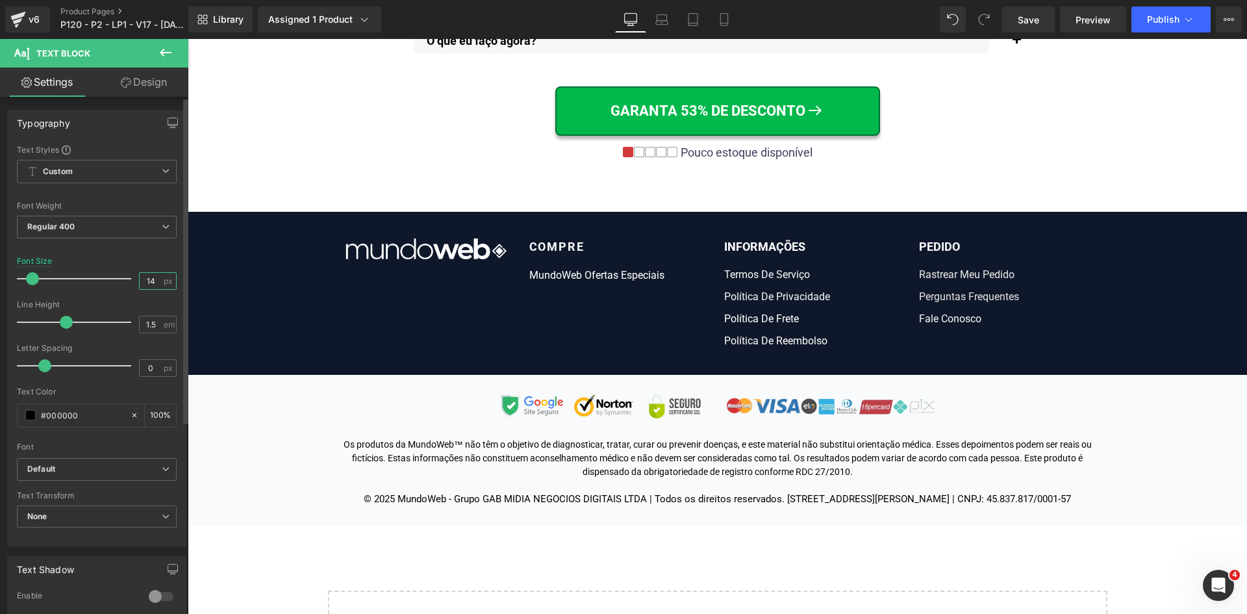
drag, startPoint x: 139, startPoint y: 281, endPoint x: 156, endPoint y: 280, distance: 16.9
click at [154, 281] on input "14" at bounding box center [151, 281] width 23 height 16
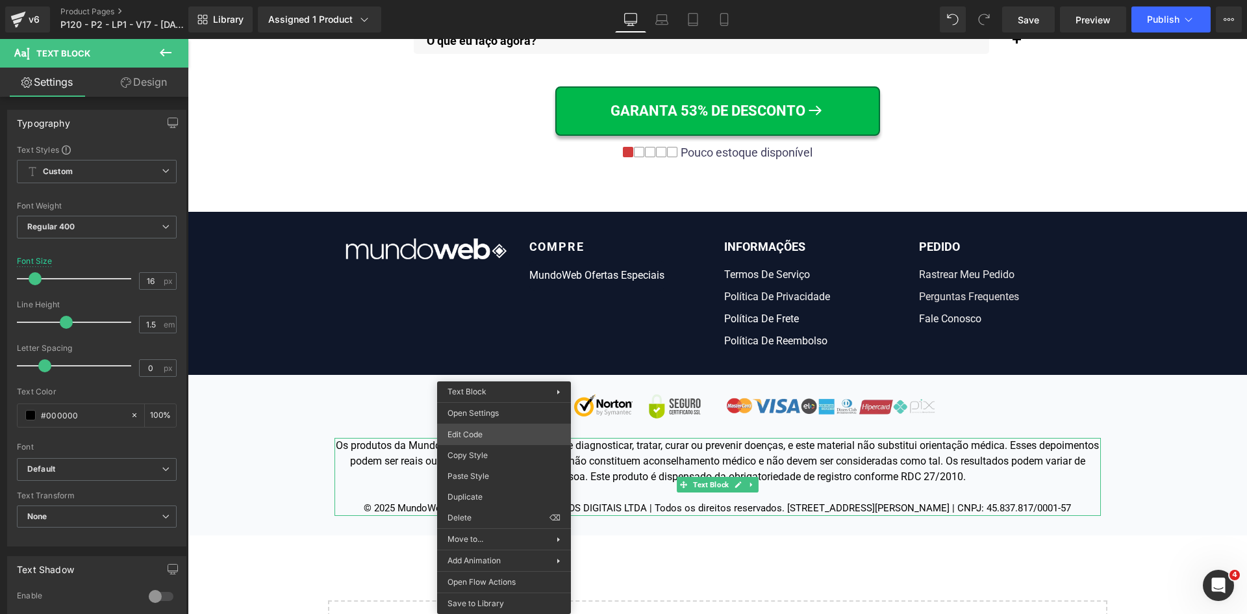
click at [483, 0] on div "Button You are previewing how the will restyle your page. You can not edit Elem…" at bounding box center [623, 0] width 1247 height 0
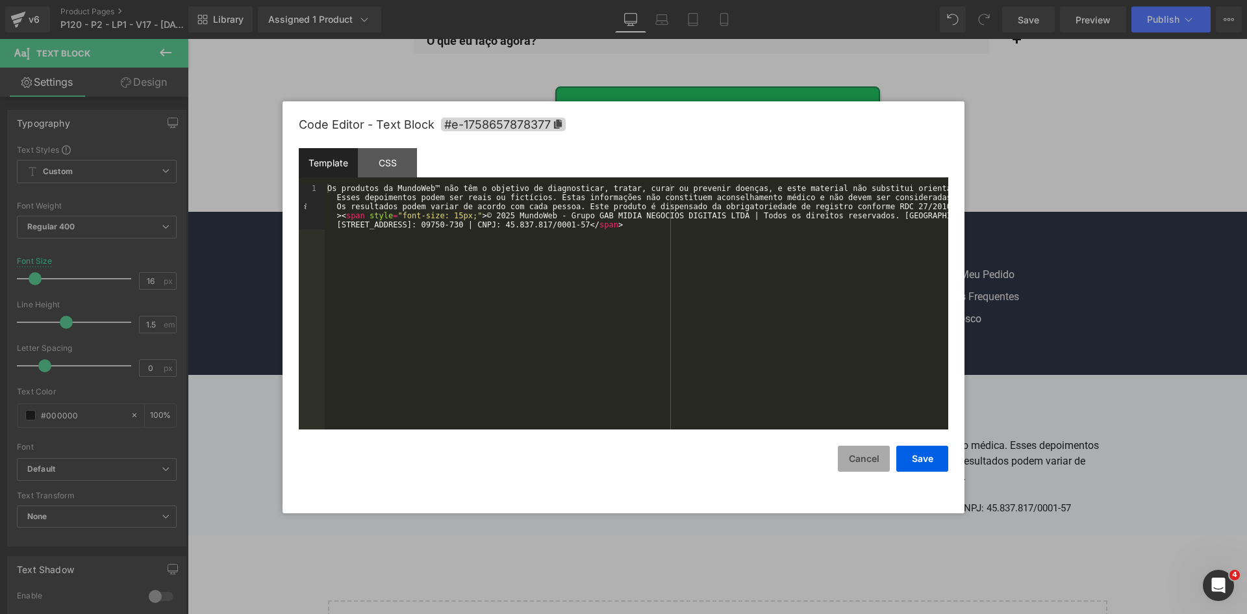
click at [864, 455] on button "Cancel" at bounding box center [864, 459] width 52 height 26
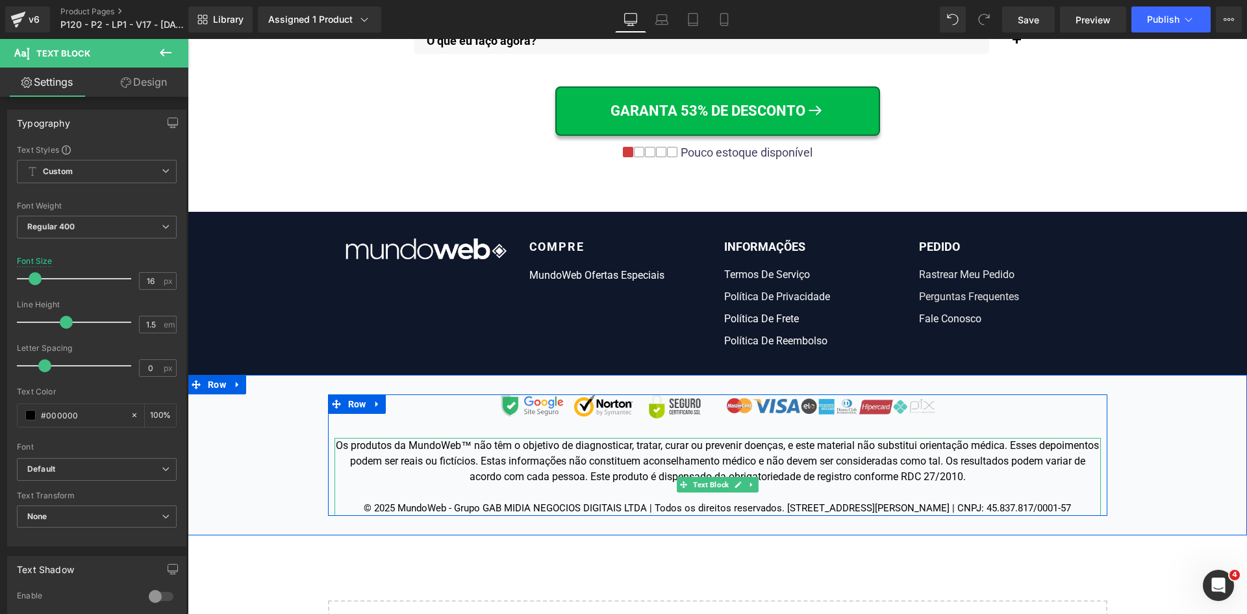
click at [784, 476] on div "Os produtos da MundoWeb™ não têm o objetivo de diagnosticar, tratar, curar ou p…" at bounding box center [718, 477] width 767 height 78
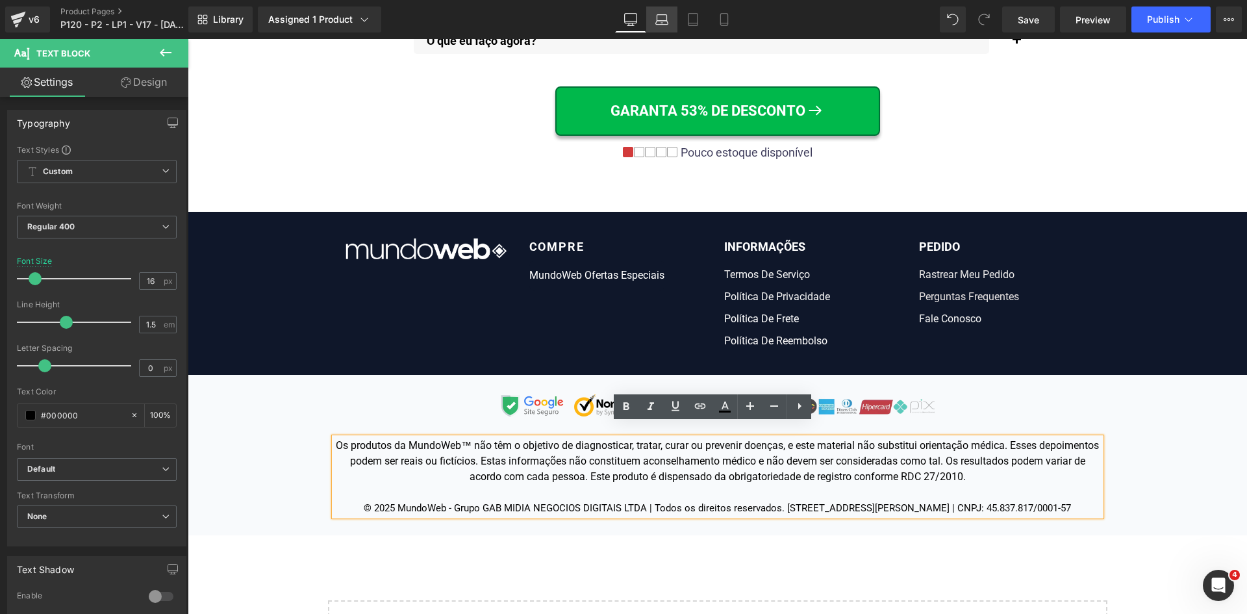
click at [659, 13] on icon at bounding box center [662, 19] width 13 height 13
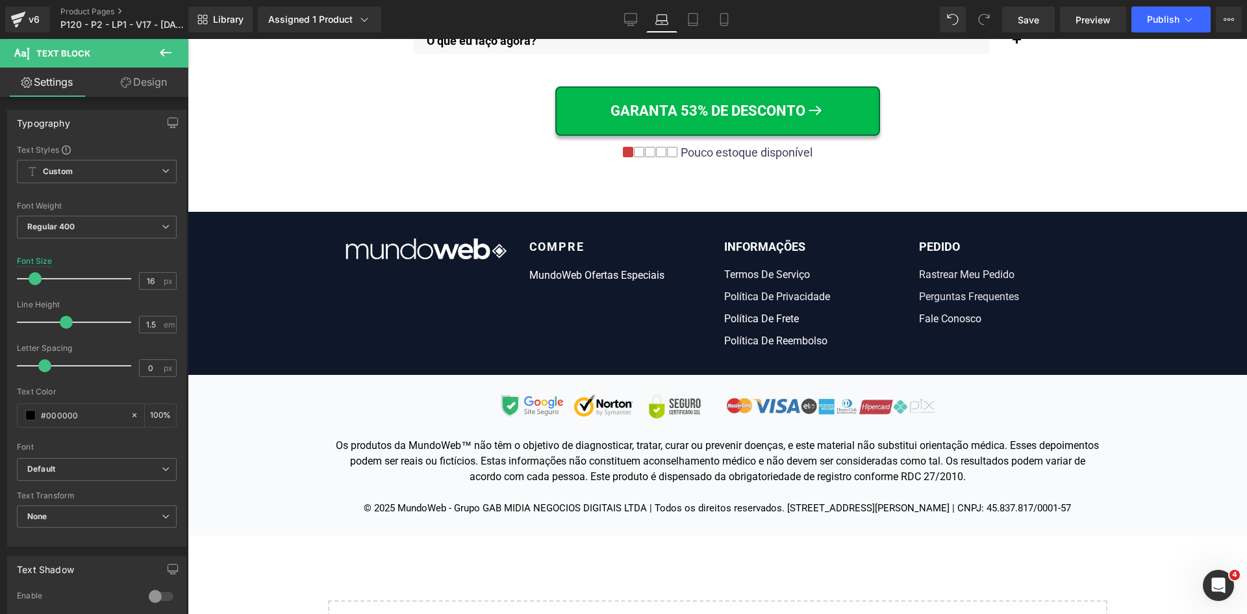
type input "14"
type input "100"
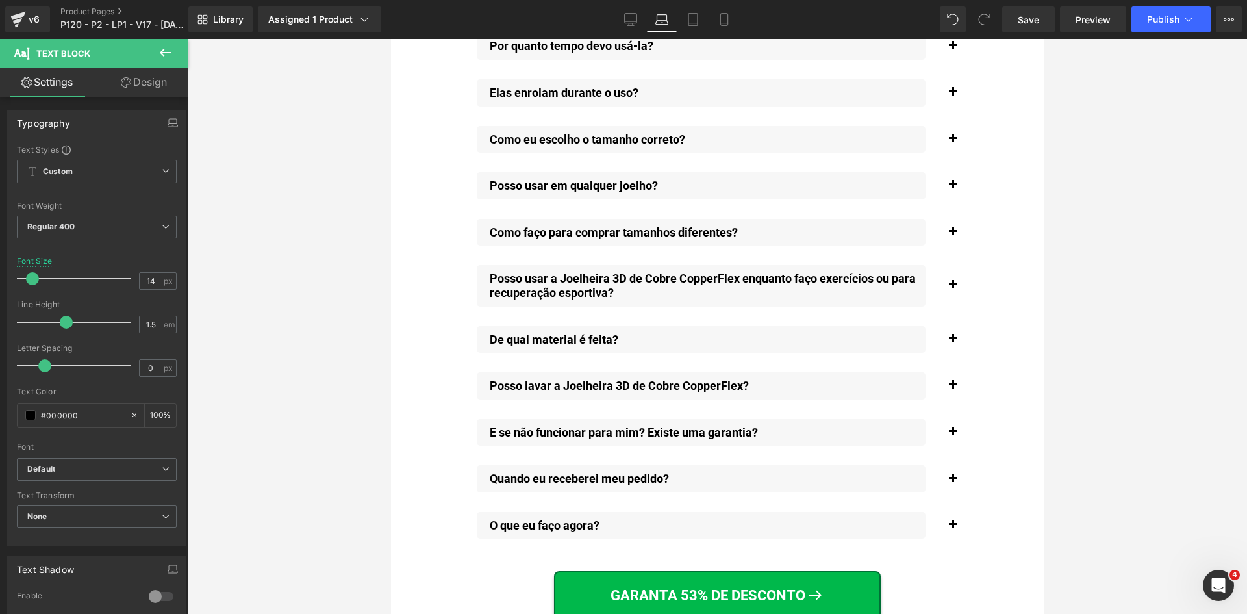
scroll to position [10759, 0]
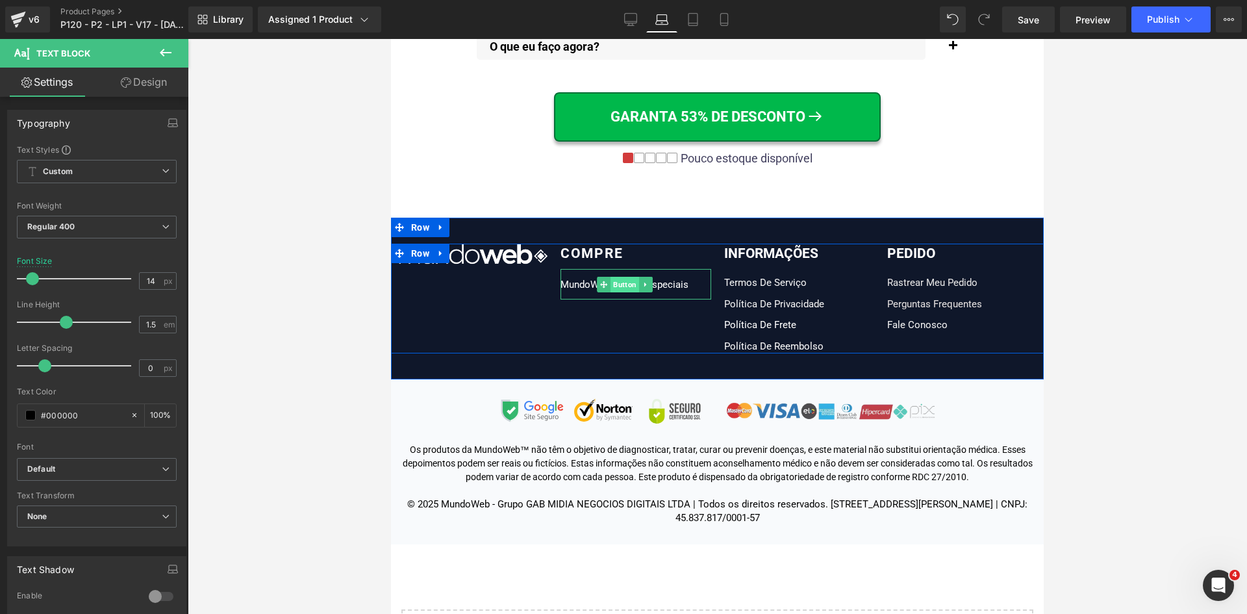
click at [611, 277] on span "Button" at bounding box center [625, 285] width 29 height 16
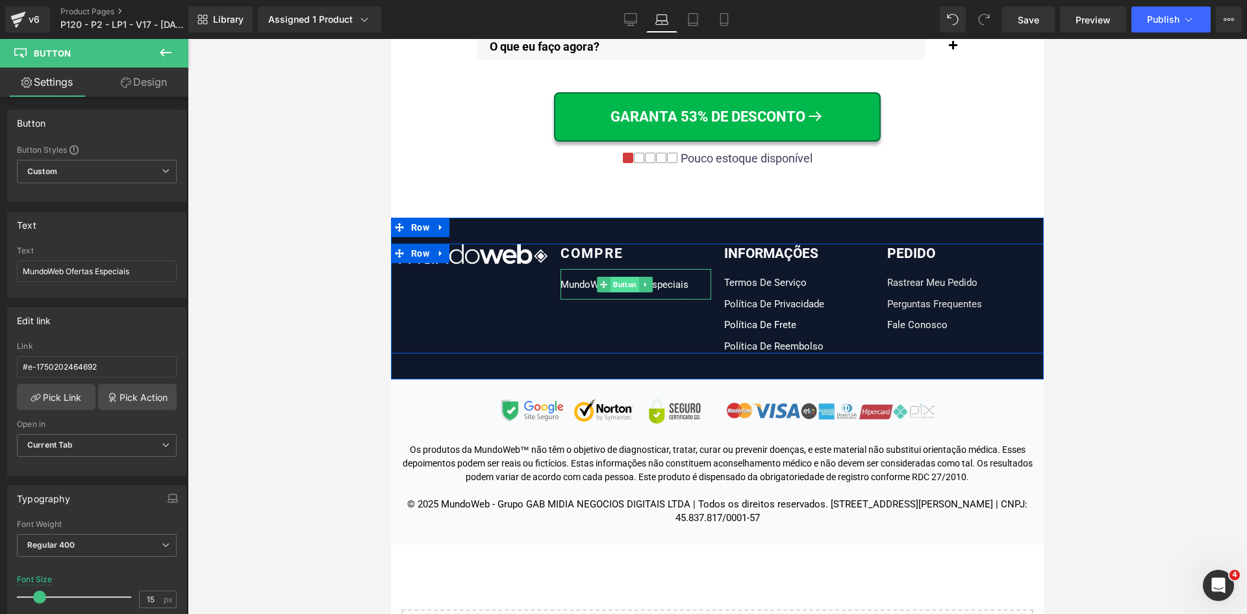
click at [612, 277] on span "Button" at bounding box center [625, 285] width 29 height 16
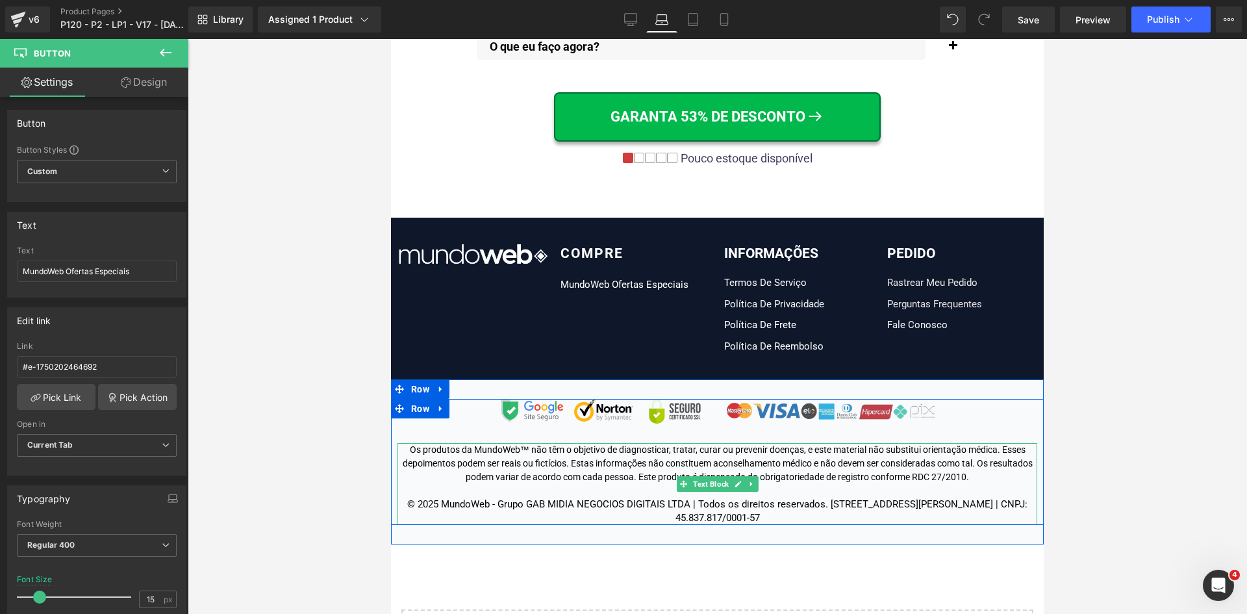
click at [622, 453] on div "Os produtos da MundoWeb™ não têm o objetivo de diagnosticar, tratar, curar ou p…" at bounding box center [718, 484] width 640 height 82
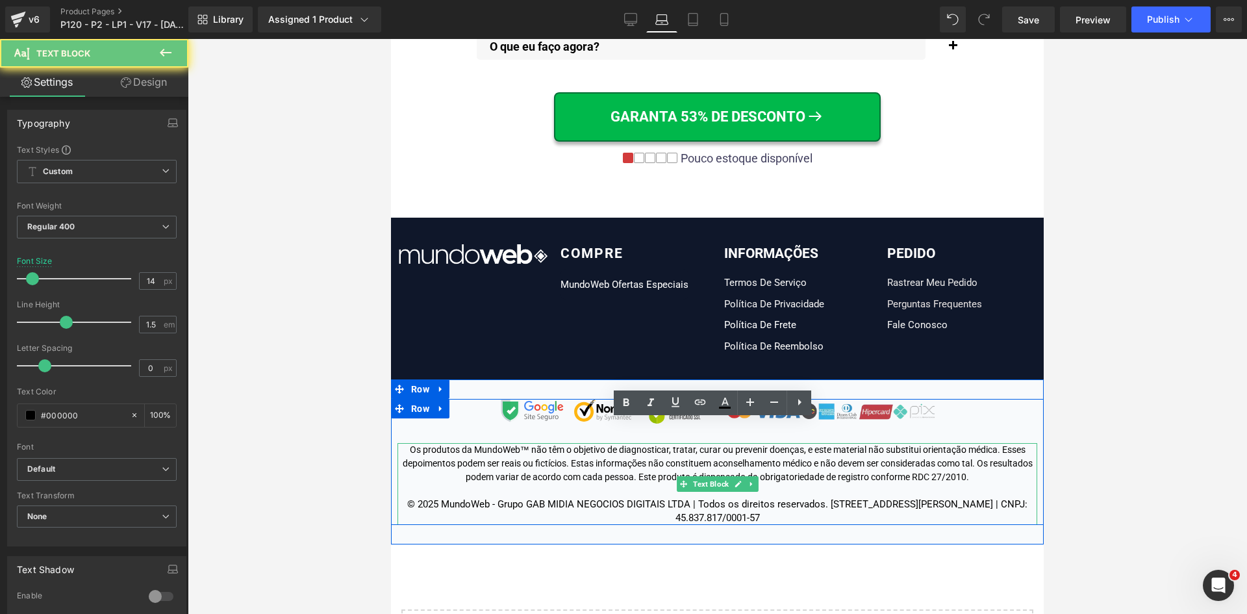
click at [622, 453] on div "Os produtos da MundoWeb™ não têm o objetivo de diagnosticar, tratar, curar ou p…" at bounding box center [718, 484] width 640 height 82
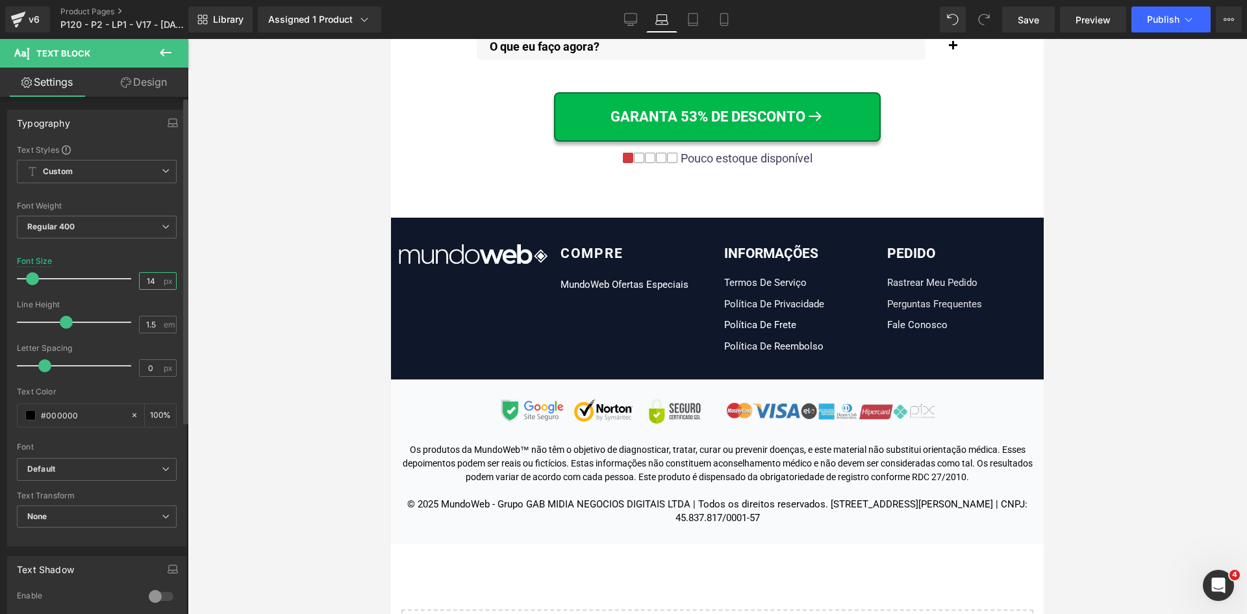
drag, startPoint x: 140, startPoint y: 281, endPoint x: 169, endPoint y: 281, distance: 29.2
click at [168, 281] on div "14 px" at bounding box center [158, 281] width 38 height 18
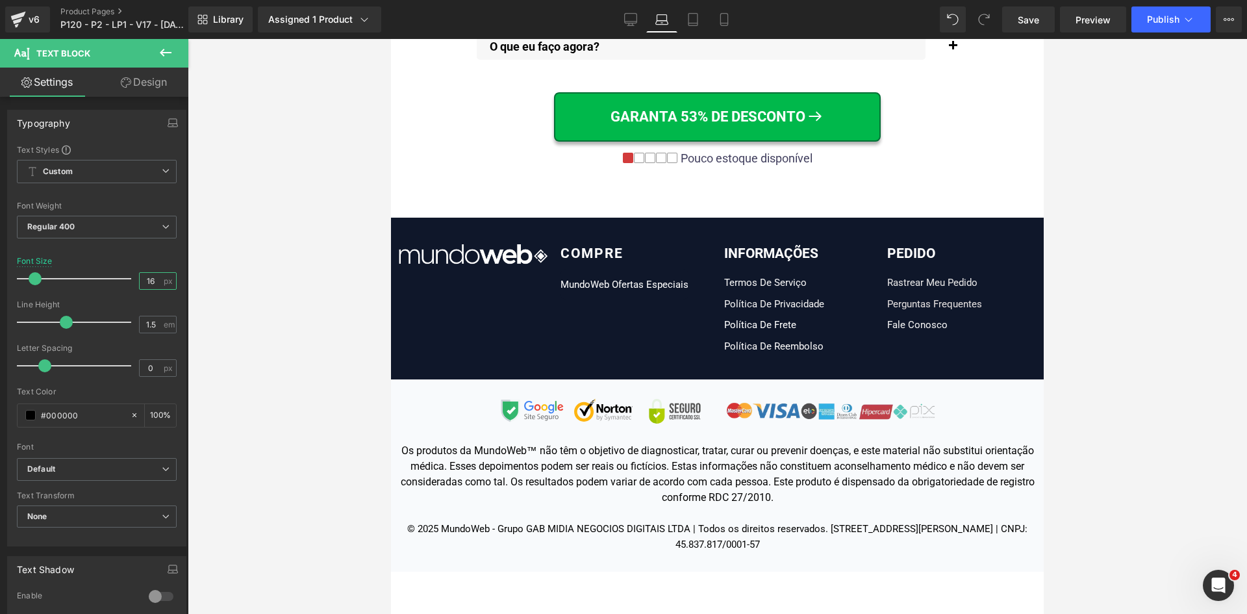
type input "16"
click at [320, 344] on div at bounding box center [718, 326] width 1060 height 575
click at [620, 277] on span "Button" at bounding box center [625, 285] width 29 height 16
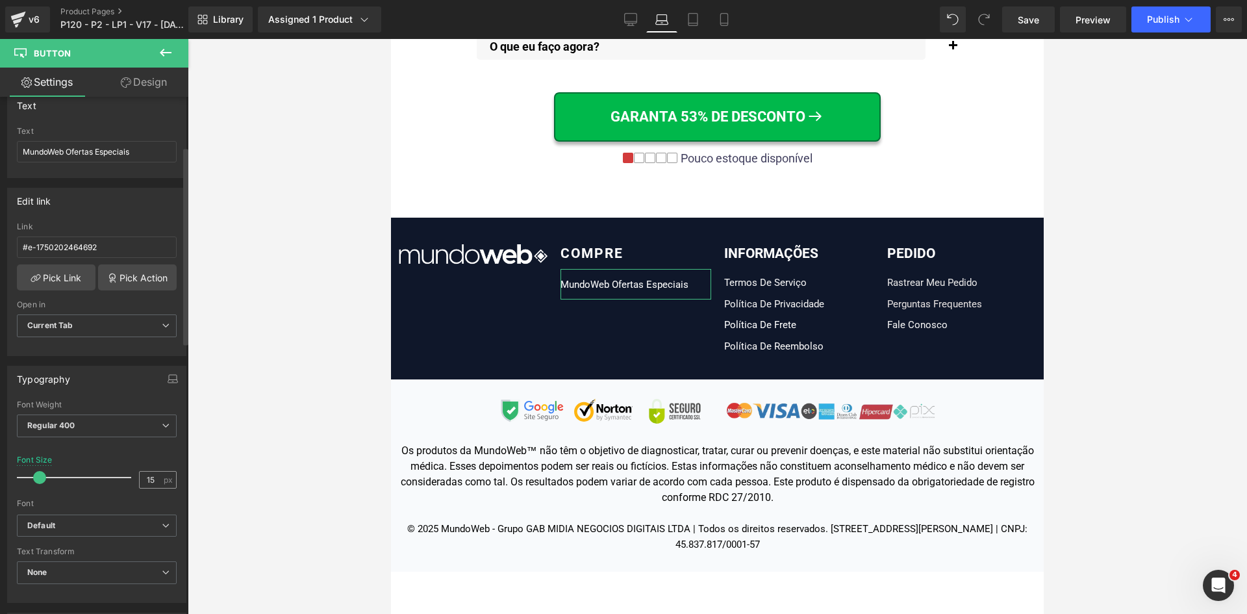
scroll to position [130, 0]
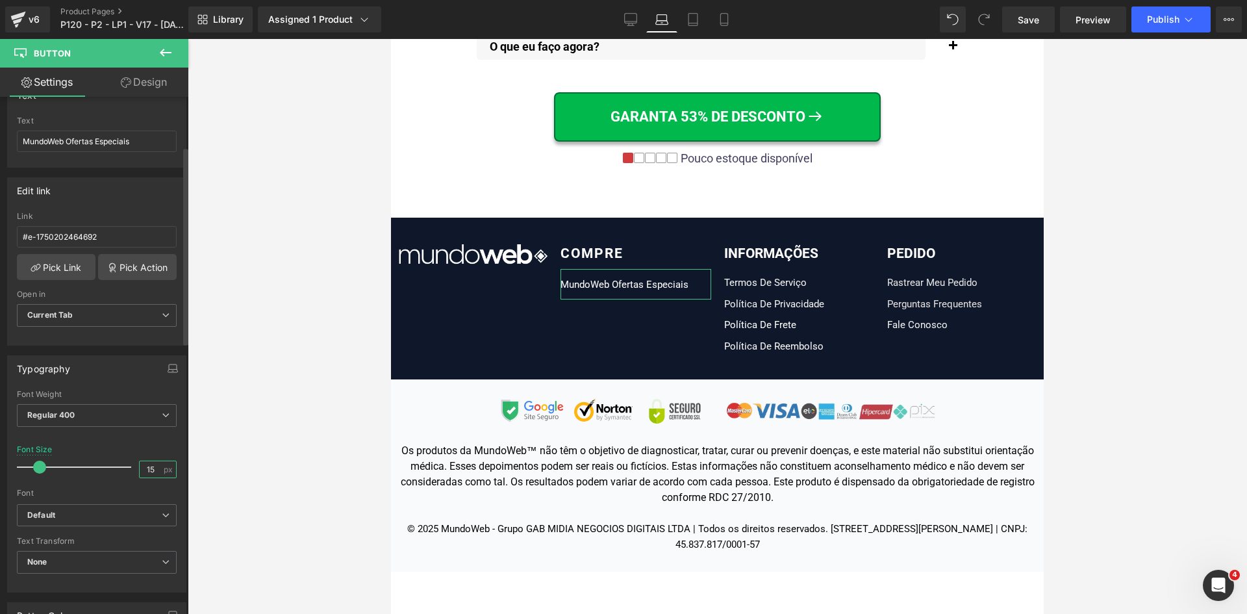
click at [152, 473] on input "15" at bounding box center [151, 469] width 23 height 16
type input "16"
click at [780, 275] on span "Text Block" at bounding box center [792, 283] width 41 height 16
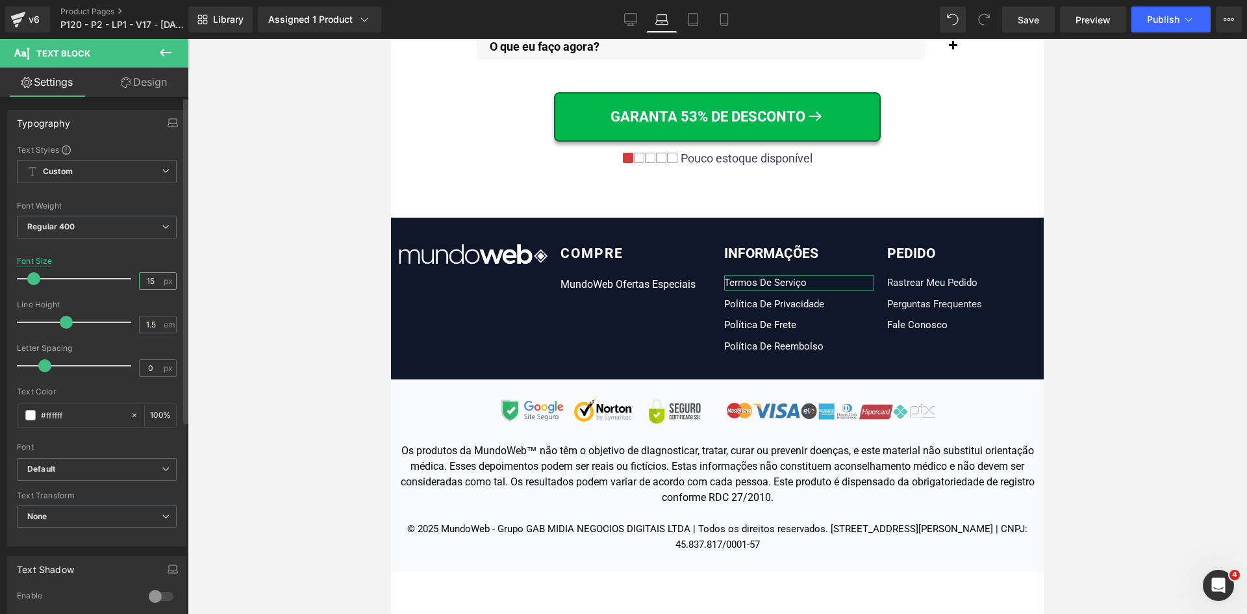
drag, startPoint x: 142, startPoint y: 283, endPoint x: 174, endPoint y: 281, distance: 31.9
click at [161, 281] on div "15 px" at bounding box center [158, 281] width 38 height 18
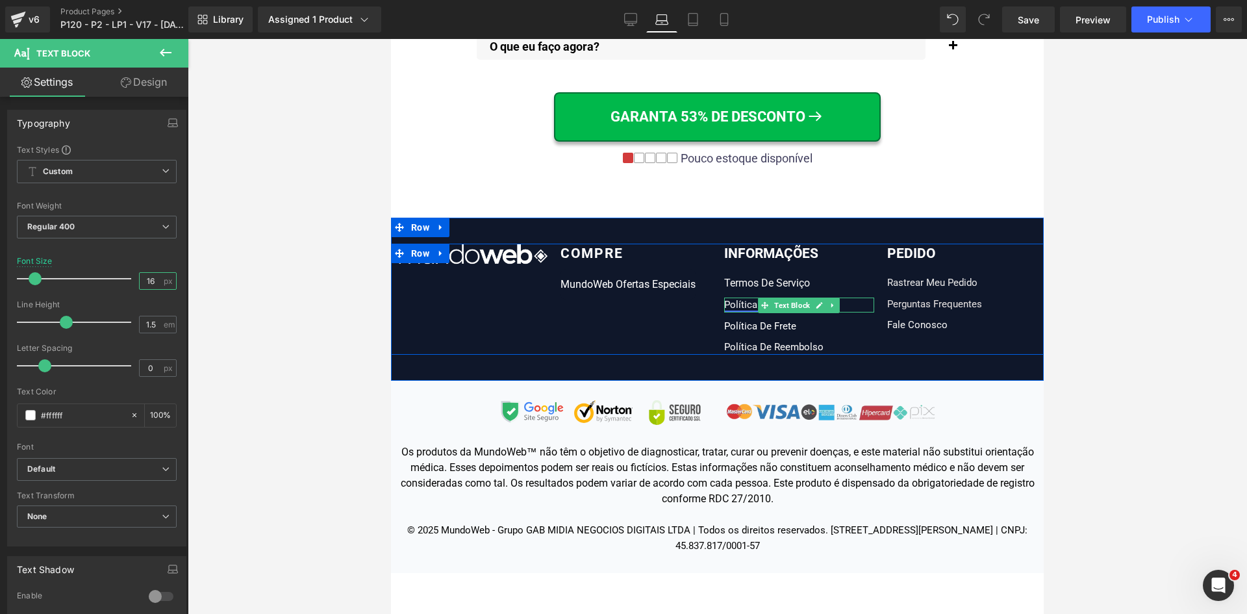
type input "16"
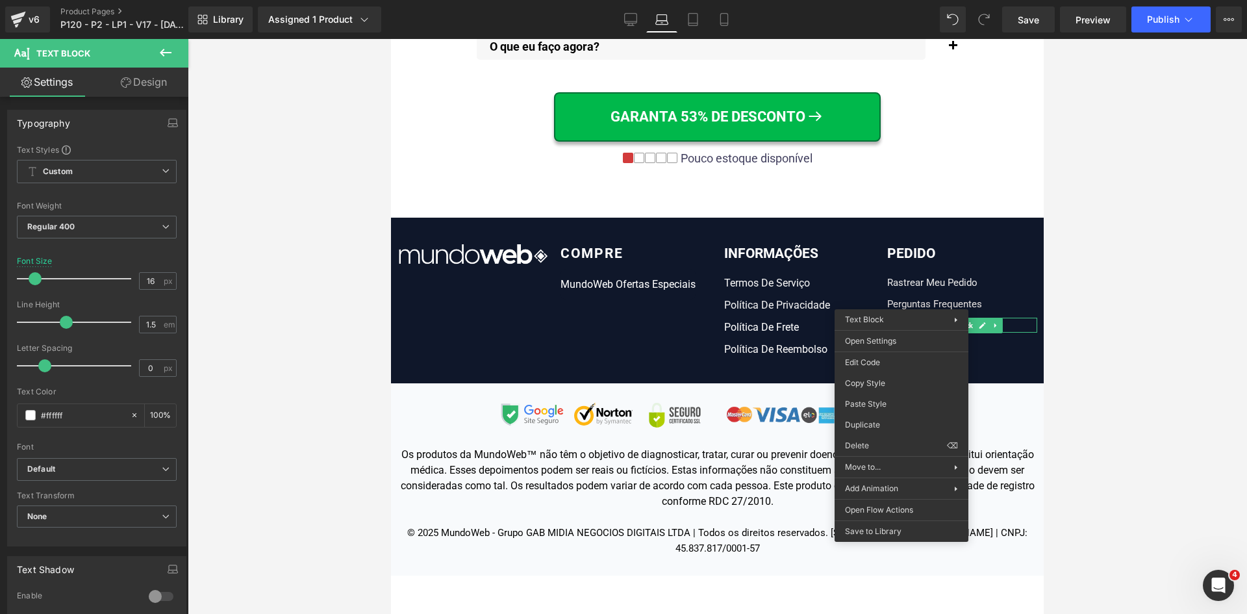
drag, startPoint x: 1261, startPoint y: 444, endPoint x: 916, endPoint y: 289, distance: 378.1
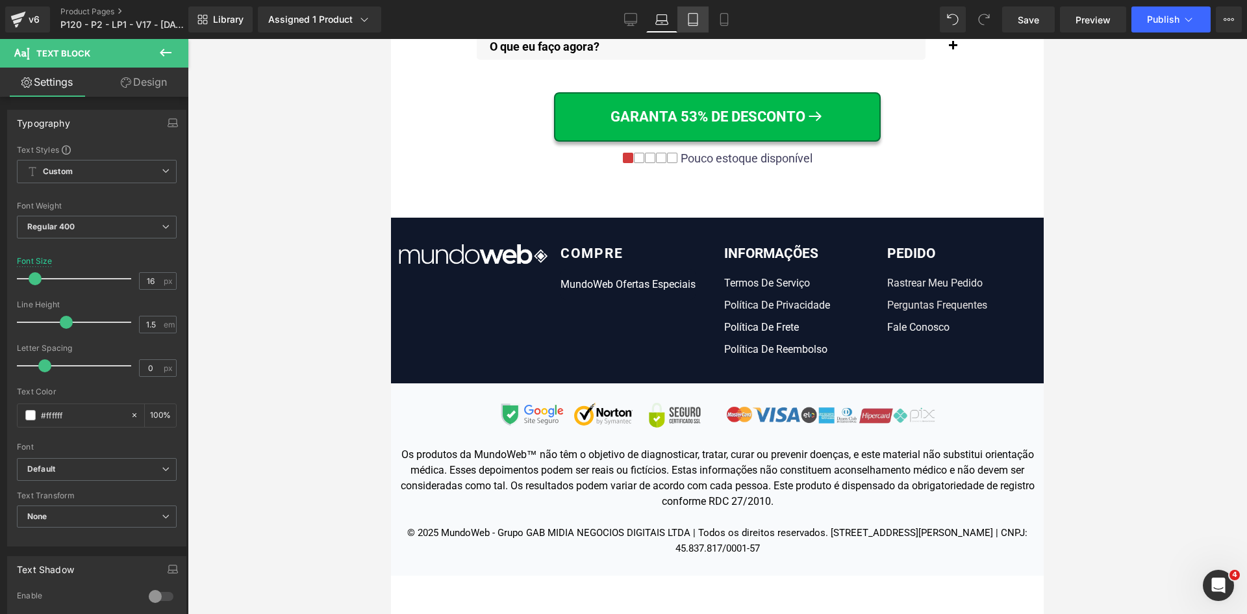
click at [693, 16] on icon at bounding box center [693, 19] width 13 height 13
type input "15"
type input "100"
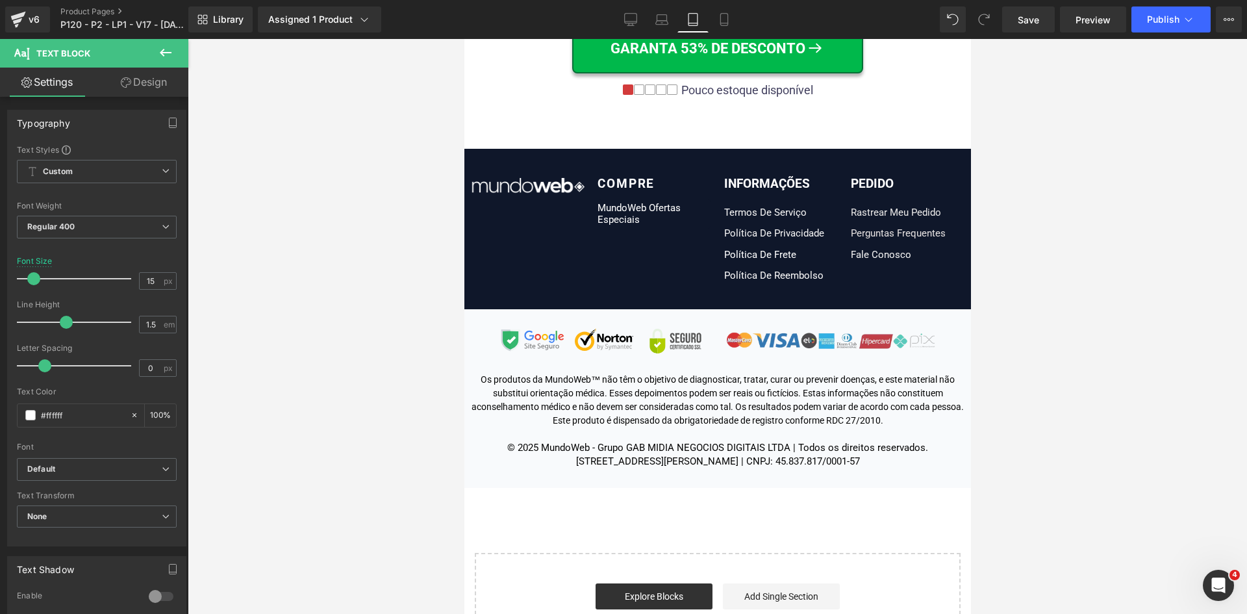
scroll to position [15107, 0]
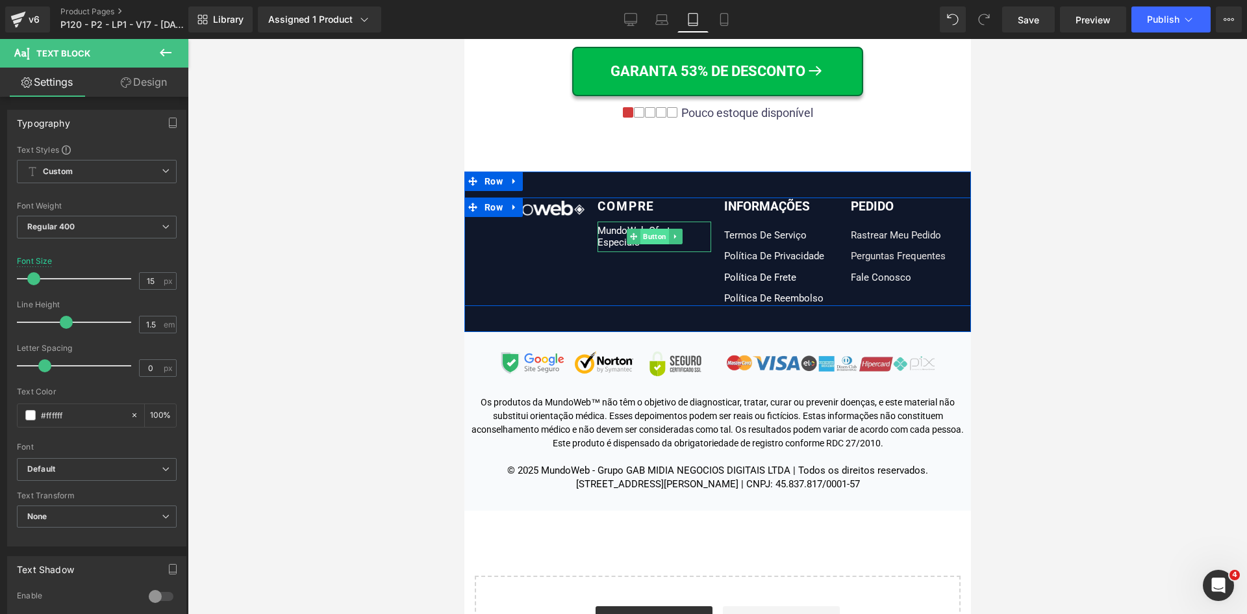
click at [640, 229] on span "Button" at bounding box center [654, 237] width 29 height 16
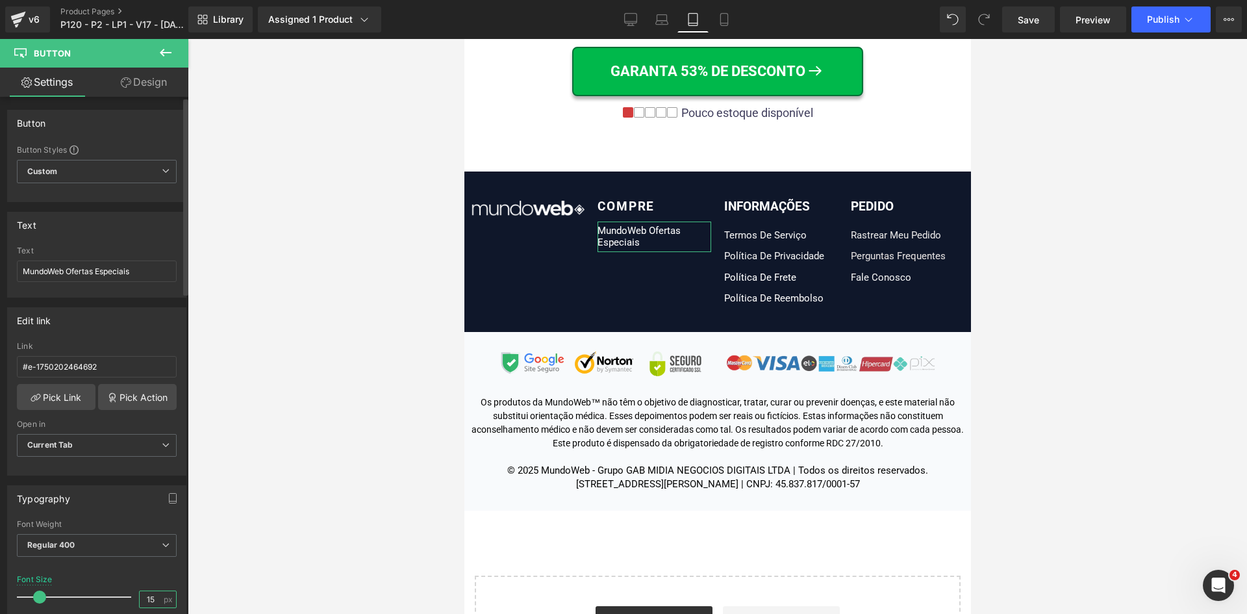
drag, startPoint x: 140, startPoint y: 605, endPoint x: 172, endPoint y: 599, distance: 32.4
click at [170, 600] on div "15 px" at bounding box center [158, 600] width 38 height 18
type input "16"
click at [760, 227] on span "Text Block" at bounding box center [774, 235] width 41 height 16
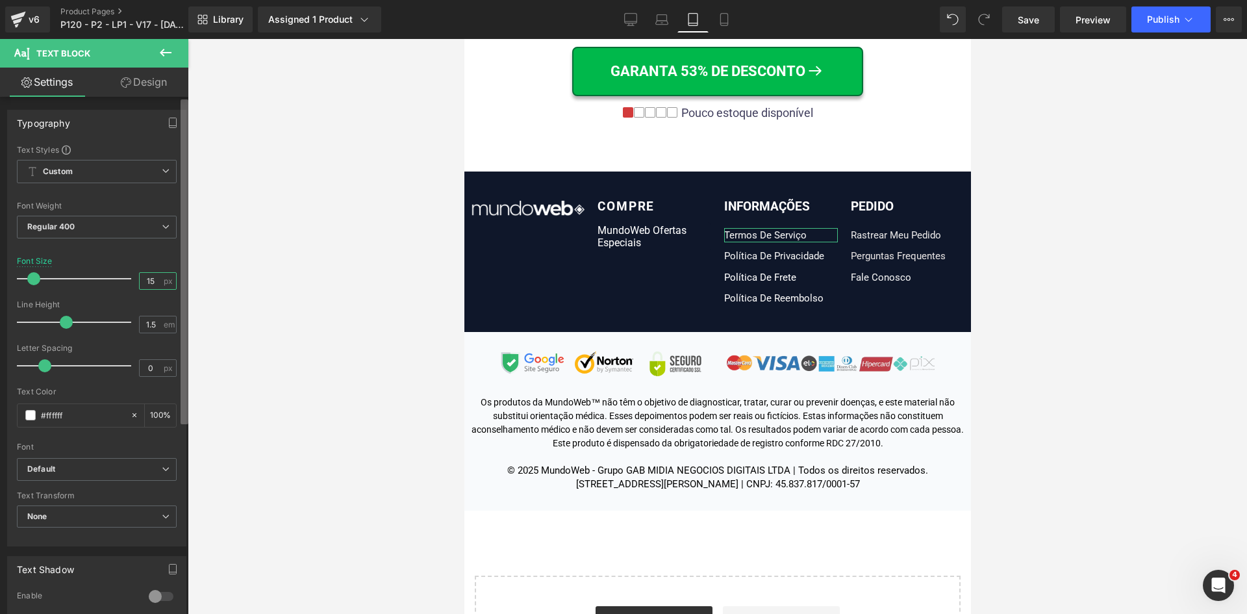
drag, startPoint x: 140, startPoint y: 280, endPoint x: 184, endPoint y: 280, distance: 43.5
click at [162, 280] on div "15 px" at bounding box center [158, 281] width 38 height 18
type input "16"
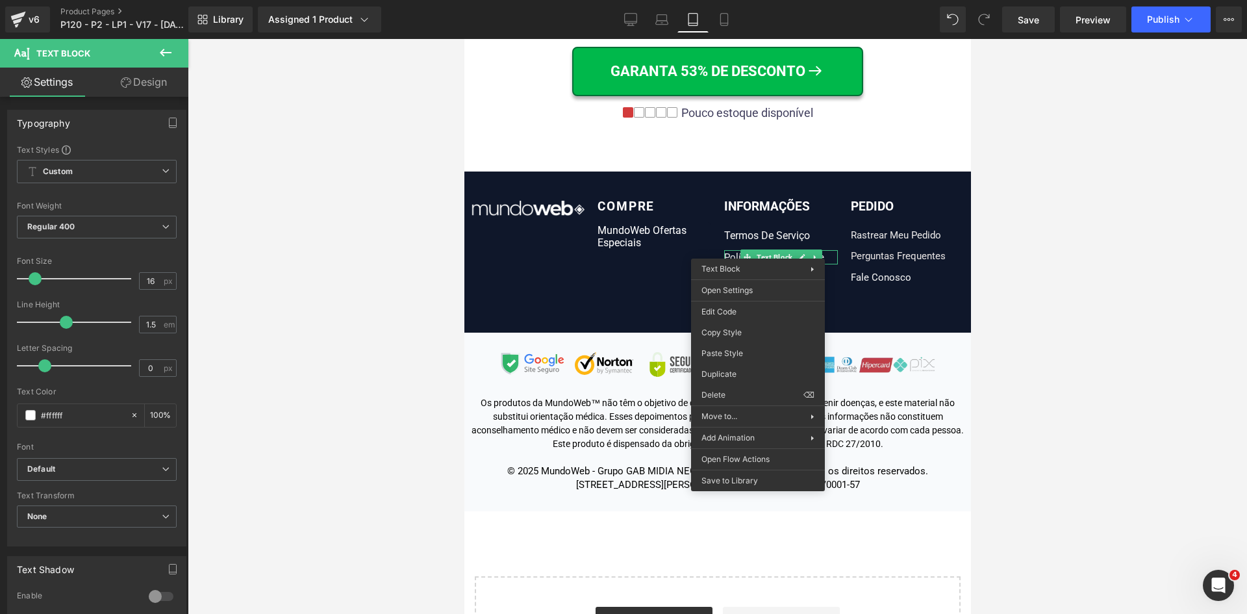
drag, startPoint x: 1188, startPoint y: 392, endPoint x: 757, endPoint y: 275, distance: 447.0
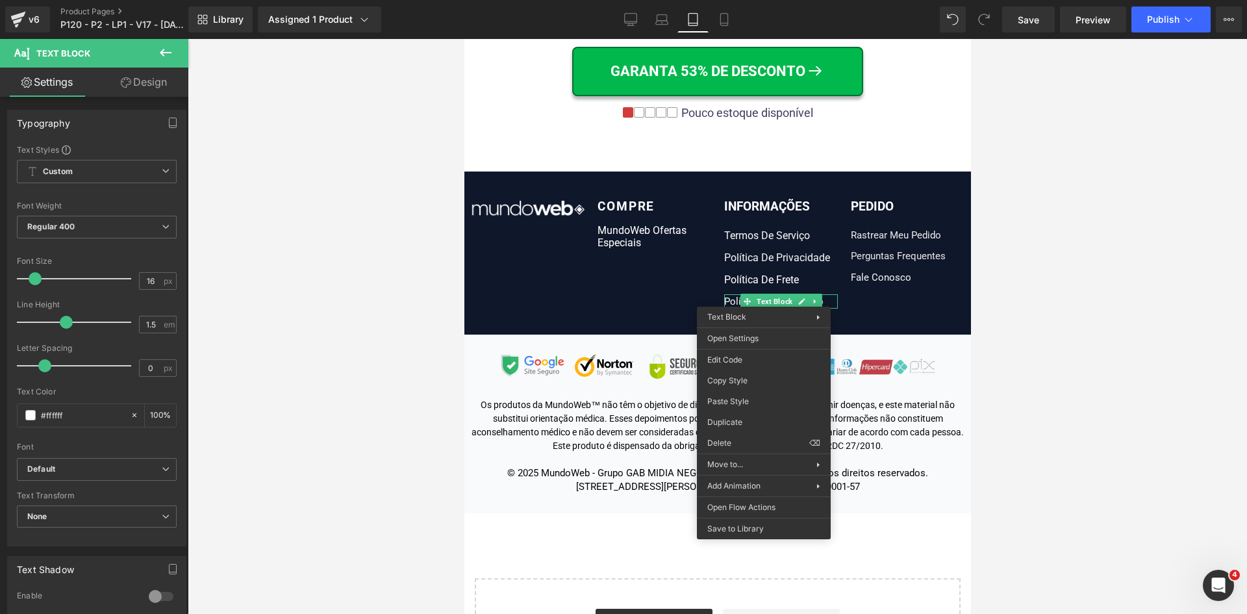
drag, startPoint x: 1205, startPoint y: 438, endPoint x: 883, endPoint y: 281, distance: 357.7
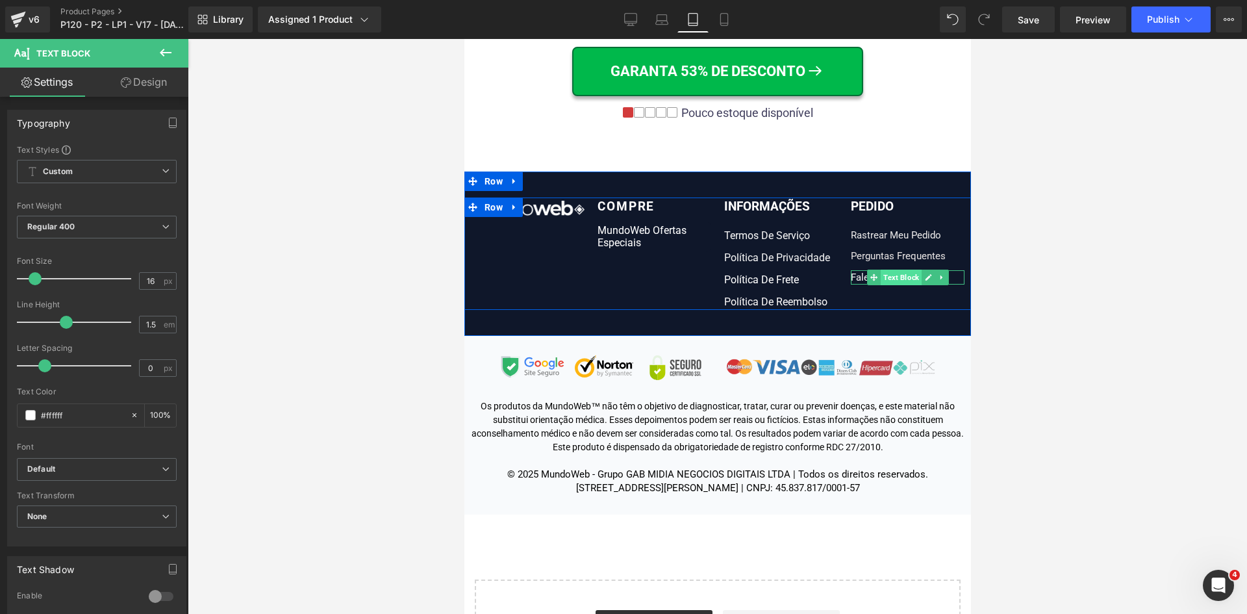
click at [887, 270] on span "Text Block" at bounding box center [900, 278] width 41 height 16
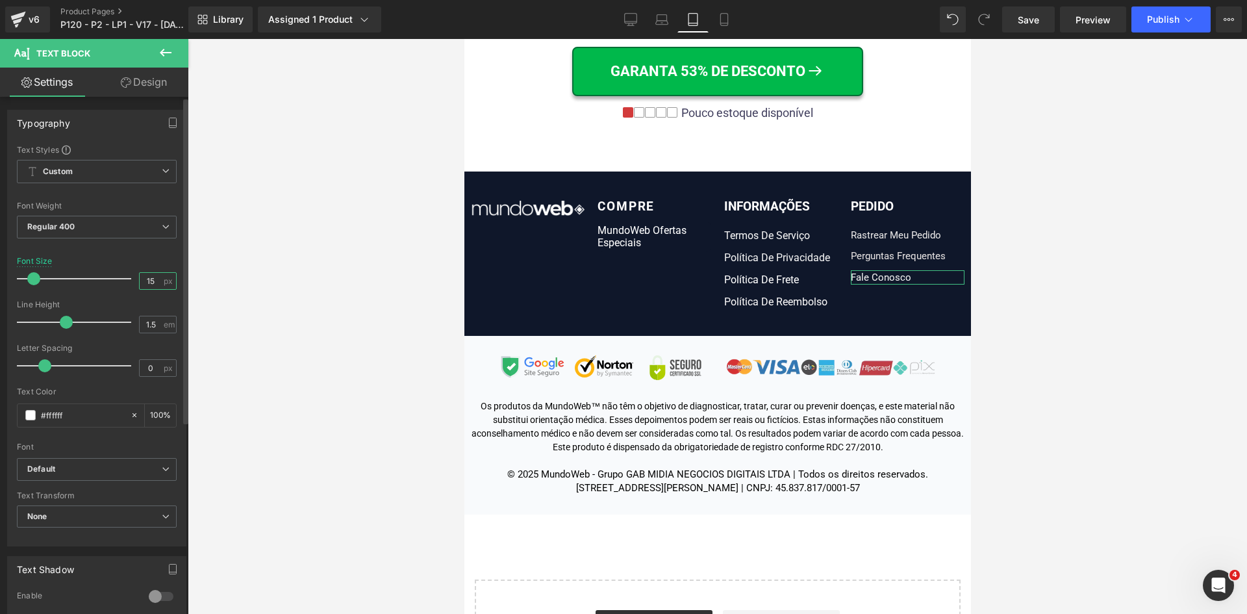
drag, startPoint x: 144, startPoint y: 279, endPoint x: 167, endPoint y: 279, distance: 22.7
click at [159, 279] on div "15 px" at bounding box center [158, 281] width 38 height 18
type input "16"
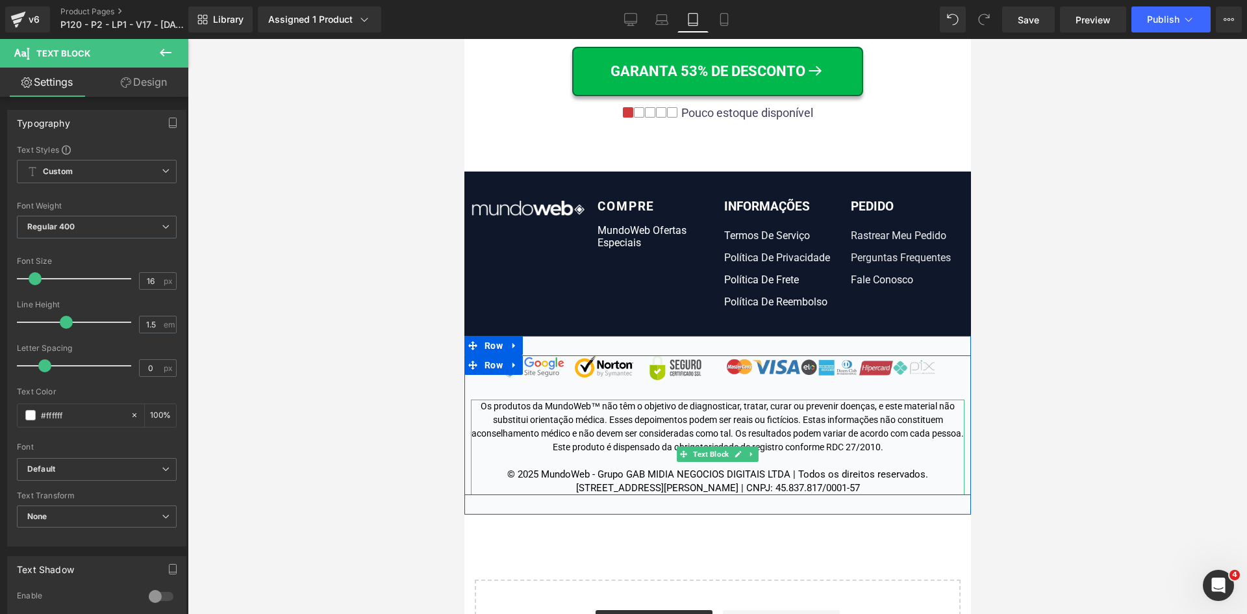
click at [829, 439] on div "Os produtos da MundoWeb™ não têm o objetivo de diagnosticar, tratar, curar ou p…" at bounding box center [717, 448] width 494 height 96
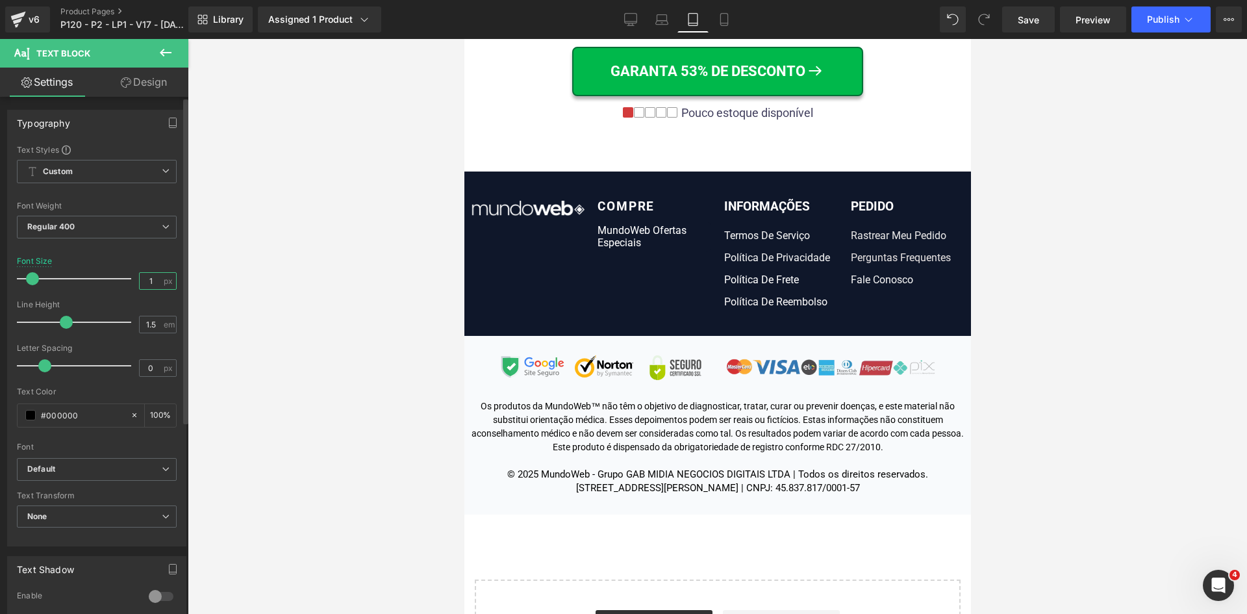
drag, startPoint x: 142, startPoint y: 276, endPoint x: 175, endPoint y: 277, distance: 32.5
click at [171, 277] on div "1 px" at bounding box center [158, 281] width 38 height 18
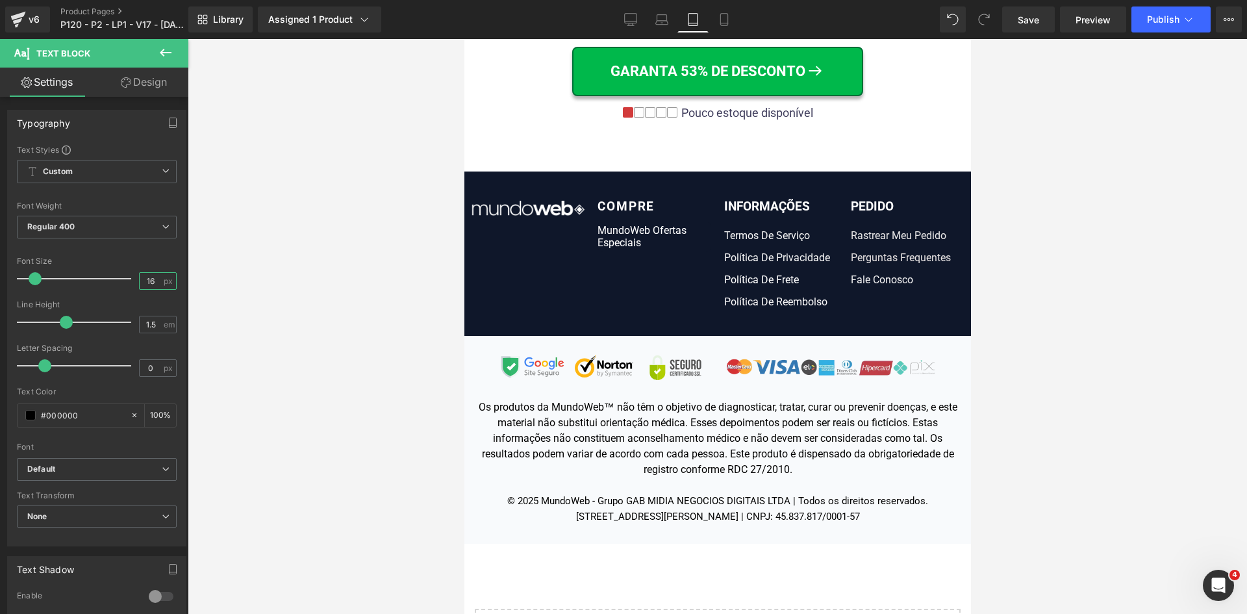
type input "16"
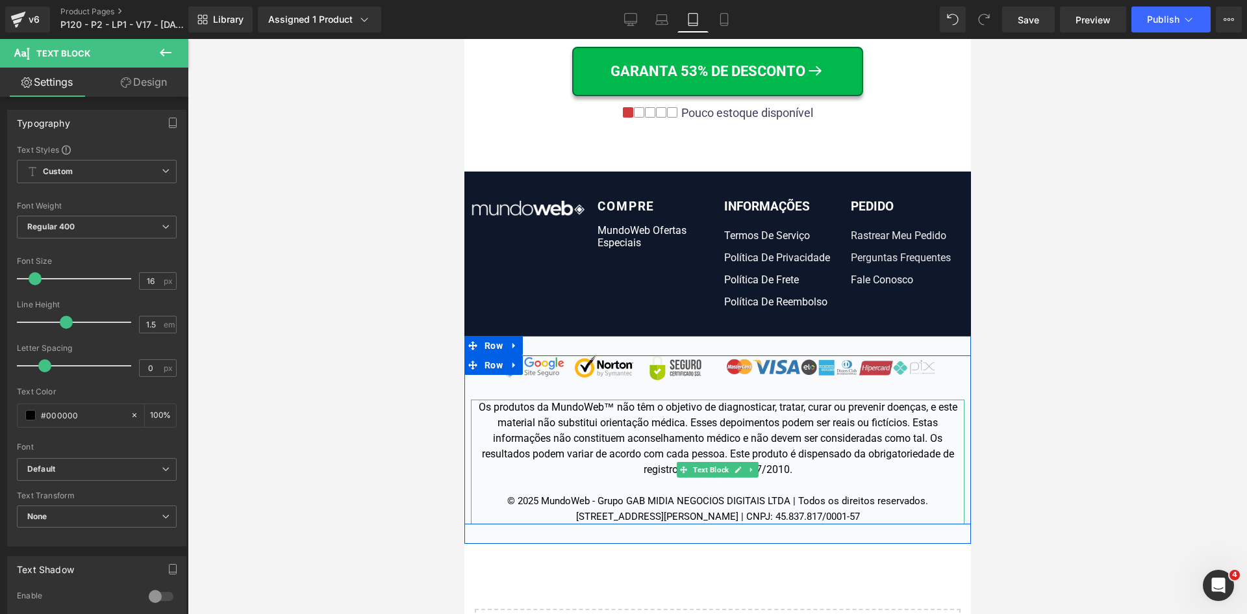
click at [542, 515] on div "Os produtos da MundoWeb™ não têm o objetivo de diagnosticar, tratar, curar ou p…" at bounding box center [717, 462] width 494 height 125
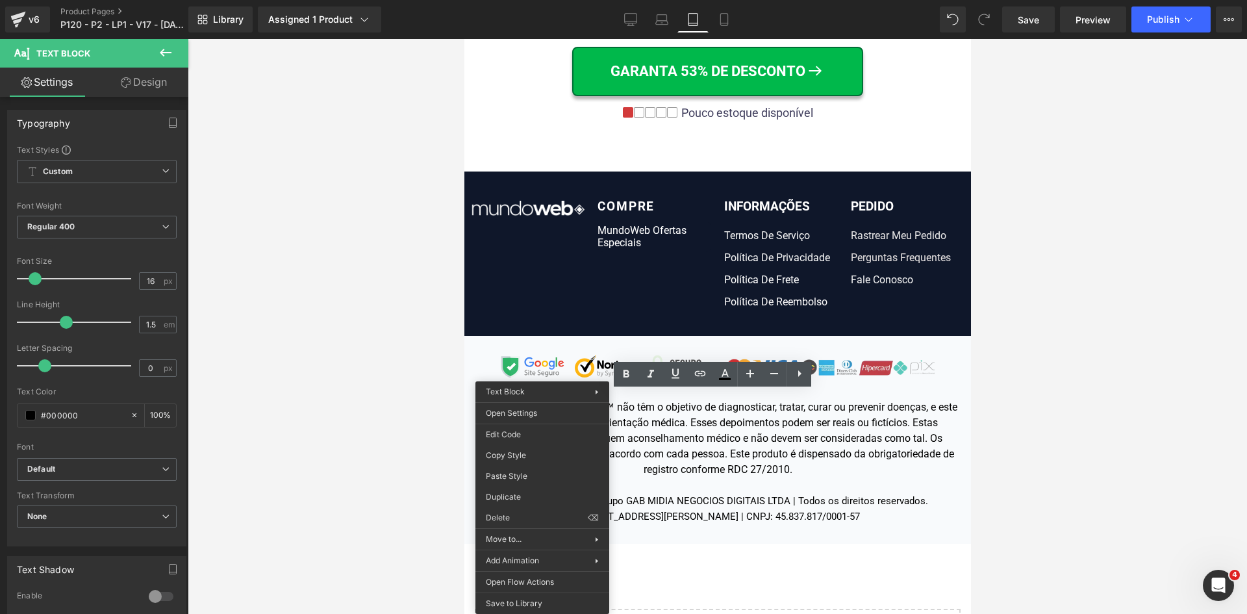
click at [355, 470] on div at bounding box center [718, 326] width 1060 height 575
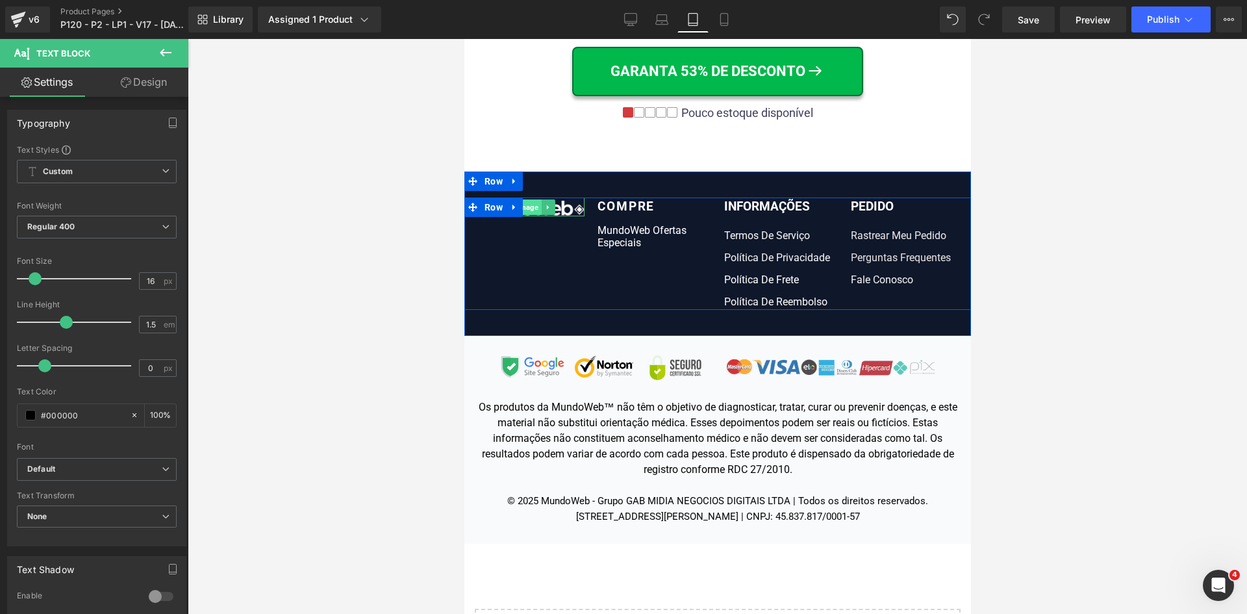
click at [528, 201] on span "Image" at bounding box center [527, 207] width 27 height 16
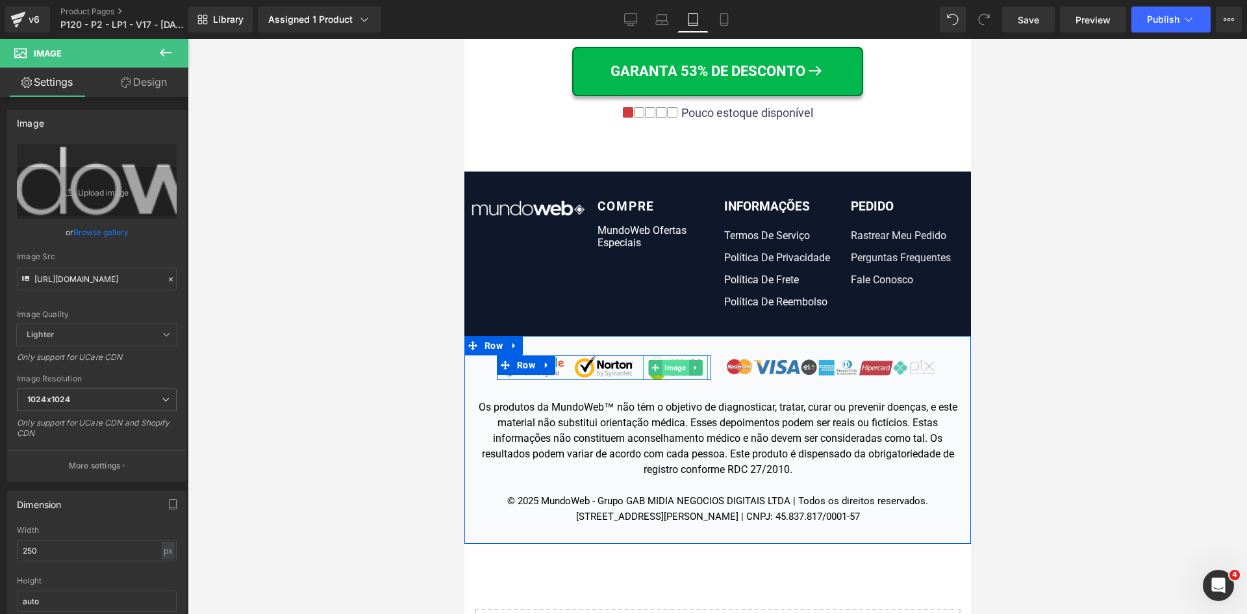
click at [664, 362] on span "Image" at bounding box center [674, 368] width 27 height 16
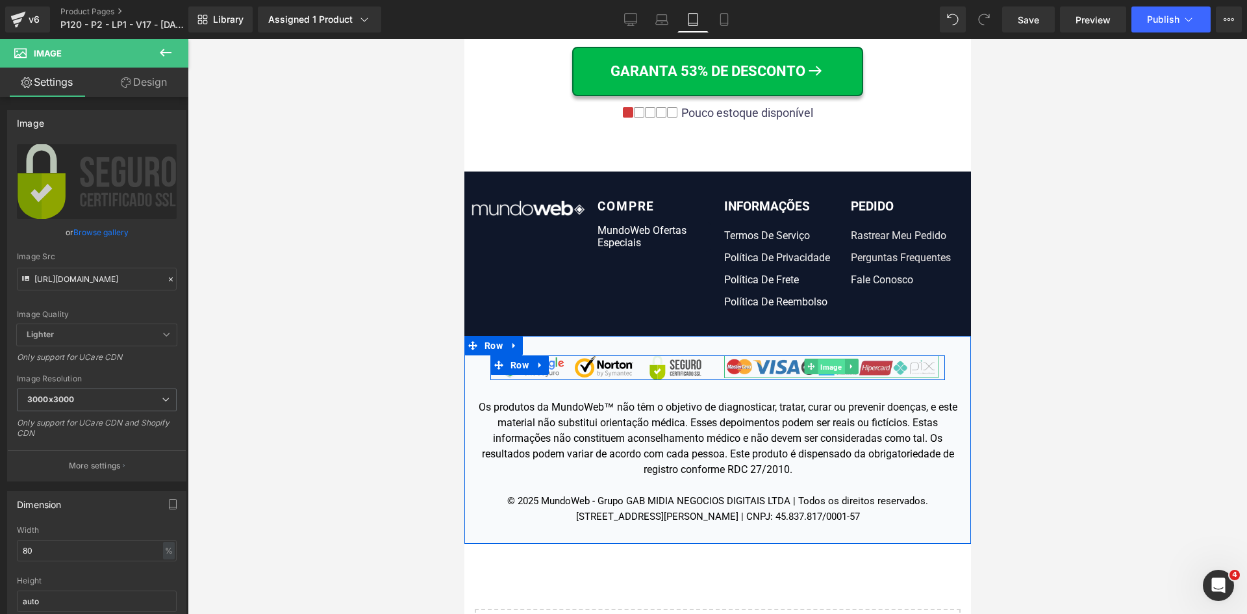
click at [826, 359] on span "Image" at bounding box center [830, 367] width 27 height 16
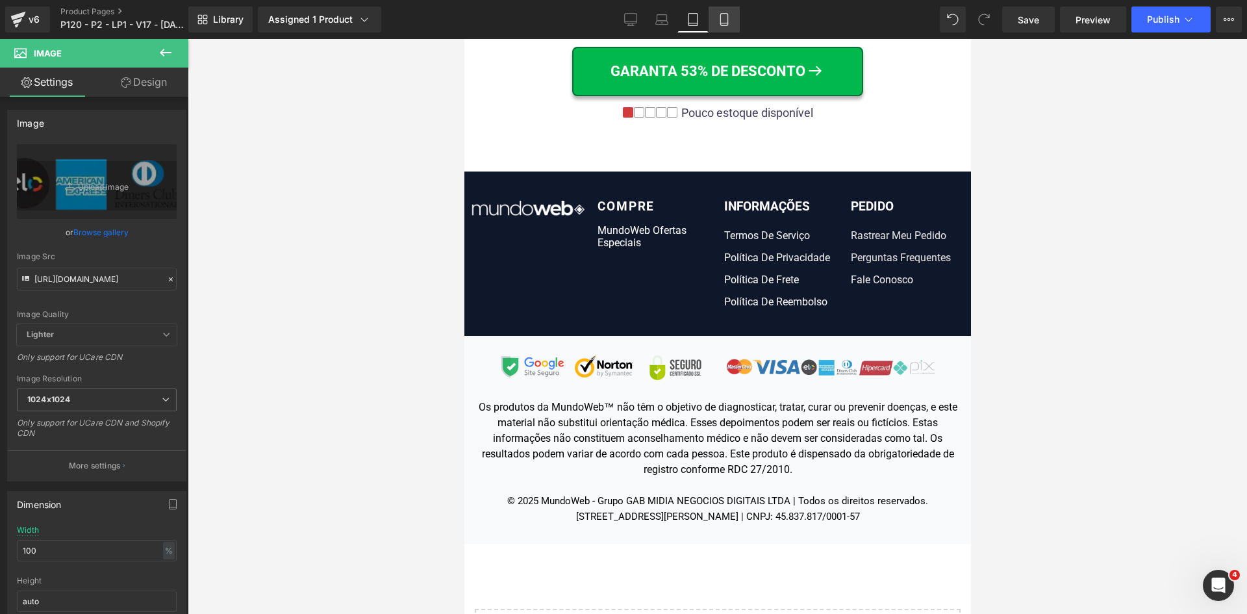
click at [725, 19] on icon at bounding box center [724, 19] width 13 height 13
type input "80"
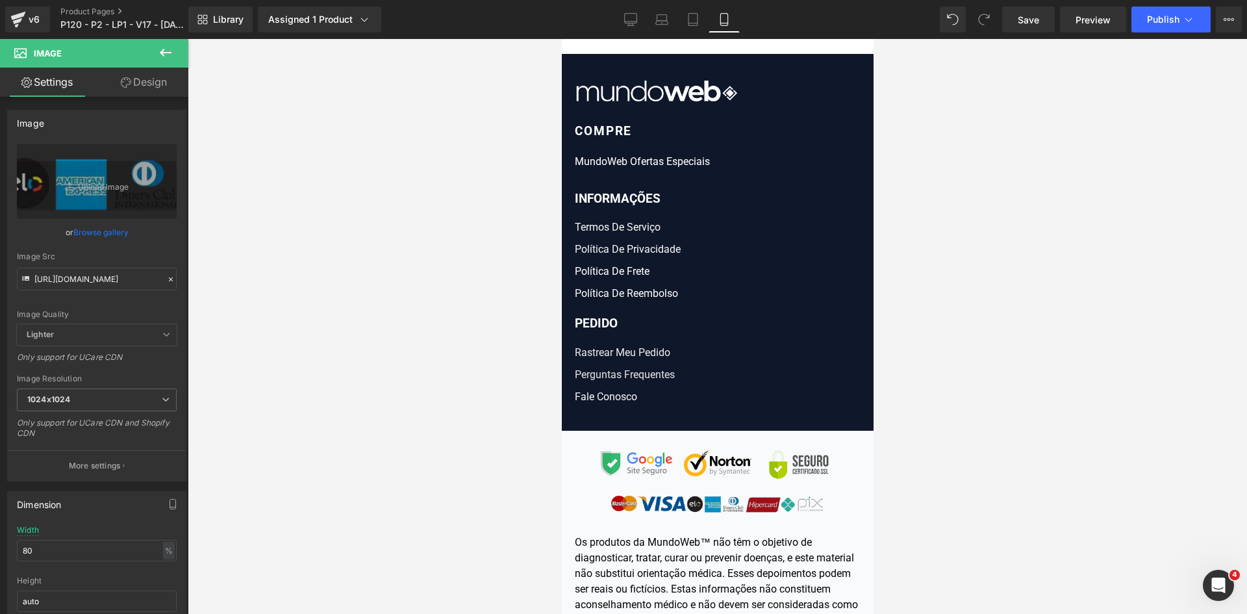
scroll to position [15791, 0]
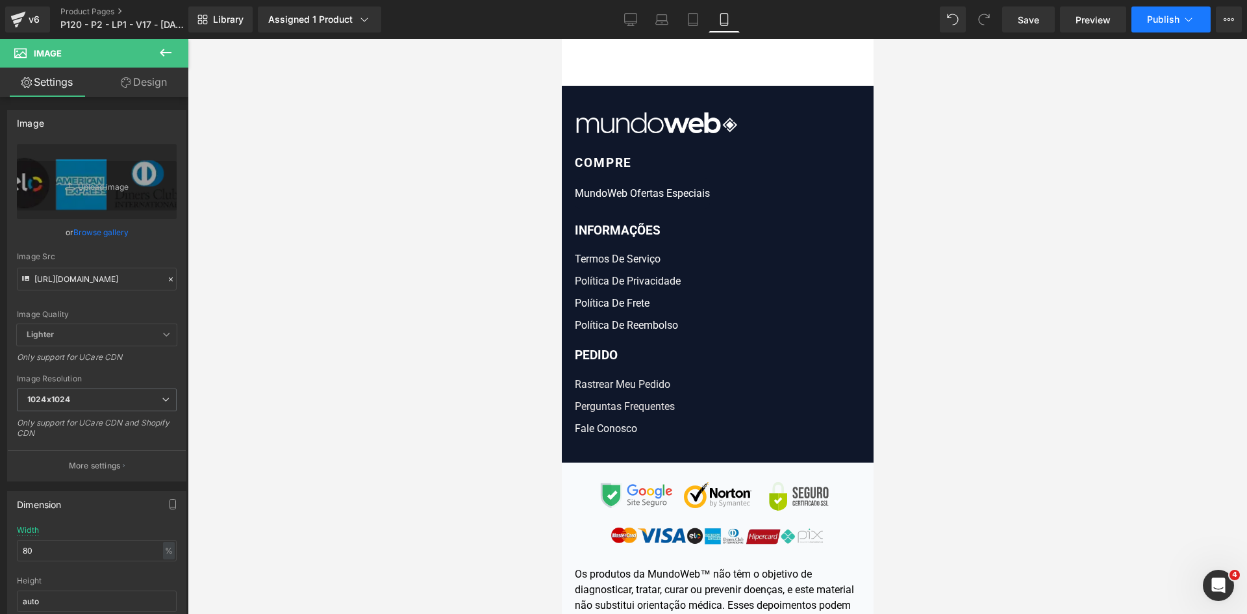
click at [1186, 21] on icon at bounding box center [1188, 19] width 13 height 13
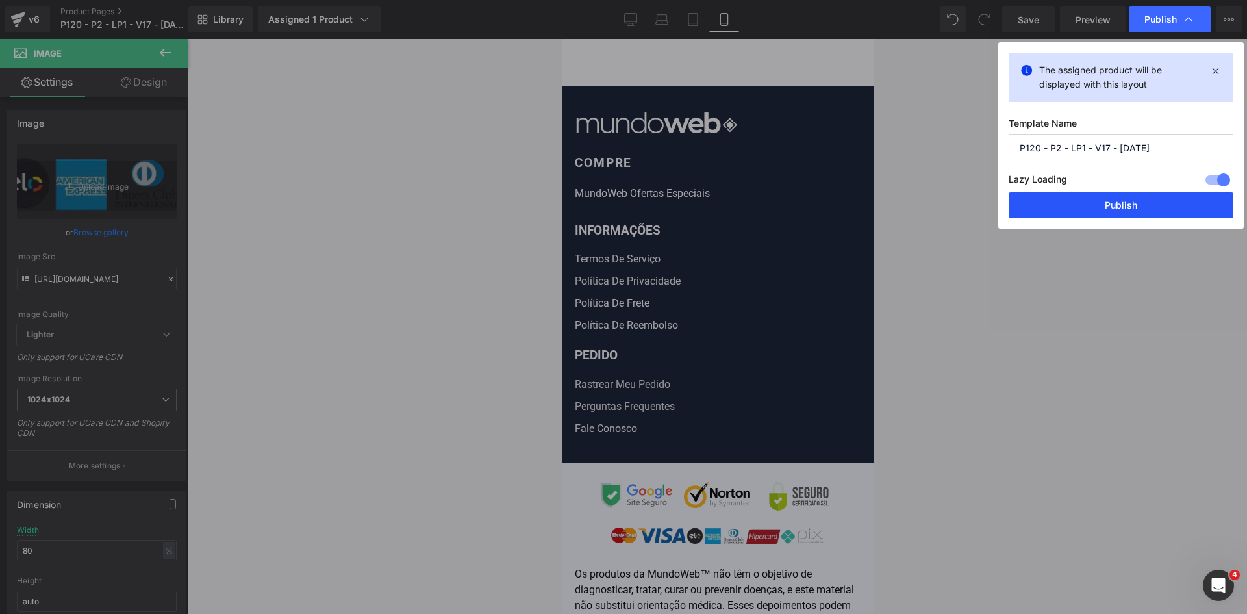
click at [1133, 211] on button "Publish" at bounding box center [1121, 205] width 225 height 26
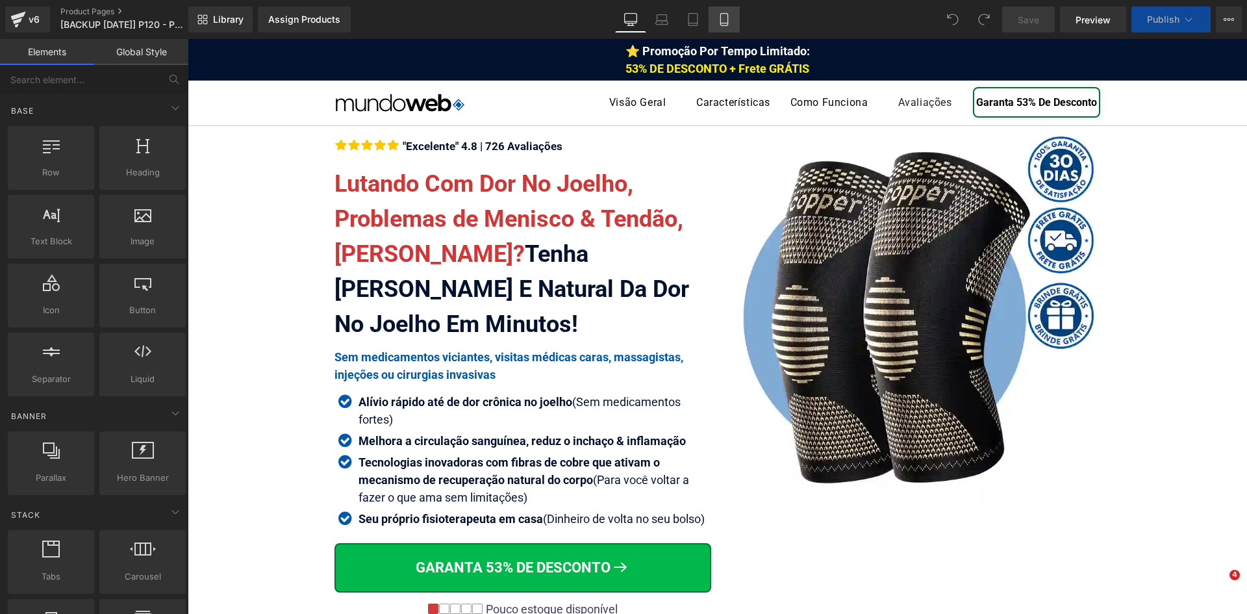
click at [726, 18] on icon at bounding box center [724, 19] width 13 height 13
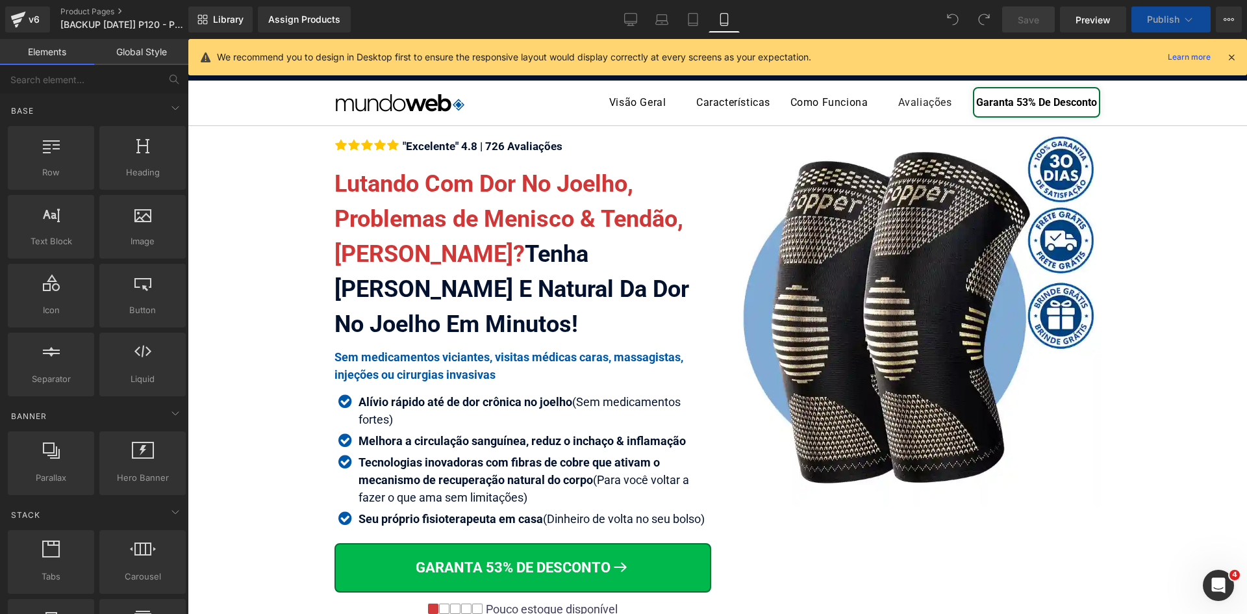
click at [1232, 58] on icon at bounding box center [1232, 57] width 12 height 12
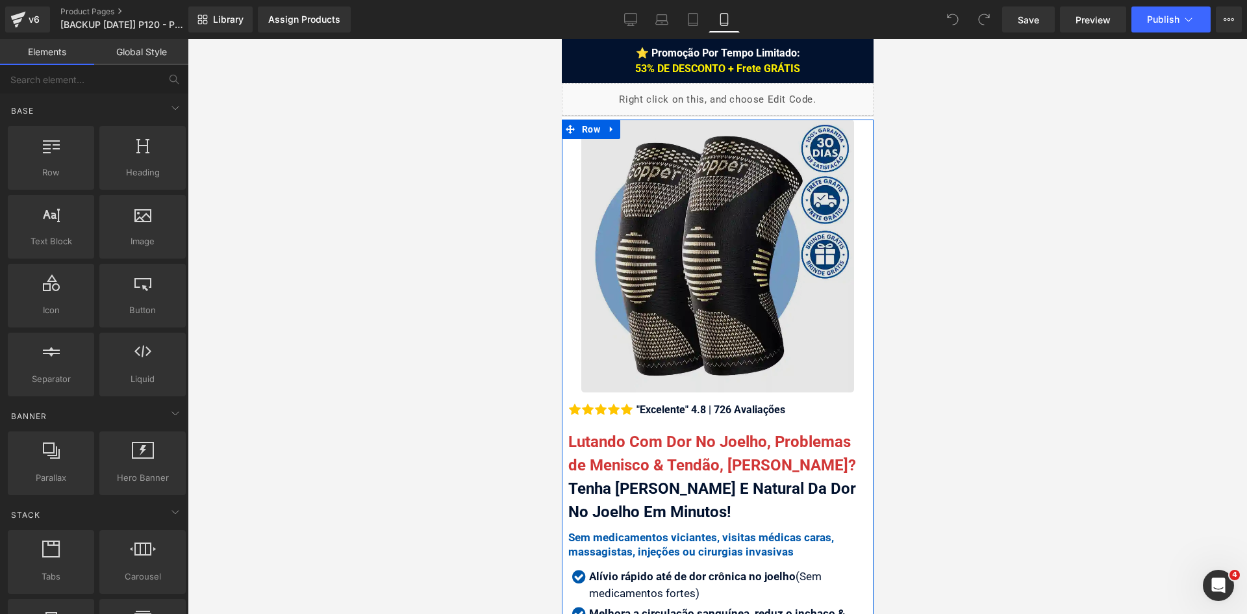
scroll to position [260, 0]
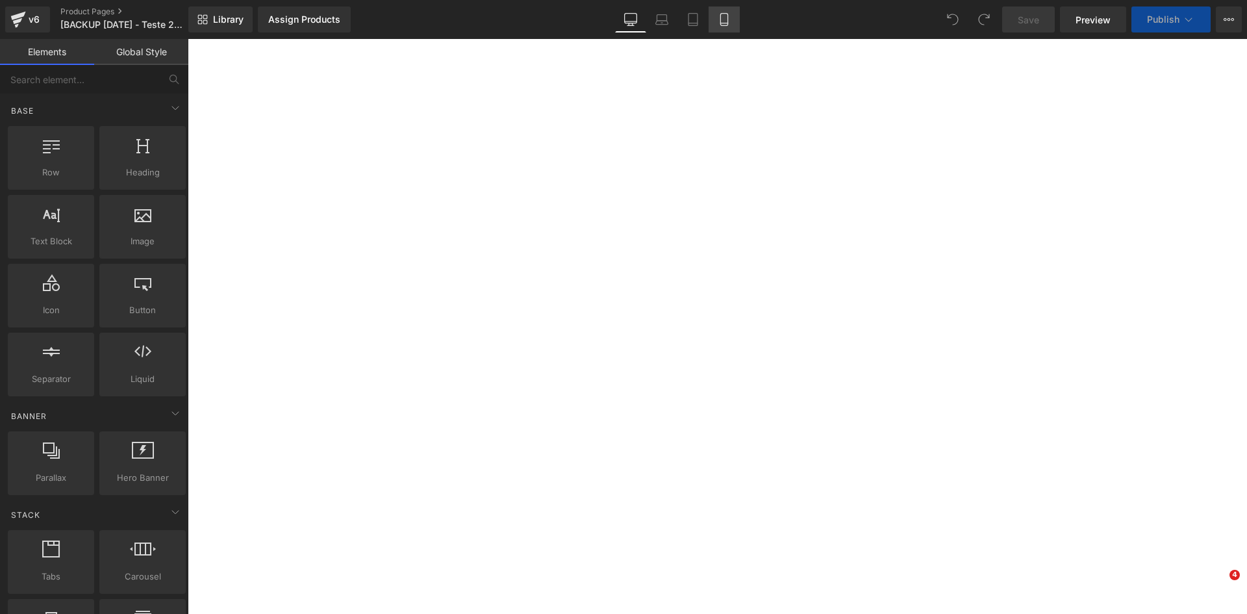
click at [730, 17] on icon at bounding box center [724, 19] width 13 height 13
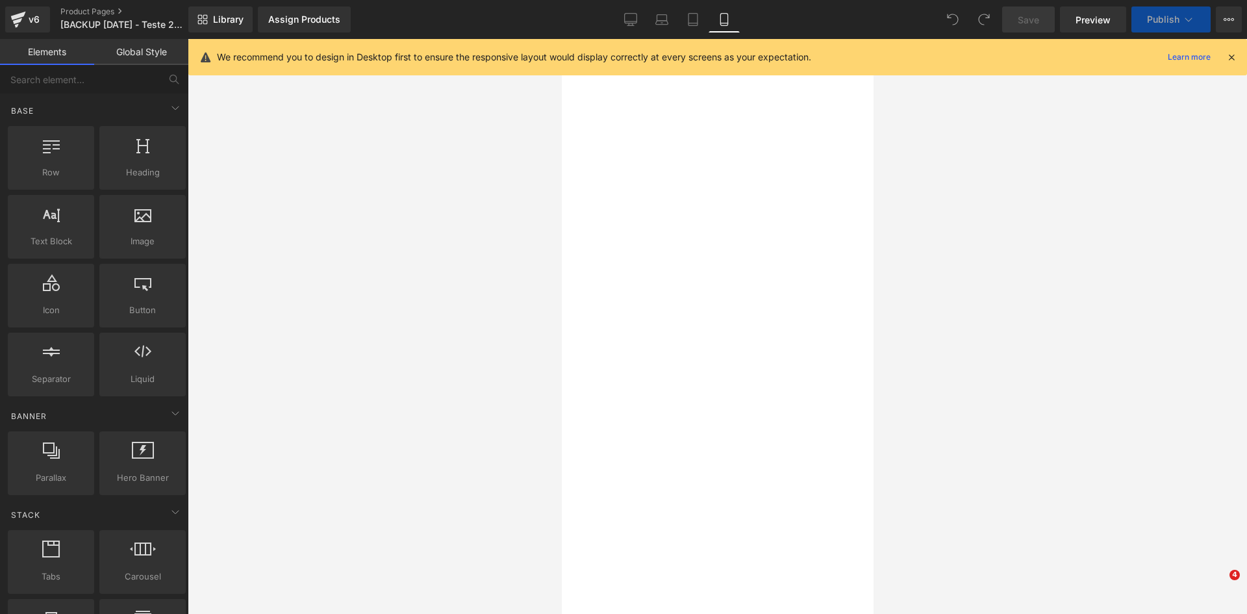
click at [1233, 58] on icon at bounding box center [1232, 57] width 12 height 12
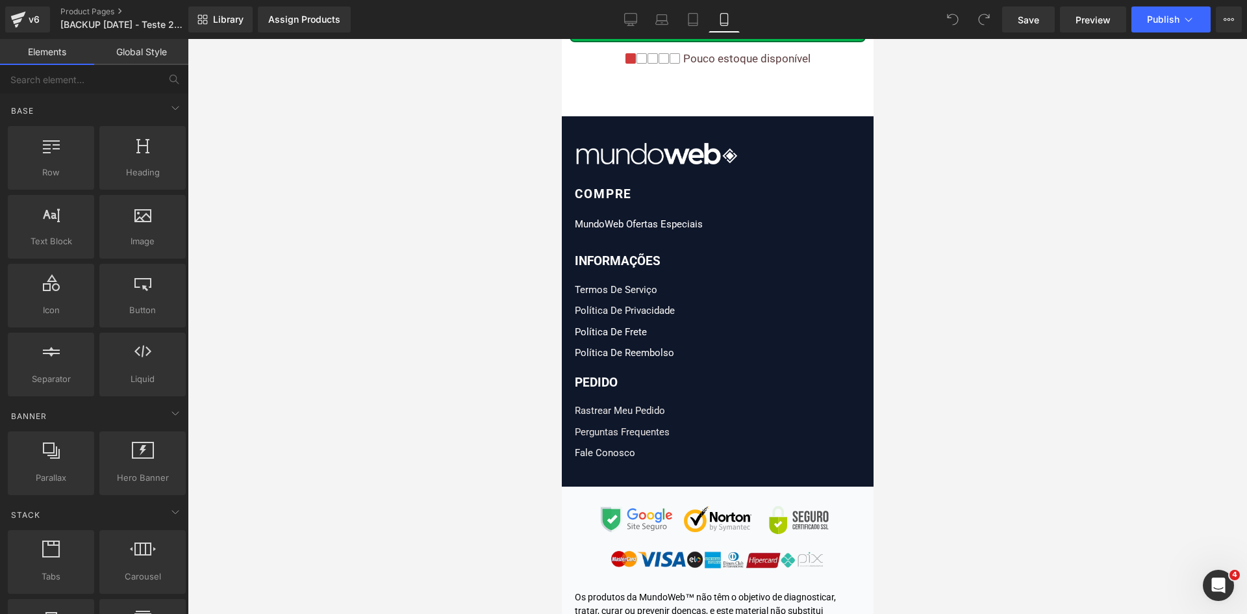
scroll to position [15774, 0]
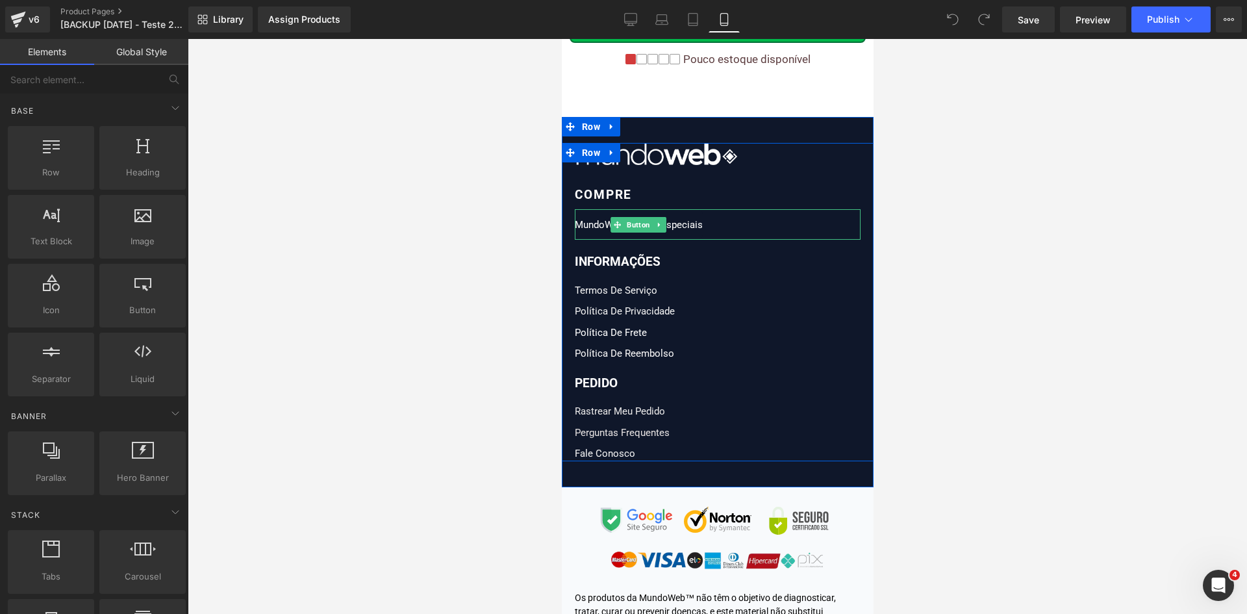
click at [601, 227] on link "MundoWeb Ofertas Especiais" at bounding box center [638, 224] width 128 height 31
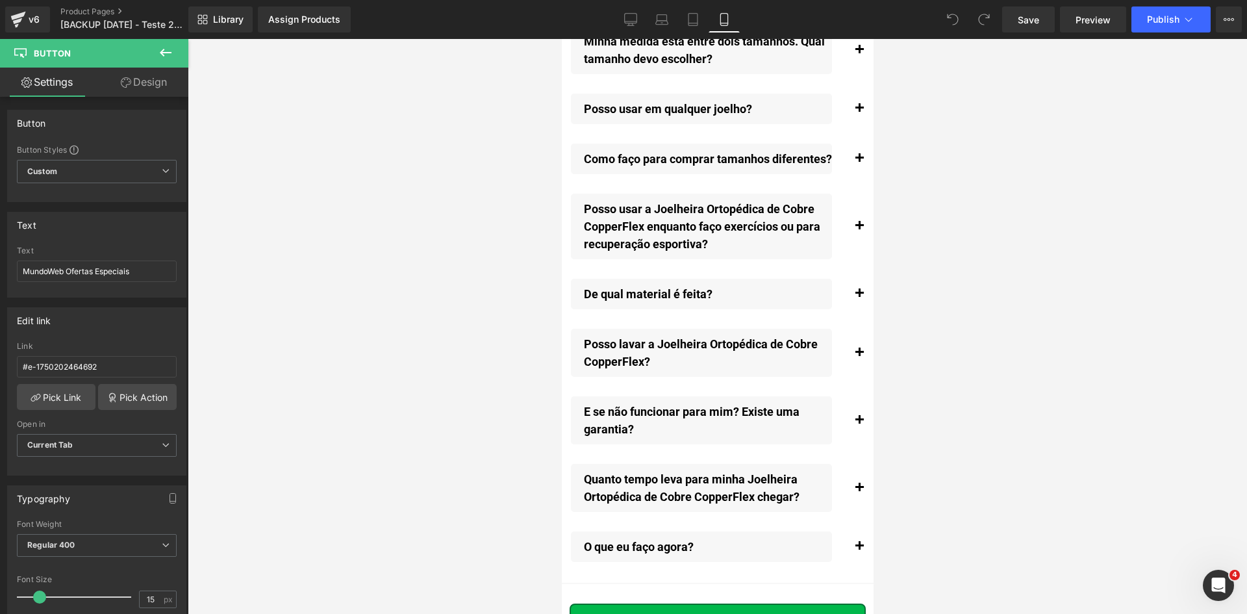
scroll to position [16164, 0]
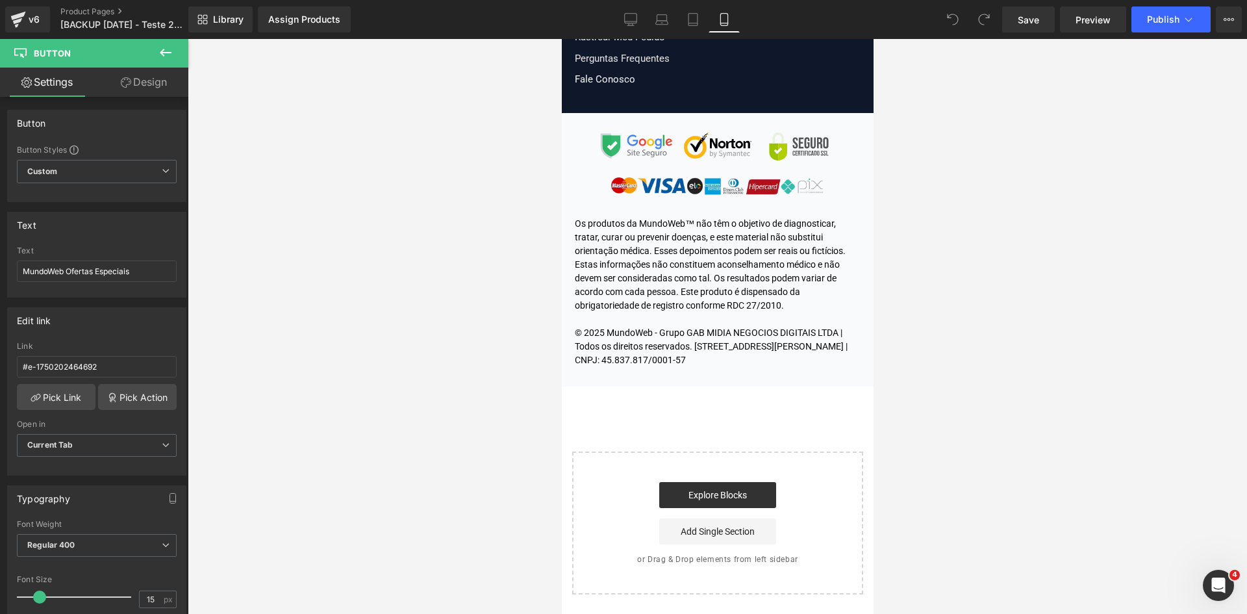
click at [628, 327] on div "Os produtos da MundoWeb™ não têm o objetivo de diagnosticar, tratar, curar ou p…" at bounding box center [717, 292] width 286 height 150
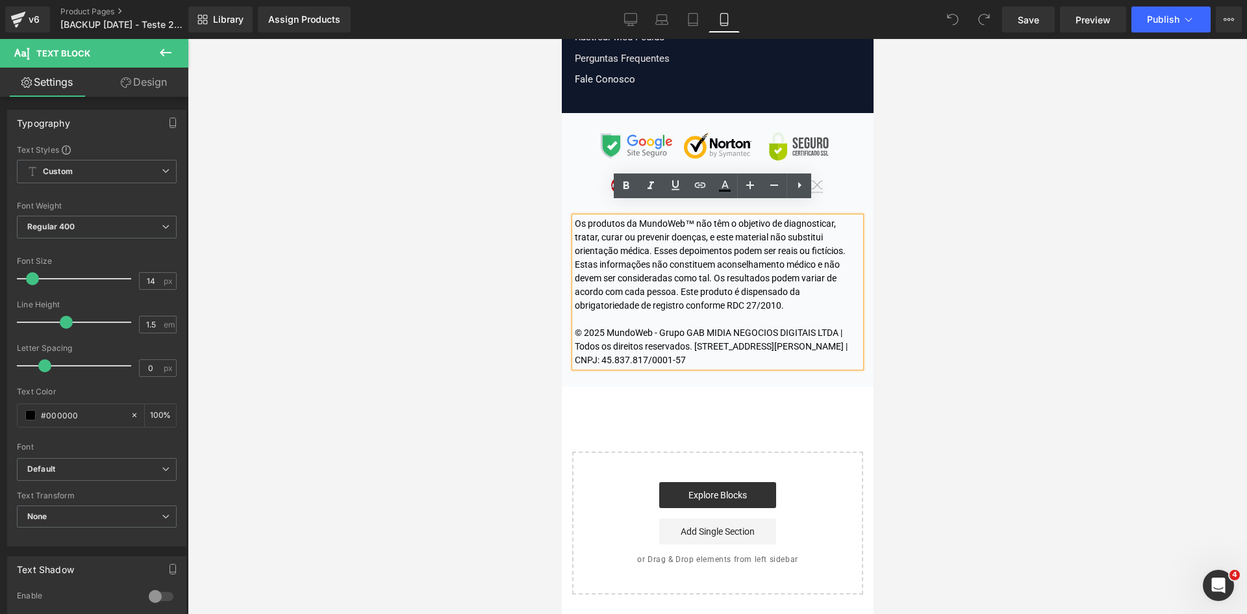
click at [610, 262] on div "Os produtos da MundoWeb™ não têm o objetivo de diagnosticar, tratar, curar ou p…" at bounding box center [717, 292] width 286 height 150
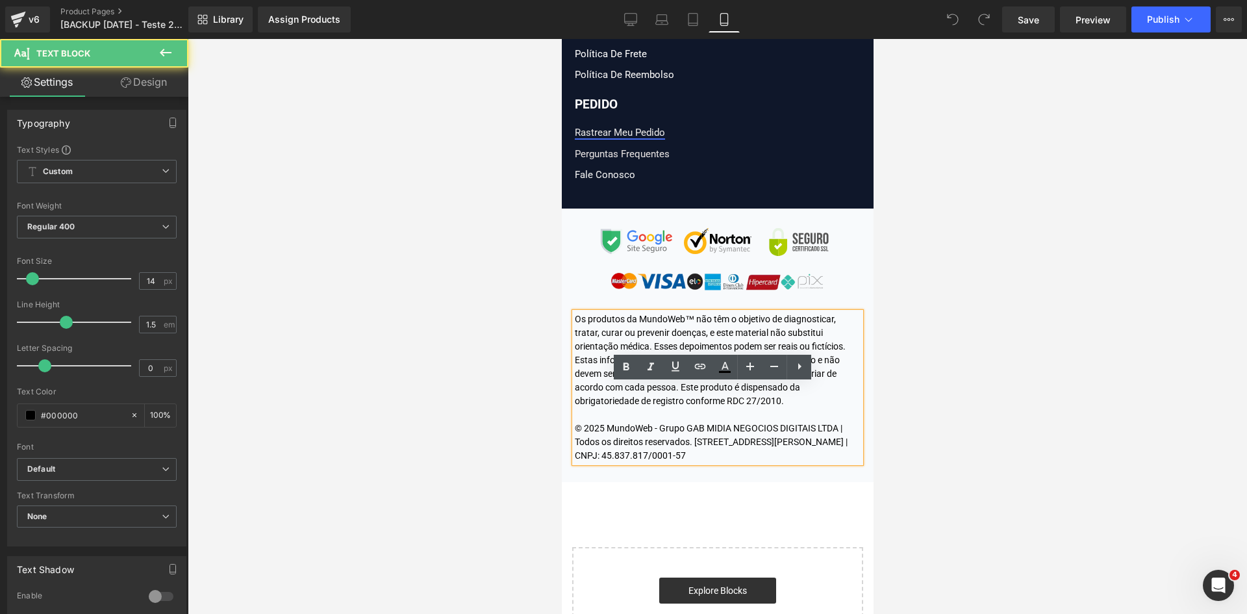
scroll to position [15904, 0]
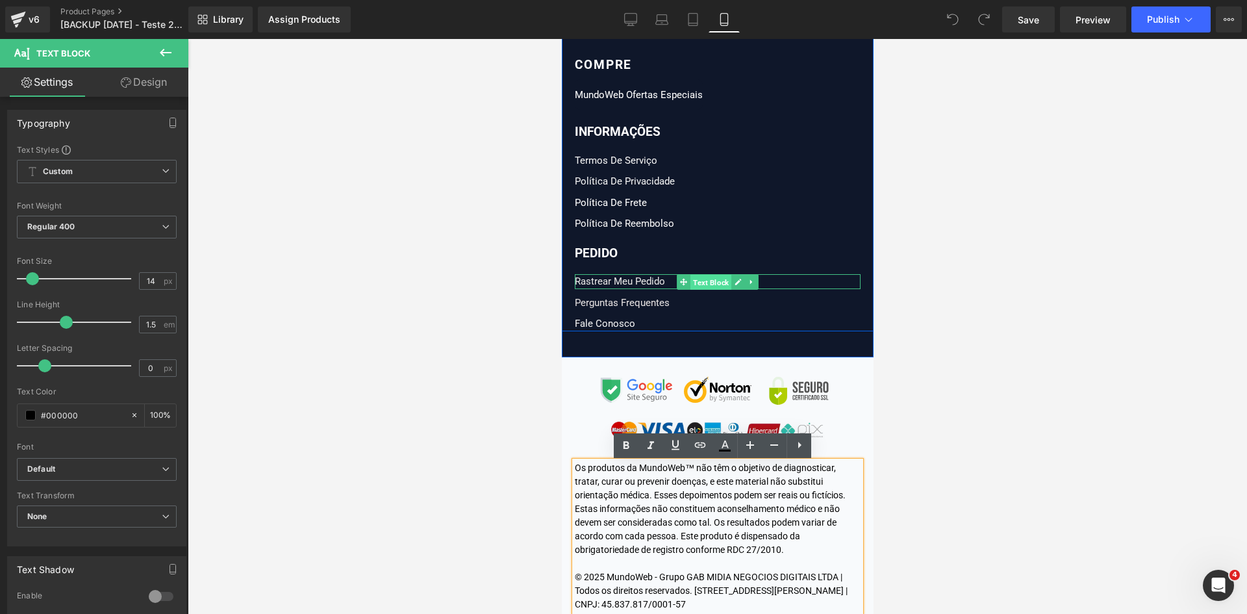
click at [701, 285] on span "Text Block" at bounding box center [710, 282] width 41 height 16
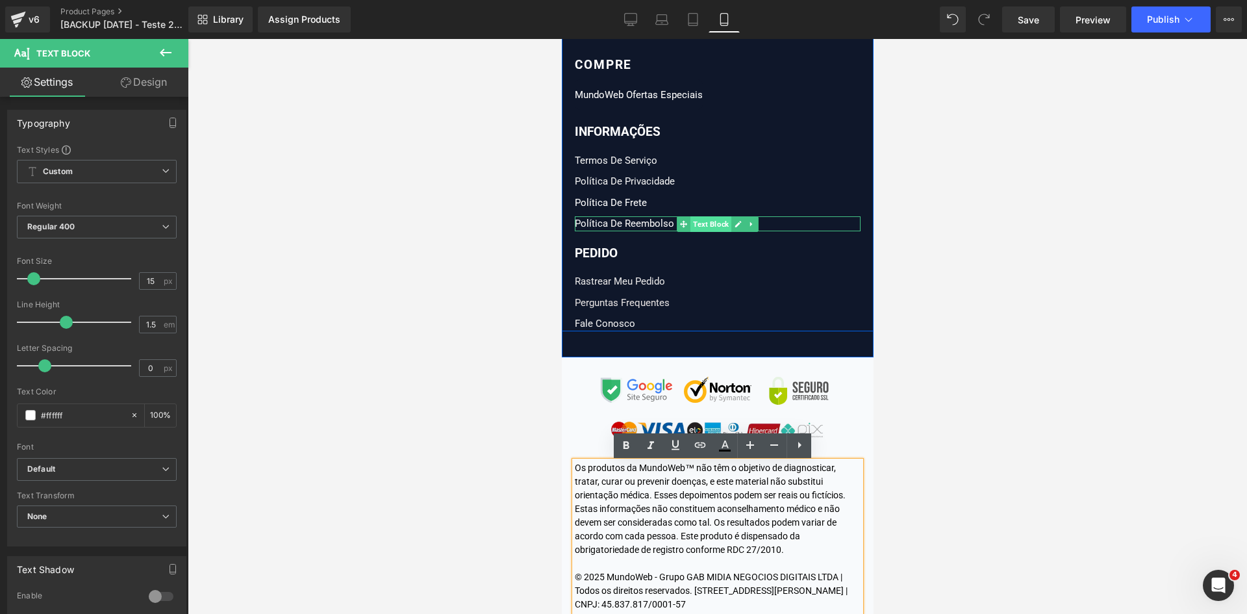
click at [690, 223] on span "Text Block" at bounding box center [710, 224] width 41 height 16
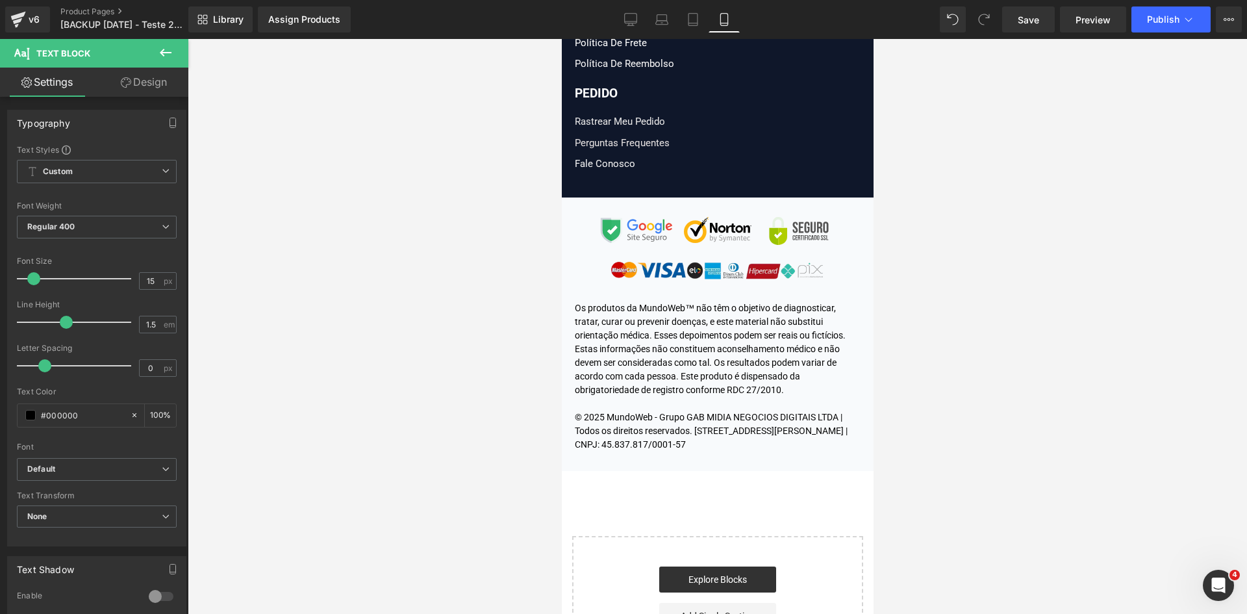
scroll to position [16099, 0]
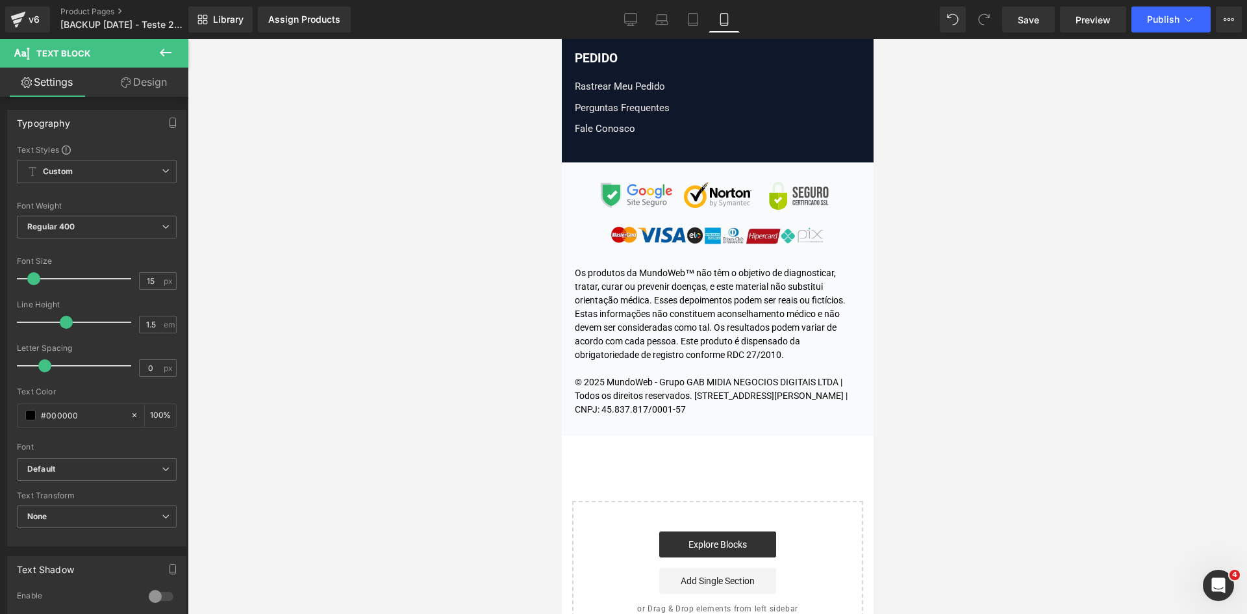
click at [489, 384] on div at bounding box center [718, 326] width 1060 height 575
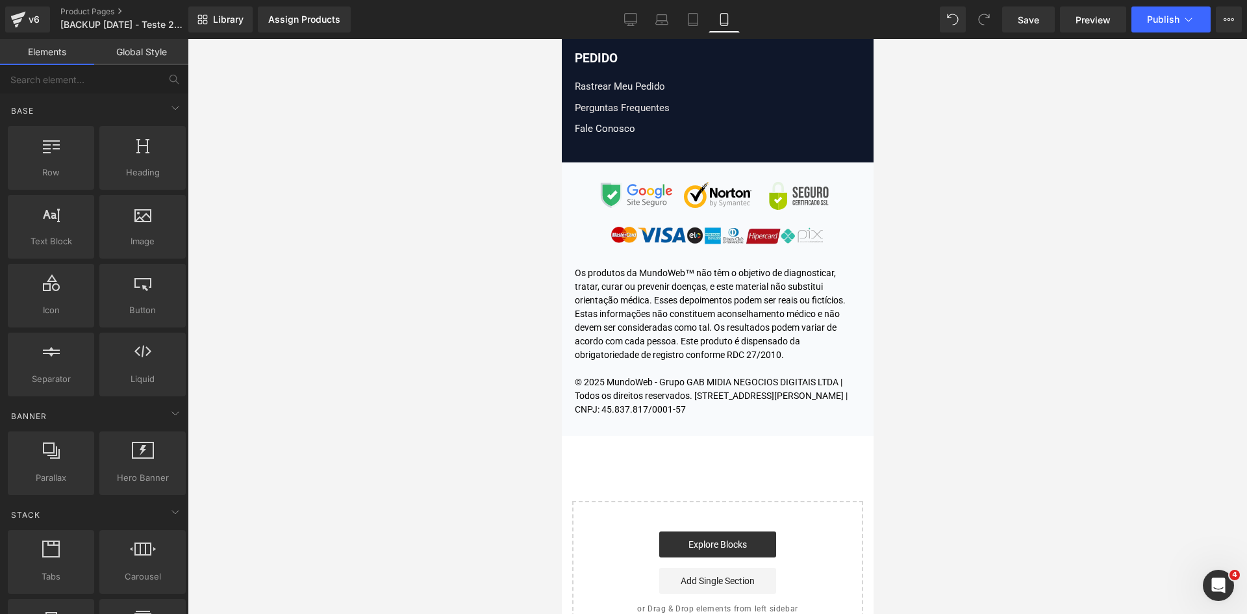
click at [645, 402] on div "Os produtos da MundoWeb™ não têm o objetivo de diagnosticar, tratar, curar ou p…" at bounding box center [717, 341] width 286 height 150
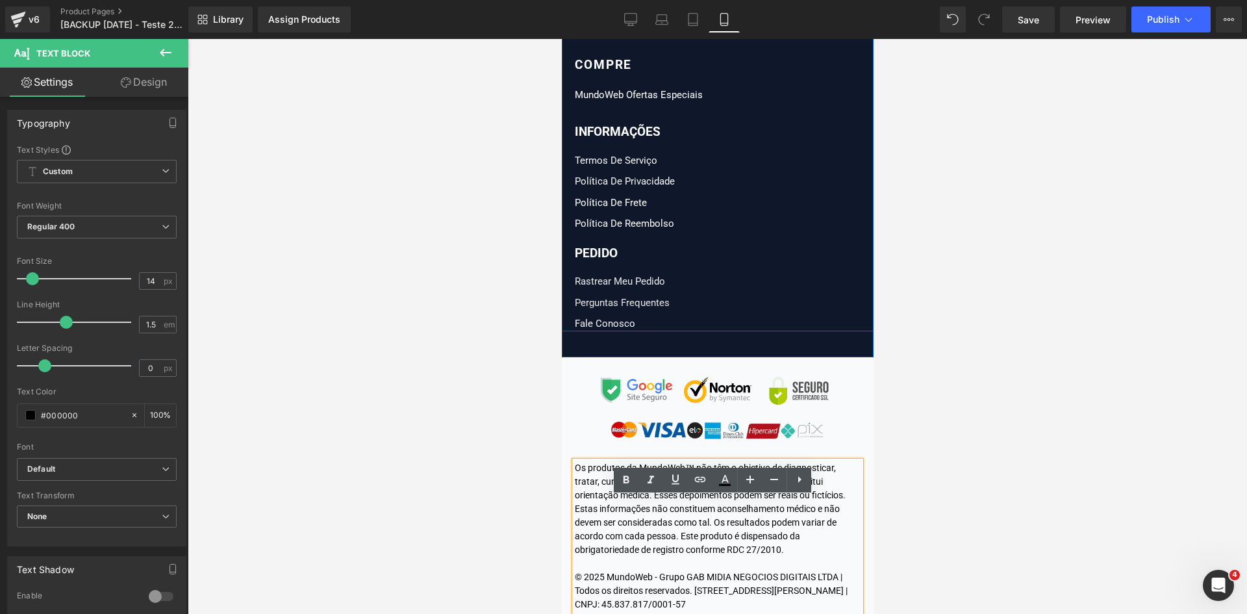
scroll to position [15709, 0]
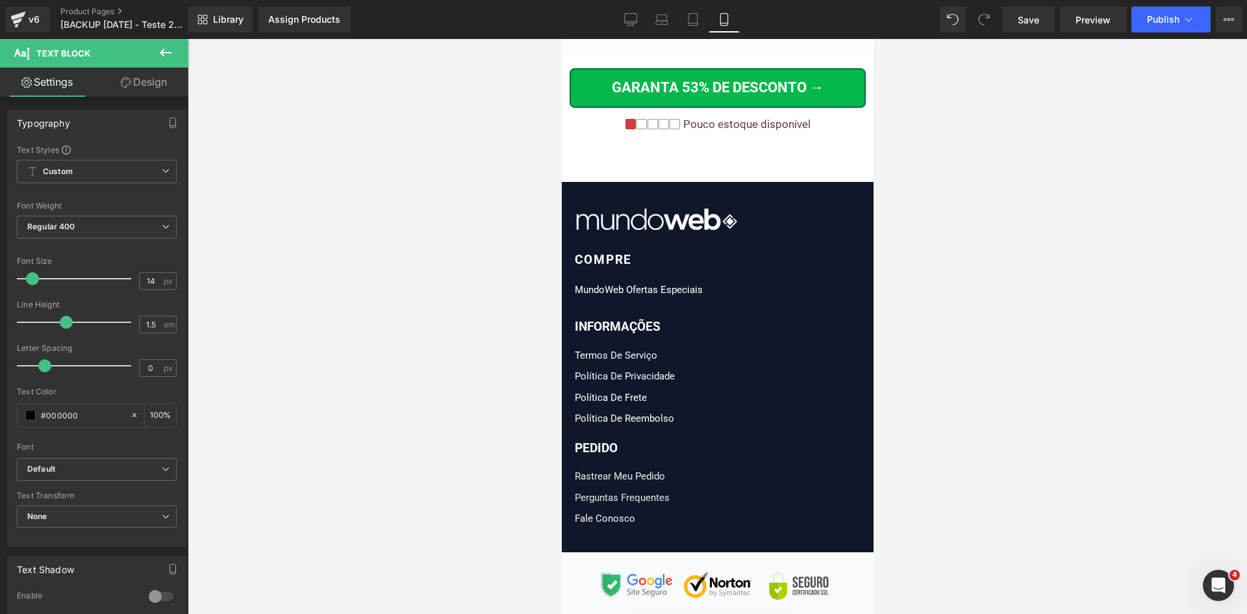
click at [556, 426] on div "Text Block You are previewing how the will restyle your page. You can not edit …" at bounding box center [623, 318] width 1247 height 636
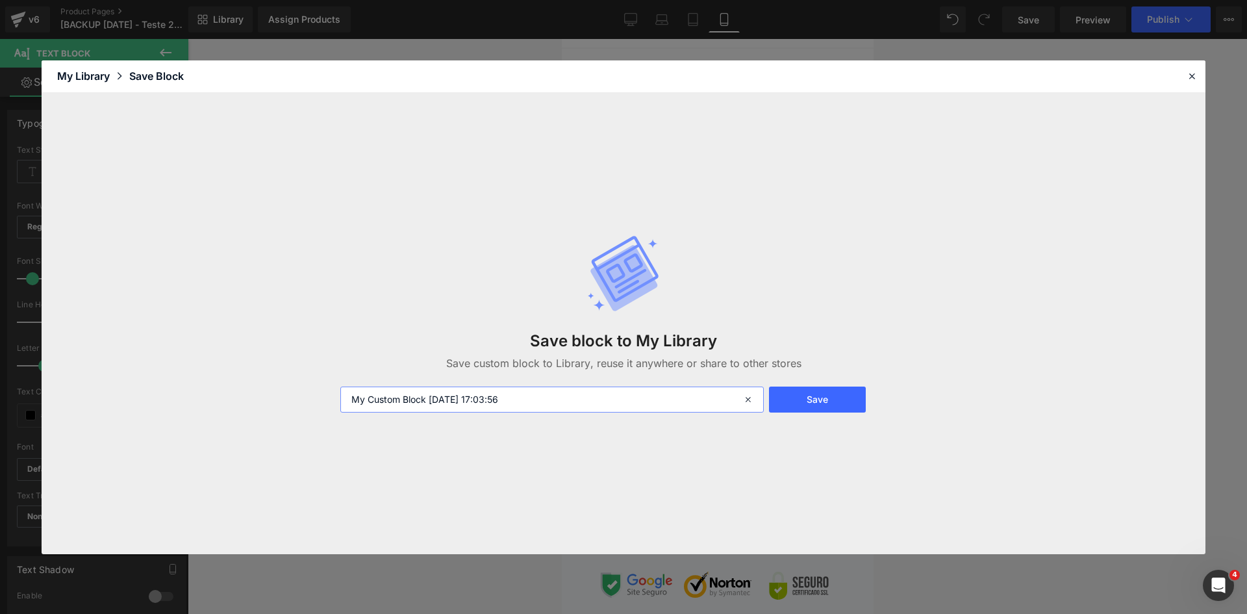
click at [348, 394] on input "My Custom Block 2025-09-23 17:03:56" at bounding box center [552, 400] width 424 height 26
type input "RODAPE P1 My Custom Block 2025-09-23 17:03:56"
click at [811, 395] on button "Save" at bounding box center [817, 400] width 97 height 26
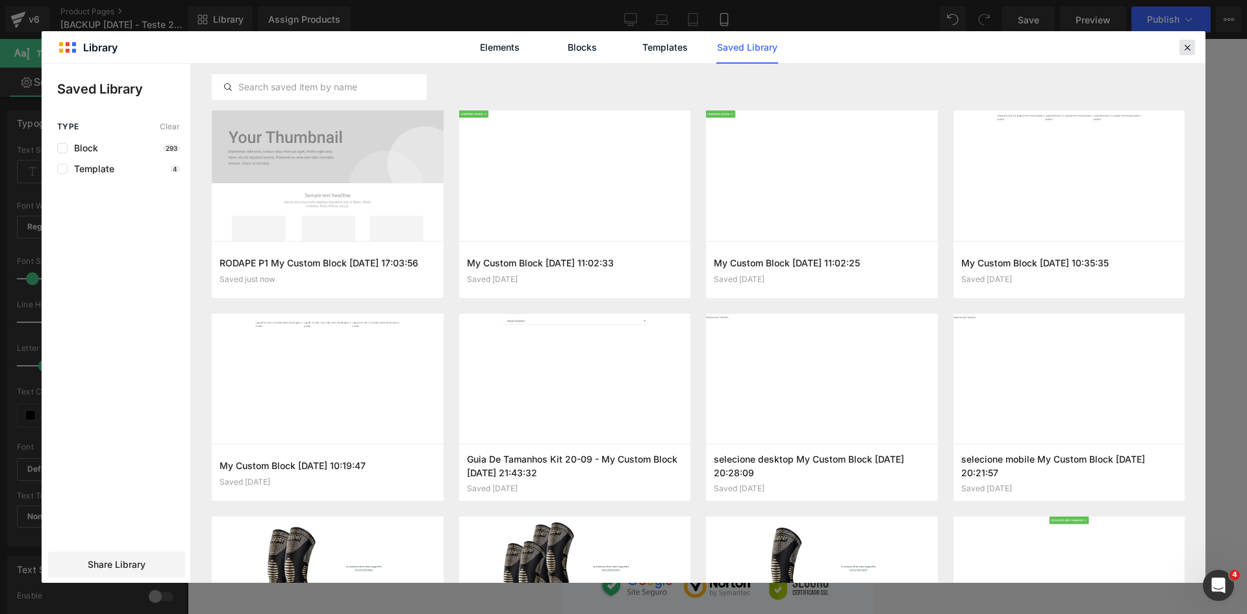
click at [1188, 45] on icon at bounding box center [1188, 48] width 12 height 12
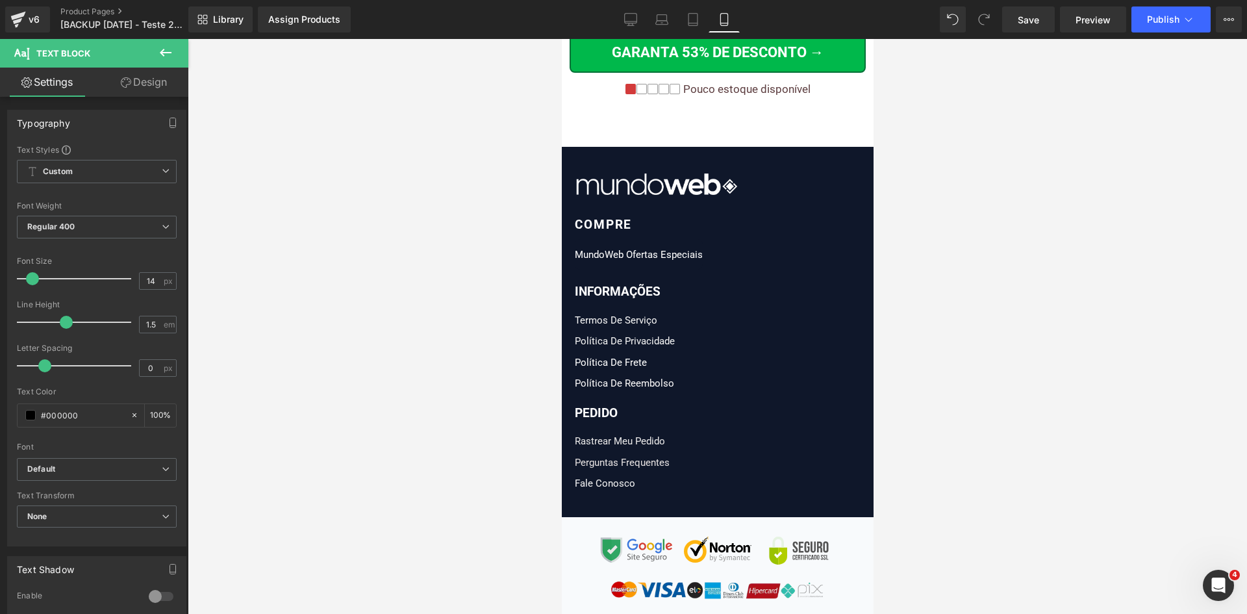
scroll to position [15969, 0]
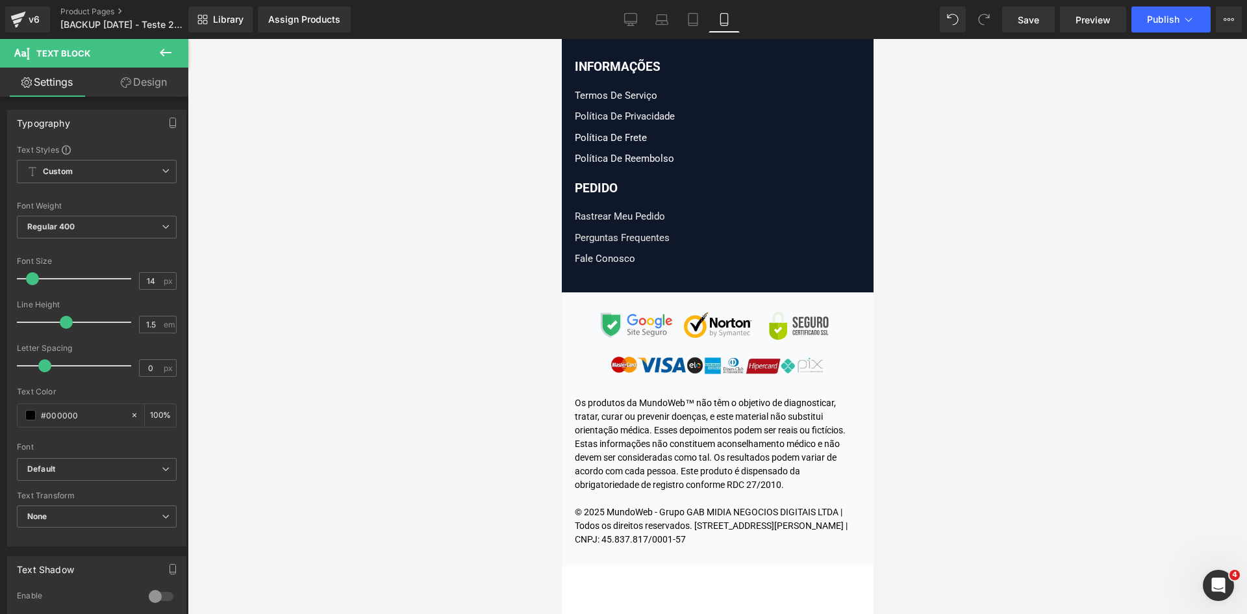
click at [560, 537] on div "Text Block You are previewing how the will restyle your page. You can not edit …" at bounding box center [623, 318] width 1247 height 636
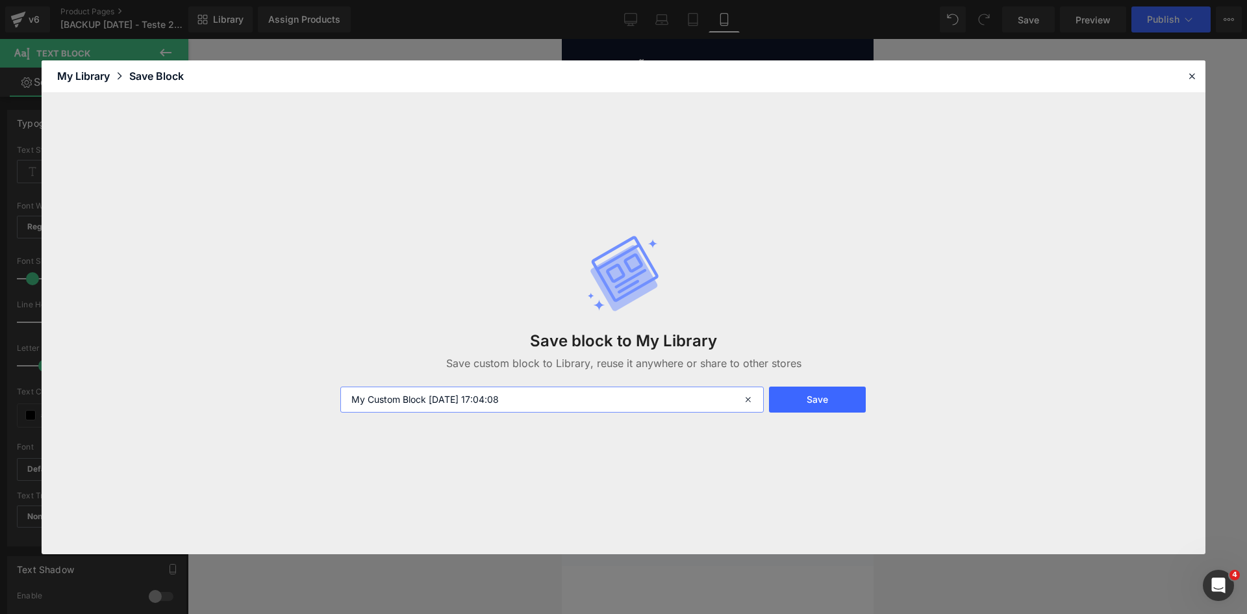
click at [350, 396] on input "My Custom Block 2025-09-23 17:04:08" at bounding box center [552, 400] width 424 height 26
paste input "RODAPE P1"
click at [399, 396] on input "RODAPE P2 My Custom Block 2025-09-23 17:04:08" at bounding box center [552, 400] width 424 height 26
type input "RODAPE P2 My Custom Block 2025-09-23 17:04:08"
click at [800, 409] on button "Save" at bounding box center [817, 400] width 97 height 26
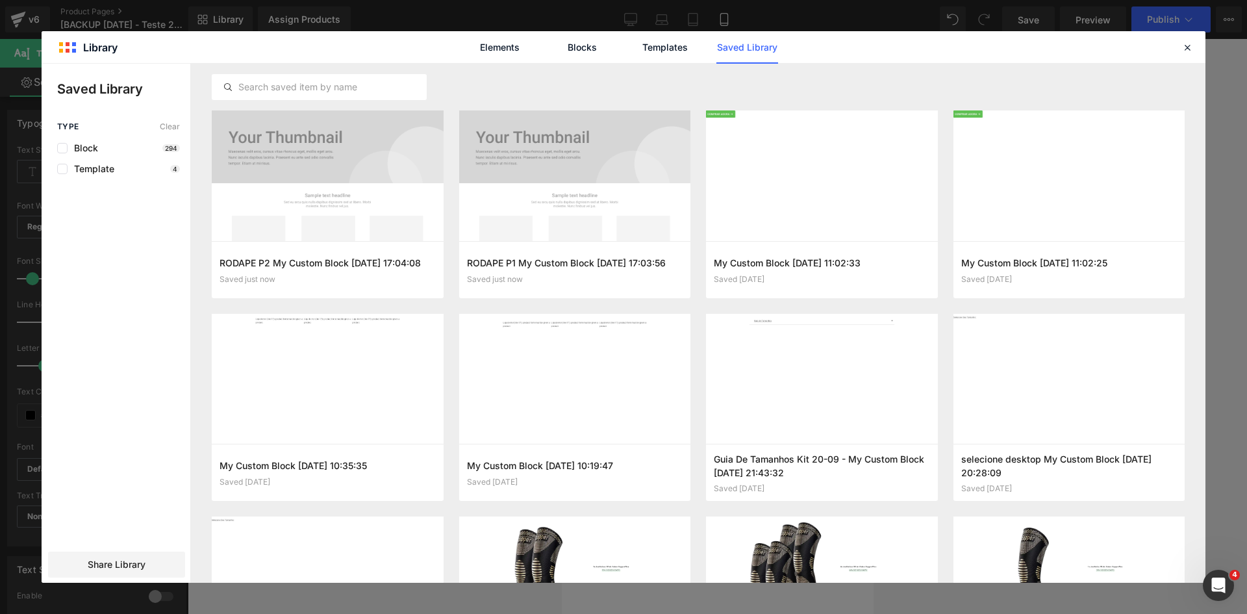
click at [1184, 46] on icon at bounding box center [1188, 48] width 12 height 12
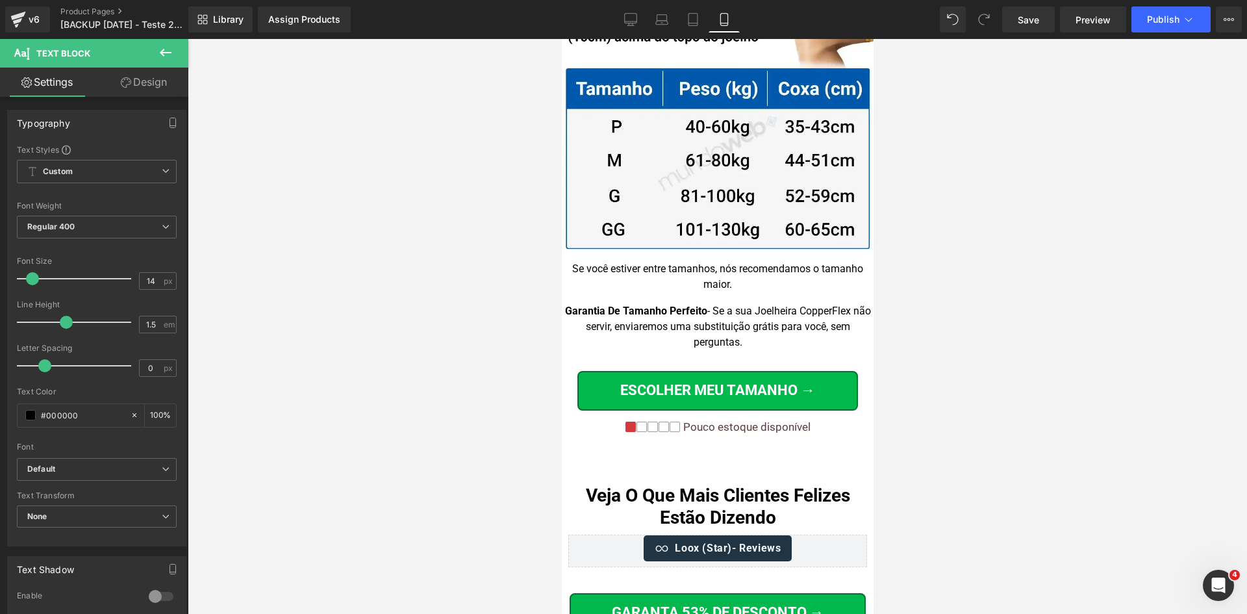
scroll to position [13436, 0]
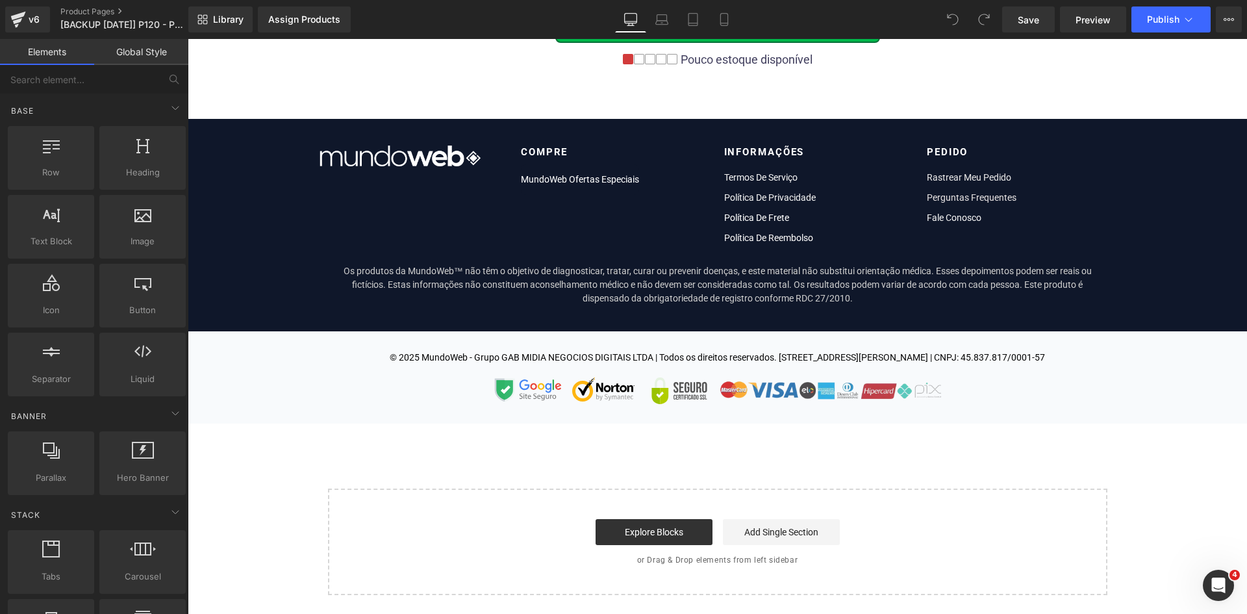
scroll to position [10290, 0]
click at [727, 17] on icon at bounding box center [724, 19] width 13 height 13
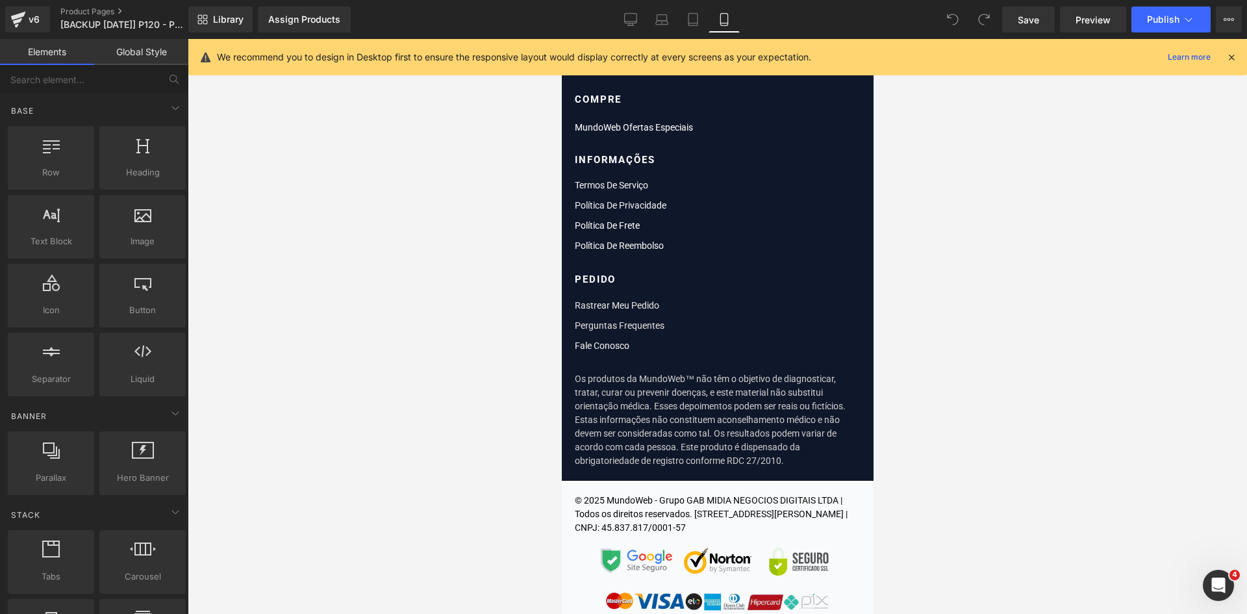
scroll to position [15483, 0]
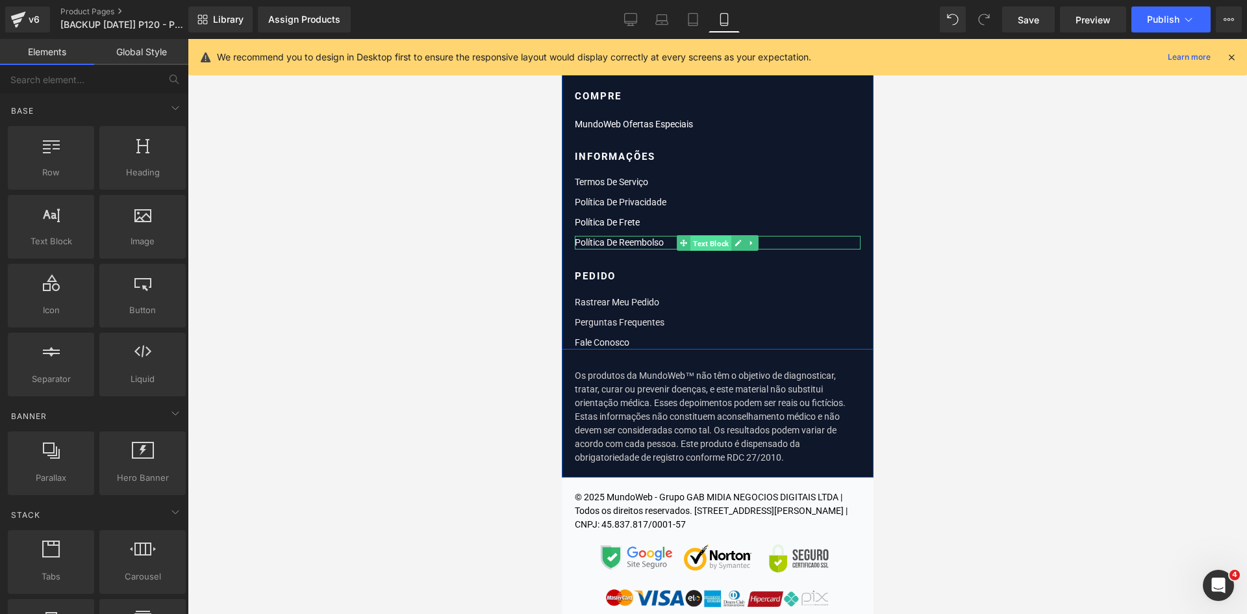
click at [711, 244] on span "Text Block" at bounding box center [710, 243] width 41 height 16
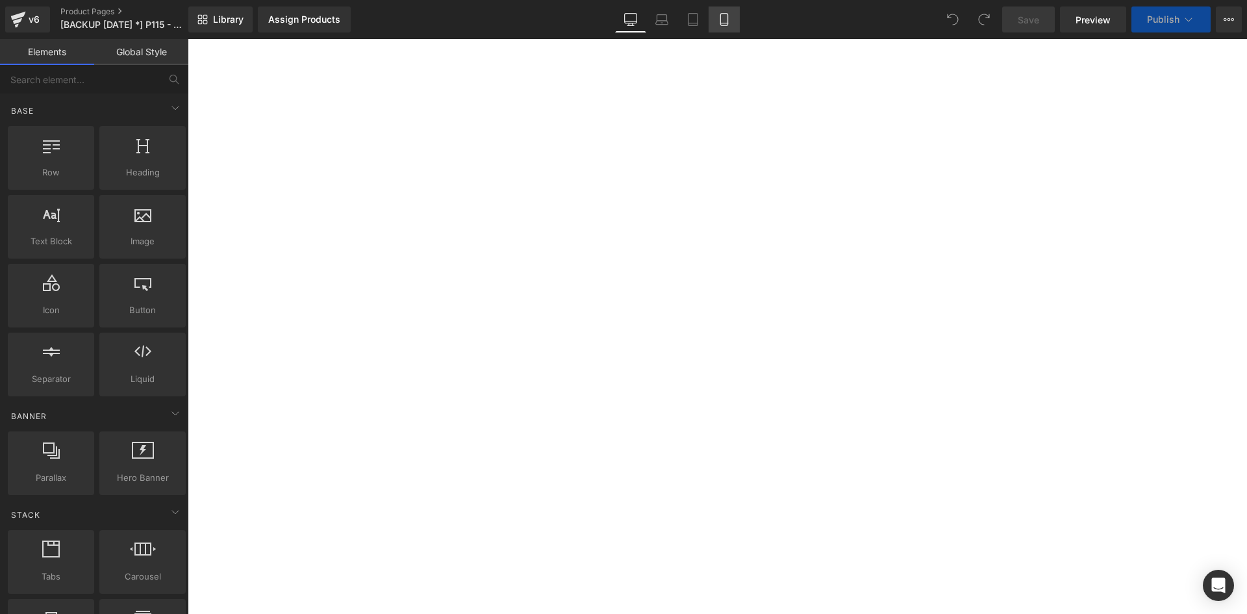
click at [730, 16] on icon at bounding box center [724, 19] width 13 height 13
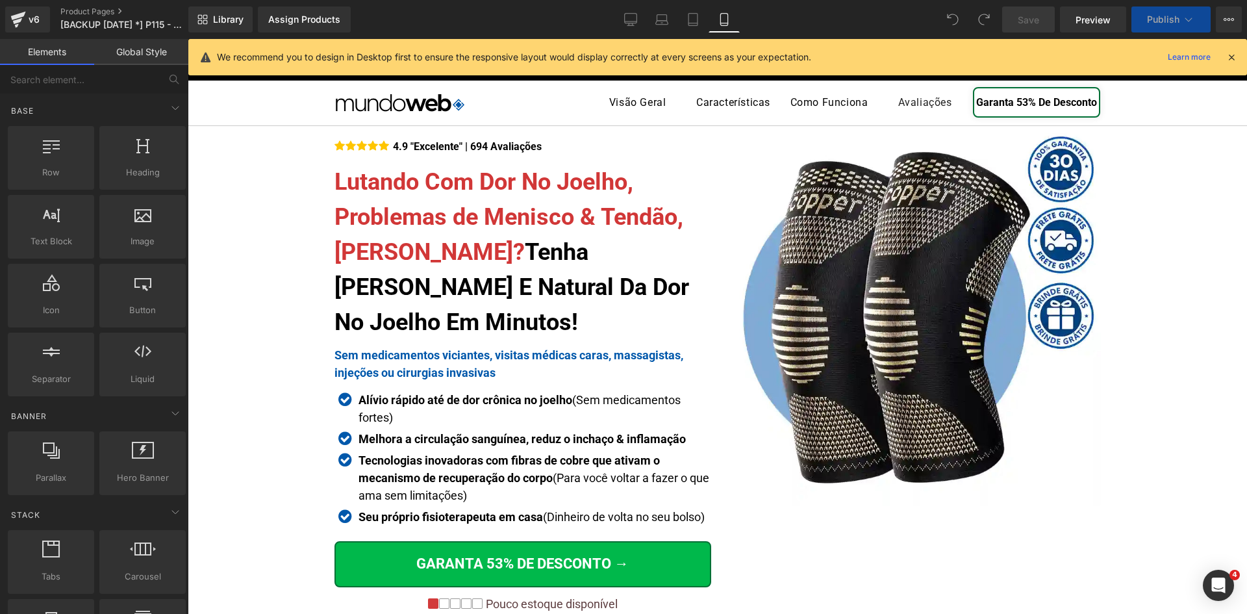
click at [1232, 59] on icon at bounding box center [1232, 57] width 12 height 12
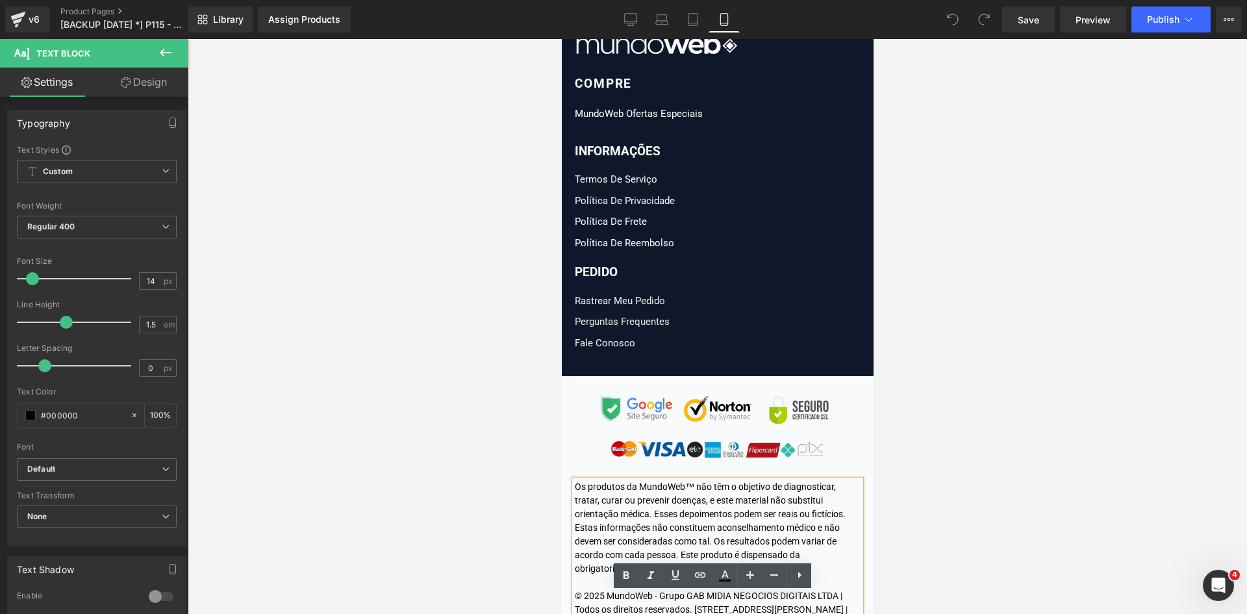
scroll to position [15845, 0]
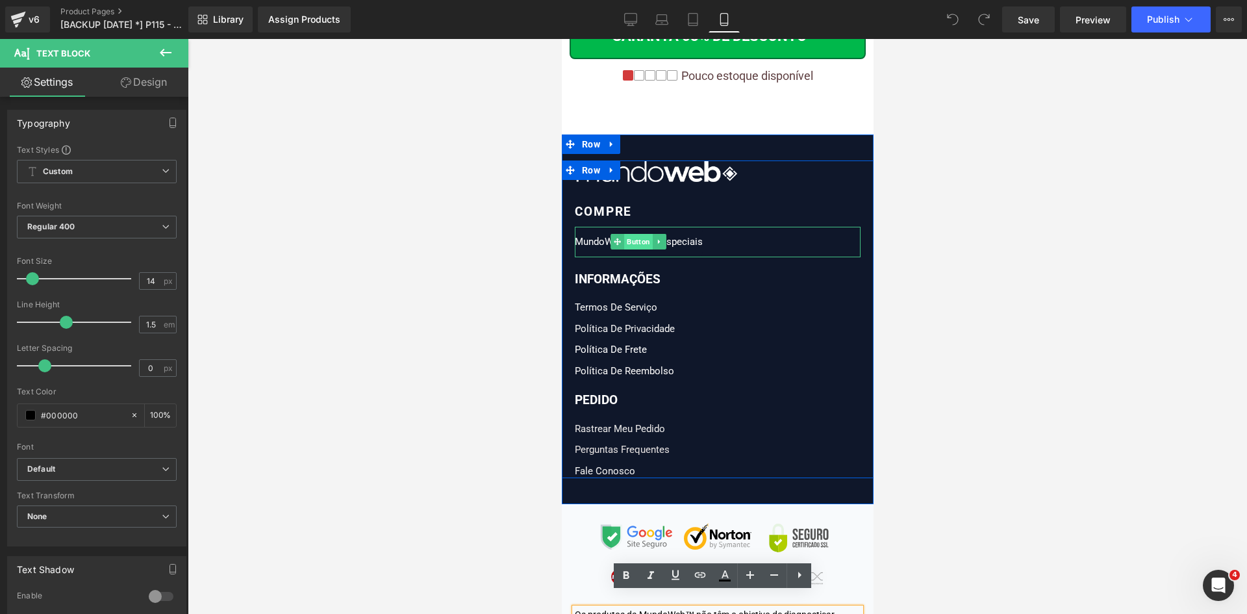
click at [625, 234] on span "Button" at bounding box center [638, 242] width 29 height 16
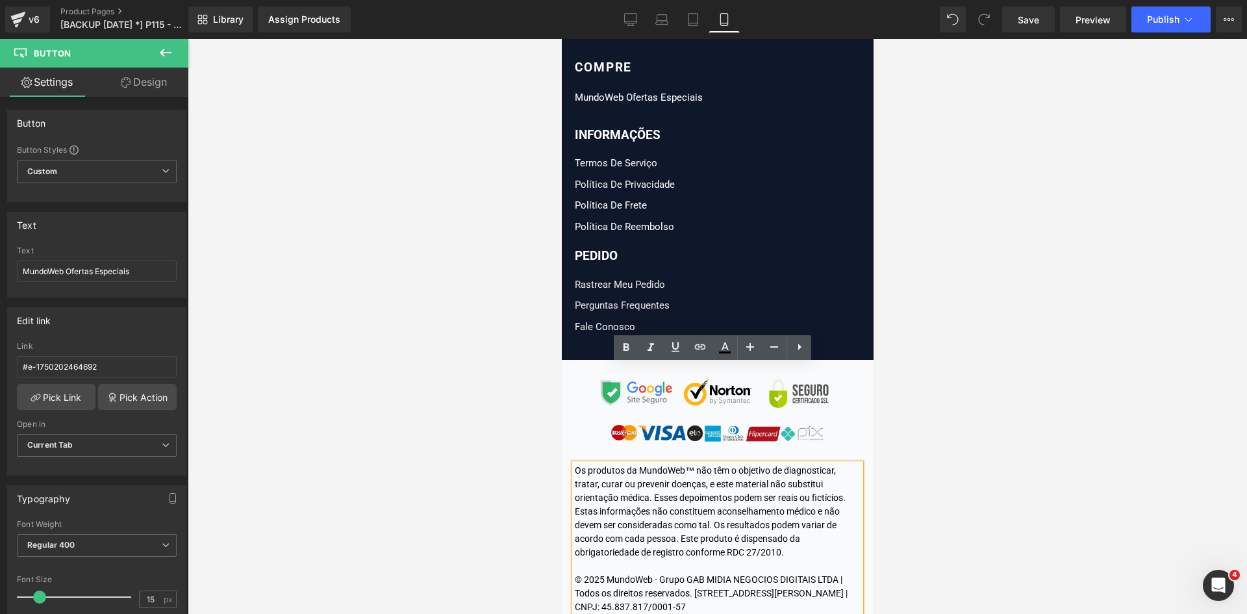
scroll to position [16104, 0]
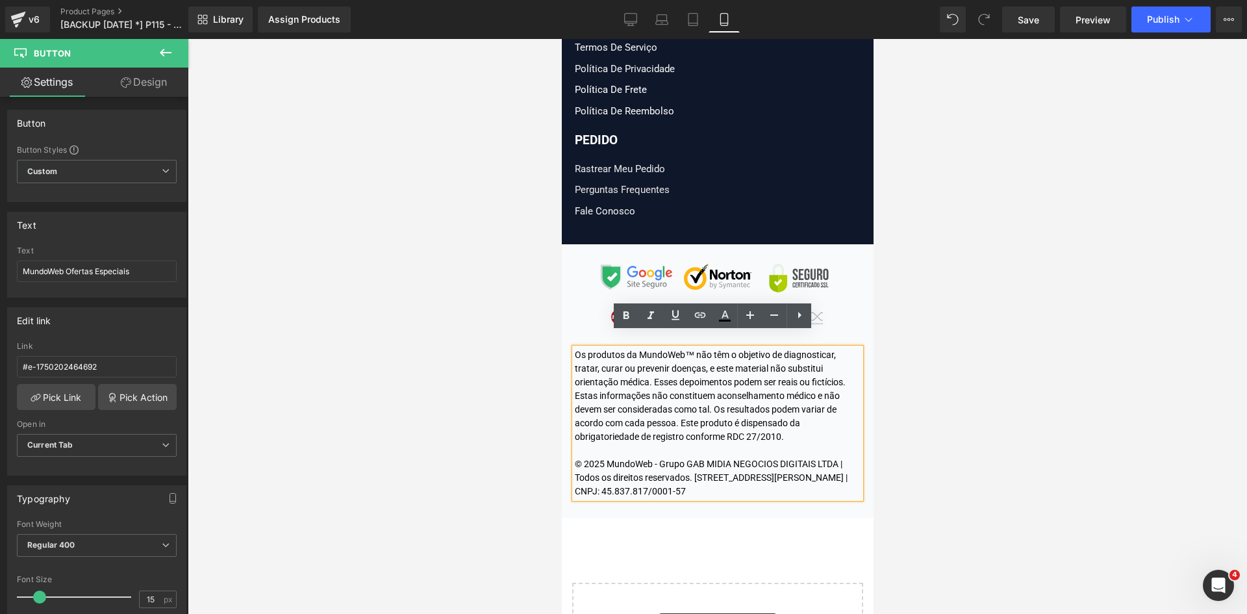
click at [679, 456] on div "Os produtos da MundoWeb™ não têm o objetivo de diagnosticar, tratar, curar ou p…" at bounding box center [717, 423] width 286 height 150
